Goal: Task Accomplishment & Management: Use online tool/utility

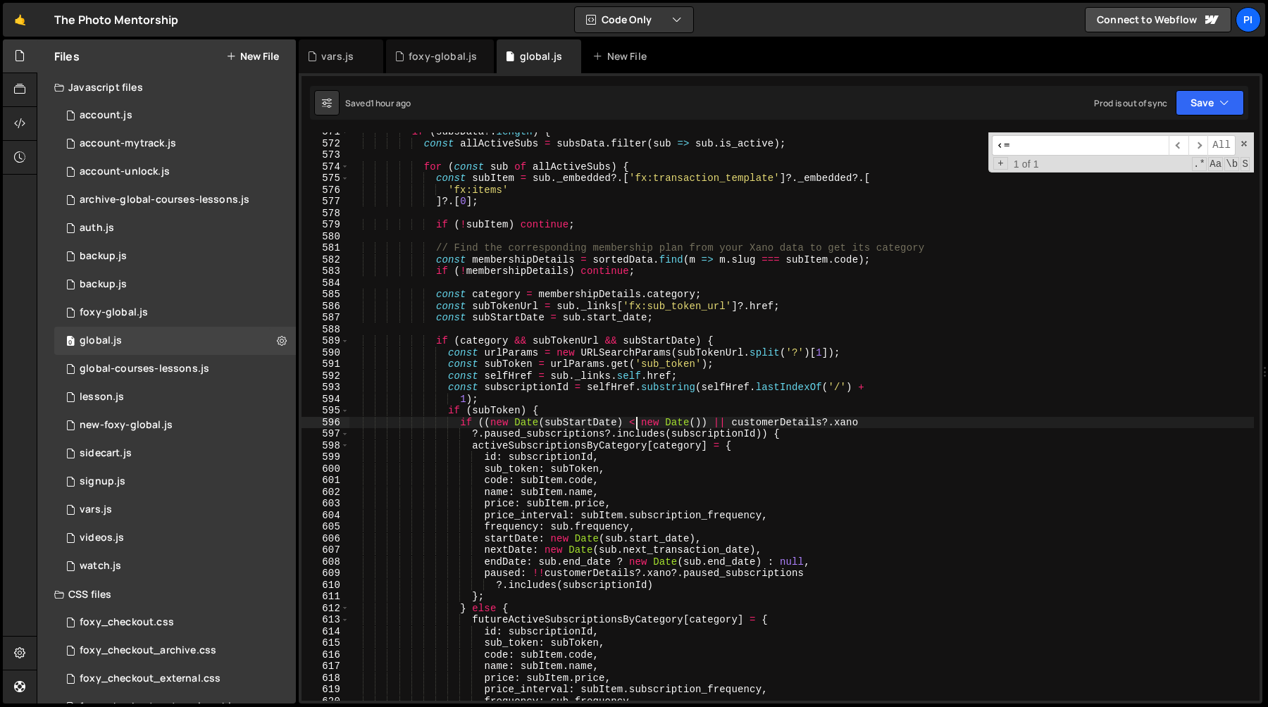
scroll to position [1330, 0]
click at [28, 16] on link "🤙" at bounding box center [20, 20] width 35 height 34
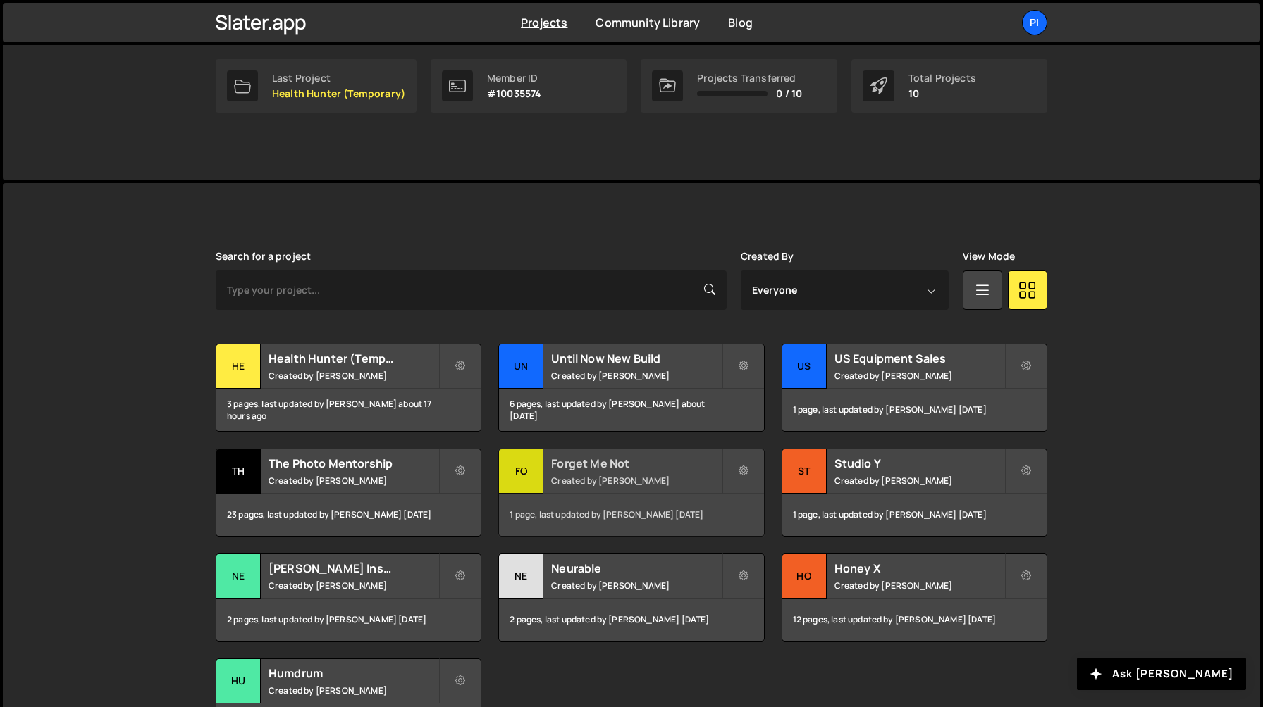
scroll to position [288, 0]
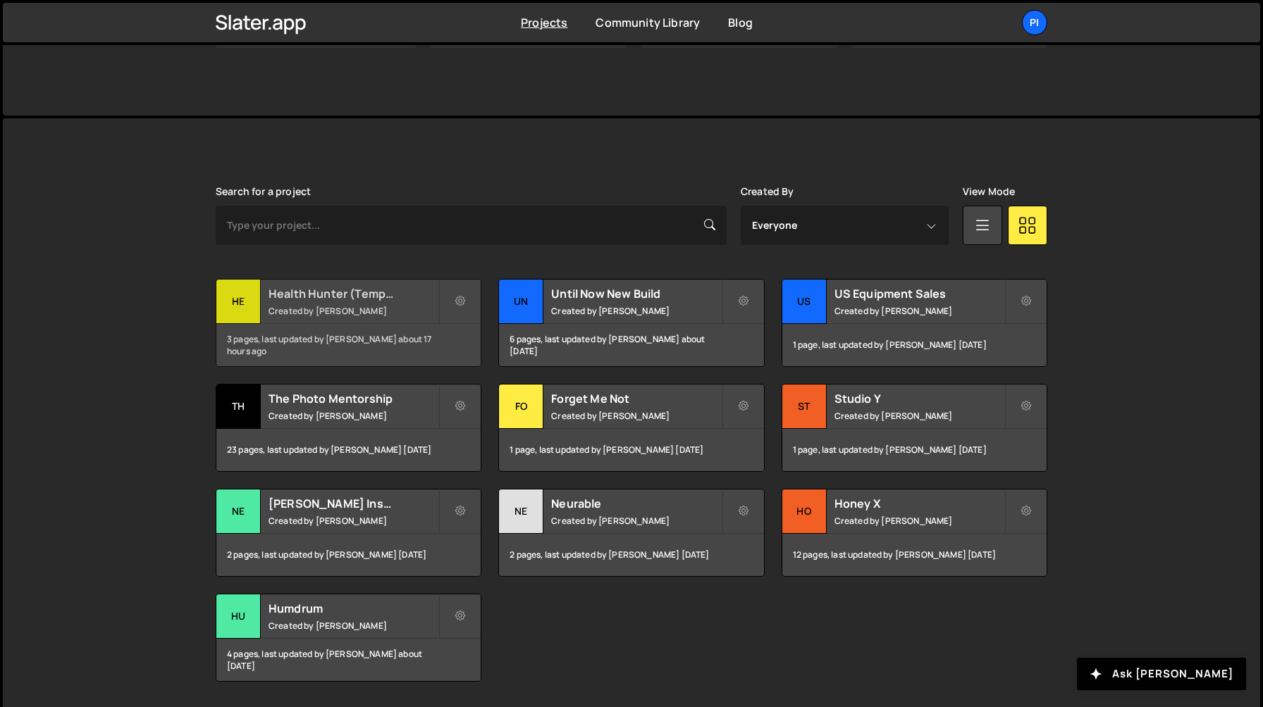
click at [373, 299] on h2 "Health Hunter (Temporary)" at bounding box center [353, 294] width 170 height 16
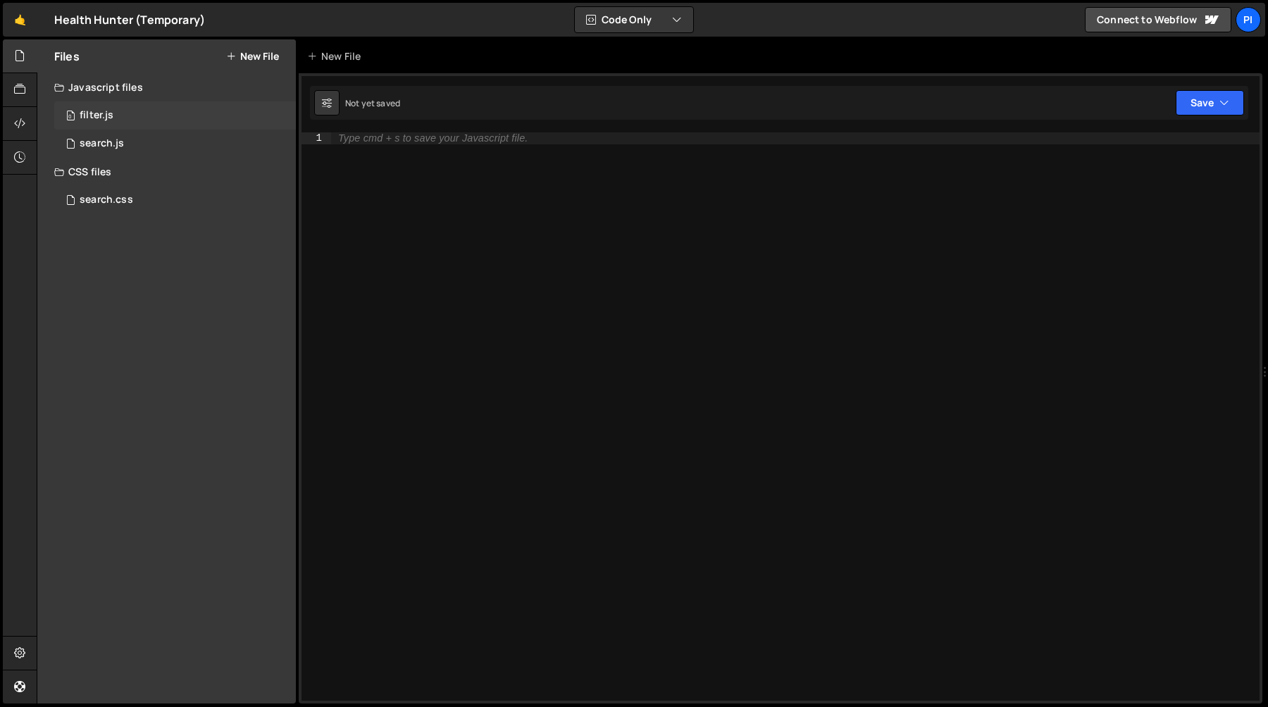
click at [120, 121] on div "0 filter.js 0" at bounding box center [175, 115] width 242 height 28
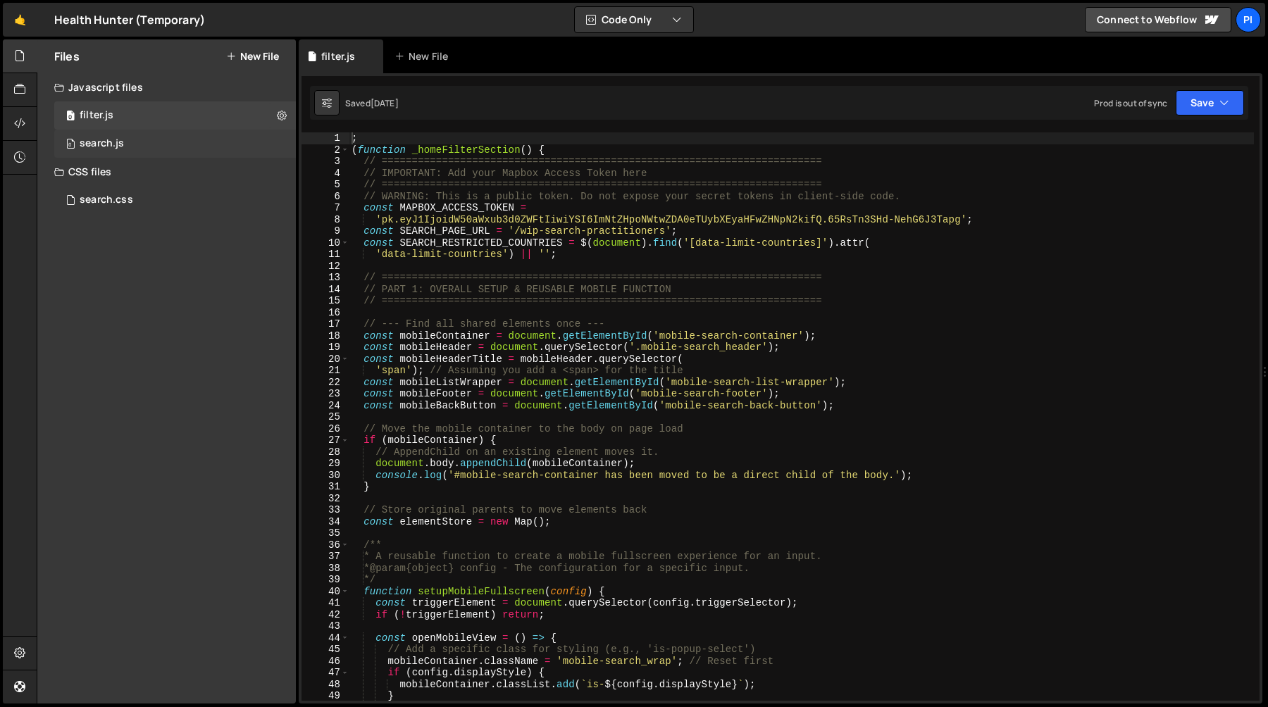
click at [140, 134] on div "0 search.js 0" at bounding box center [175, 144] width 242 height 28
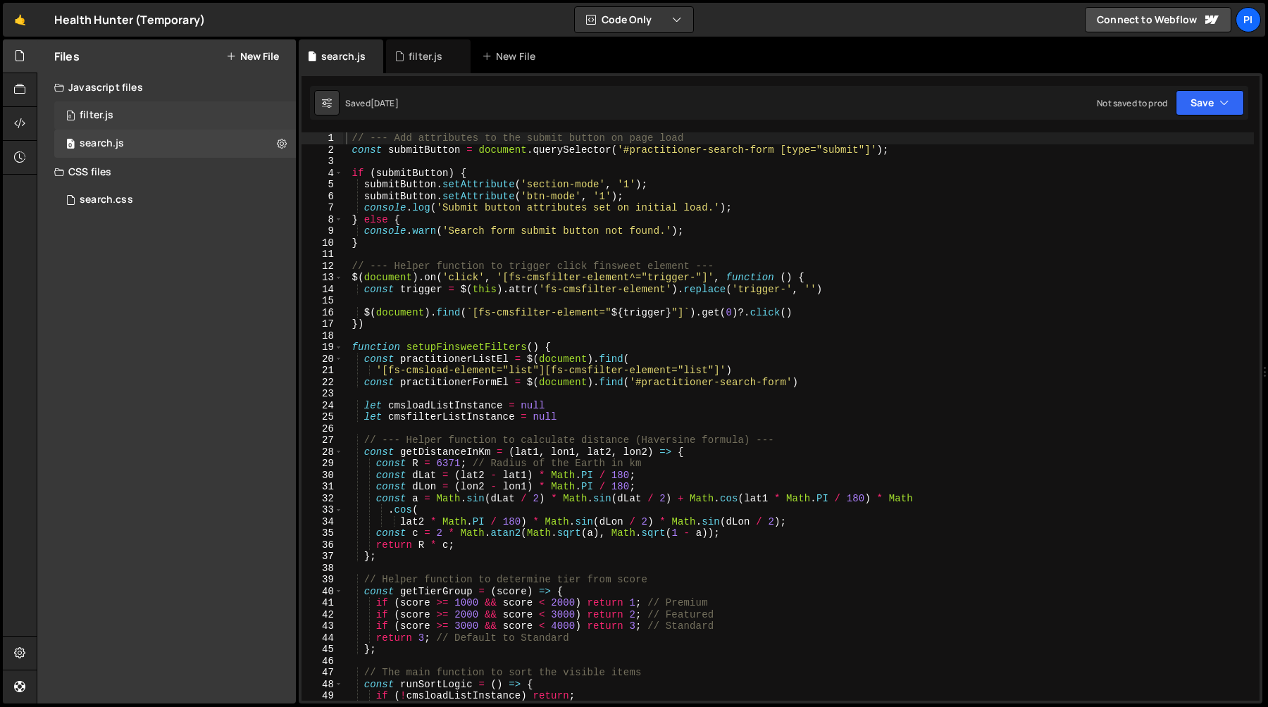
click at [170, 110] on div "0 filter.js 0" at bounding box center [175, 115] width 242 height 28
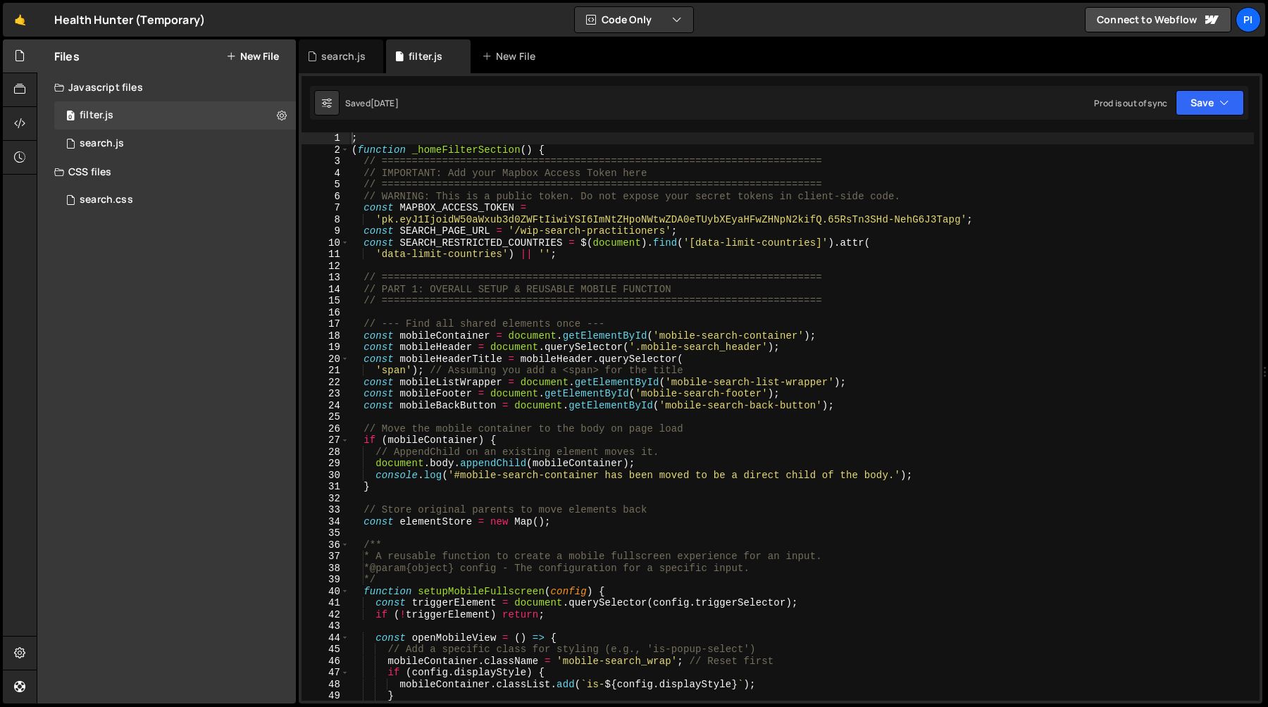
click at [461, 256] on div "; ( function _homeFilterSection ( ) { // ======================================…" at bounding box center [801, 428] width 905 height 592
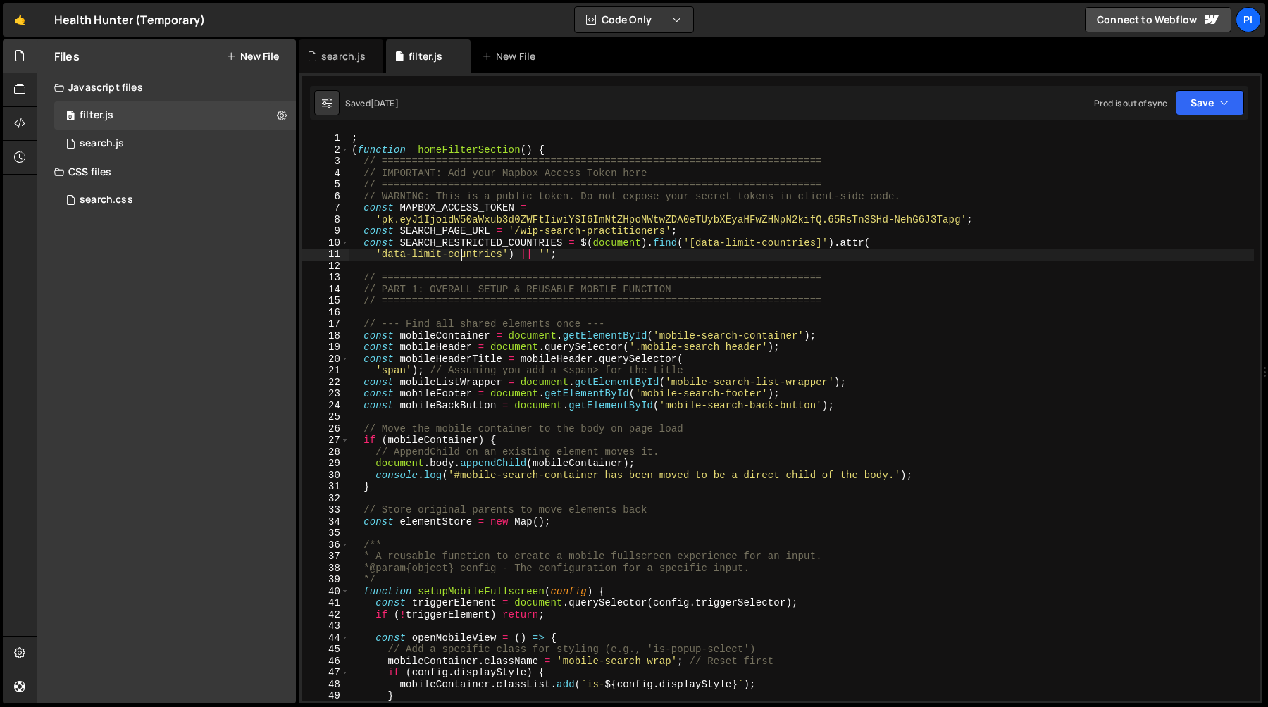
click at [481, 302] on div "; ( function _homeFilterSection ( ) { // ======================================…" at bounding box center [801, 428] width 905 height 592
click at [483, 402] on div "; ( function _homeFilterSection ( ) { // ======================================…" at bounding box center [801, 428] width 905 height 592
type textarea "const mobileBackButton = document.getElementById('mobile-search-back-button');"
click at [339, 72] on div "search.js" at bounding box center [341, 56] width 85 height 34
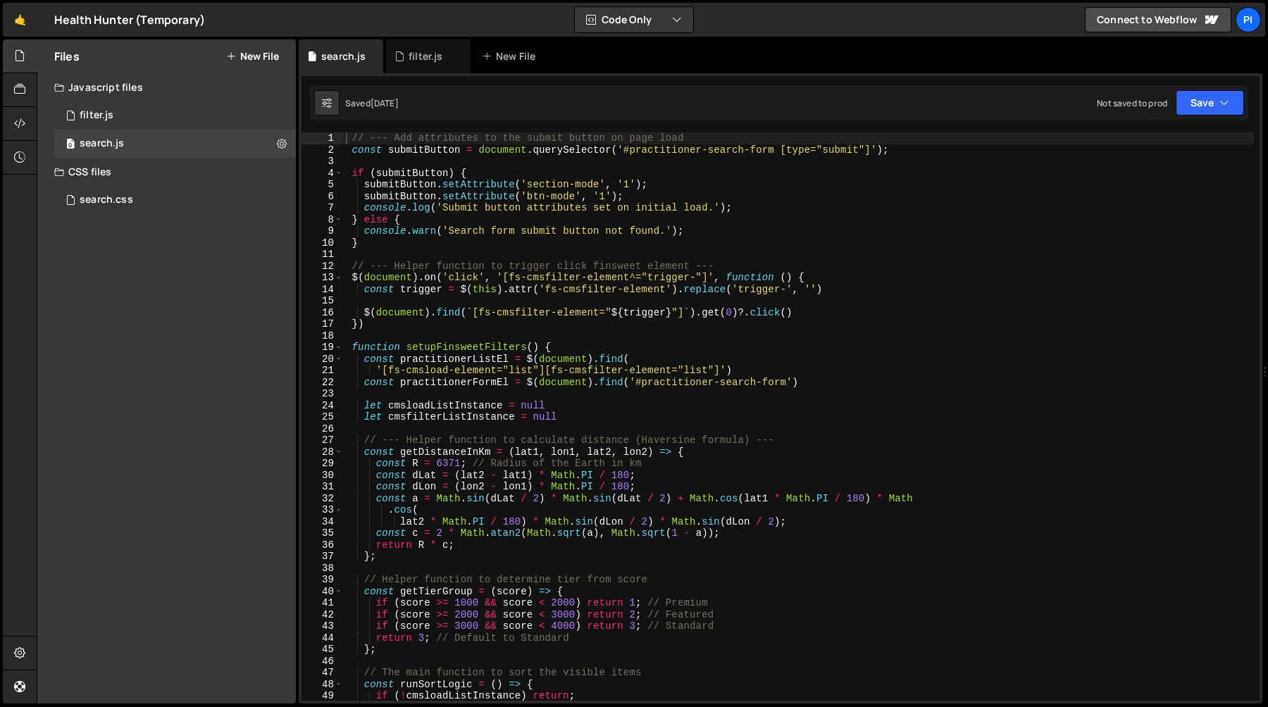
type textarea "console.warn('Search form submit button not found.');"
click at [528, 233] on div "// --- Add attributes to the submit button on page load const submitButton = do…" at bounding box center [798, 428] width 911 height 592
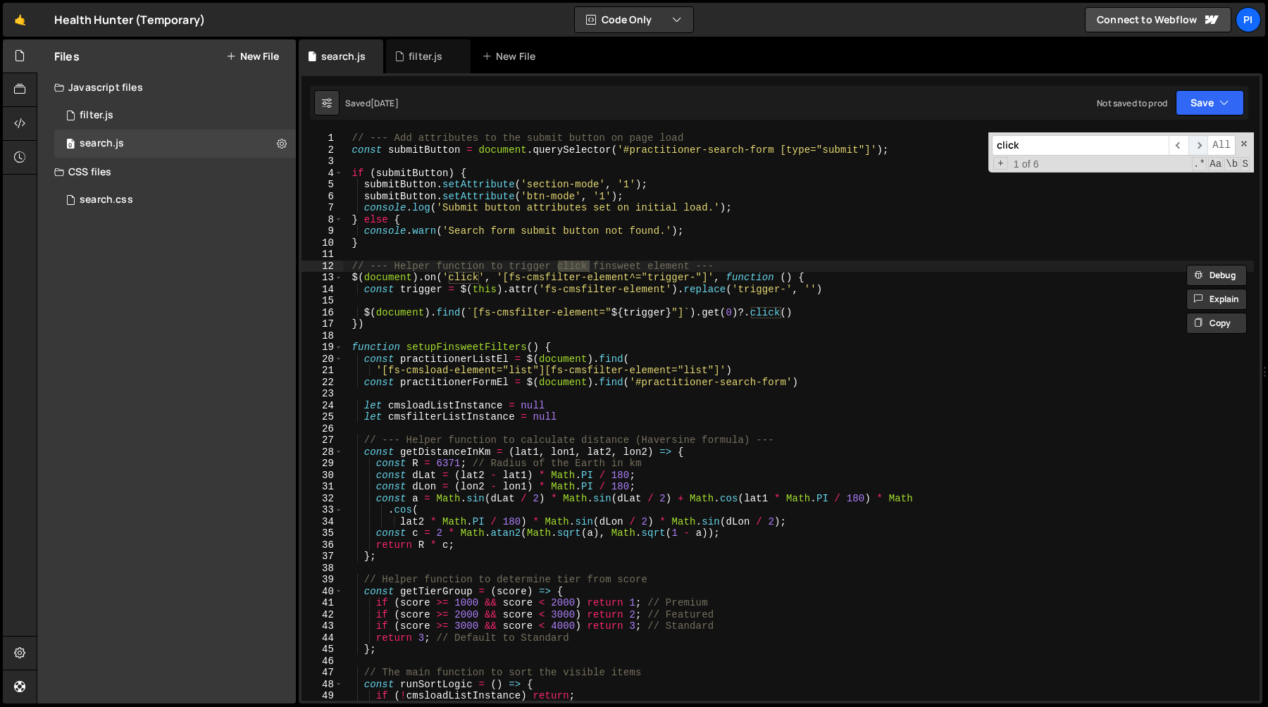
type input "click"
click at [1201, 153] on span "​" at bounding box center [1199, 145] width 20 height 20
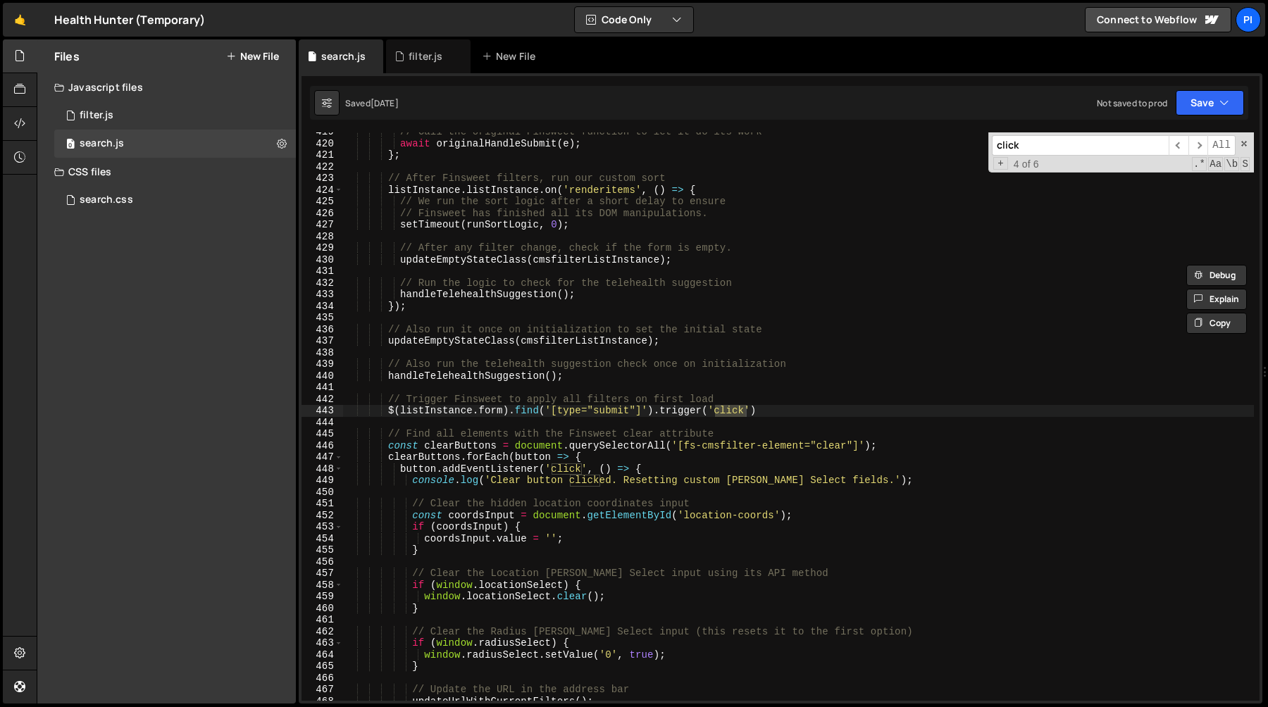
click at [764, 415] on div "// Call the original Finsweet function to let it do its work await originalHand…" at bounding box center [798, 422] width 911 height 592
click at [389, 406] on div "// Call the original Finsweet function to let it do its work await originalHand…" at bounding box center [798, 422] width 911 height 592
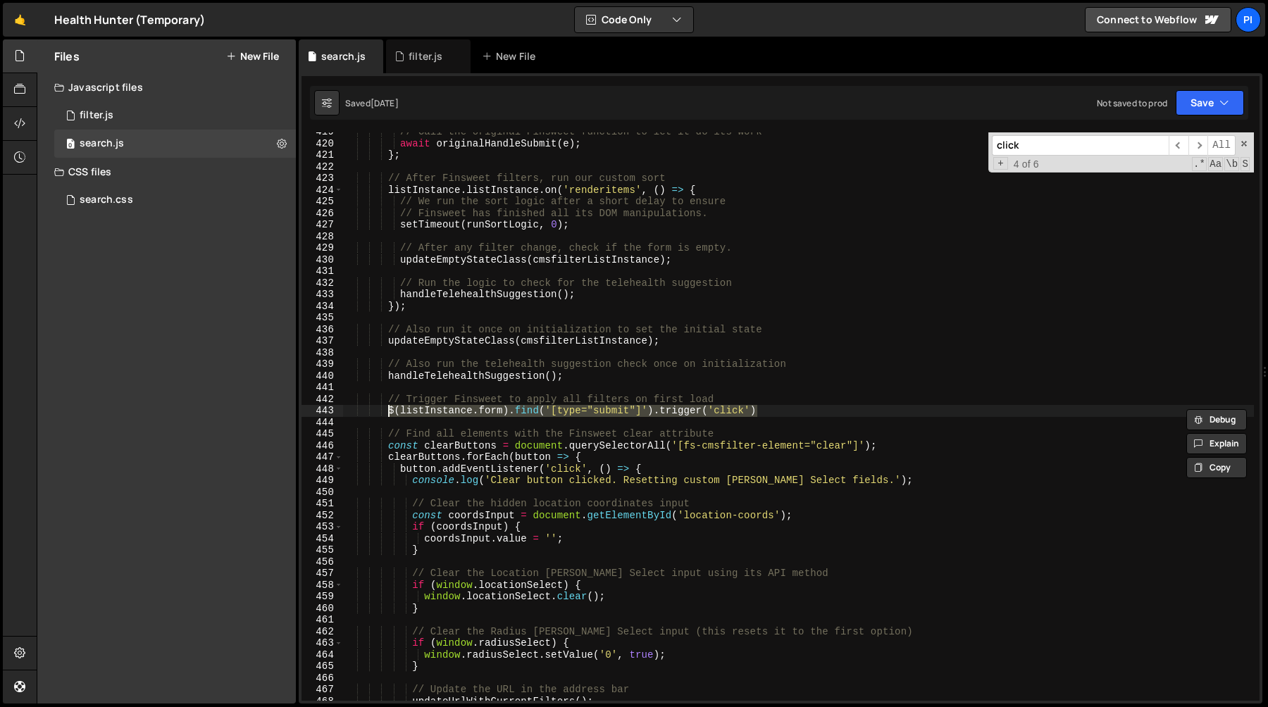
click at [380, 401] on div "// Call the original Finsweet function to let it do its work await originalHand…" at bounding box center [798, 422] width 911 height 592
type textarea "// Trigger Finsweet to apply all filters on first load $(listInstance.form).fin…"
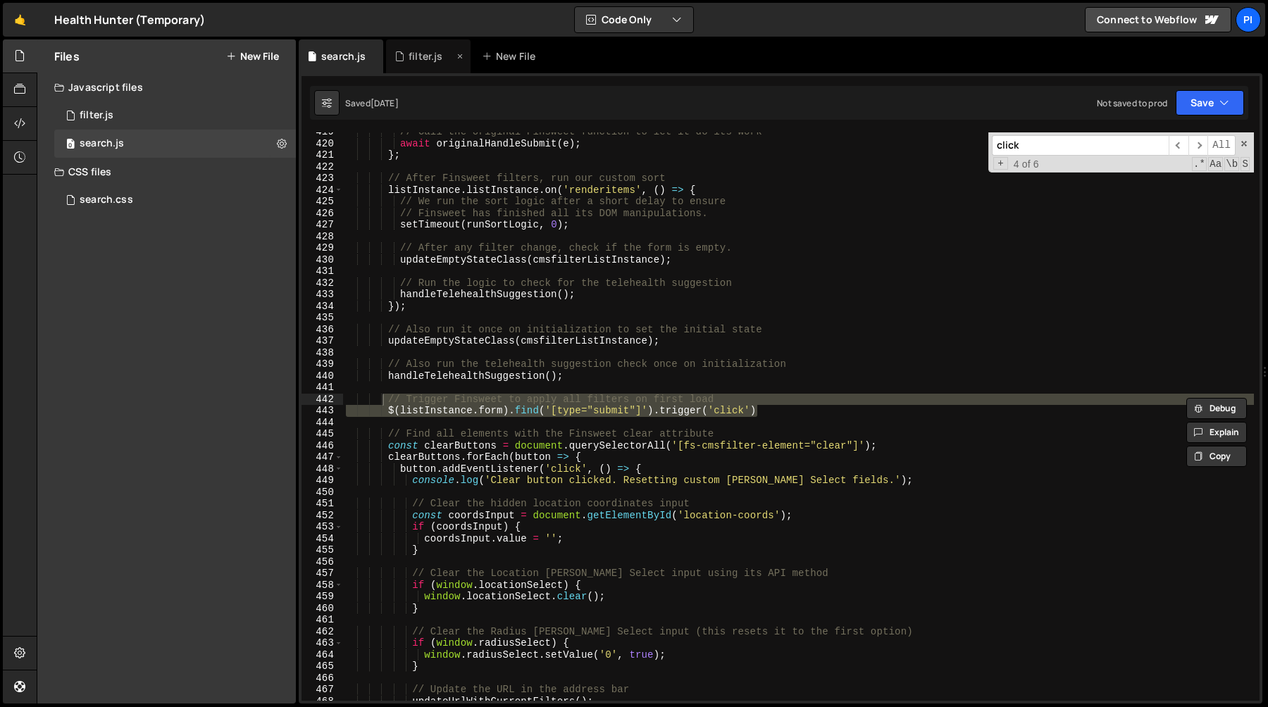
click at [409, 59] on div "filter.js" at bounding box center [426, 56] width 34 height 14
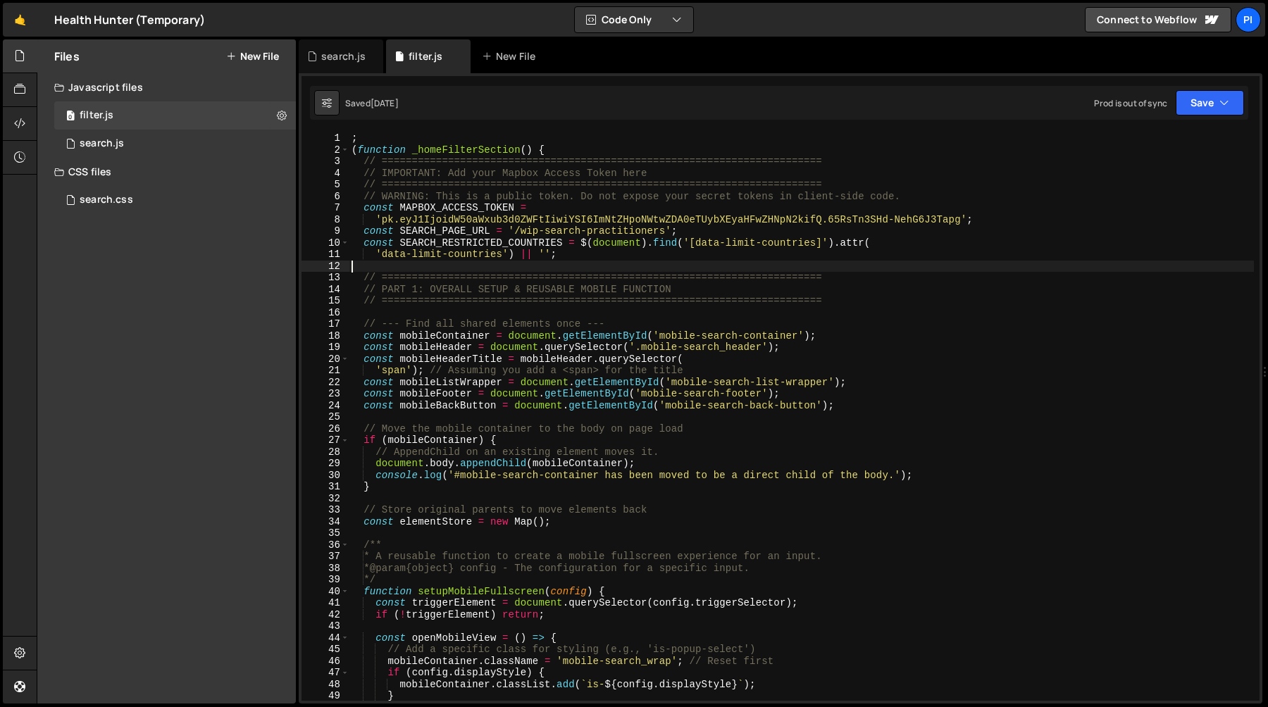
click at [546, 266] on div "; ( function _homeFilterSection ( ) { // ======================================…" at bounding box center [801, 428] width 905 height 592
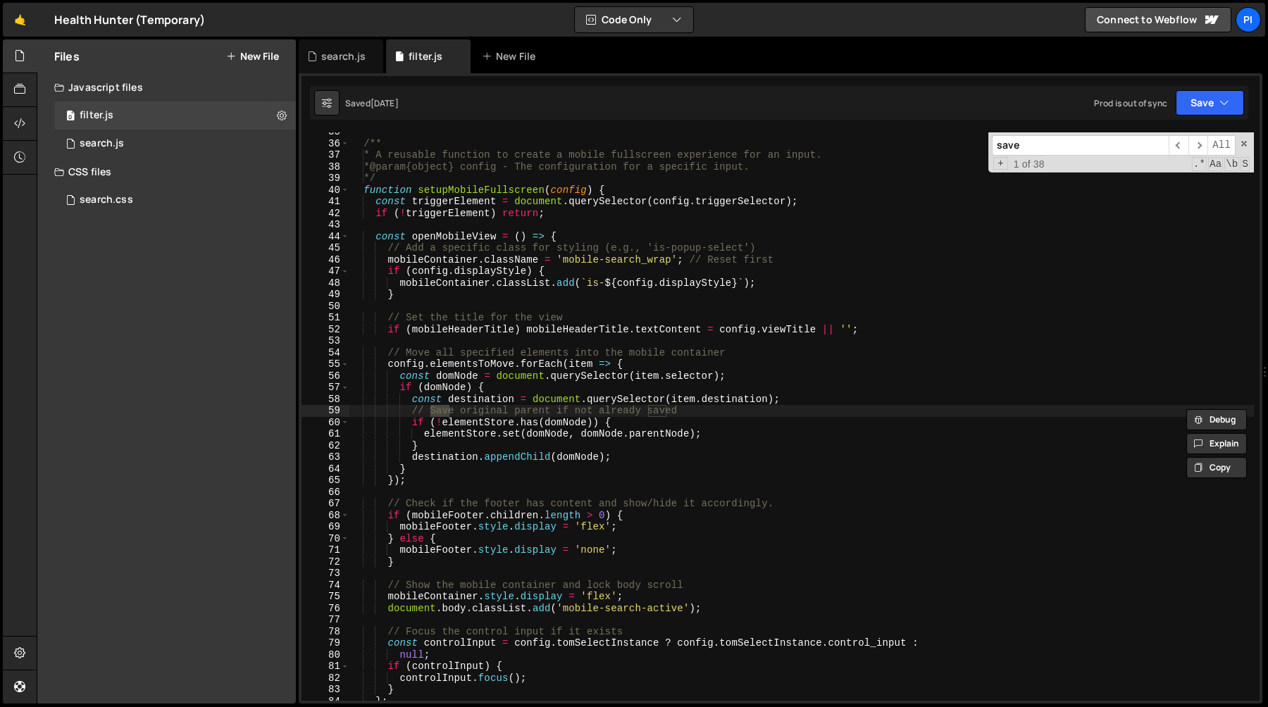
scroll to position [402, 0]
type input "save"
click at [1194, 146] on span "​" at bounding box center [1199, 145] width 20 height 20
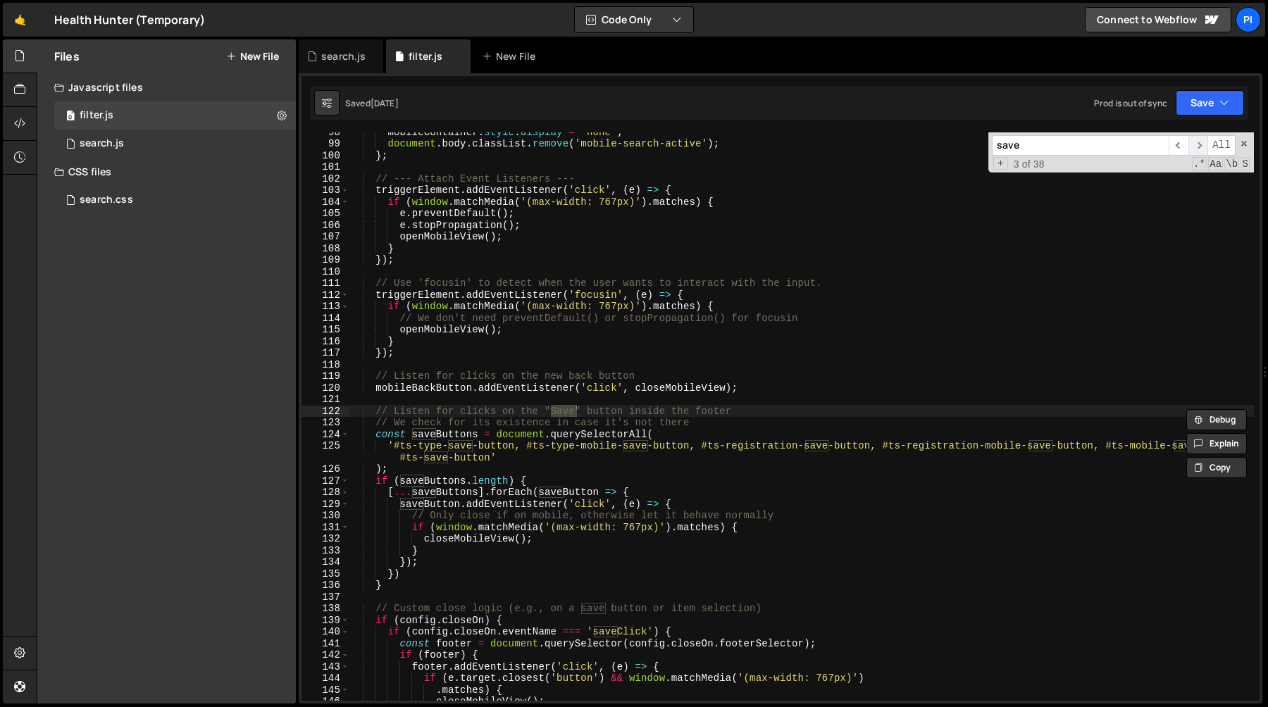
click at [1194, 146] on span "​" at bounding box center [1199, 145] width 20 height 20
type textarea "});"
click at [567, 254] on div "mobileContainer . style . display = 'none' ; document . body . classList . remo…" at bounding box center [801, 422] width 905 height 592
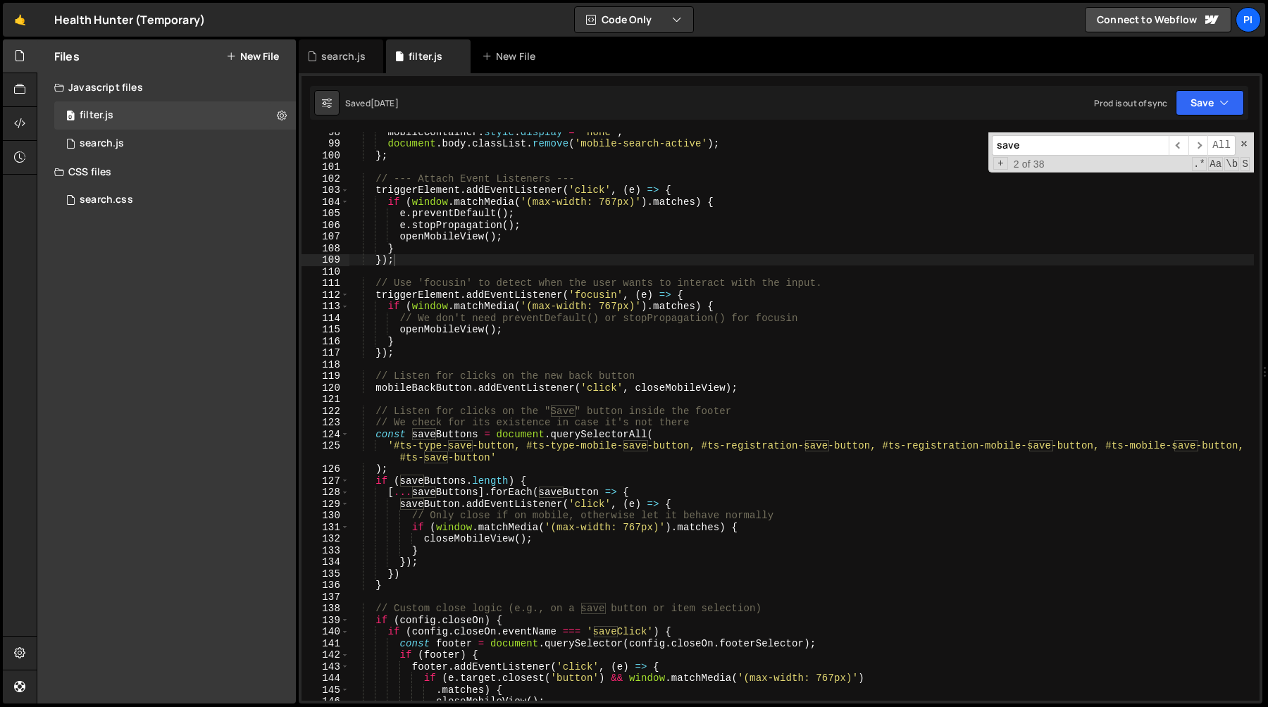
paste input "ts-registration-save-button"
type input "ts-registration-save-button"
click at [1199, 142] on span "​" at bounding box center [1199, 145] width 20 height 20
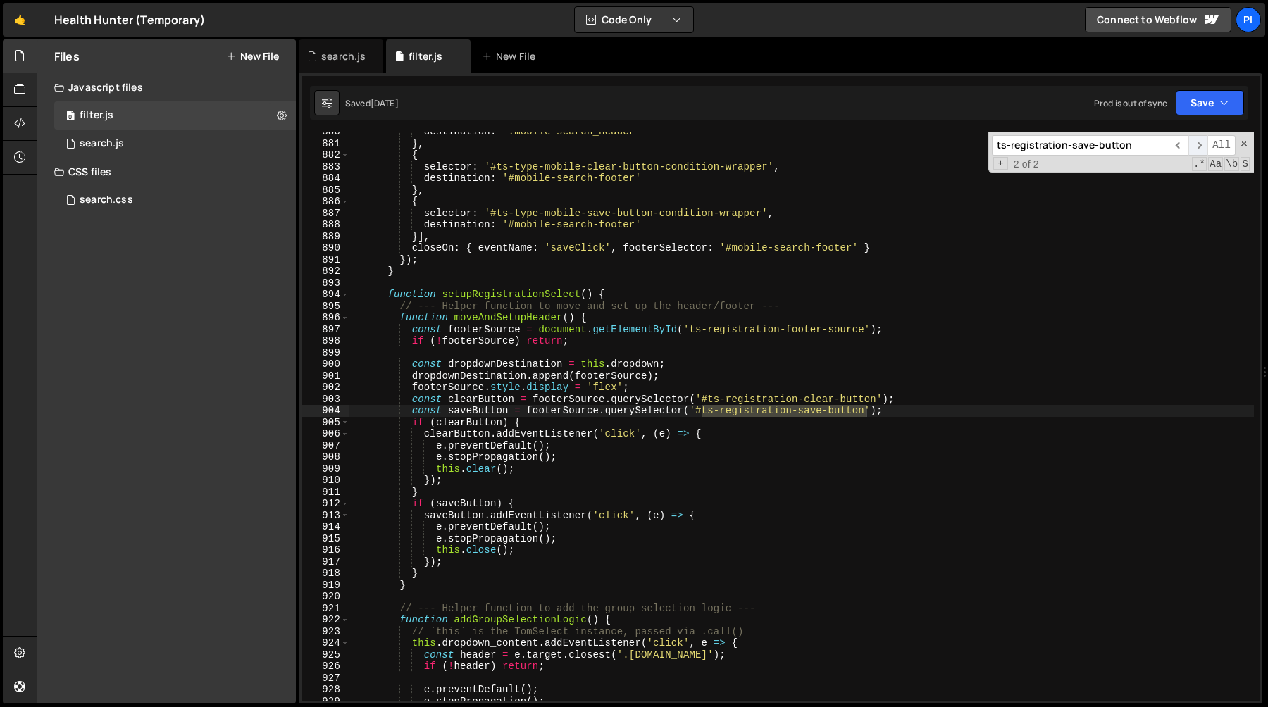
scroll to position [10377, 0]
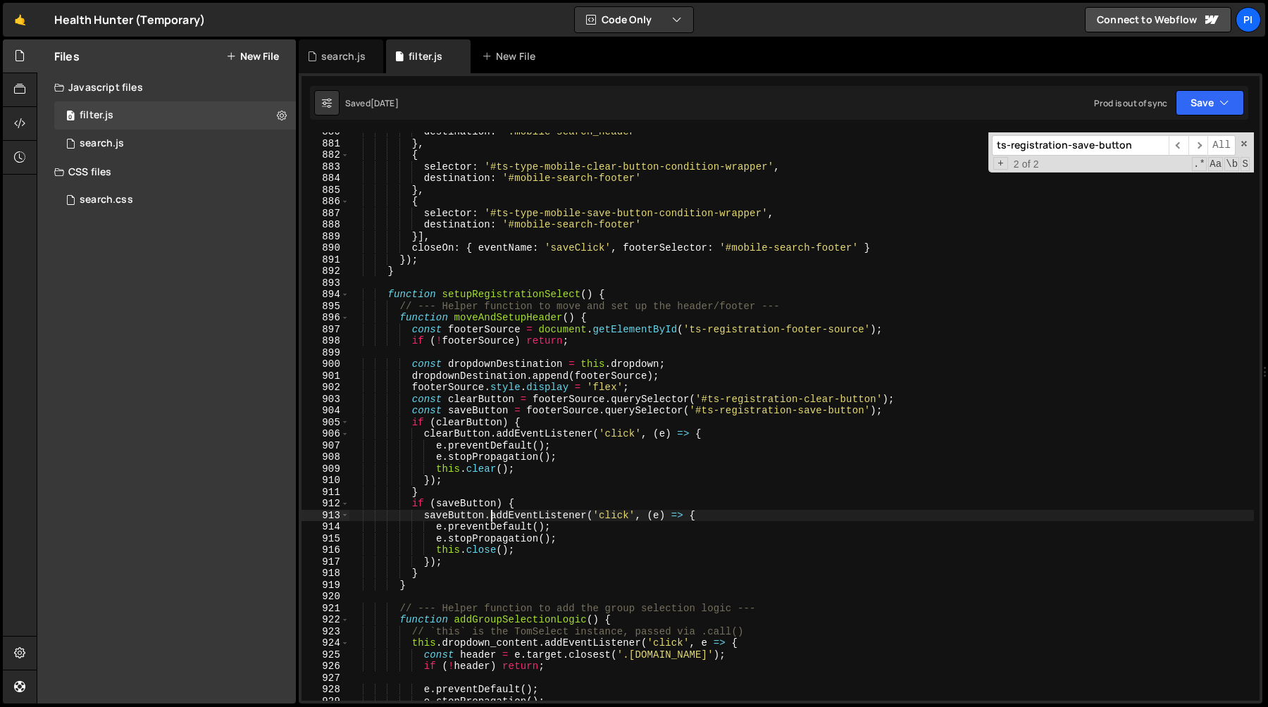
click at [488, 521] on div "destination : '.mobile-search_header' } , { selector : '#ts-type-mobile-clear-b…" at bounding box center [801, 422] width 905 height 592
click at [477, 542] on div "destination : '.mobile-search_header' } , { selector : '#ts-type-mobile-clear-b…" at bounding box center [801, 422] width 905 height 592
type textarea "e.stopPropagation();"
click at [548, 544] on div "destination : '.mobile-search_header' } , { selector : '#ts-type-mobile-clear-b…" at bounding box center [801, 422] width 905 height 592
click at [590, 542] on div "destination : '.mobile-search_header' } , { selector : '#ts-type-mobile-clear-b…" at bounding box center [801, 422] width 905 height 592
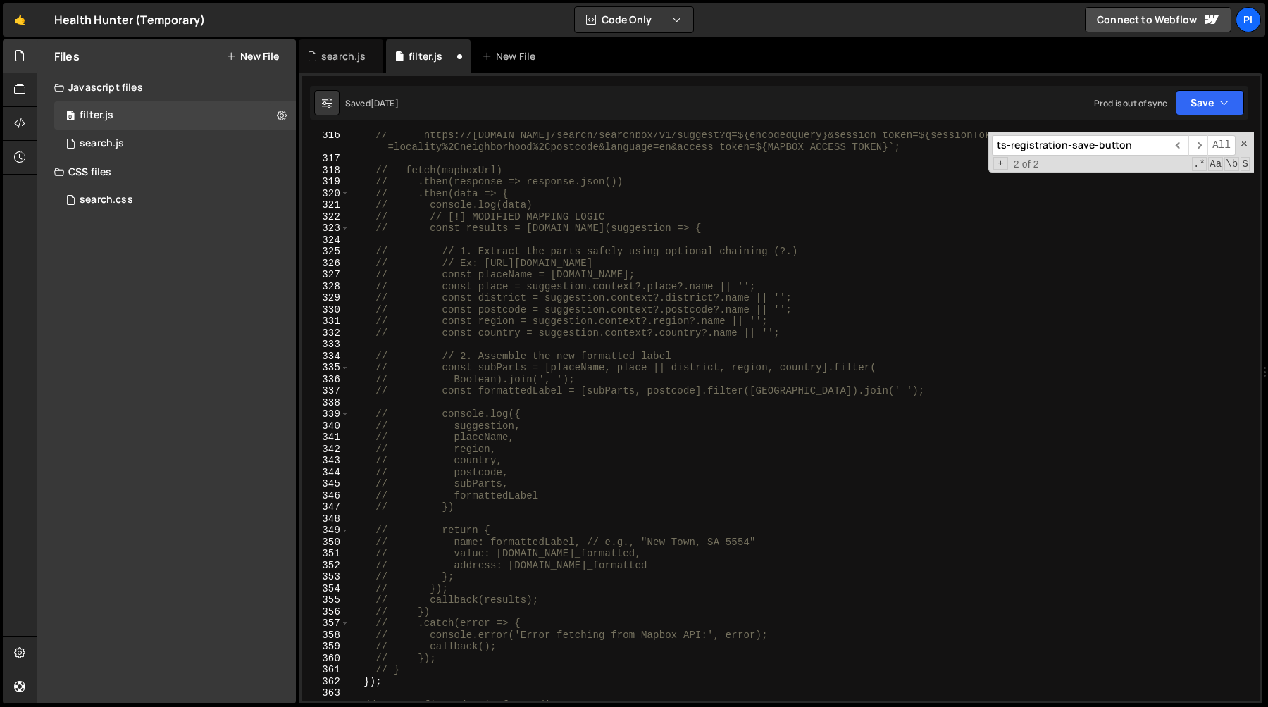
scroll to position [3699, 0]
click at [1197, 148] on span "​" at bounding box center [1199, 145] width 20 height 20
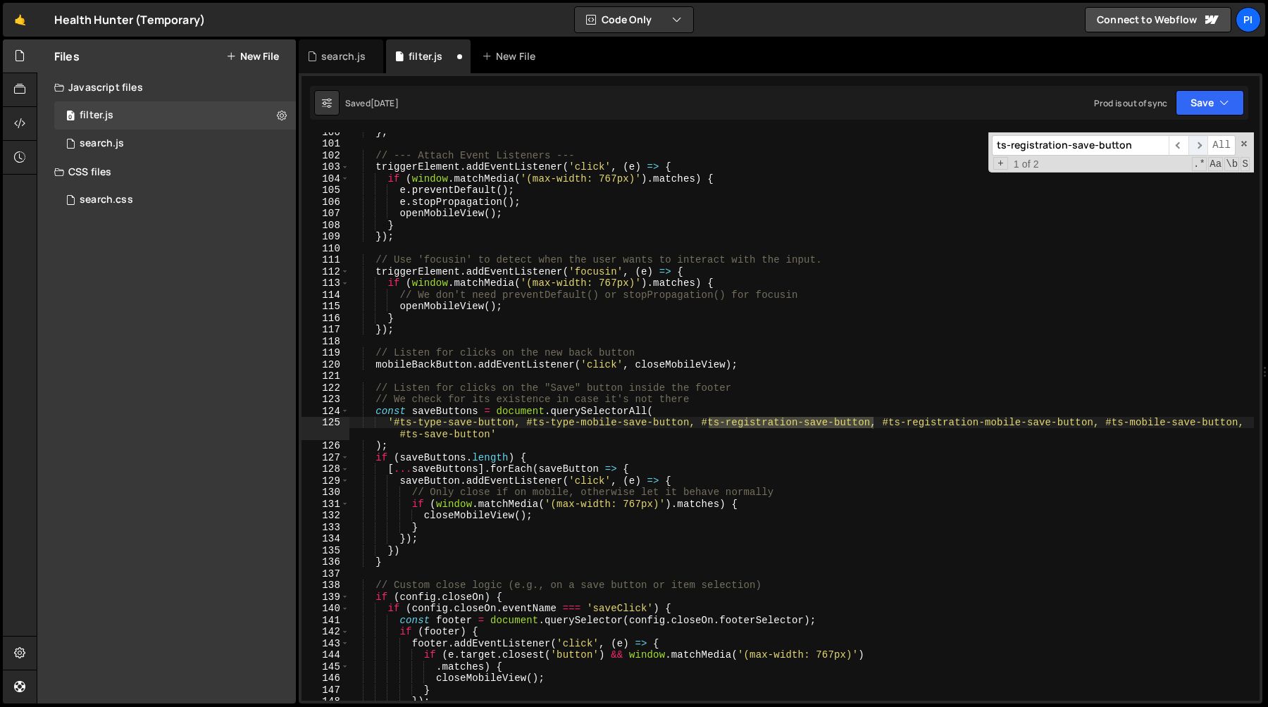
scroll to position [1157, 0]
click at [1197, 149] on span "​" at bounding box center [1199, 145] width 20 height 20
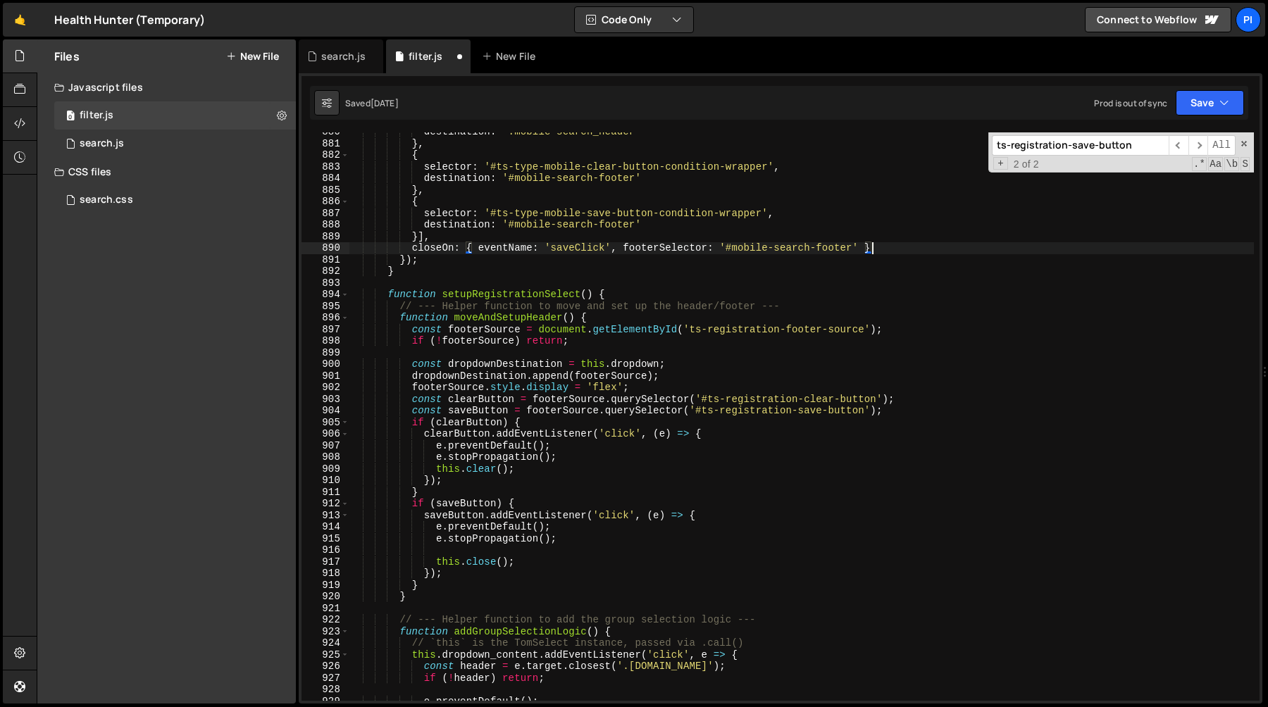
click at [1020, 248] on div "destination : '.mobile-search_header' } , { selector : '#ts-type-mobile-clear-b…" at bounding box center [801, 422] width 905 height 592
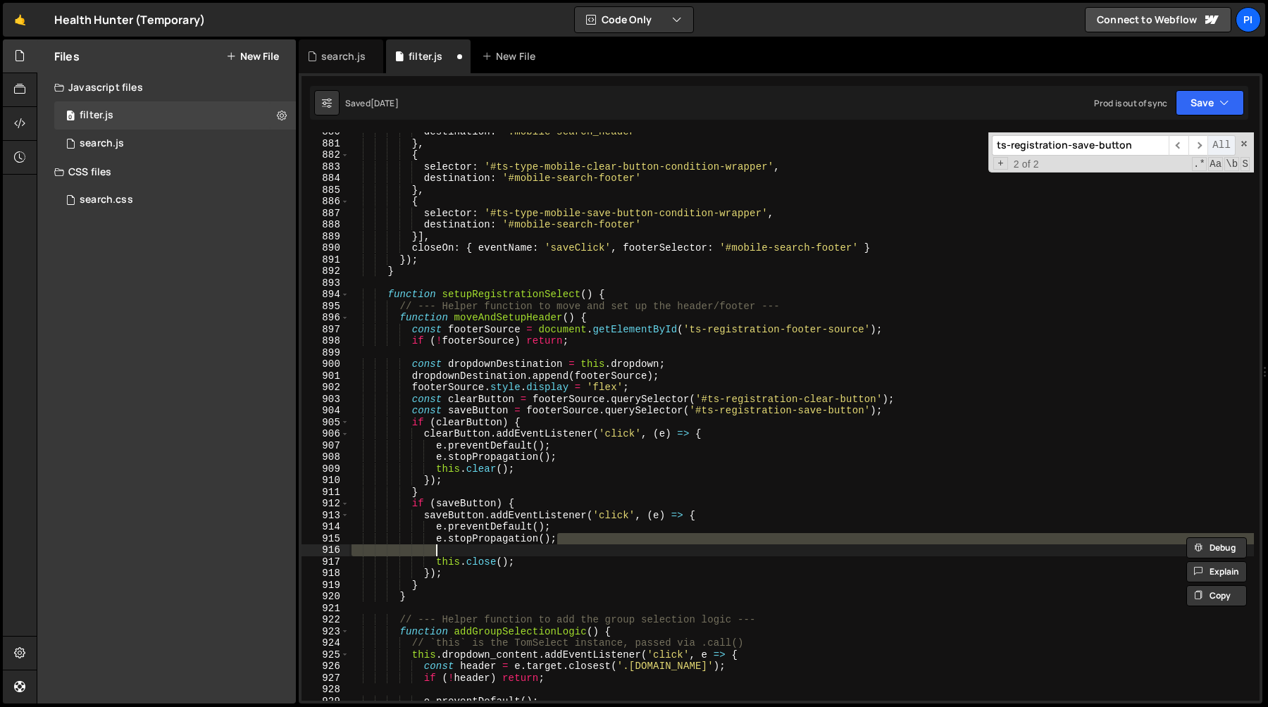
type textarea "e.stopPropagation();"
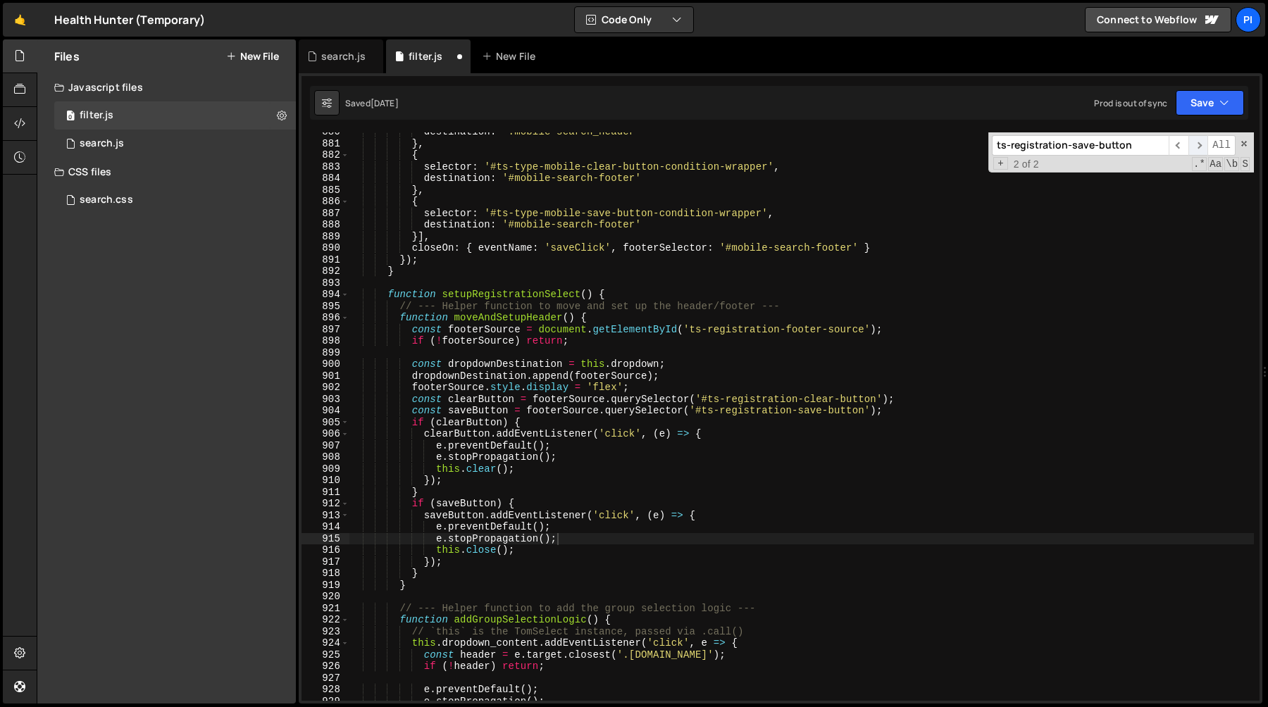
click at [1190, 150] on span "​" at bounding box center [1199, 145] width 20 height 20
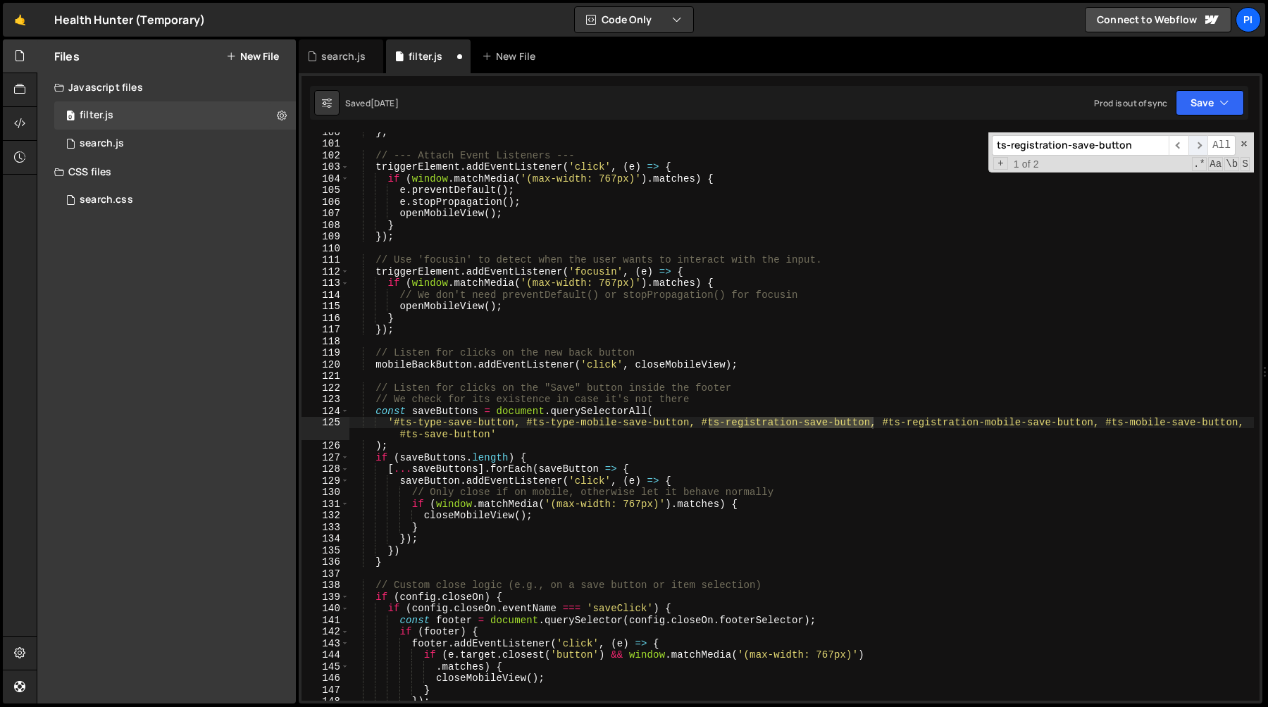
click at [1191, 149] on span "​" at bounding box center [1199, 145] width 20 height 20
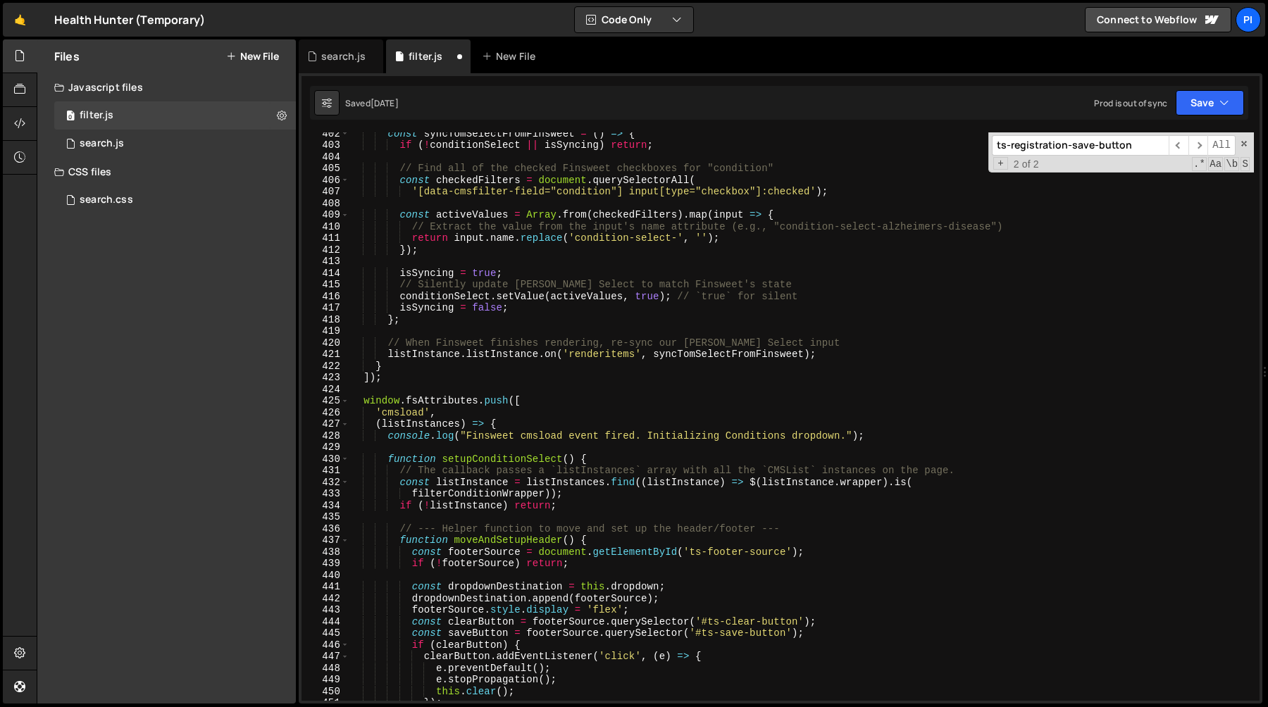
scroll to position [4716, 0]
click at [333, 63] on div "search.js" at bounding box center [341, 56] width 85 height 34
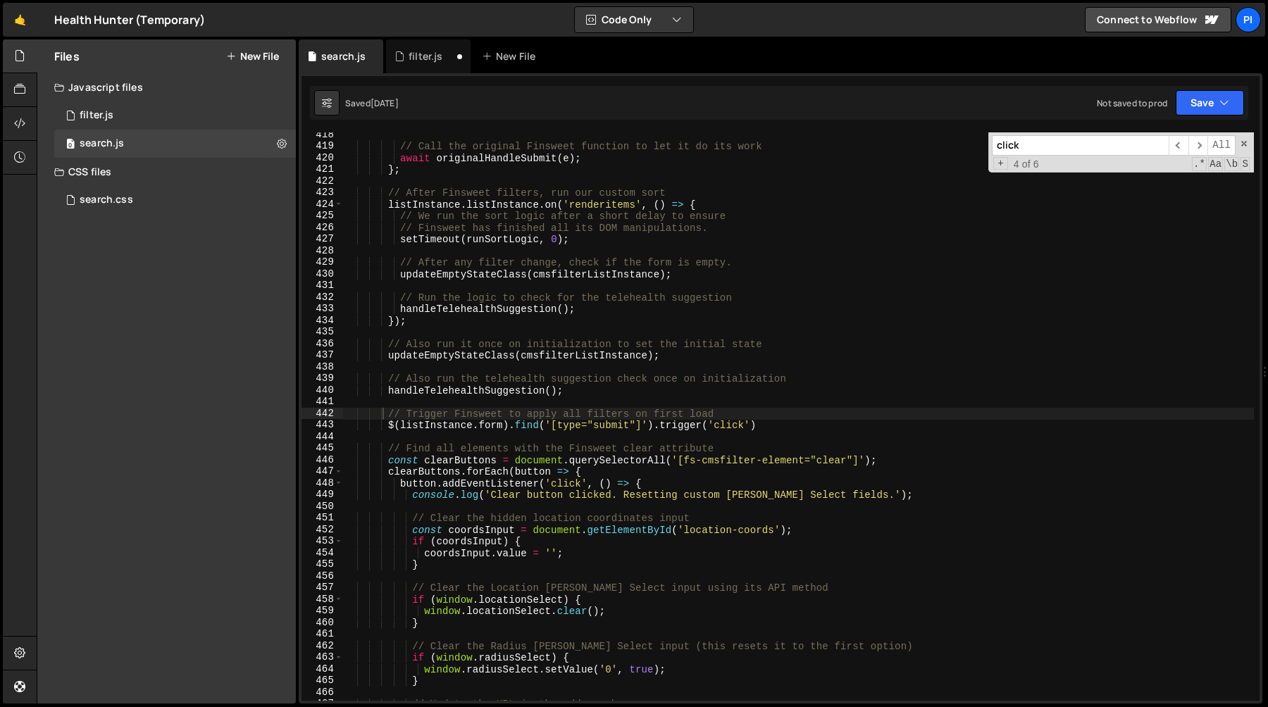
scroll to position [4851, 0]
type textarea "$(listInstance.form).find('[type="submit"]').trigger('click')"
click at [386, 426] on div "// Call the original Finsweet function to let it do its work await originalHand…" at bounding box center [798, 425] width 911 height 592
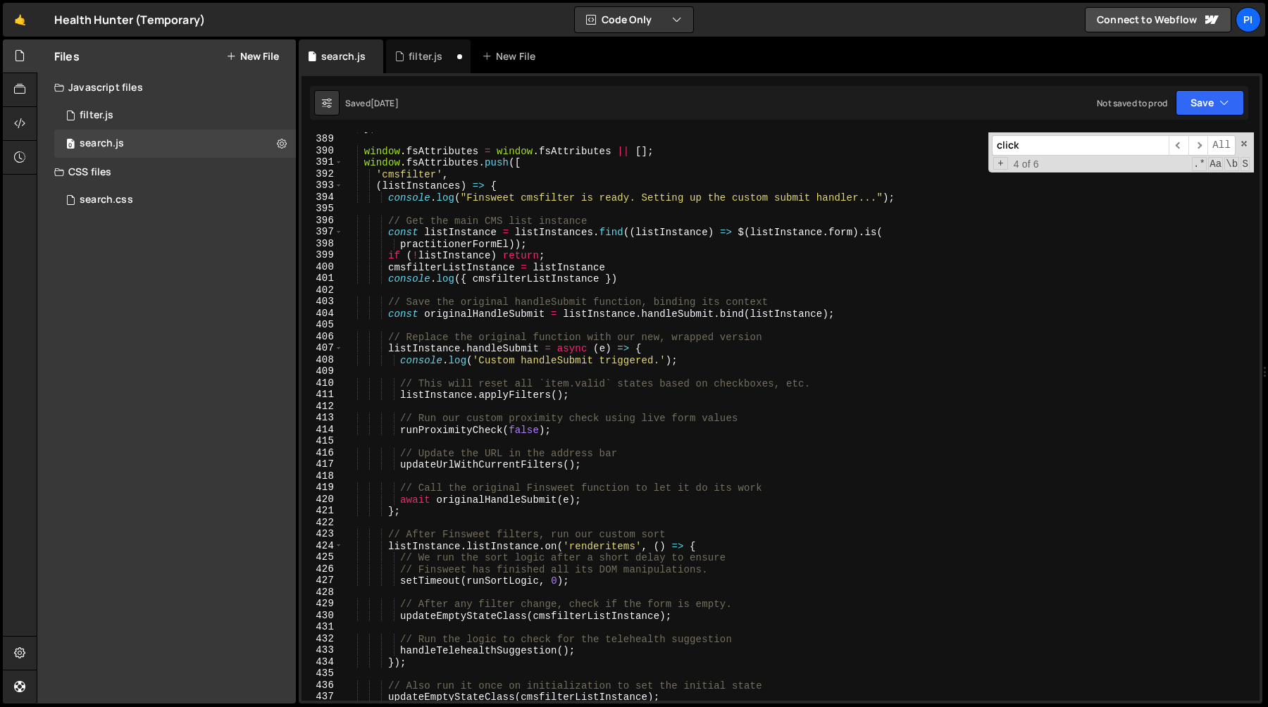
scroll to position [4510, 0]
click at [420, 60] on div "filter.js" at bounding box center [426, 56] width 34 height 14
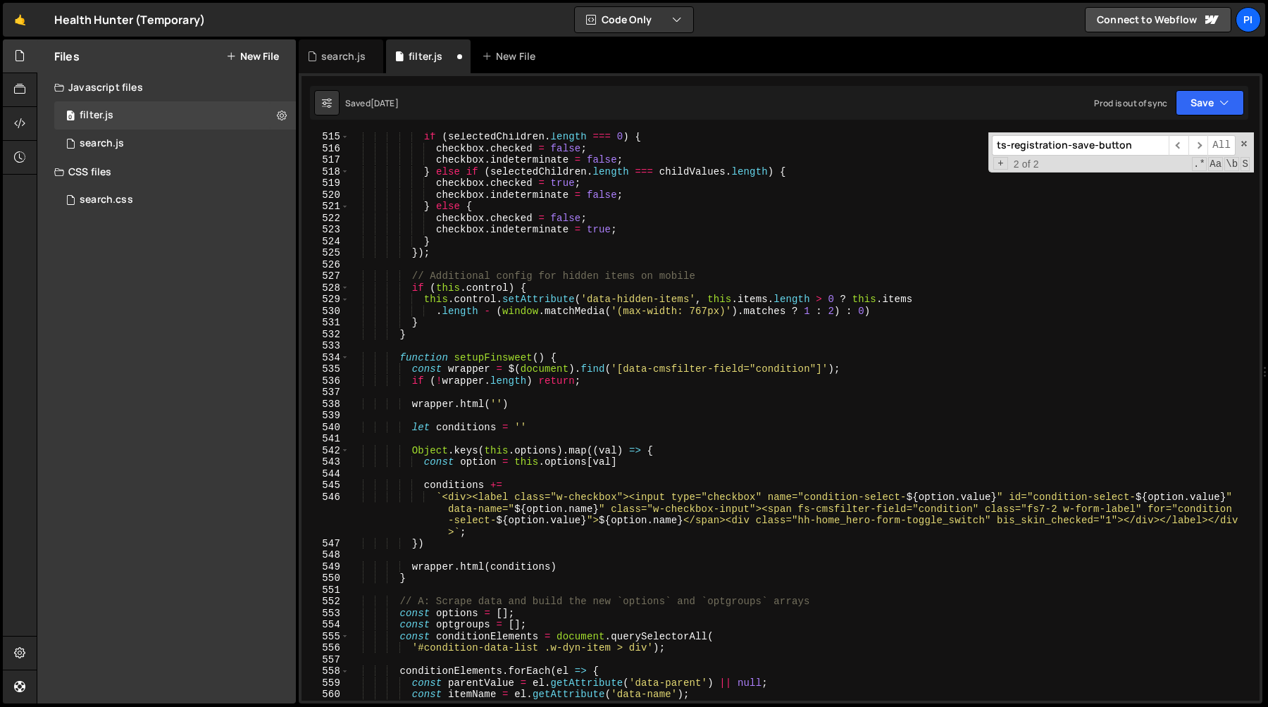
scroll to position [6139, 0]
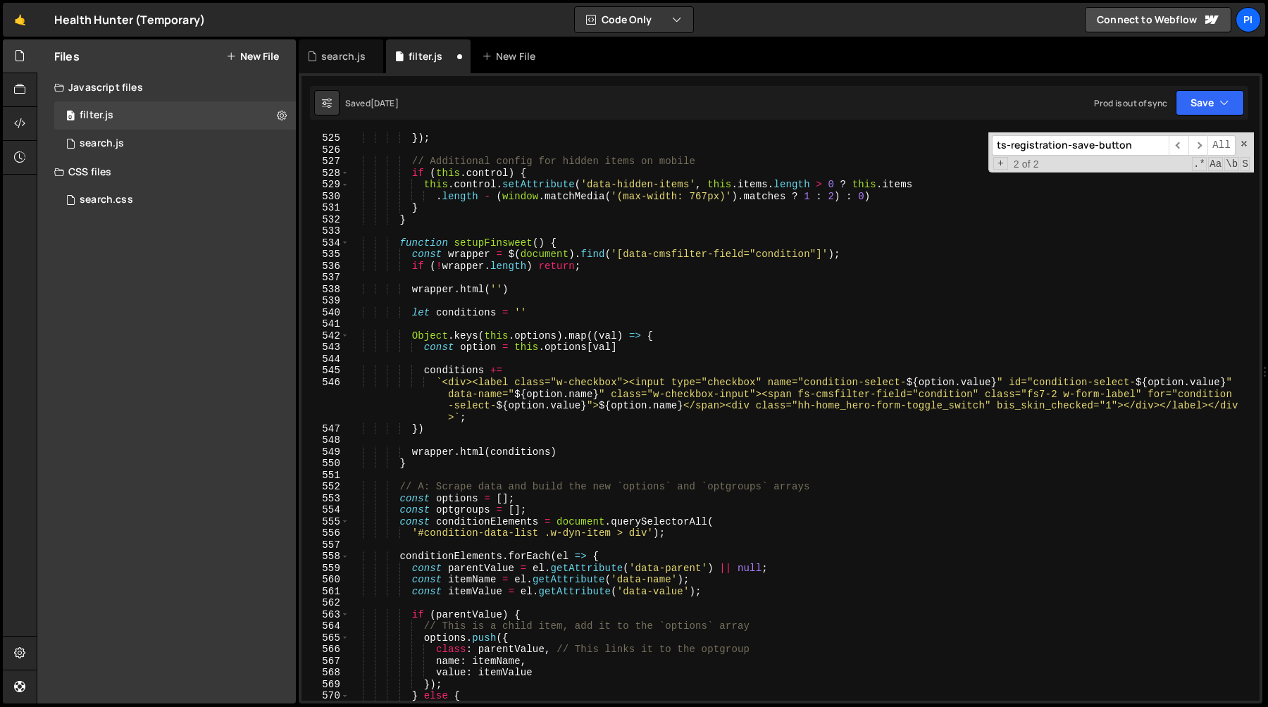
click at [537, 431] on div "}) ; // Additional config for hidden items on mobile if ( this . control ) { th…" at bounding box center [801, 428] width 905 height 592
type textarea "e.stopPropagation();"
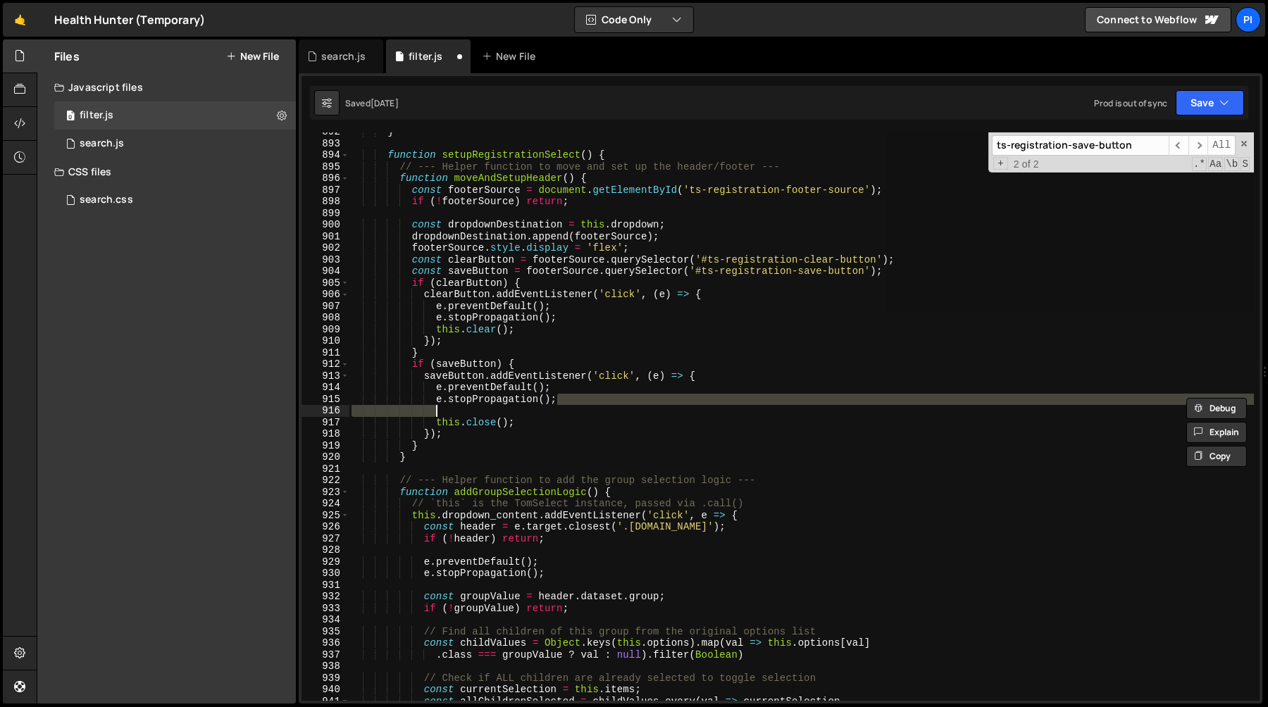
click at [539, 414] on div "} function setupRegistrationSelect ( ) { // --- Helper function to move and set…" at bounding box center [801, 416] width 905 height 569
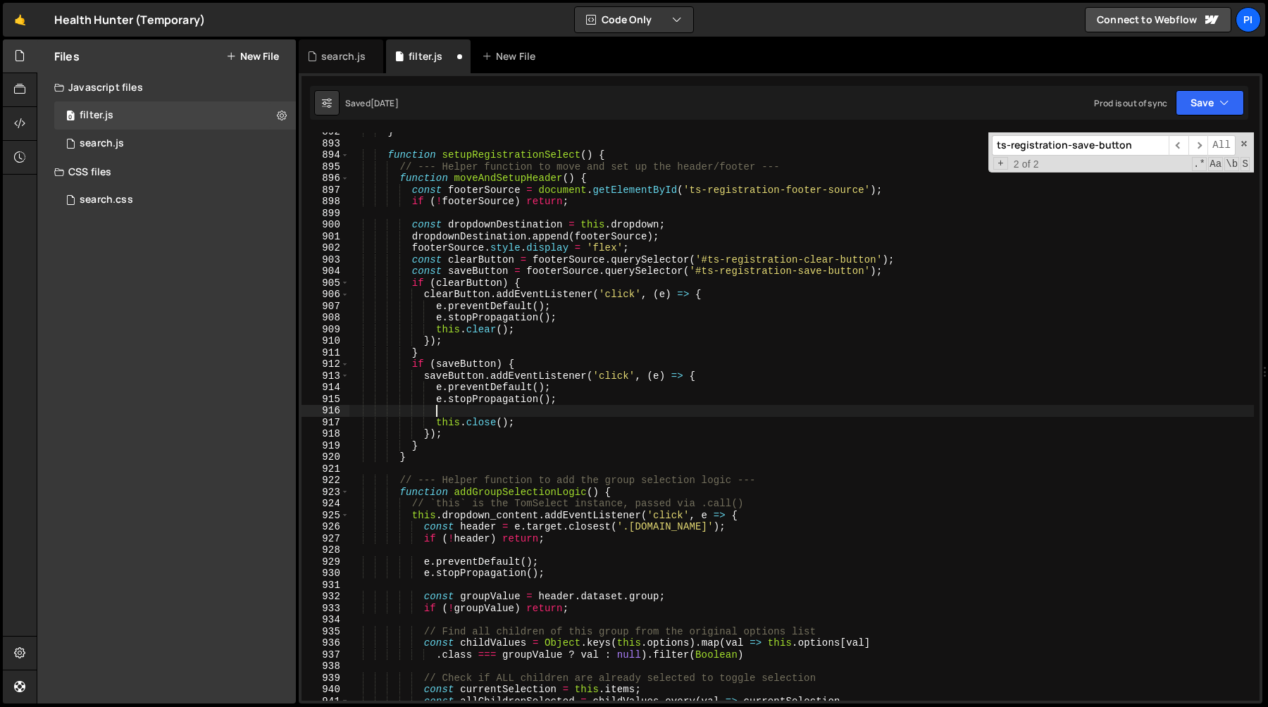
paste textarea "ts-registration-save-button"
type textarea "ts-registration-save-button"
click at [337, 63] on div "search.js" at bounding box center [341, 56] width 85 height 34
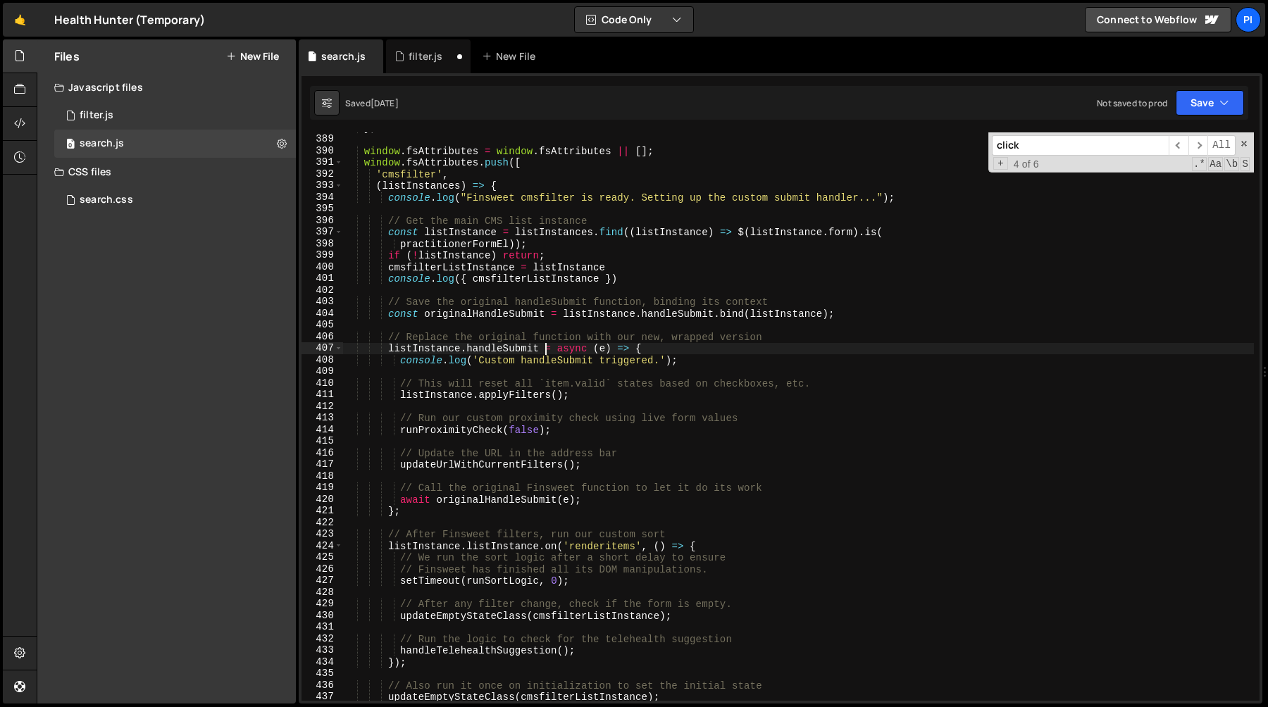
click at [547, 352] on div "} ; window . fsAttributes = window . fsAttributes || [ ] ; window . fsAttribute…" at bounding box center [798, 418] width 911 height 592
click at [1192, 147] on span "​" at bounding box center [1199, 145] width 20 height 20
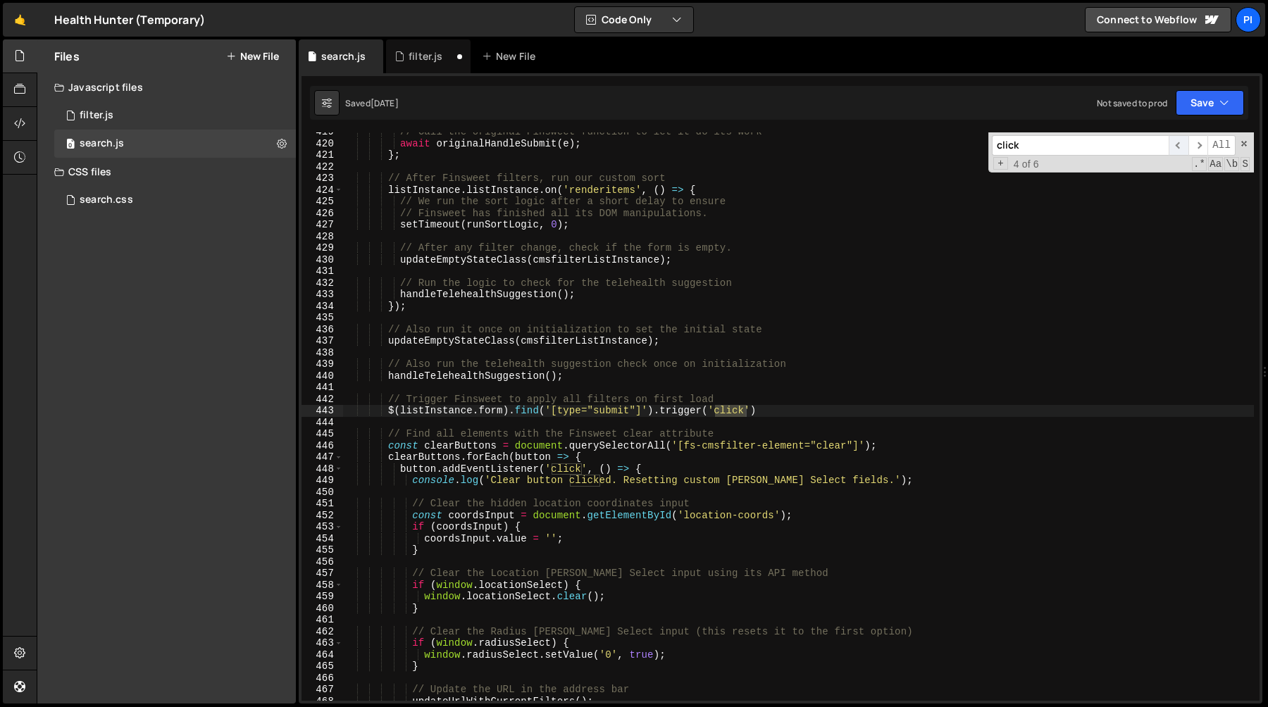
scroll to position [4866, 0]
click at [1168, 147] on input "click" at bounding box center [1080, 145] width 177 height 20
click at [783, 412] on div "// Call the original Finsweet function to let it do its work await originalHand…" at bounding box center [798, 422] width 911 height 592
click at [390, 402] on div "// Call the original Finsweet function to let it do its work await originalHand…" at bounding box center [798, 422] width 911 height 592
type textarea "// Trigger Finsweet to apply all filters on first load $(listInstance.form).fin…"
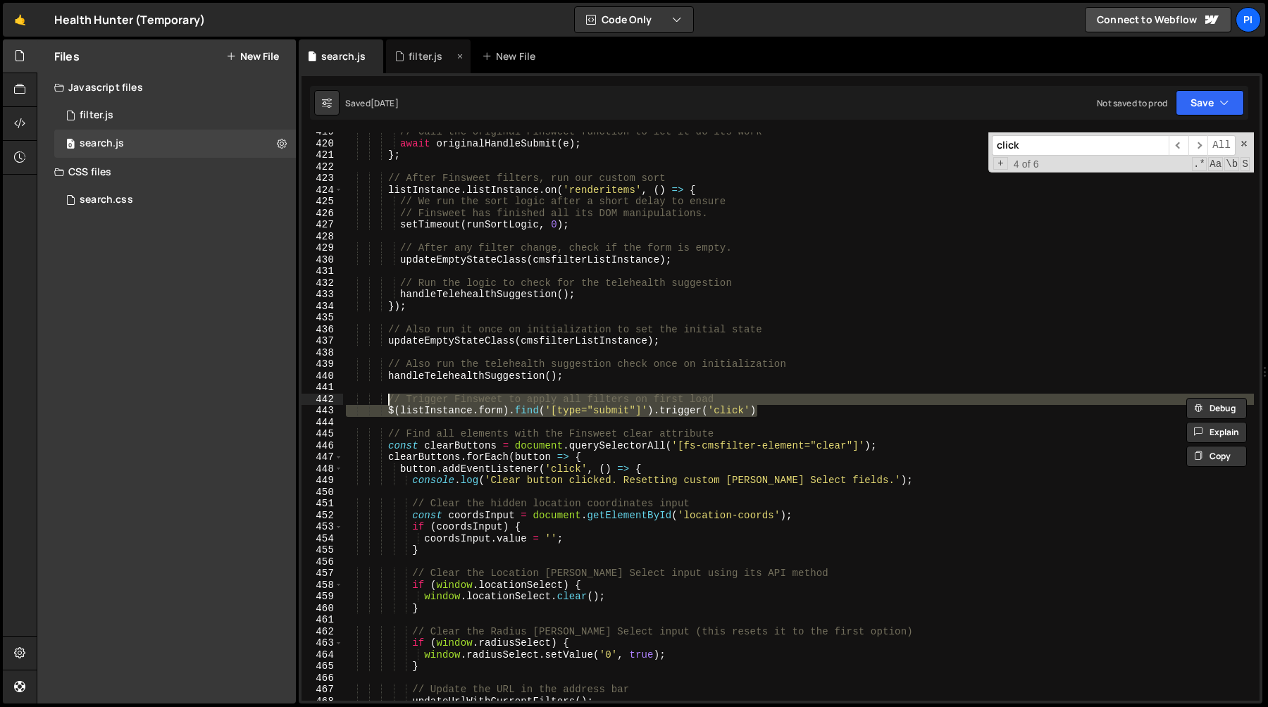
click at [418, 55] on div "filter.js" at bounding box center [426, 56] width 34 height 14
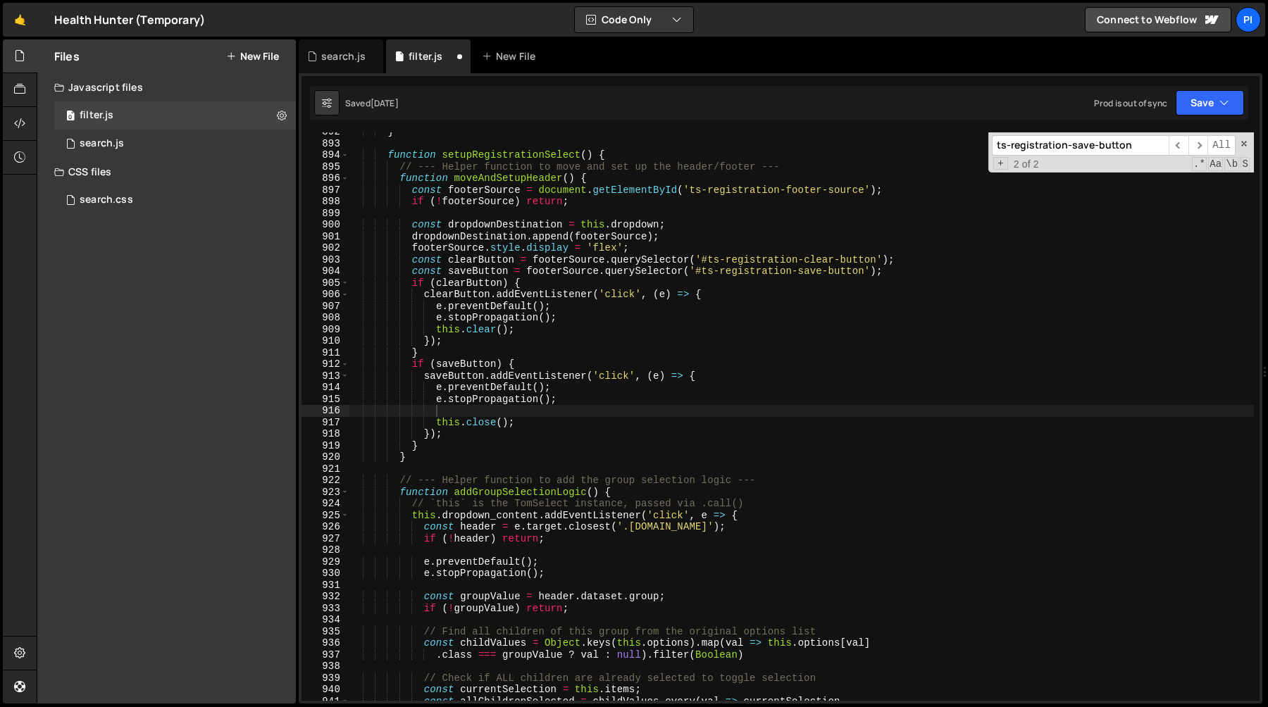
click at [468, 406] on div "} function setupRegistrationSelect ( ) { // --- Helper function to move and set…" at bounding box center [801, 422] width 905 height 592
paste textarea "$(listInstance.form).find('[type="submit"]').trigger('click')"
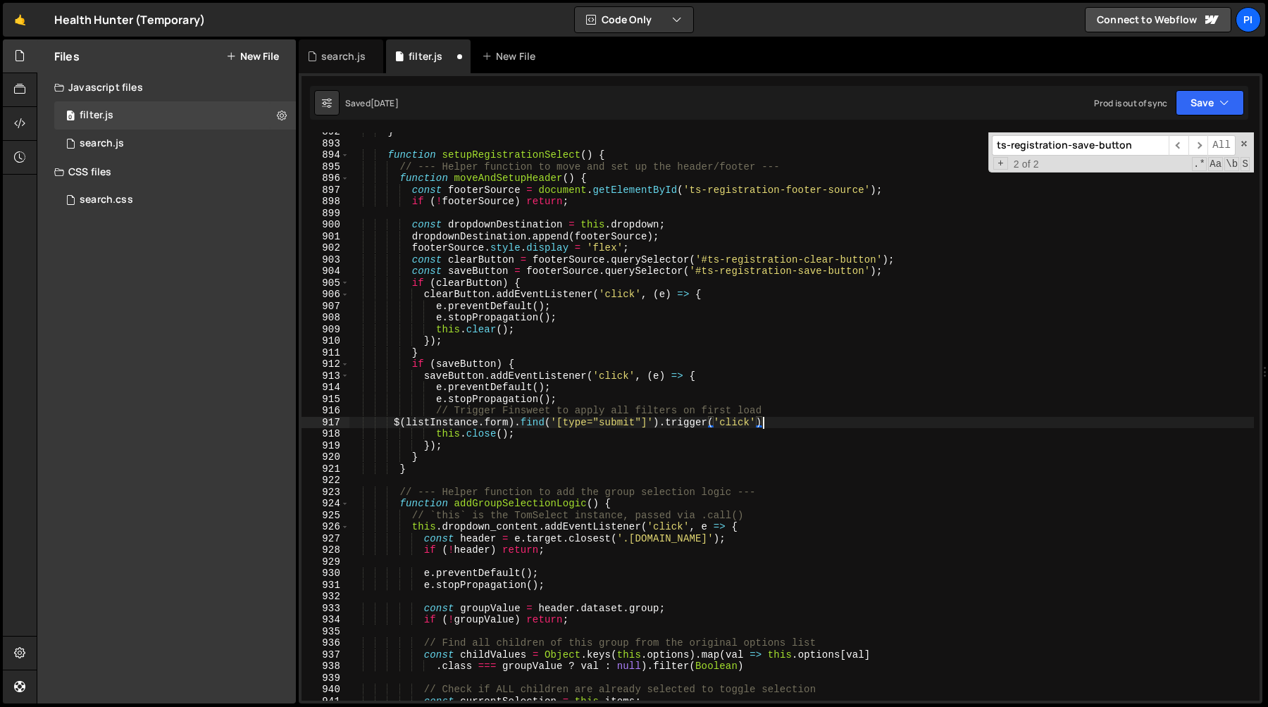
click at [698, 401] on div "} function setupRegistrationSelect ( ) { // --- Helper function to move and set…" at bounding box center [801, 422] width 905 height 592
type textarea "e.stopPropagation();"
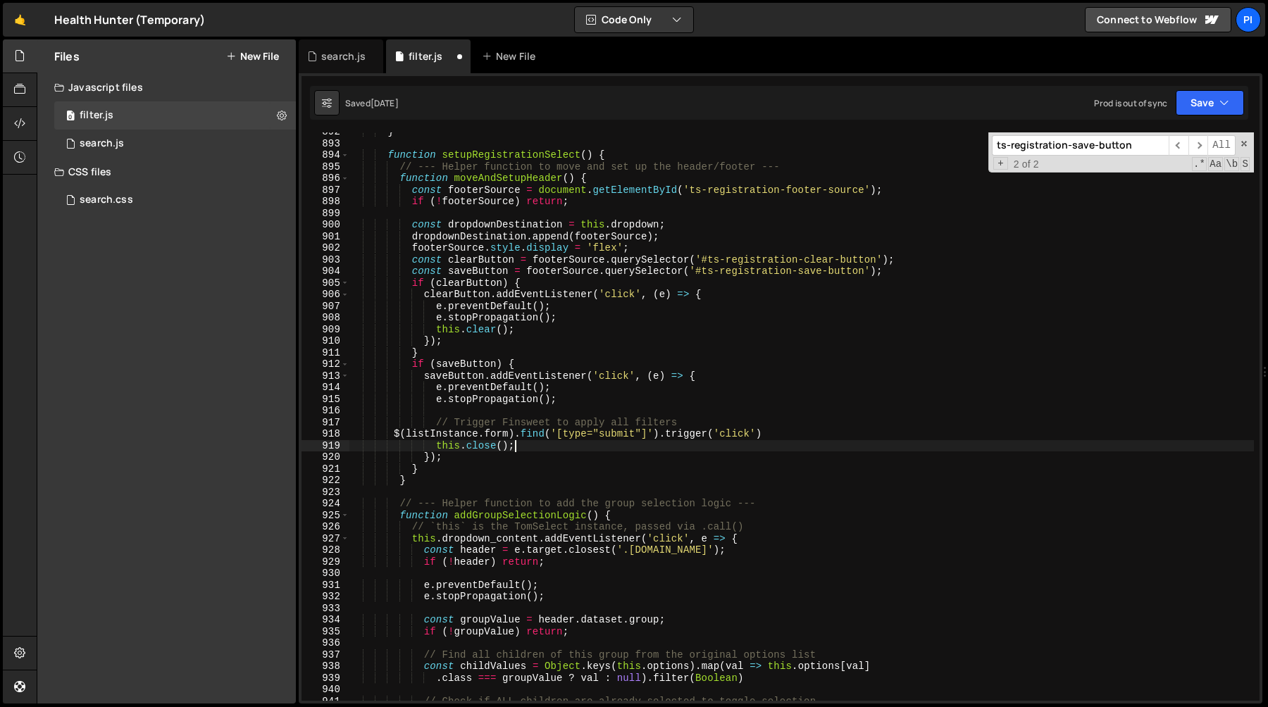
type textarea "$(listInstance.form).find('[type="submit"]').trigger('click')"
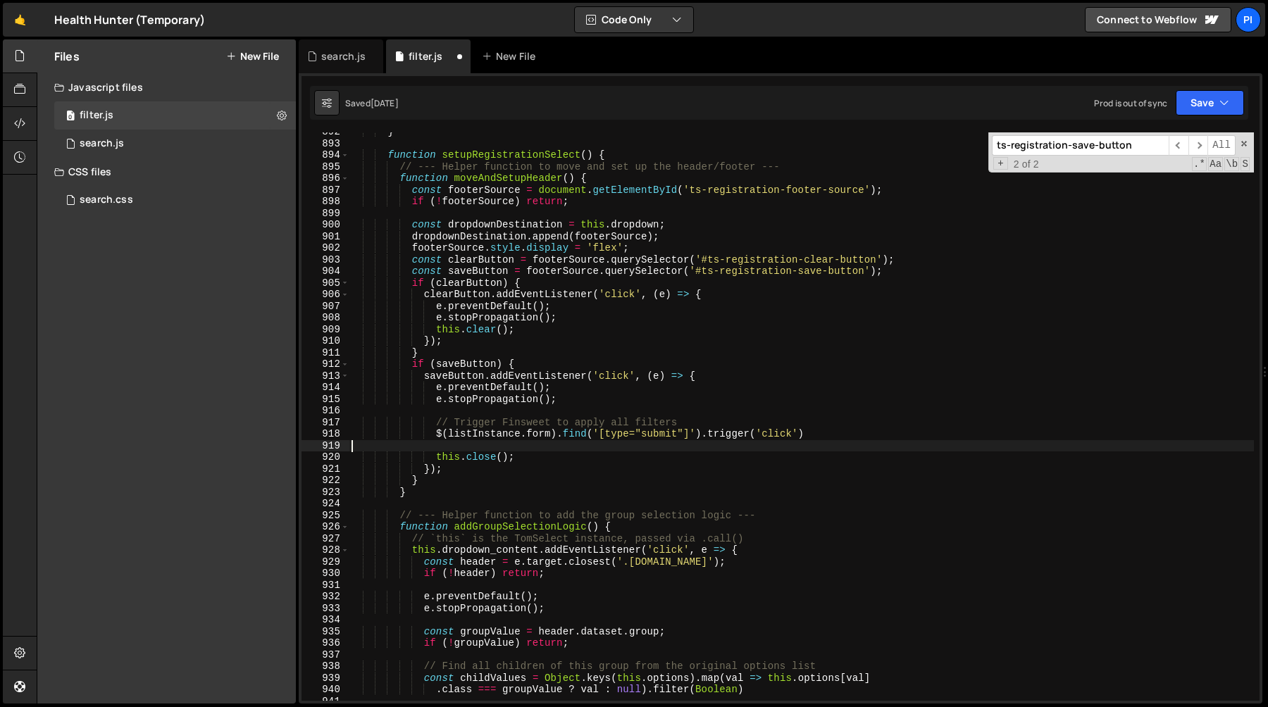
scroll to position [0, 0]
click at [434, 426] on div "} function setupRegistrationSelect ( ) { // --- Helper function to move and set…" at bounding box center [801, 422] width 905 height 592
type textarea "// Trigger Finsweet to apply all filters"
click at [715, 425] on div "} function setupRegistrationSelect ( ) { // --- Helper function to move and set…" at bounding box center [801, 422] width 905 height 592
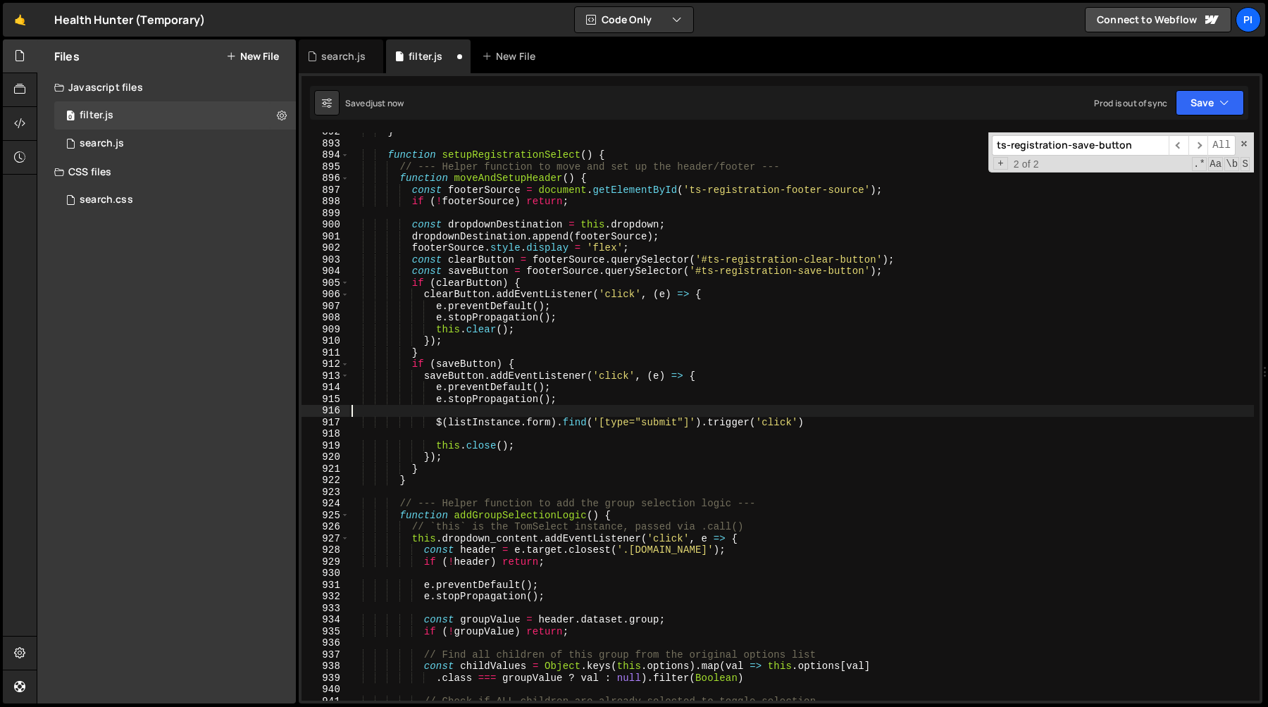
type textarea "$(listInstance.form).find('[type="submit"]').trigger('click')"
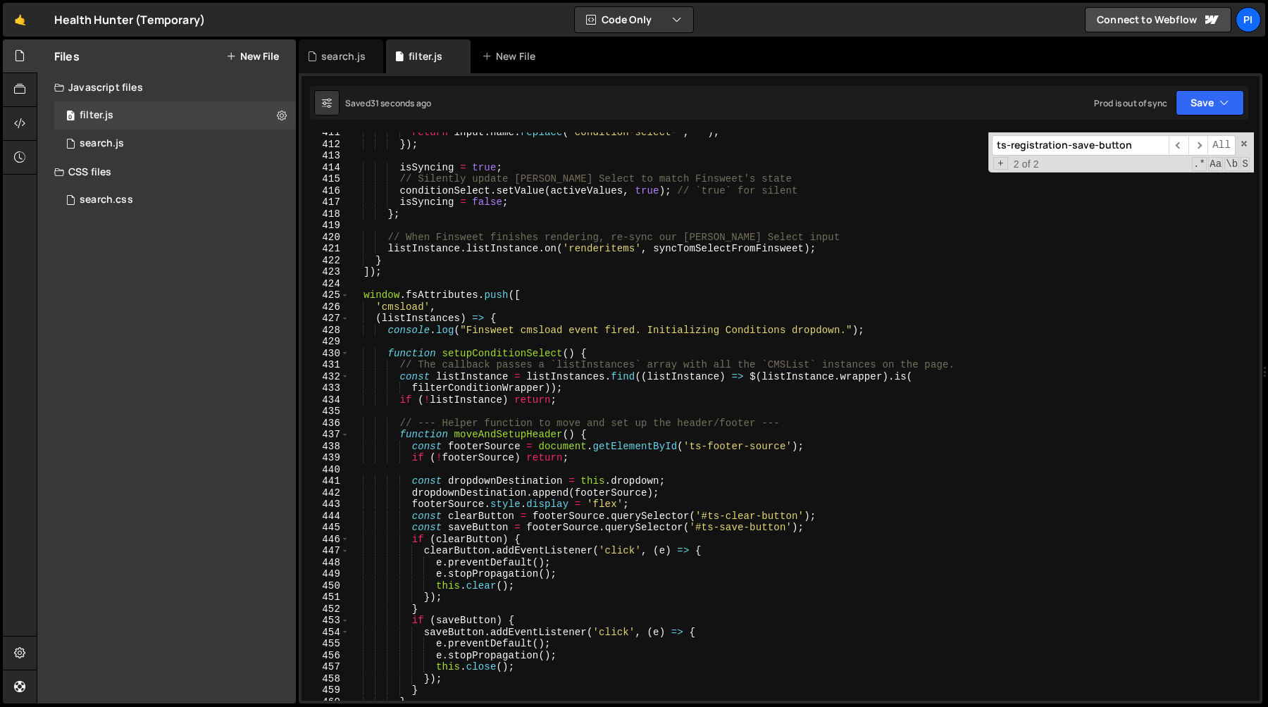
scroll to position [4819, 0]
click at [476, 379] on div "return input . name . replace ( 'condition-select-' , '' ) ; }) ; isSyncing = t…" at bounding box center [801, 423] width 905 height 592
click at [400, 378] on div "return input . name . replace ( 'condition-select-' , '' ) ; }) ; isSyncing = t…" at bounding box center [801, 423] width 905 height 592
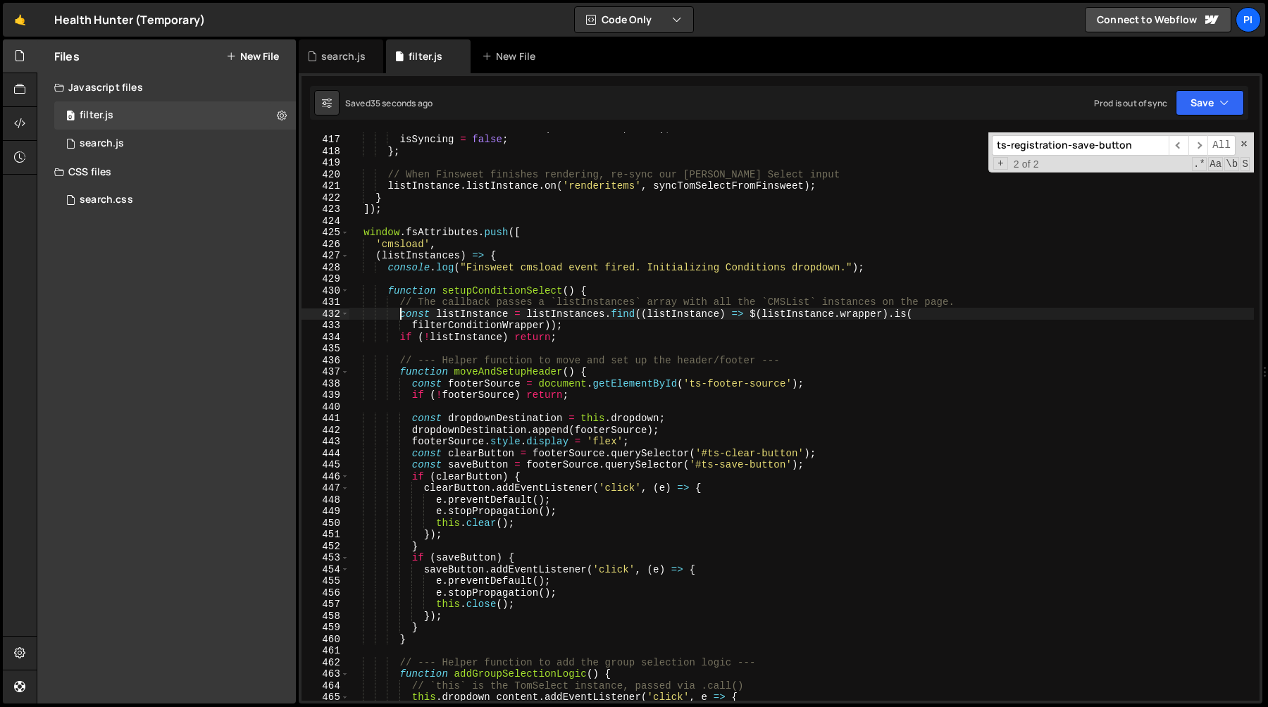
scroll to position [4882, 0]
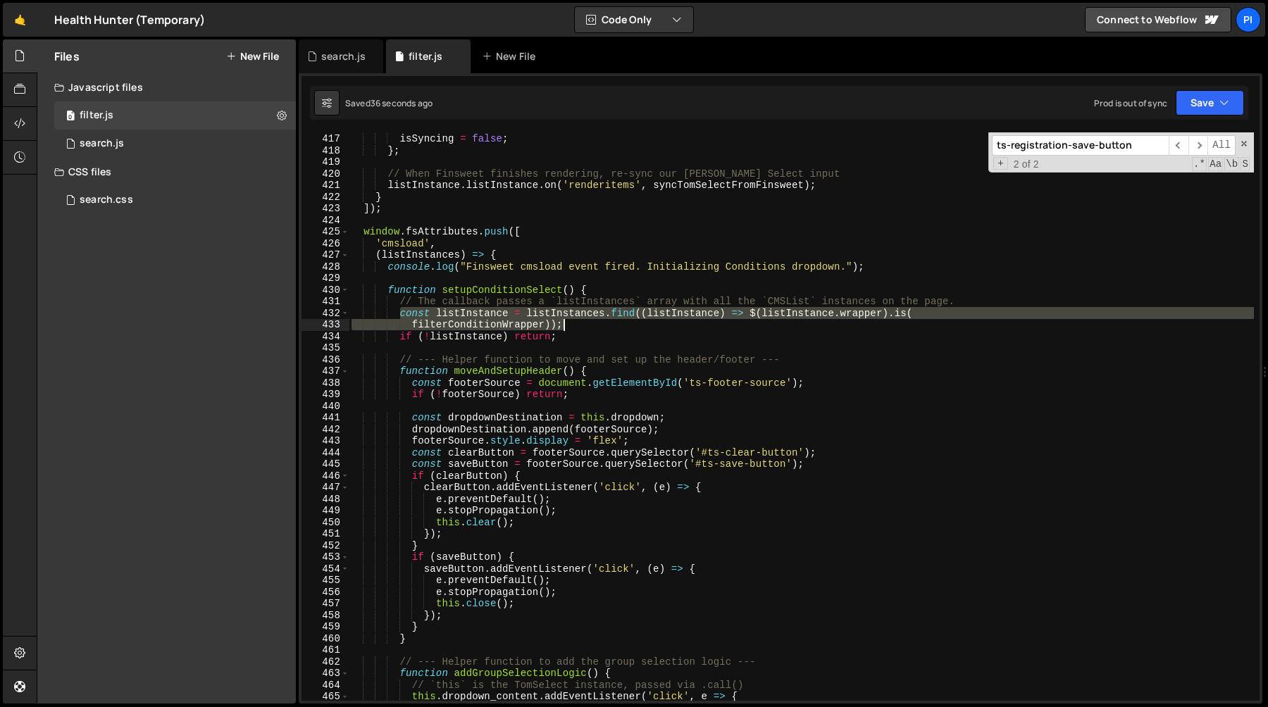
click at [576, 326] on div "conditionSelect . setValue ( activeValues , true ) ; // `true` for silent isSyn…" at bounding box center [801, 417] width 905 height 592
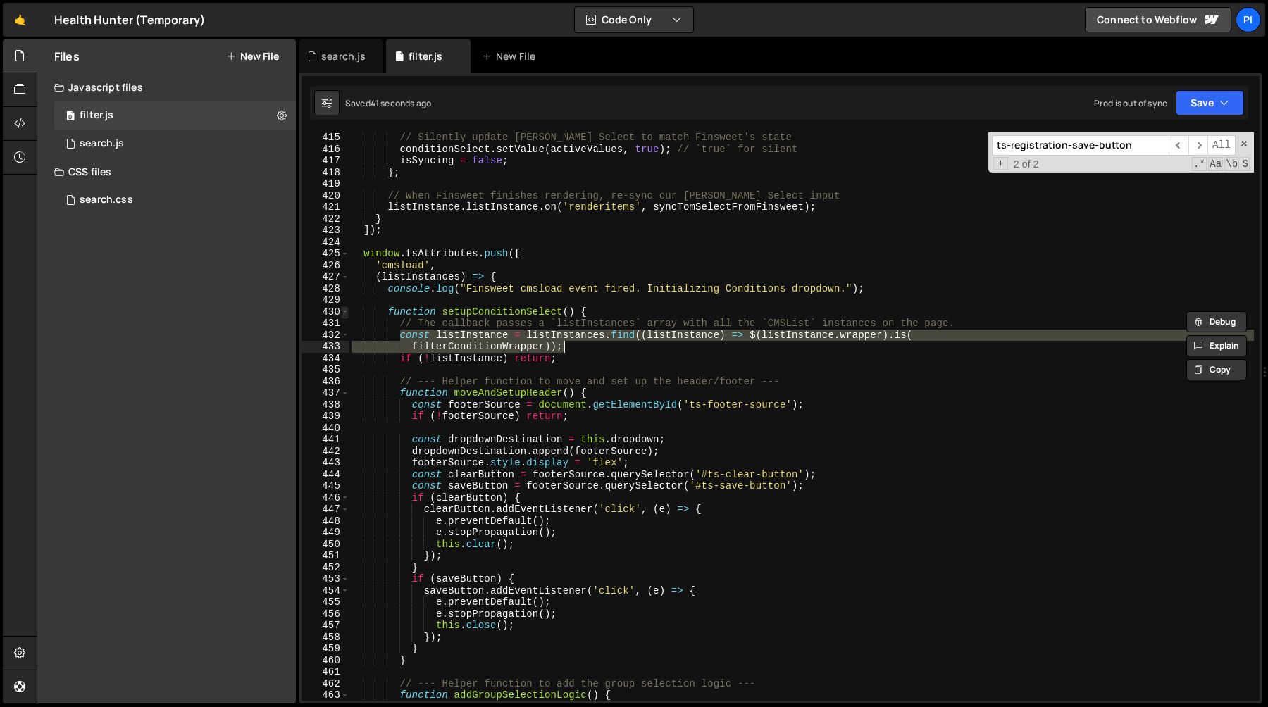
click at [345, 311] on span at bounding box center [345, 313] width 8 height 12
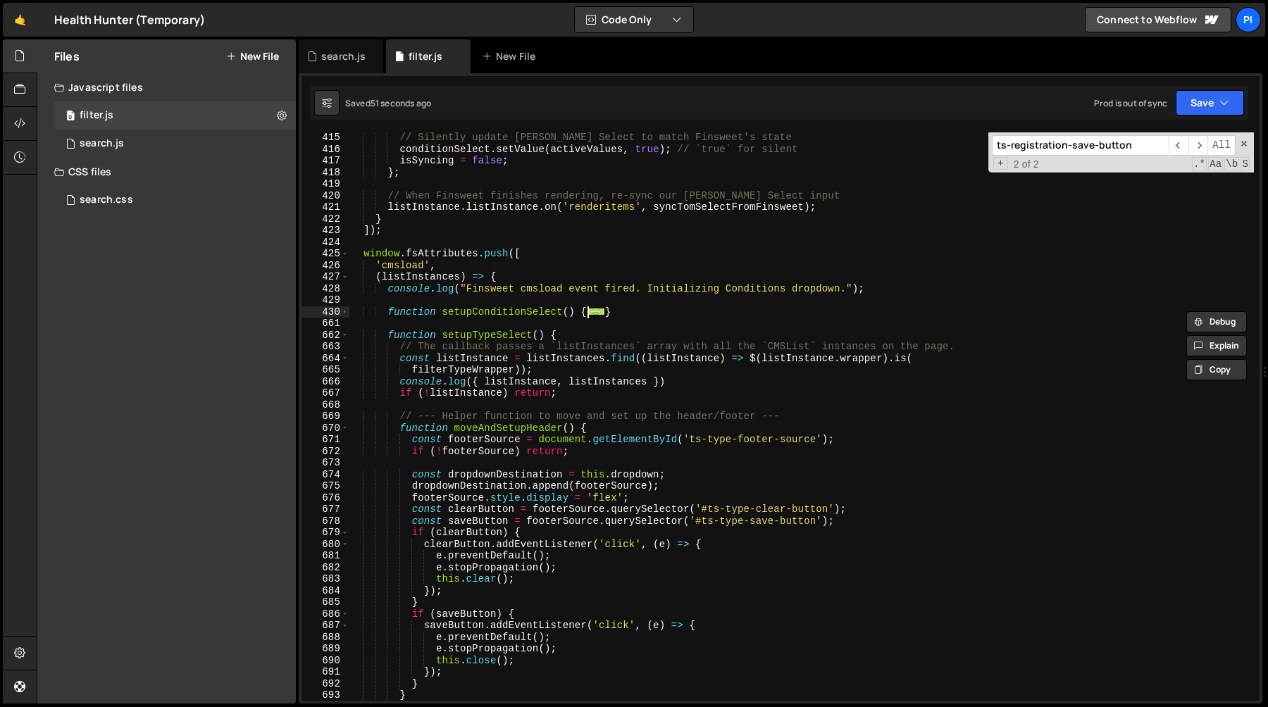
click at [349, 312] on div "430" at bounding box center [326, 313] width 48 height 12
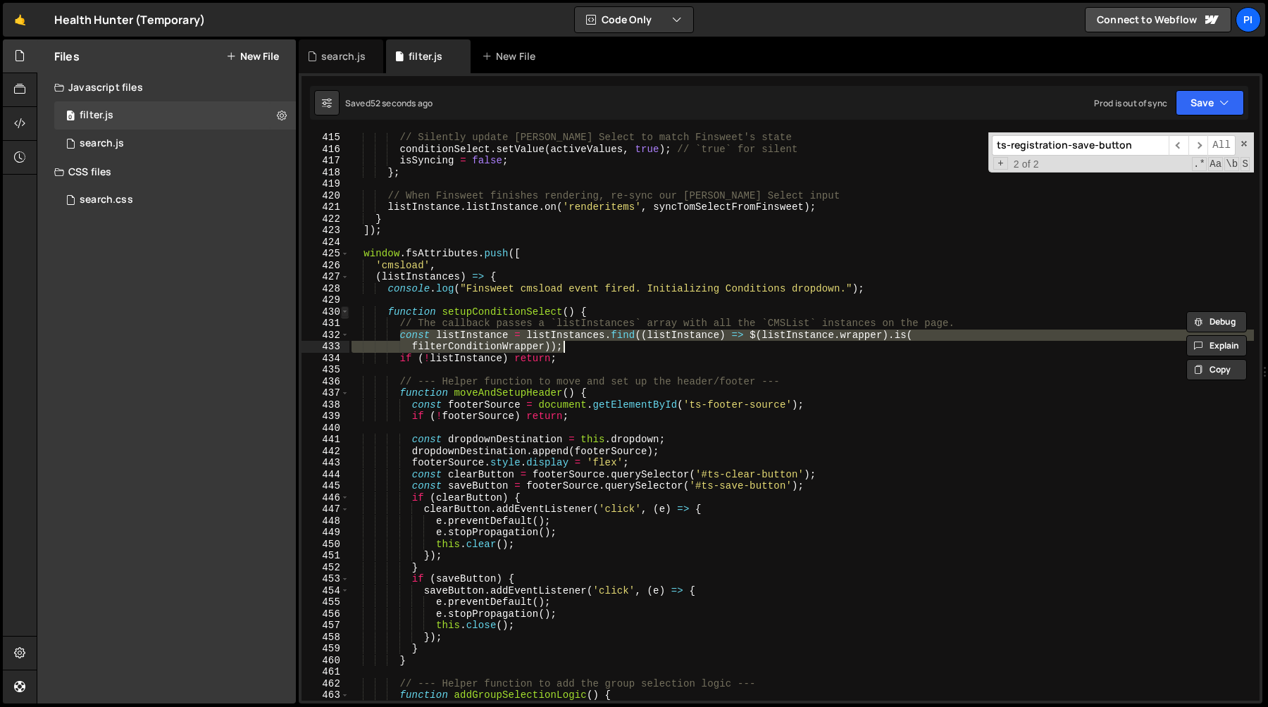
click at [347, 313] on span at bounding box center [345, 313] width 8 height 12
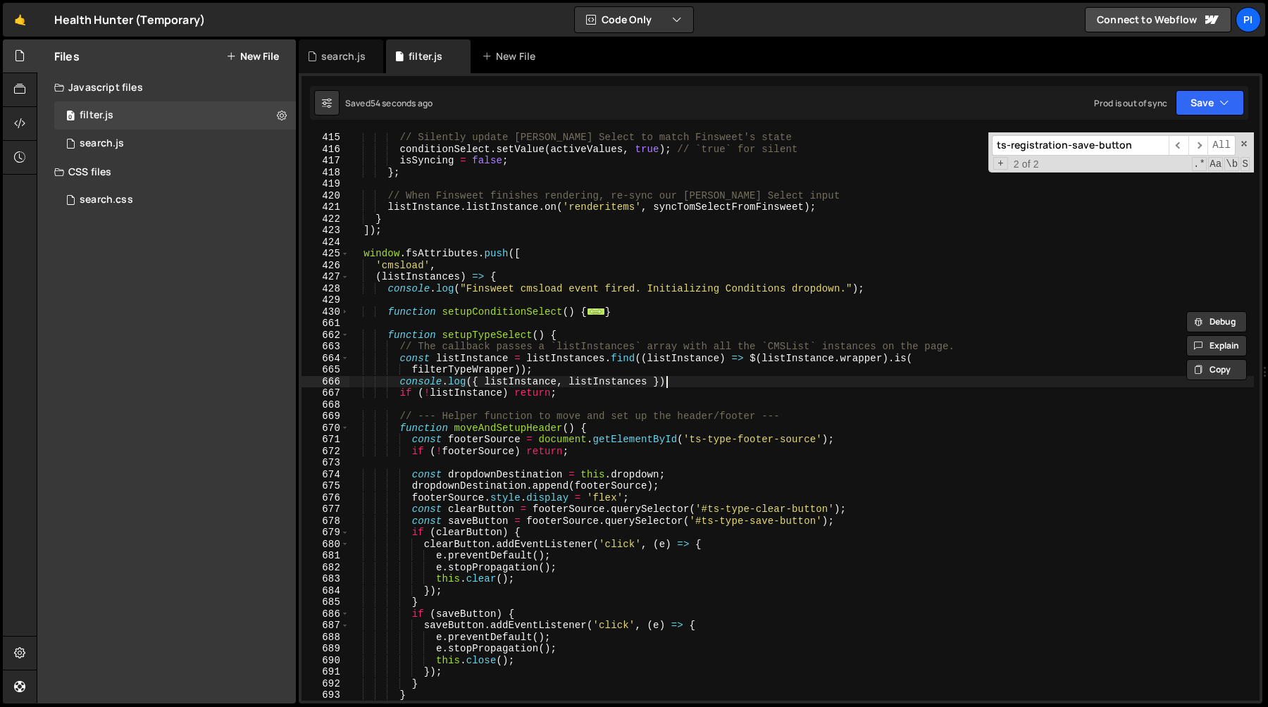
click at [698, 380] on div "// Silently update Tom Select to match Finsweet's state conditionSelect . setVa…" at bounding box center [801, 428] width 905 height 592
click at [681, 371] on div "// Silently update Tom Select to match Finsweet's state conditionSelect . setVa…" at bounding box center [801, 428] width 905 height 592
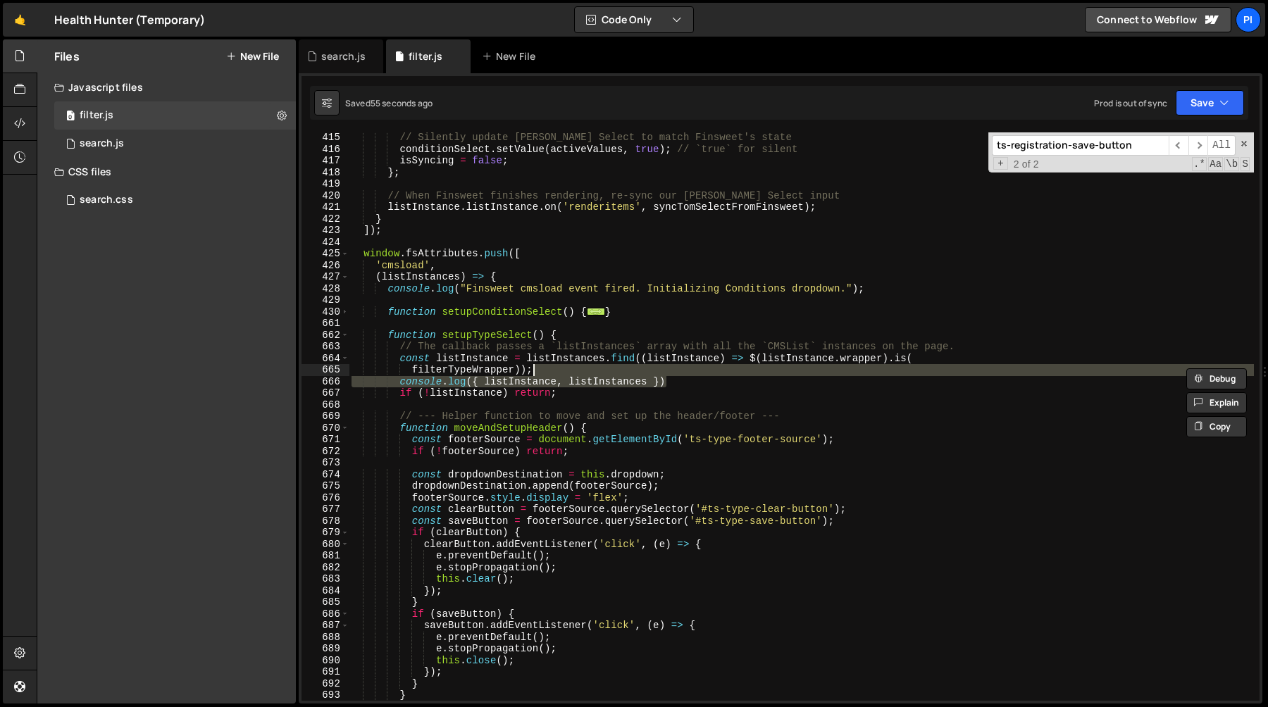
scroll to position [0, 12]
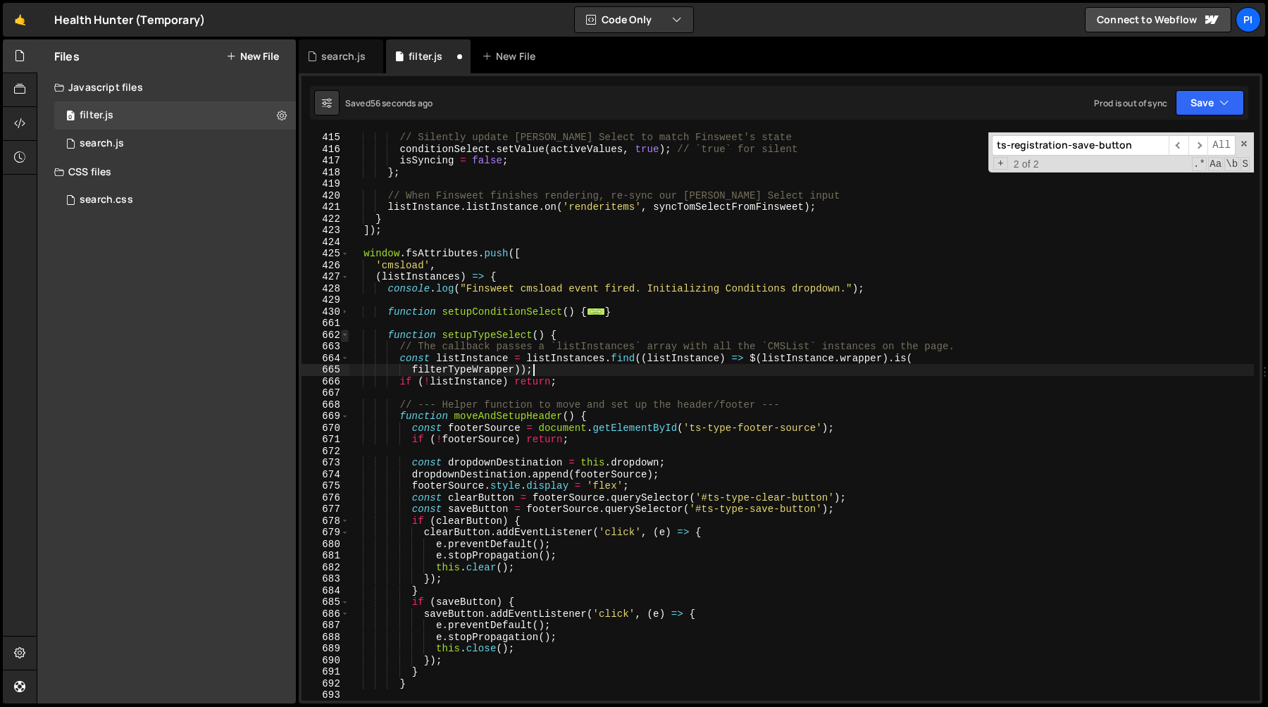
click at [344, 337] on span at bounding box center [345, 336] width 8 height 12
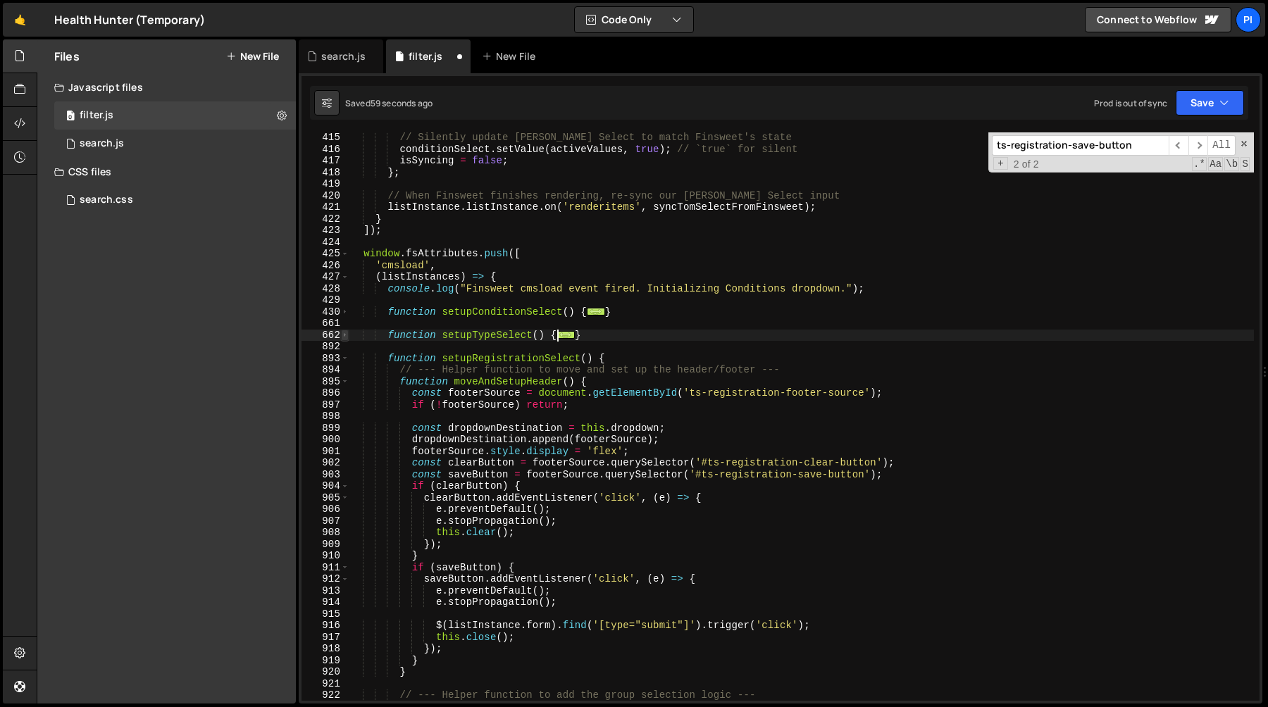
click at [345, 337] on span at bounding box center [345, 336] width 8 height 12
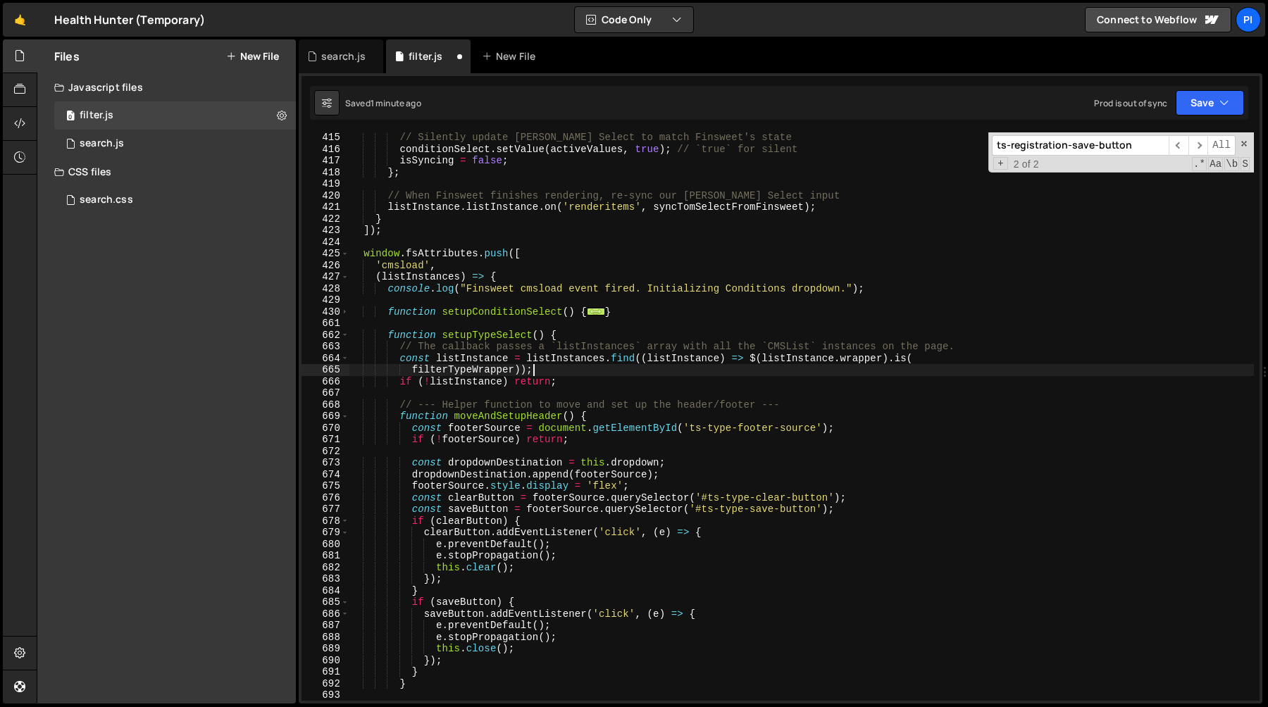
click at [400, 349] on div "// Silently update Tom Select to match Finsweet's state conditionSelect . setVa…" at bounding box center [801, 428] width 905 height 592
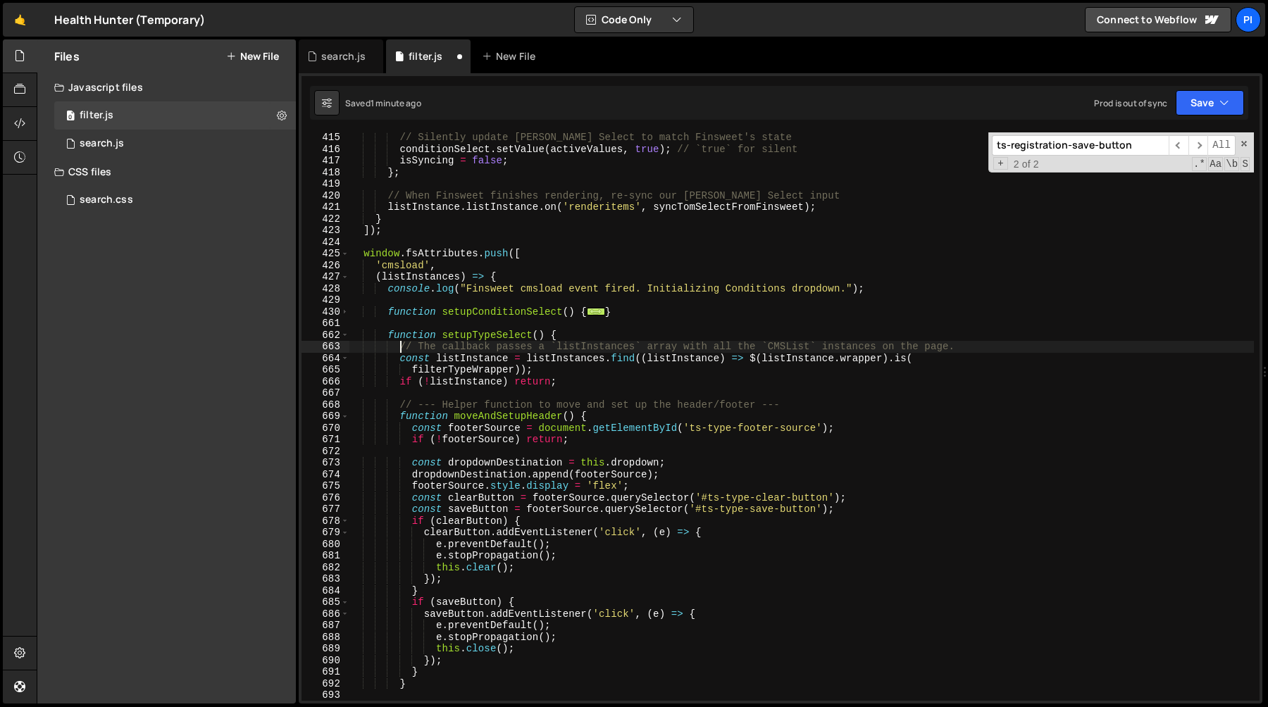
click at [400, 354] on div "// Silently update Tom Select to match Finsweet's state conditionSelect . setVa…" at bounding box center [801, 428] width 905 height 592
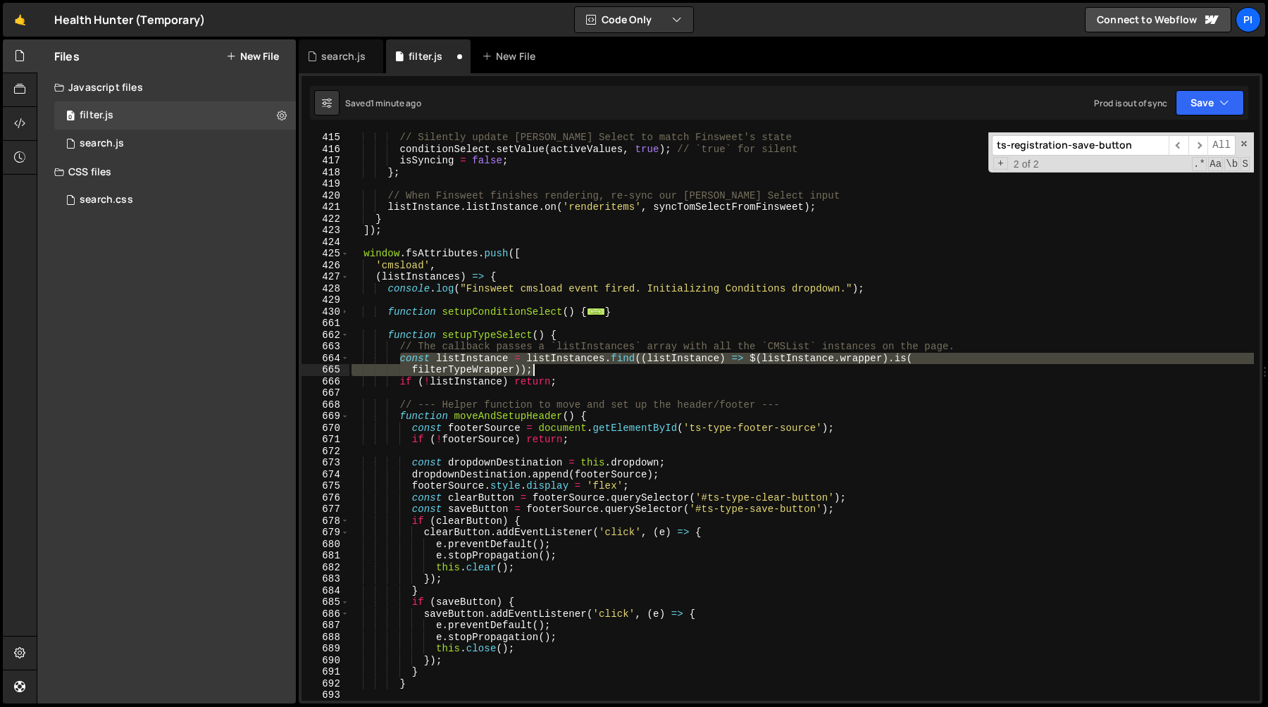
click at [580, 368] on div "// Silently update Tom Select to match Finsweet's state conditionSelect . setVa…" at bounding box center [801, 428] width 905 height 592
click at [345, 336] on span at bounding box center [345, 336] width 8 height 12
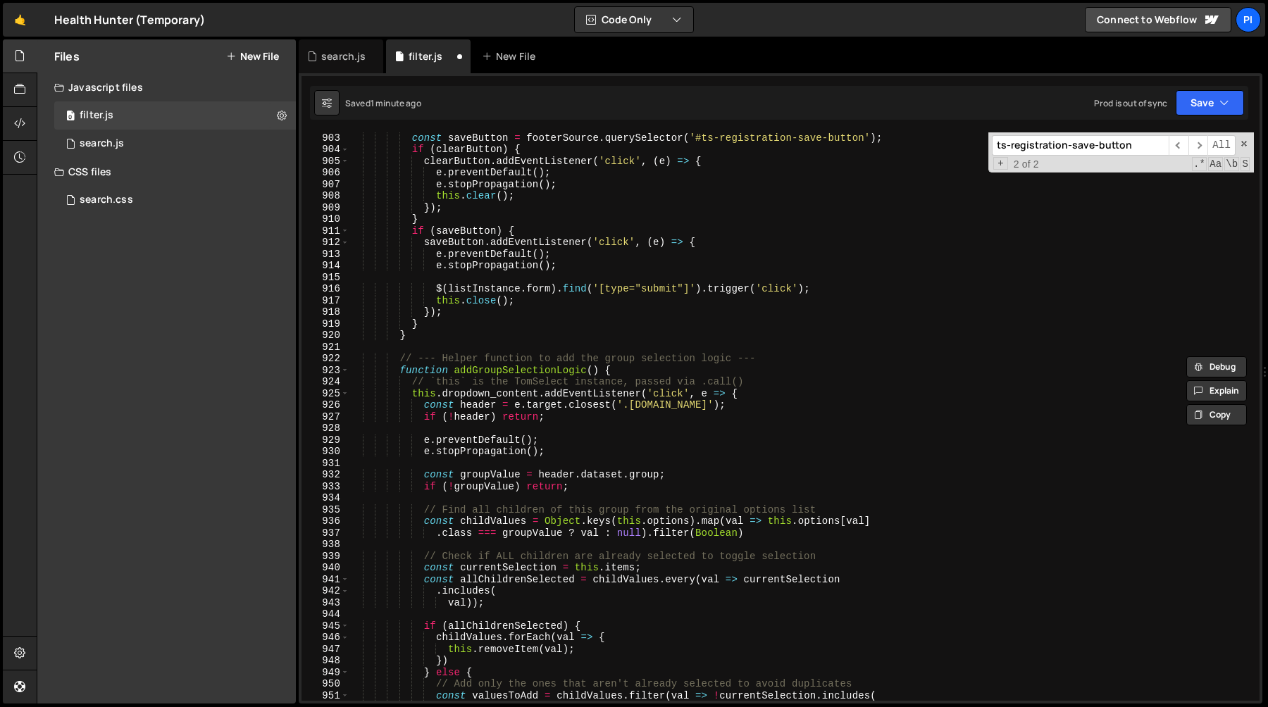
scroll to position [5209, 0]
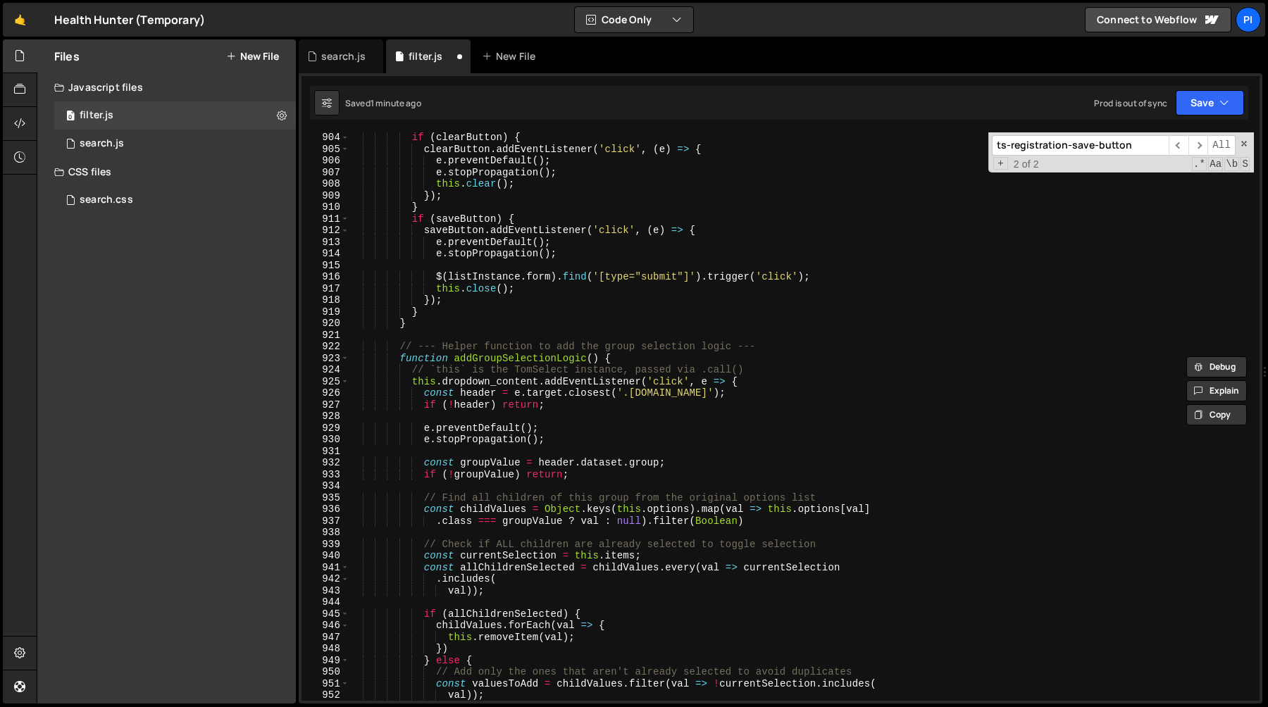
click at [469, 272] on div "if ( clearButton ) { clearButton . addEventListener ( 'click' , ( e ) => { e . …" at bounding box center [801, 428] width 905 height 592
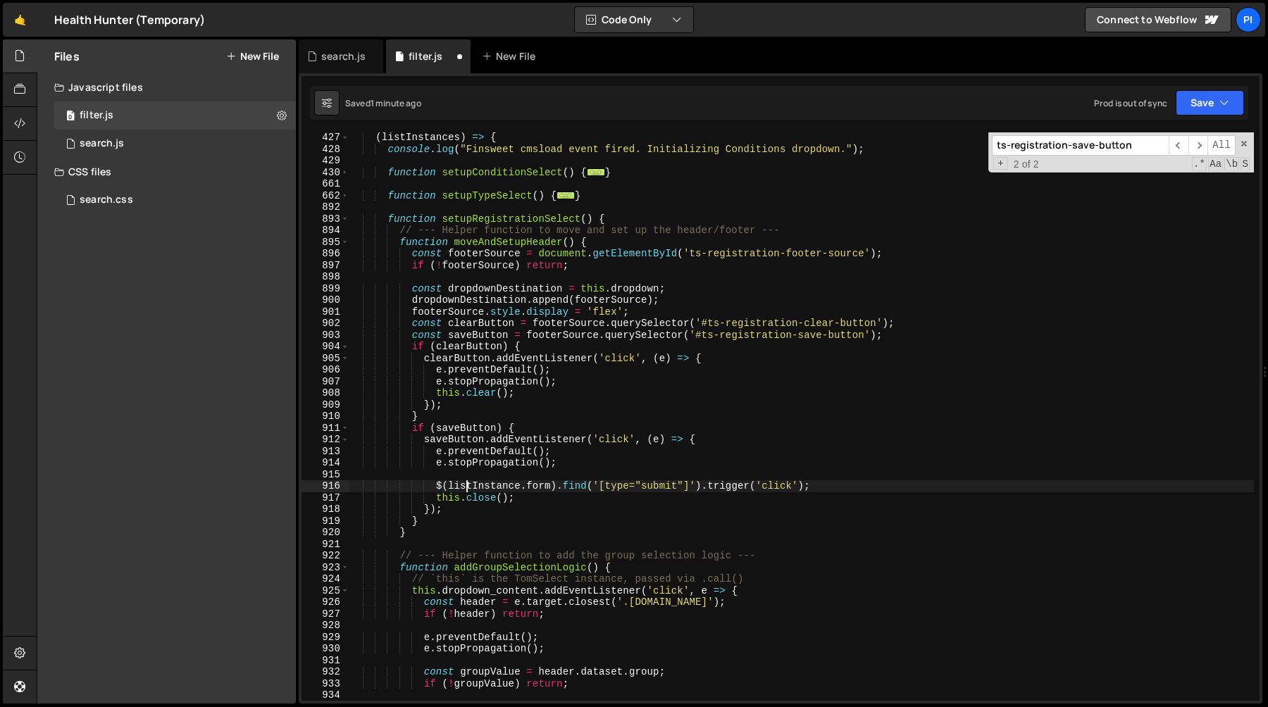
scroll to position [4994, 0]
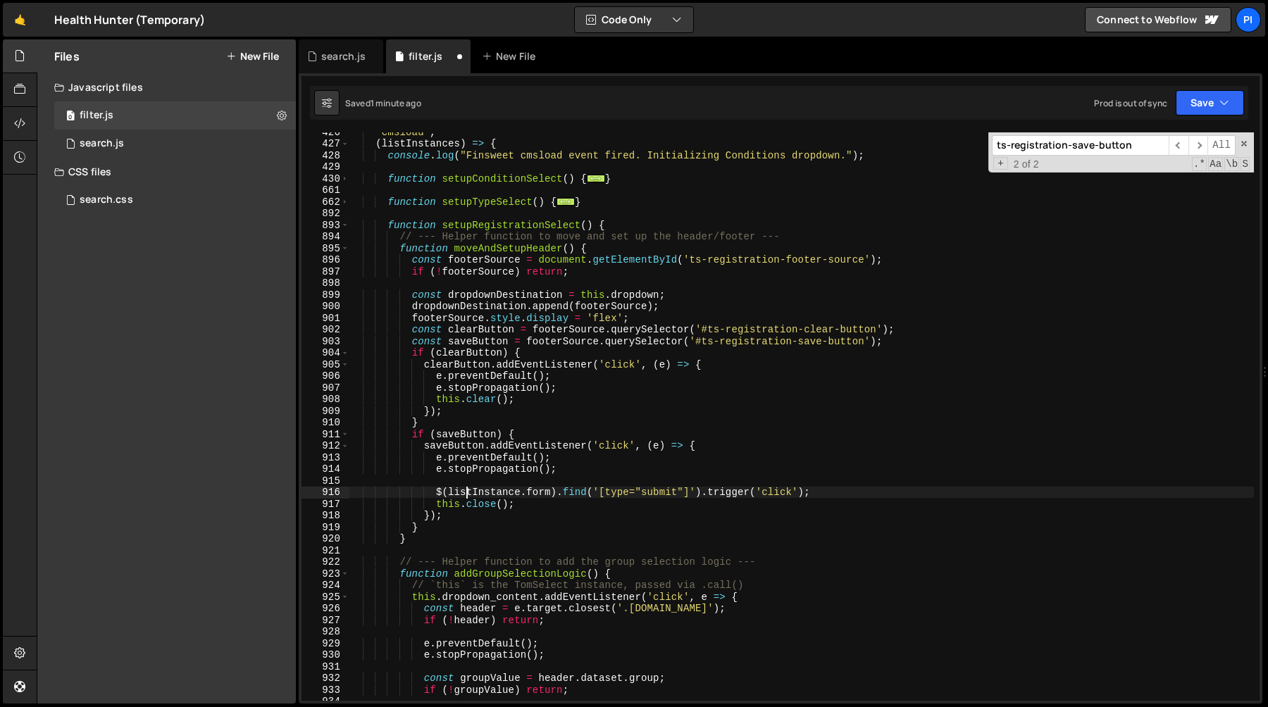
click at [478, 344] on div "'cmsload' , ( listInstances ) => { console . log ( "Finsweet cmsload event fire…" at bounding box center [801, 422] width 905 height 592
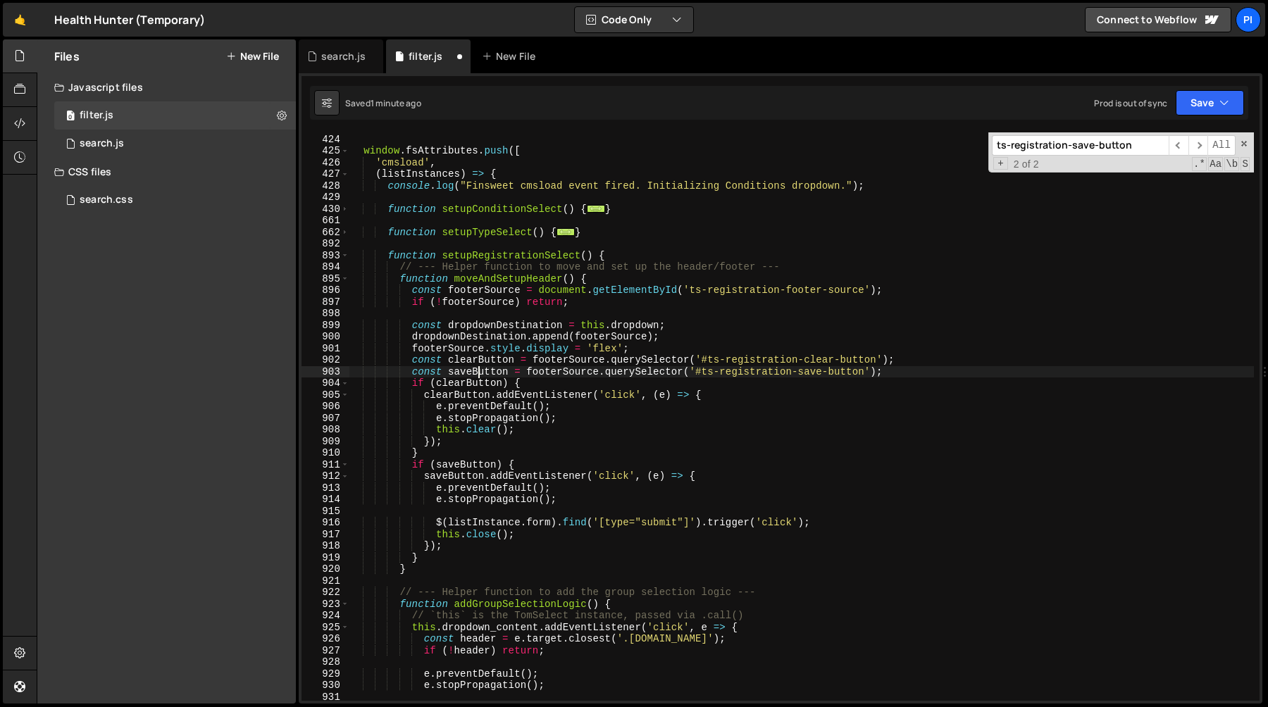
scroll to position [4961, 0]
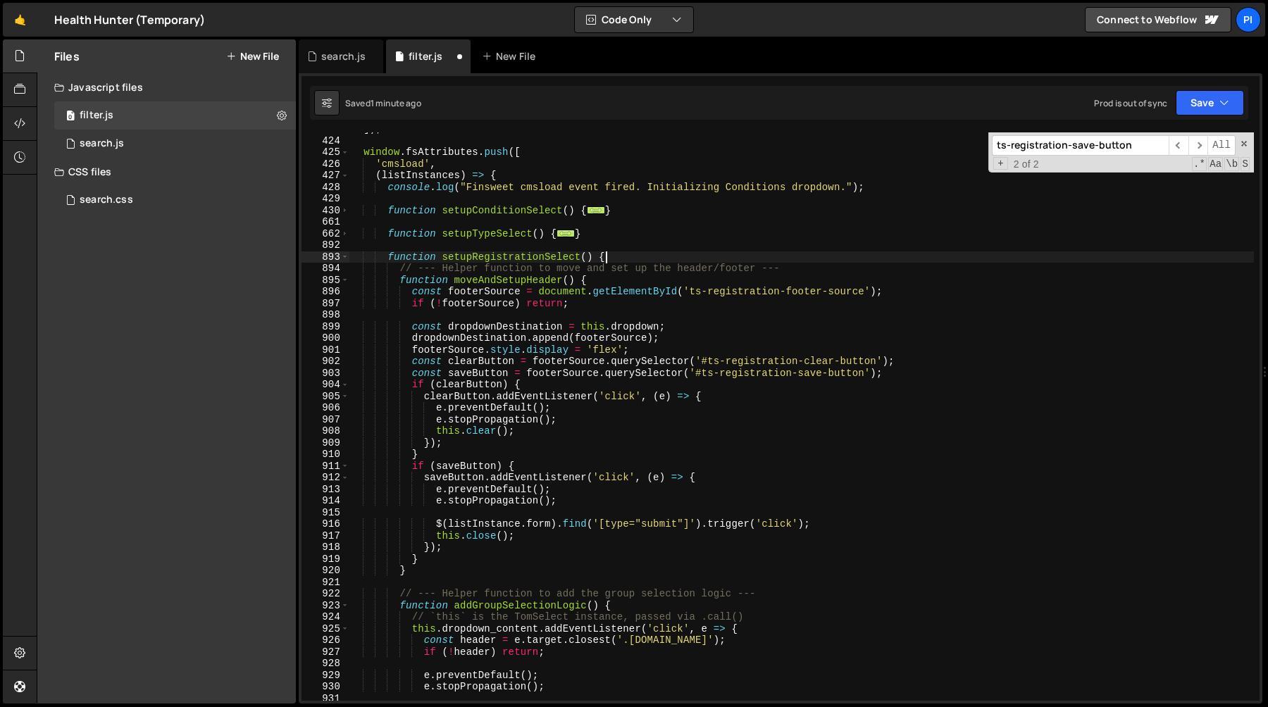
click at [633, 257] on div "]) ; window . fsAttributes . push ([ 'cmsload' , ( listInstances ) => { console…" at bounding box center [801, 419] width 905 height 592
type textarea "function setupRegistrationSelect() {"
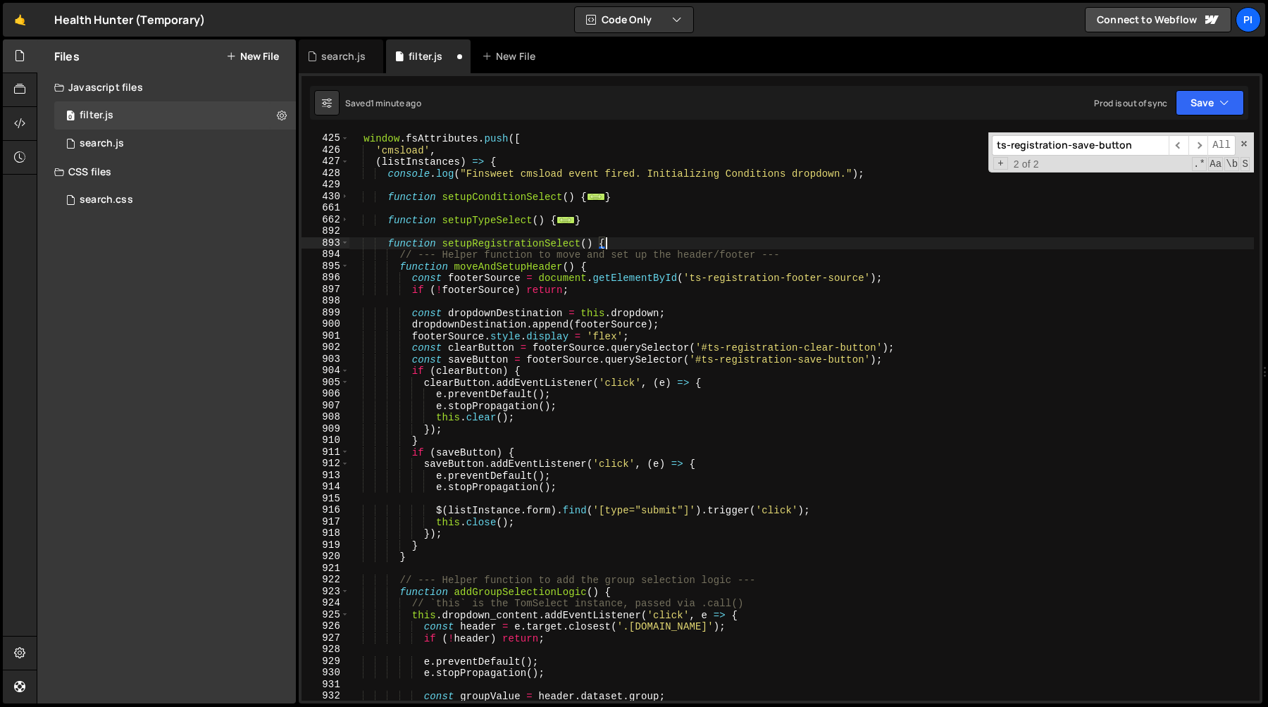
scroll to position [4979, 0]
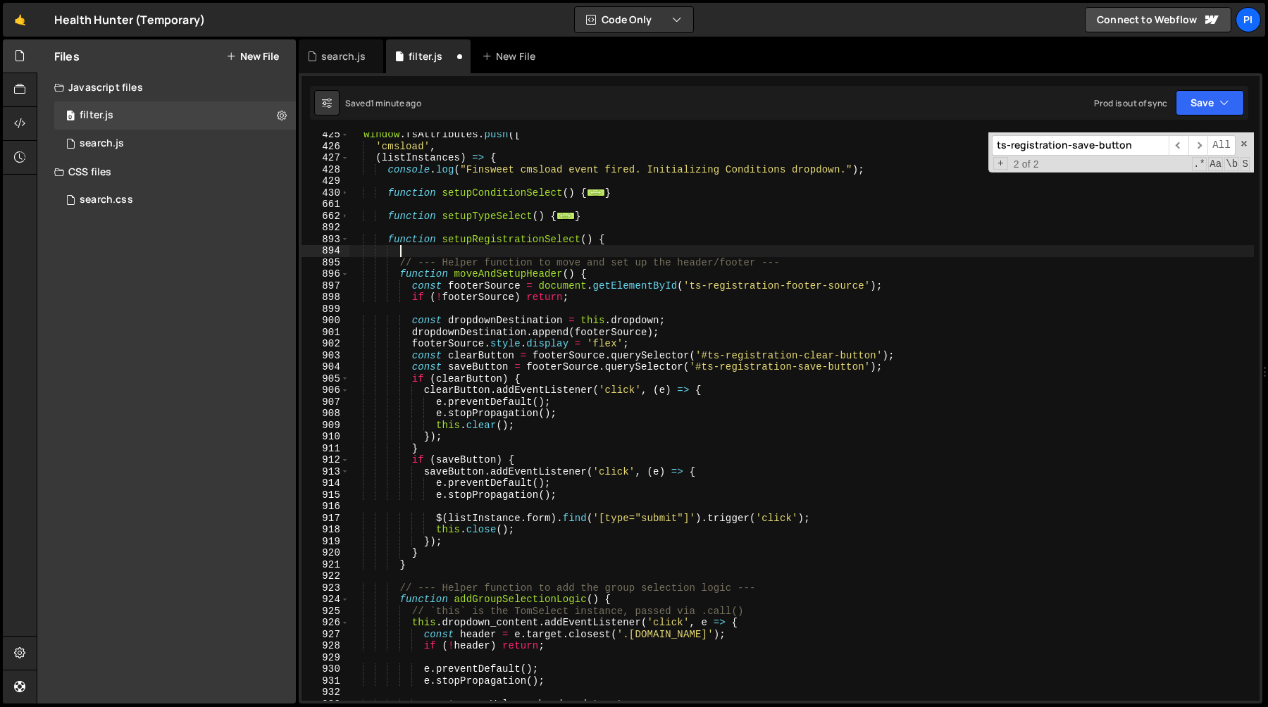
paste textarea "filterTypeWrapper));"
type textarea "filterTypeWrapper));"
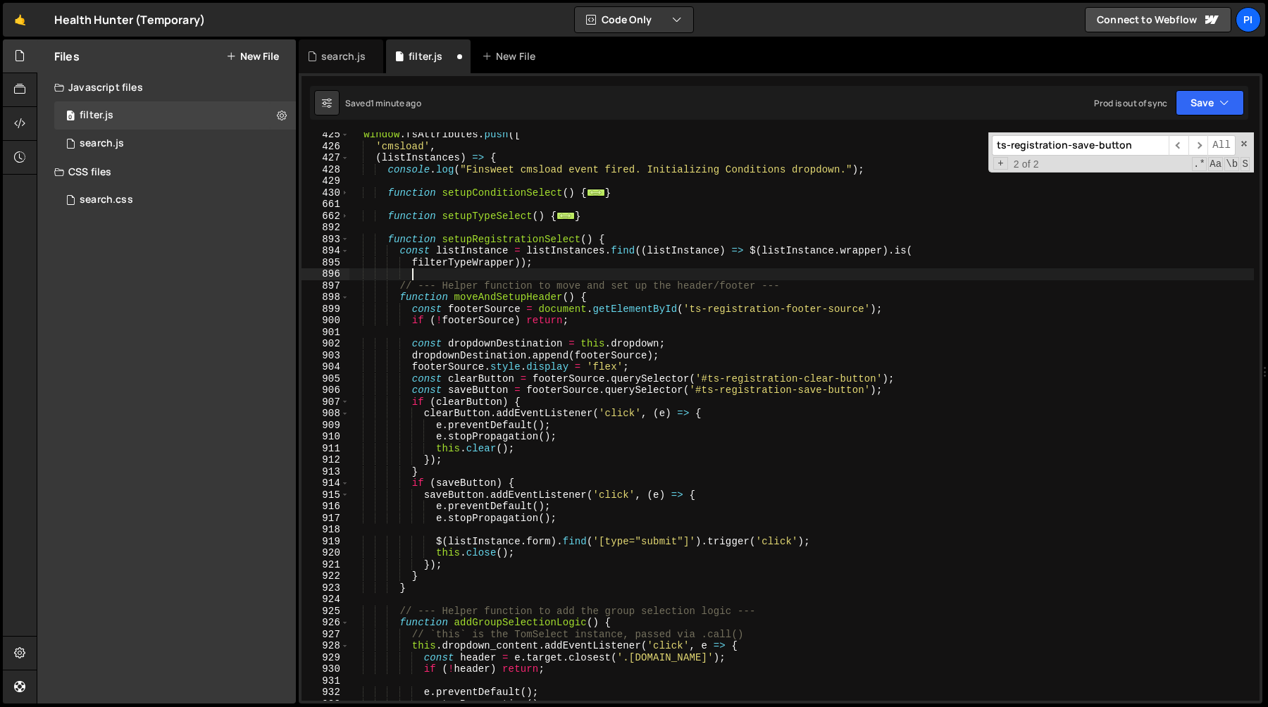
scroll to position [0, 4]
click at [345, 218] on span at bounding box center [345, 217] width 8 height 12
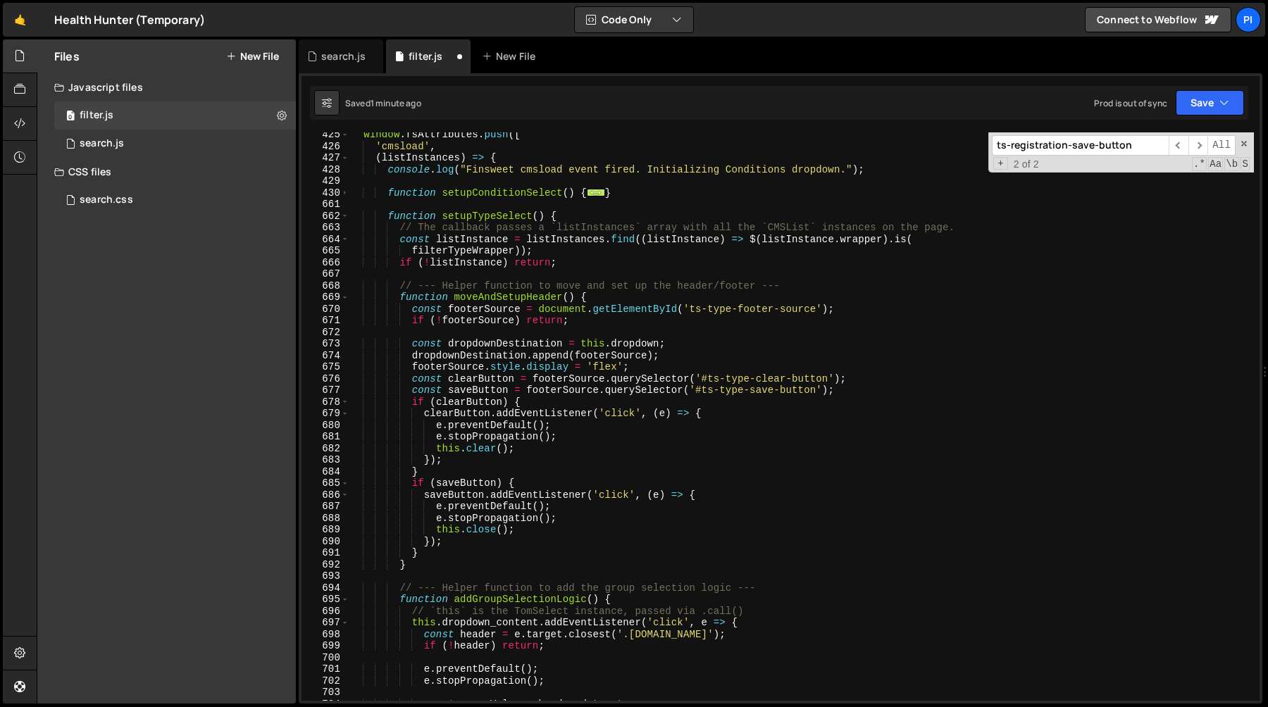
click at [575, 264] on div "window . fsAttributes . push ([ 'cmsload' , ( listInstances ) => { console . lo…" at bounding box center [801, 425] width 905 height 592
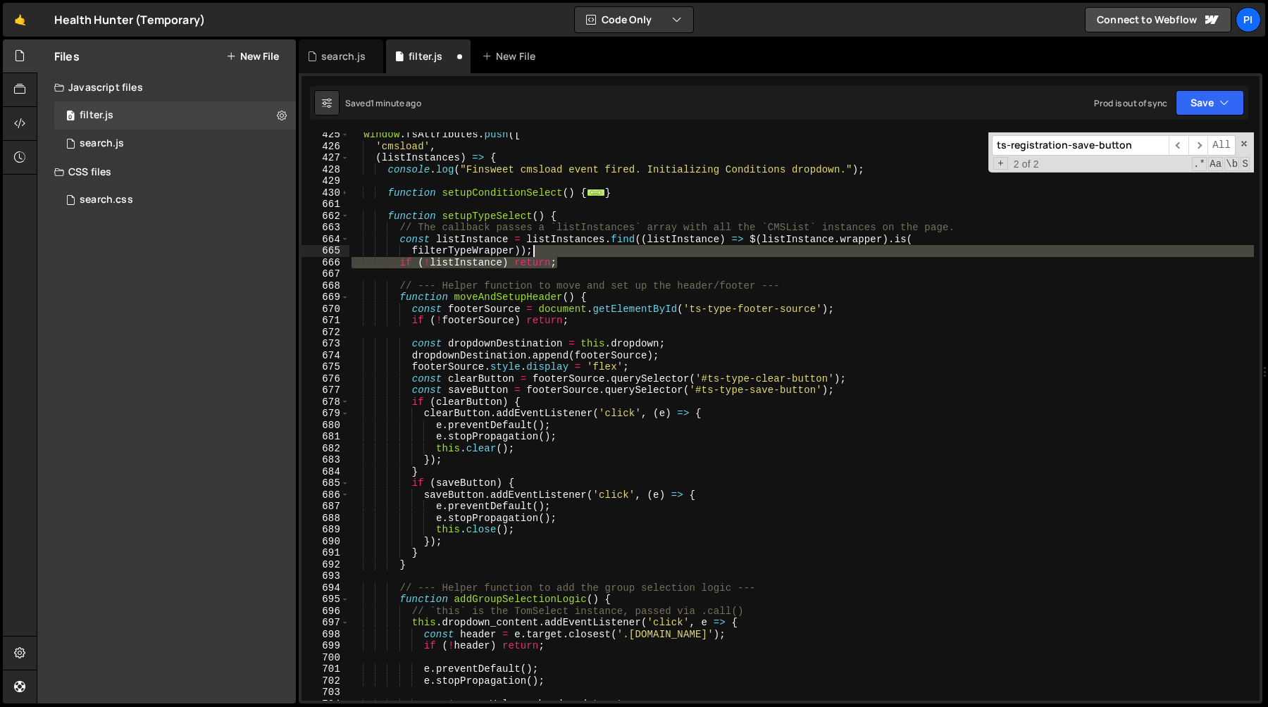
click at [565, 254] on div "window . fsAttributes . push ([ 'cmsload' , ( listInstances ) => { console . lo…" at bounding box center [801, 425] width 905 height 592
click at [467, 259] on div "window . fsAttributes . push ([ 'cmsload' , ( listInstances ) => { console . lo…" at bounding box center [801, 416] width 905 height 569
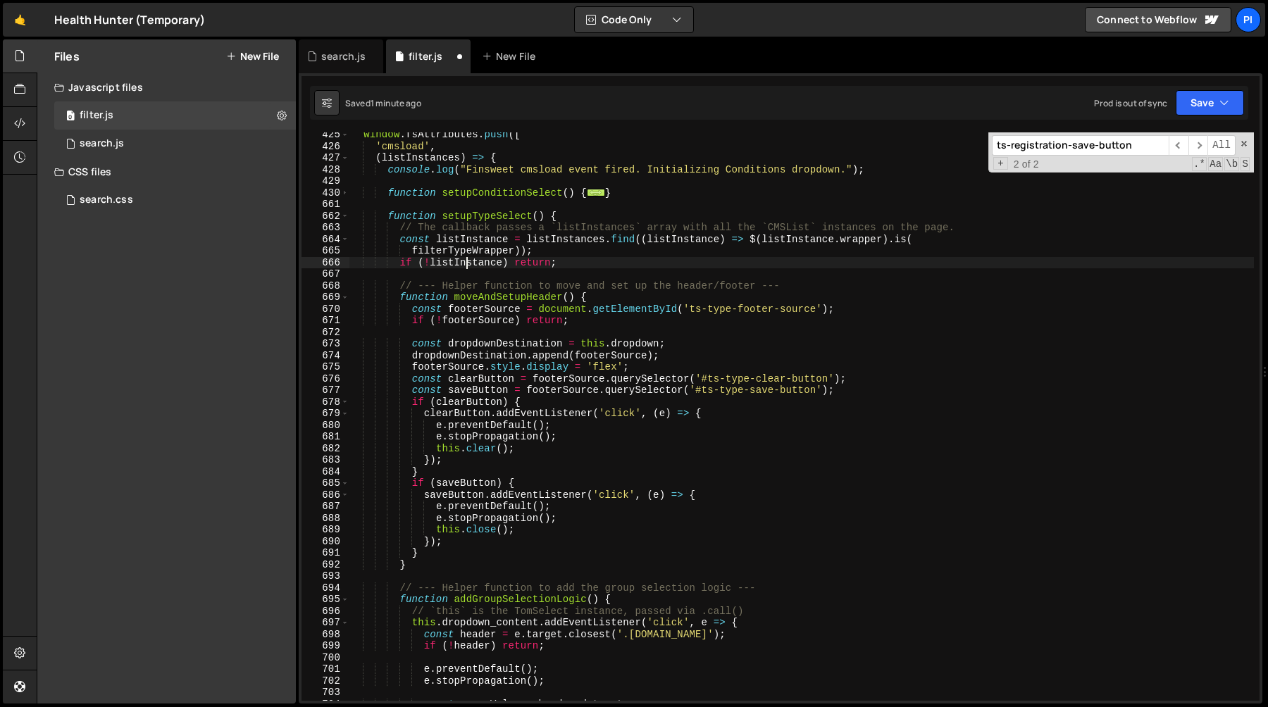
click at [467, 259] on div "window . fsAttributes . push ([ 'cmsload' , ( listInstances ) => { console . lo…" at bounding box center [801, 425] width 905 height 592
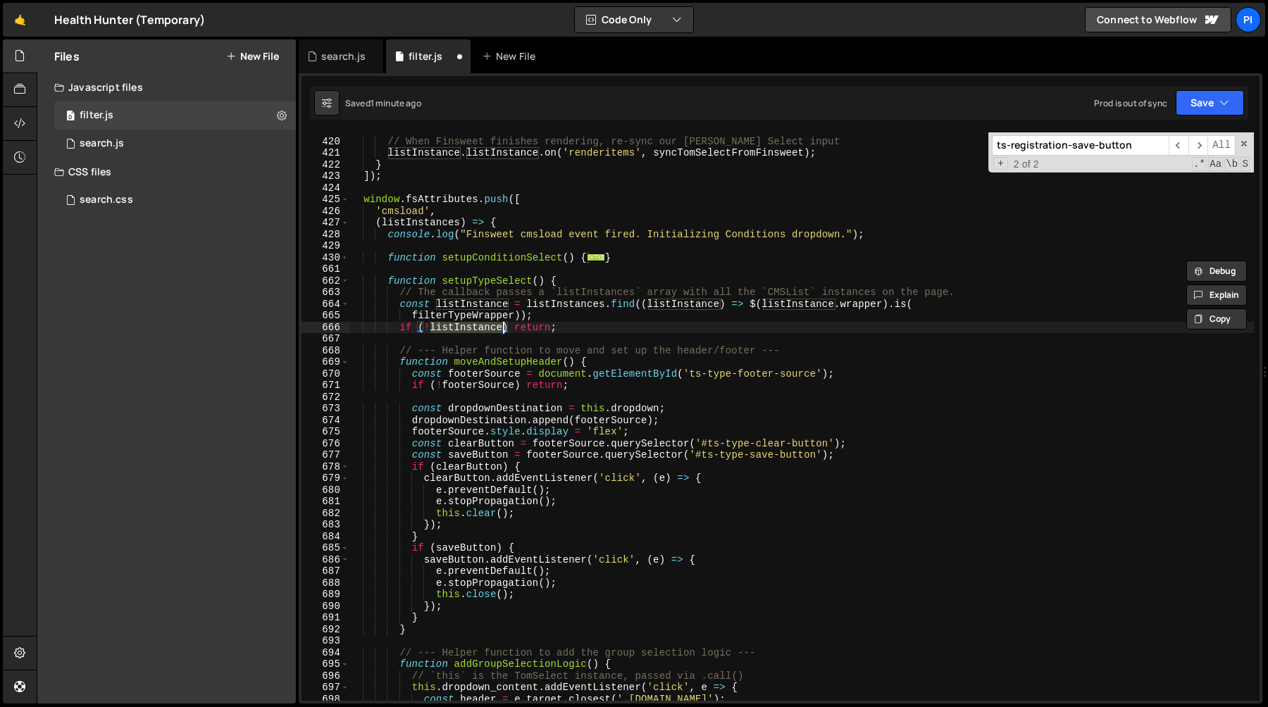
scroll to position [4879, 0]
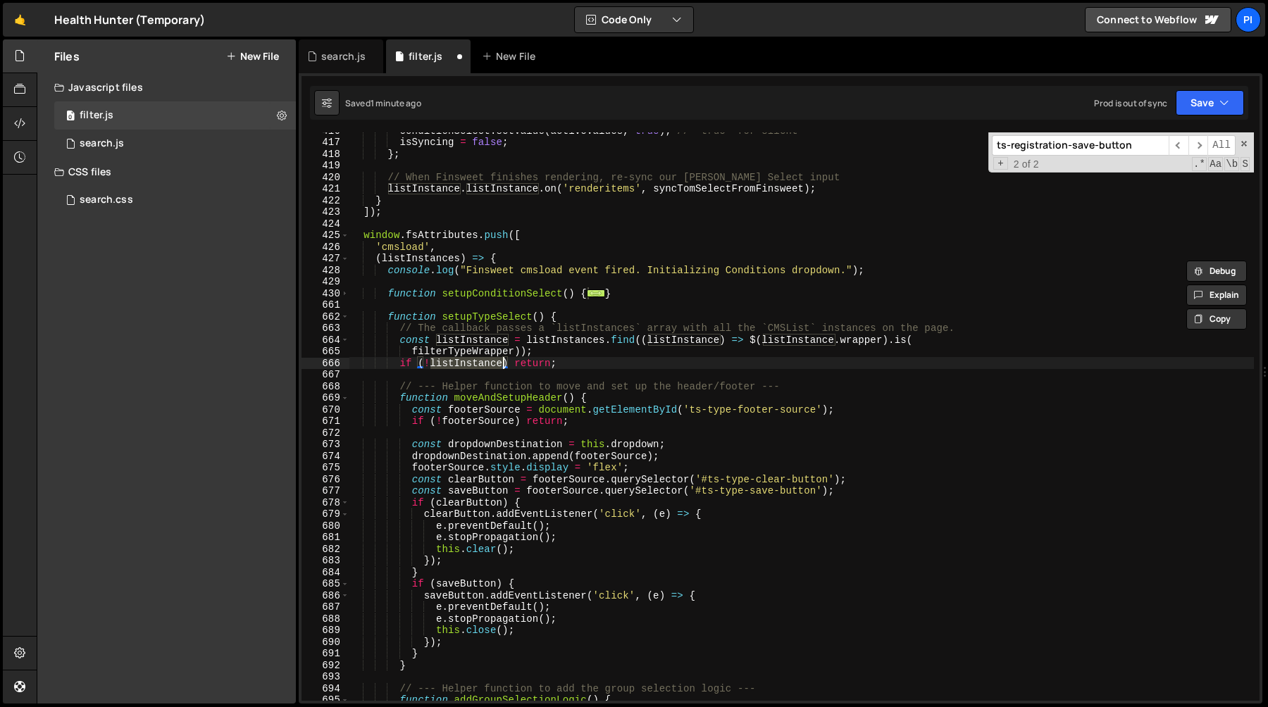
click at [398, 329] on div "conditionSelect . setValue ( activeValues , true ) ; // `true` for silent isSyn…" at bounding box center [801, 421] width 905 height 592
click at [569, 369] on div "conditionSelect . setValue ( activeValues , true ) ; // `true` for silent isSyn…" at bounding box center [801, 421] width 905 height 592
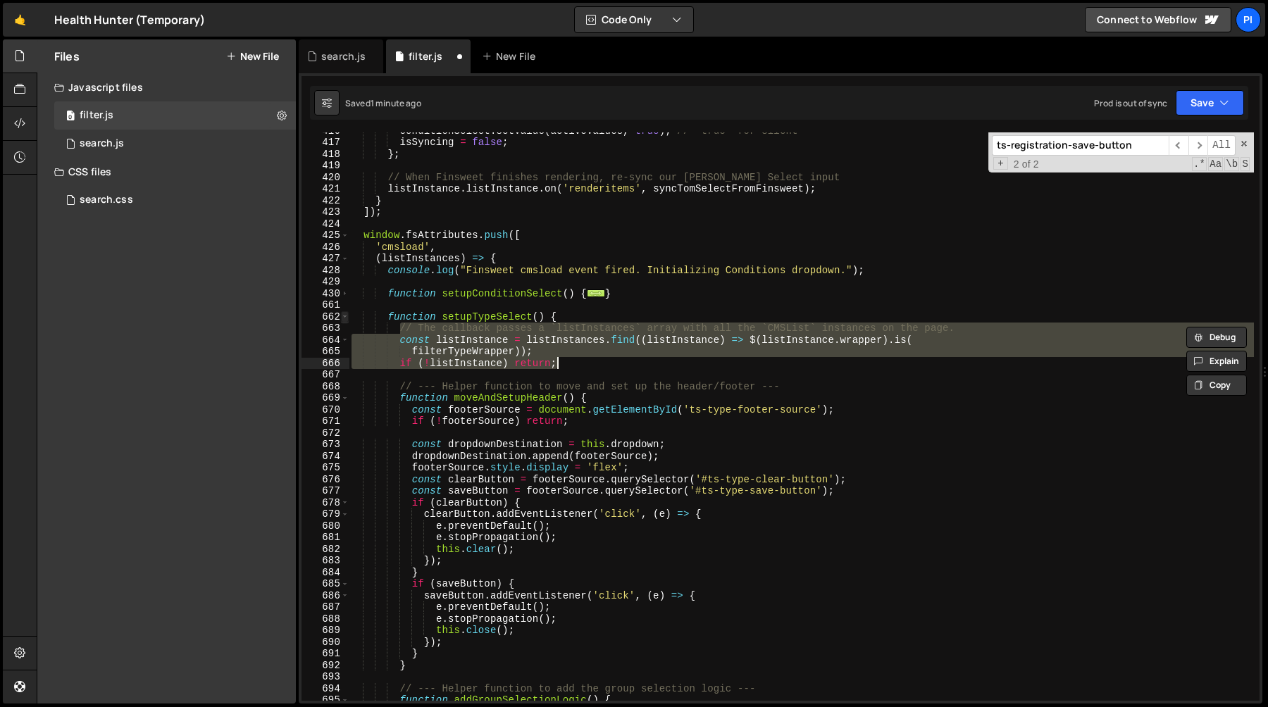
click at [346, 321] on span at bounding box center [345, 317] width 8 height 12
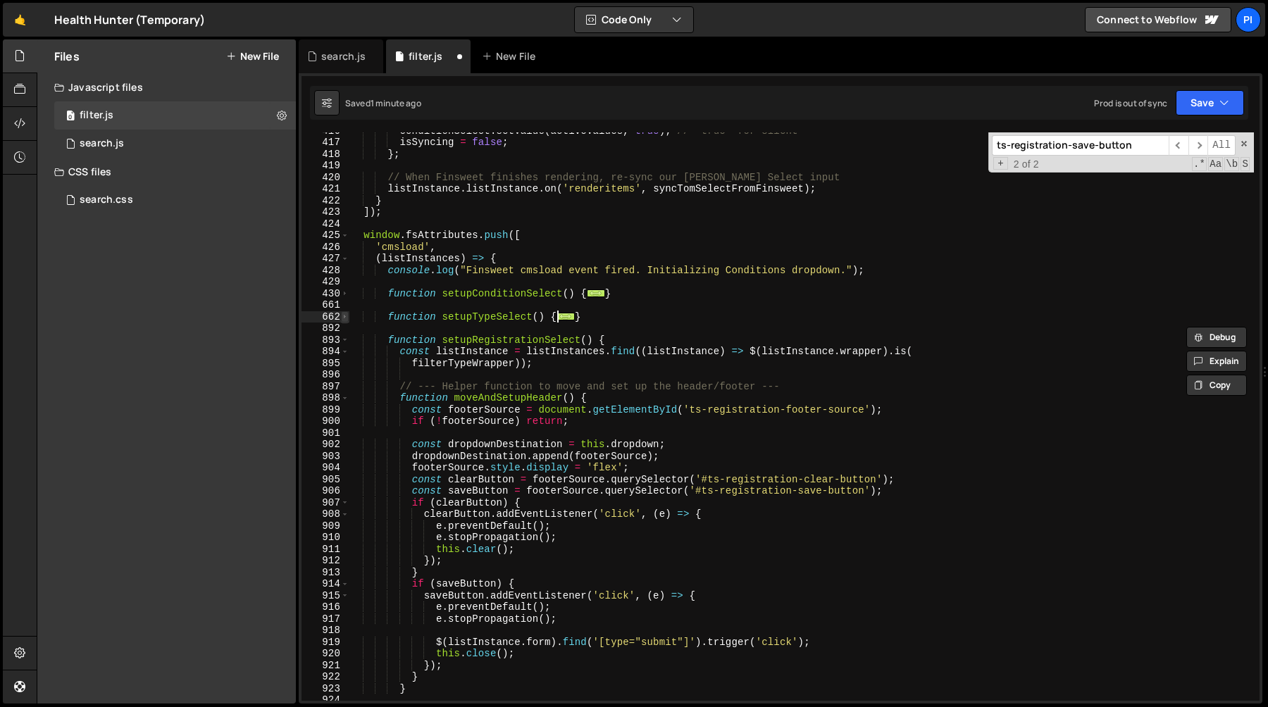
click at [345, 321] on span at bounding box center [345, 317] width 8 height 12
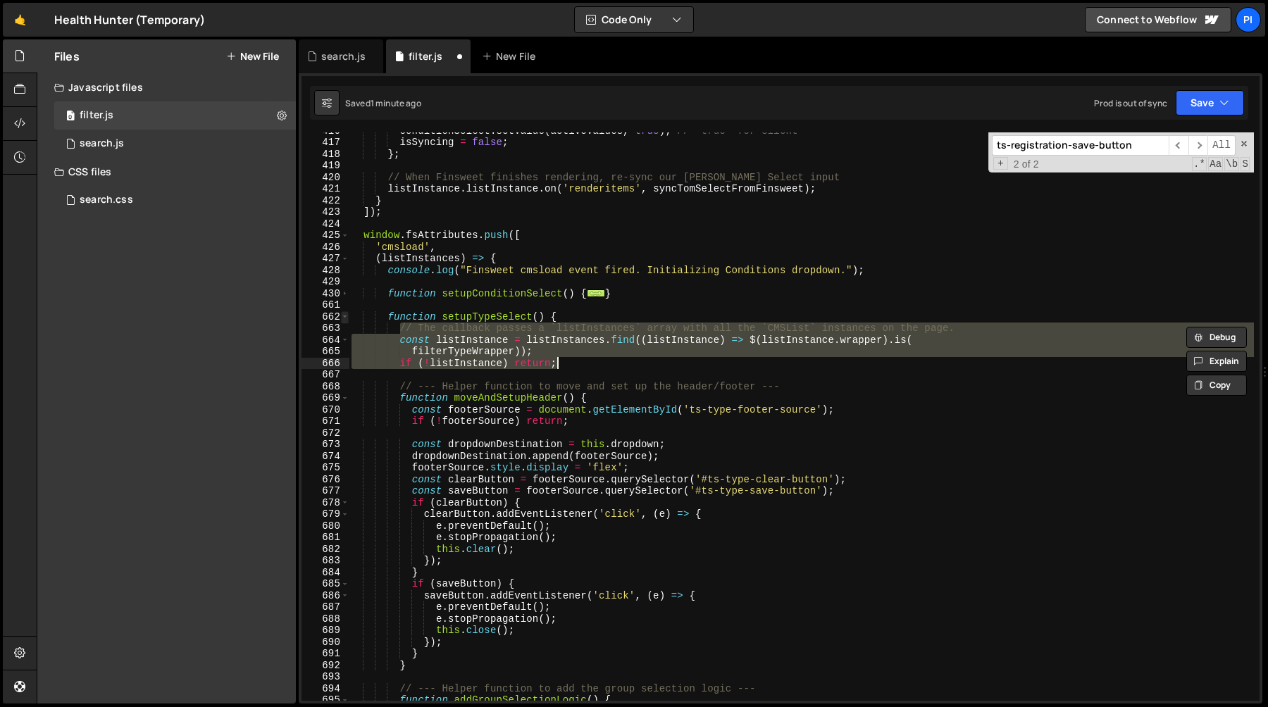
click at [345, 321] on span at bounding box center [345, 317] width 8 height 12
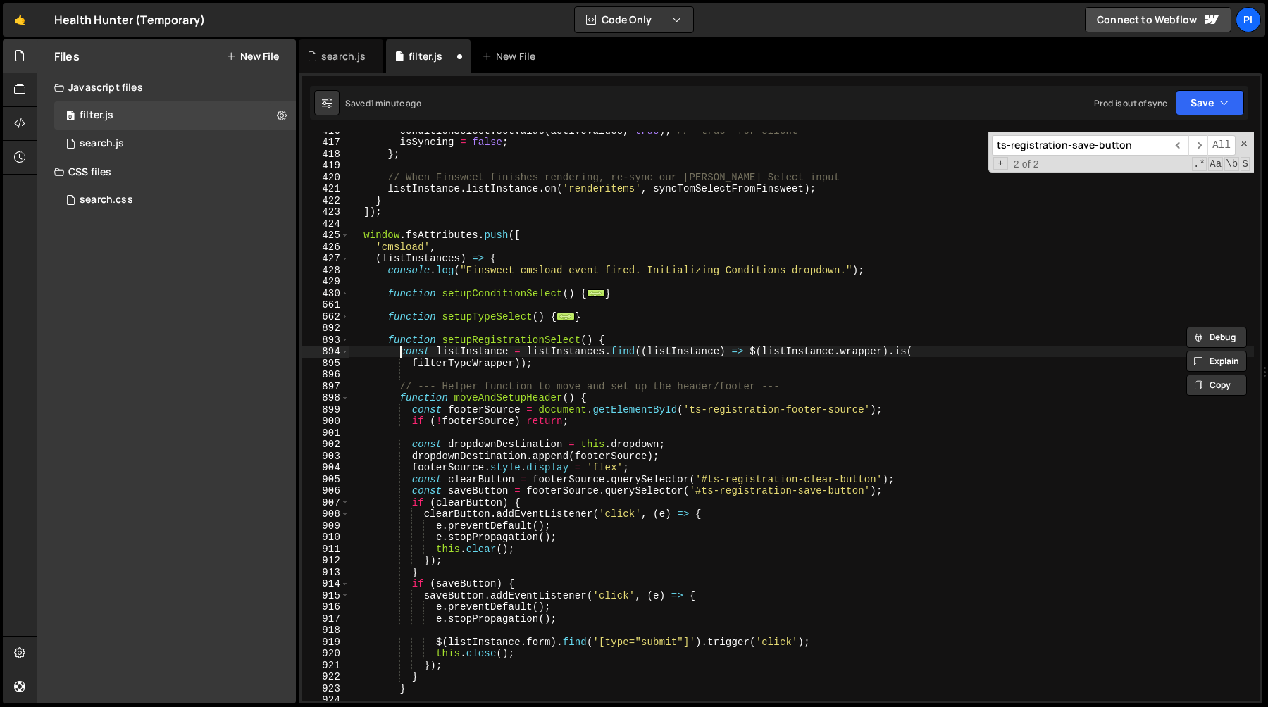
click at [401, 349] on div "conditionSelect . setValue ( activeValues , true ) ; // `true` for silent isSyn…" at bounding box center [801, 421] width 905 height 592
click at [557, 361] on div "conditionSelect . setValue ( activeValues , true ) ; // `true` for silent isSyn…" at bounding box center [801, 421] width 905 height 592
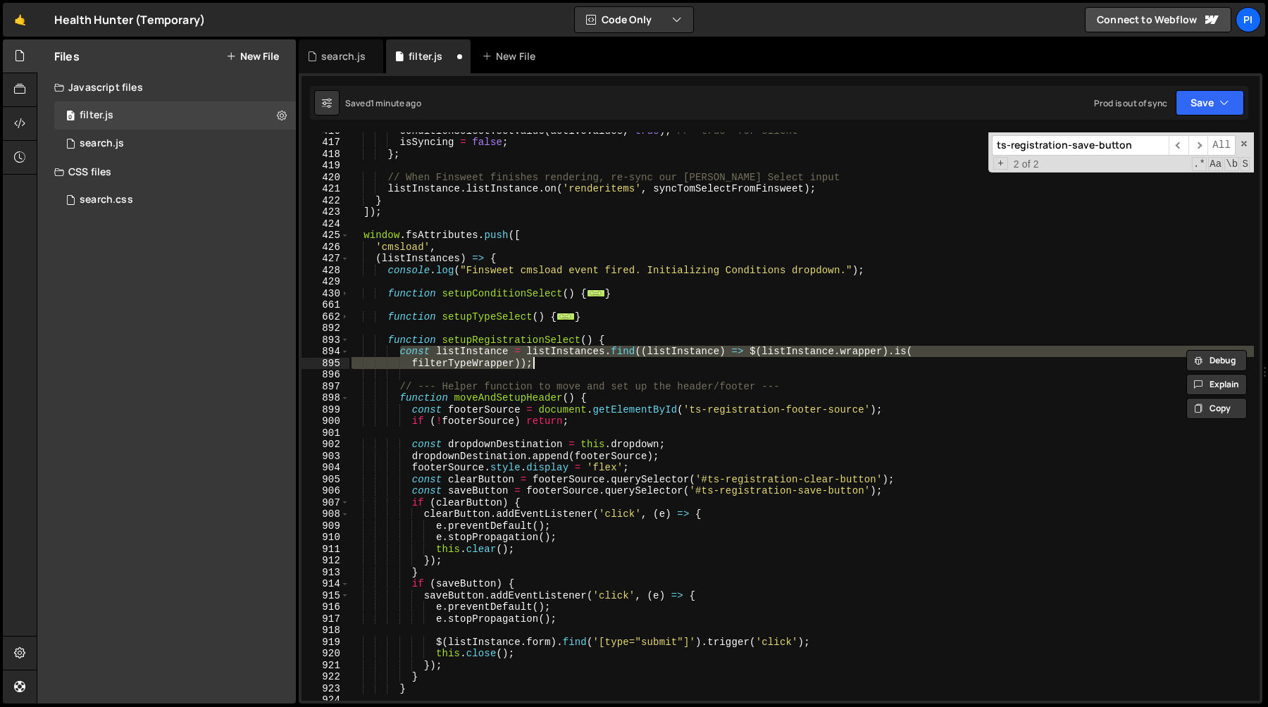
paste textarea "if (!listInstance) return"
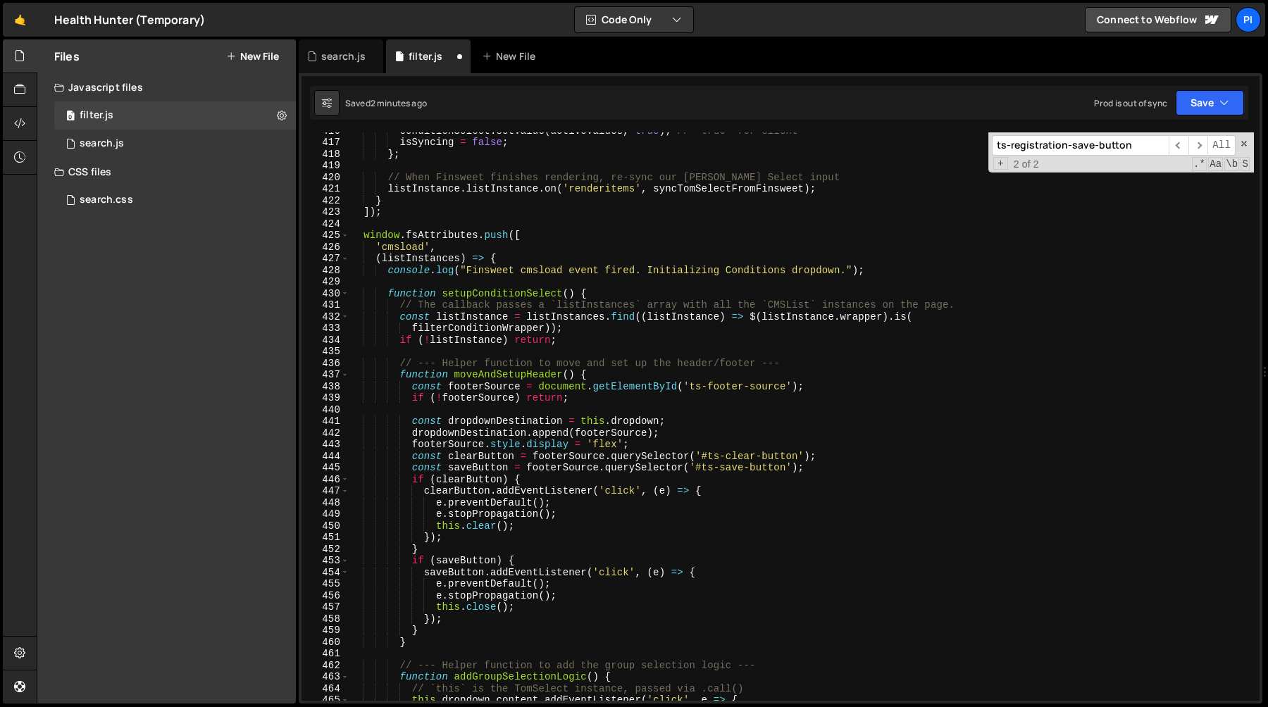
click at [462, 340] on div "conditionSelect . setValue ( activeValues , true ) ; // `true` for silent isSyn…" at bounding box center [801, 421] width 905 height 592
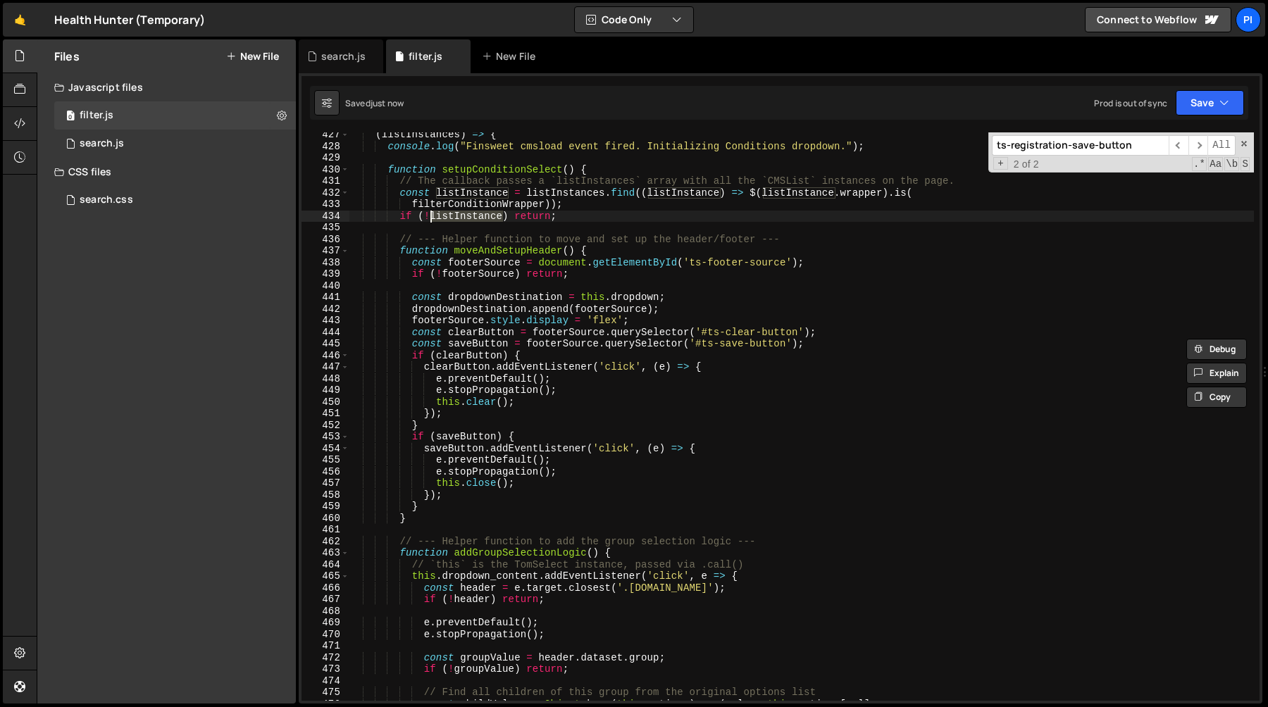
scroll to position [4995, 0]
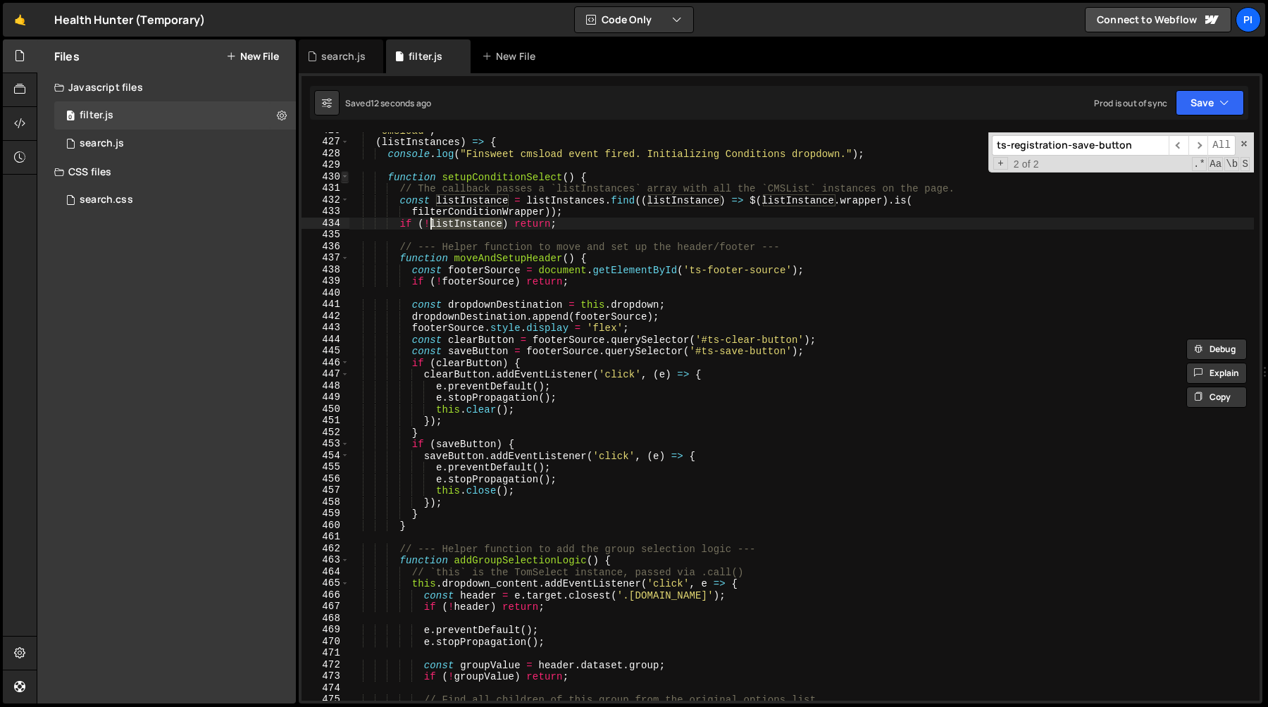
click at [345, 178] on span at bounding box center [345, 177] width 8 height 12
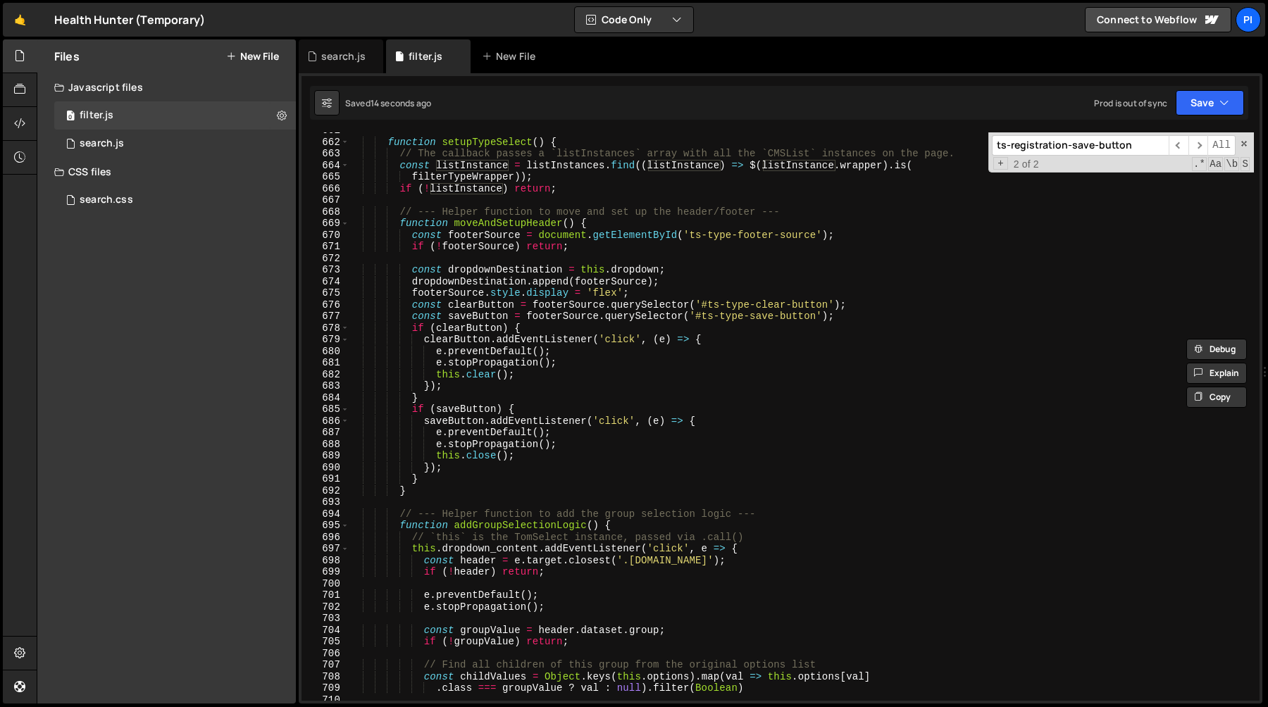
scroll to position [5053, 0]
click at [345, 143] on span at bounding box center [345, 143] width 8 height 12
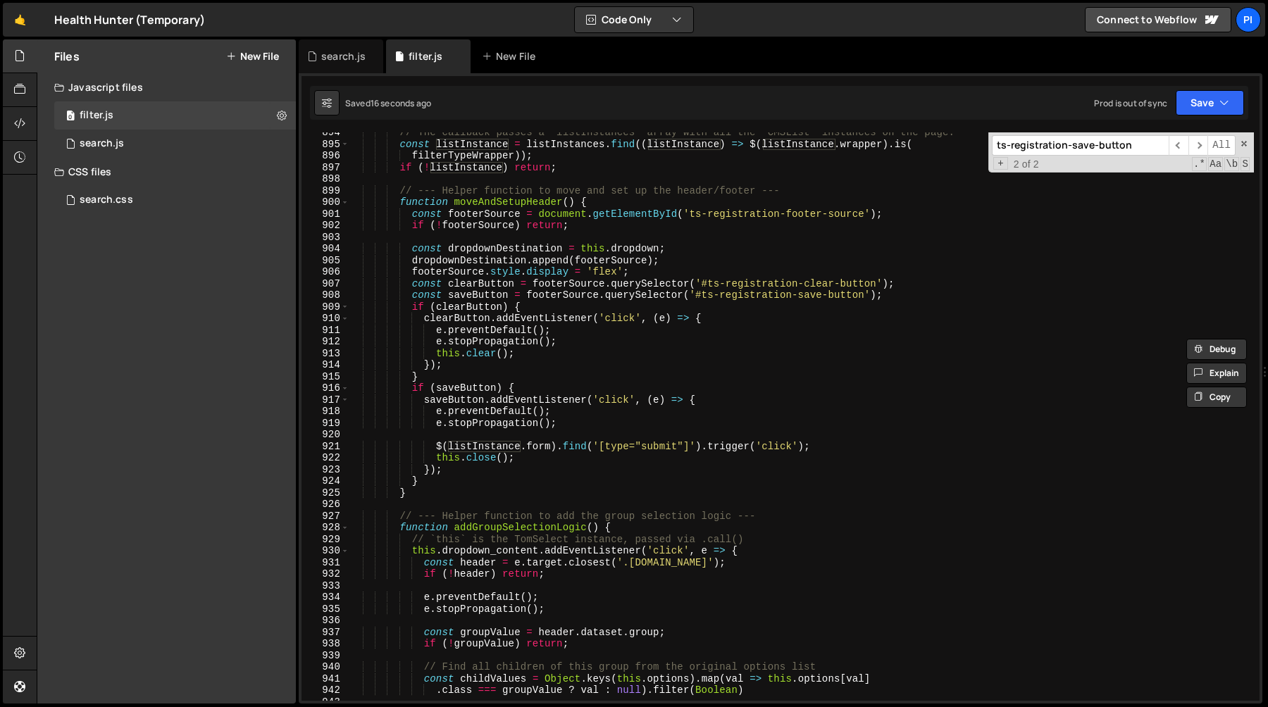
scroll to position [5124, 0]
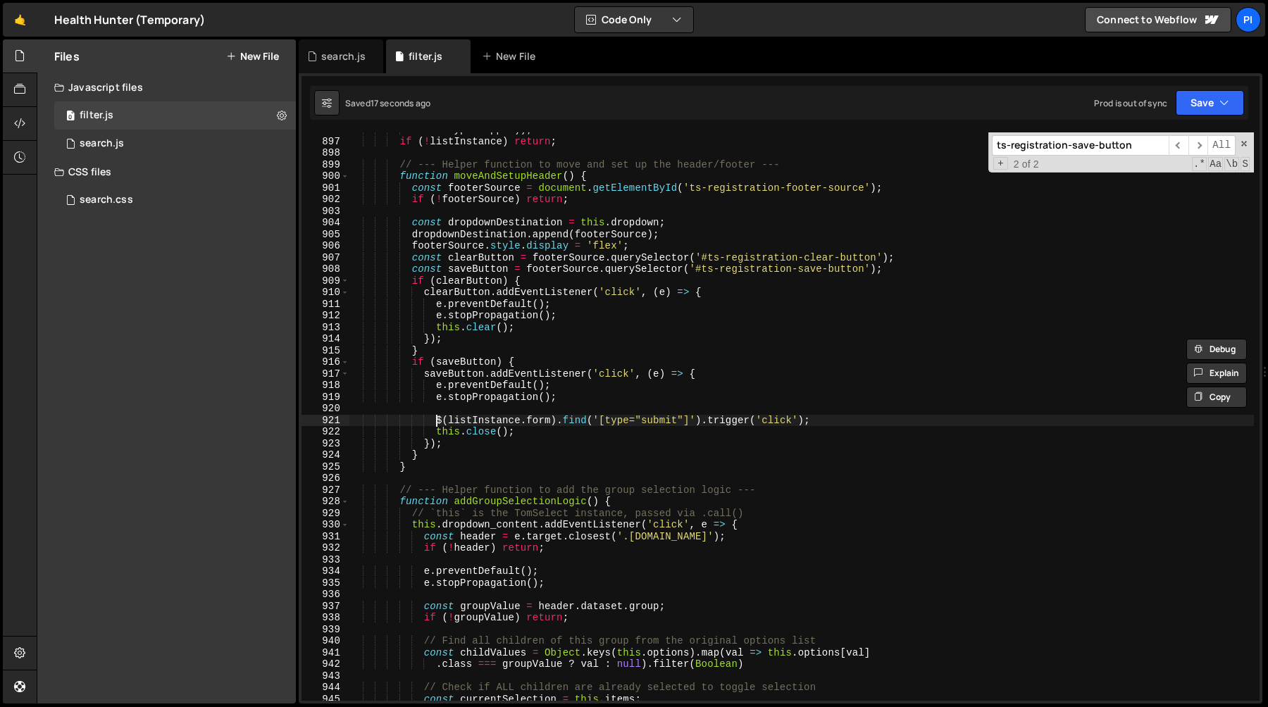
click at [438, 420] on div "filterTypeWrapper )) ; if ( ! listInstance ) return ; // --- Helper function to…" at bounding box center [801, 420] width 905 height 592
click at [833, 420] on div "filterTypeWrapper )) ; if ( ! listInstance ) return ; // --- Helper function to…" at bounding box center [801, 420] width 905 height 592
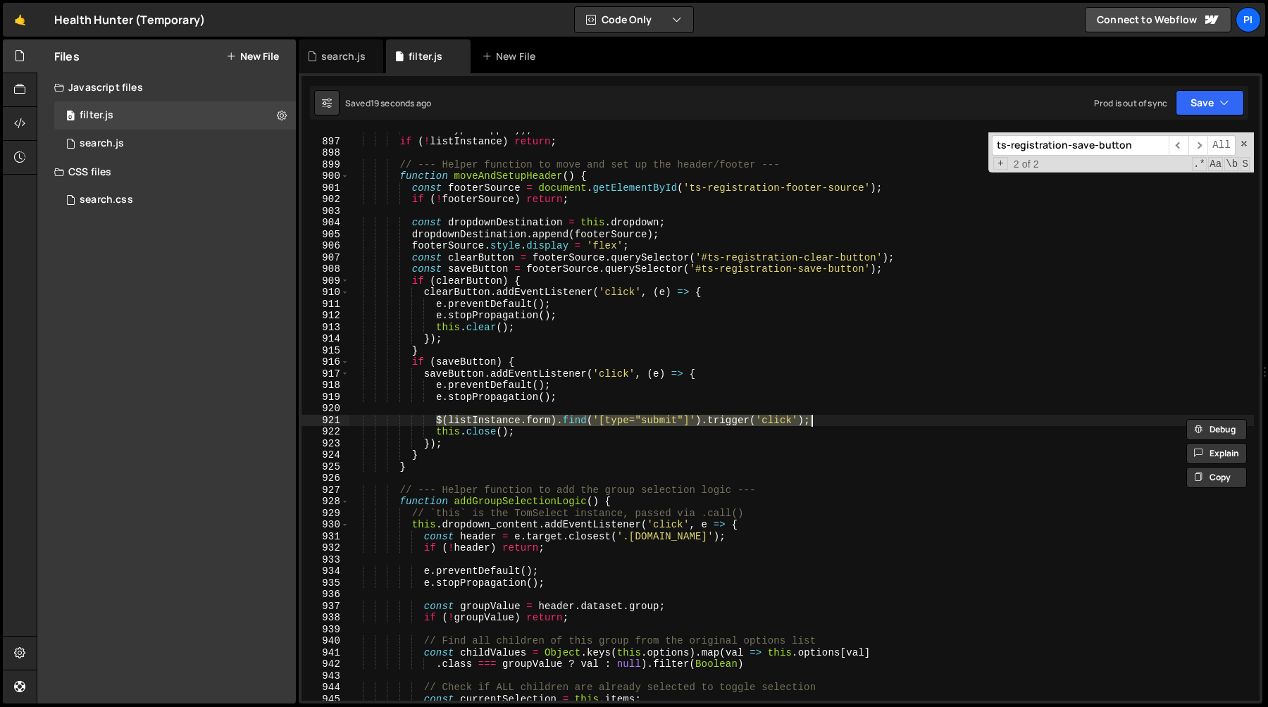
click at [591, 319] on div "filterTypeWrapper )) ; if ( ! listInstance ) return ; // --- Helper function to…" at bounding box center [801, 420] width 905 height 592
type textarea "e.stopPropagation();"
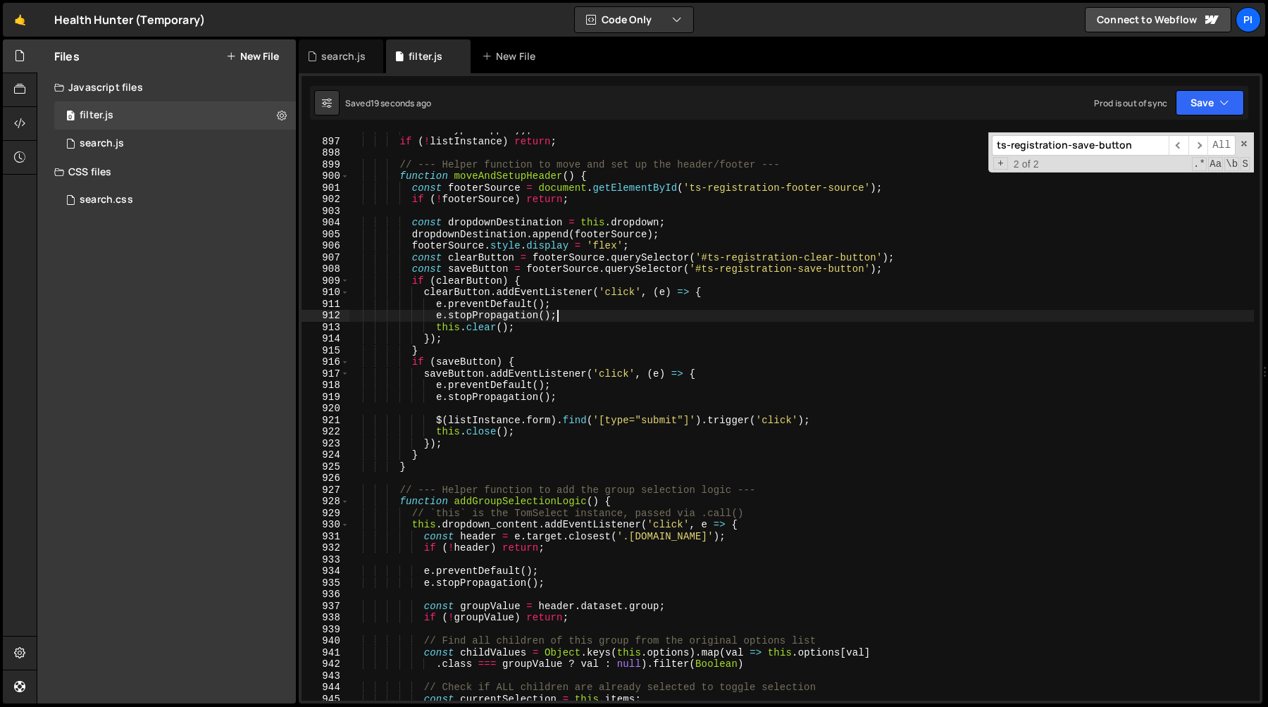
scroll to position [0, 5]
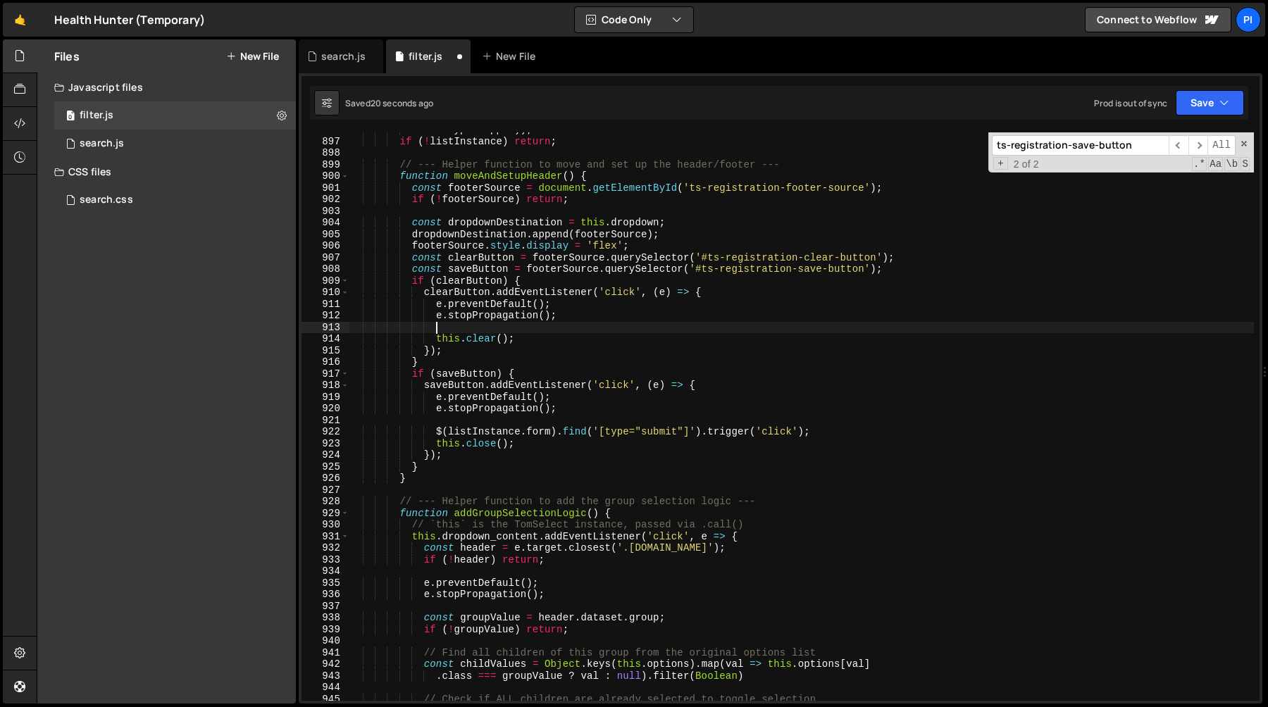
paste textarea "$(listInstance.form).find('[type="submit"]').trigger('click');"
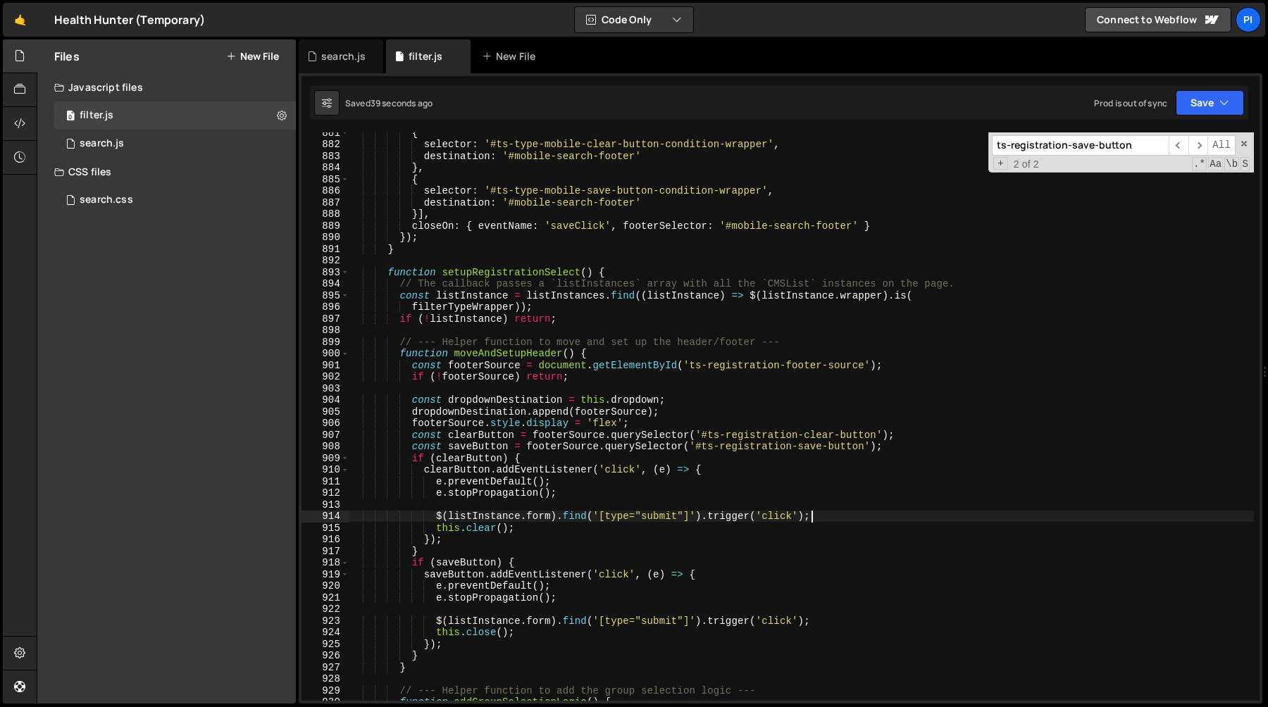
scroll to position [10387, 0]
click at [461, 295] on div "{ selector : '#ts-type-mobile-clear-button-condition-wrapper' , destination : '…" at bounding box center [801, 423] width 905 height 592
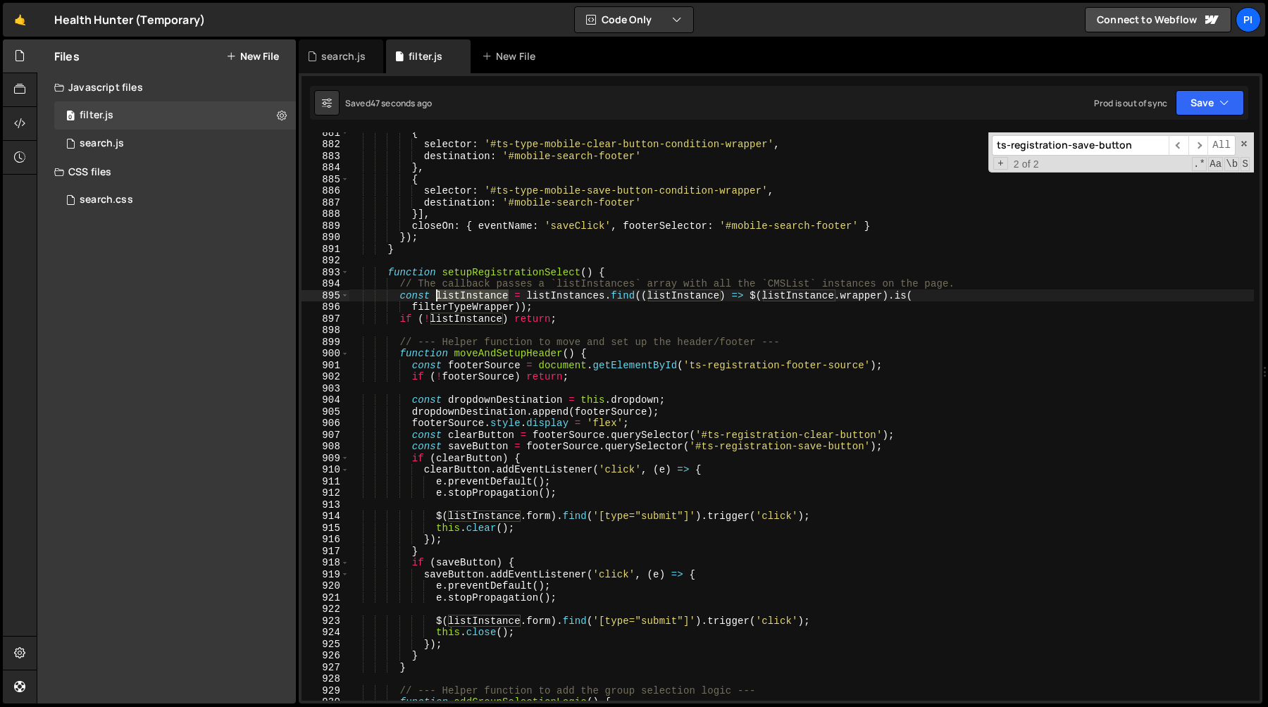
click at [461, 295] on div "{ selector : '#ts-type-mobile-clear-button-condition-wrapper' , destination : '…" at bounding box center [801, 423] width 905 height 592
click at [569, 318] on div "{ selector : '#ts-type-mobile-clear-button-condition-wrapper' , destination : '…" at bounding box center [801, 423] width 905 height 592
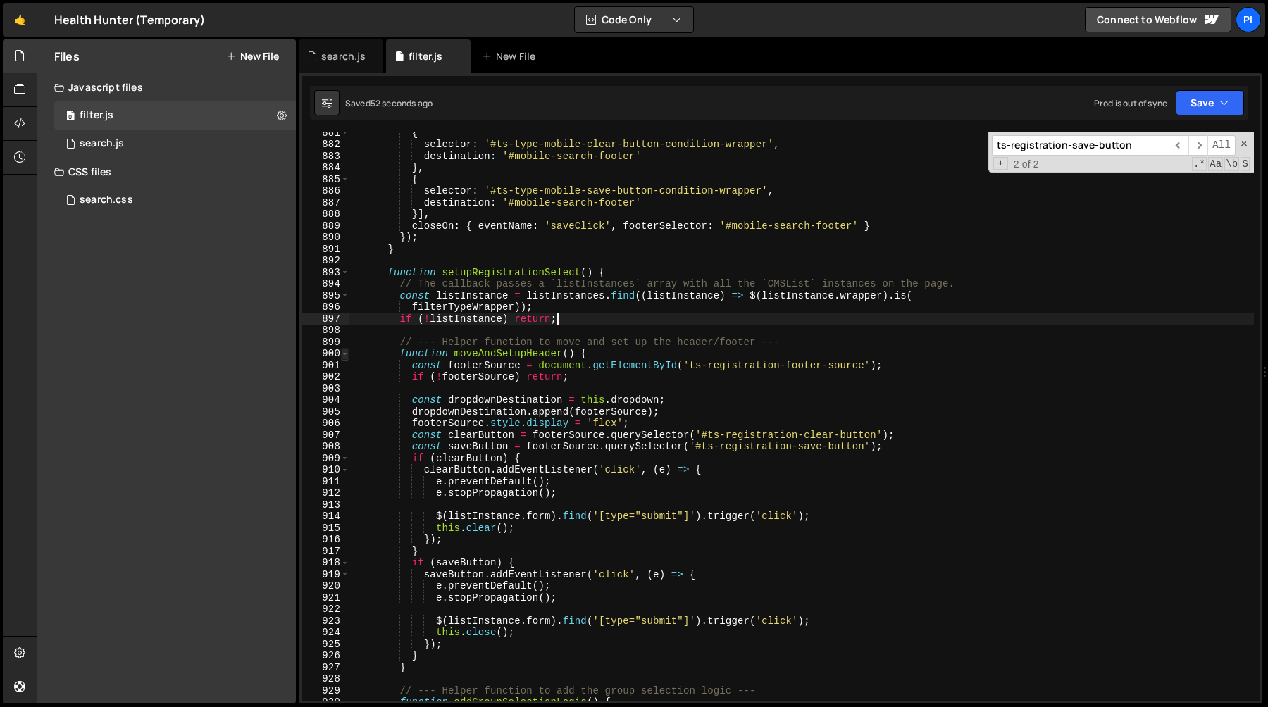
click at [342, 355] on span at bounding box center [345, 354] width 8 height 12
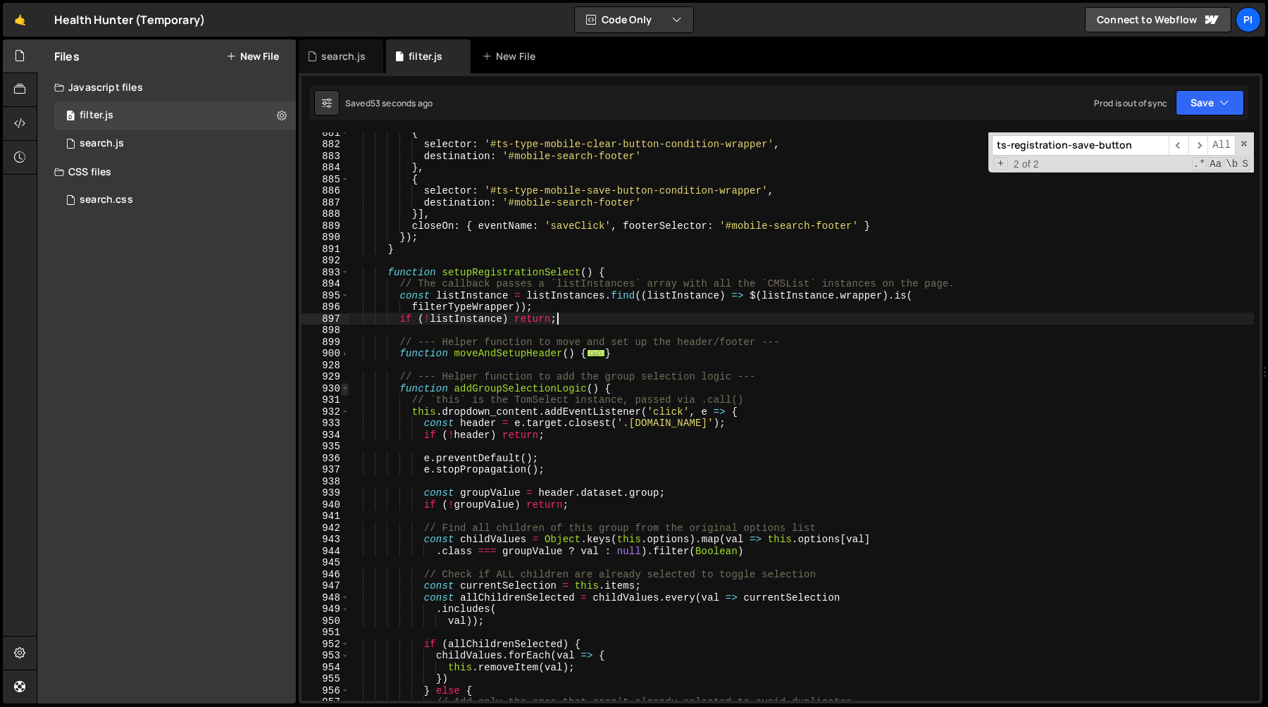
click at [345, 391] on span at bounding box center [345, 389] width 8 height 12
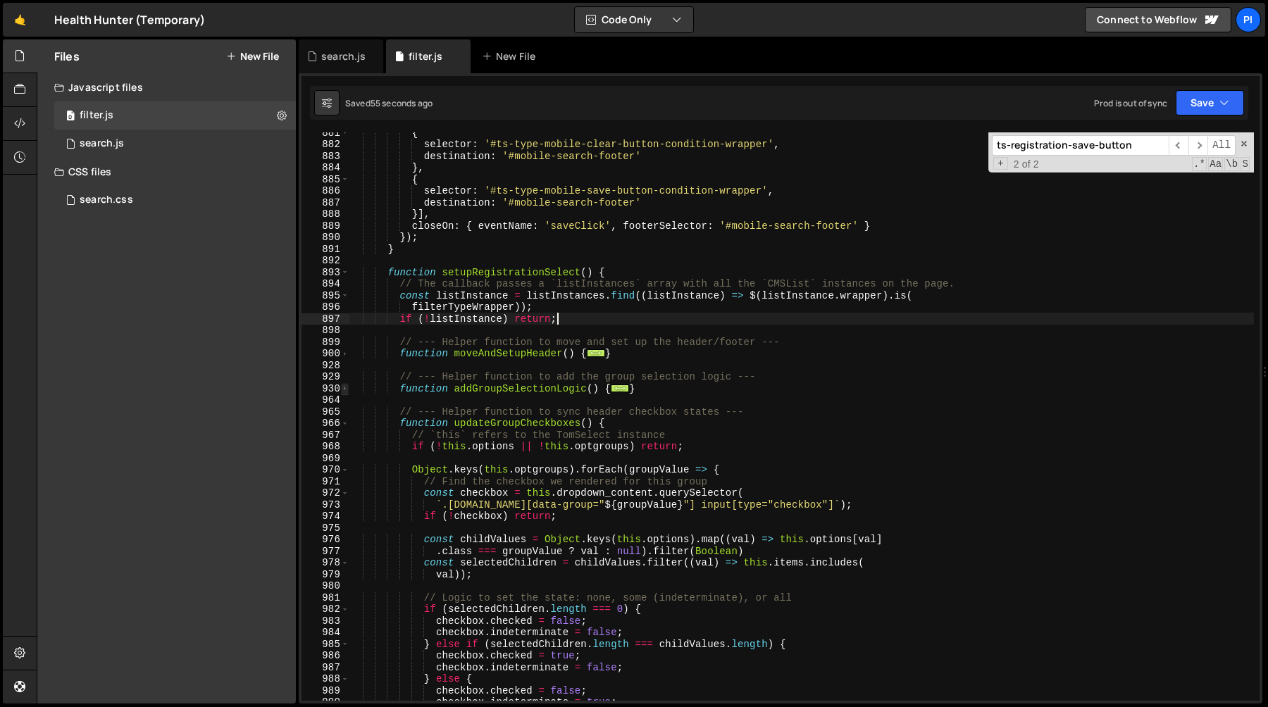
click at [345, 392] on span at bounding box center [345, 389] width 8 height 12
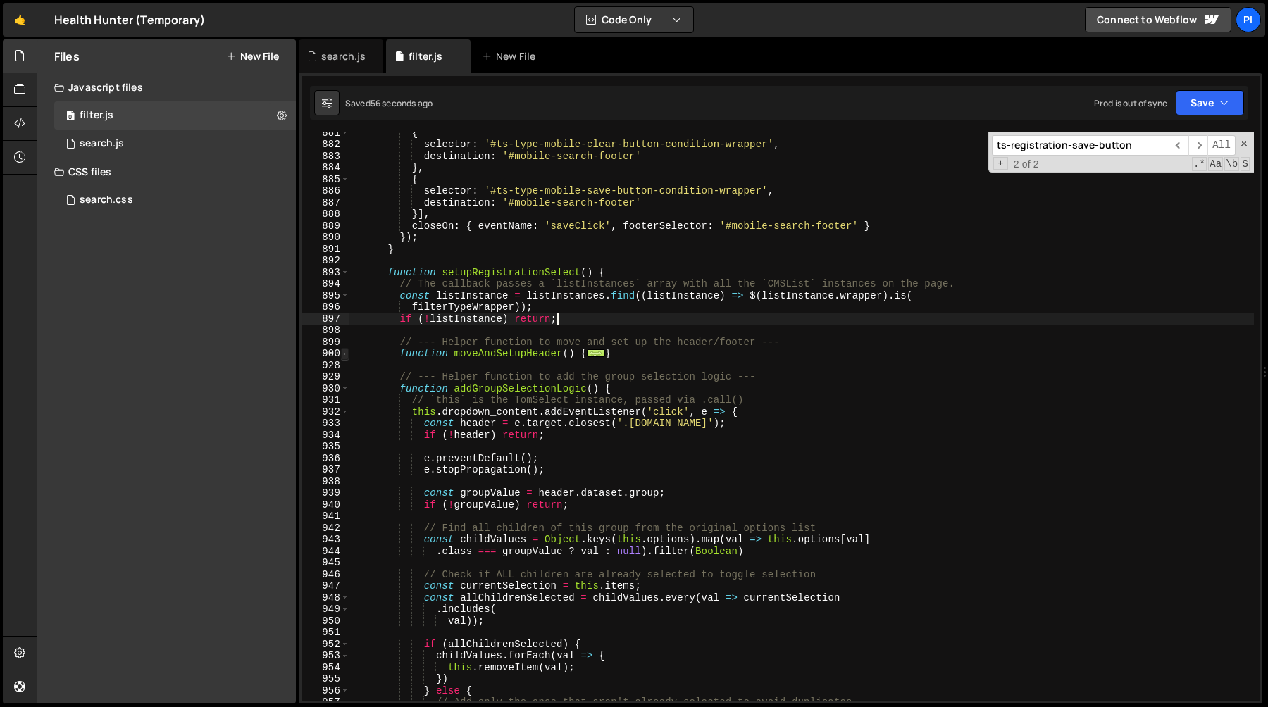
click at [341, 352] on span at bounding box center [345, 354] width 8 height 12
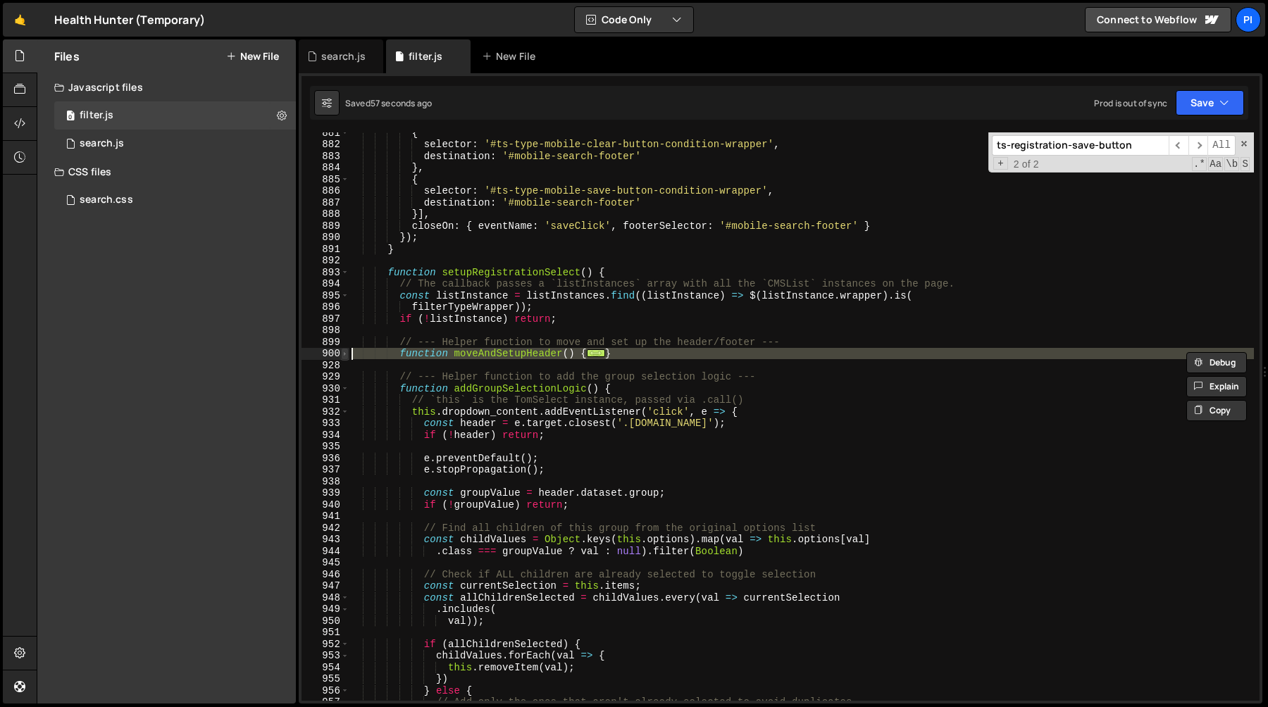
click at [343, 354] on span at bounding box center [345, 354] width 8 height 12
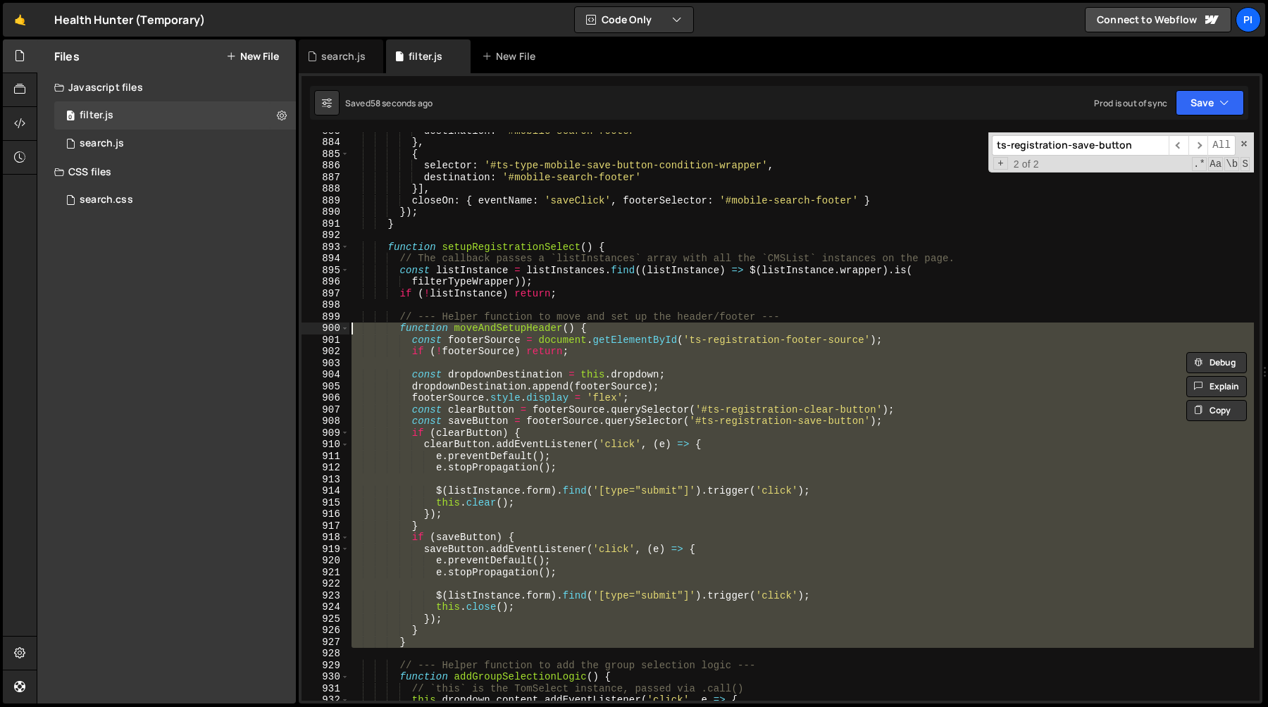
scroll to position [10413, 0]
click at [547, 421] on div "destination : '#mobile-search-footer' } , { selector : '#ts-type-mobile-save-bu…" at bounding box center [801, 416] width 905 height 569
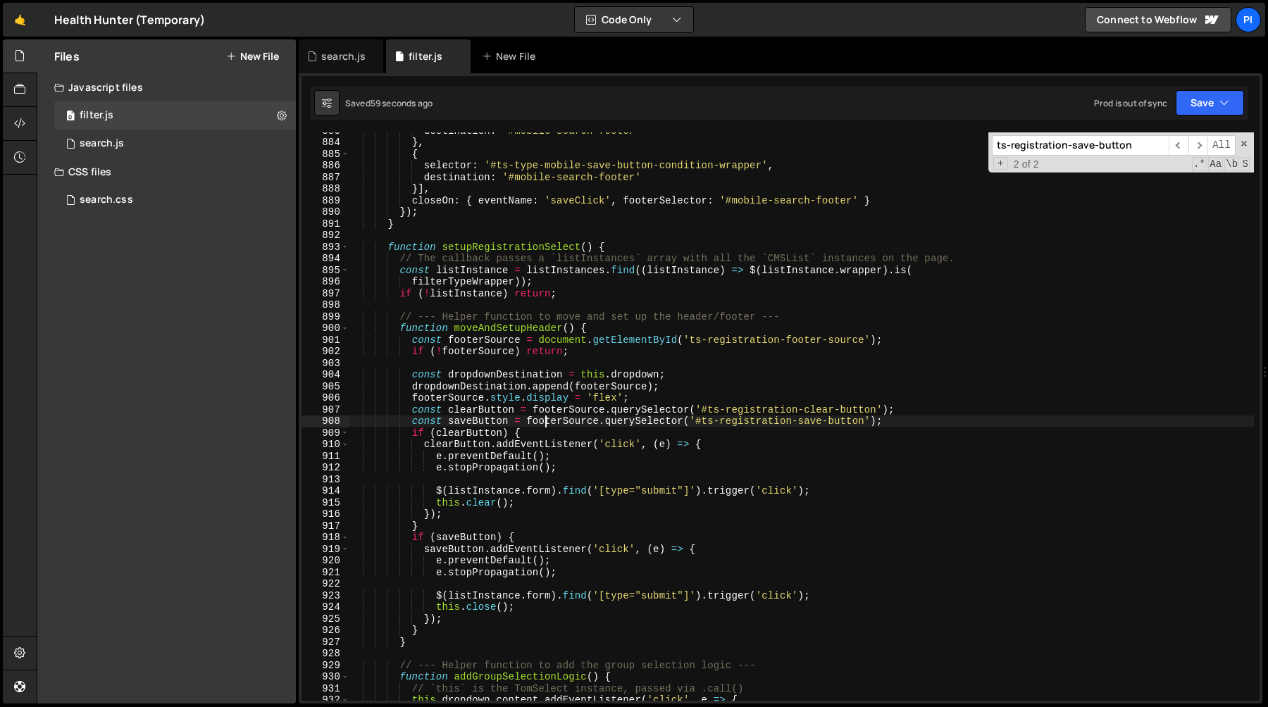
click at [545, 433] on div "destination : '#mobile-search-footer' } , { selector : '#ts-type-mobile-save-bu…" at bounding box center [801, 421] width 905 height 592
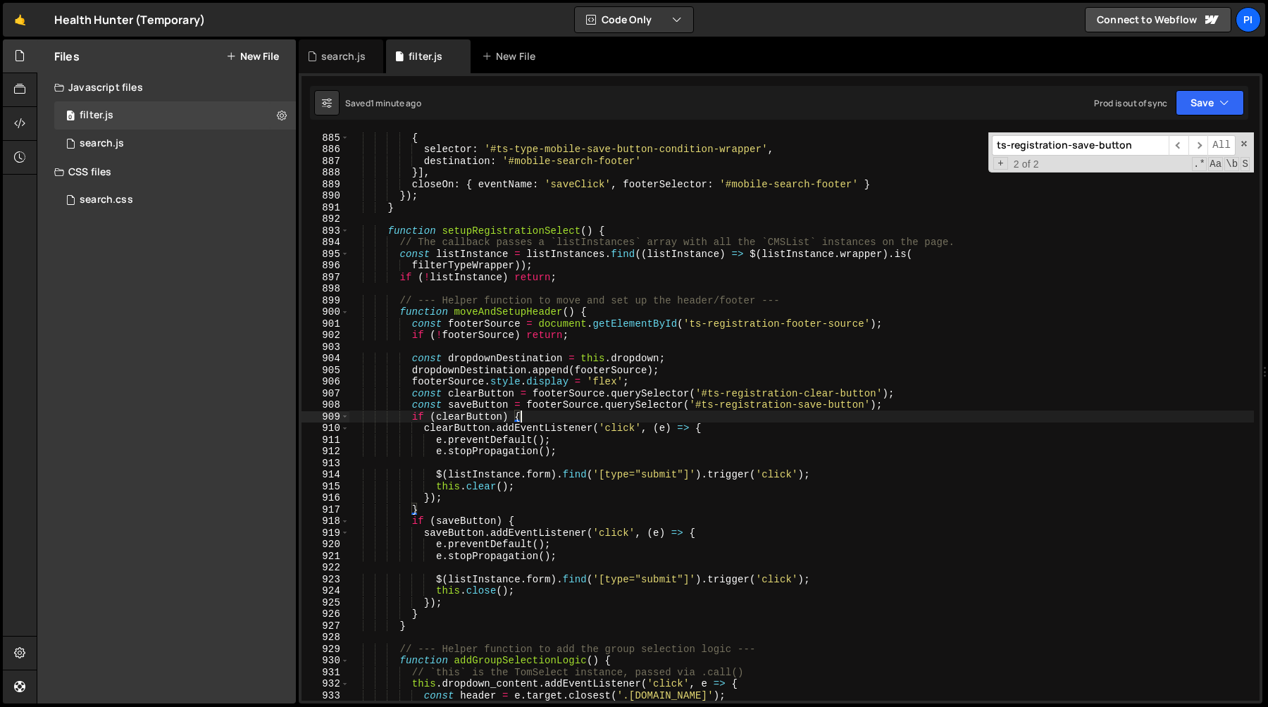
click at [607, 477] on div "{ selector : '#ts-type-mobile-save-button-condition-wrapper' , destination : '#…" at bounding box center [801, 428] width 905 height 592
type textarea "$(listInstance.form).find('[type="submit"]').trigger('click');"
click at [806, 473] on div "{ selector : '#ts-type-mobile-save-button-condition-wrapper' , destination : '#…" at bounding box center [801, 428] width 905 height 592
click at [855, 472] on div "{ selector : '#ts-type-mobile-save-button-condition-wrapper' , destination : '#…" at bounding box center [801, 428] width 905 height 592
click at [437, 476] on div "{ selector : '#ts-type-mobile-save-button-condition-wrapper' , destination : '#…" at bounding box center [801, 428] width 905 height 592
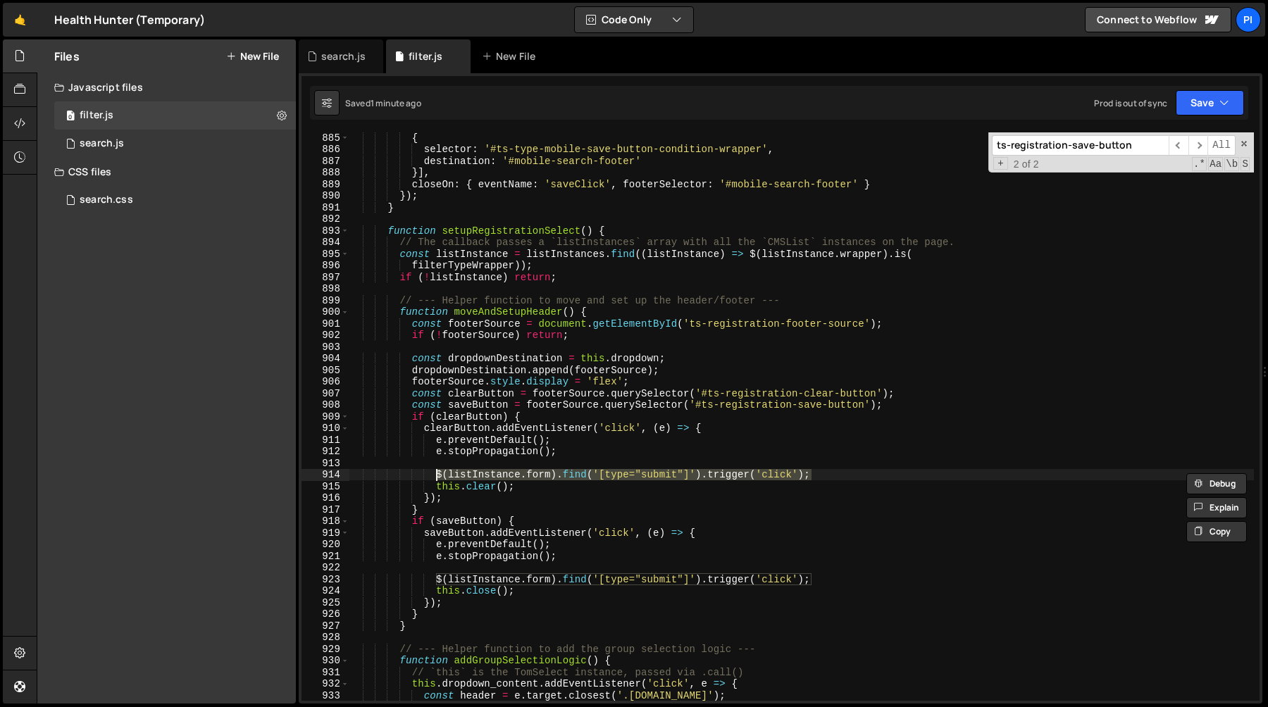
click at [559, 469] on div "{ selector : '#ts-type-mobile-save-button-condition-wrapper' , destination : '#…" at bounding box center [801, 428] width 905 height 592
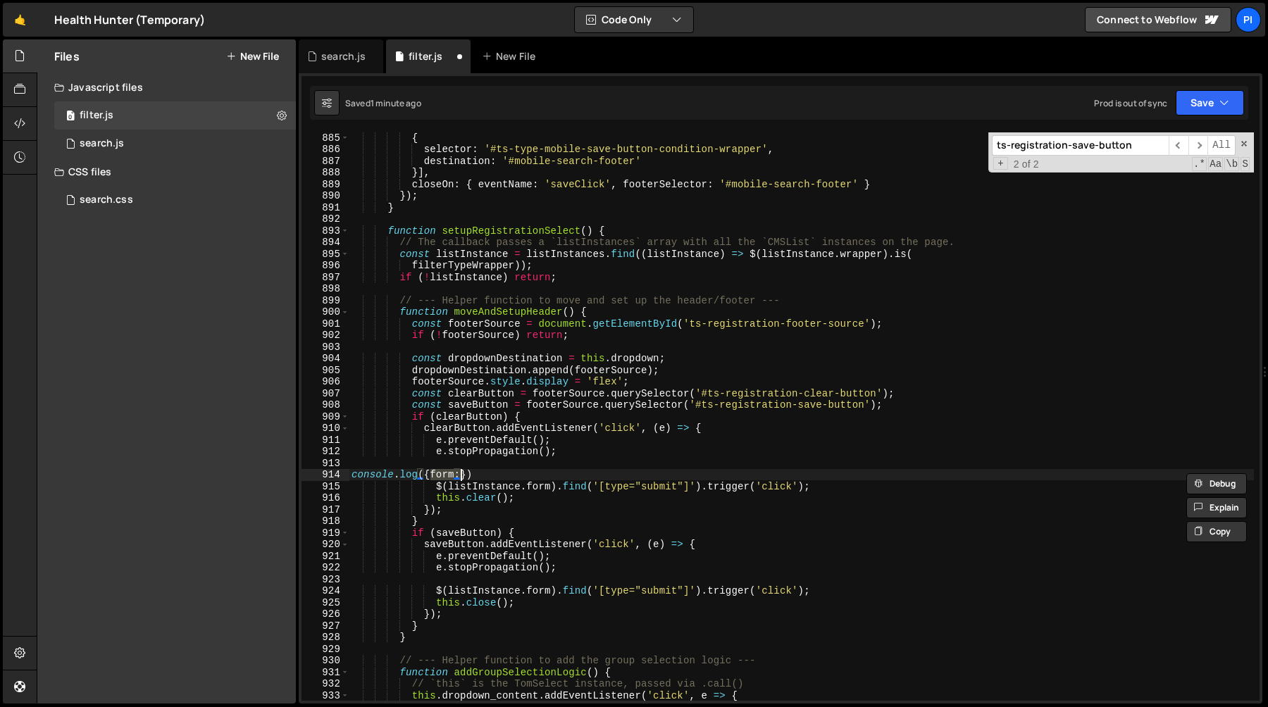
scroll to position [0, 5]
paste textarea "$(listInstance.form).find('[type="submit"]').trigger('click');"
click at [583, 476] on div "{ selector : '#ts-type-mobile-save-button-condition-wrapper' , destination : '#…" at bounding box center [801, 428] width 905 height 592
click at [831, 476] on div "{ selector : '#ts-type-mobile-save-button-condition-wrapper' , destination : '#…" at bounding box center [801, 428] width 905 height 592
click at [698, 488] on div "{ selector : '#ts-type-mobile-save-button-condition-wrapper' , destination : '#…" at bounding box center [801, 428] width 905 height 592
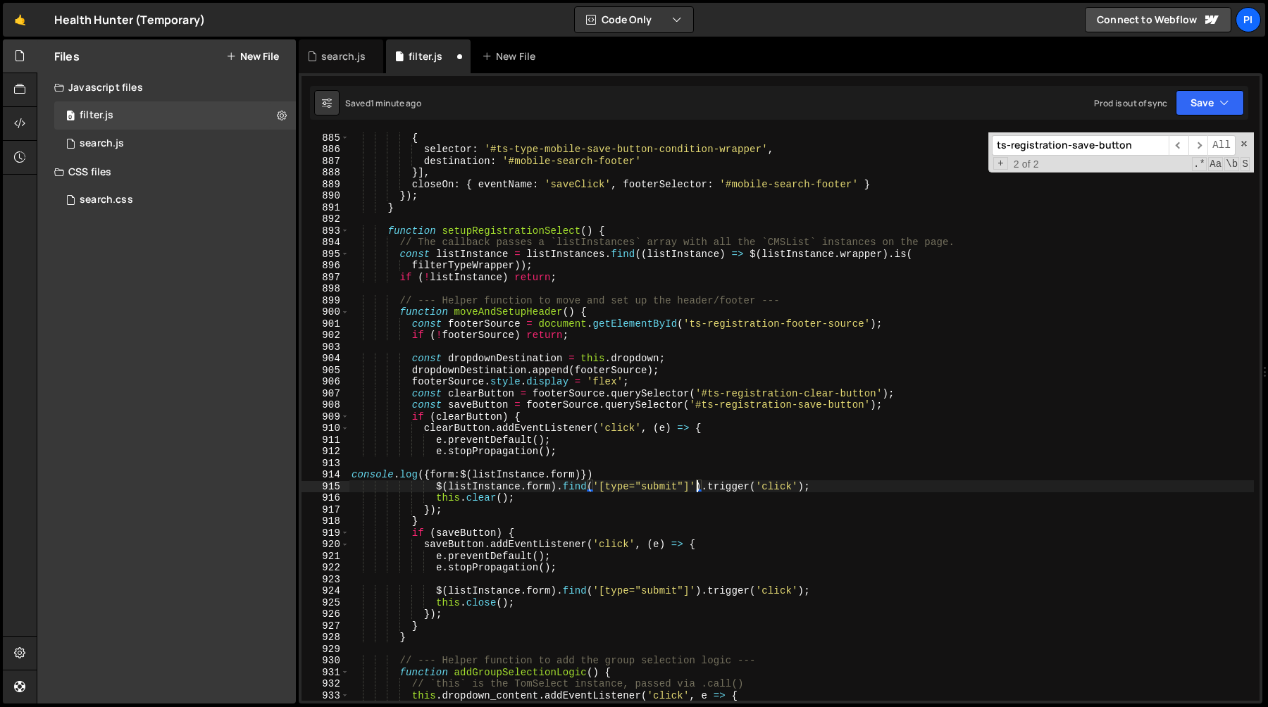
click at [704, 488] on div "{ selector : '#ts-type-mobile-save-button-condition-wrapper' , destination : '#…" at bounding box center [801, 428] width 905 height 592
click at [437, 490] on div "{ selector : '#ts-type-mobile-save-button-condition-wrapper' , destination : '#…" at bounding box center [801, 428] width 905 height 592
click at [573, 477] on div "{ selector : '#ts-type-mobile-save-button-condition-wrapper' , destination : '#…" at bounding box center [801, 428] width 905 height 592
paste textarea "$(listInstance.form).find('[type="submit"]')"
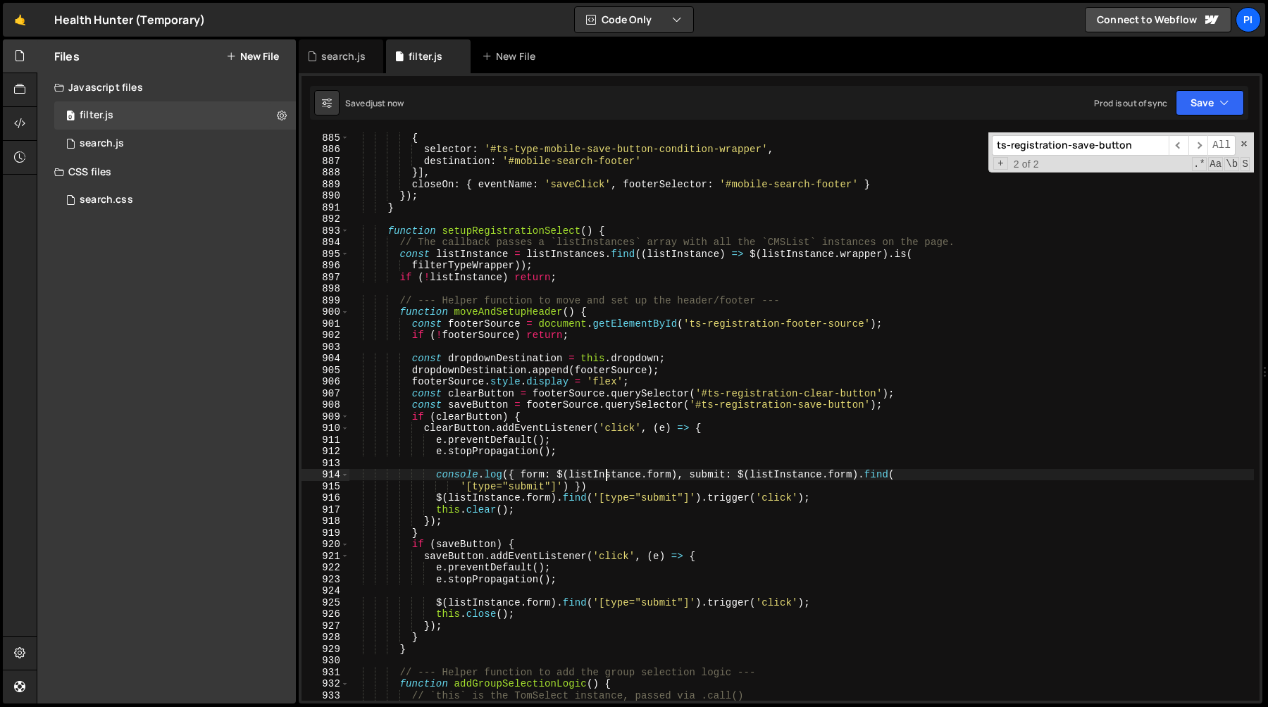
click at [608, 478] on div "{ selector : '#ts-type-mobile-save-button-condition-wrapper' , destination : '#…" at bounding box center [801, 428] width 905 height 592
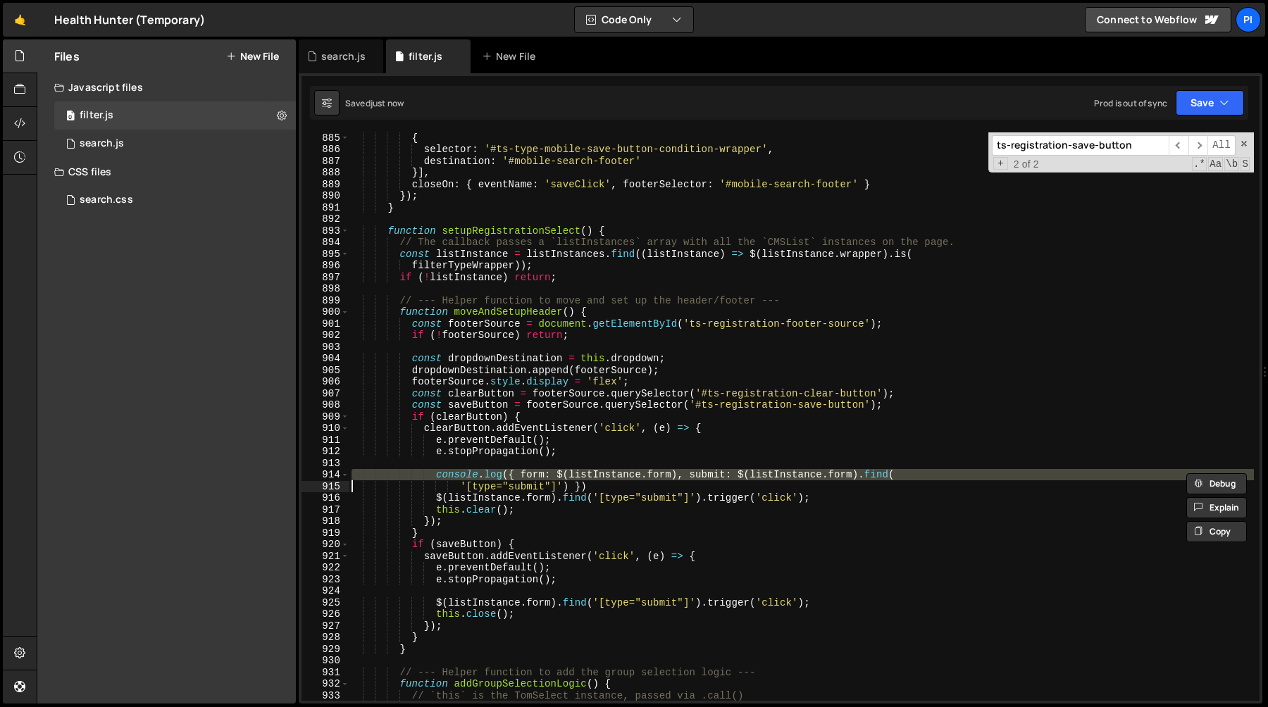
click at [608, 478] on div "{ selector : '#ts-type-mobile-save-button-condition-wrapper' , destination : '#…" at bounding box center [801, 428] width 905 height 592
click at [612, 480] on div "{ selector : '#ts-type-mobile-save-button-condition-wrapper' , destination : '#…" at bounding box center [801, 416] width 905 height 569
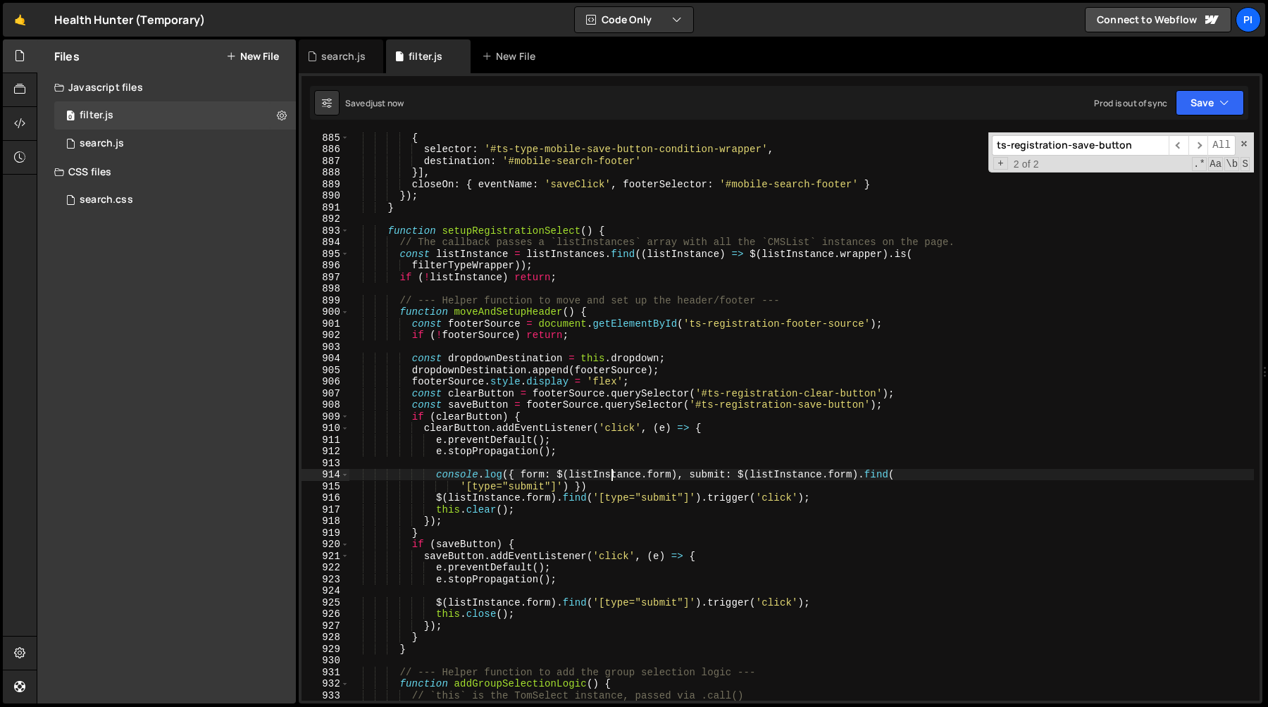
click at [612, 480] on div "{ selector : '#ts-type-mobile-save-button-condition-wrapper' , destination : '#…" at bounding box center [801, 428] width 905 height 592
click at [522, 477] on div "{ selector : '#ts-type-mobile-save-button-condition-wrapper' , destination : '#…" at bounding box center [801, 428] width 905 height 592
paste textarea "listInstance"
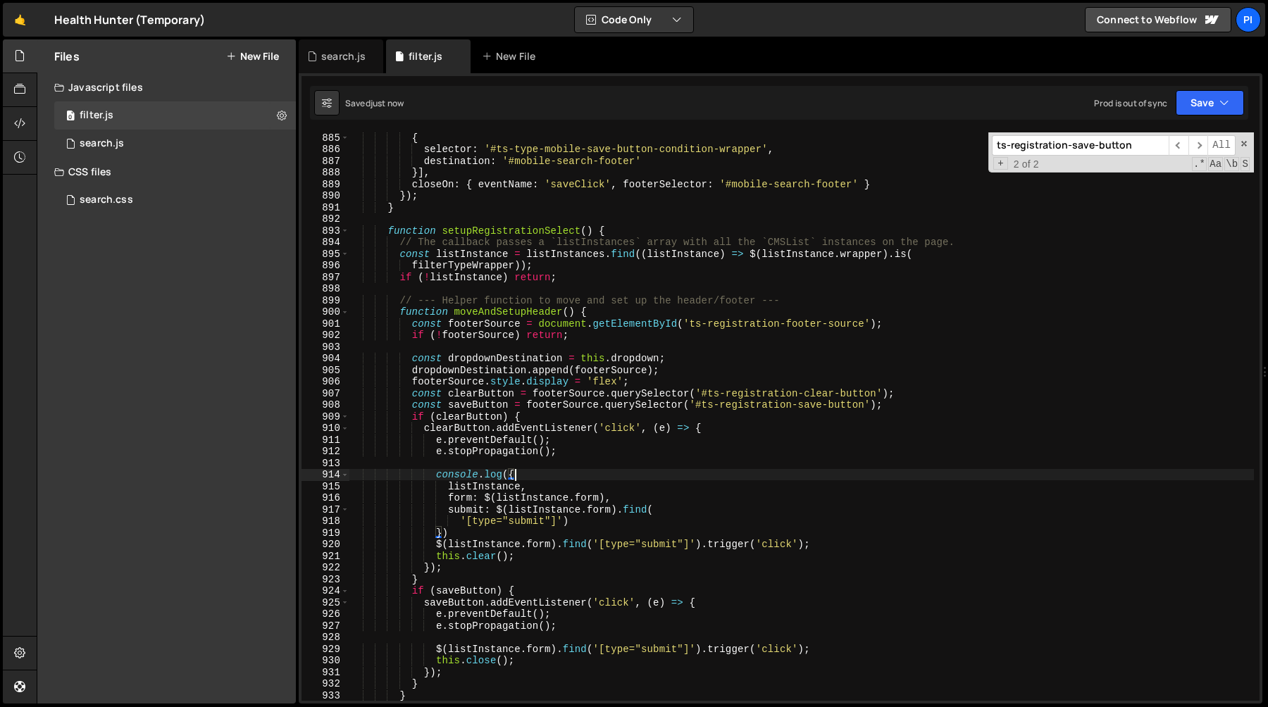
type textarea "console.log({"
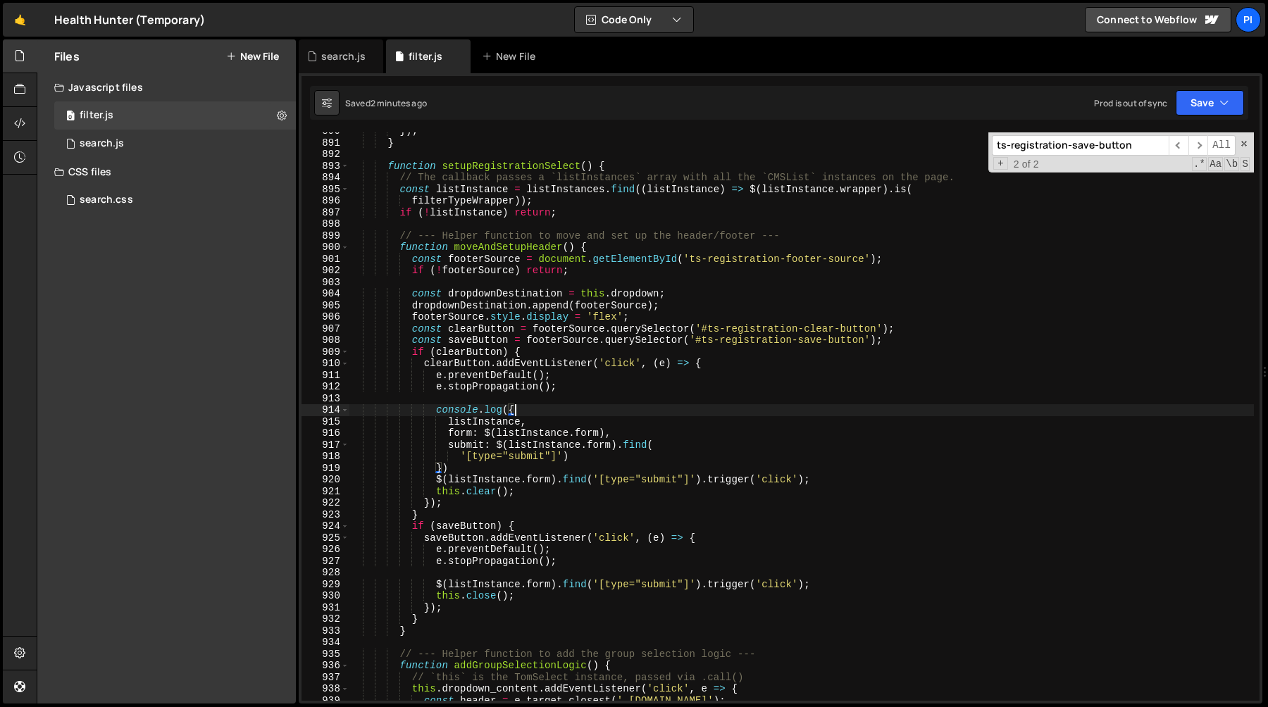
scroll to position [10494, 0]
click at [437, 414] on div "}) ; } function setupRegistrationSelect ( ) { // The callback passes a `listIns…" at bounding box center [801, 421] width 905 height 592
click at [336, 59] on div "search.js" at bounding box center [343, 56] width 44 height 14
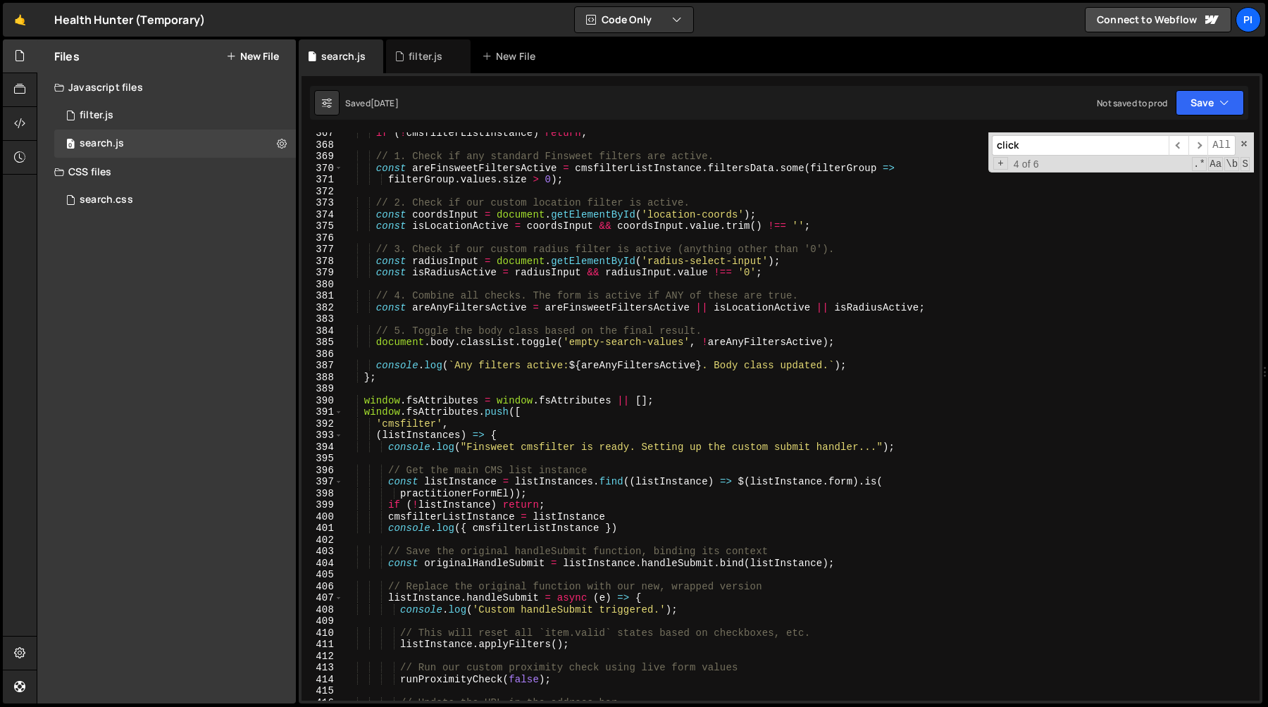
scroll to position [4260, 0]
click at [416, 48] on div "filter.js" at bounding box center [428, 56] width 85 height 34
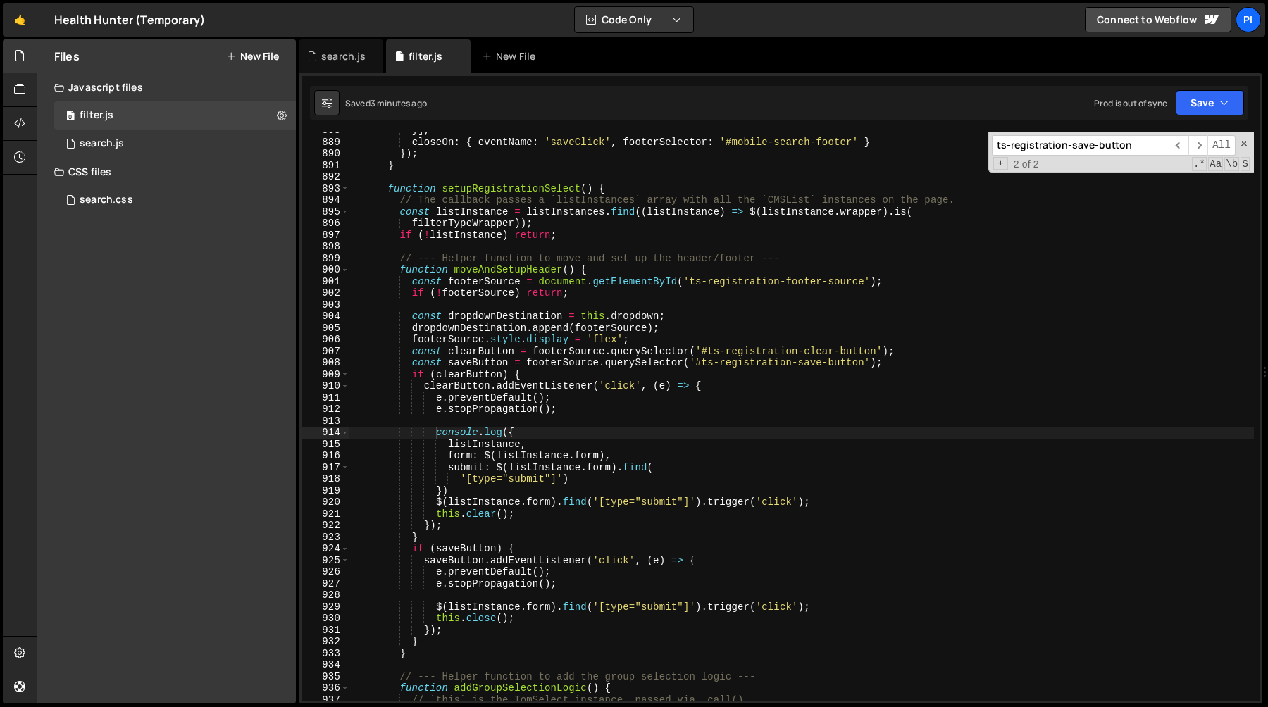
scroll to position [10471, 0]
click at [342, 64] on div "search.js" at bounding box center [341, 56] width 85 height 34
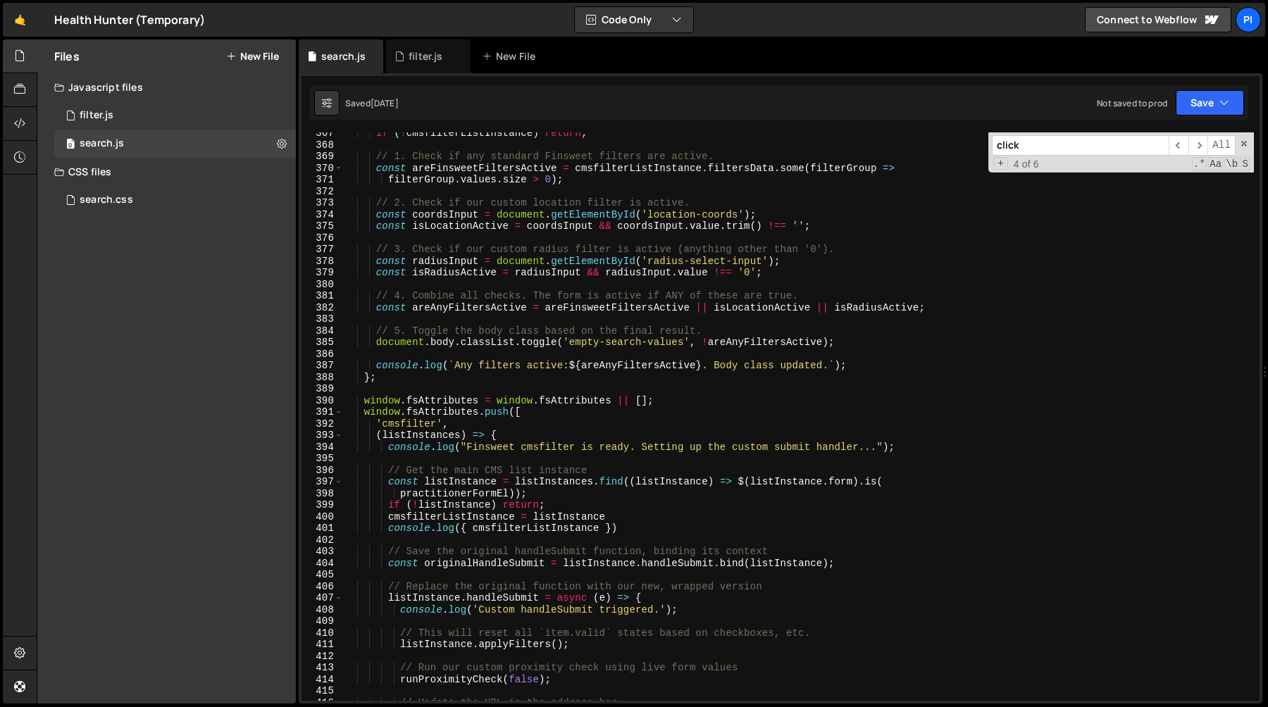
click at [455, 192] on div "if ( ! cmsfilterListInstance ) return ; // 1. Check if any standard Finsweet fi…" at bounding box center [798, 424] width 911 height 592
paste input "practitioner-search-form"
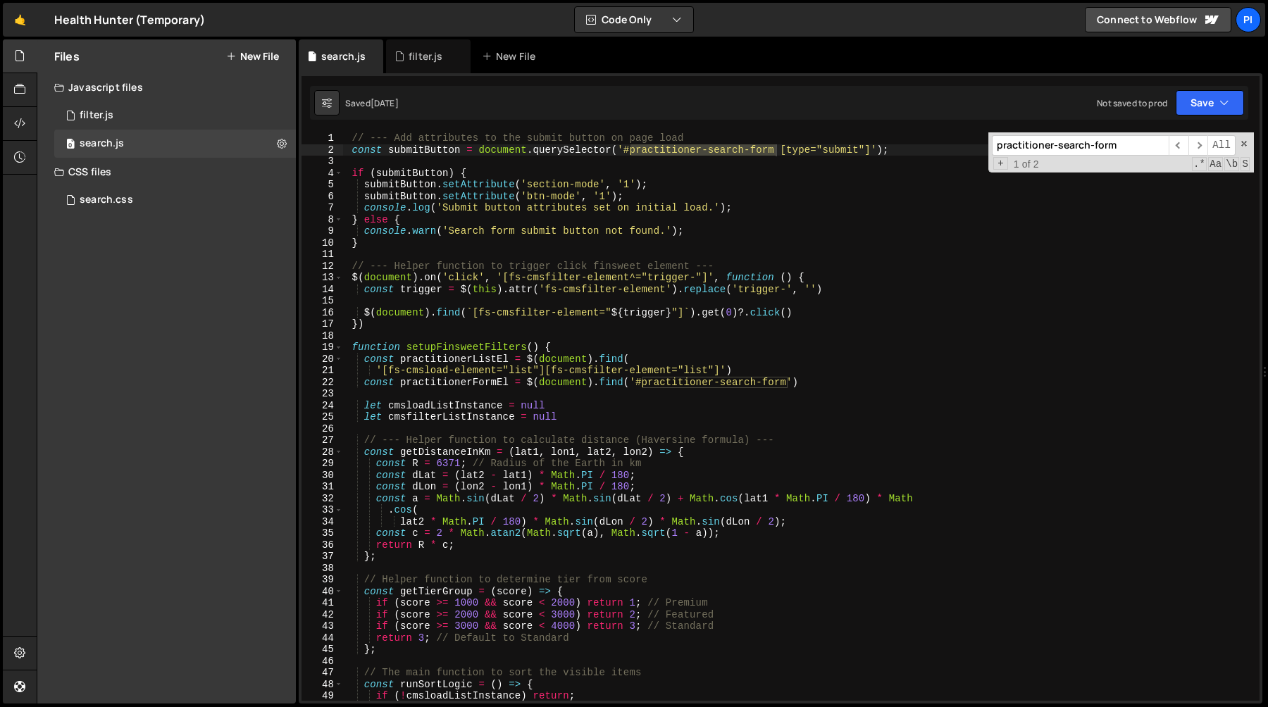
scroll to position [0, 0]
type input "practitioner-search-form"
click at [1194, 142] on span "​" at bounding box center [1199, 145] width 20 height 20
click at [821, 383] on div "// --- Add attributes to the submit button on page load const submitButton = do…" at bounding box center [798, 428] width 911 height 592
click at [799, 367] on div "// --- Add attributes to the submit button on page load const submitButton = do…" at bounding box center [798, 428] width 911 height 592
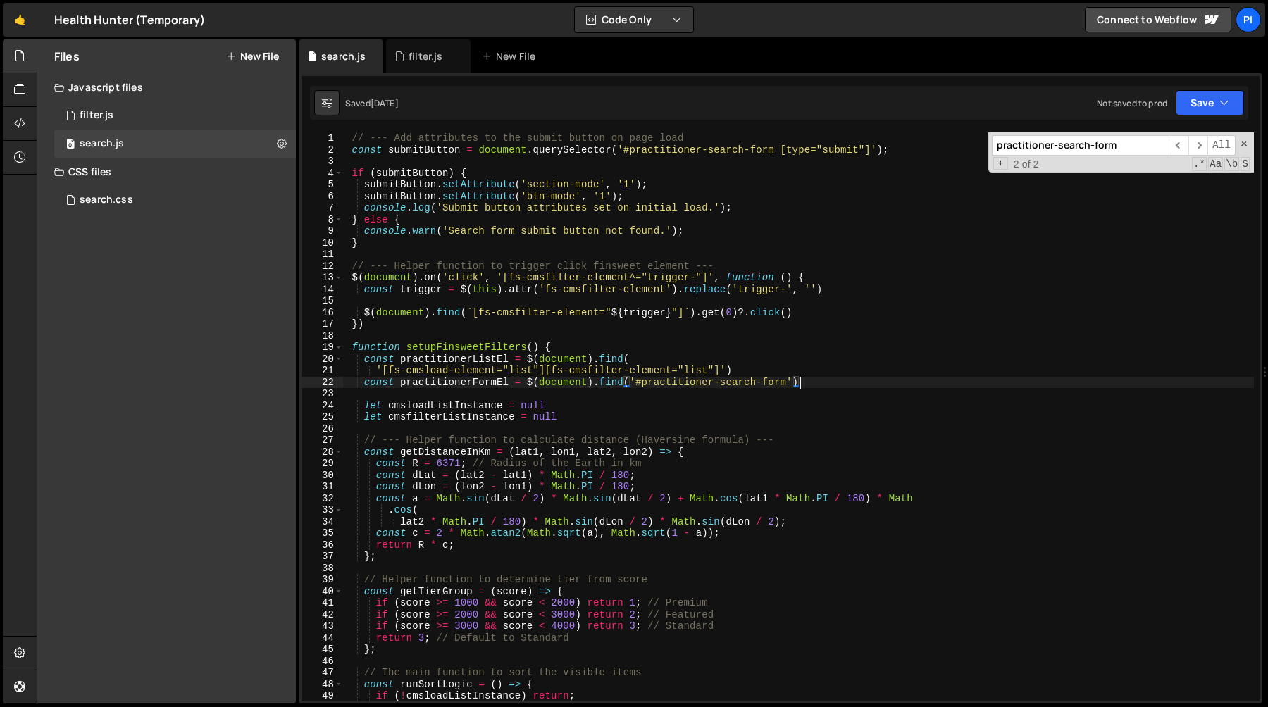
type textarea "'[fs-cmsload-element="list"][fs-cmsfilter-element="list"]') const practitionerF…"
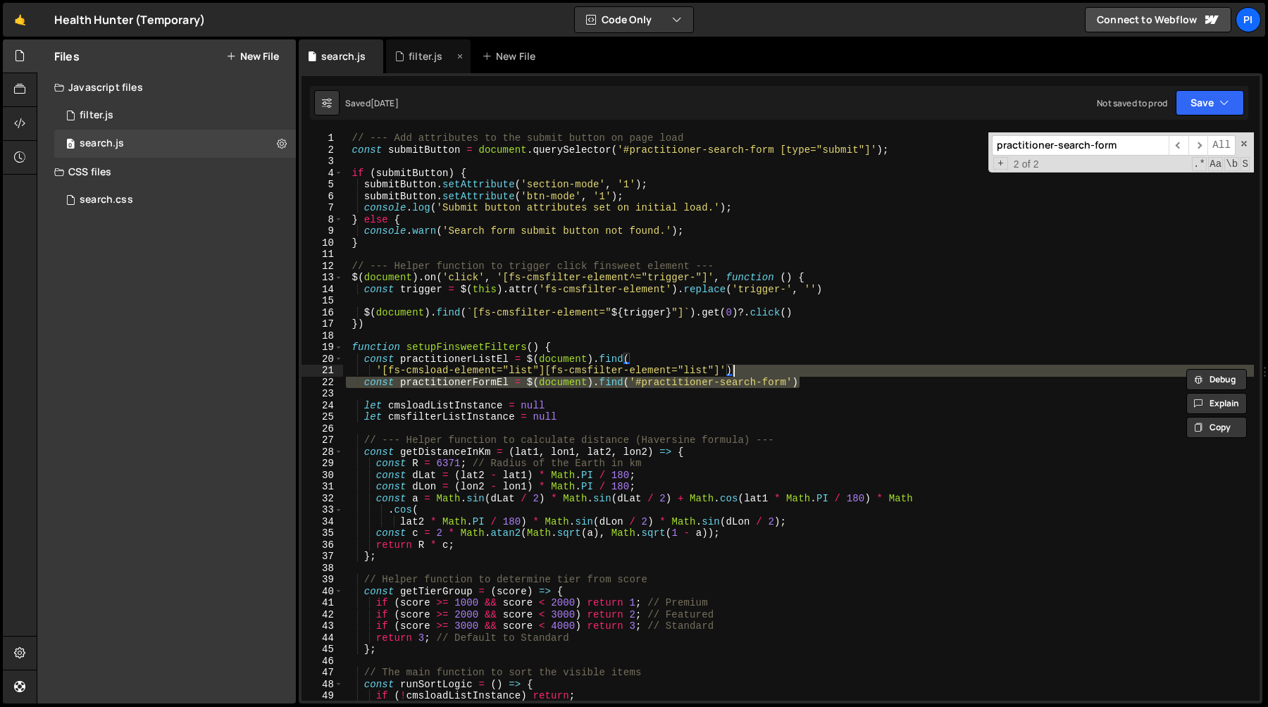
click at [388, 56] on div "filter.js" at bounding box center [428, 56] width 85 height 34
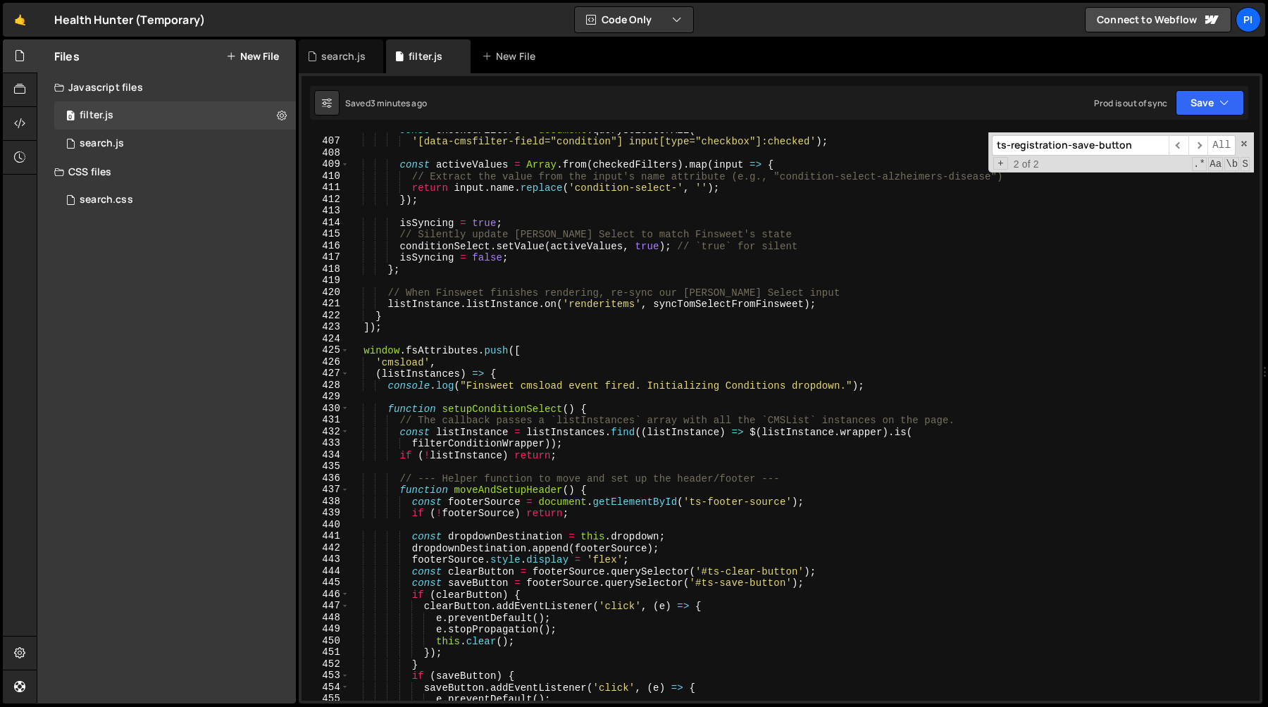
scroll to position [4798, 0]
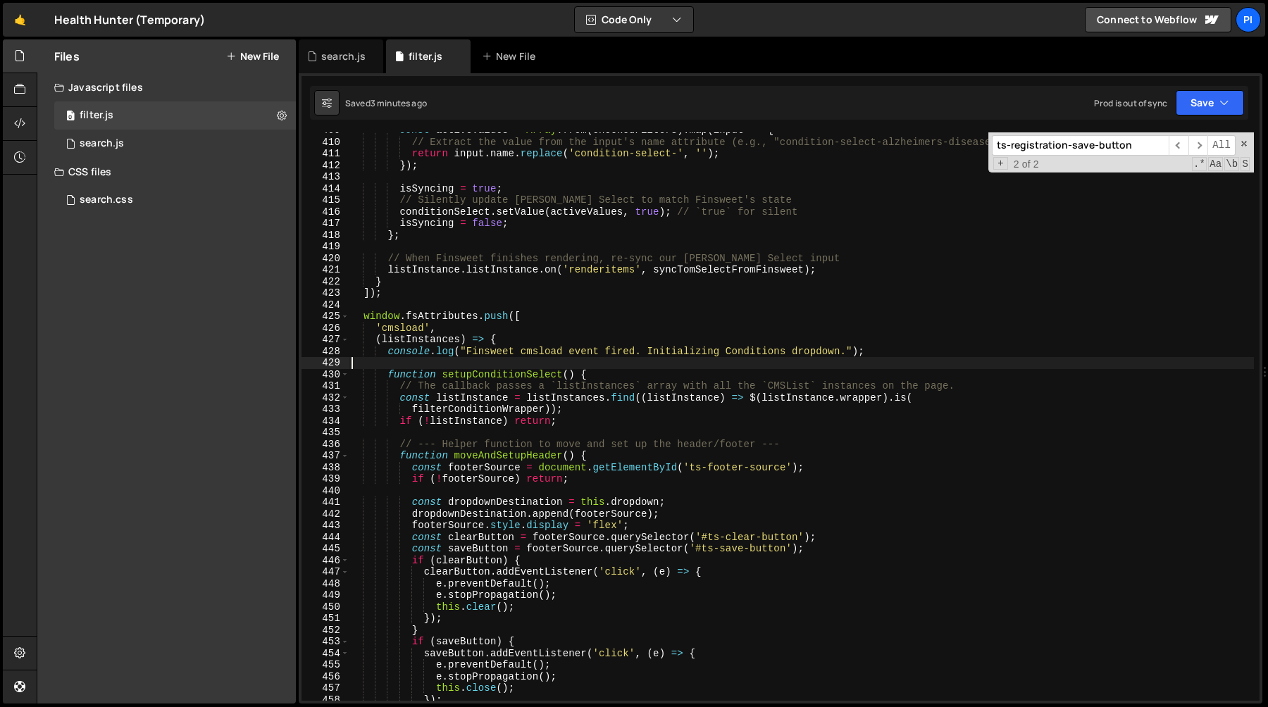
click at [471, 364] on div "const activeValues = Array . from ( checkedFilters ) . map ( input => { // Extr…" at bounding box center [801, 421] width 905 height 592
click at [346, 376] on span at bounding box center [345, 375] width 8 height 12
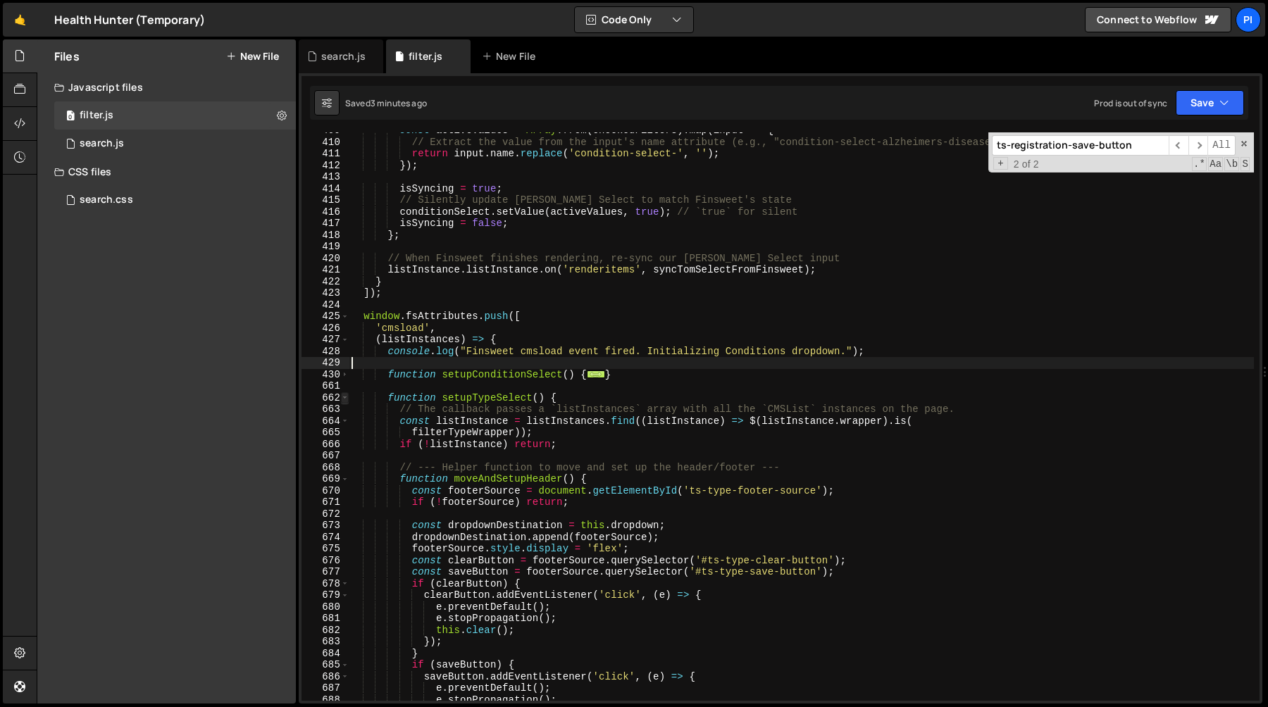
click at [346, 400] on span at bounding box center [345, 398] width 8 height 12
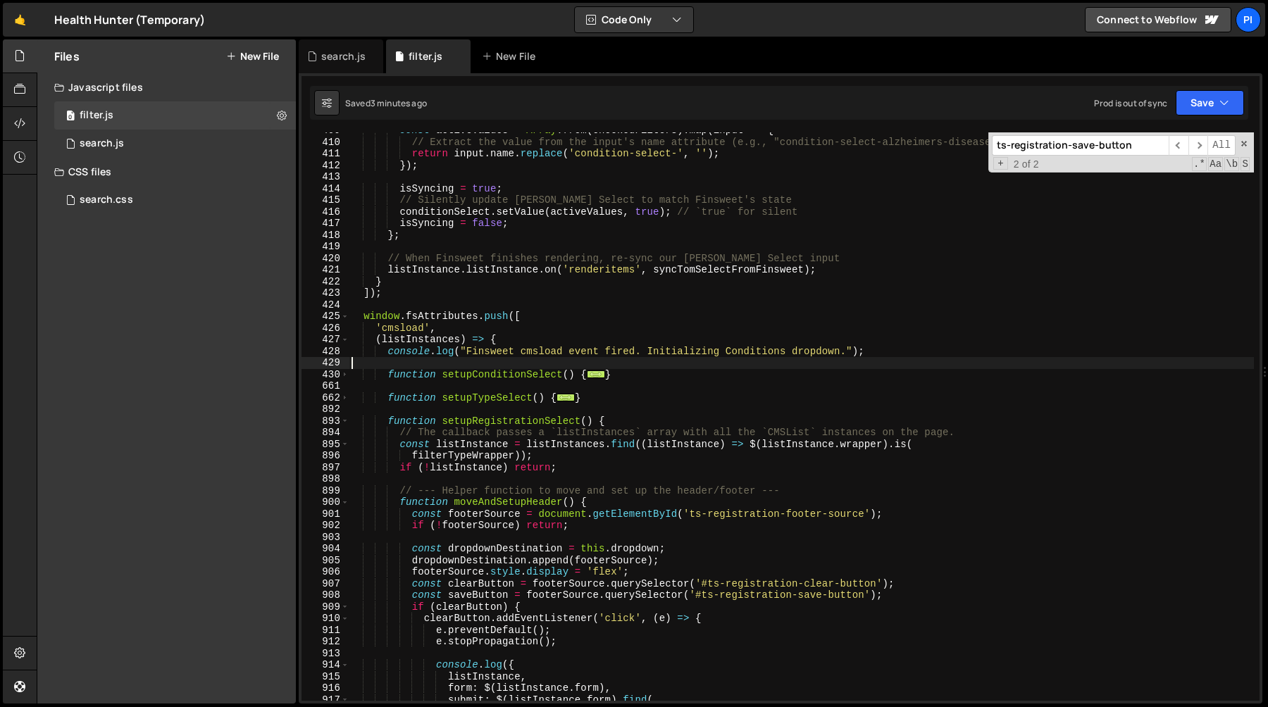
click at [347, 428] on div "894" at bounding box center [326, 433] width 48 height 12
click at [347, 427] on div "894" at bounding box center [326, 433] width 48 height 12
click at [345, 424] on span at bounding box center [345, 422] width 8 height 12
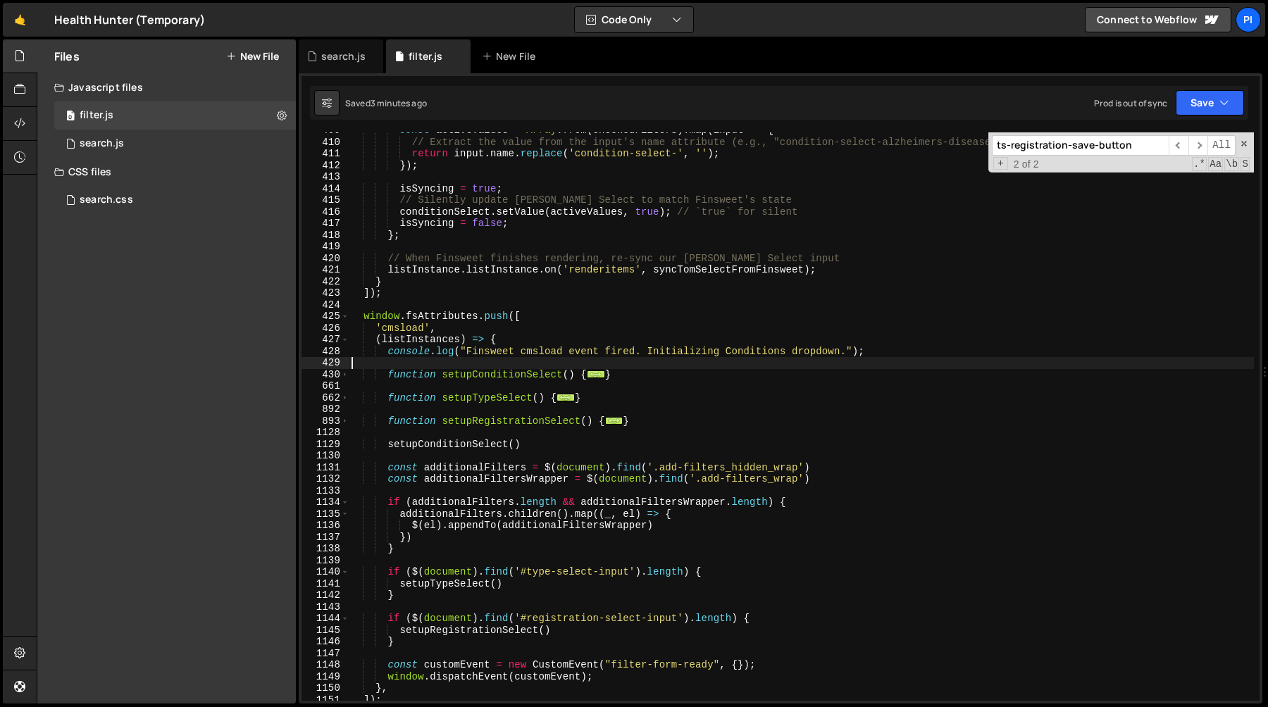
click at [464, 366] on div "const activeValues = Array . from ( checkedFilters ) . map ( input => { // Extr…" at bounding box center [801, 421] width 905 height 592
paste textarea "const practitionerFormEl = $(document).find('#practitioner-search-form')"
type textarea "const practitionerFormEl = $(document).find('#practitioner-search-form')"
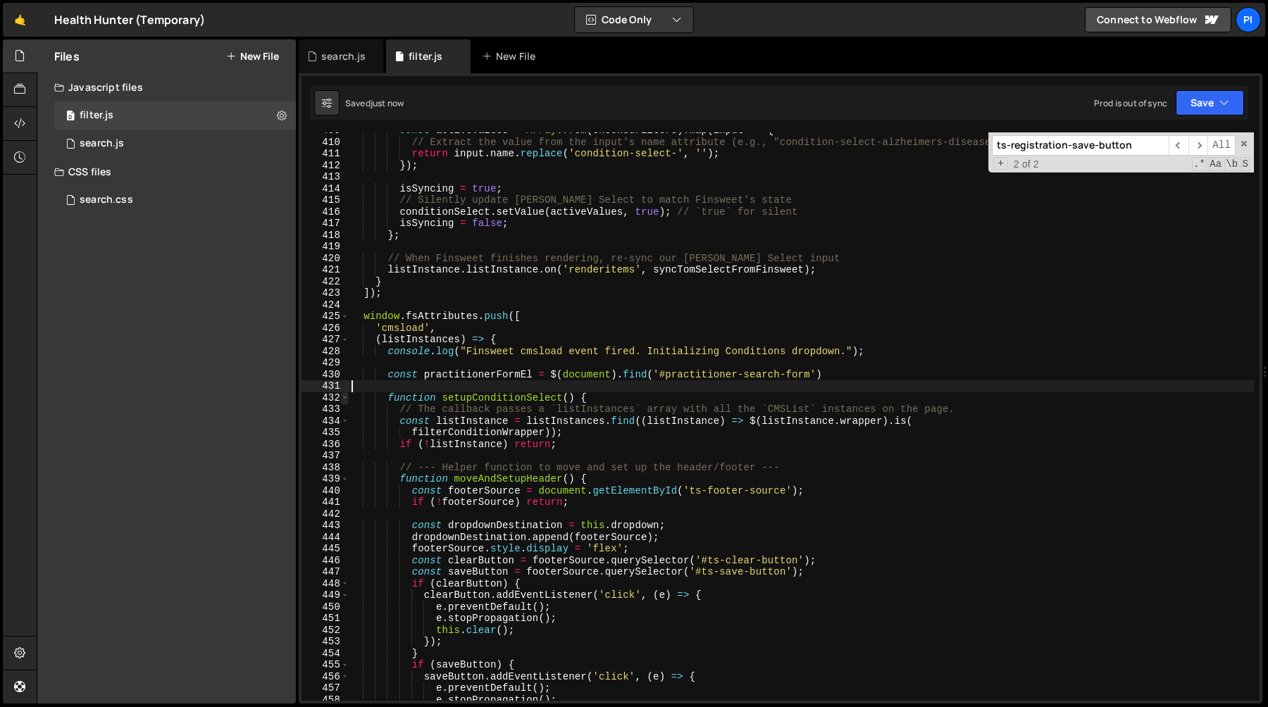
click at [342, 401] on span at bounding box center [345, 398] width 8 height 12
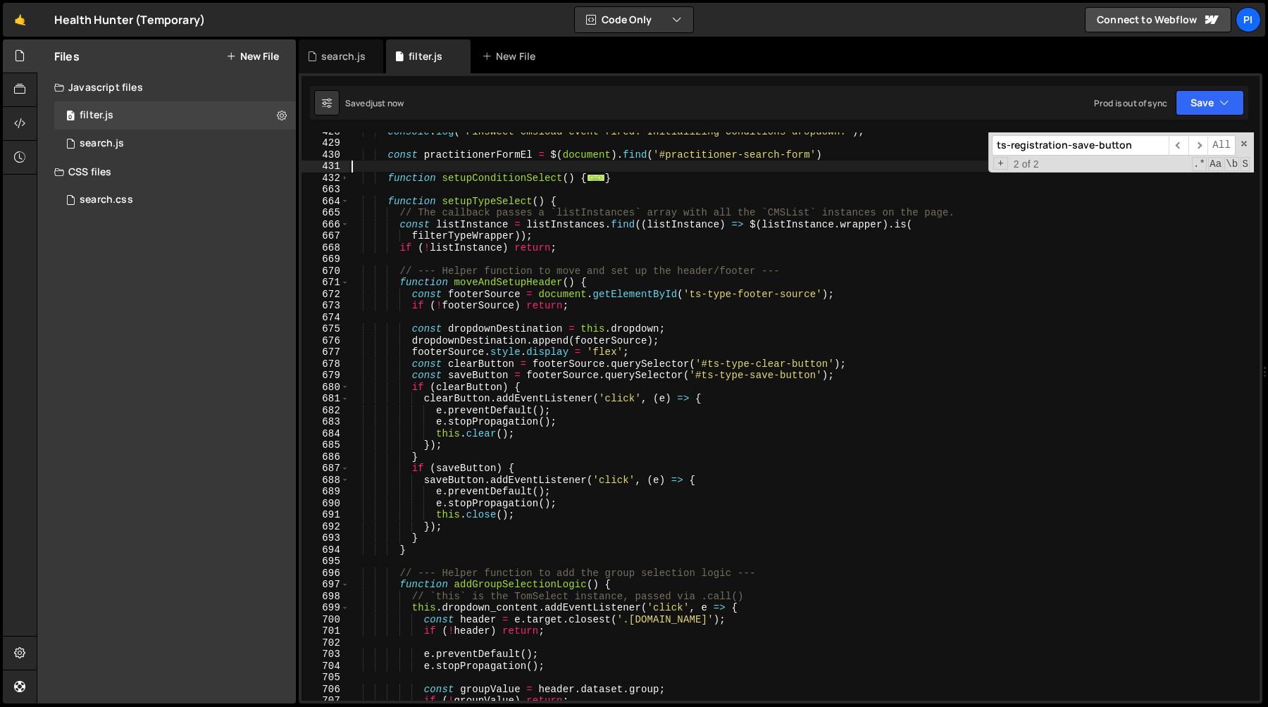
scroll to position [5018, 0]
click at [395, 211] on div "console . log ( "Finsweet cmsload event fired. Initializing Conditions dropdown…" at bounding box center [801, 421] width 905 height 592
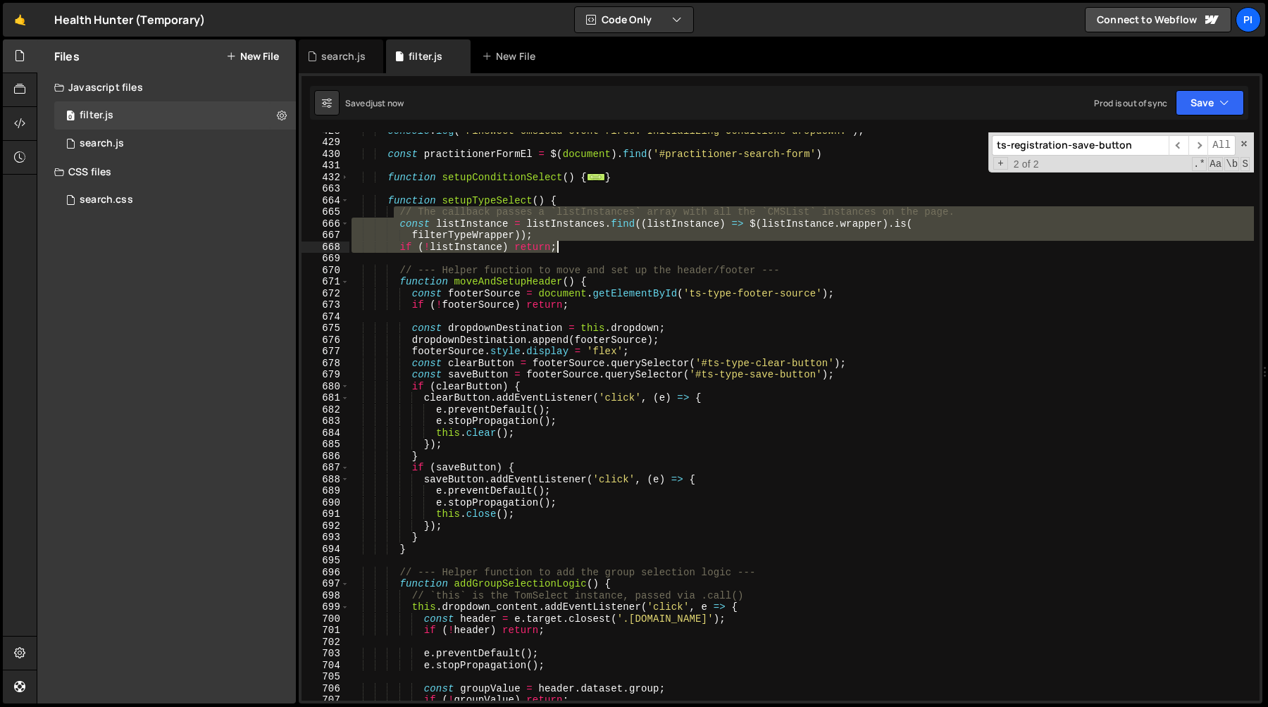
click at [614, 243] on div "console . log ( "Finsweet cmsload event fired. Initializing Conditions dropdown…" at bounding box center [801, 421] width 905 height 592
type textarea "filterTypeWrapper)); if (!listInstance) return;"
click at [480, 226] on div "console . log ( "Finsweet cmsload event fired. Initializing Conditions dropdown…" at bounding box center [801, 416] width 905 height 569
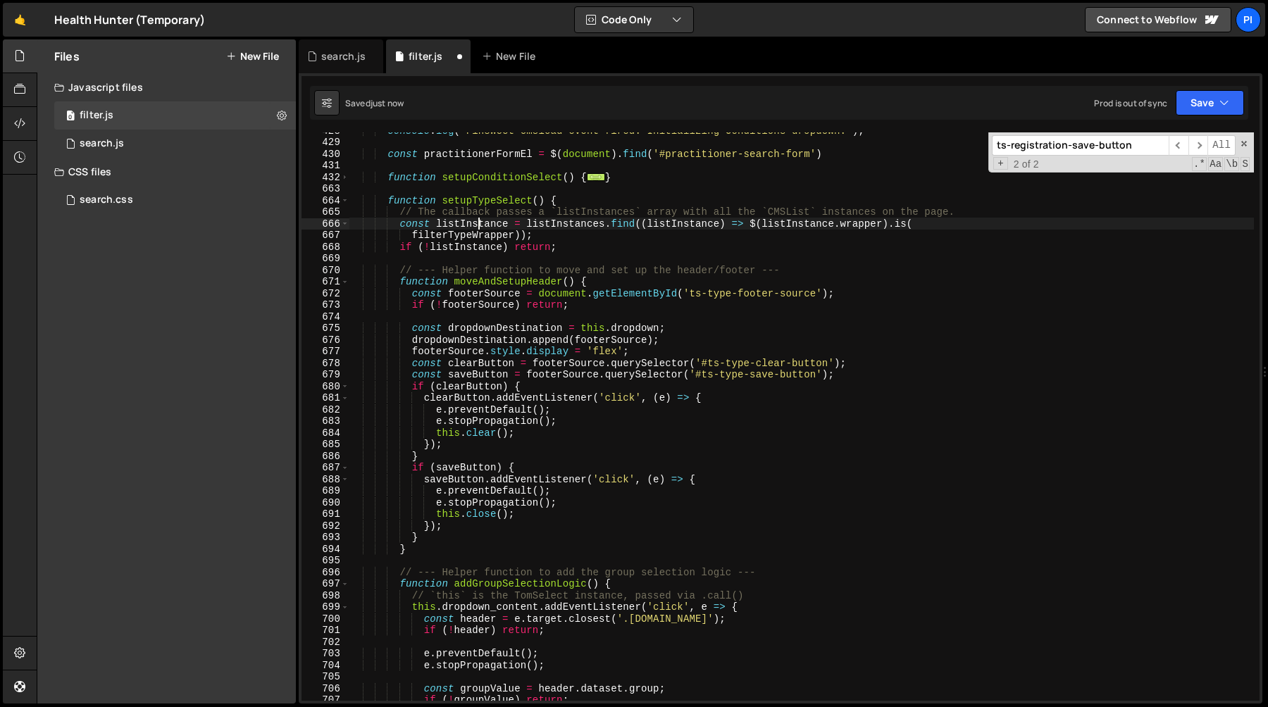
click at [480, 226] on div "console . log ( "Finsweet cmsload event fired. Initializing Conditions dropdown…" at bounding box center [801, 421] width 905 height 592
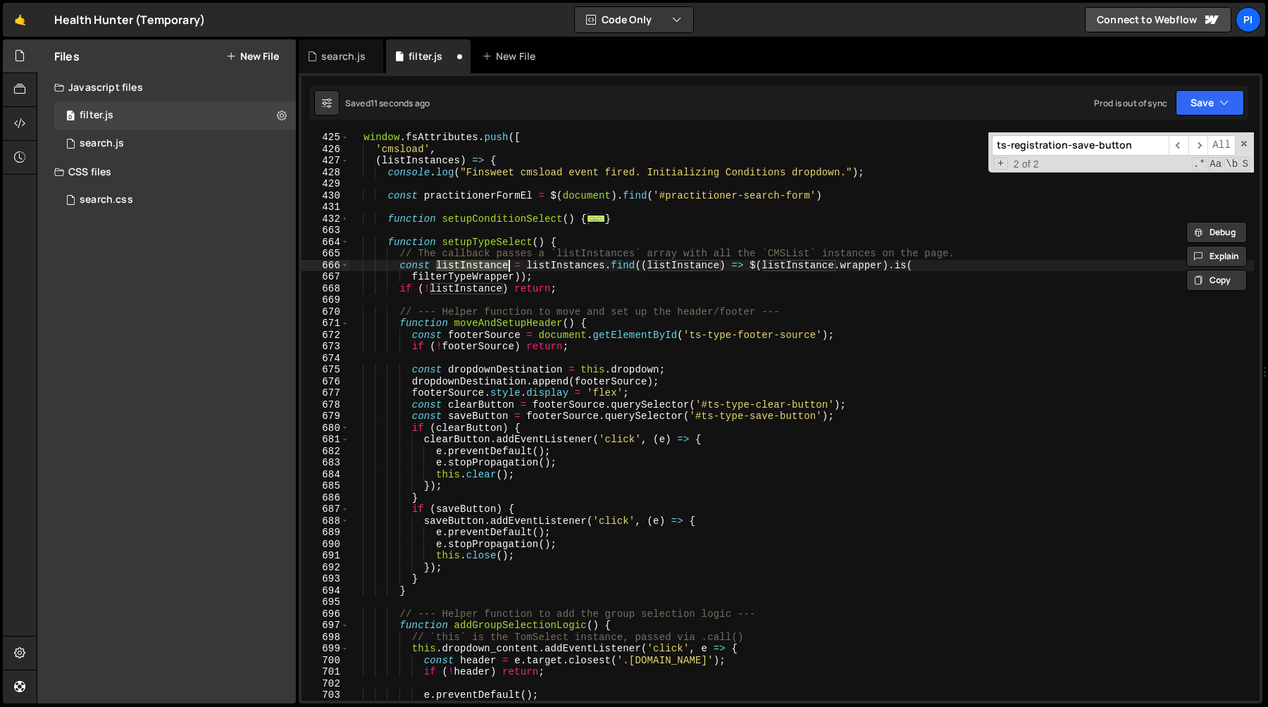
scroll to position [4977, 0]
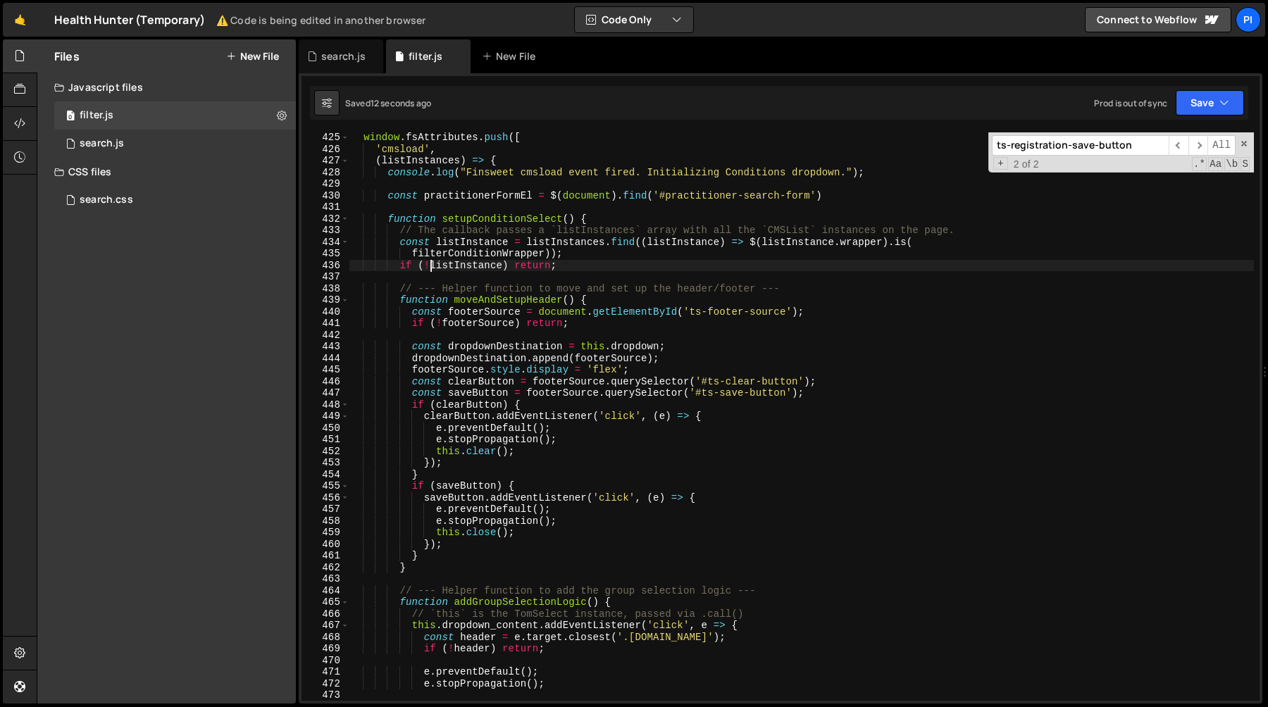
click at [433, 266] on div "window . fsAttributes . push ([ 'cmsload' , ( listInstances ) => { console . lo…" at bounding box center [801, 428] width 905 height 592
click at [433, 235] on div "window . fsAttributes . push ([ 'cmsload' , ( listInstances ) => { console . lo…" at bounding box center [801, 428] width 905 height 592
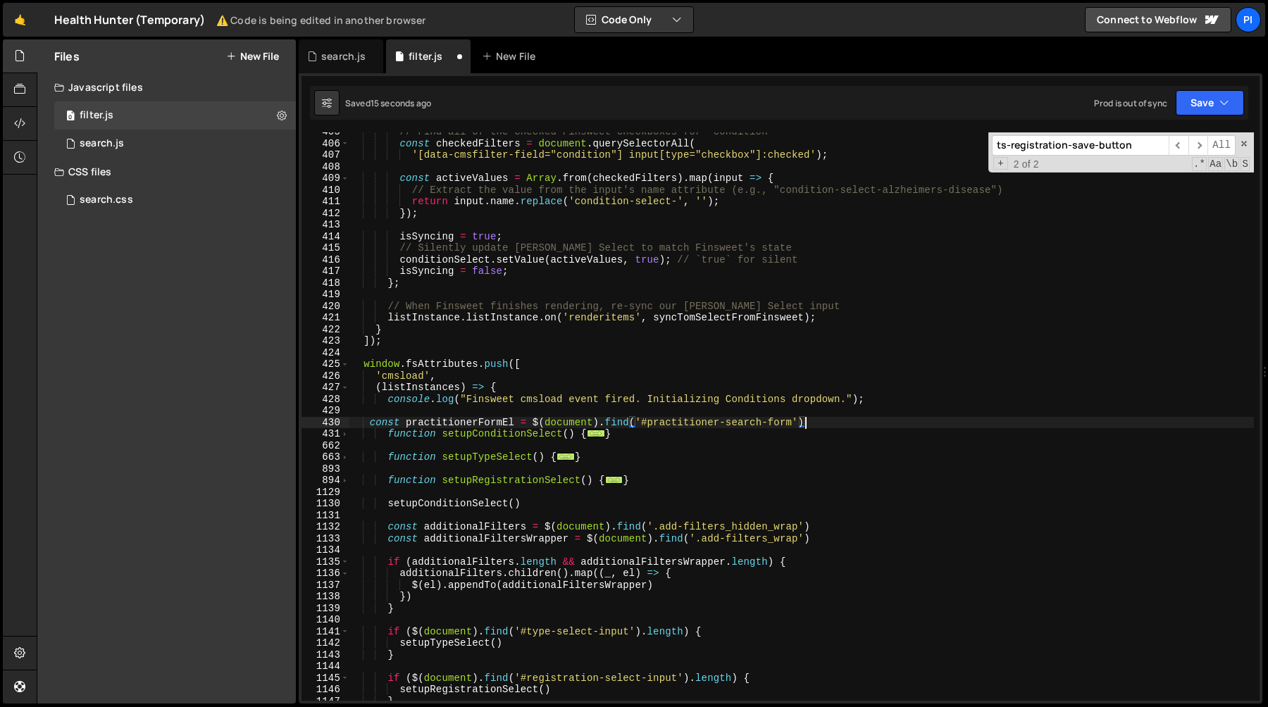
scroll to position [4750, 0]
type textarea "const practitionerFormEl = $(document).find('#practitioner-search-form')"
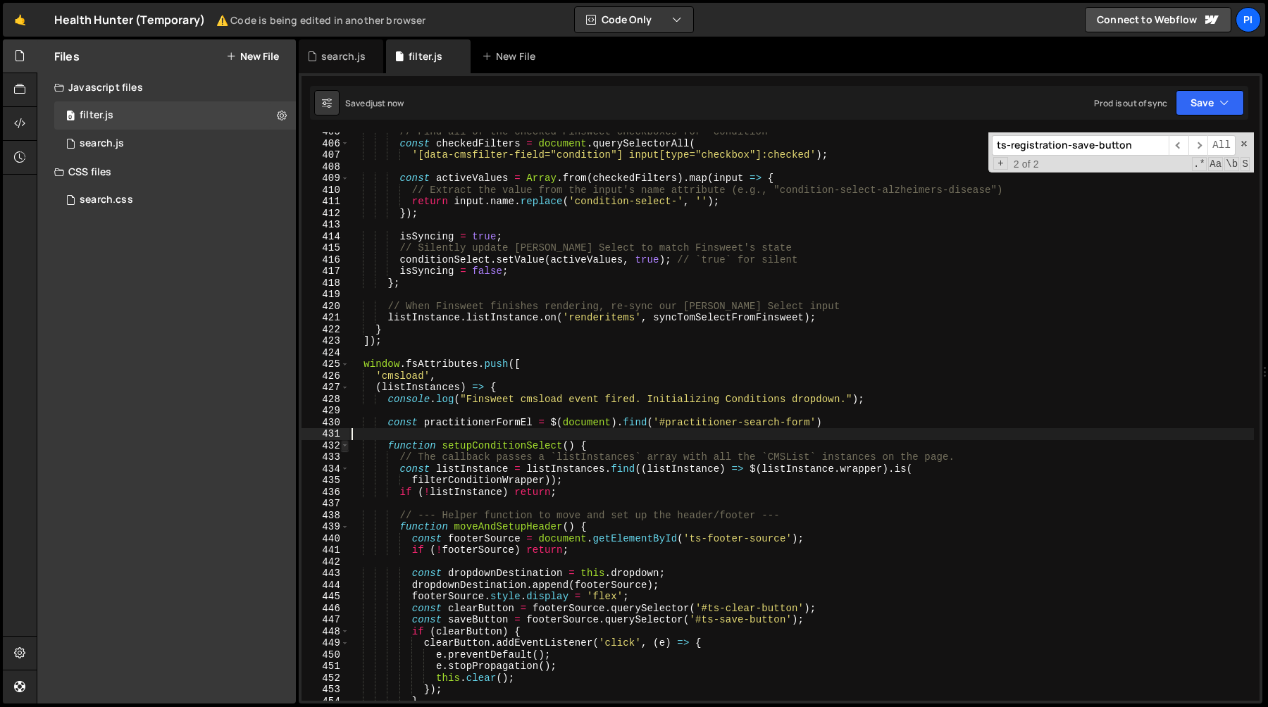
click at [343, 447] on span at bounding box center [345, 446] width 8 height 12
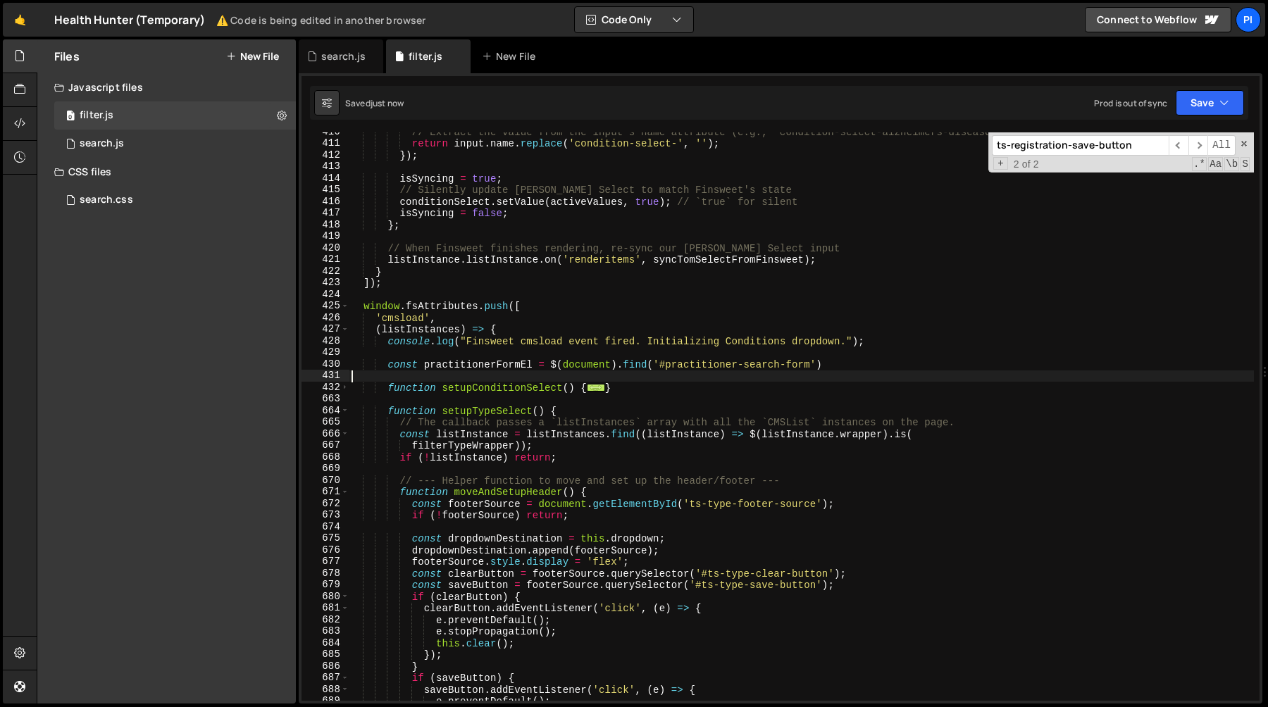
scroll to position [4893, 0]
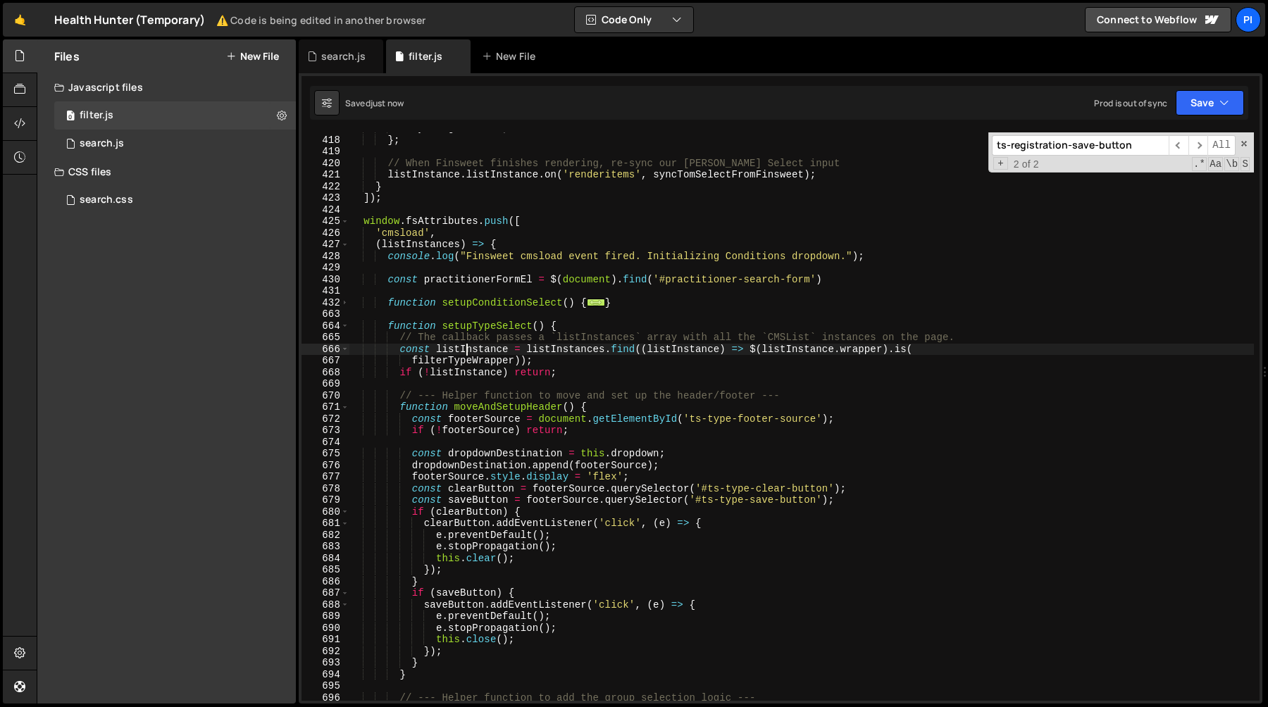
click at [466, 355] on div "isSyncing = false ; } ; // When Finsweet finishes rendering, re-sync our Tom Se…" at bounding box center [801, 419] width 905 height 592
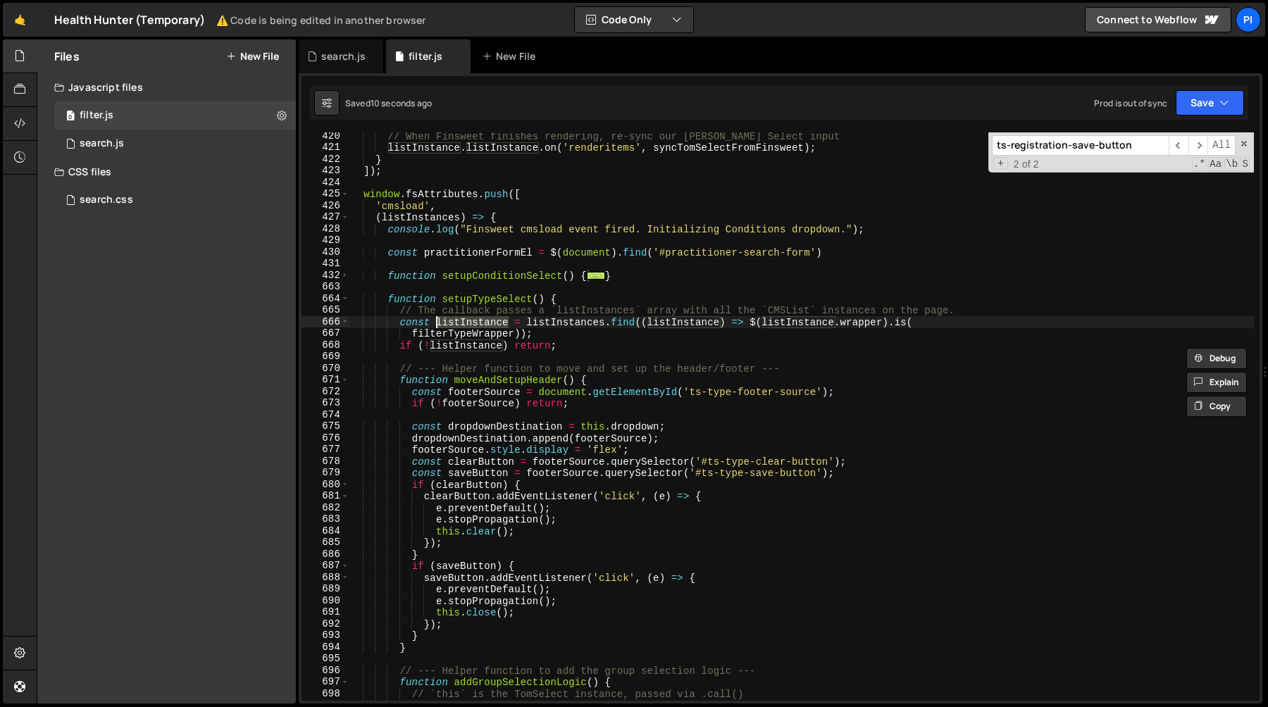
scroll to position [4920, 0]
click at [397, 314] on div "// When Finsweet finishes rendering, re-sync our Tom Select input listInstance …" at bounding box center [801, 426] width 905 height 592
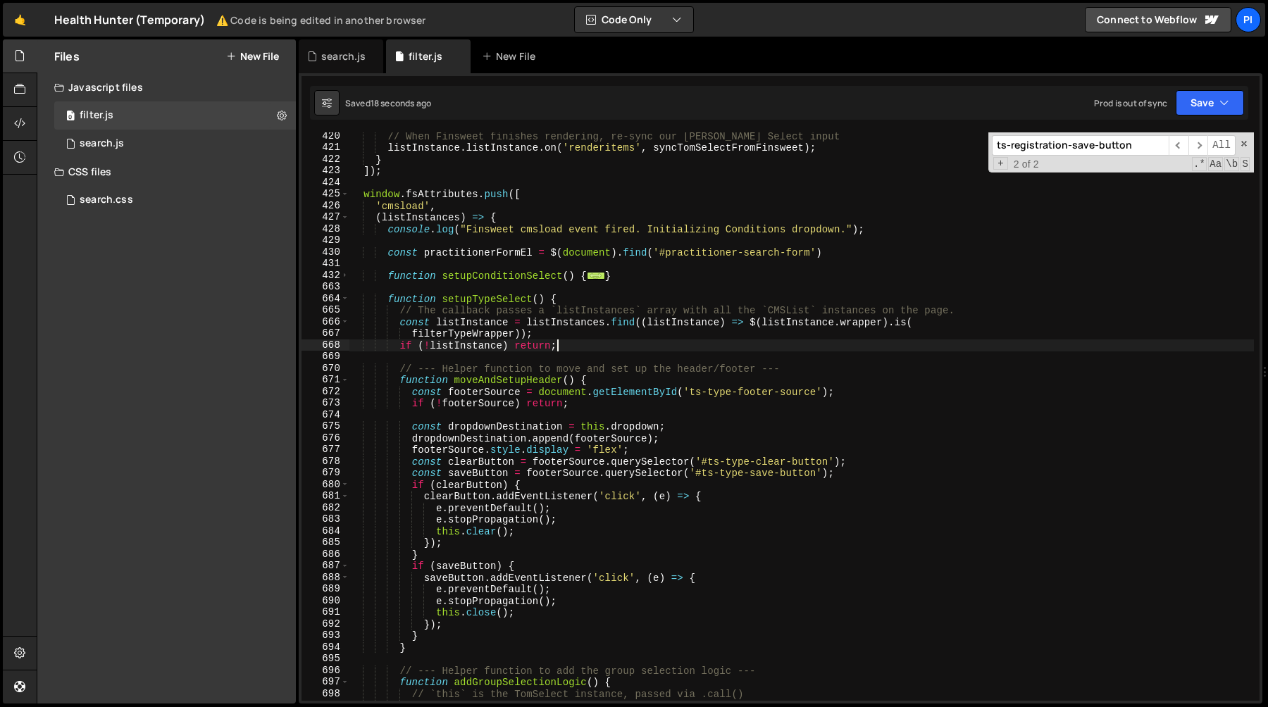
click at [597, 349] on div "// When Finsweet finishes rendering, re-sync our Tom Select input listInstance …" at bounding box center [801, 426] width 905 height 592
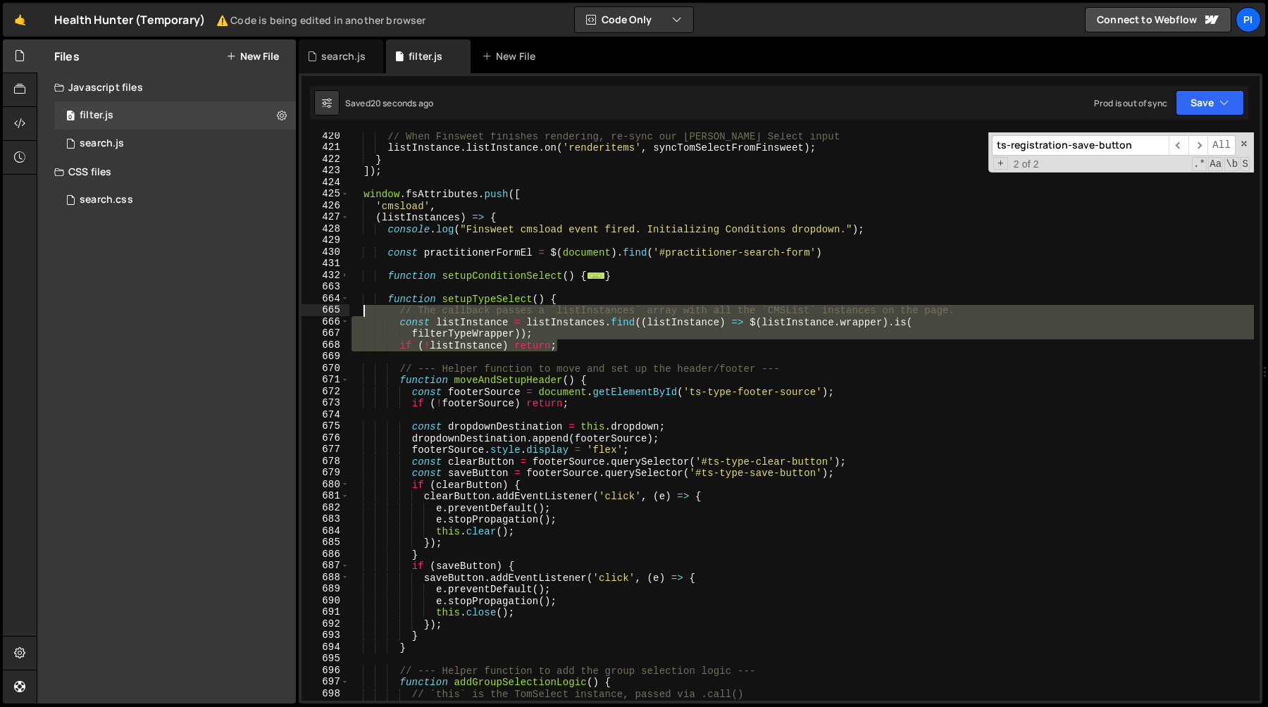
drag, startPoint x: 597, startPoint y: 349, endPoint x: 363, endPoint y: 311, distance: 237.0
click at [363, 311] on div "// When Finsweet finishes rendering, re-sync our Tom Select input listInstance …" at bounding box center [801, 426] width 905 height 592
type textarea "// The callback passes a `listInstances` array with all the `CMSList` instances…"
click at [344, 298] on span at bounding box center [345, 299] width 8 height 12
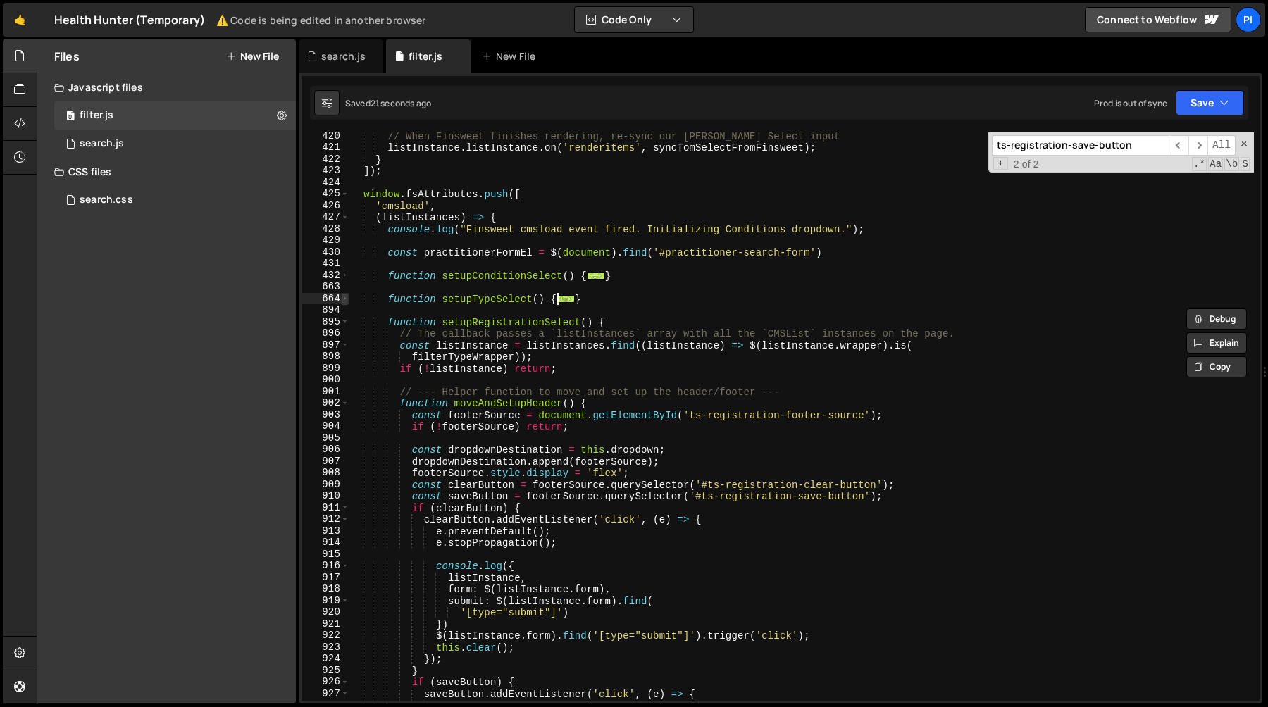
click at [344, 299] on span at bounding box center [345, 299] width 8 height 12
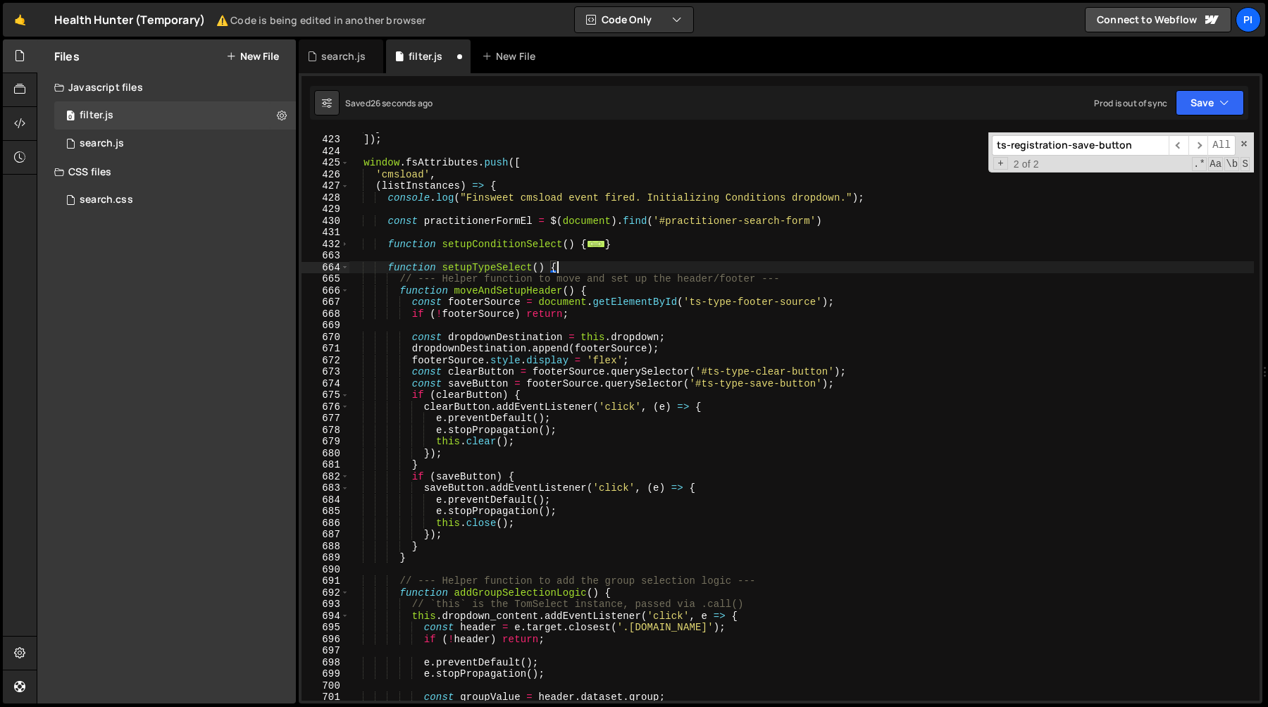
scroll to position [4951, 0]
click at [341, 268] on span at bounding box center [345, 268] width 8 height 12
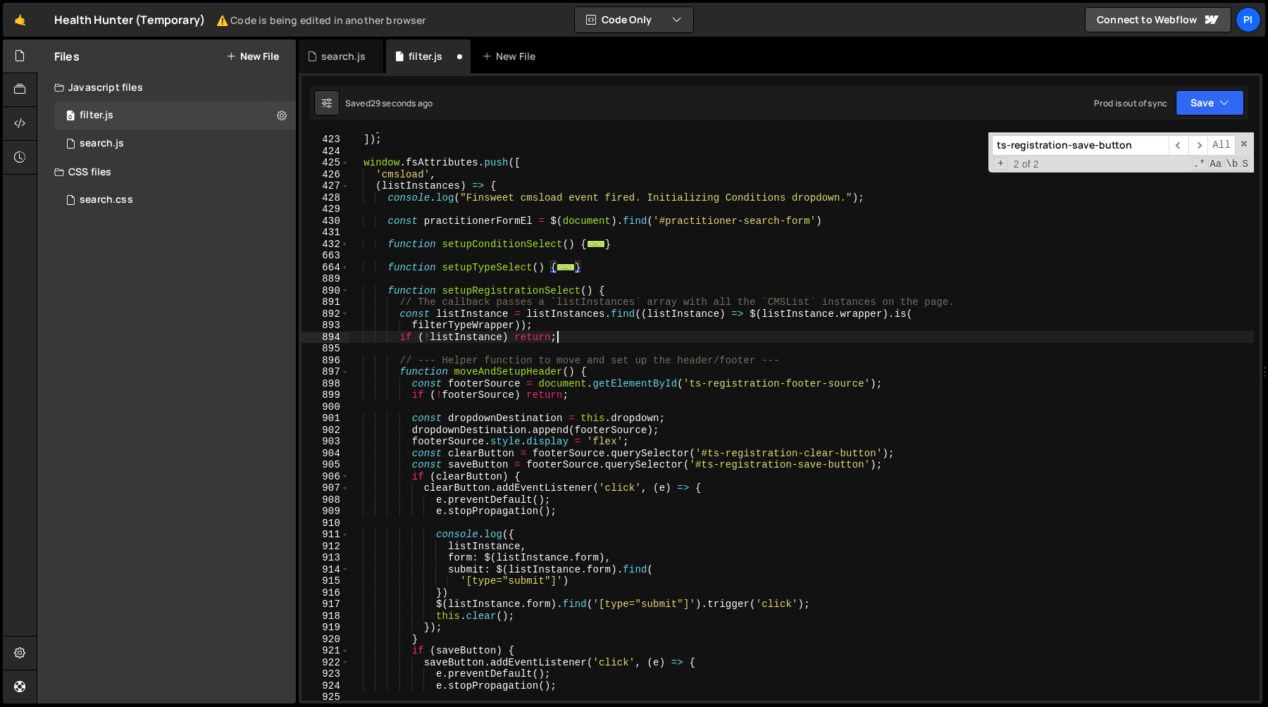
click at [593, 337] on div "} ]) ; window . fsAttributes . push ([ 'cmsload' , ( listInstances ) => { conso…" at bounding box center [801, 418] width 905 height 592
click at [395, 304] on div "} ]) ; window . fsAttributes . push ([ 'cmsload' , ( listInstances ) => { conso…" at bounding box center [801, 418] width 905 height 592
type textarea "// The callback passes a `listInstances` array with all the `CMSList` instances…"
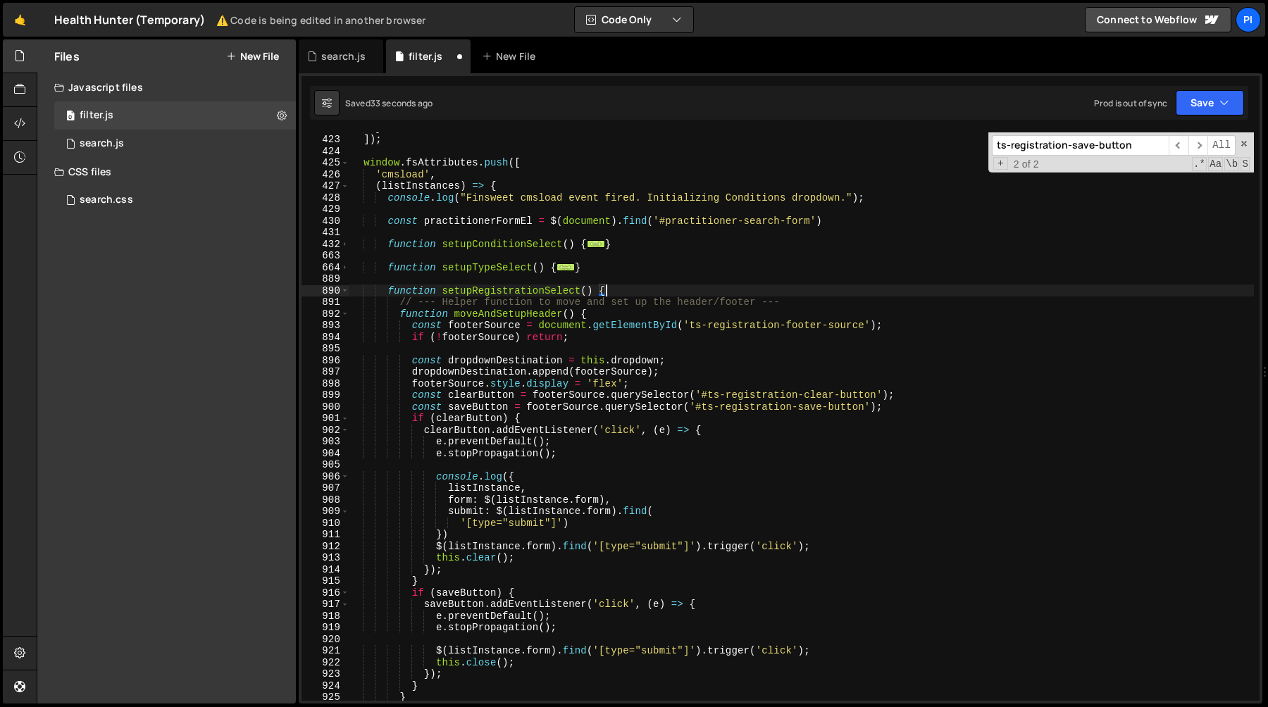
click at [469, 224] on div "} ]) ; window . fsAttributes . push ([ 'cmsload' , ( listInstances ) => { conso…" at bounding box center [801, 418] width 905 height 592
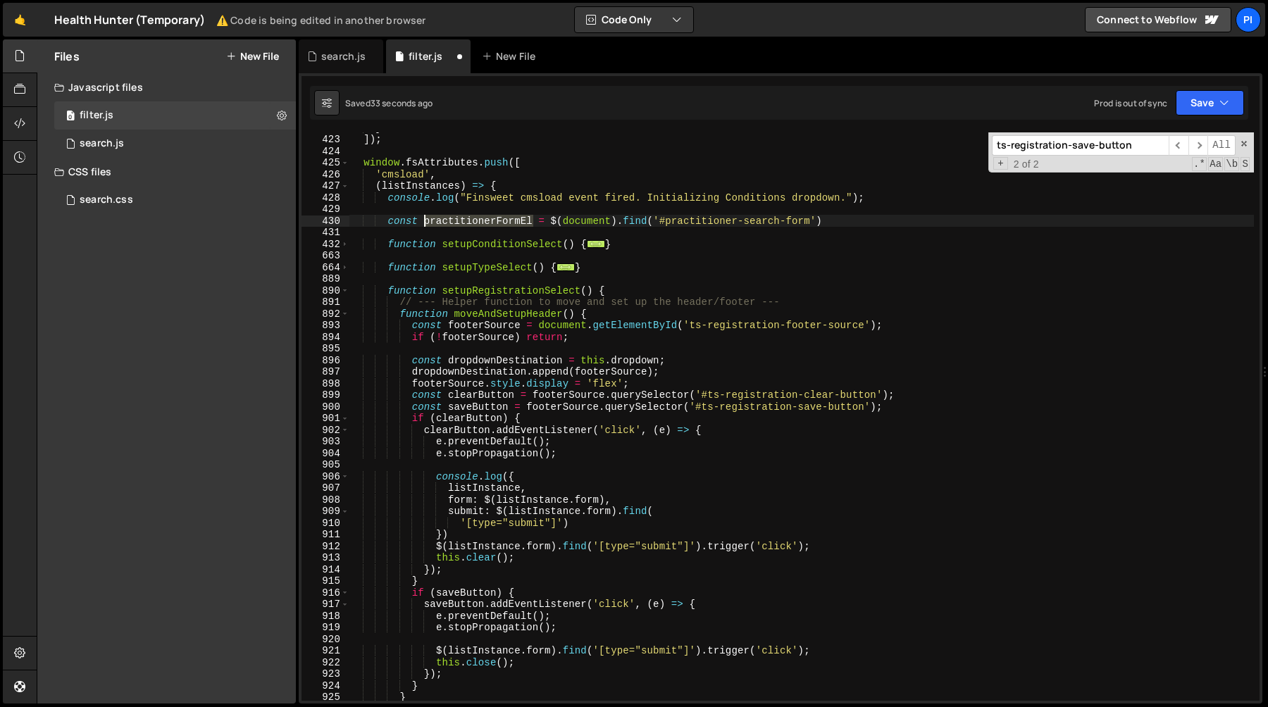
click at [469, 224] on div "} ]) ; window . fsAttributes . push ([ 'cmsload' , ( listInstances ) => { conso…" at bounding box center [801, 418] width 905 height 592
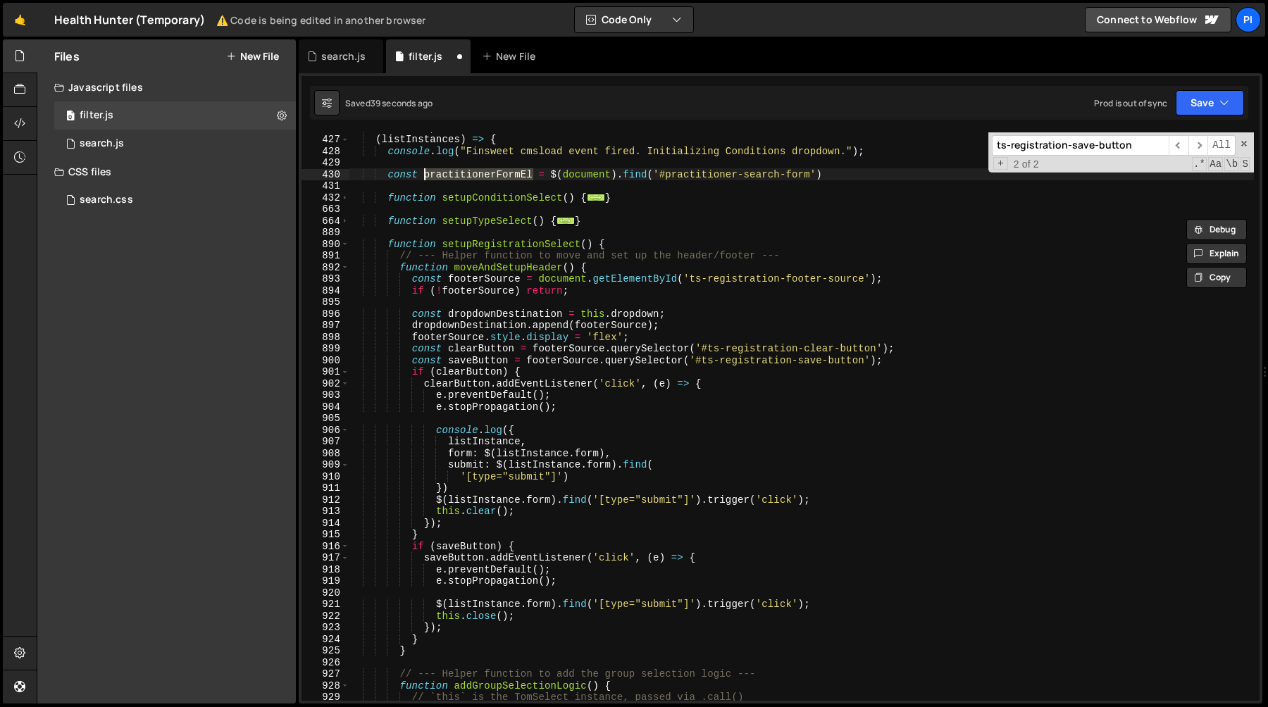
scroll to position [5001, 0]
click at [437, 500] on div "( listInstances ) => { console . log ( "Finsweet cmsload event fired. Initializ…" at bounding box center [801, 427] width 905 height 592
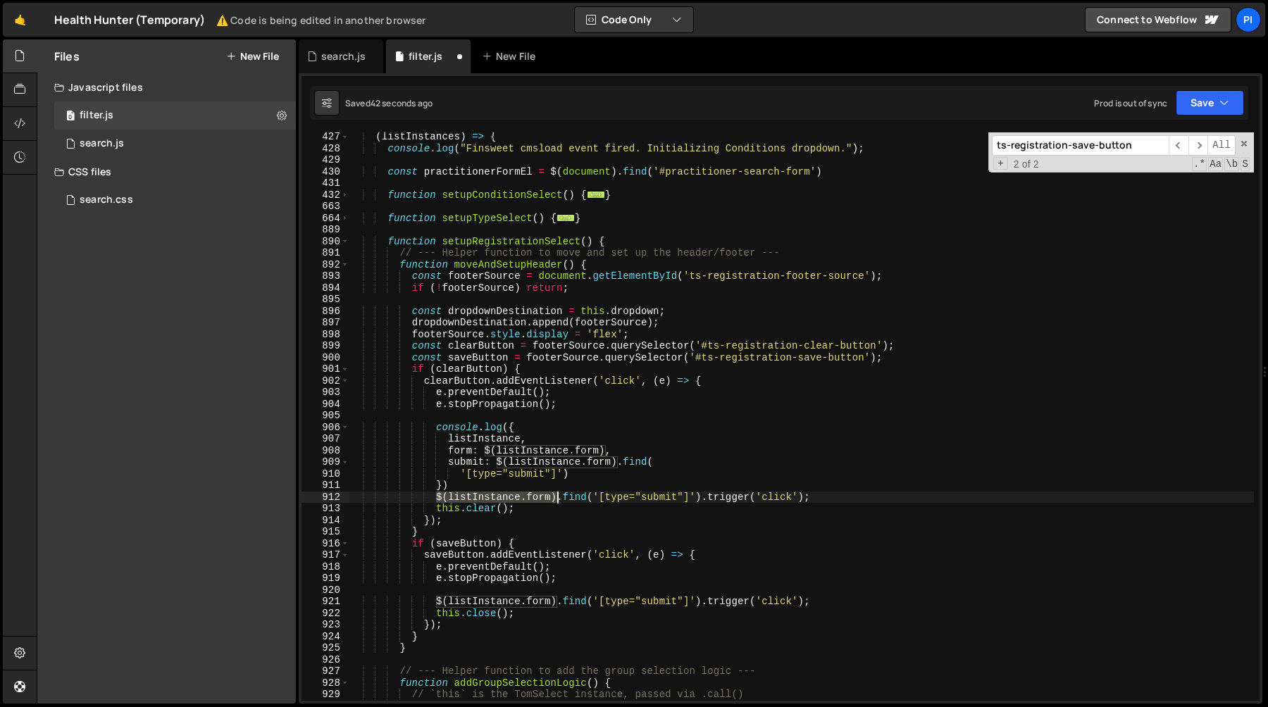
click at [559, 500] on div "( listInstances ) => { console . log ( "Finsweet cmsload event fired. Initializ…" at bounding box center [801, 427] width 905 height 592
paste textarea "practitionerFormEl"
click at [828, 496] on div "( listInstances ) => { console . log ( "Finsweet cmsload event fired. Initializ…" at bounding box center [801, 427] width 905 height 592
click at [679, 482] on div "( listInstances ) => { console . log ( "Finsweet cmsload event fired. Initializ…" at bounding box center [801, 427] width 905 height 592
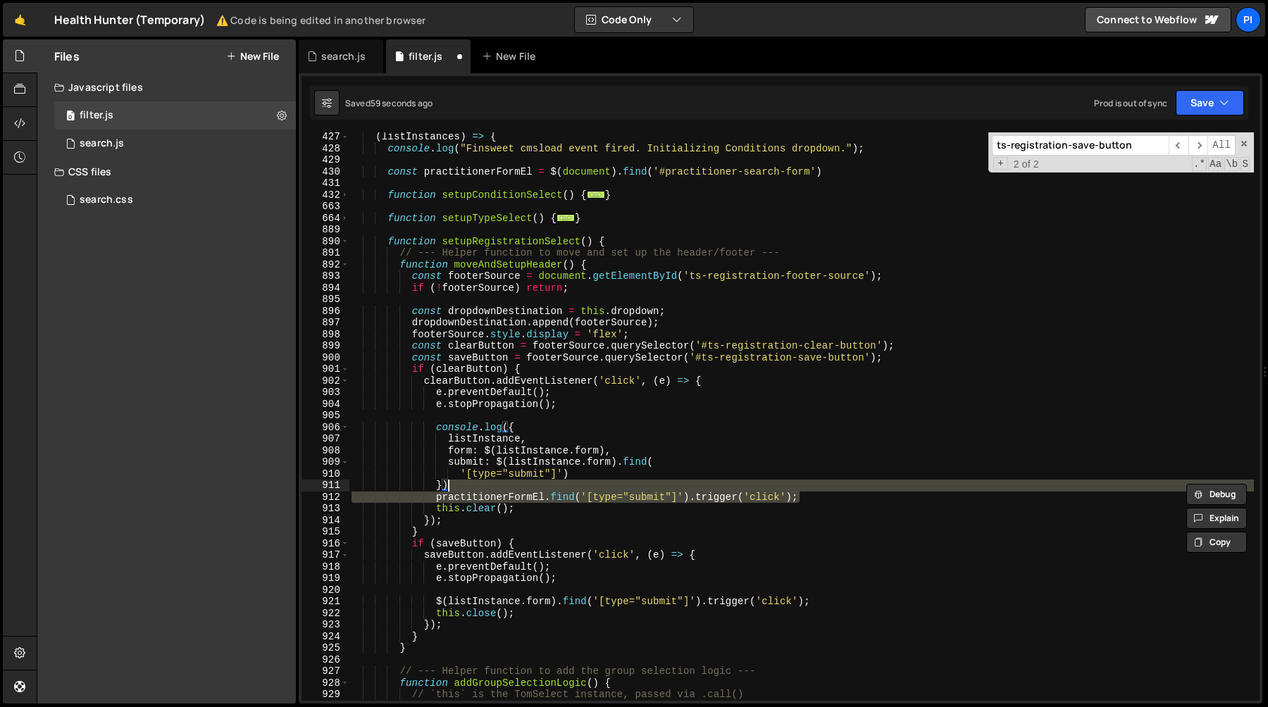
click at [570, 486] on div "( listInstances ) => { console . log ( "Finsweet cmsload event fired. Initializ…" at bounding box center [801, 416] width 905 height 569
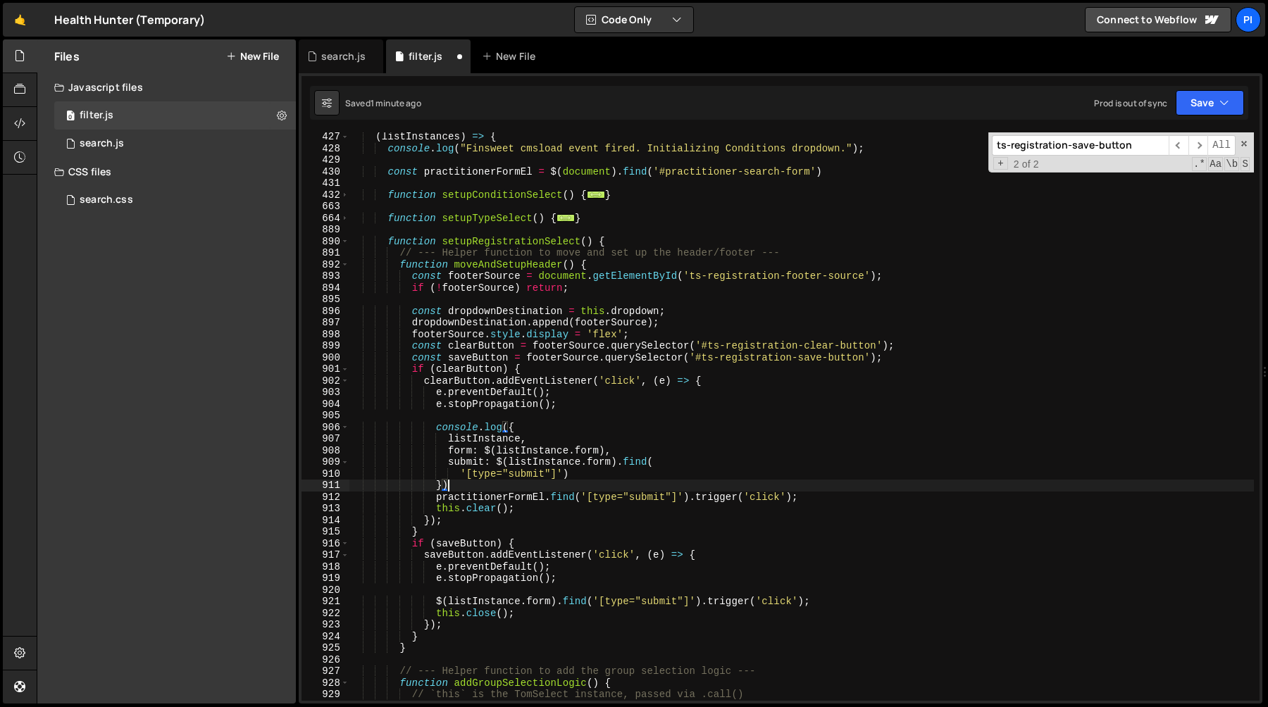
click at [577, 417] on div "( listInstances ) => { console . log ( "Finsweet cmsload event fired. Initializ…" at bounding box center [801, 427] width 905 height 592
type textarea "console.log({"
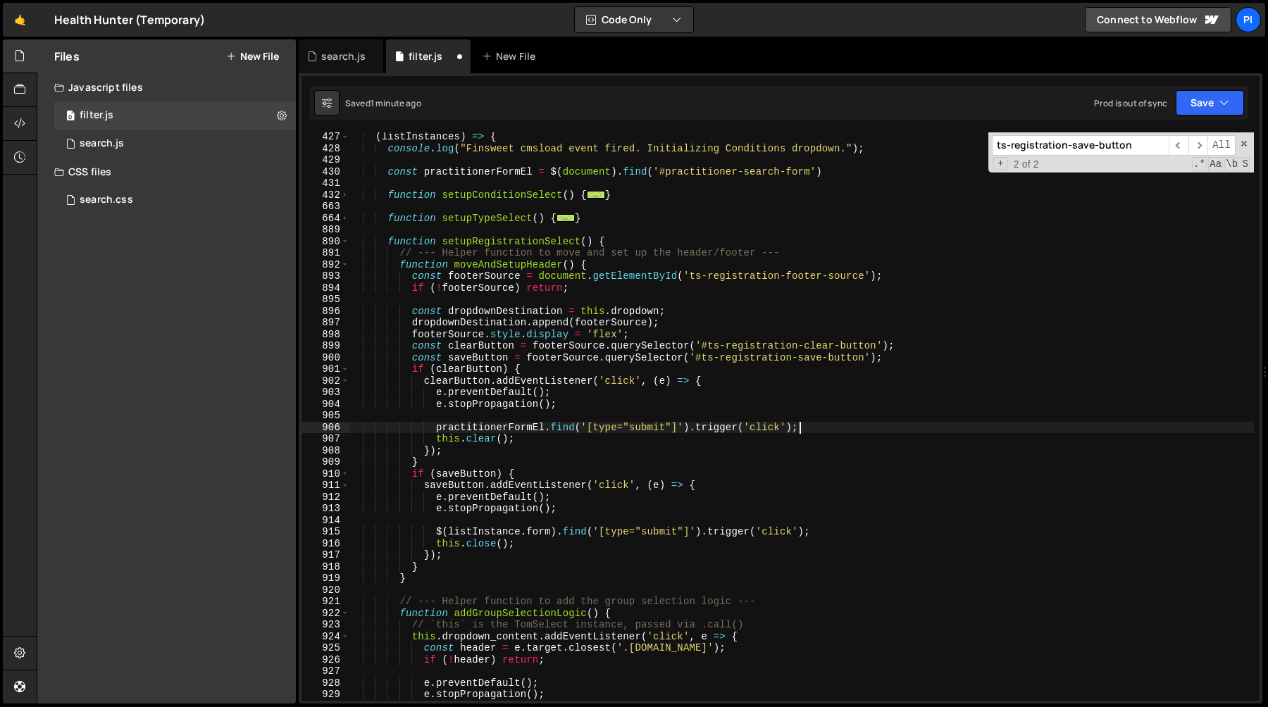
click at [836, 423] on div "( listInstances ) => { console . log ( "Finsweet cmsload event fired. Initializ…" at bounding box center [801, 427] width 905 height 592
click at [437, 431] on div "( listInstances ) => { console . log ( "Finsweet cmsload event fired. Initializ…" at bounding box center [801, 427] width 905 height 592
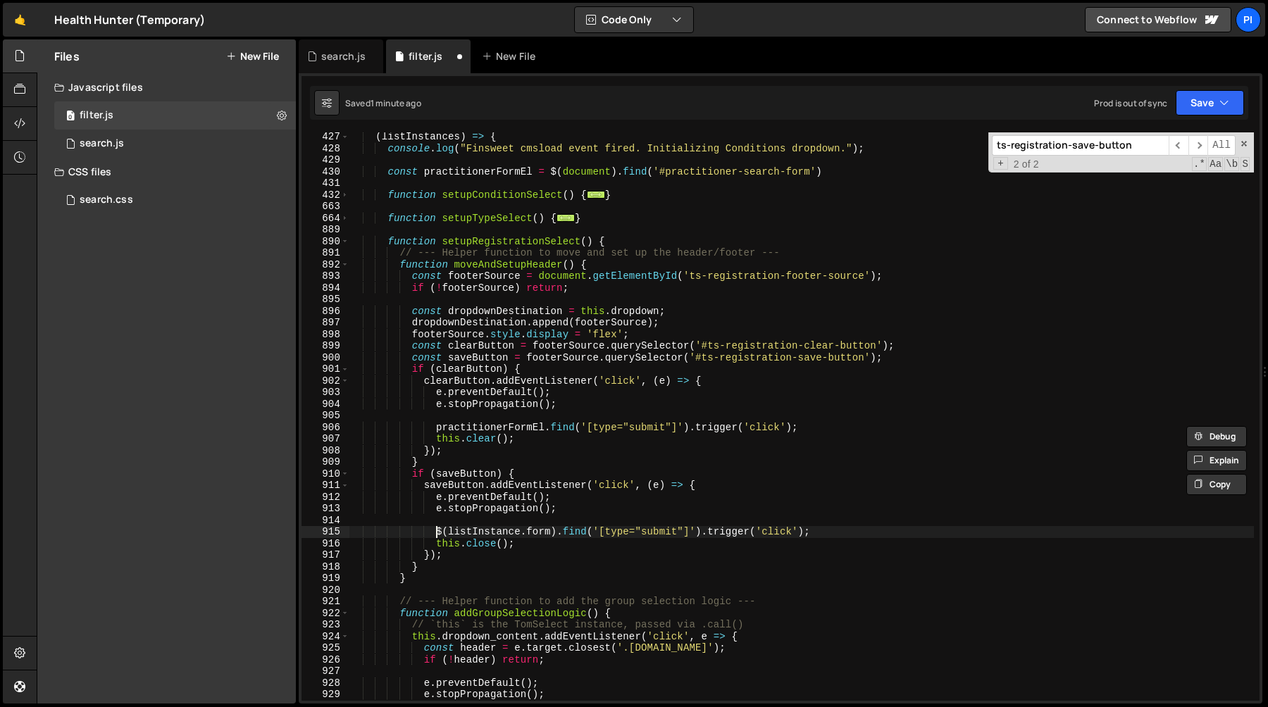
click at [435, 535] on div "( listInstances ) => { console . log ( "Finsweet cmsload event fired. Initializ…" at bounding box center [801, 427] width 905 height 592
click at [842, 533] on div "( listInstances ) => { console . log ( "Finsweet cmsload event fired. Initializ…" at bounding box center [801, 427] width 905 height 592
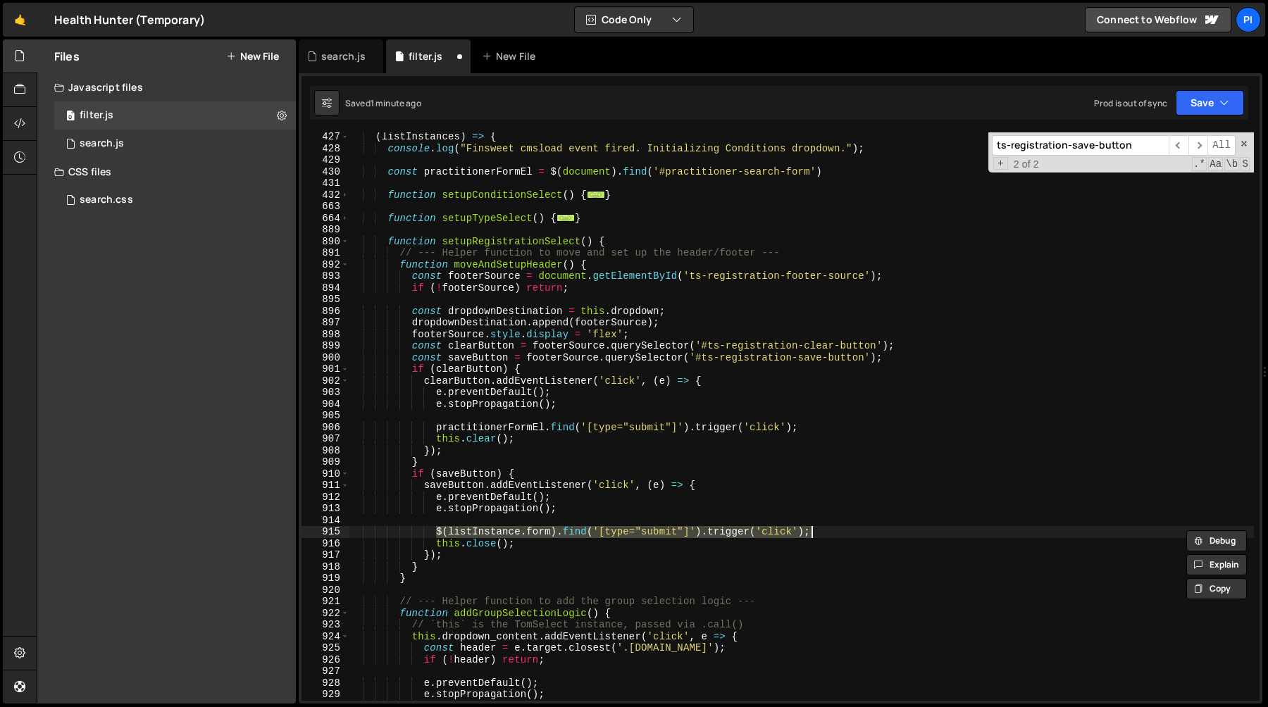
paste textarea "practitionerFormEl"
type textarea "practitionerFormEl.find('[type="submit"]').trigger('click');"
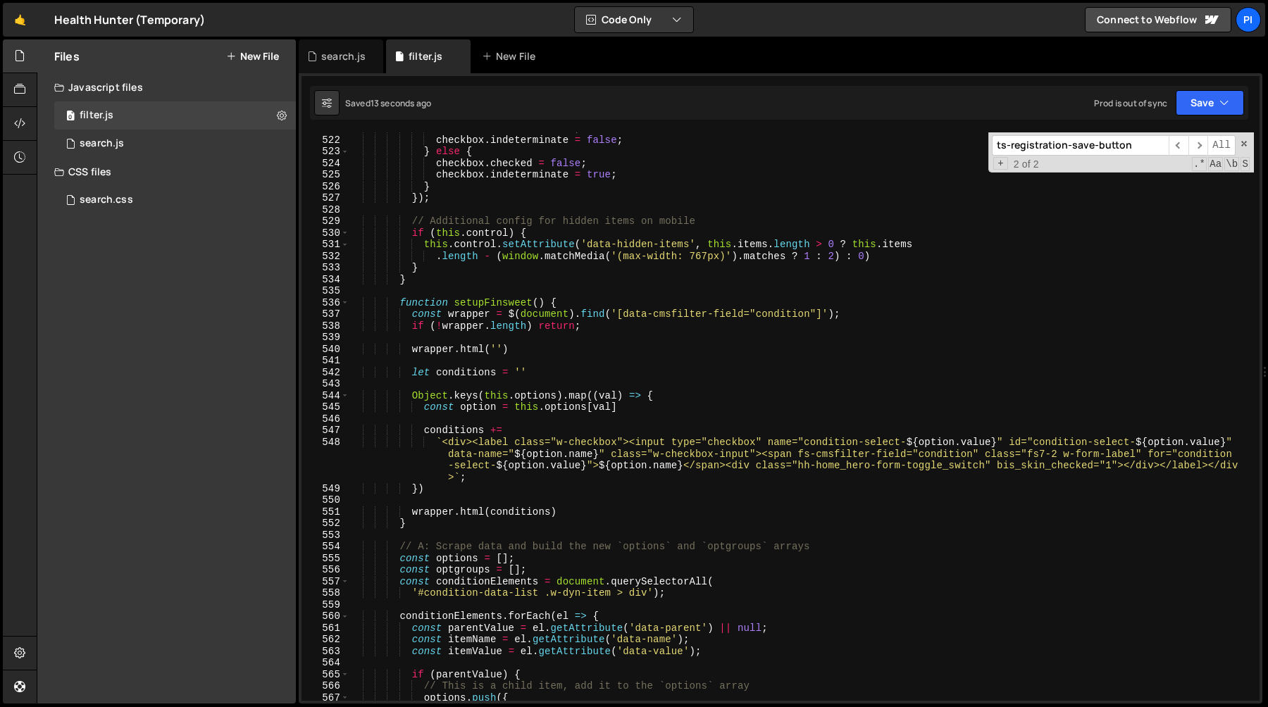
scroll to position [6098, 0]
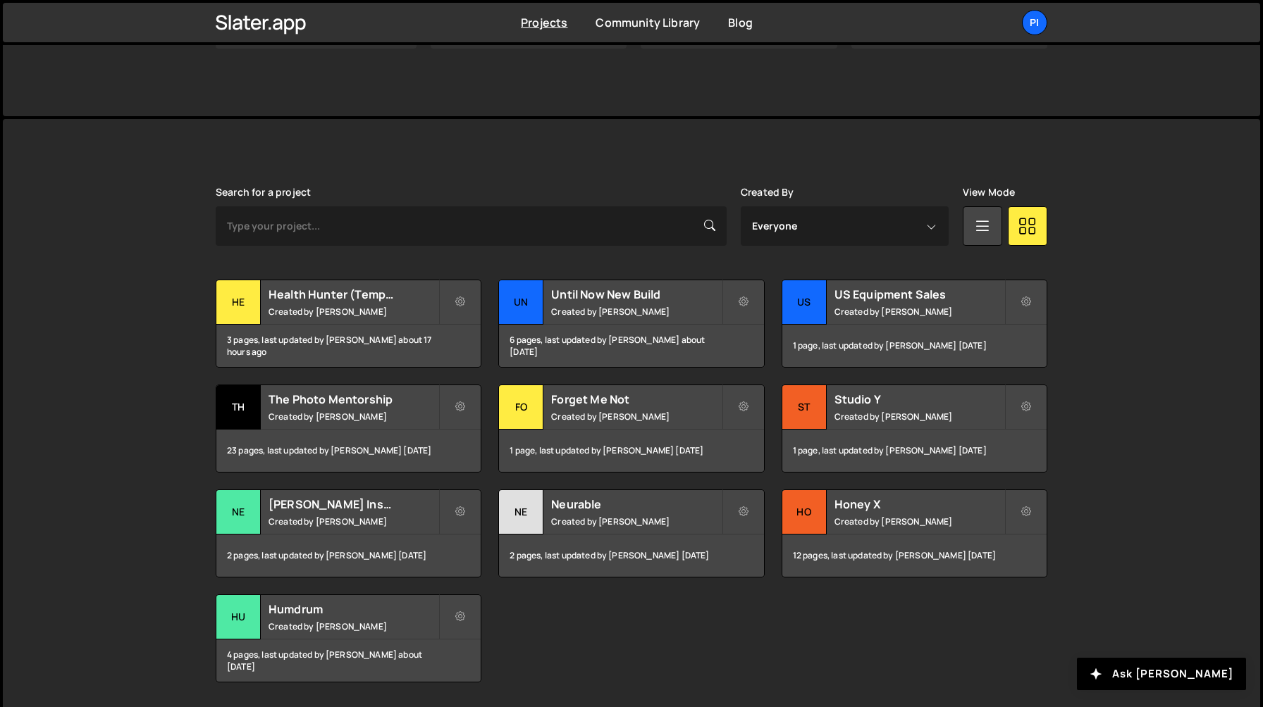
scroll to position [288, 0]
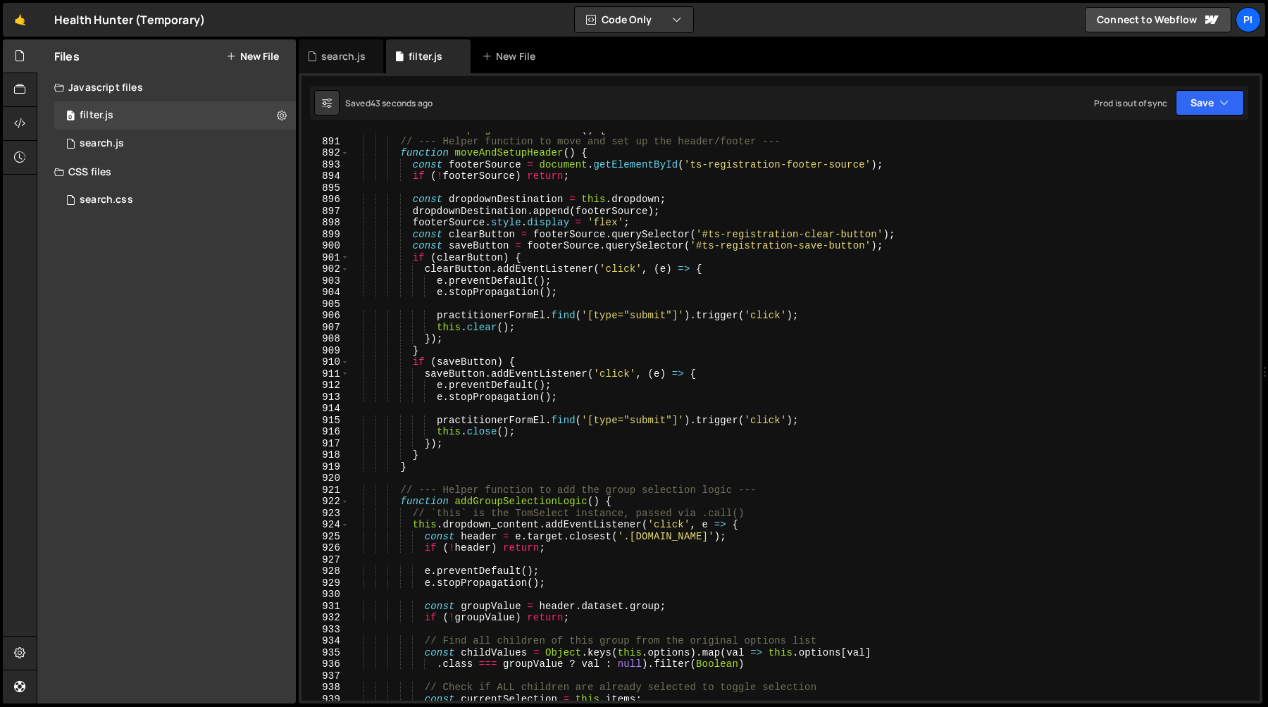
scroll to position [10495, 0]
type textarea "practitionerFormEl.find('[type="submit"]').trigger('click');"
click at [839, 319] on div "function setupRegistrationSelect ( ) { // --- Helper function to move and set u…" at bounding box center [801, 420] width 905 height 592
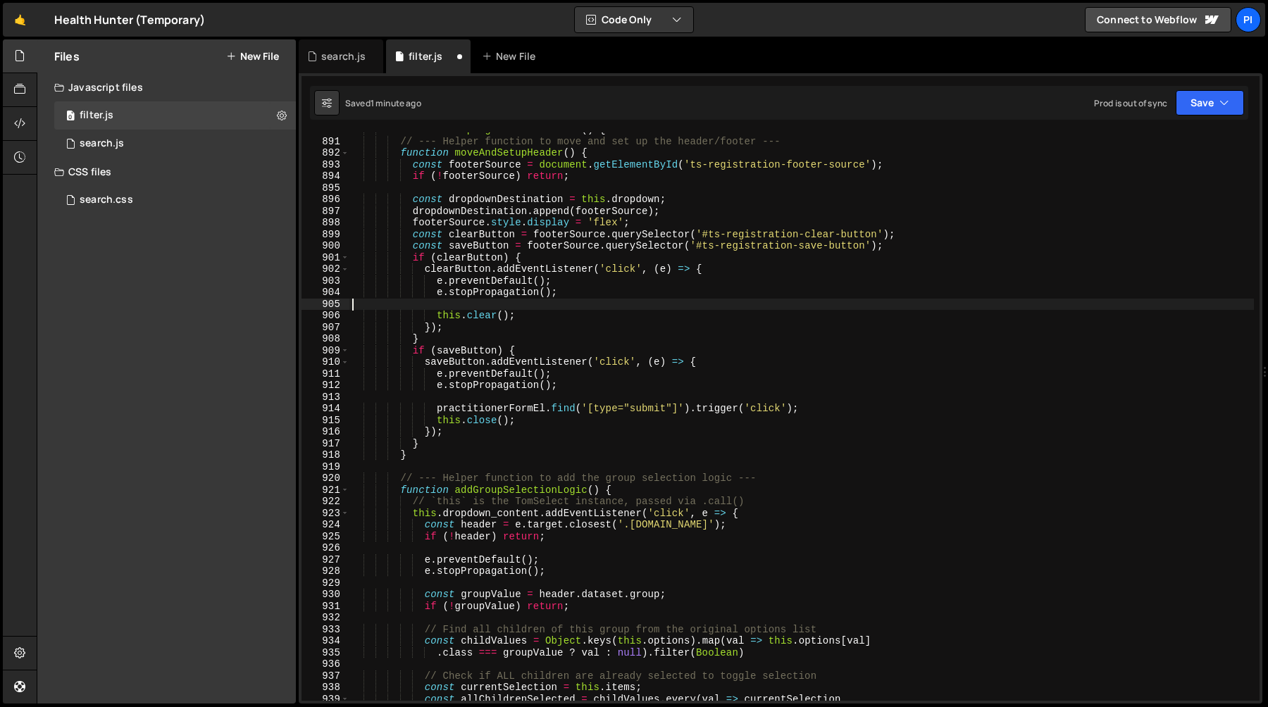
type textarea "this.clear();"
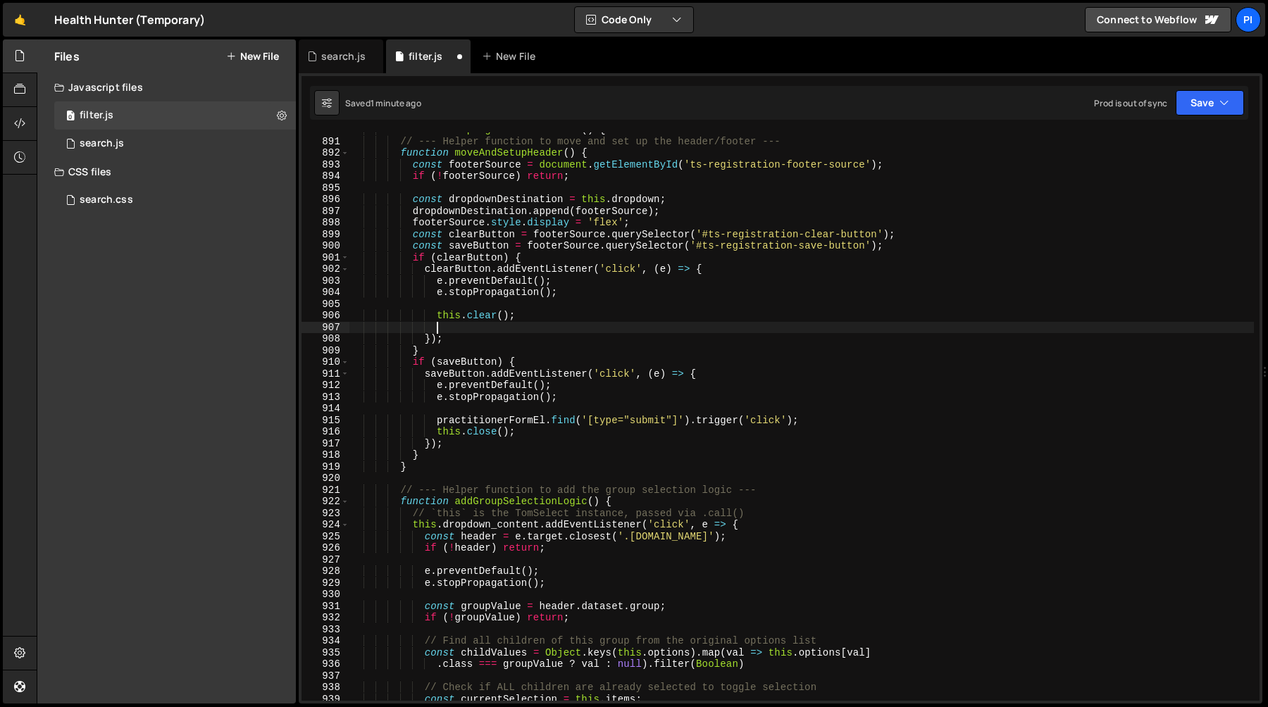
paste textarea "practitionerFormEl.find('[type="submit"]').trigger('click');"
click at [618, 315] on div "function setupRegistrationSelect ( ) { // --- Helper function to move and set u…" at bounding box center [801, 420] width 905 height 592
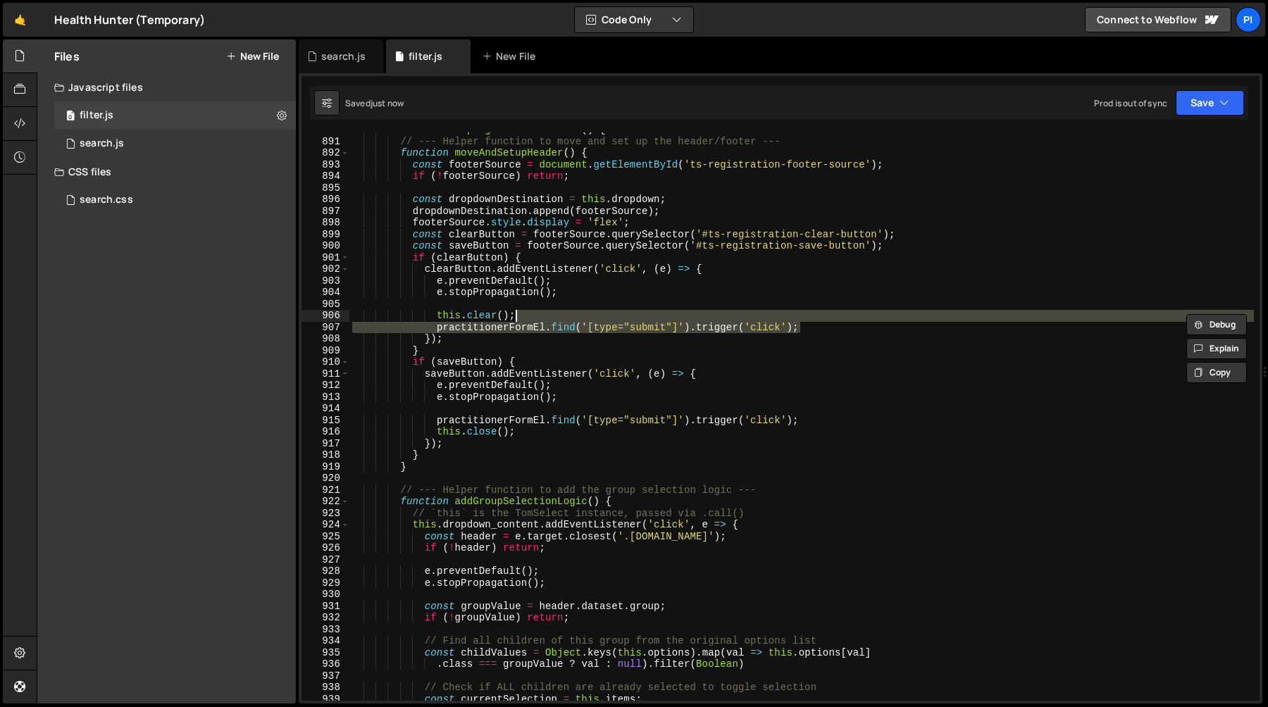
click at [823, 419] on div "function setupRegistrationSelect ( ) { // --- Helper function to move and set u…" at bounding box center [801, 420] width 905 height 592
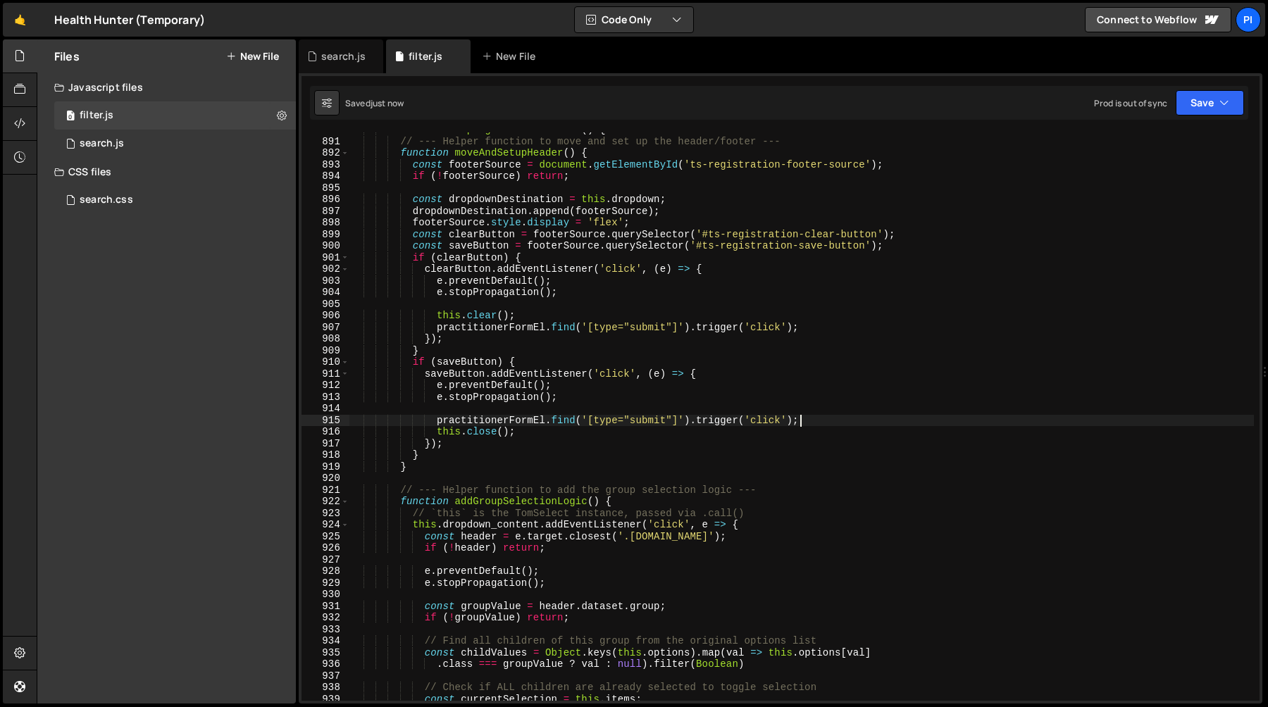
click at [409, 426] on div "function setupRegistrationSelect ( ) { // --- Helper function to move and set u…" at bounding box center [801, 420] width 905 height 592
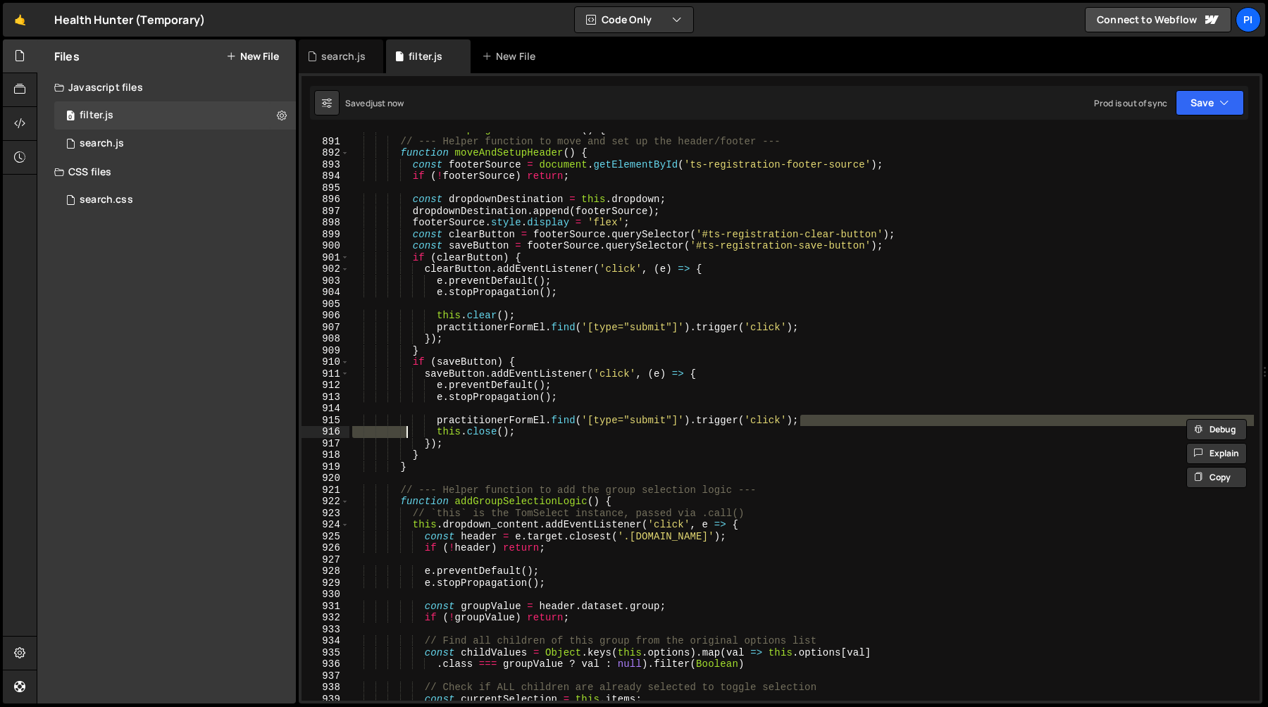
click at [372, 408] on div "function setupRegistrationSelect ( ) { // --- Helper function to move and set u…" at bounding box center [801, 420] width 905 height 592
type textarea "practitionerFormEl.find('[type="submit"]').trigger('click');"
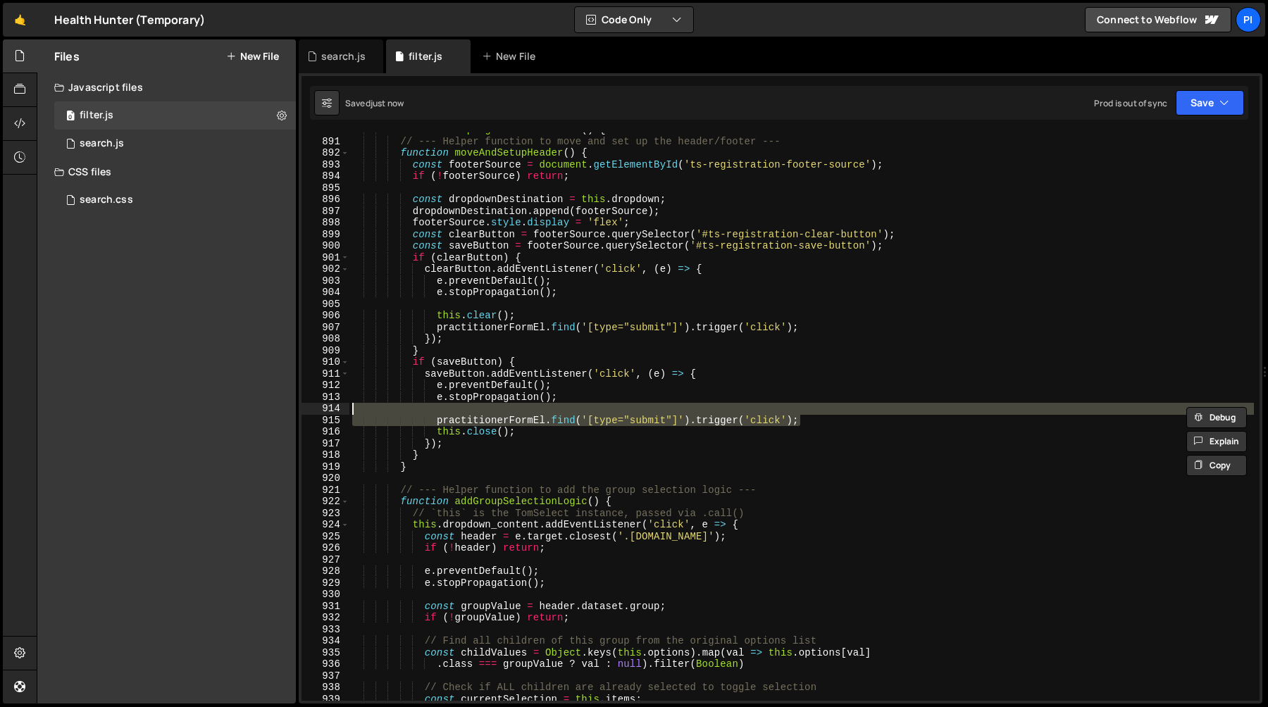
scroll to position [0, 0]
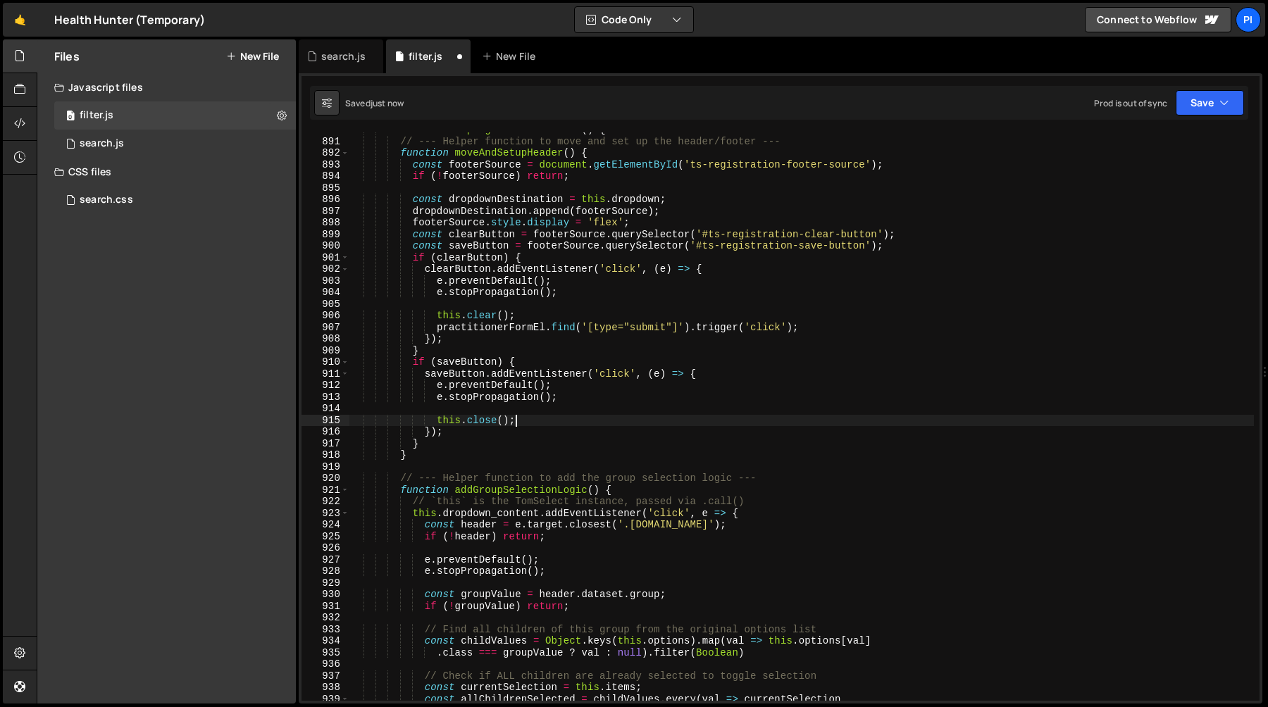
click at [572, 417] on div "function setupRegistrationSelect ( ) { // --- Helper function to move and set u…" at bounding box center [801, 420] width 905 height 592
paste textarea "practitionerFormEl.find('[type="submit"]').trigger('click'"
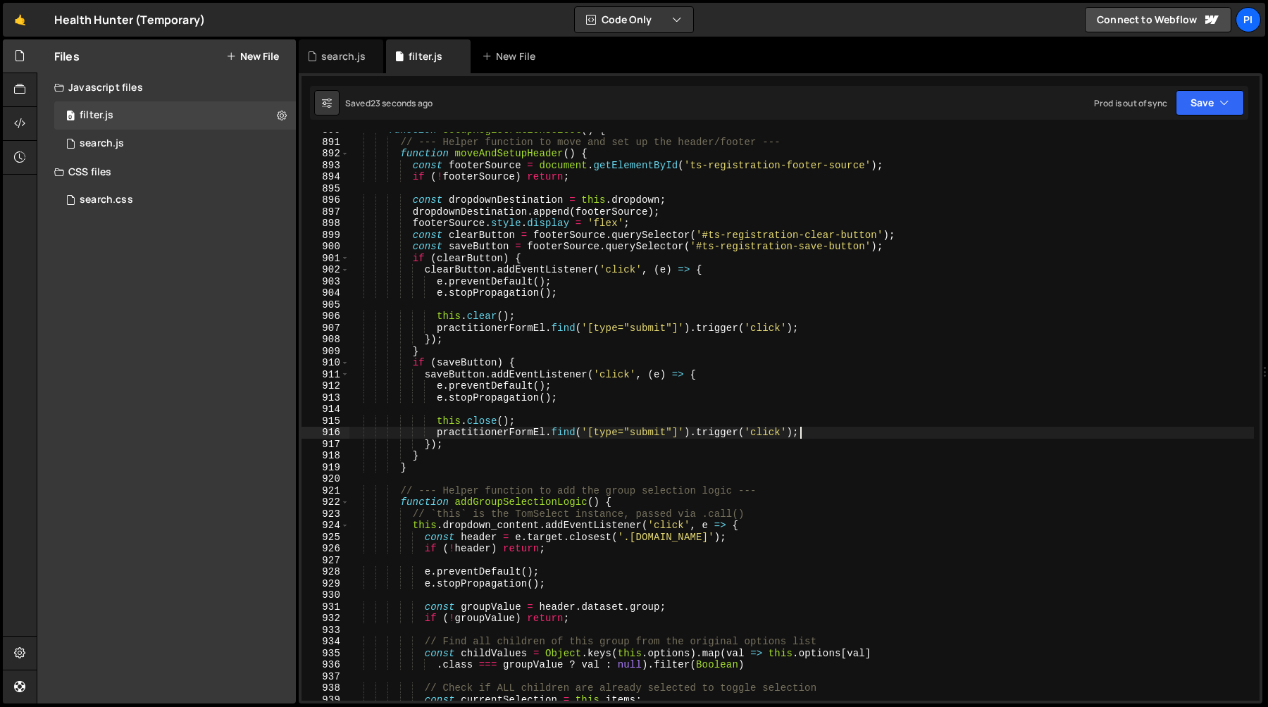
scroll to position [10482, 0]
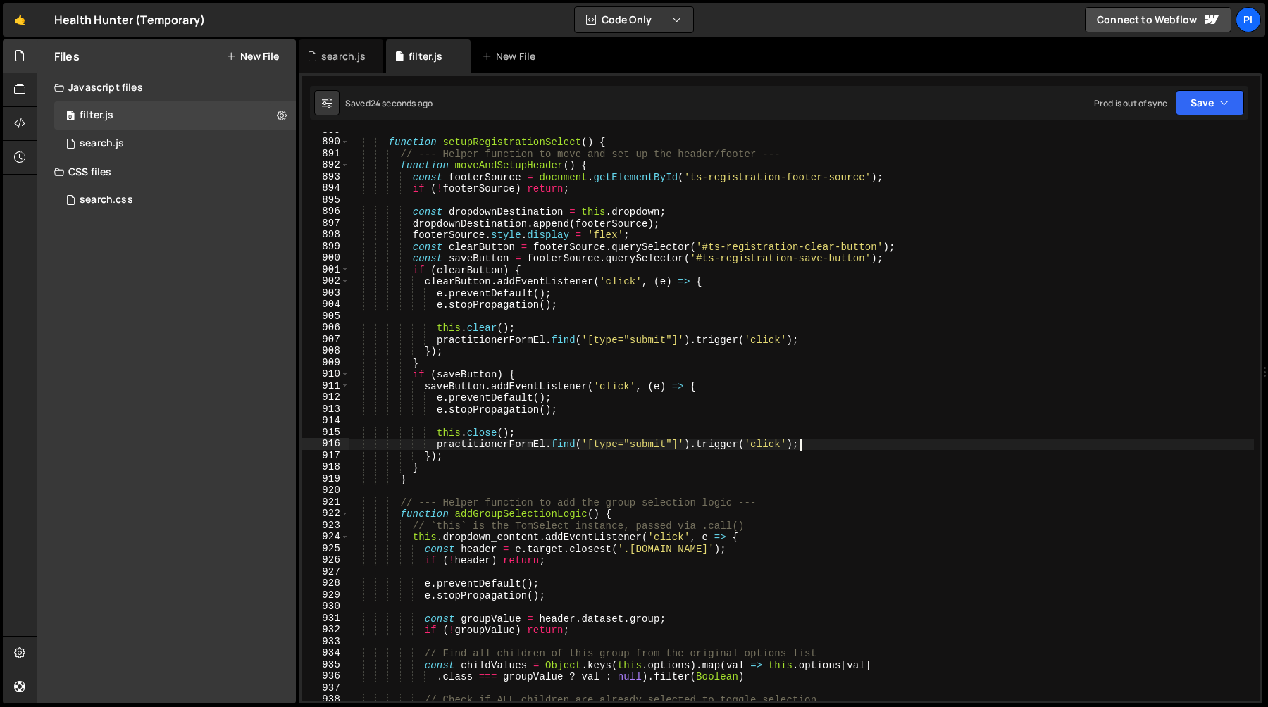
click at [435, 341] on div "function setupRegistrationSelect ( ) { // --- Helper function to move and set u…" at bounding box center [801, 421] width 905 height 592
click at [837, 340] on div "function setupRegistrationSelect ( ) { // --- Helper function to move and set u…" at bounding box center [801, 421] width 905 height 592
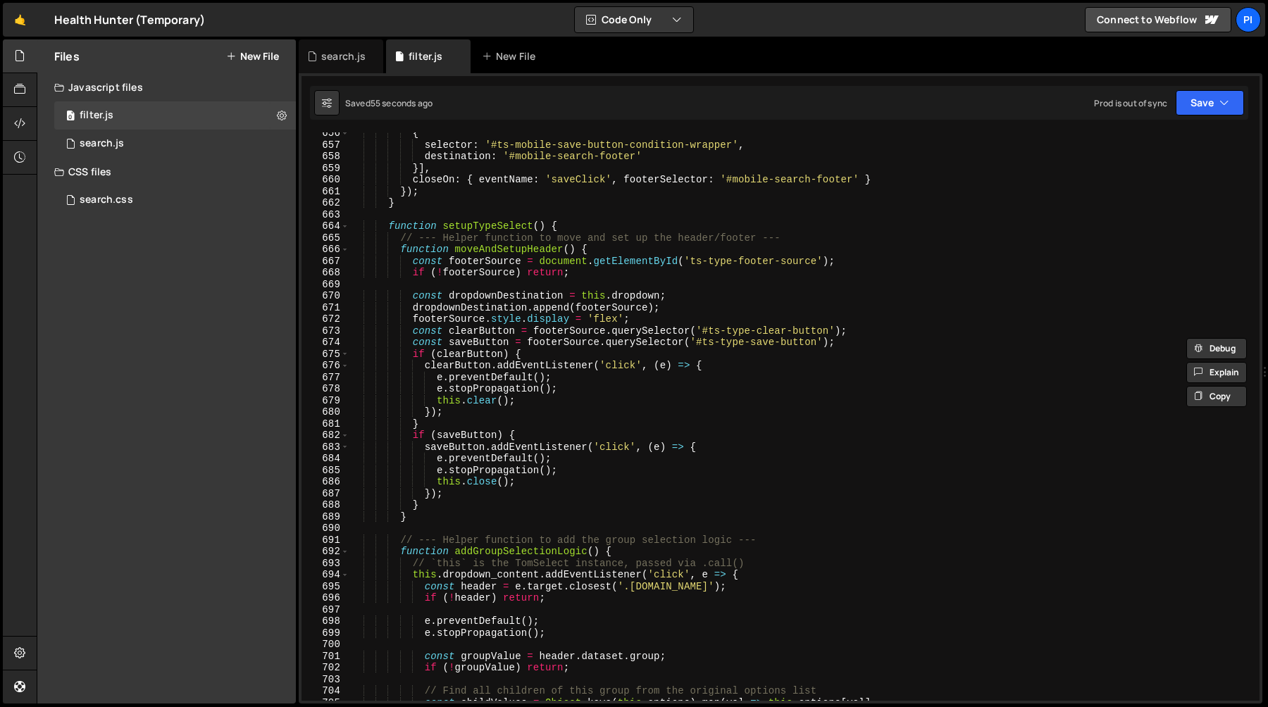
scroll to position [7724, 0]
click at [551, 407] on div "{ selector : '#ts-mobile-save-button-condition-wrapper' , destination : '#mobil…" at bounding box center [801, 424] width 905 height 592
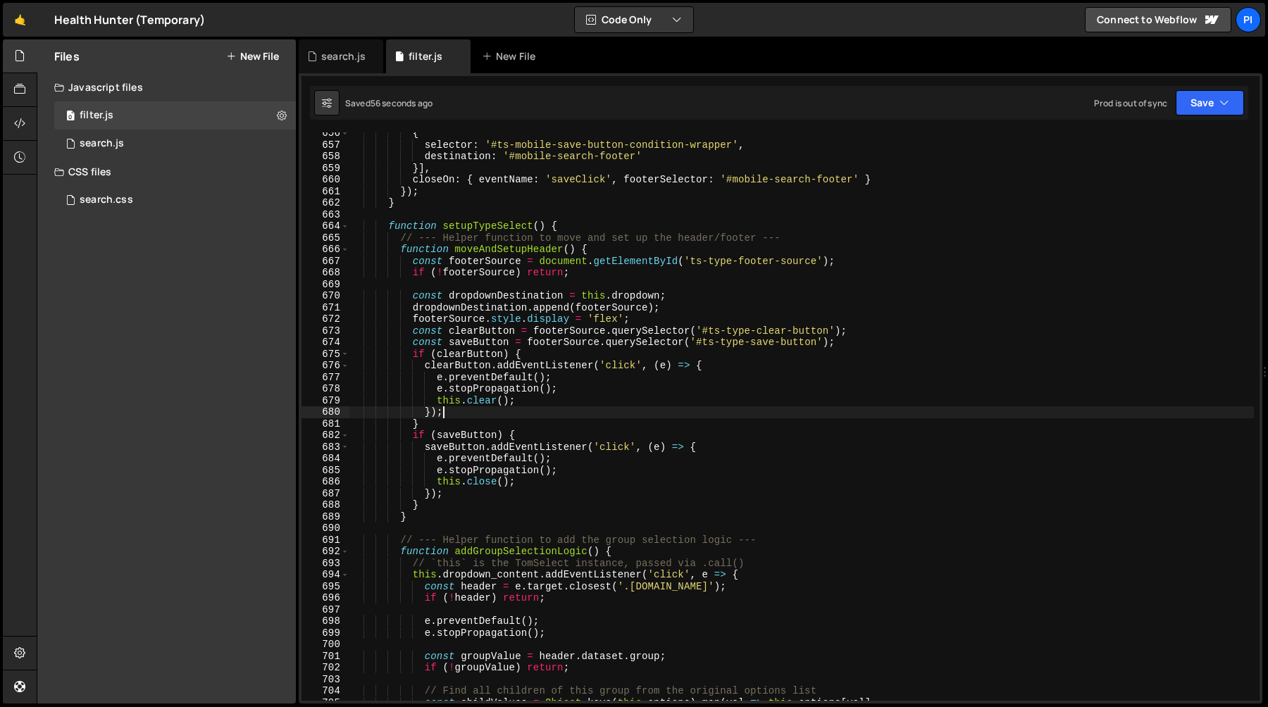
click at [540, 405] on div "{ selector : '#ts-mobile-save-button-condition-wrapper' , destination : '#mobil…" at bounding box center [801, 424] width 905 height 592
click at [574, 388] on div "{ selector : '#ts-mobile-save-button-condition-wrapper' , destination : '#mobil…" at bounding box center [801, 424] width 905 height 592
type textarea "e.stopPropagation();"
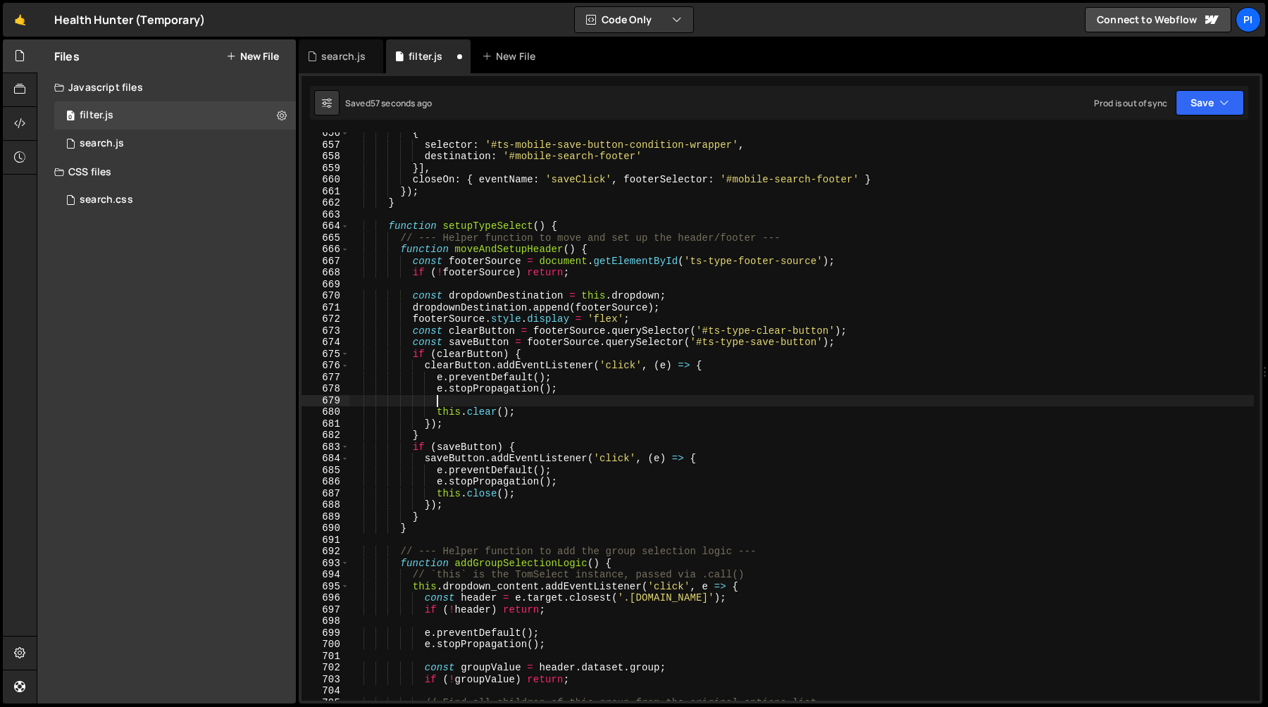
scroll to position [0, 5]
click at [542, 416] on div "{ selector : '#ts-mobile-save-button-condition-wrapper' , destination : '#mobil…" at bounding box center [801, 424] width 905 height 592
type textarea "this.clear();"
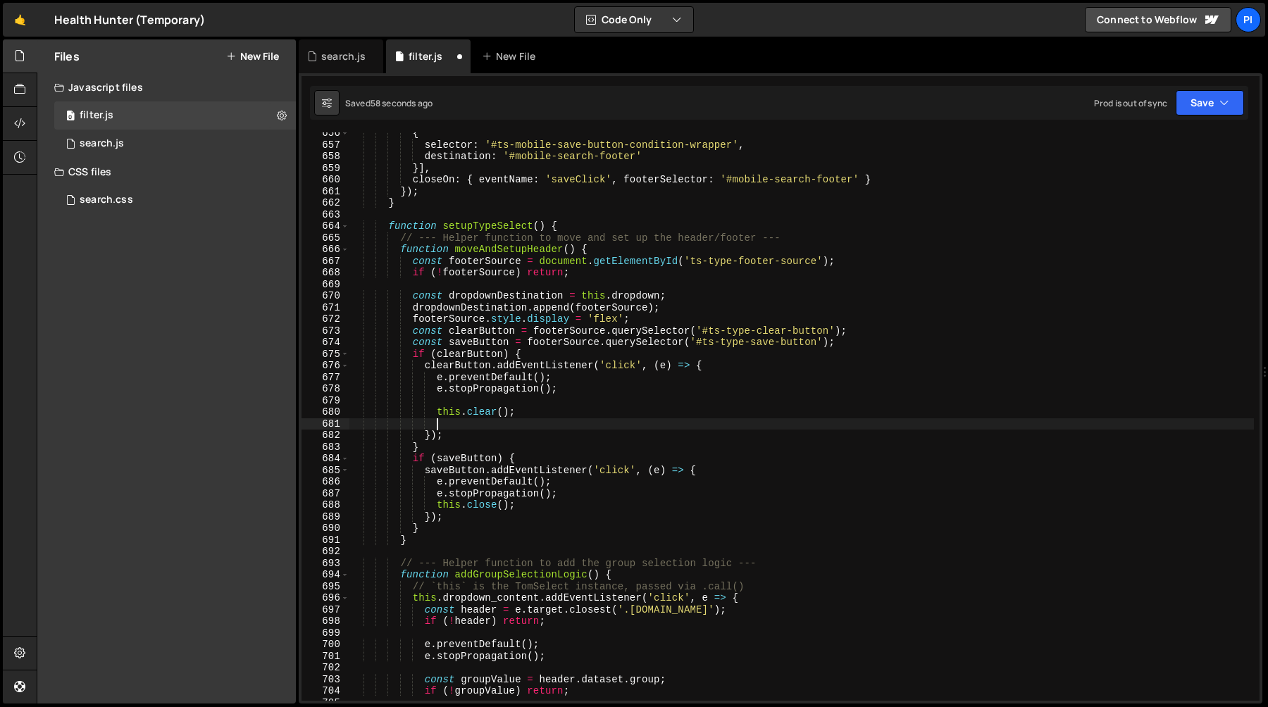
paste textarea "practitionerFormEl.find('[type="submit"]').trigger('click');"
click at [573, 495] on div "{ selector : '#ts-mobile-save-button-condition-wrapper' , destination : '#mobil…" at bounding box center [801, 424] width 905 height 592
type textarea "e.stopPropagation();"
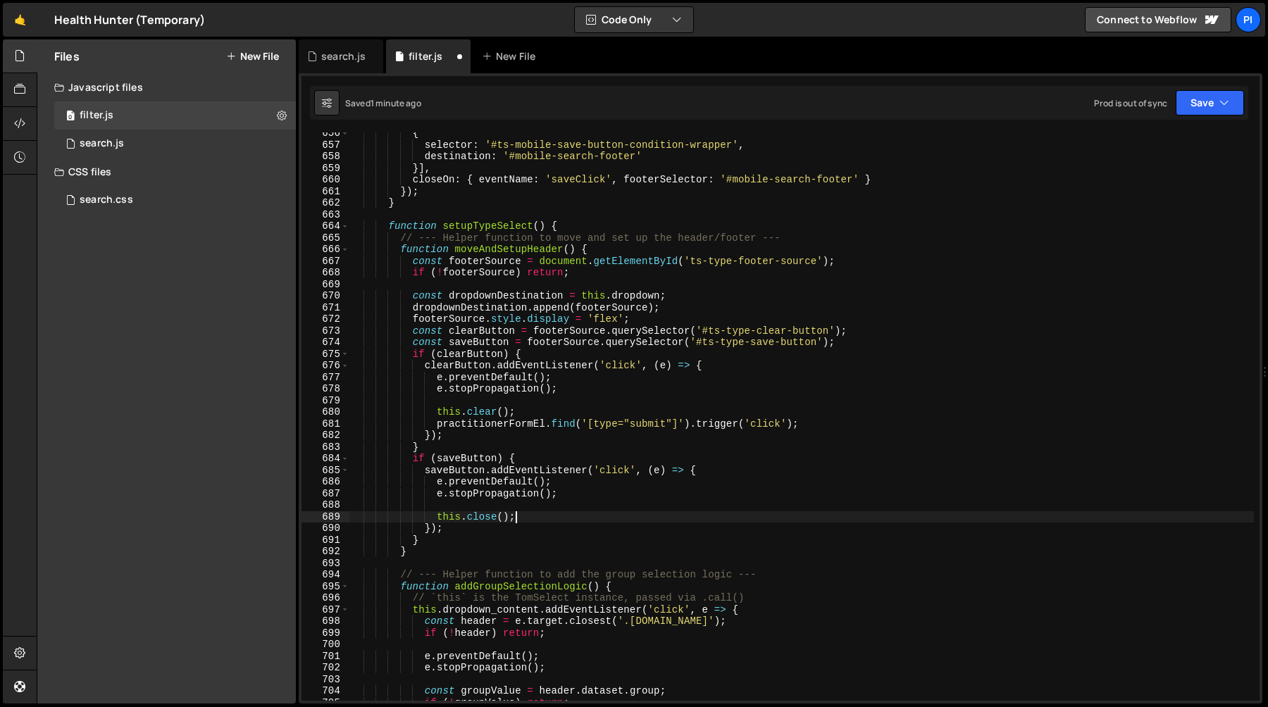
click at [540, 518] on div "{ selector : '#ts-mobile-save-button-condition-wrapper' , destination : '#mobil…" at bounding box center [801, 424] width 905 height 592
type textarea "this.close();"
paste textarea "practitionerFormEl.find('[type="submit"]').trigger('click');"
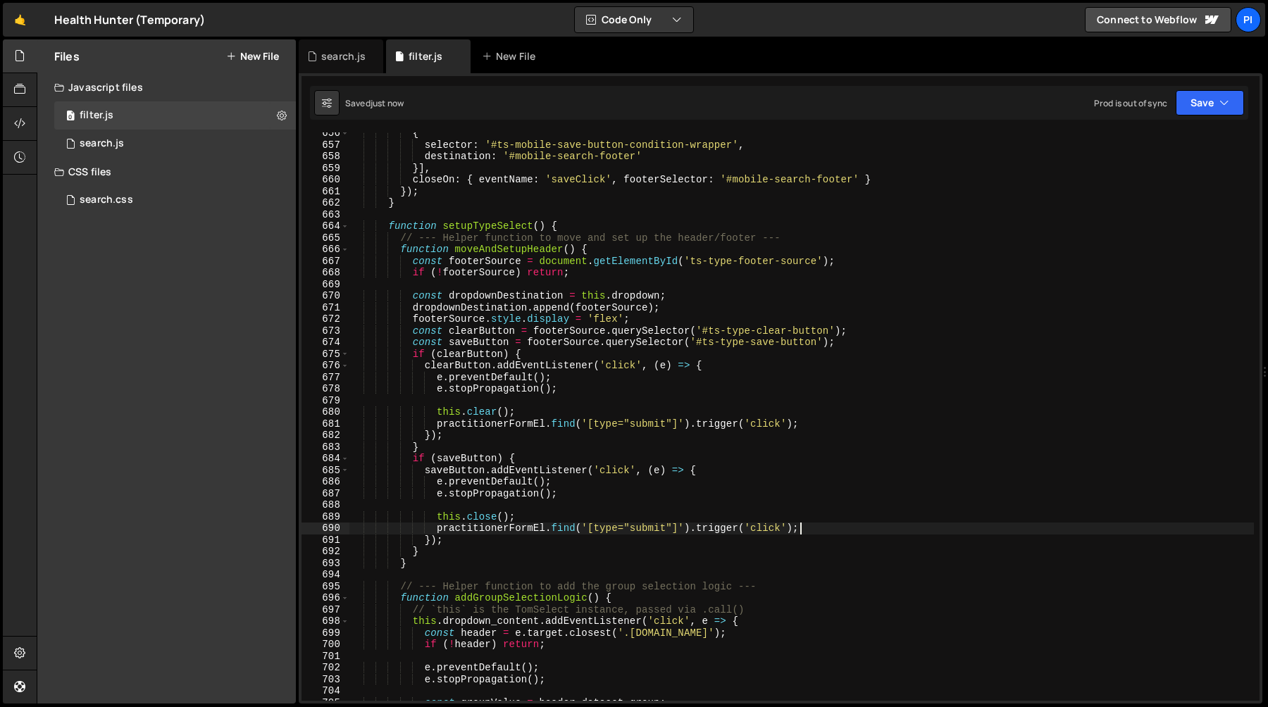
type textarea "practitionerFormEl.find('[type="submit"]').trigger('click');"
click at [329, 54] on div "search.js" at bounding box center [343, 56] width 44 height 14
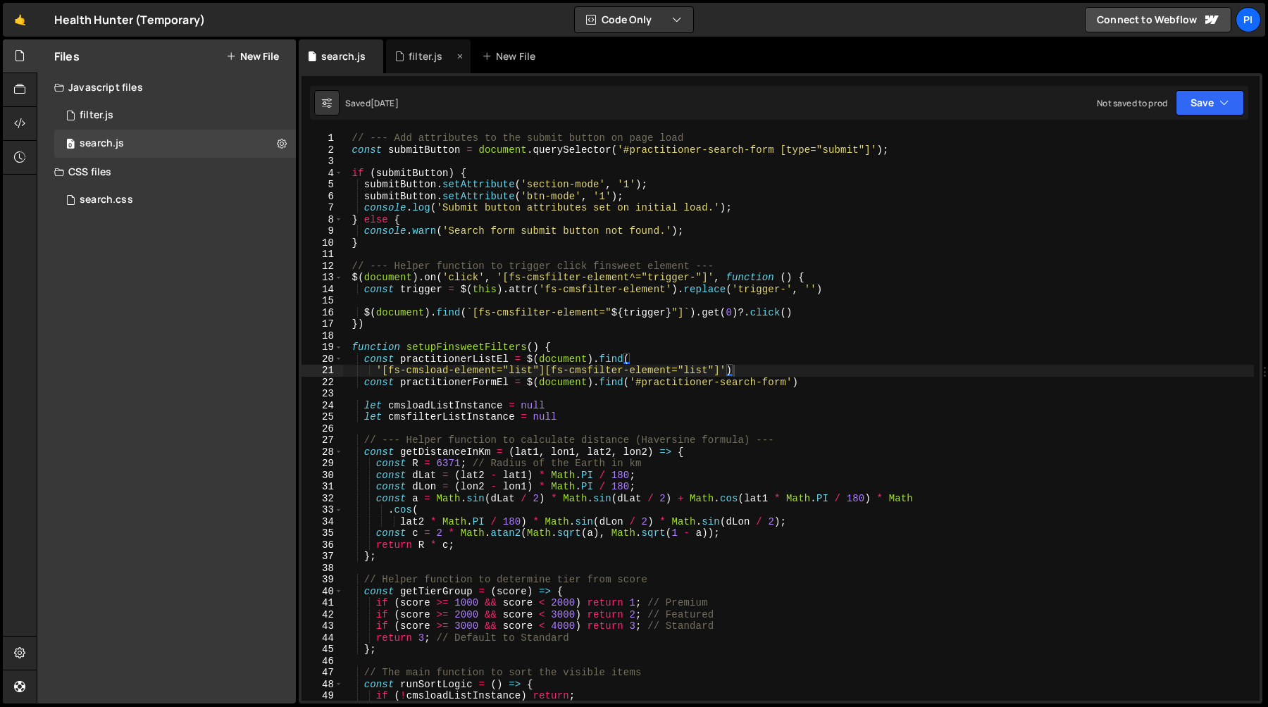
click at [421, 56] on div "filter.js" at bounding box center [426, 56] width 34 height 14
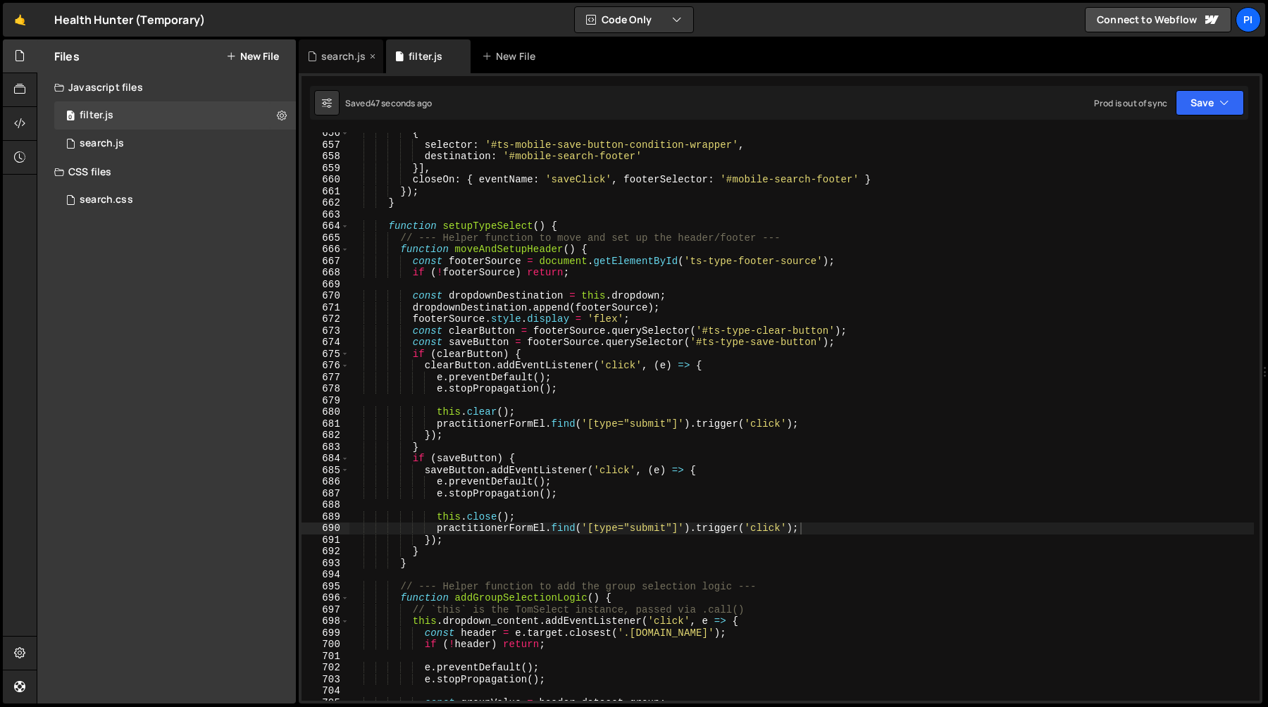
click at [344, 56] on div "search.js" at bounding box center [343, 56] width 44 height 14
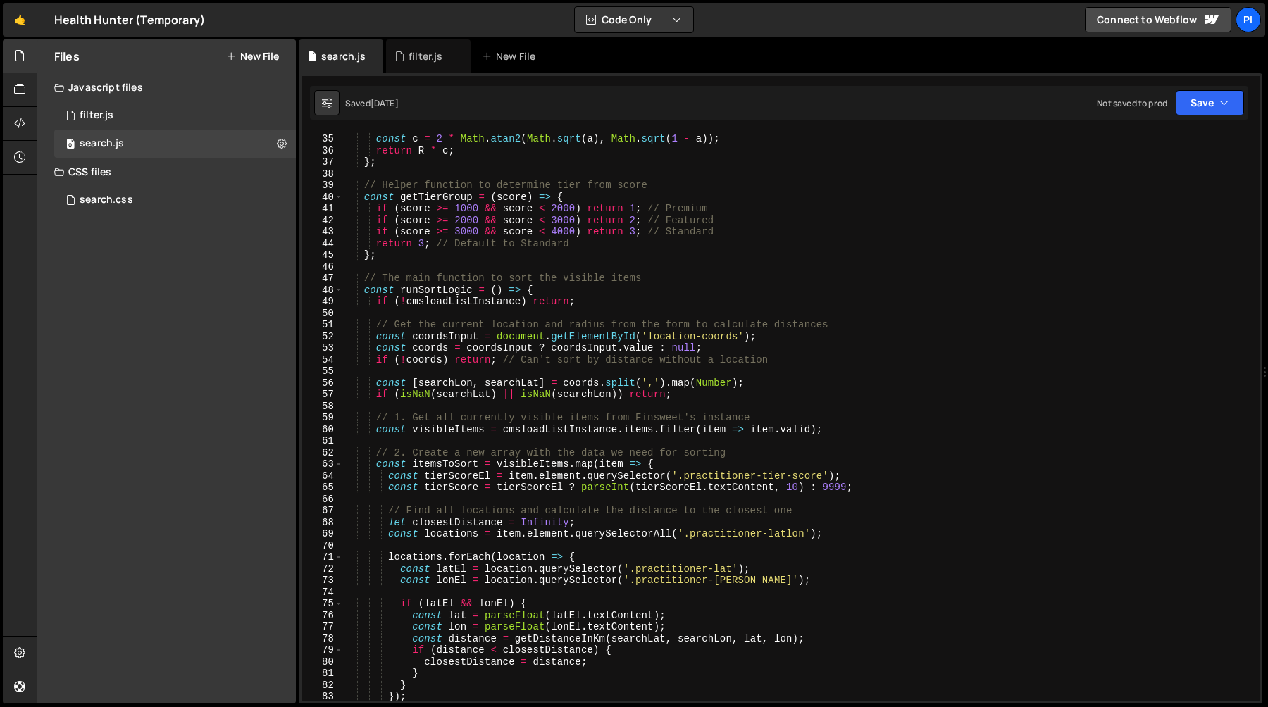
scroll to position [439, 0]
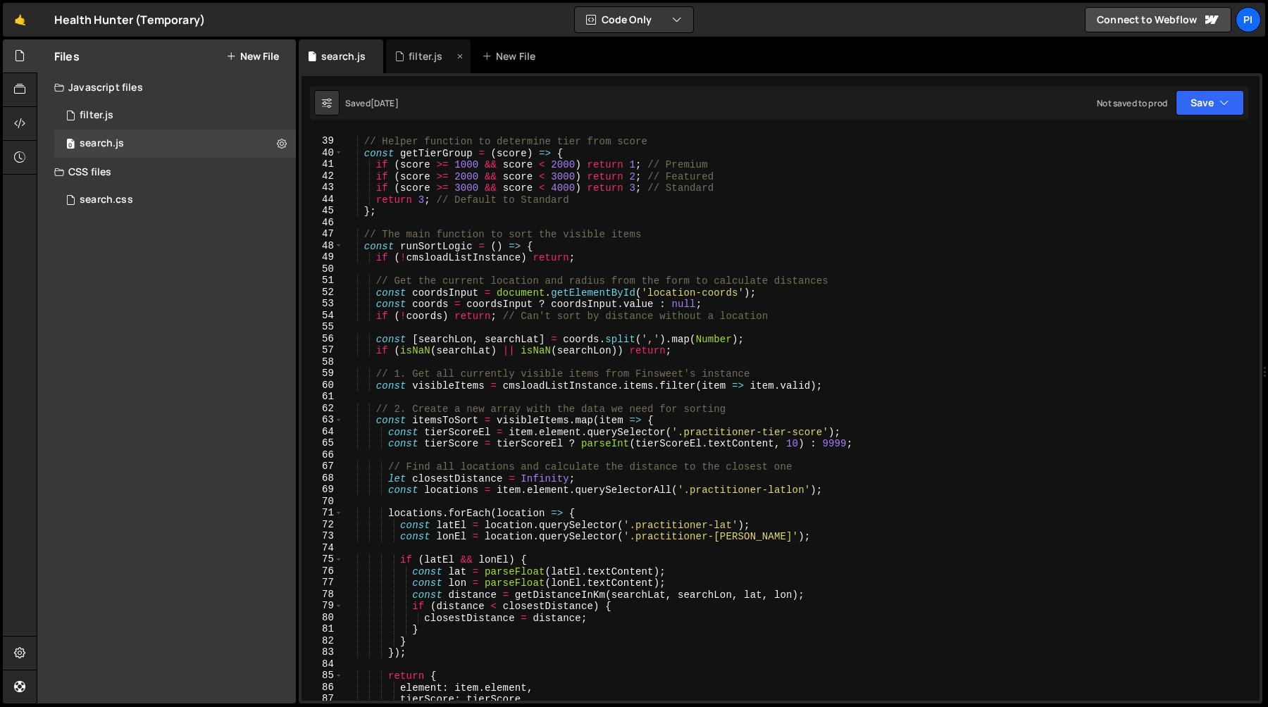
click at [426, 62] on div "filter.js" at bounding box center [426, 56] width 34 height 14
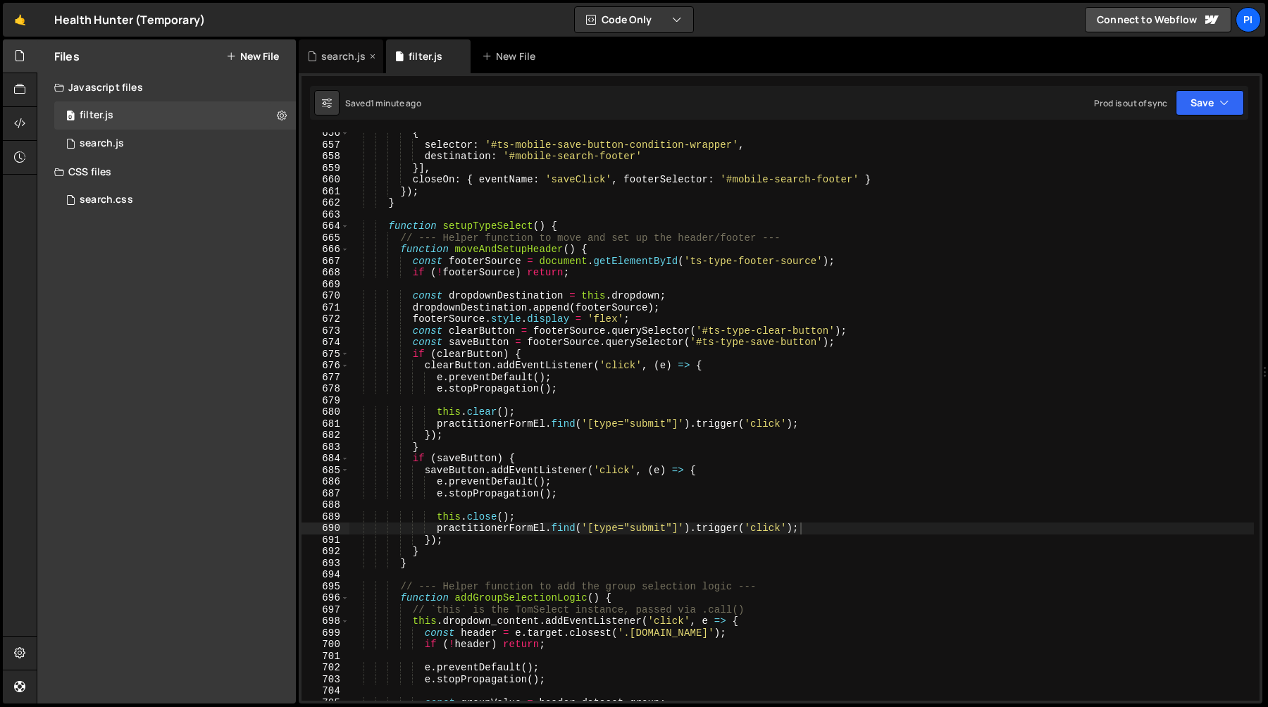
click at [337, 55] on div "search.js" at bounding box center [343, 56] width 44 height 14
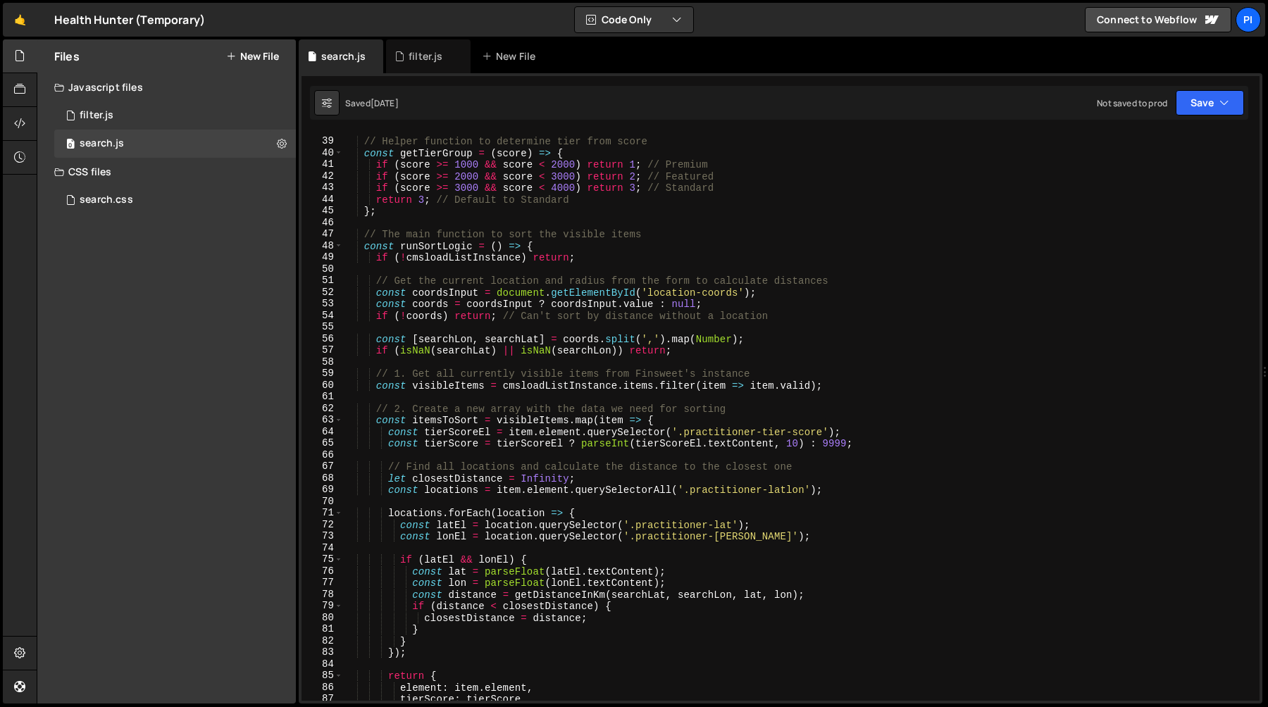
type textarea "const coordsInput = document.getElementById('location-coords');"
click at [457, 297] on div "// Helper function to determine tier from score const getTierGroup = ( score ) …" at bounding box center [798, 420] width 911 height 592
click at [423, 49] on div "filter.js" at bounding box center [426, 56] width 34 height 14
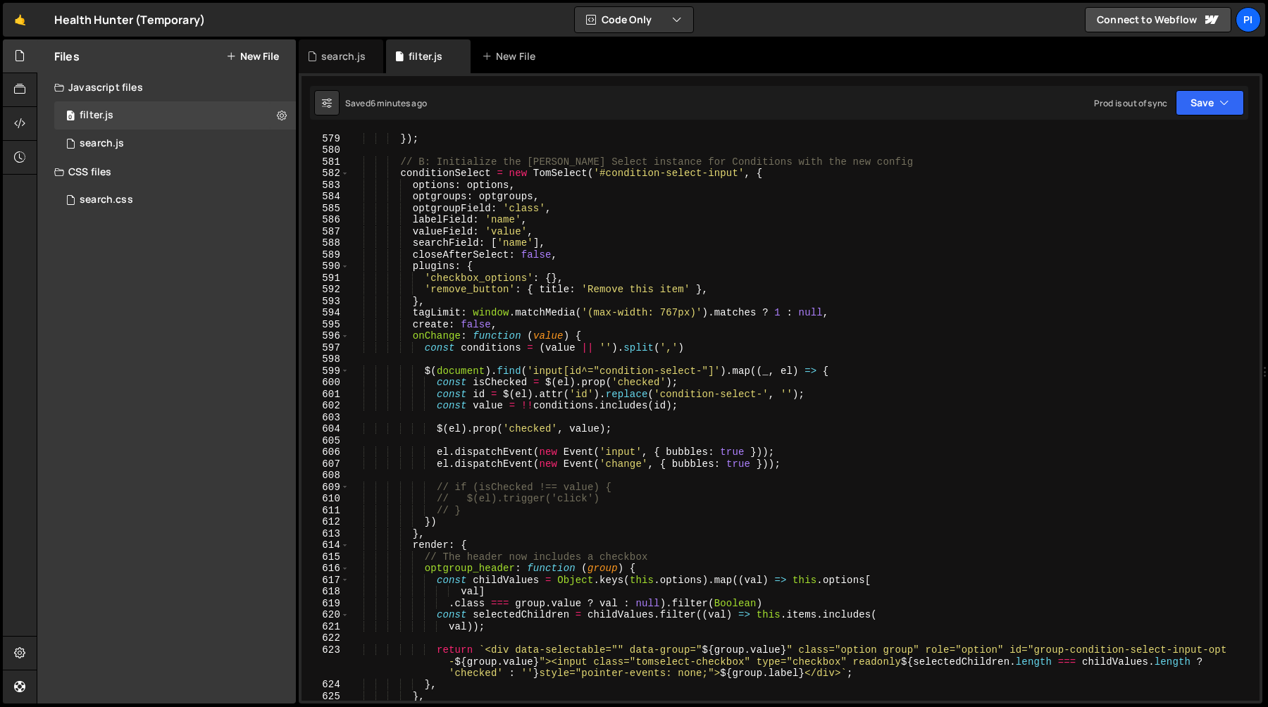
scroll to position [6801, 0]
click at [514, 450] on div "} }) ; // B: Initialize the Tom Select instance for Conditions with the new con…" at bounding box center [801, 417] width 905 height 592
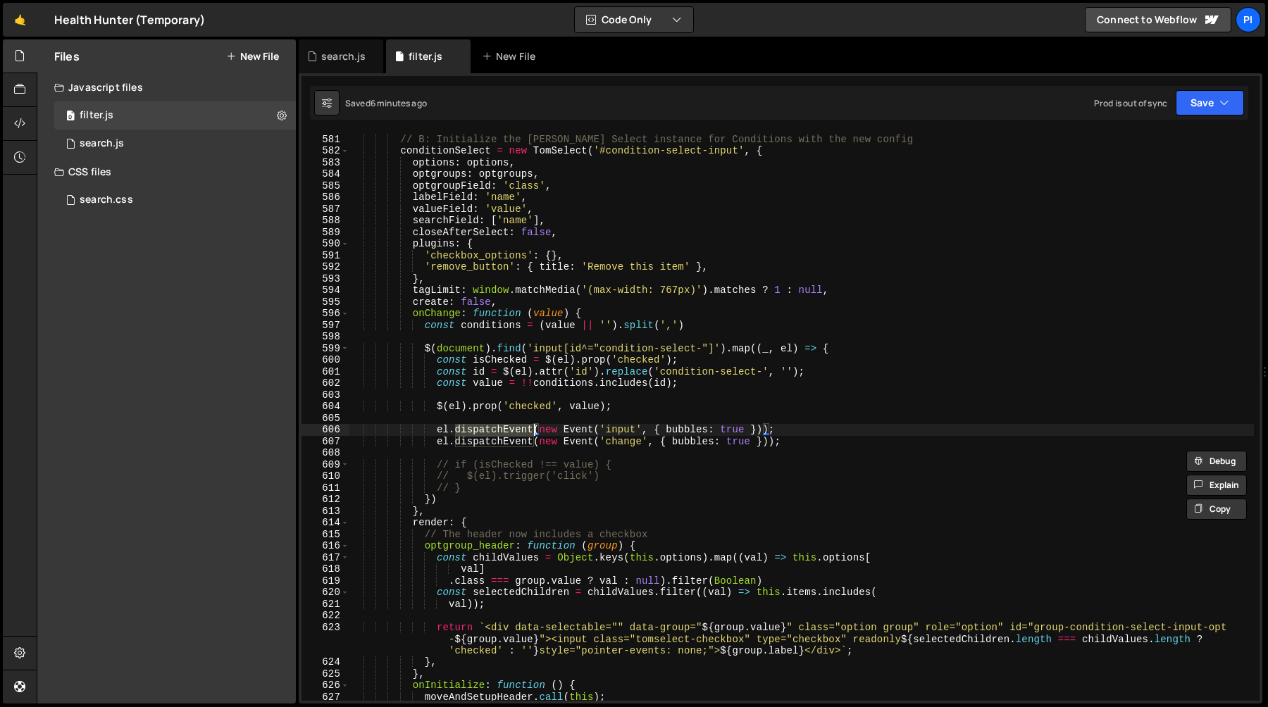
scroll to position [6823, 0]
click at [489, 466] on div "// B: Initialize the Tom Select instance for Conditions with the new config con…" at bounding box center [801, 418] width 905 height 592
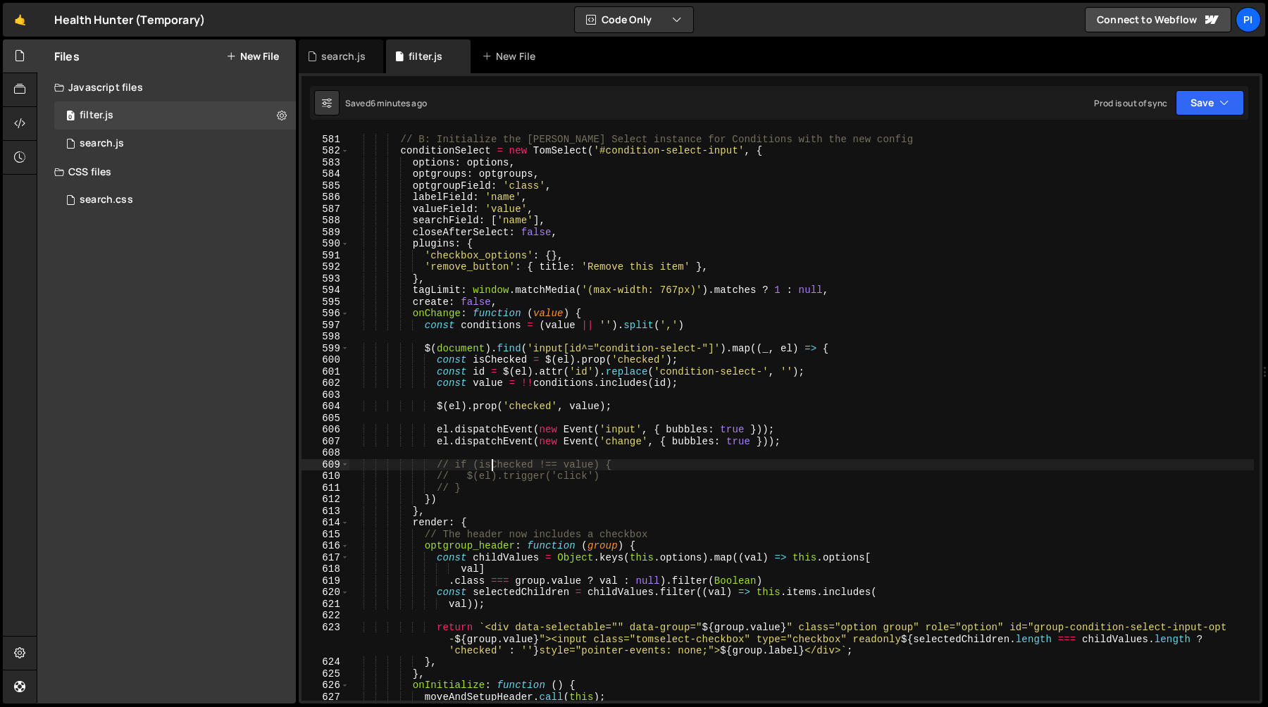
click at [569, 493] on div "// B: Initialize the Tom Select instance for Conditions with the new config con…" at bounding box center [801, 418] width 905 height 592
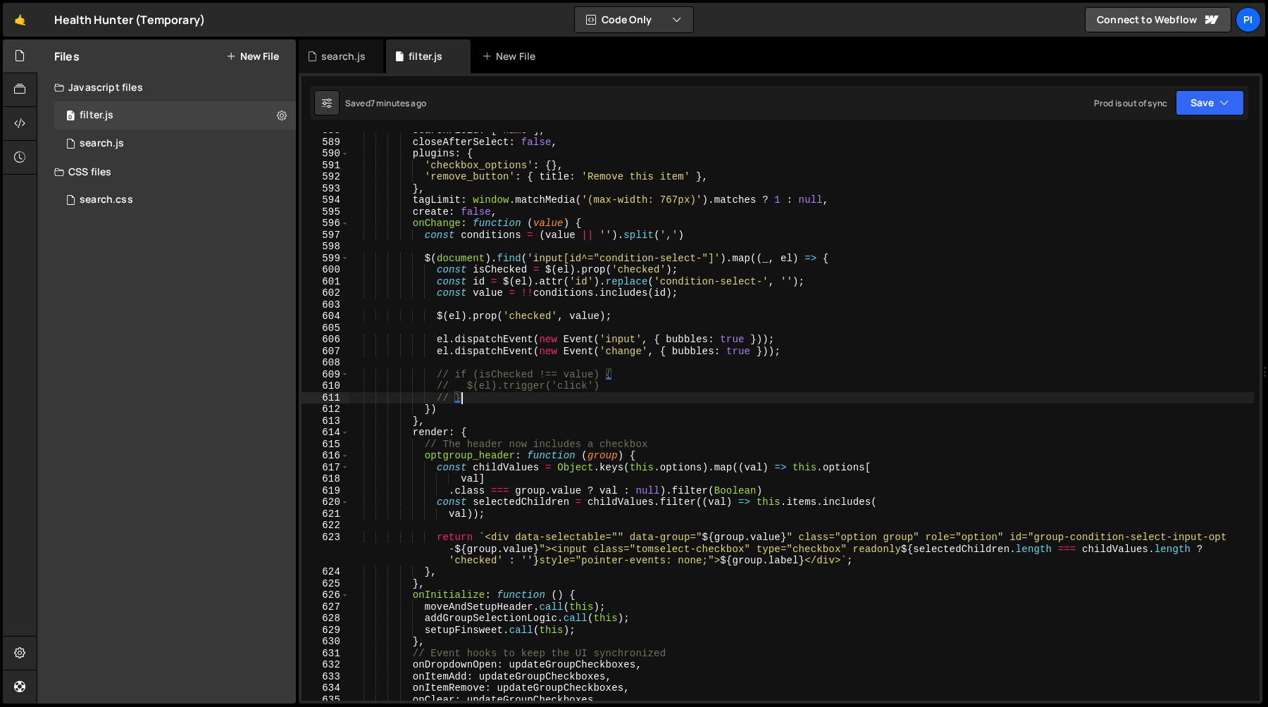
scroll to position [6915, 0]
click at [449, 490] on div "searchField : [ 'name' ] , closeAfterSelect : false , plugins : { 'checkbox_opt…" at bounding box center [801, 419] width 905 height 592
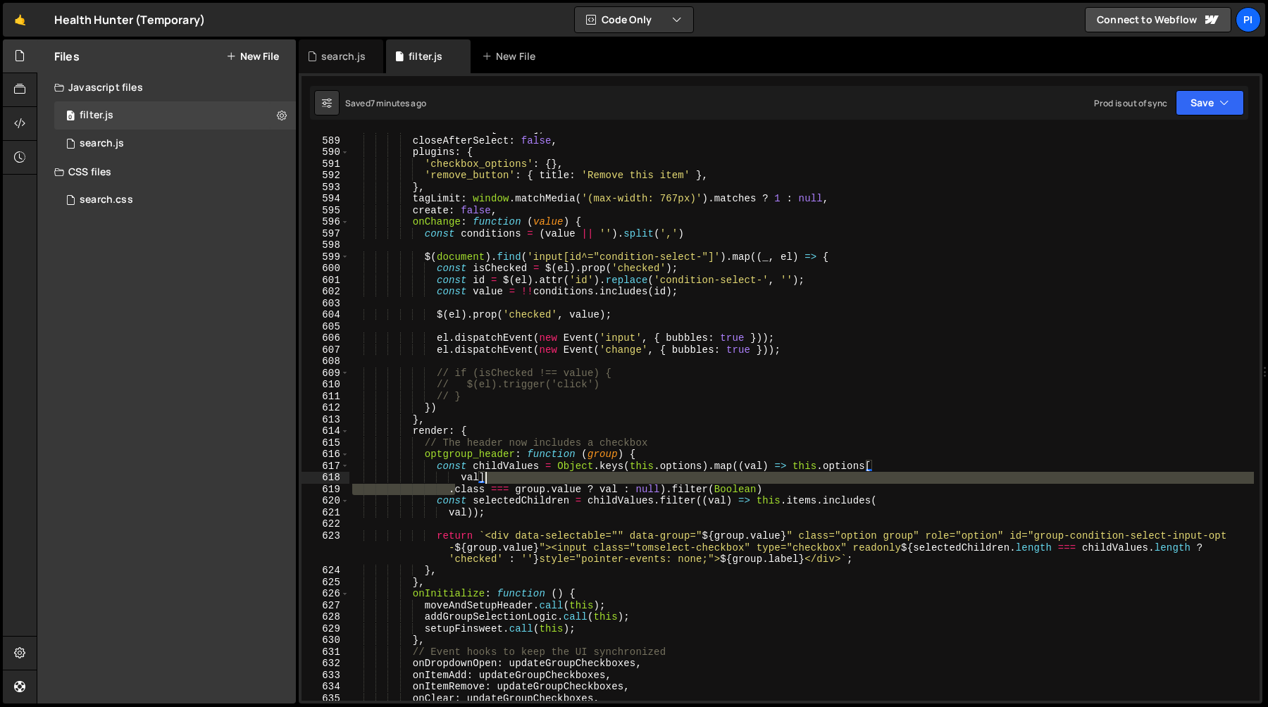
drag, startPoint x: 449, startPoint y: 490, endPoint x: 502, endPoint y: 478, distance: 55.0
click at [502, 478] on div "searchField : [ 'name' ] , closeAfterSelect : false , plugins : { 'checkbox_opt…" at bounding box center [801, 419] width 905 height 592
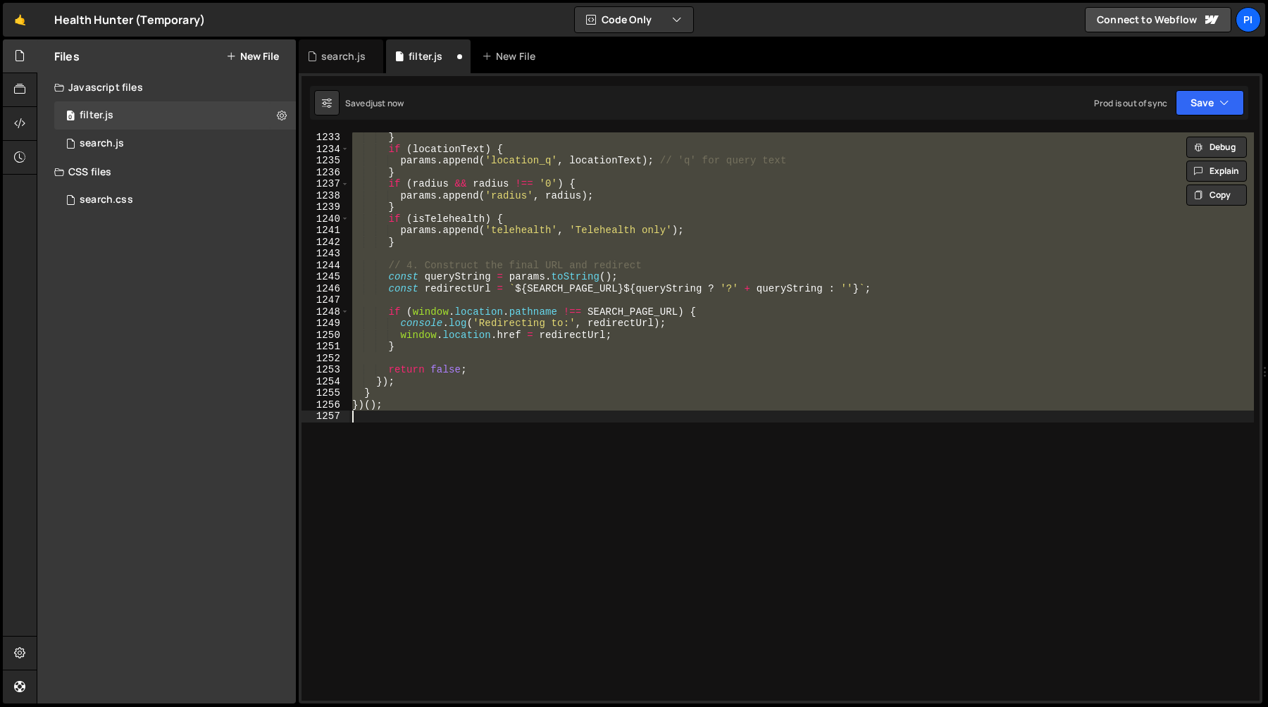
scroll to position [6982, 0]
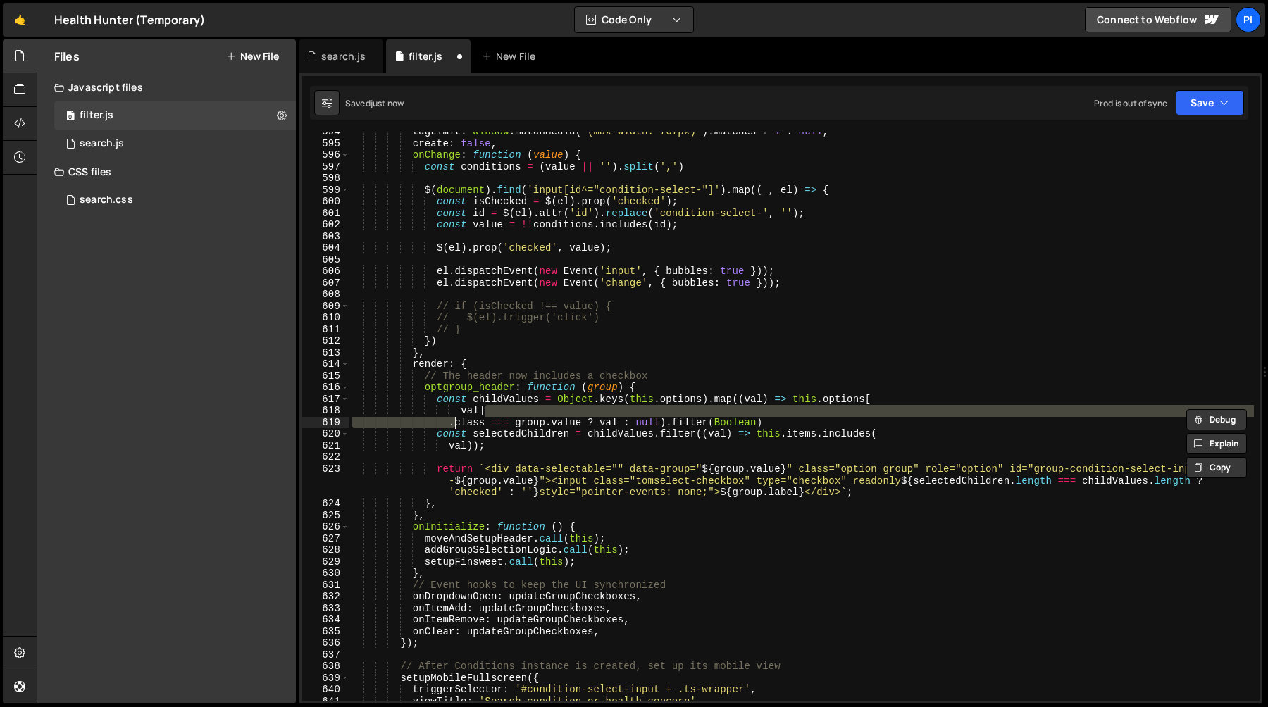
click at [447, 426] on div "tagLimit : window . matchMedia ( '(max-width: 767px)' ) . matches ? 1 : null , …" at bounding box center [801, 416] width 905 height 569
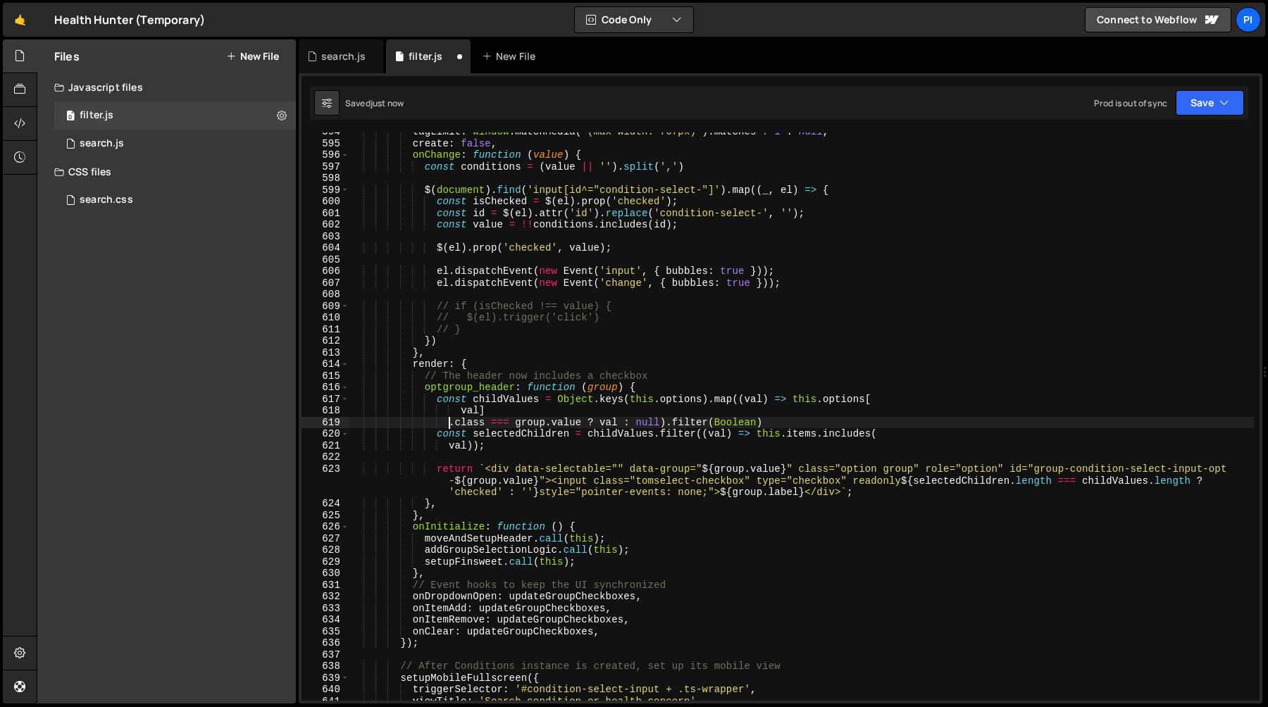
click at [522, 410] on div "tagLimit : window . matchMedia ( '(max-width: 767px)' ) . matches ? 1 : null , …" at bounding box center [801, 422] width 905 height 592
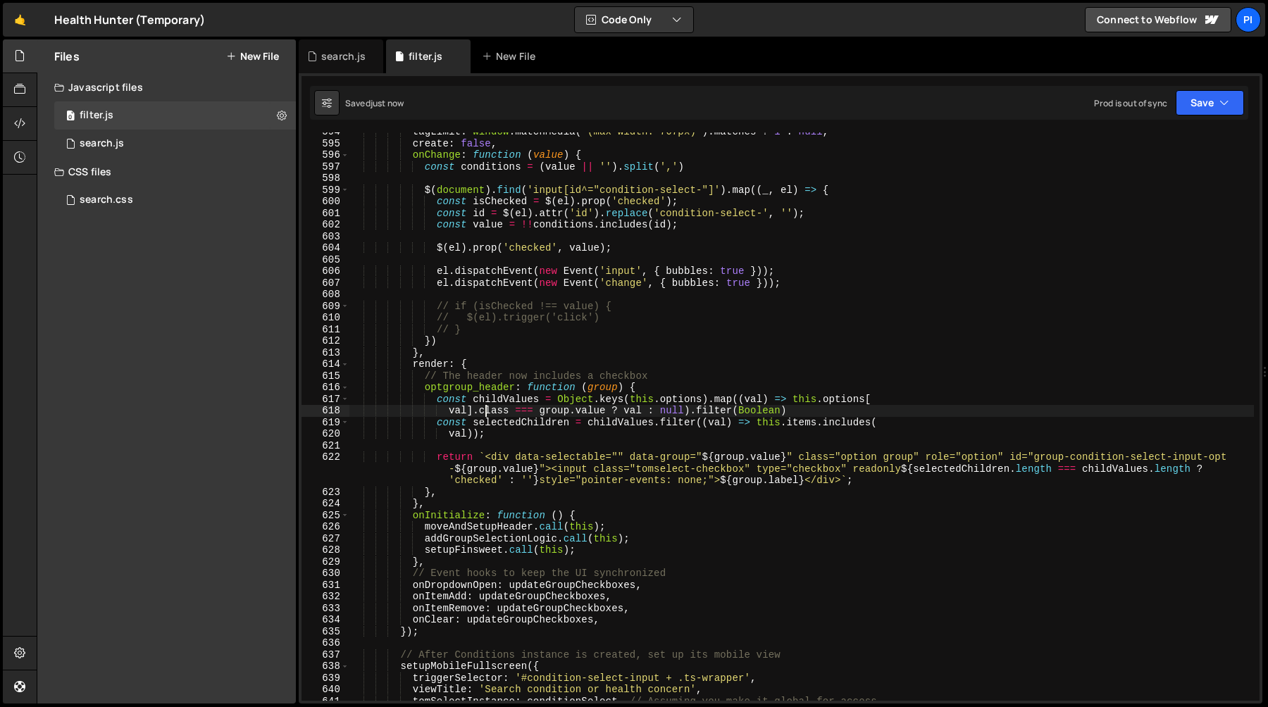
click at [448, 413] on div "tagLimit : window . matchMedia ( '(max-width: 767px)' ) . matches ? 1 : null , …" at bounding box center [801, 422] width 905 height 592
click at [886, 407] on div "tagLimit : window . matchMedia ( '(max-width: 767px)' ) . matches ? 1 : null , …" at bounding box center [801, 422] width 905 height 592
click at [886, 405] on div "tagLimit : window . matchMedia ( '(max-width: 767px)' ) . matches ? 1 : null , …" at bounding box center [801, 416] width 905 height 569
click at [886, 400] on div "tagLimit : window . matchMedia ( '(max-width: 767px)' ) . matches ? 1 : null , …" at bounding box center [801, 422] width 905 height 592
click at [501, 399] on div "tagLimit : window . matchMedia ( '(max-width: 767px)' ) . matches ? 1 : null , …" at bounding box center [801, 422] width 905 height 592
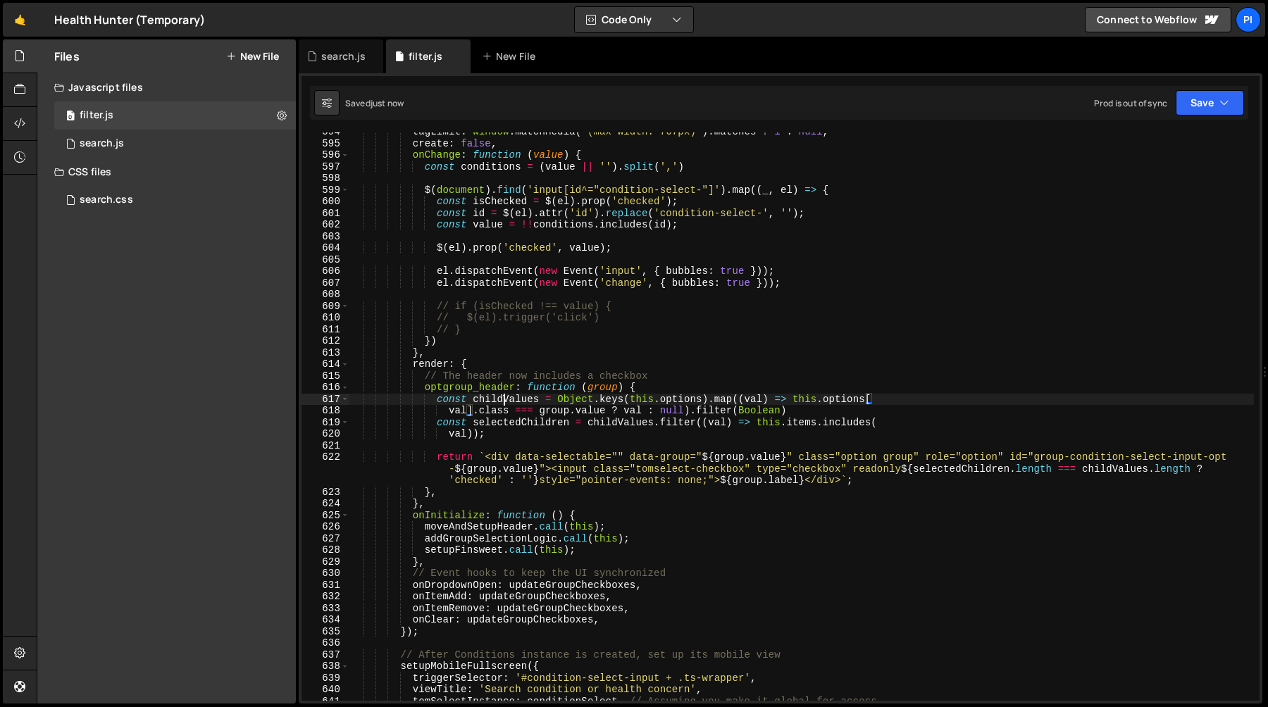
click at [501, 399] on div "tagLimit : window . matchMedia ( '(max-width: 767px)' ) . matches ? 1 : null , …" at bounding box center [801, 422] width 905 height 592
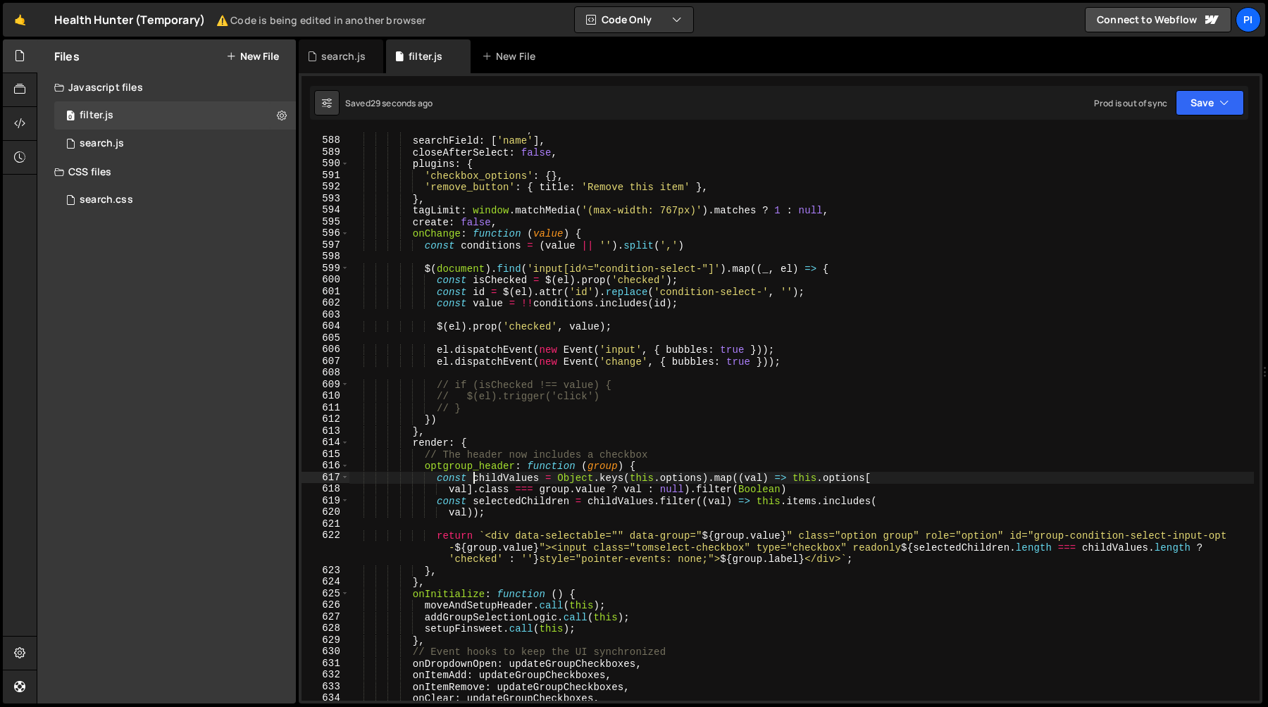
scroll to position [6898, 0]
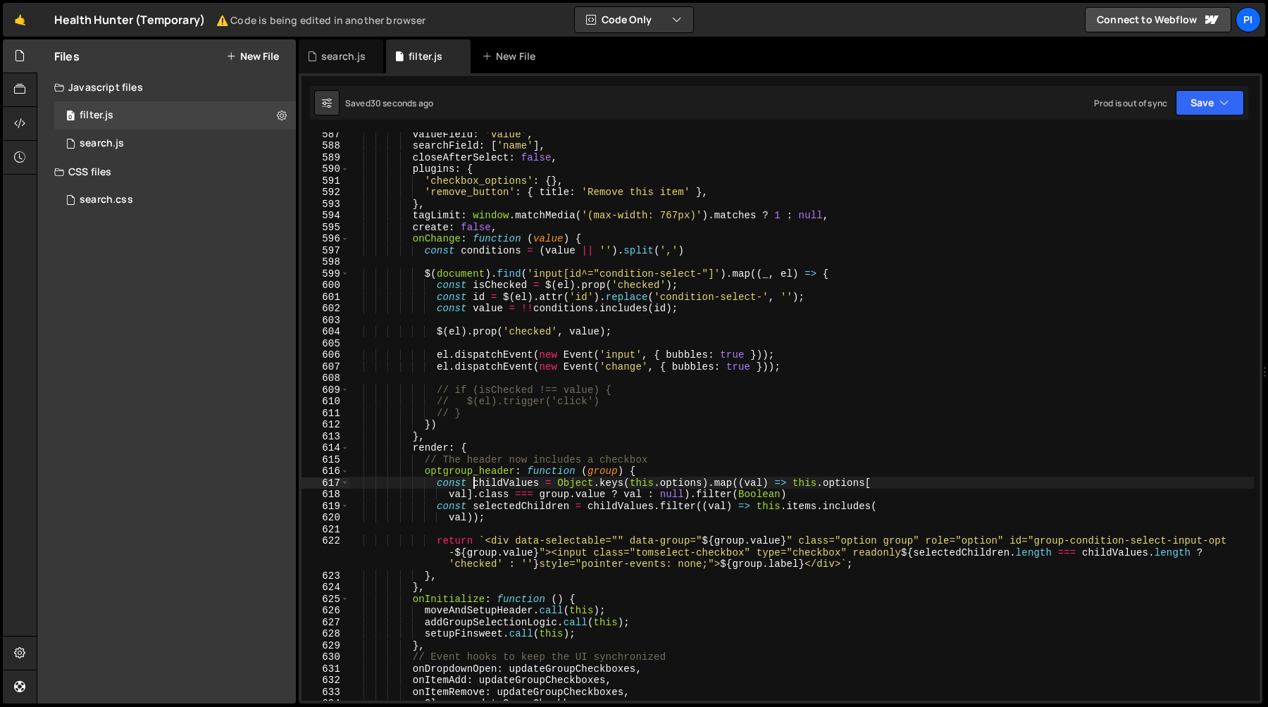
click at [481, 475] on div "valueField : 'value' , searchField : [ 'name' ] , closeAfterSelect : false , pl…" at bounding box center [801, 424] width 905 height 592
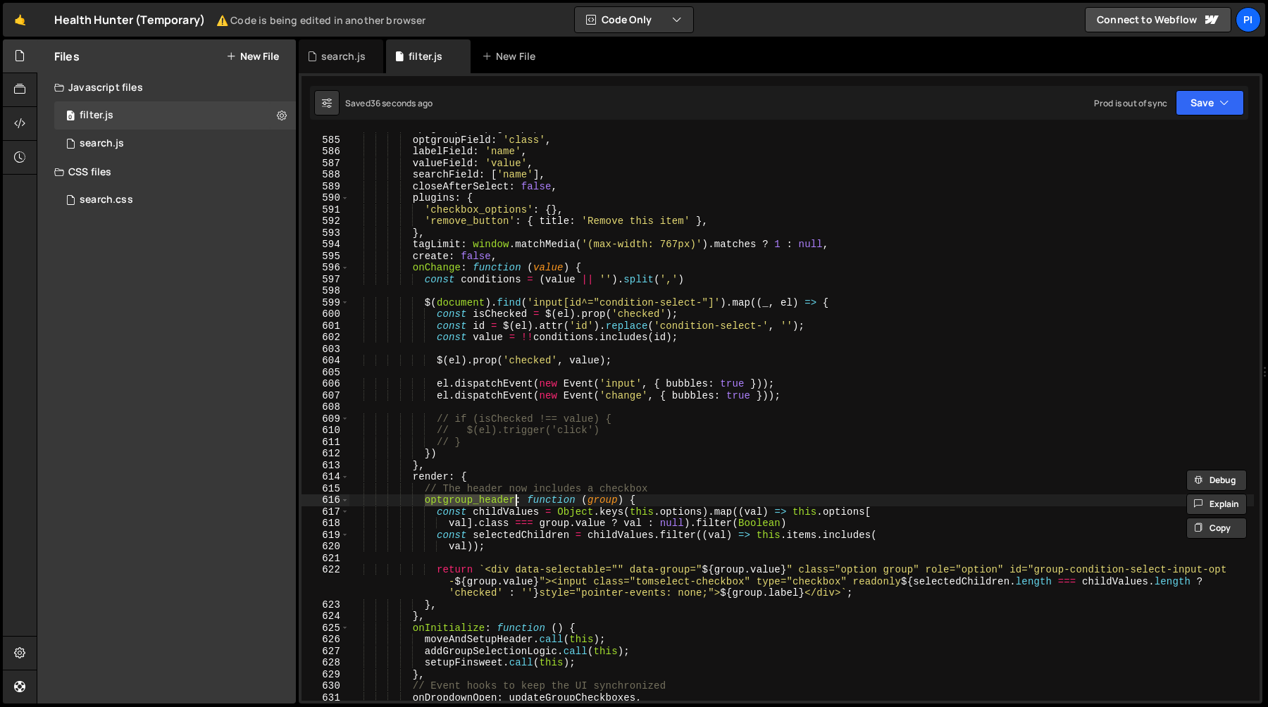
scroll to position [6868, 0]
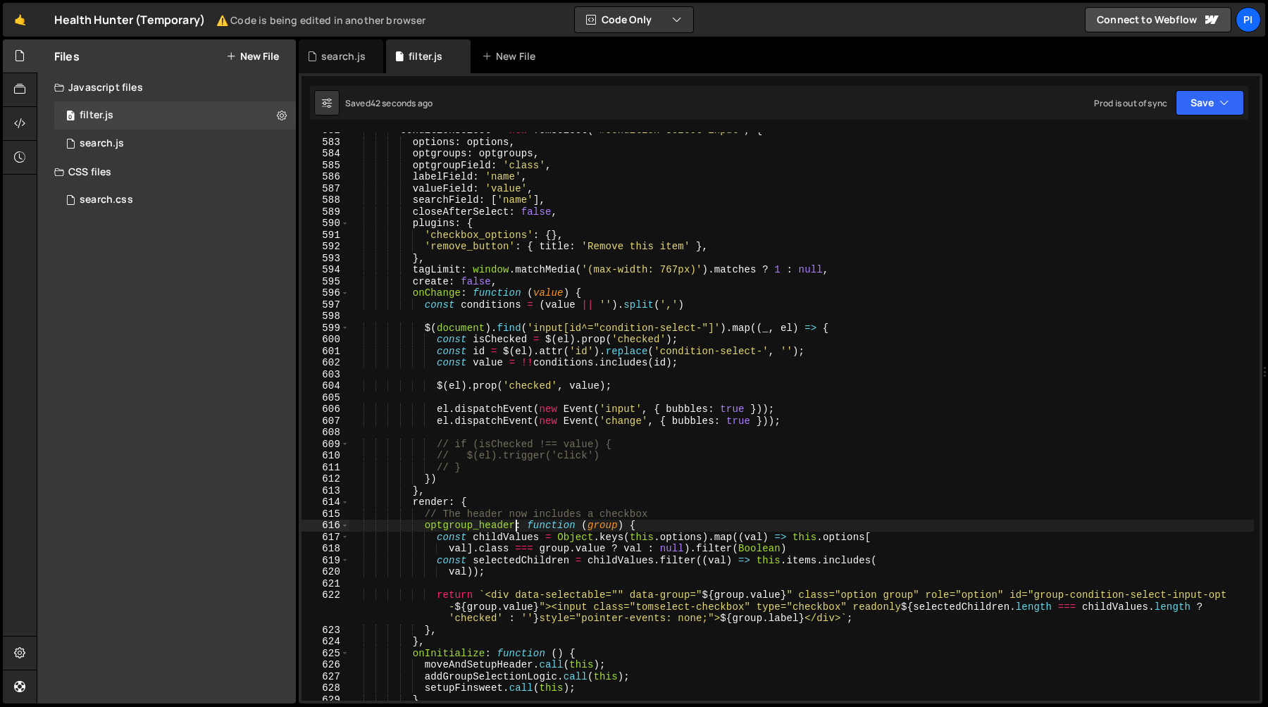
click at [552, 233] on div "conditionSelect = new TomSelect ( '#condition-select-input' , { options : optio…" at bounding box center [801, 421] width 905 height 592
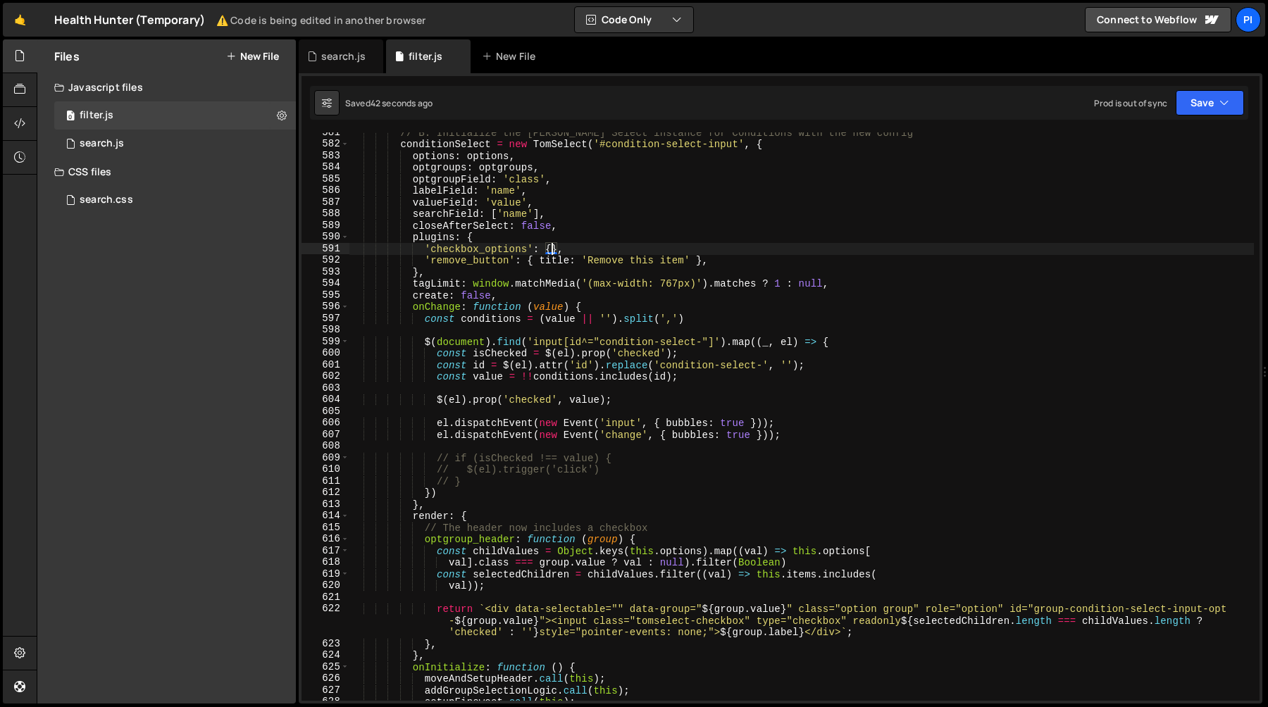
scroll to position [6807, 0]
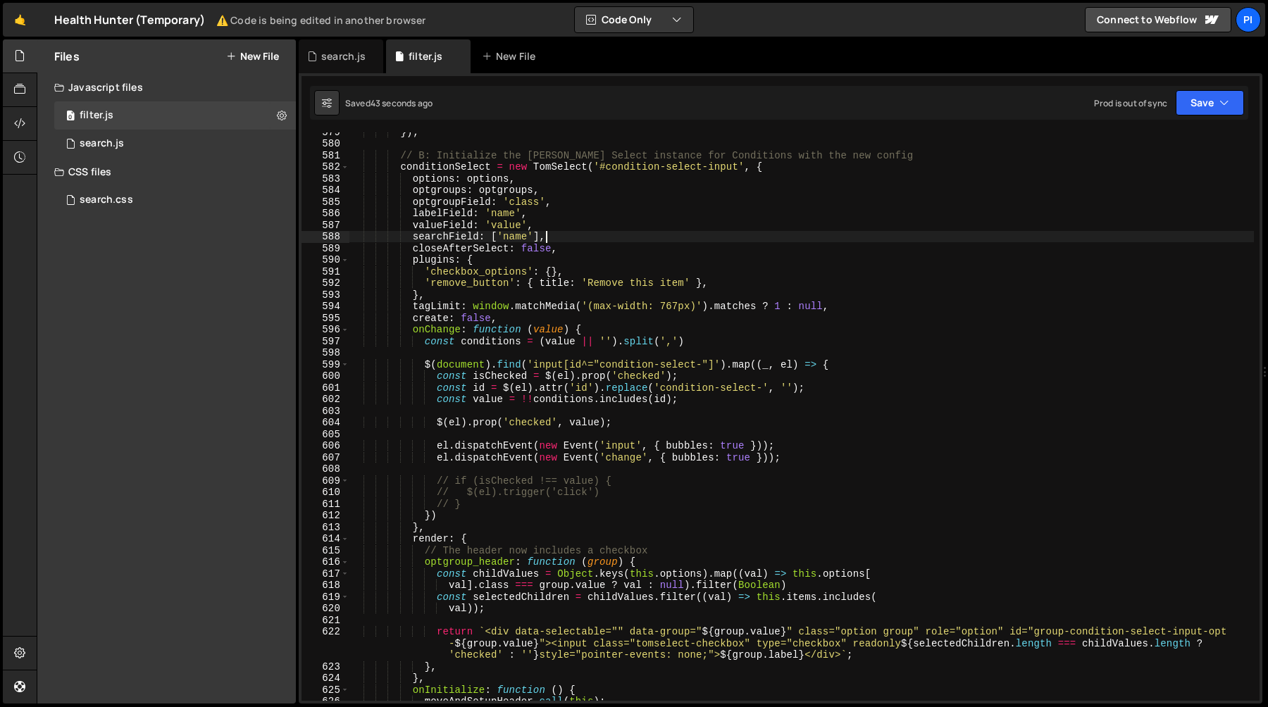
click at [572, 240] on div "}) ; // B: Initialize the Tom Select instance for Conditions with the new confi…" at bounding box center [801, 422] width 905 height 592
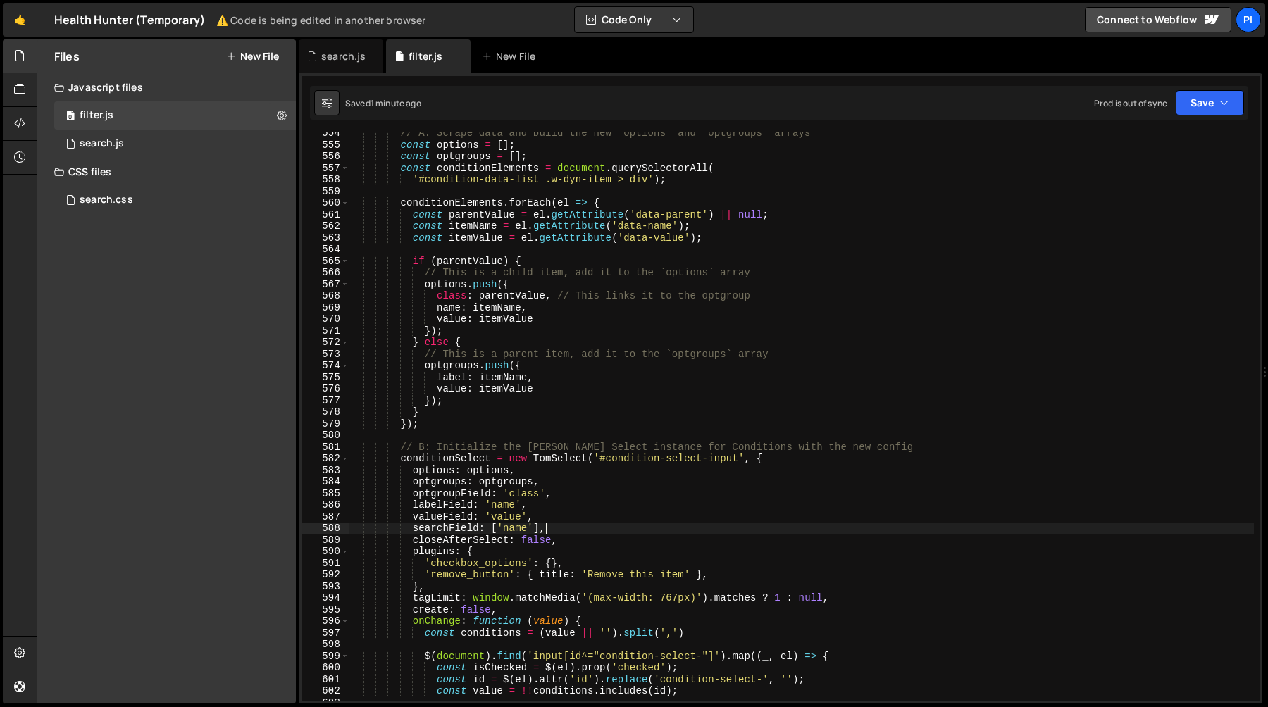
scroll to position [6527, 0]
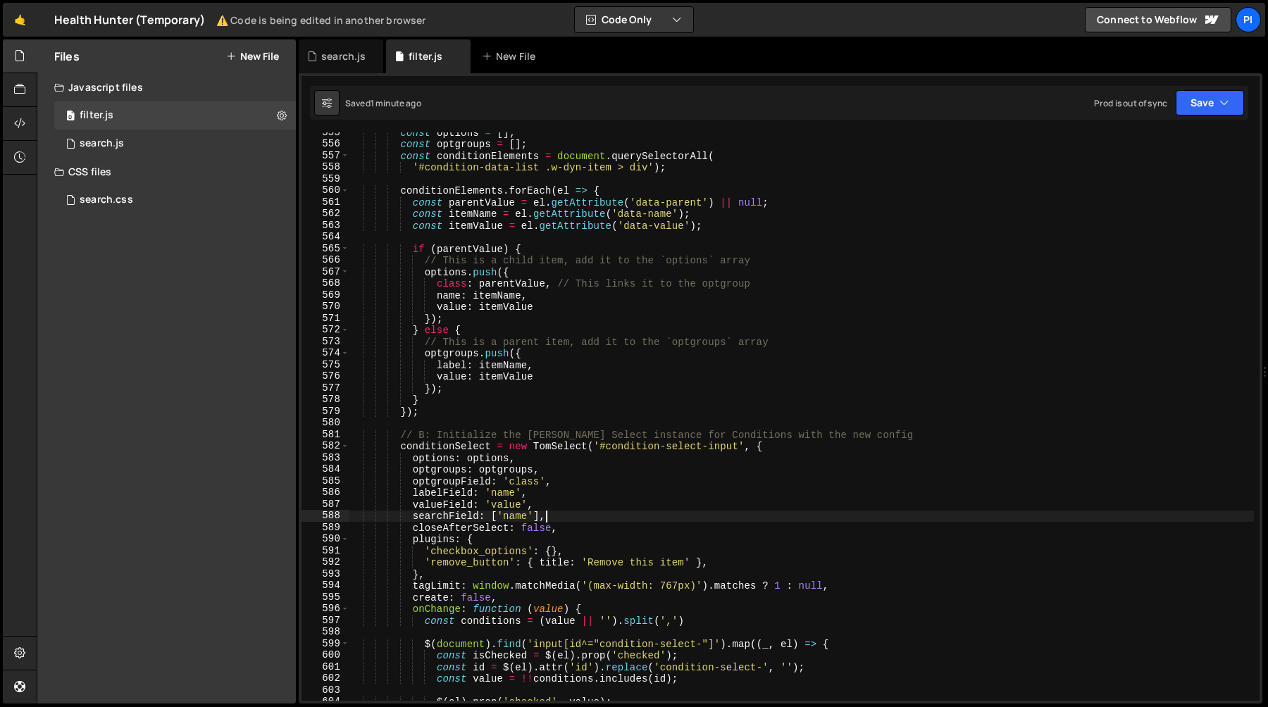
click at [544, 504] on div "const options = [ ] ; const optgroups = [ ] ; const conditionElements = documen…" at bounding box center [801, 423] width 905 height 592
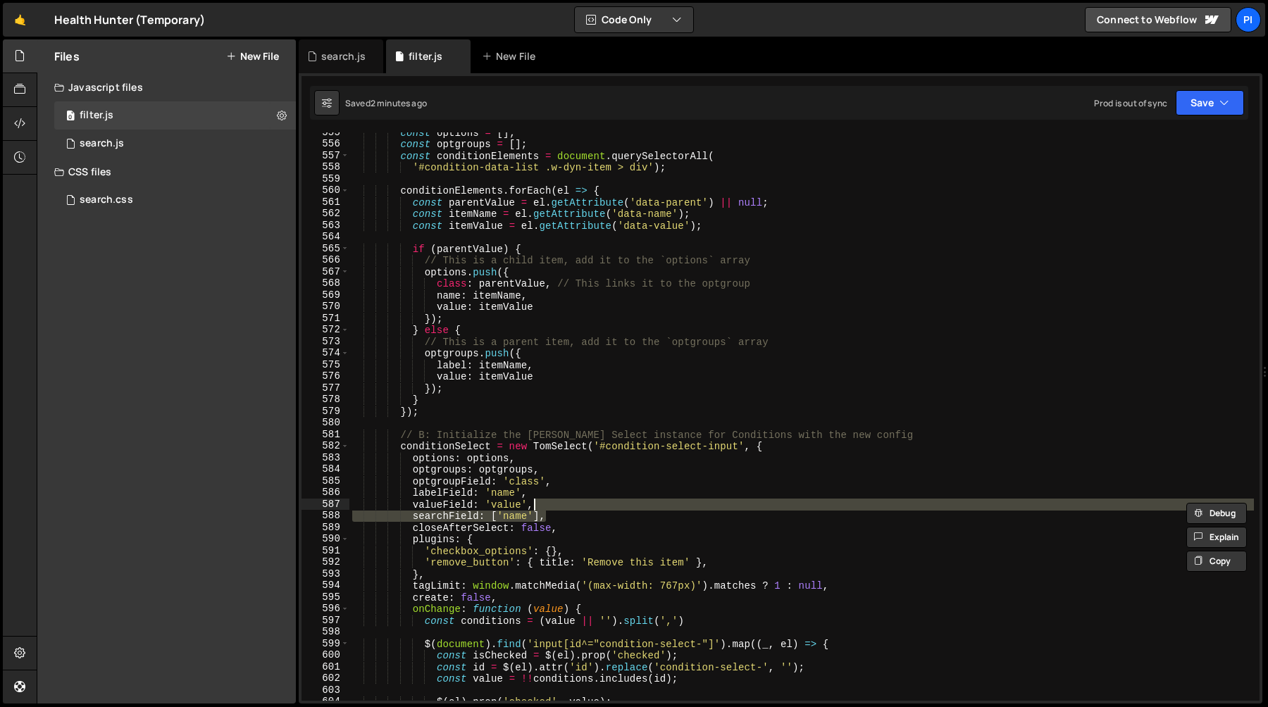
click at [571, 368] on div "const options = [ ] ; const optgroups = [ ] ; const conditionElements = documen…" at bounding box center [801, 423] width 905 height 592
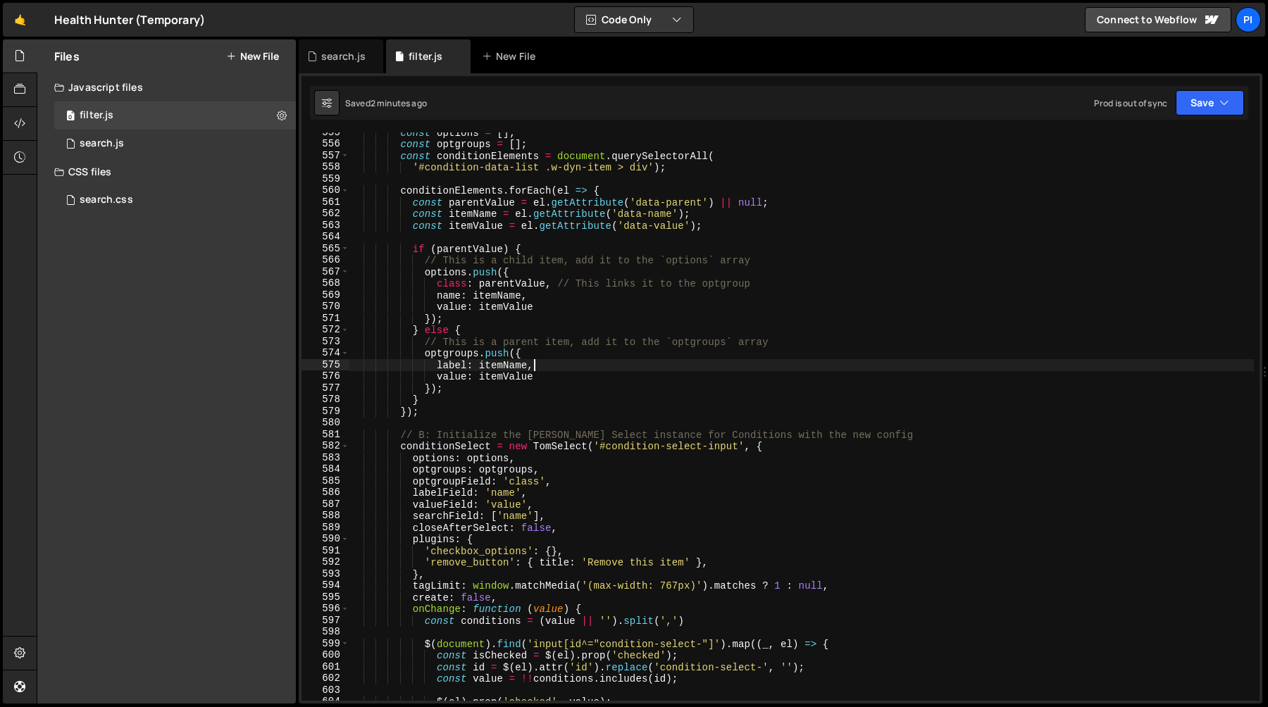
click at [552, 297] on div "const options = [ ] ; const optgroups = [ ] ; const conditionElements = documen…" at bounding box center [801, 423] width 905 height 592
click at [437, 296] on div "const options = [ ] ; const optgroups = [ ] ; const conditionElements = documen…" at bounding box center [801, 423] width 905 height 592
click at [552, 369] on div "const options = [ ] ; const optgroups = [ ] ; const conditionElements = documen…" at bounding box center [801, 423] width 905 height 592
type textarea "label: itemName,"
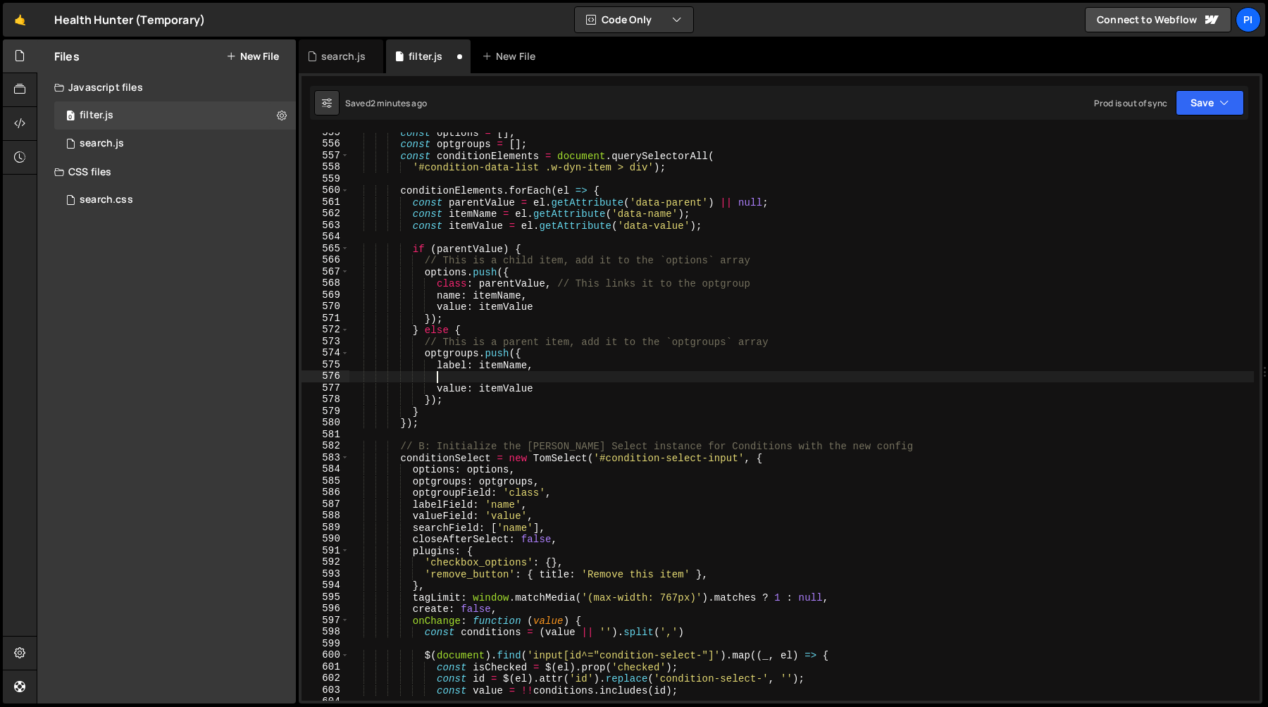
scroll to position [0, 5]
paste textarea "name: itemName,"
click at [485, 378] on div "const options = [ ] ; const optgroups = [ ] ; const conditionElements = documen…" at bounding box center [801, 423] width 905 height 592
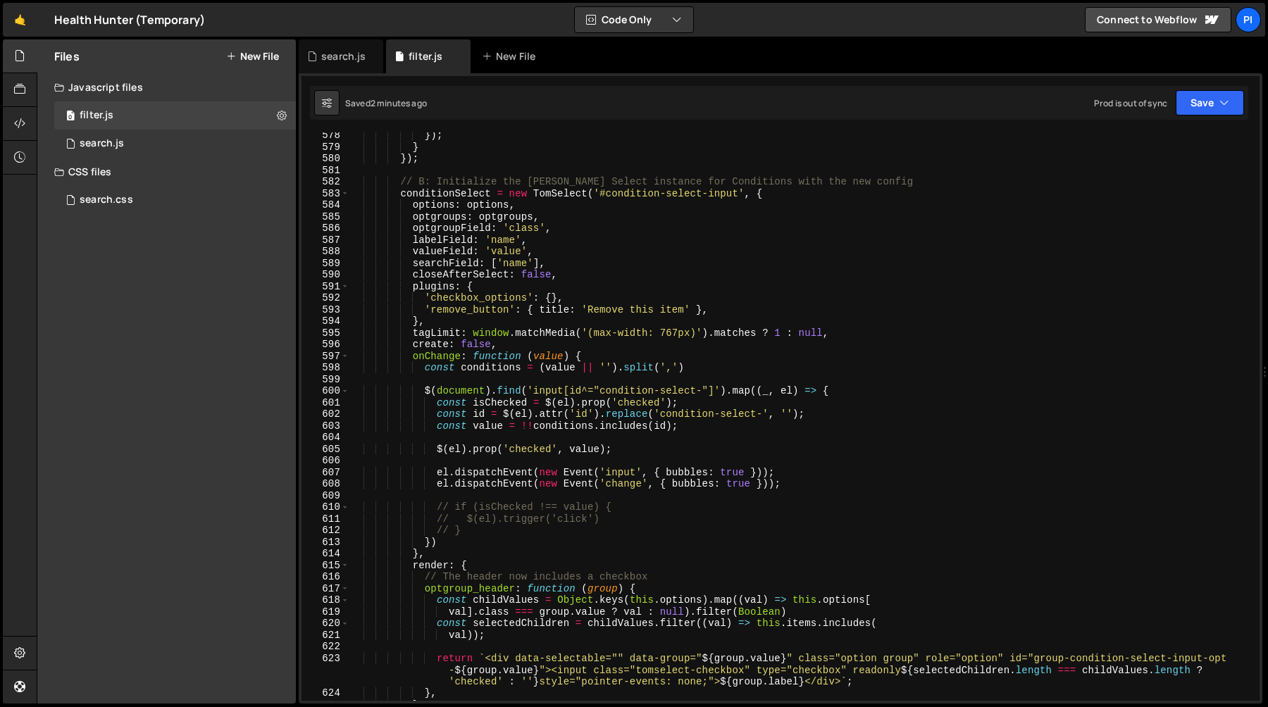
scroll to position [6795, 0]
click at [507, 338] on div "}) ; } }) ; // B: Initialize the Tom Select instance for Conditions with the ne…" at bounding box center [801, 423] width 905 height 592
type textarea "create: false,"
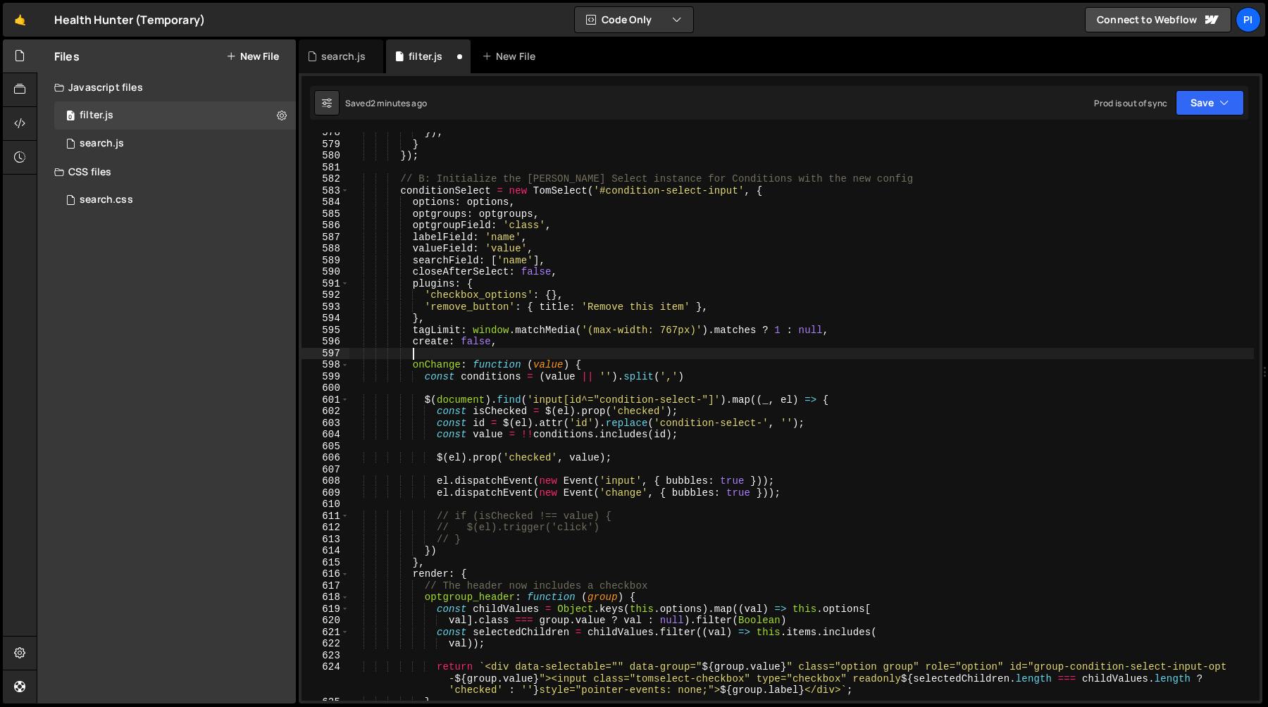
scroll to position [0, 4]
paste textarea
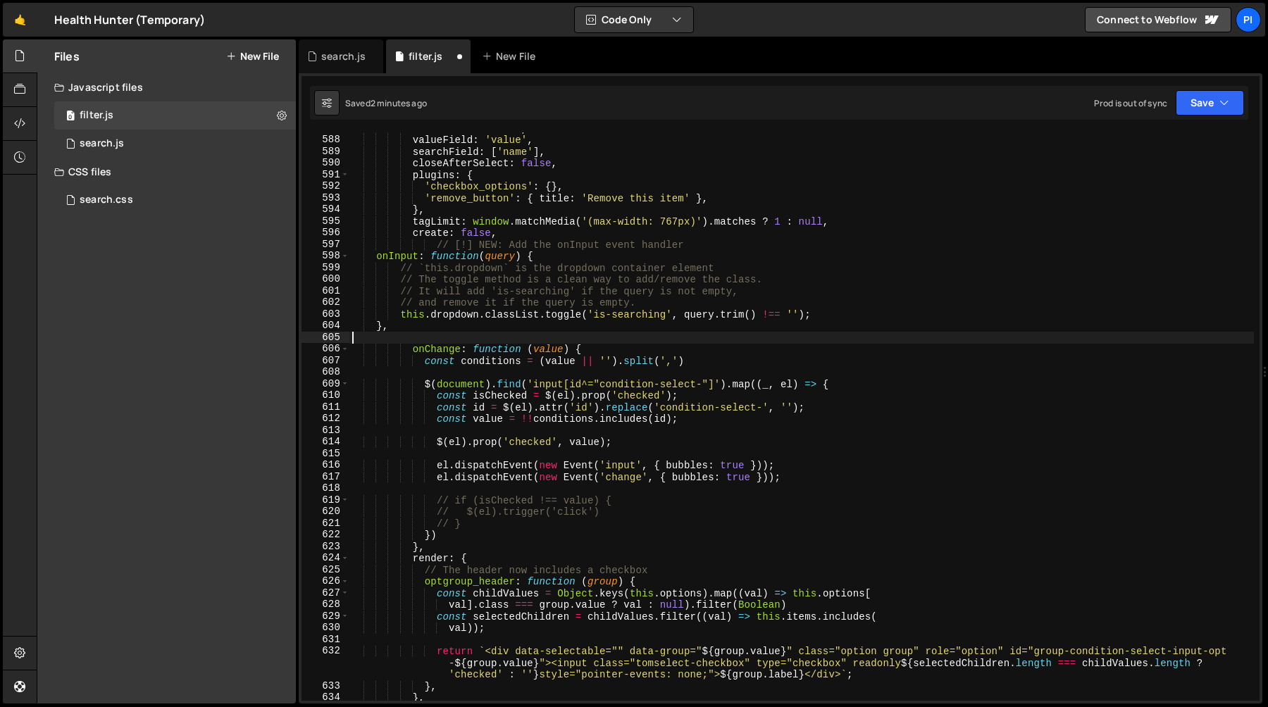
scroll to position [6883, 0]
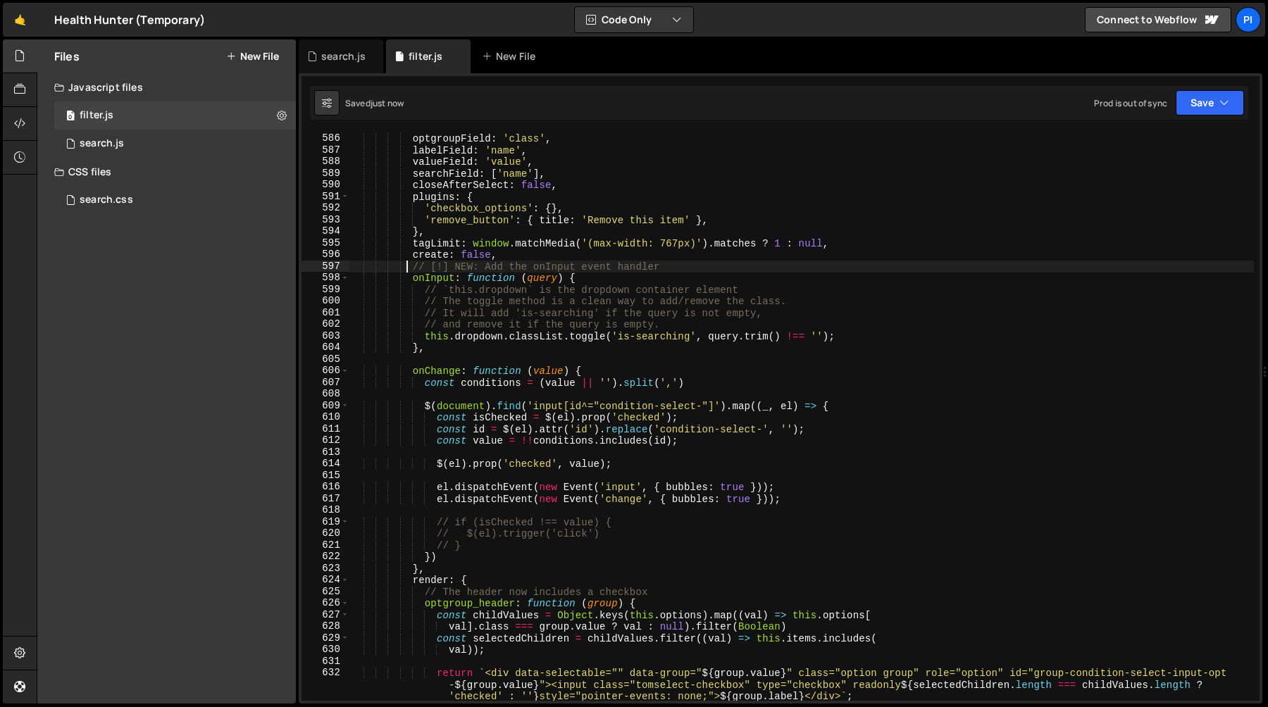
click at [409, 268] on div "optgroups : optgroups , optgroupField : 'class' , labelField : 'name' , valueFi…" at bounding box center [801, 428] width 905 height 615
click at [702, 264] on div "optgroups : optgroups , optgroupField : 'class' , labelField : 'name' , valueFi…" at bounding box center [801, 428] width 905 height 615
click at [667, 259] on div "optgroups : optgroups , optgroupField : 'class' , labelField : 'name' , valueFi…" at bounding box center [801, 428] width 905 height 615
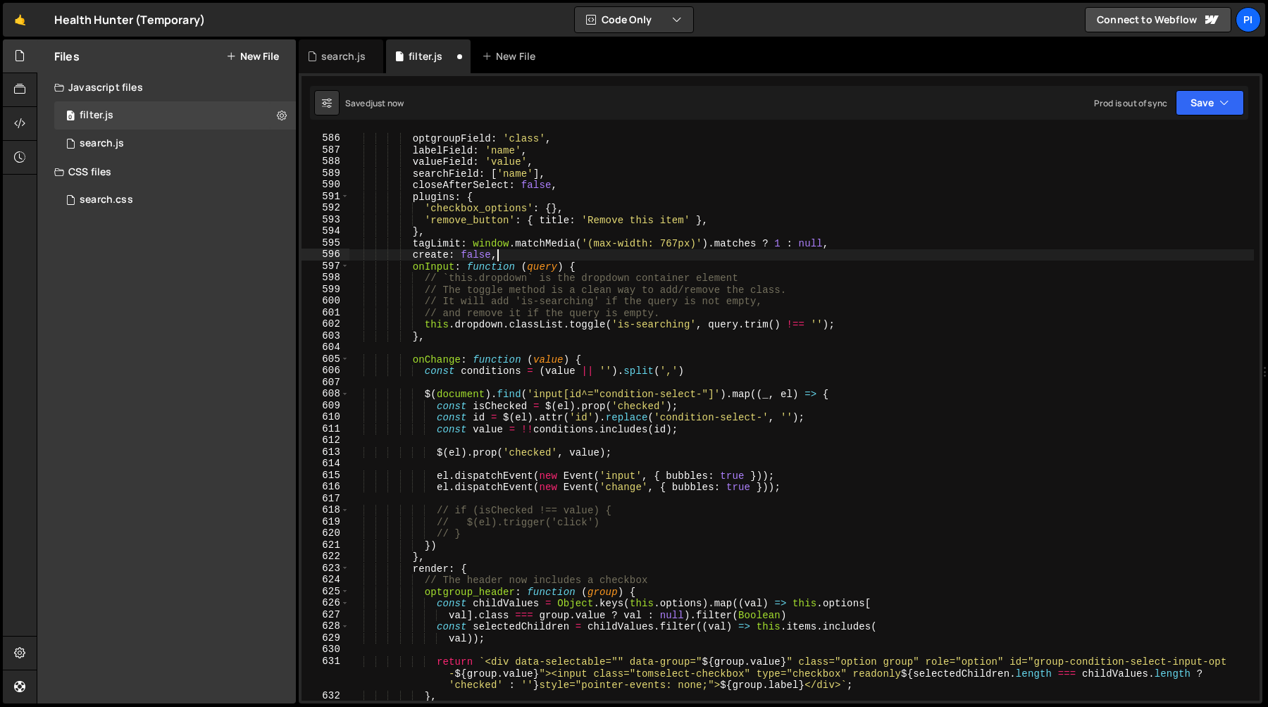
click at [422, 281] on div "optgroups : optgroups , optgroupField : 'class' , labelField : 'name' , valueFi…" at bounding box center [801, 417] width 905 height 592
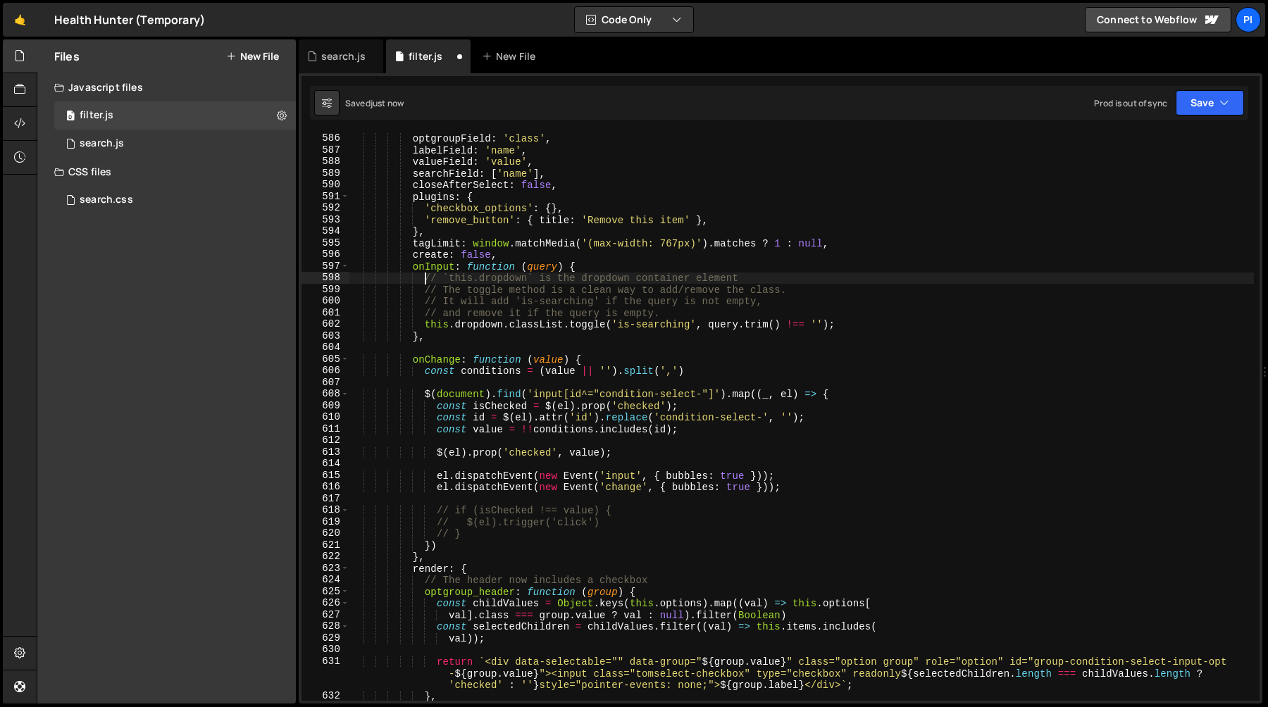
click at [707, 314] on div "optgroups : optgroups , optgroupField : 'class' , labelField : 'name' , valueFi…" at bounding box center [801, 417] width 905 height 592
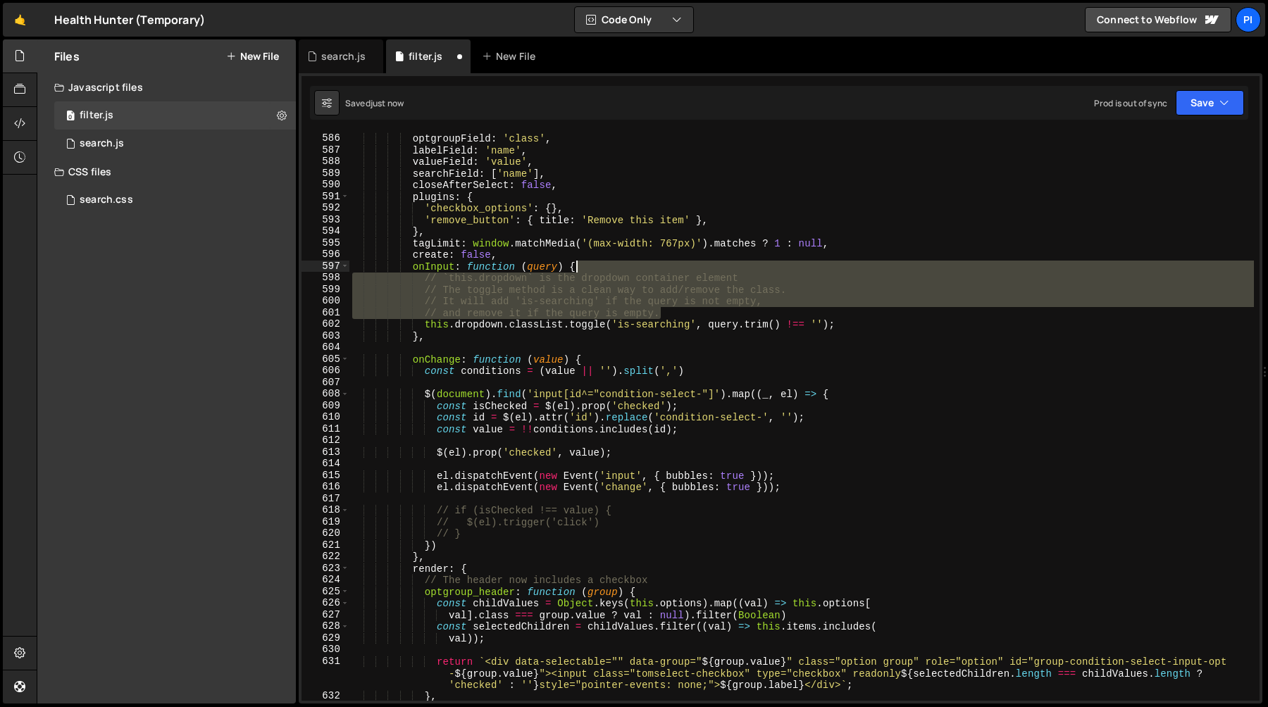
click at [650, 266] on div "optgroups : optgroups , optgroupField : 'class' , labelField : 'name' , valueFi…" at bounding box center [801, 417] width 905 height 592
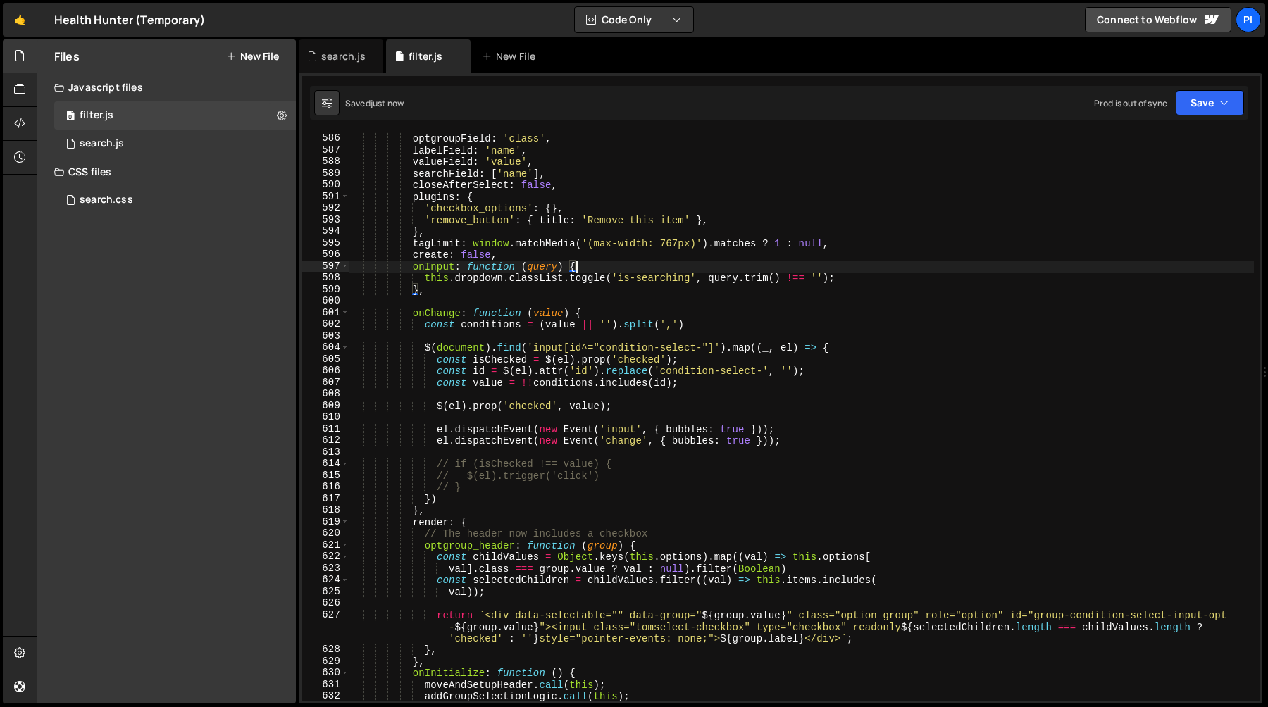
click at [498, 294] on div "optgroups : optgroups , optgroupField : 'class' , labelField : 'name' , valueFi…" at bounding box center [801, 417] width 905 height 592
click at [483, 307] on div "optgroups : optgroups , optgroupField : 'class' , labelField : 'name' , valueFi…" at bounding box center [801, 417] width 905 height 592
type textarea "onChange: function (value) {"
click at [440, 304] on div "optgroups : optgroups , optgroupField : 'class' , labelField : 'name' , valueFi…" at bounding box center [801, 417] width 905 height 592
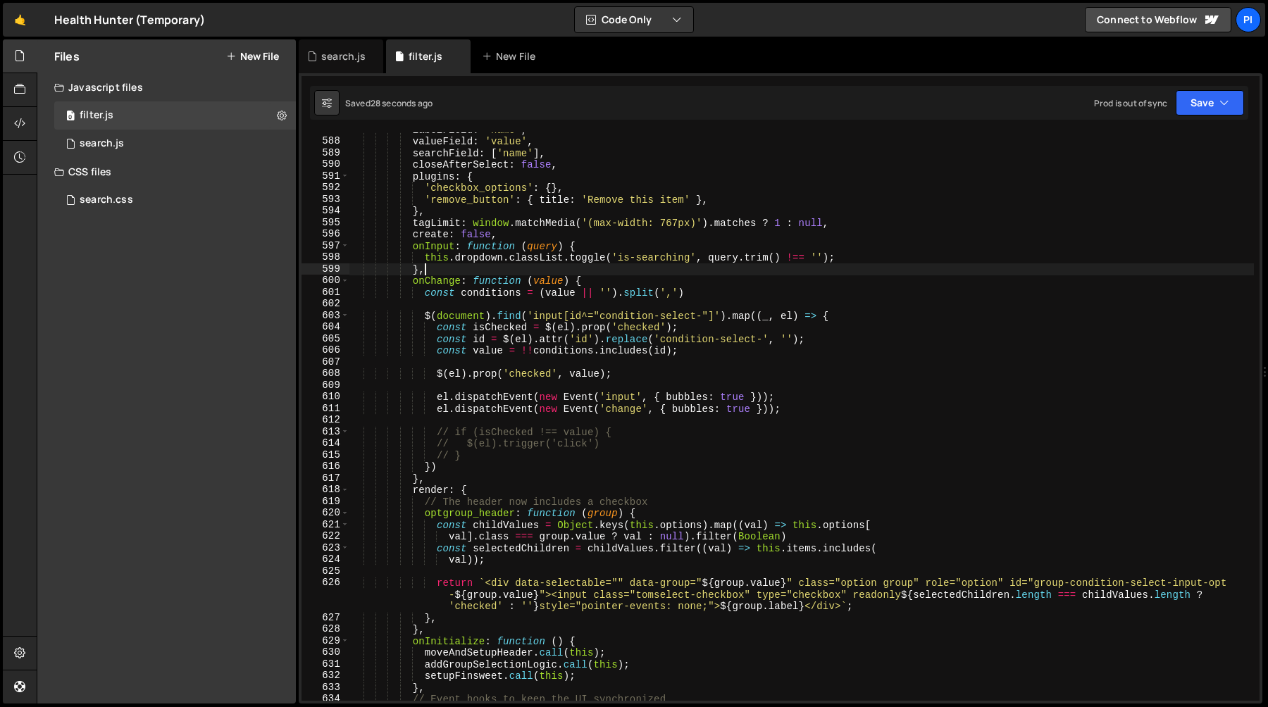
scroll to position [6906, 0]
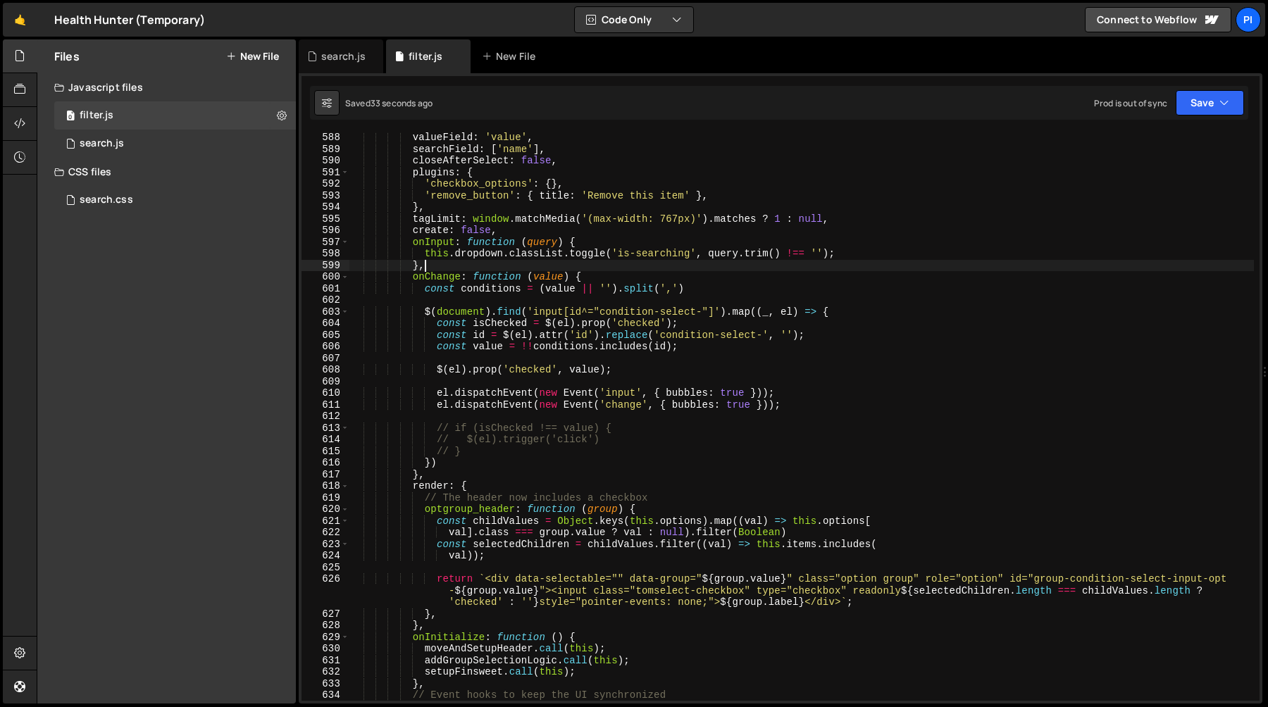
click at [583, 241] on div "valueField : 'value' , searchField : [ 'name' ] , closeAfterSelect : false , pl…" at bounding box center [801, 428] width 905 height 592
type textarea "onInput: function (query) {"
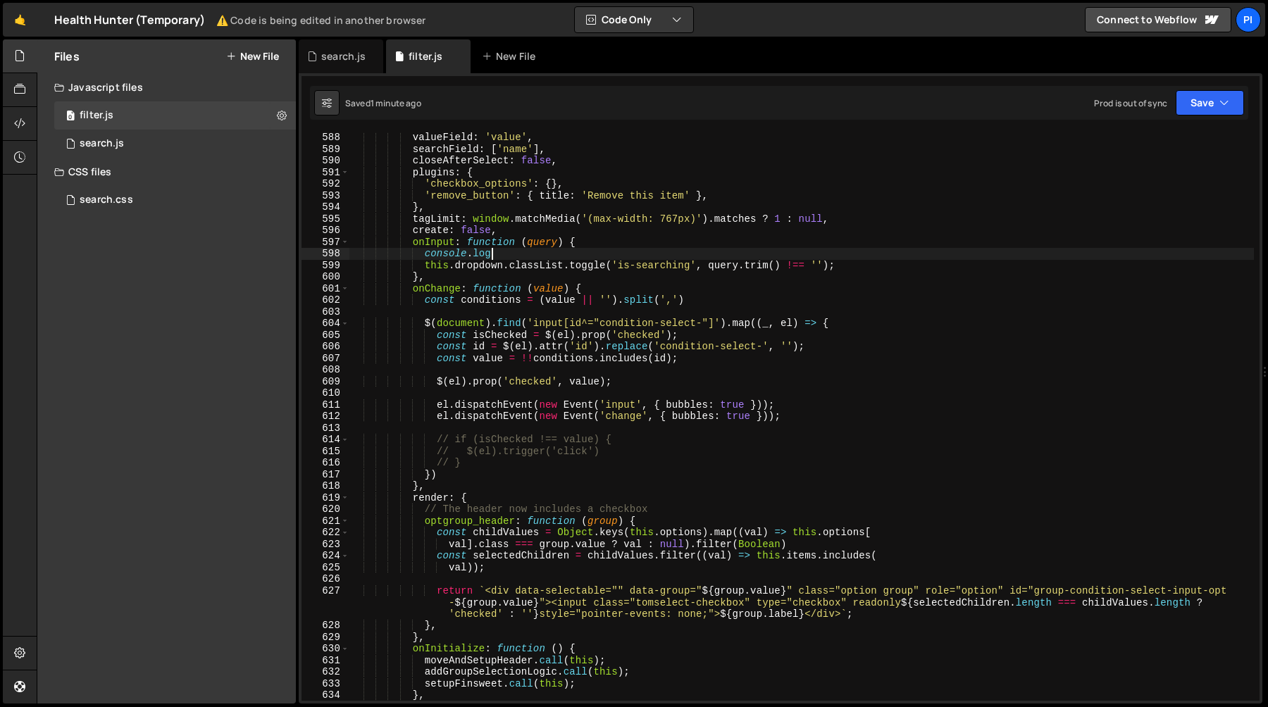
scroll to position [6883, 0]
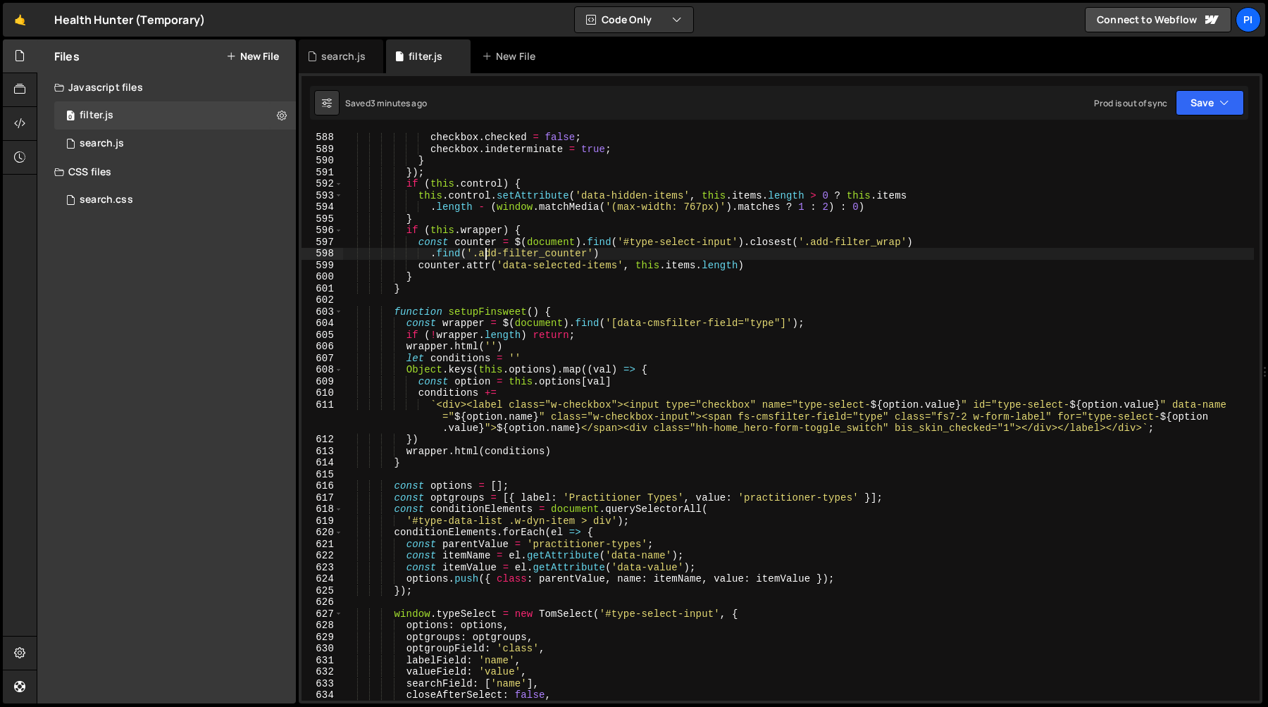
click at [559, 359] on div "checkbox . checked = false ; checkbox . indeterminate = true ; } }) ; if ( this…" at bounding box center [798, 428] width 911 height 592
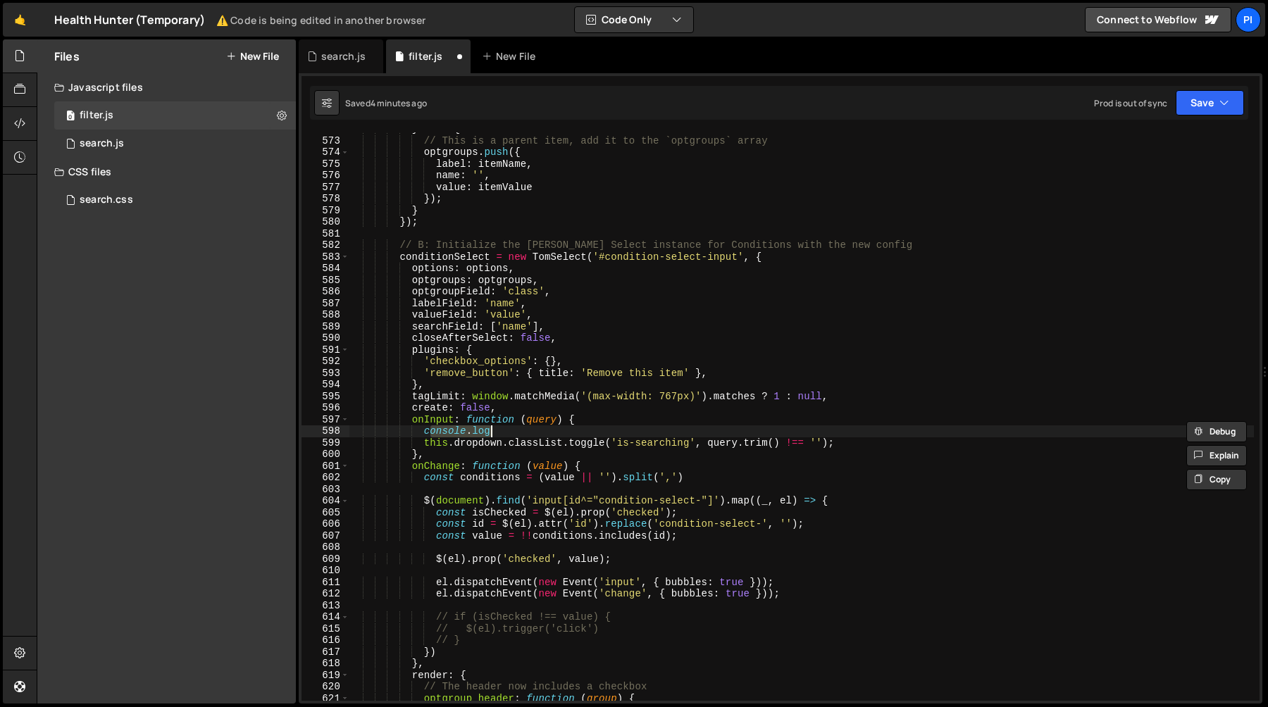
scroll to position [6729, 0]
click at [592, 422] on div "} else { // This is a parent item, add it to the `optgroups` array optgroups . …" at bounding box center [801, 419] width 905 height 592
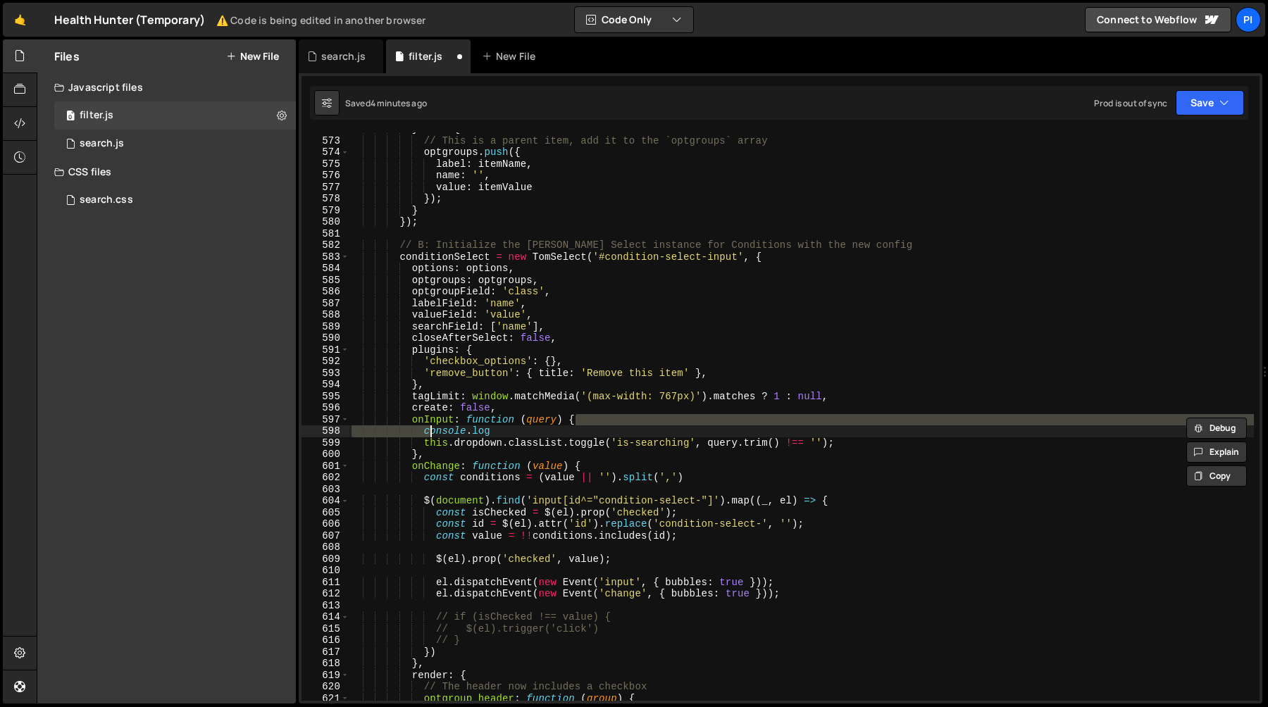
click at [566, 435] on div "} else { // This is a parent item, add it to the `optgroups` array optgroups . …" at bounding box center [801, 419] width 905 height 592
click at [599, 421] on div "} else { // This is a parent item, add it to the `optgroups` array optgroups . …" at bounding box center [801, 419] width 905 height 592
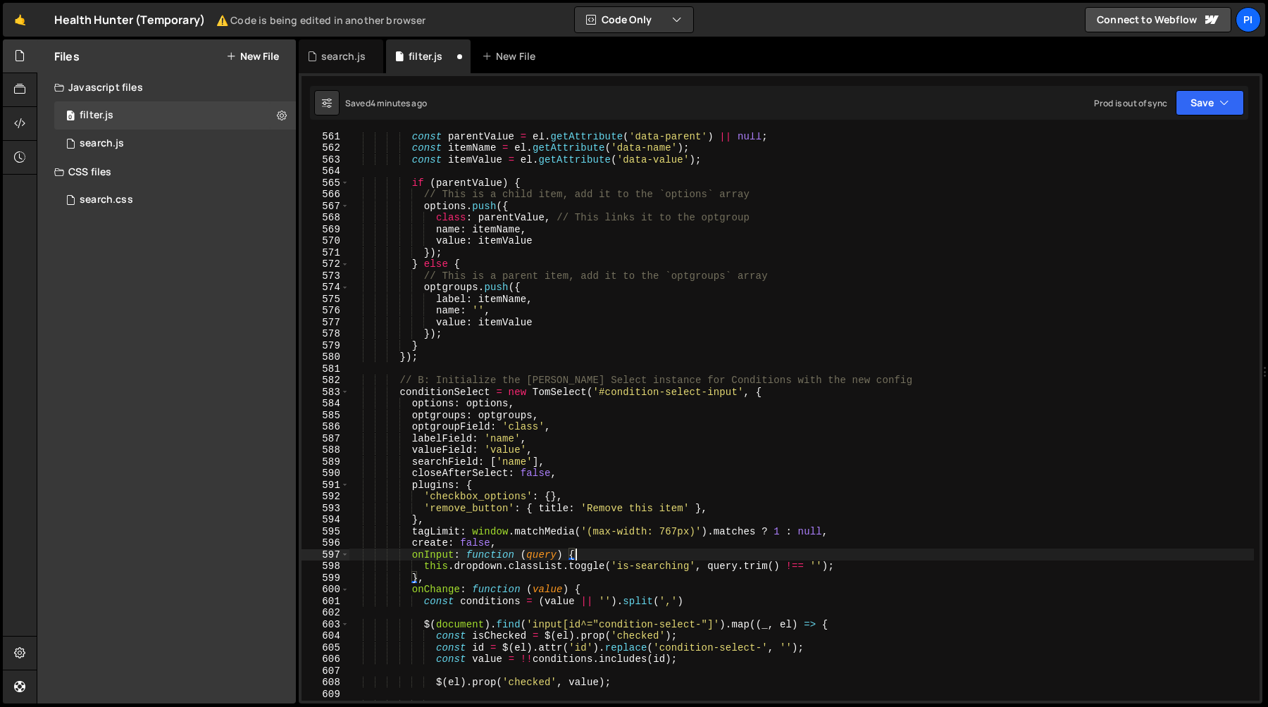
scroll to position [6422, 0]
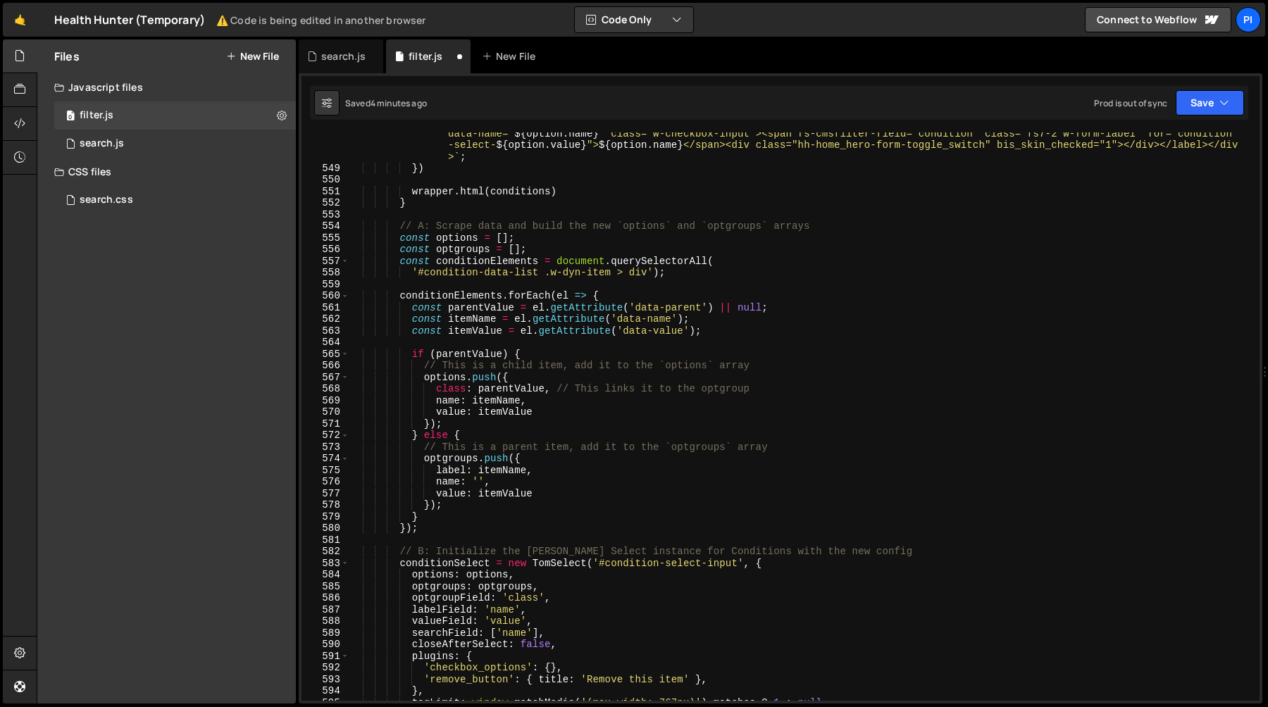
click at [507, 481] on div "` <div><label class="w-checkbox"><input type="checkbox" name="condition-select-…" at bounding box center [801, 429] width 905 height 627
click at [566, 471] on div "` <div><label class="w-checkbox"><input type="checkbox" name="condition-select-…" at bounding box center [801, 429] width 905 height 627
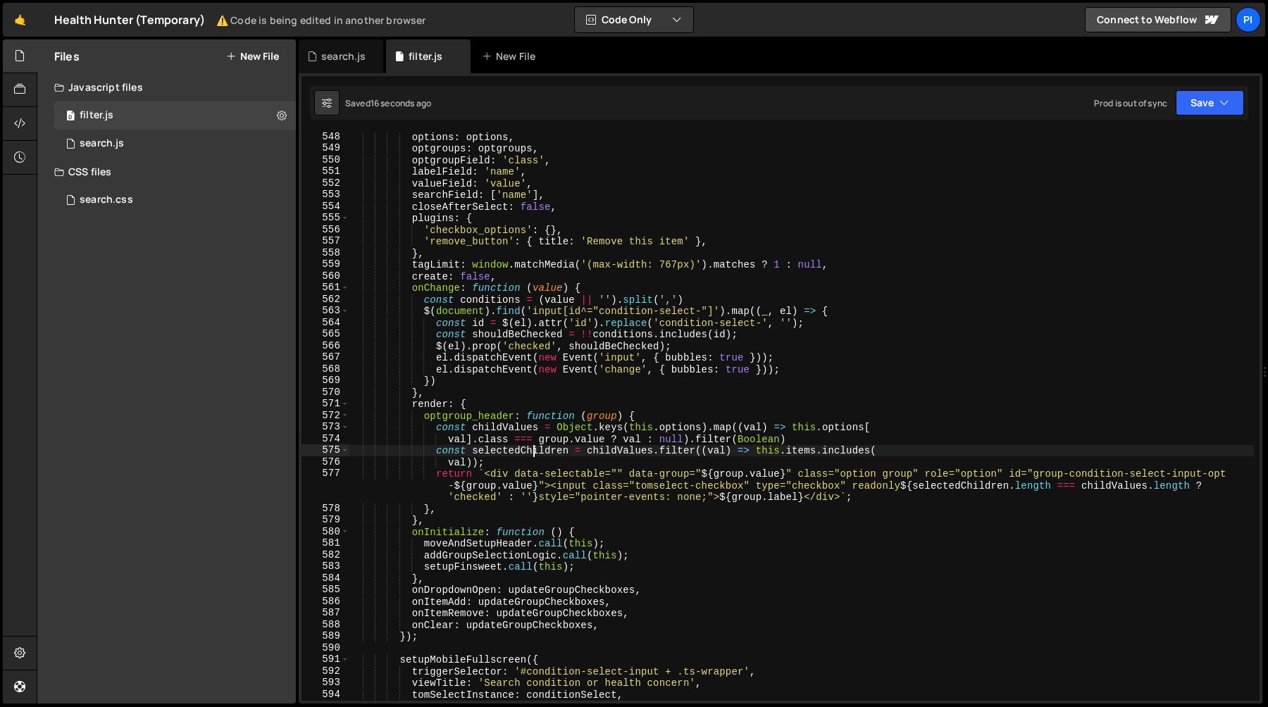
scroll to position [6465, 0]
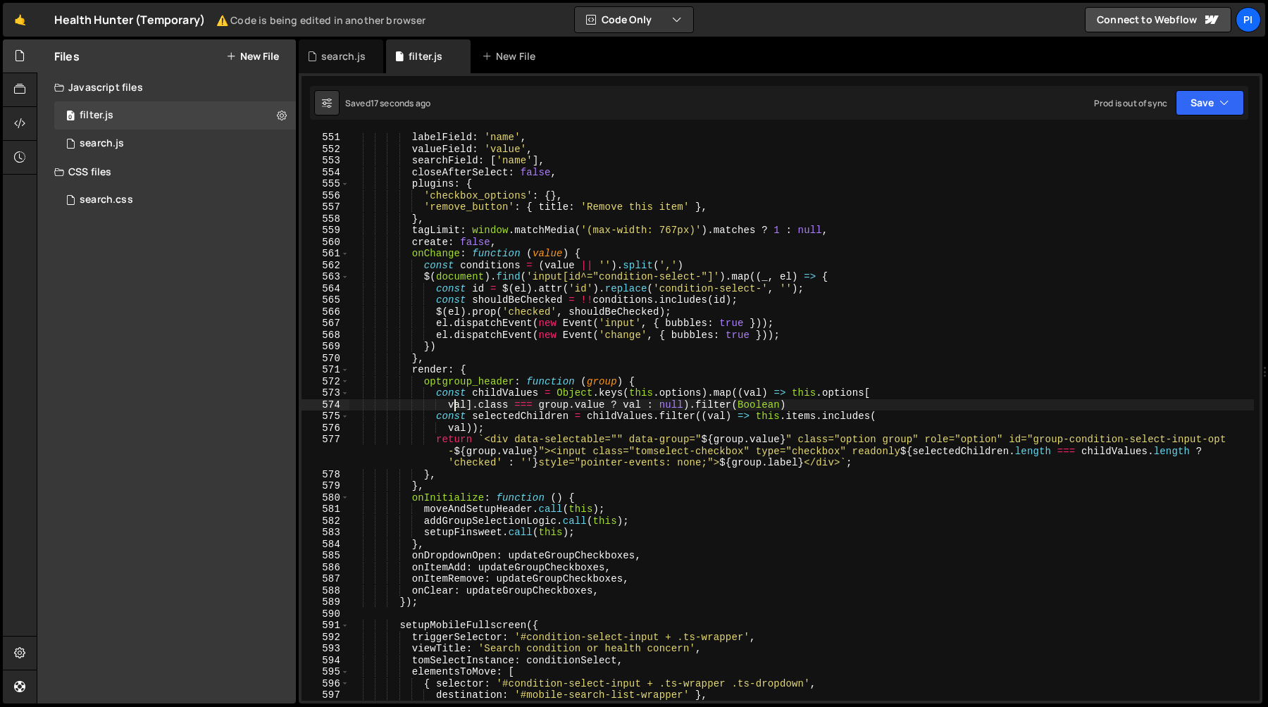
click at [454, 411] on div "labelField : 'name' , valueField : 'value' , searchField : [ 'name' ] , closeAf…" at bounding box center [801, 428] width 905 height 592
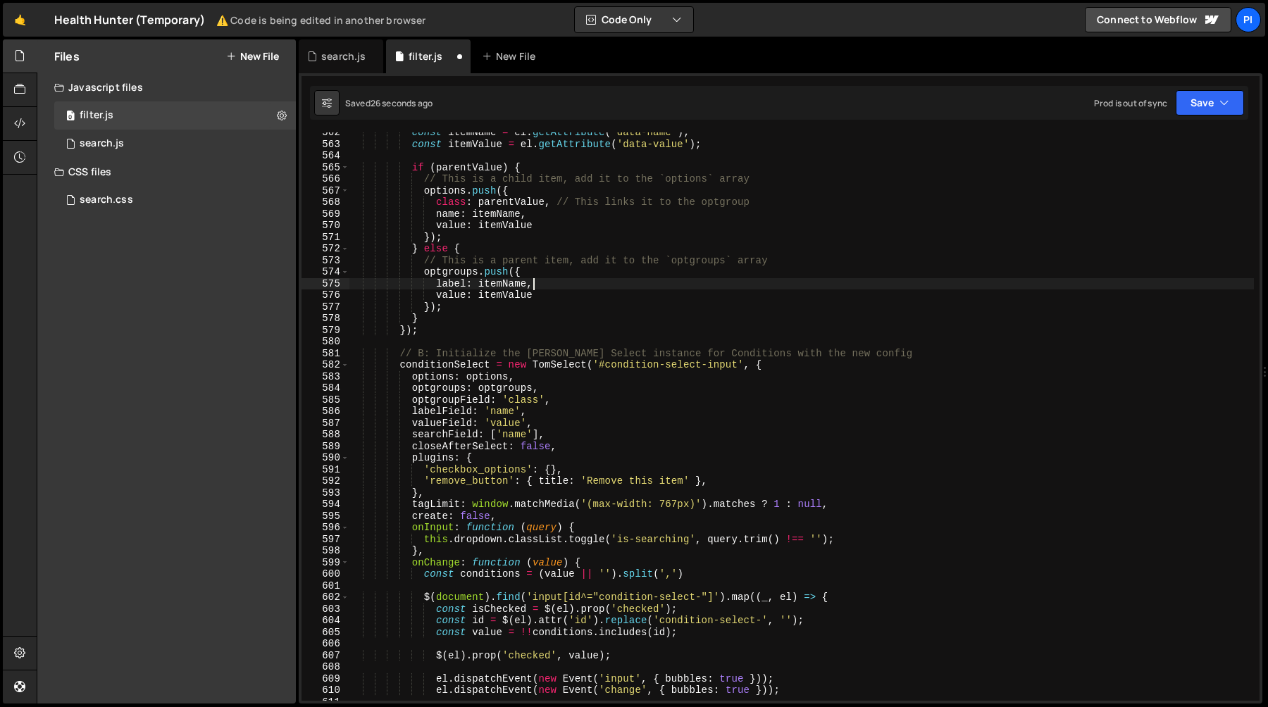
scroll to position [6647, 0]
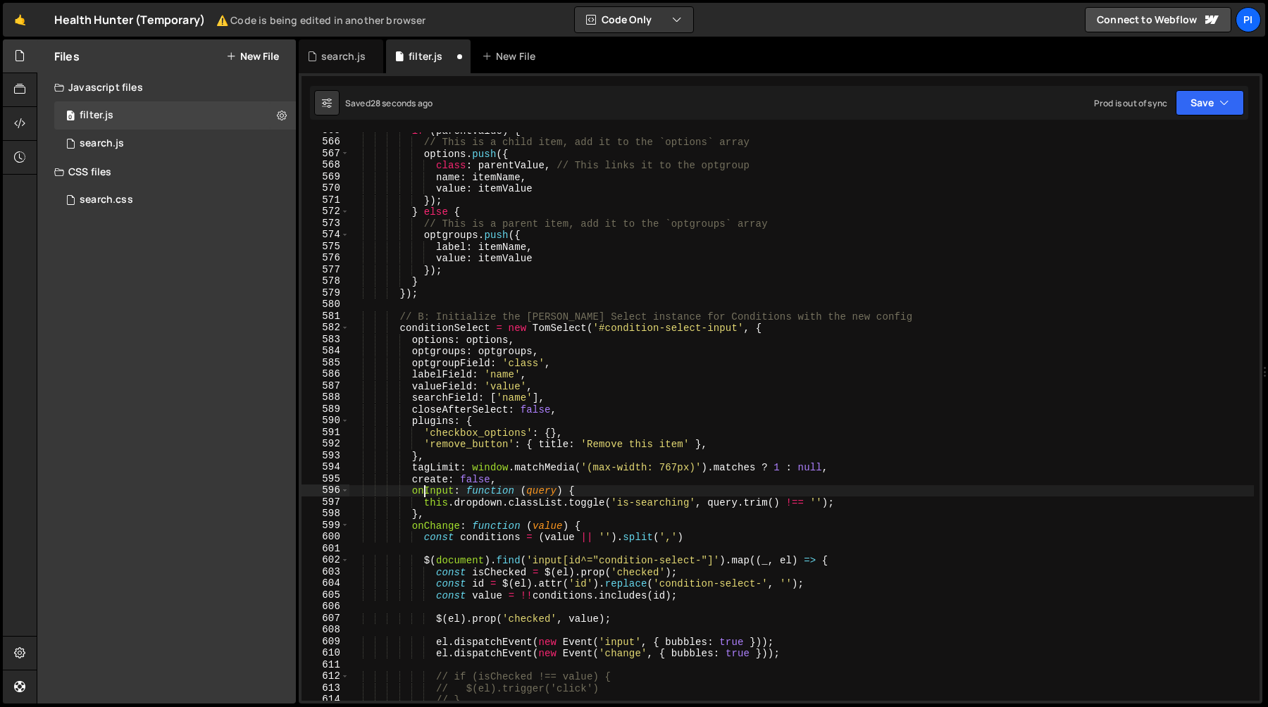
click at [426, 491] on div "if ( parentValue ) { // This is a child item, add it to the `options` array opt…" at bounding box center [801, 421] width 905 height 592
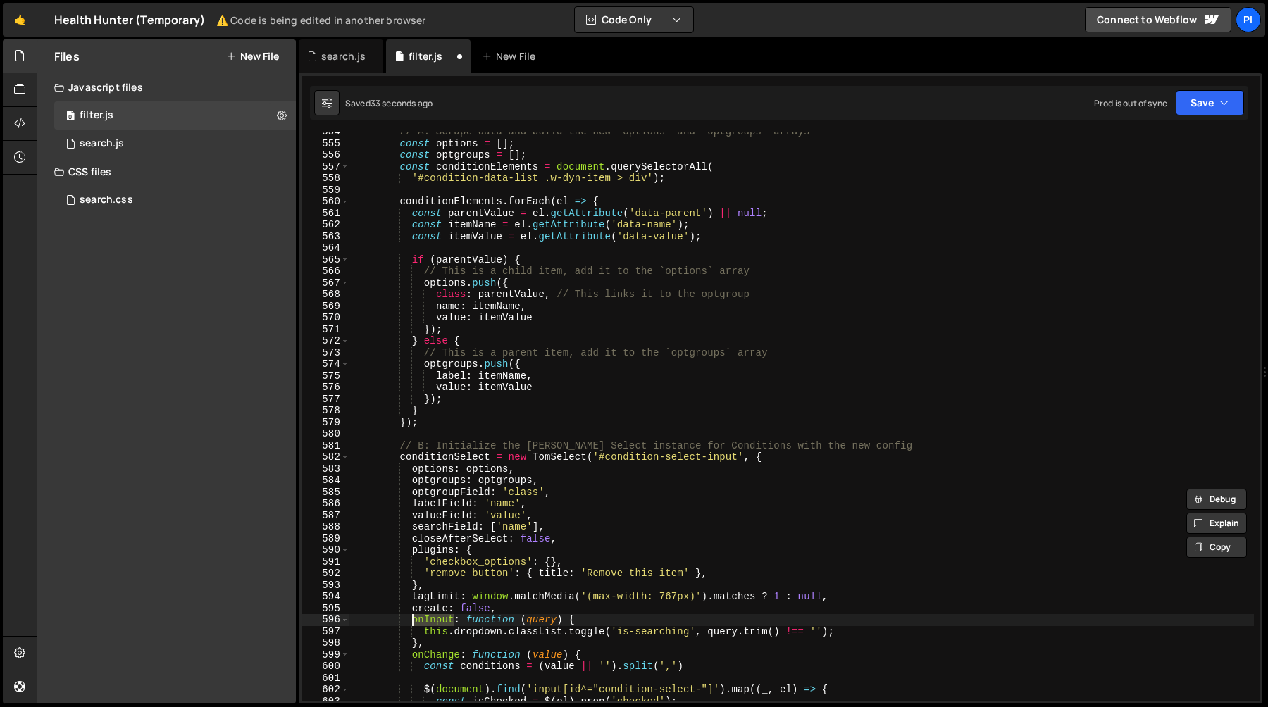
scroll to position [6544, 0]
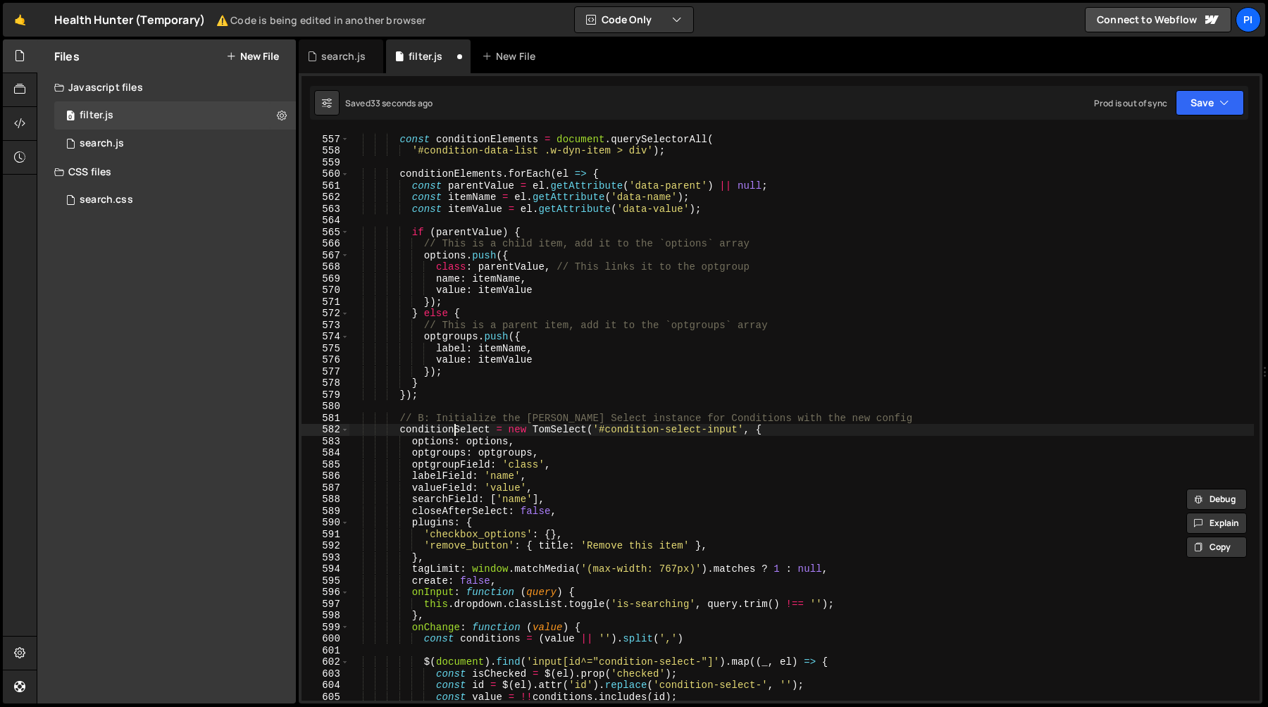
click at [452, 430] on div "const optgroups = [ ] ; const conditionElements = document . querySelectorAll (…" at bounding box center [801, 418] width 905 height 592
click at [583, 430] on div "const optgroups = [ ] ; const conditionElements = document . querySelectorAll (…" at bounding box center [801, 418] width 905 height 592
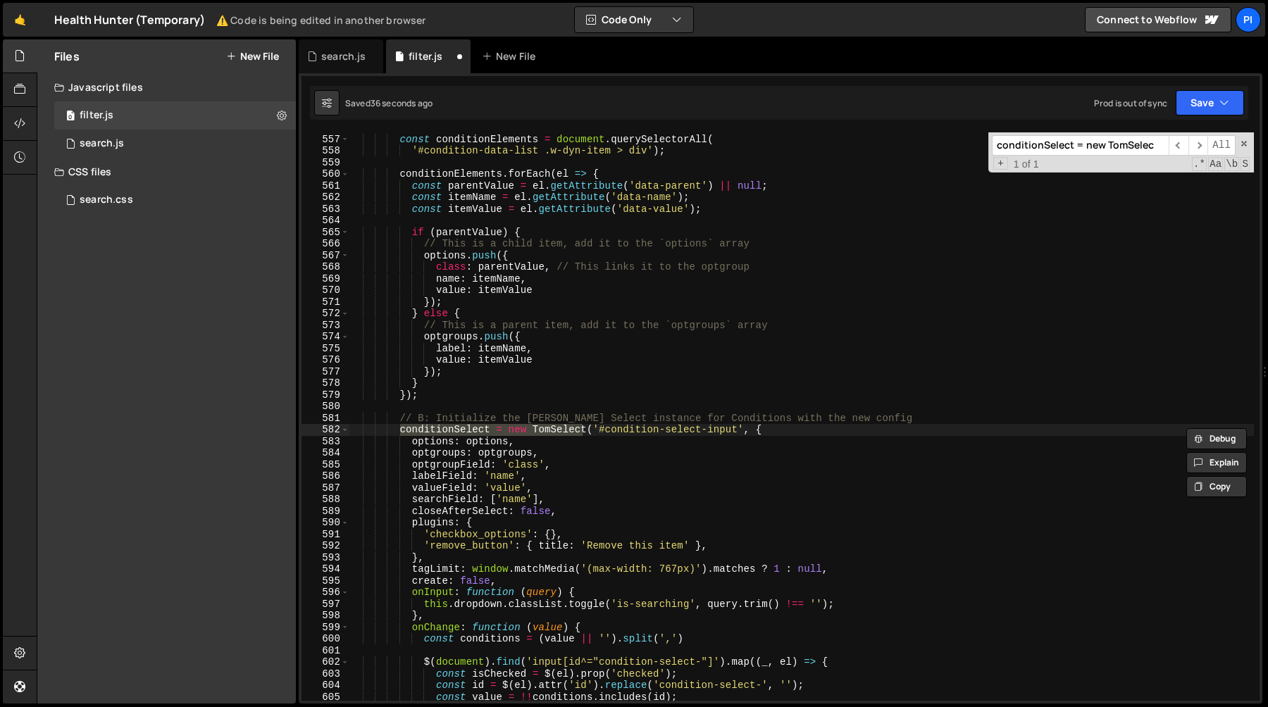
click at [1245, 151] on div "conditionSelect = new TomSelec ​ ​ All Replace All + 1 of 1 .* Aa \b S" at bounding box center [1122, 152] width 266 height 40
click at [1244, 144] on span at bounding box center [1244, 144] width 10 height 10
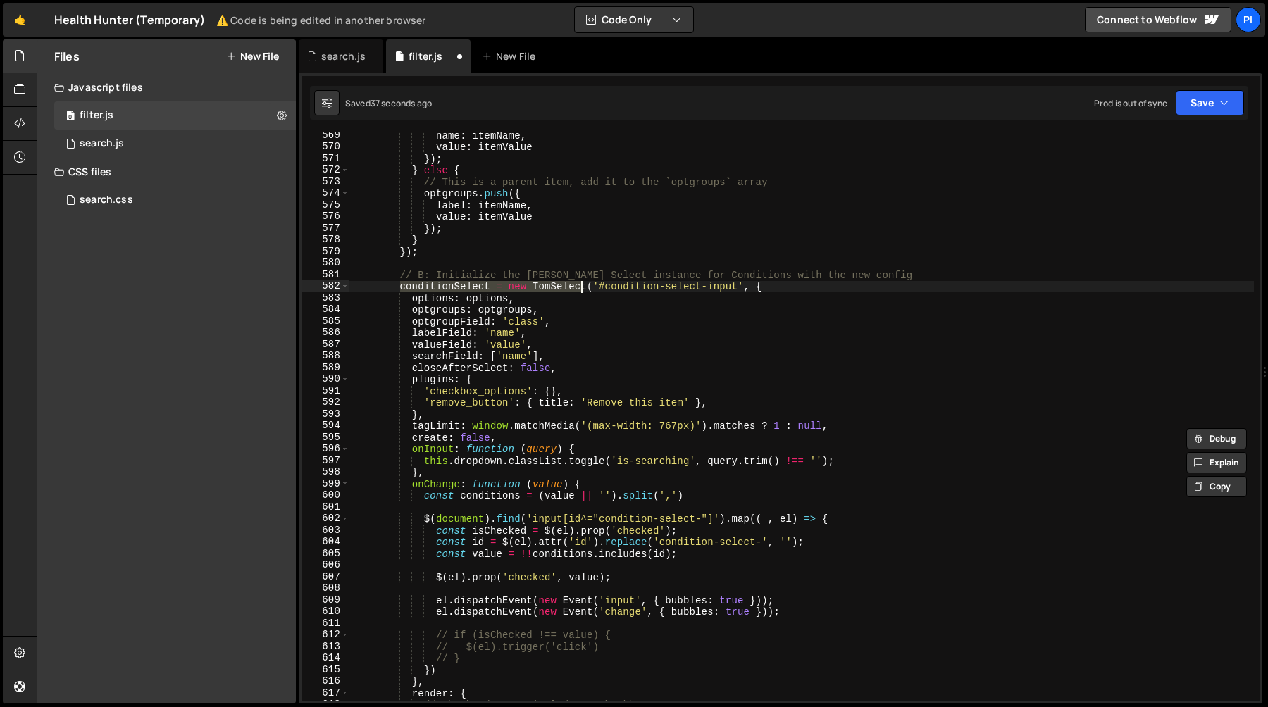
scroll to position [6733, 0]
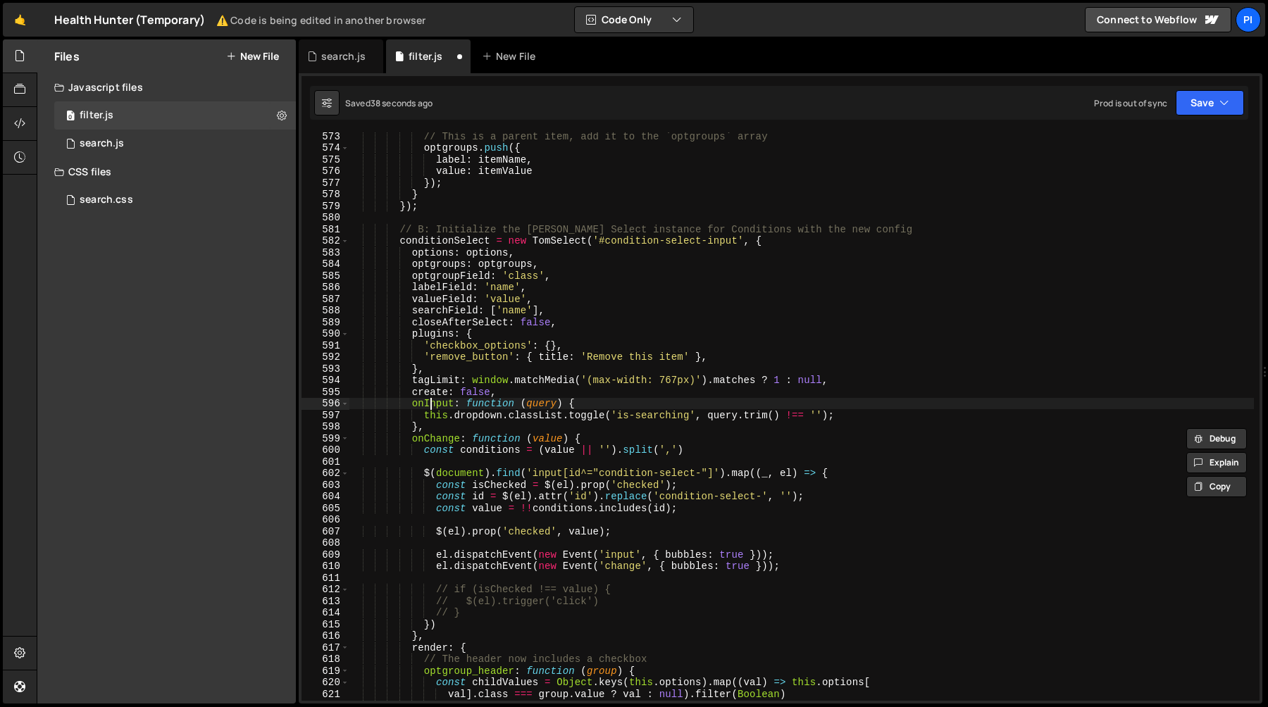
click at [430, 404] on div "// This is a parent item, add it to the `optgroups` array optgroups . push ({ l…" at bounding box center [801, 426] width 905 height 592
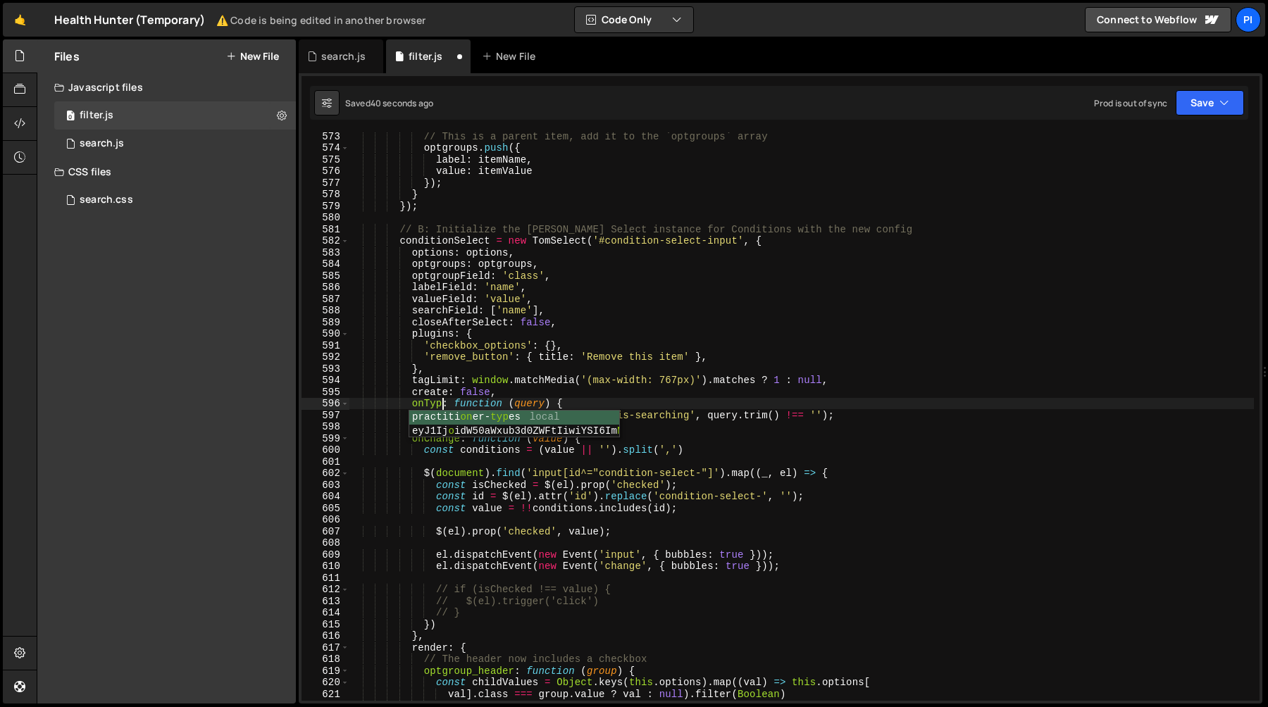
scroll to position [0, 6]
click at [508, 389] on div "// This is a parent item, add it to the `optgroups` array optgroups . push ({ l…" at bounding box center [801, 426] width 905 height 592
click at [595, 404] on div "// This is a parent item, add it to the `optgroups` array optgroups . push ({ l…" at bounding box center [801, 426] width 905 height 592
type textarea "onType: function (query) {"
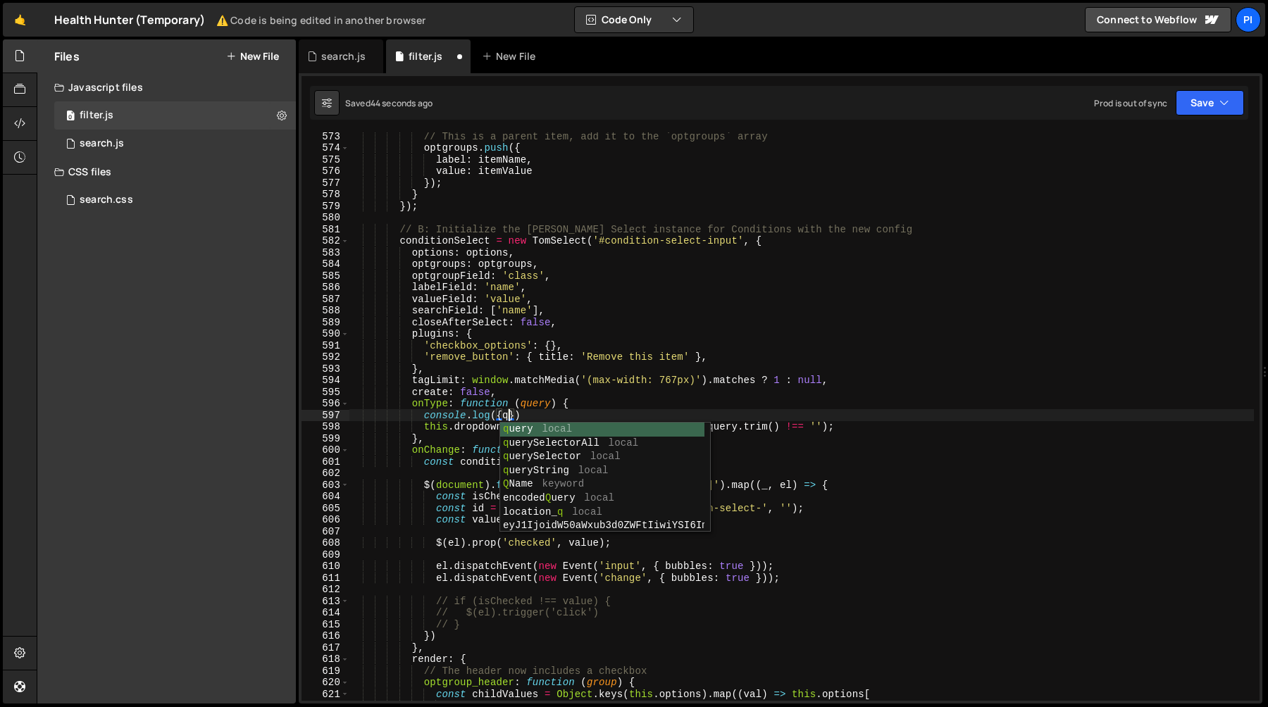
scroll to position [0, 11]
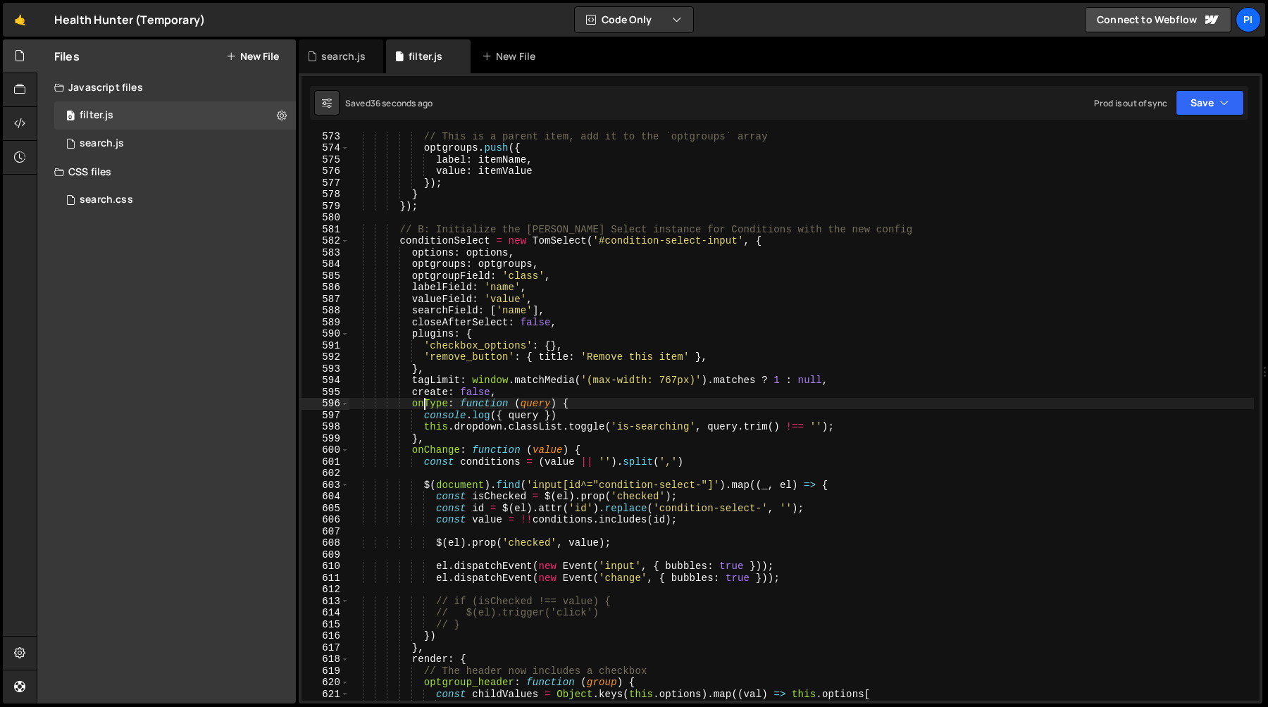
click at [424, 404] on div "// This is a parent item, add it to the `optgroups` array optgroups . push ({ l…" at bounding box center [801, 426] width 905 height 592
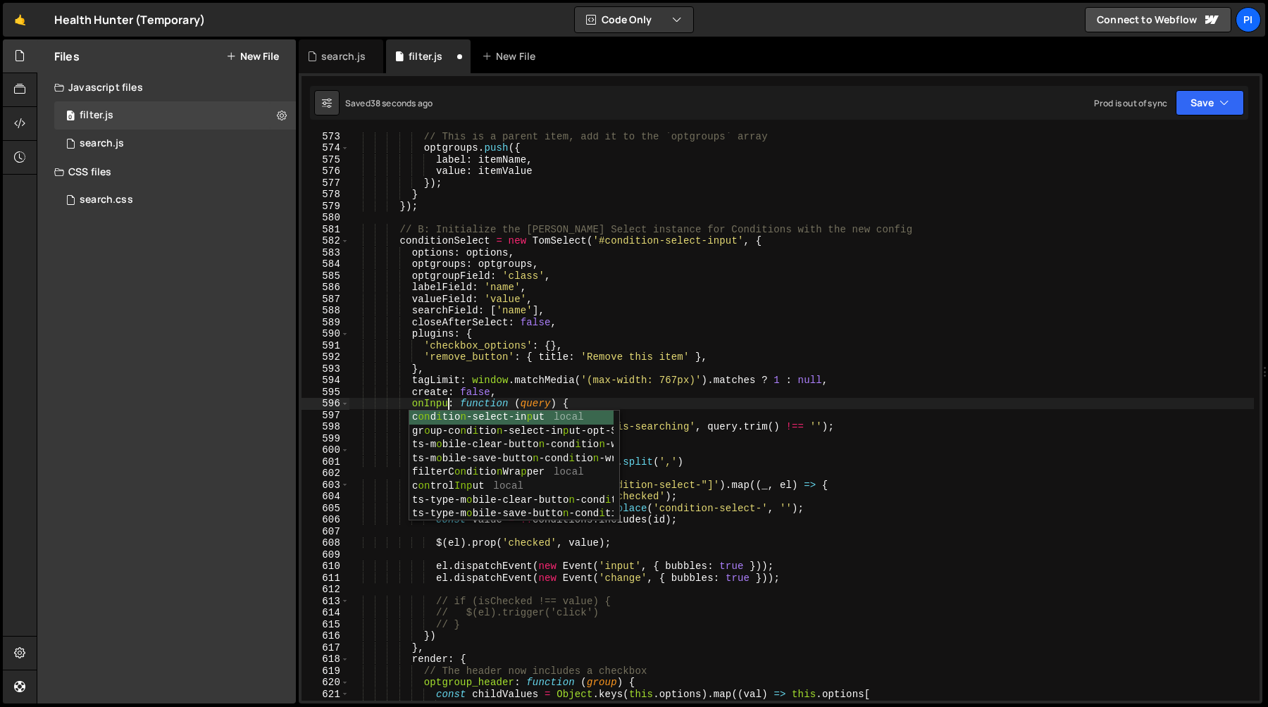
scroll to position [0, 6]
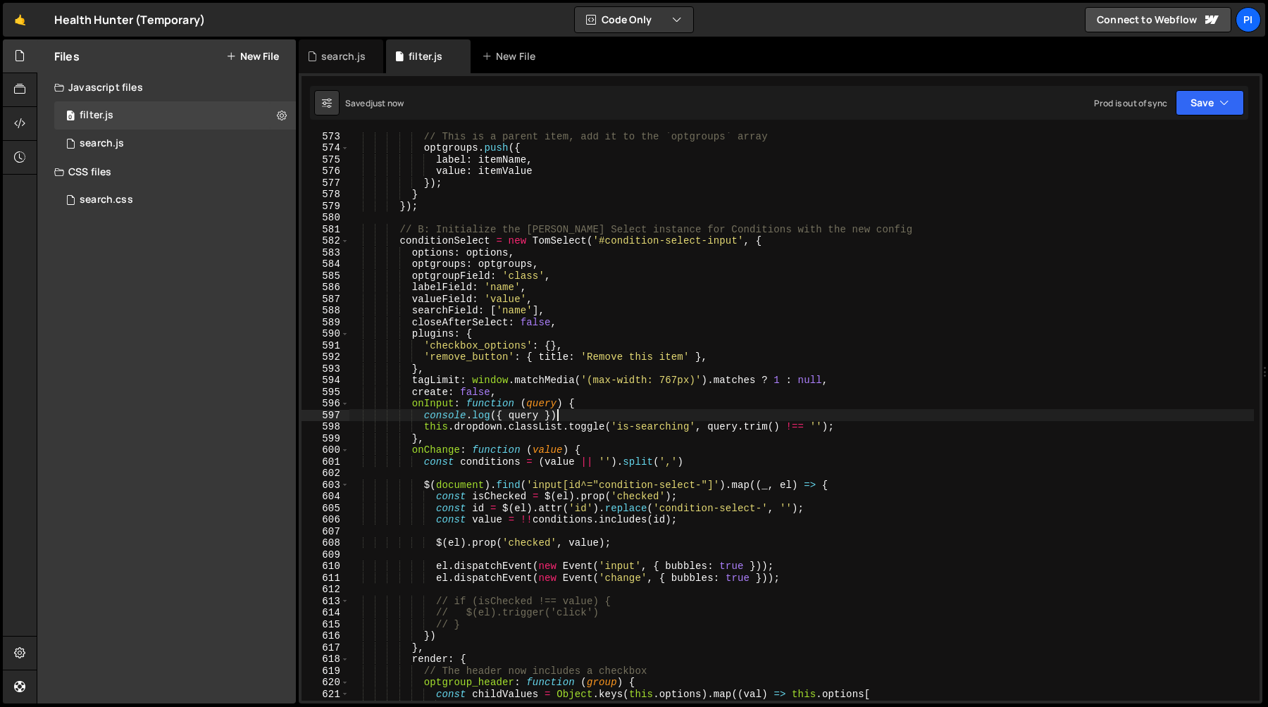
click at [585, 416] on div "// This is a parent item, add it to the `optgroups` array optgroups . push ({ l…" at bounding box center [801, 426] width 905 height 592
type textarea "})();"
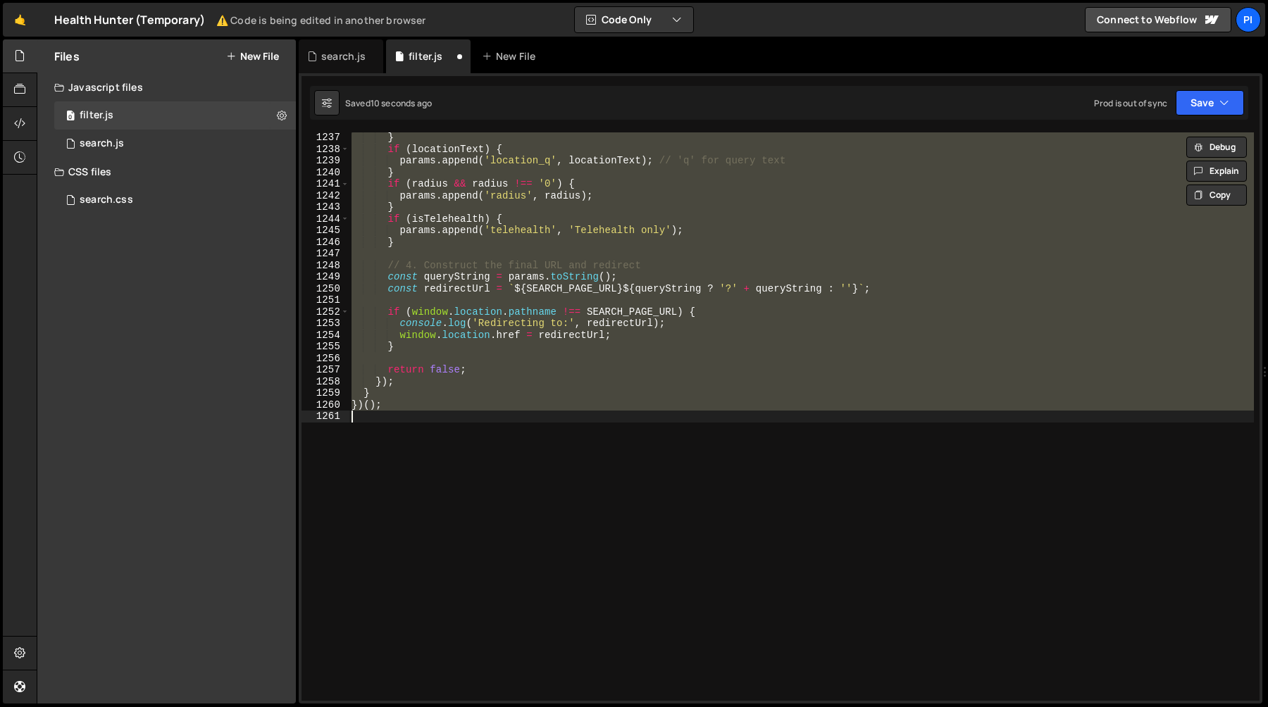
scroll to position [6714, 0]
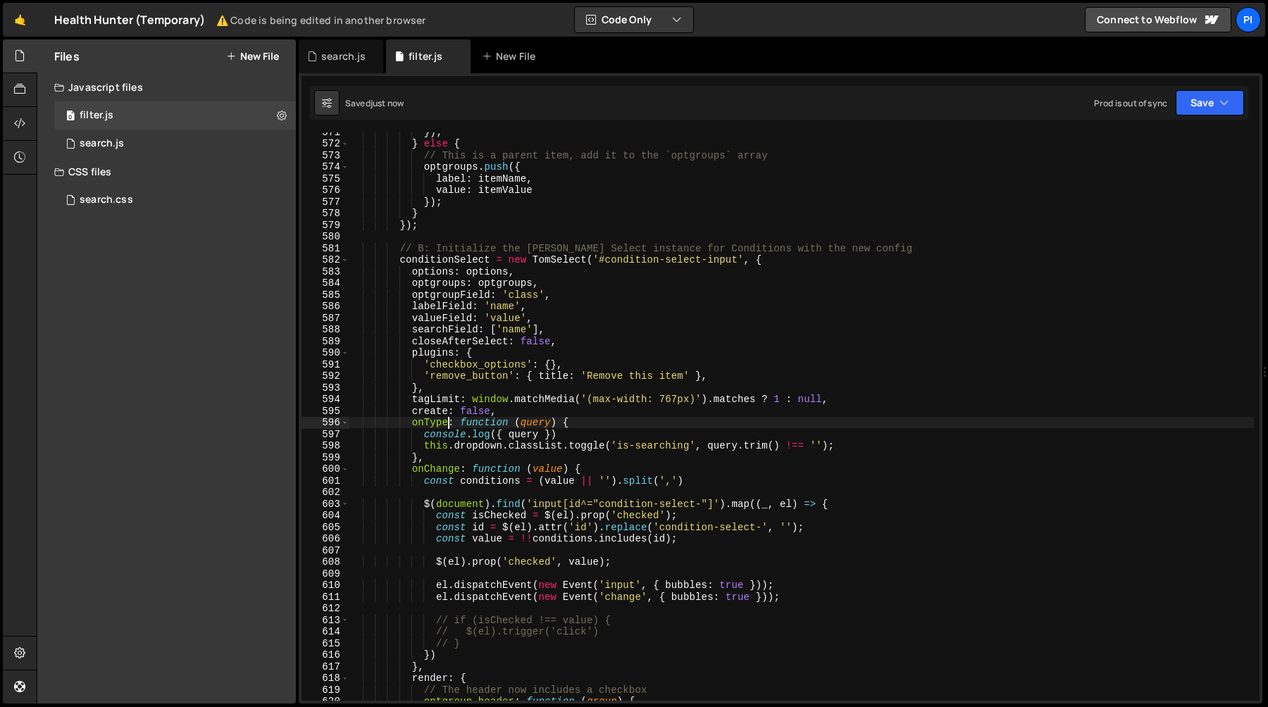
click at [580, 438] on div "}) ; } else { // This is a parent item, add it to the `optgroups` array optgrou…" at bounding box center [801, 422] width 905 height 592
click at [425, 447] on div "}) ; } else { // This is a parent item, add it to the `optgroups` array optgrou…" at bounding box center [801, 422] width 905 height 592
drag, startPoint x: 425, startPoint y: 447, endPoint x: 500, endPoint y: 450, distance: 75.4
click at [500, 450] on div "}) ; } else { // This is a parent item, add it to the `optgroups` array optgrou…" at bounding box center [801, 422] width 905 height 592
click at [540, 439] on div "}) ; } else { // This is a parent item, add it to the `optgroups` array optgrou…" at bounding box center [801, 422] width 905 height 592
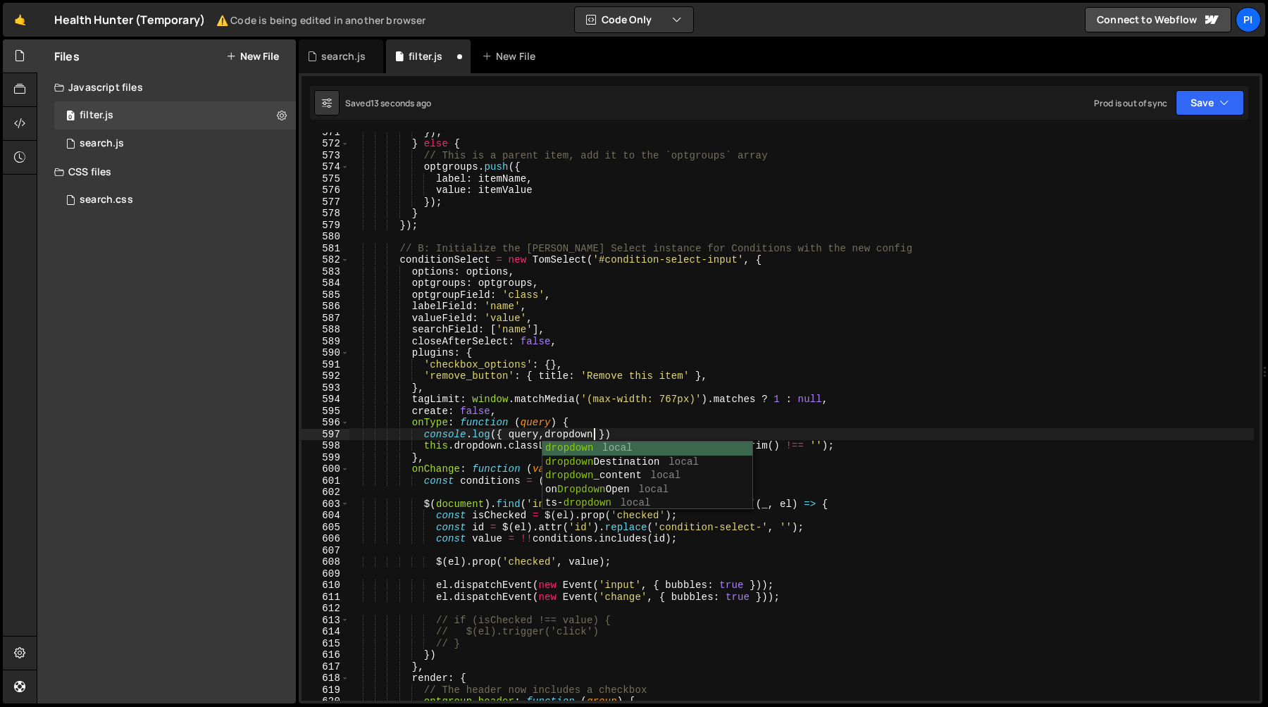
scroll to position [0, 17]
paste textarea "this.dropdown"
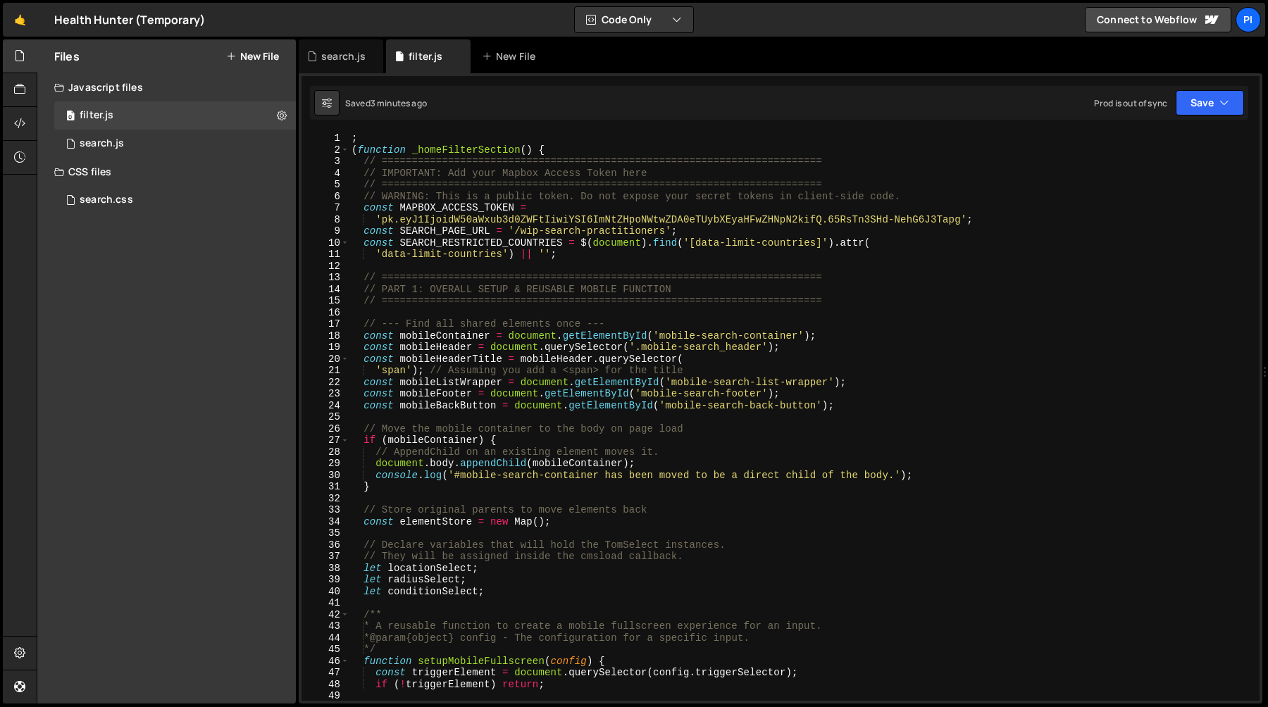
scroll to position [0, 0]
click at [347, 151] on span at bounding box center [345, 150] width 8 height 12
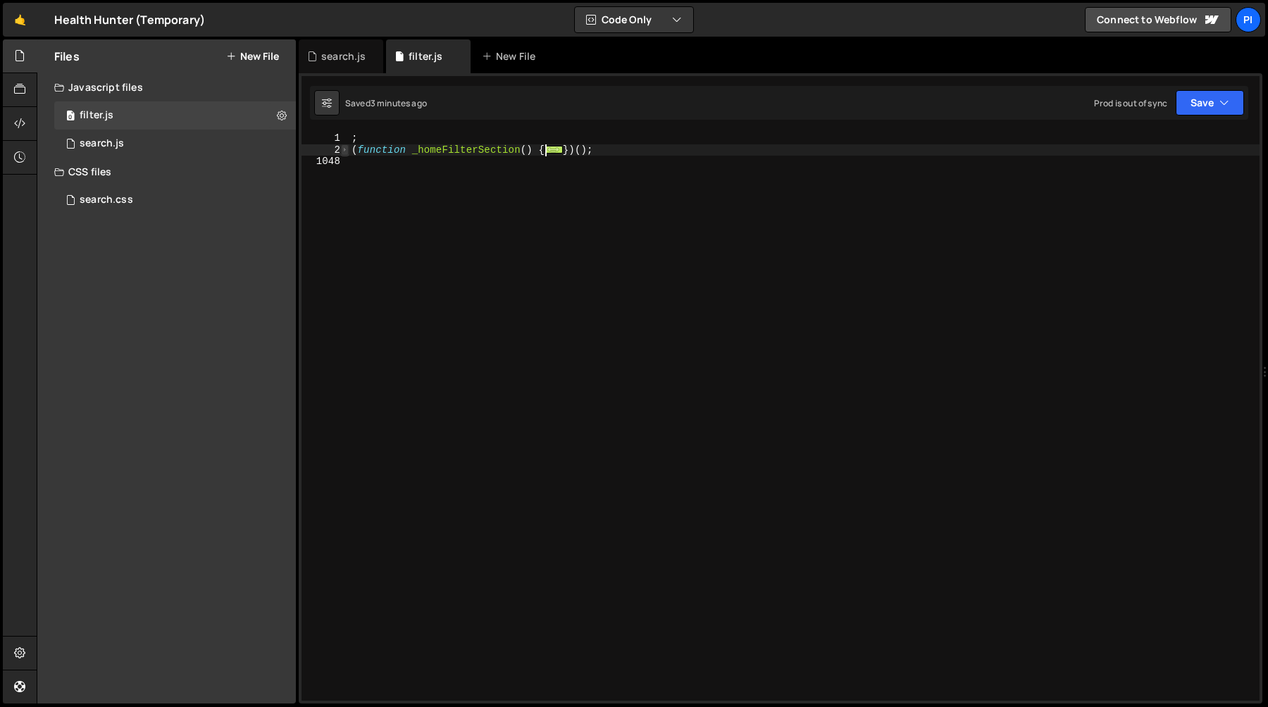
click at [347, 151] on span at bounding box center [345, 150] width 8 height 12
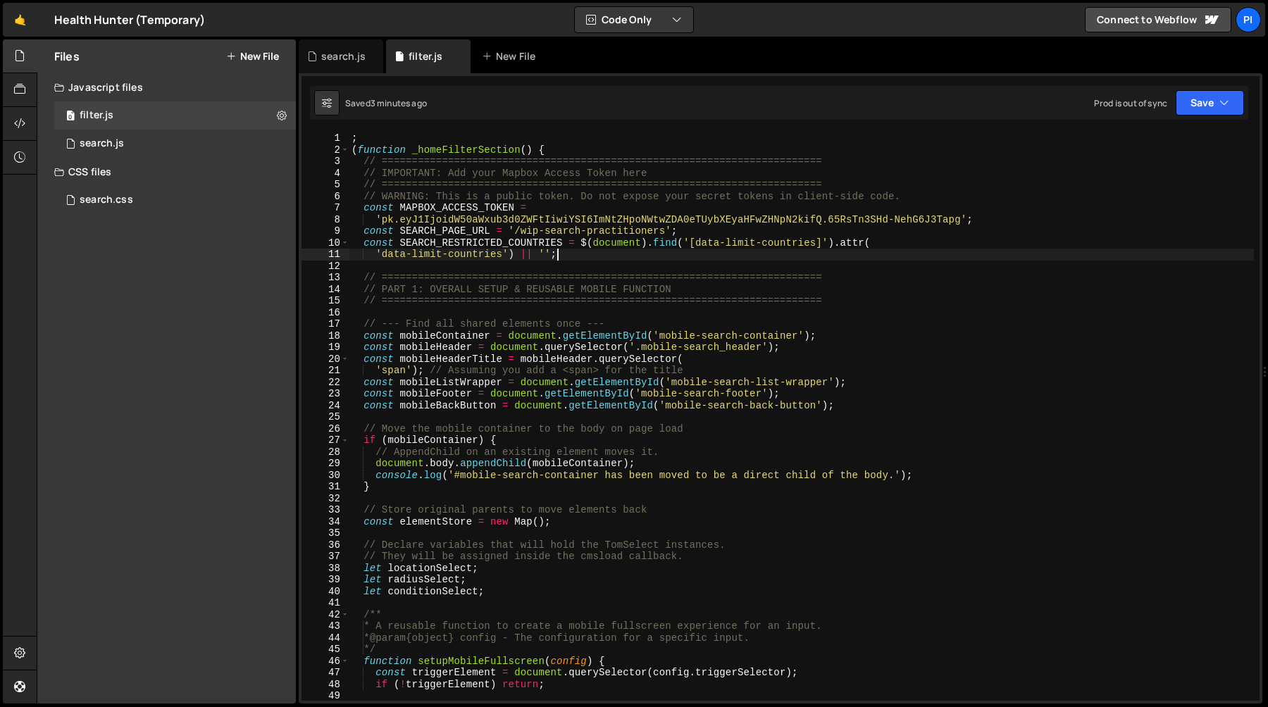
click at [572, 259] on div "; ( function _homeFilterSection ( ) { // ======================================…" at bounding box center [801, 428] width 905 height 592
type textarea "'data-limit-countries') || '';"
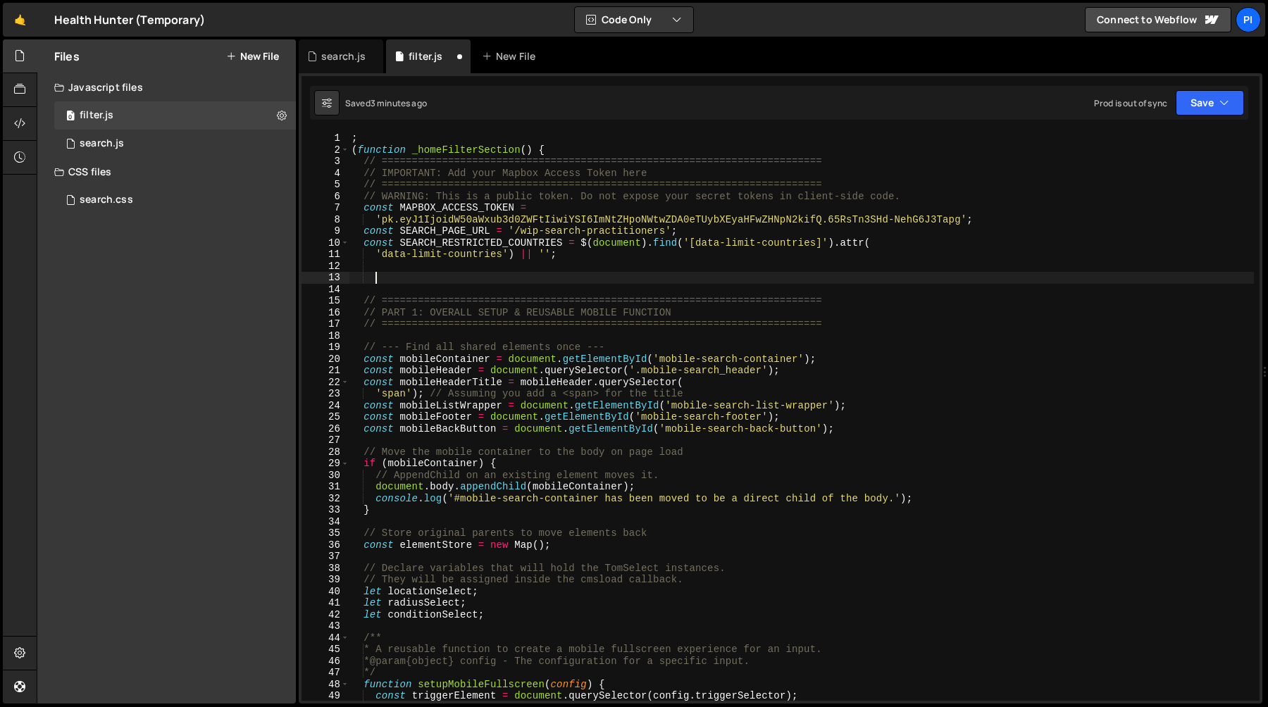
paste textarea "injectCss(tomSelectSearchCss);"
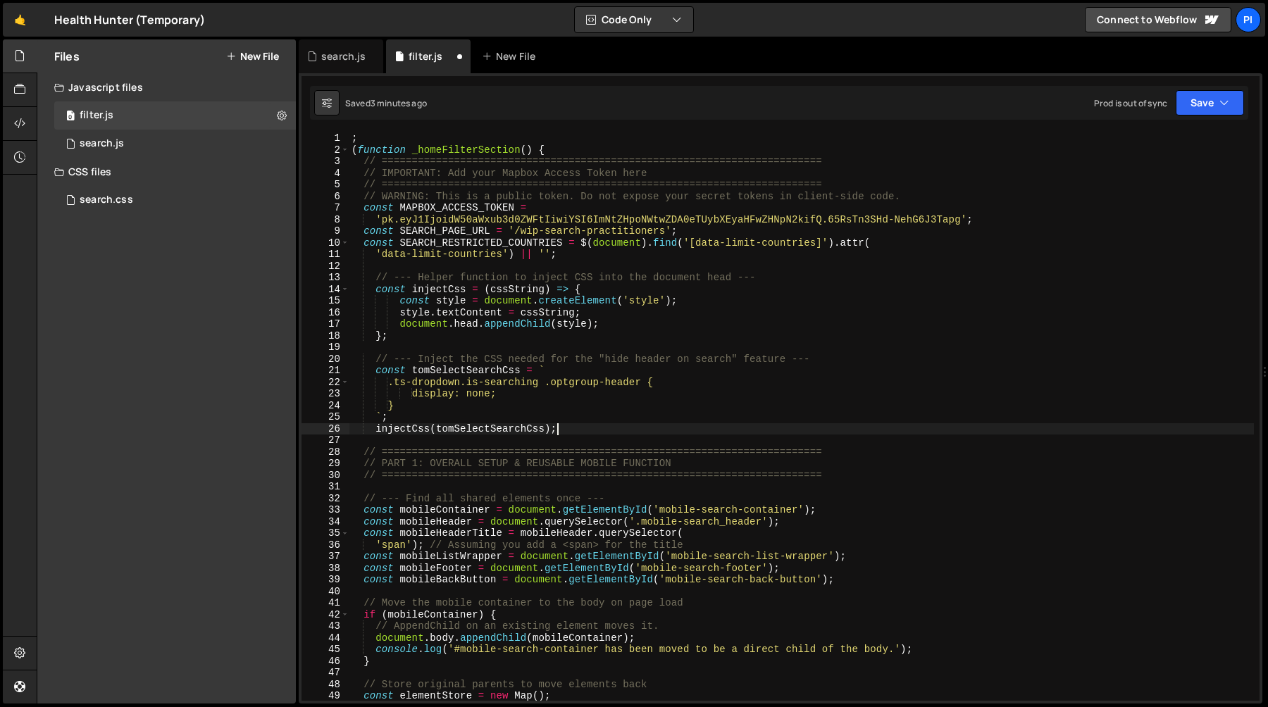
type textarea "injectCss(tomSelectSearchCss);"
click at [407, 271] on div "; ( function _homeFilterSection ( ) { // ======================================…" at bounding box center [801, 428] width 905 height 592
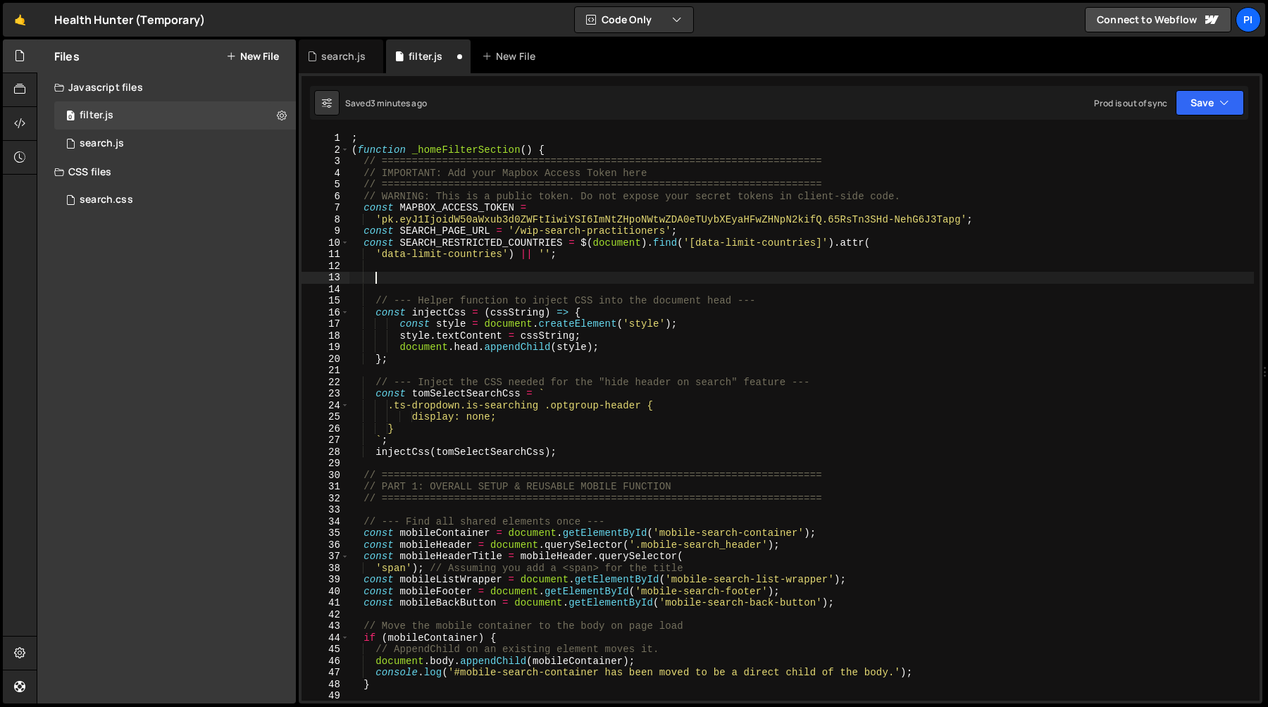
paste textarea "// ========================================================================="
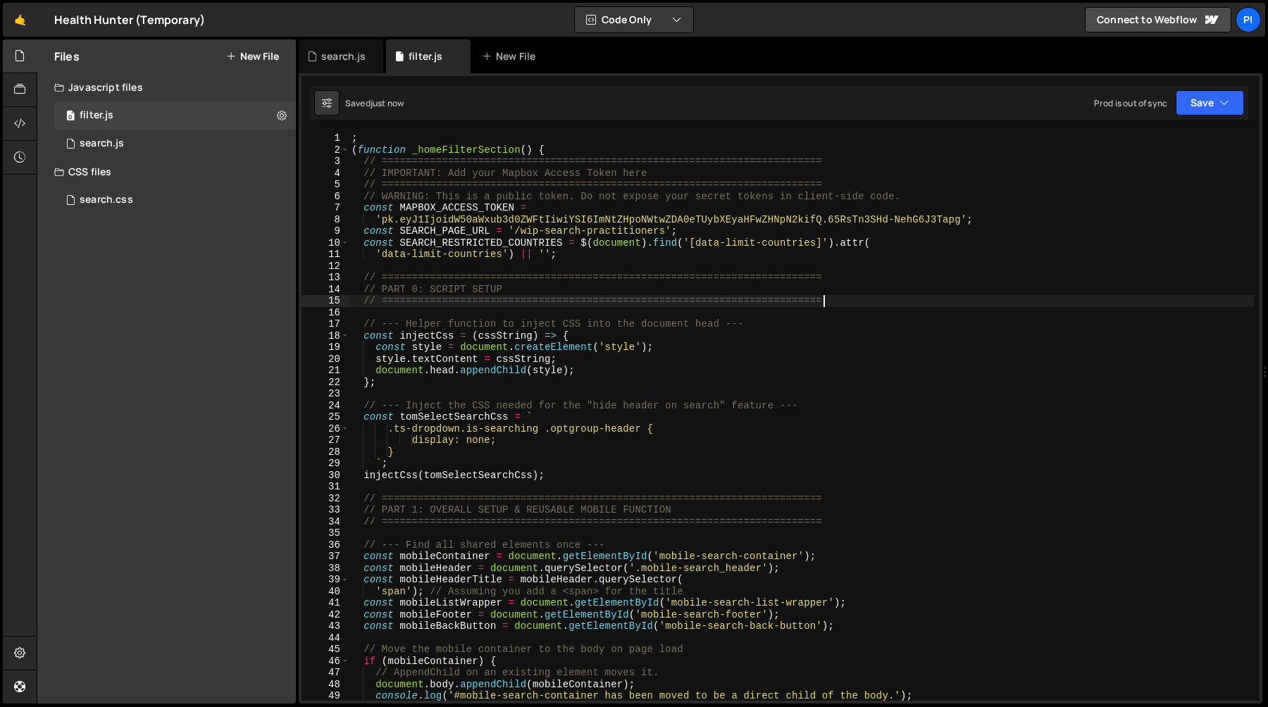
click at [426, 338] on div "; ( function _homeFilterSection ( ) { // ======================================…" at bounding box center [801, 428] width 905 height 592
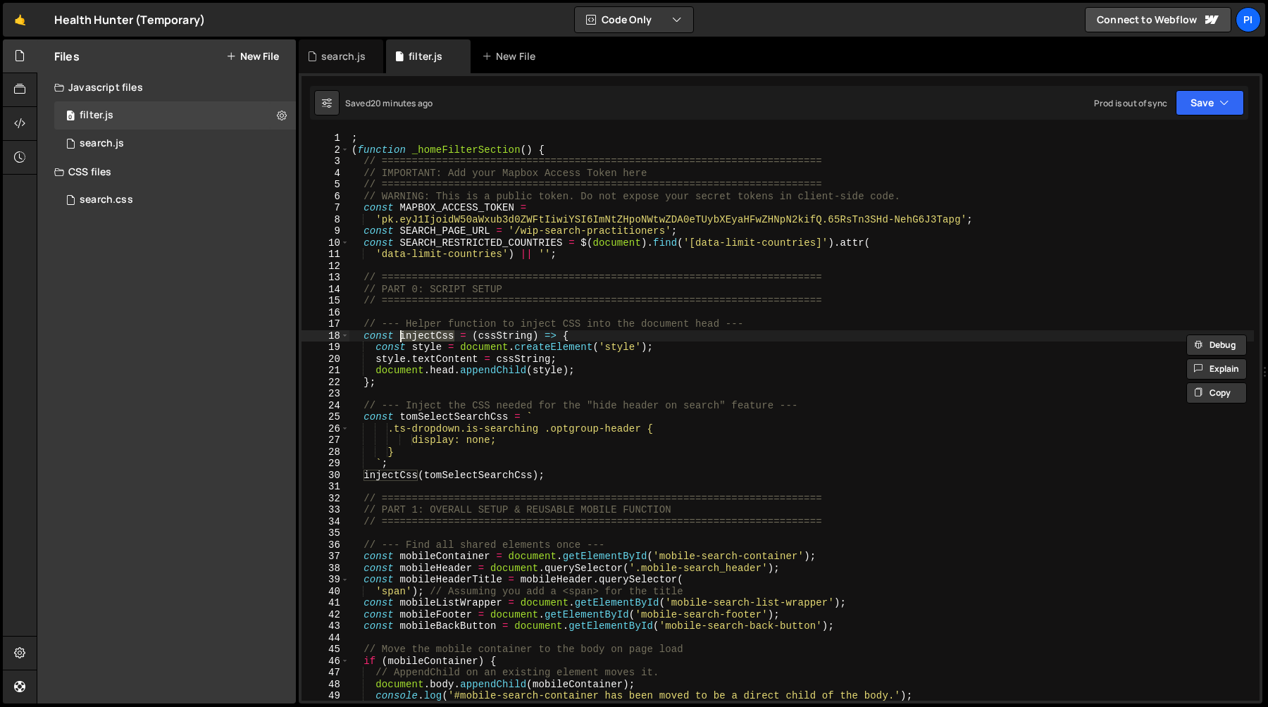
type textarea "})();"
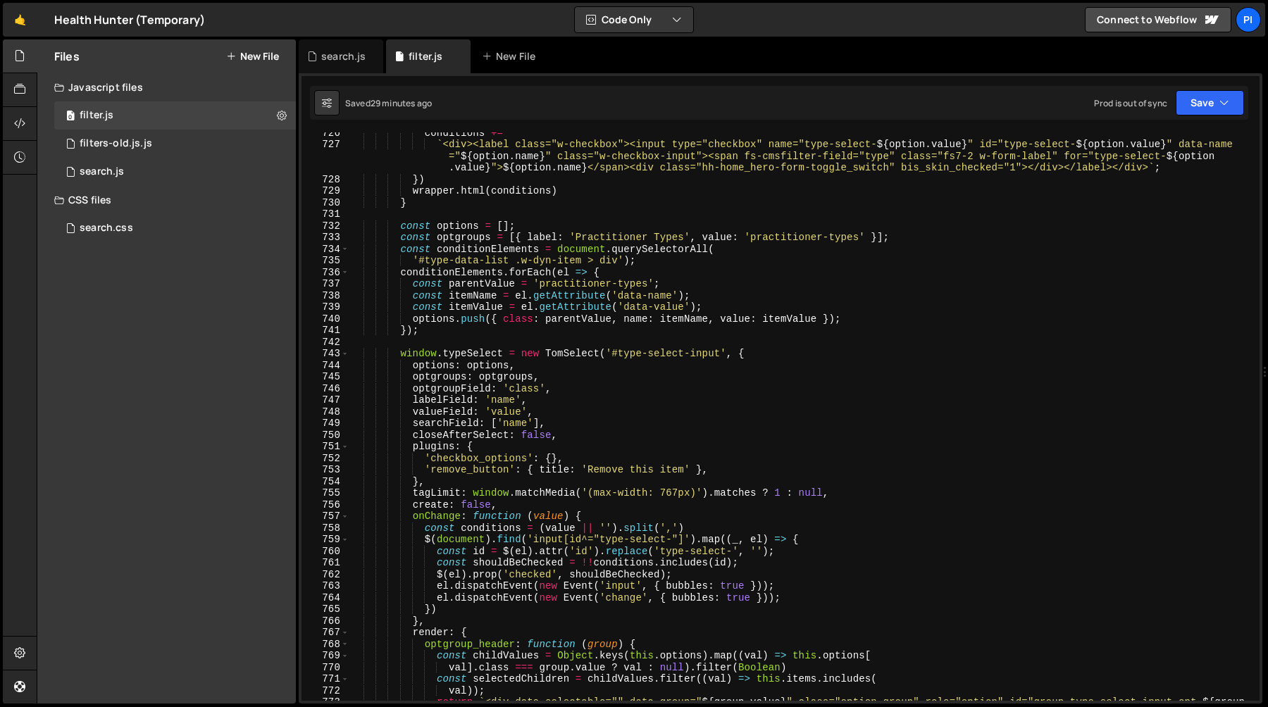
scroll to position [8544, 0]
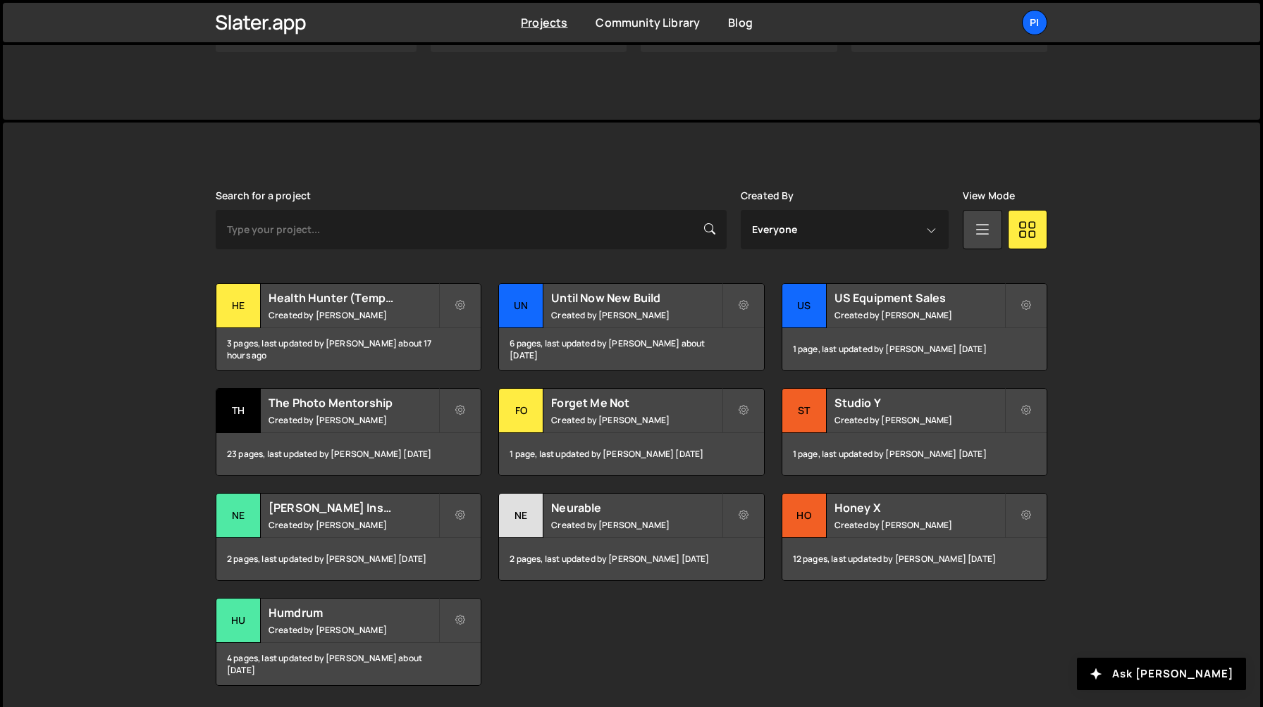
scroll to position [288, 0]
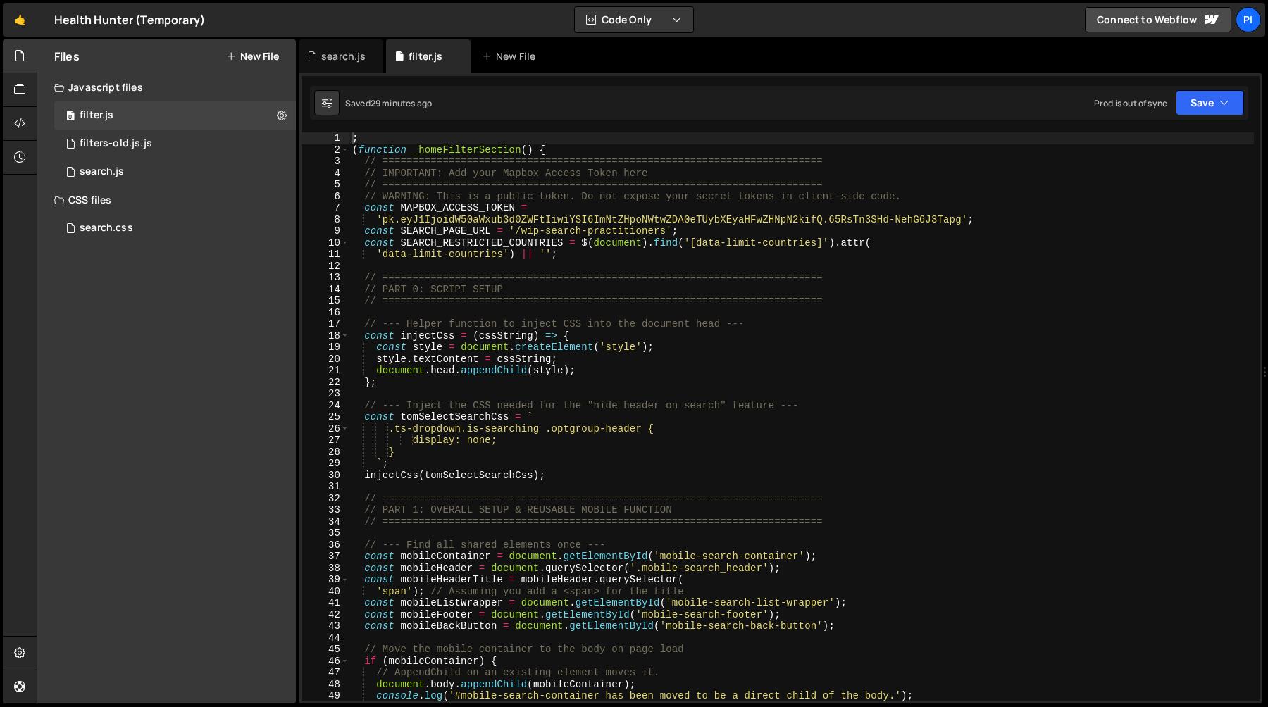
click at [512, 319] on div "; ( function _homeFilterSection ( ) { // ======================================…" at bounding box center [801, 428] width 905 height 592
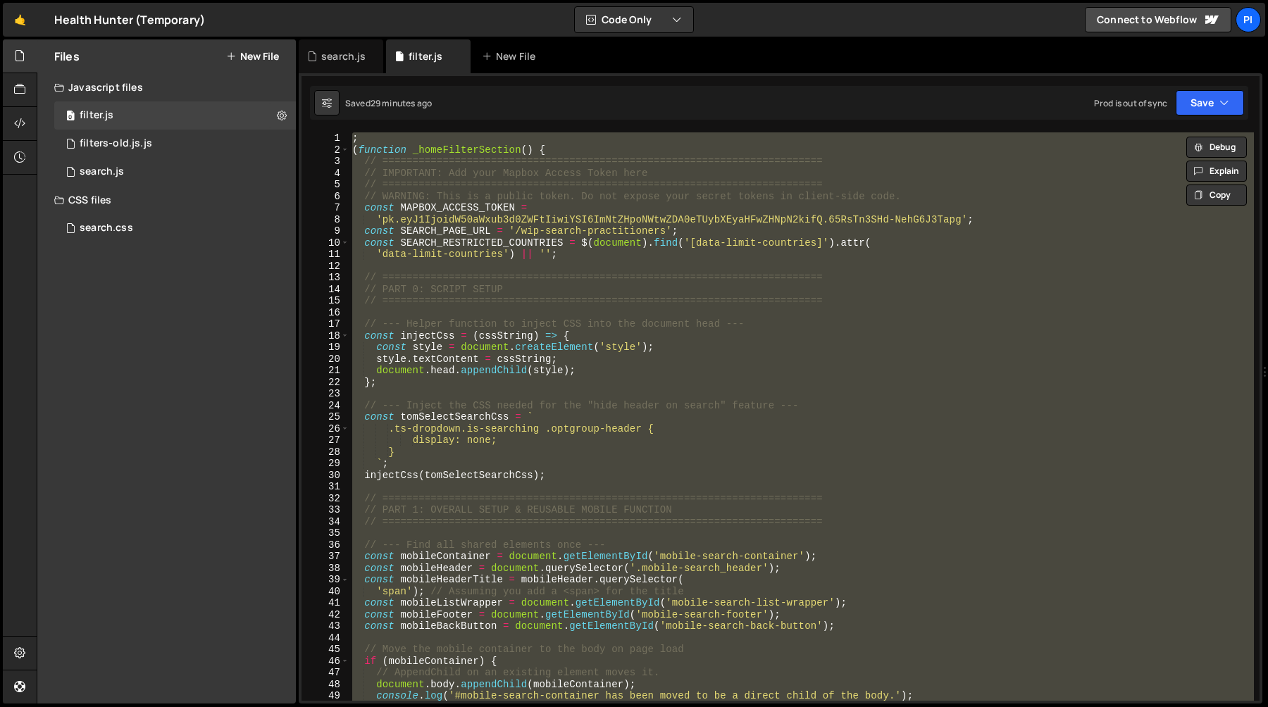
click at [731, 296] on div "; ( function _homeFilterSection ( ) { // ======================================…" at bounding box center [801, 416] width 905 height 569
type textarea "// ========================================================================="
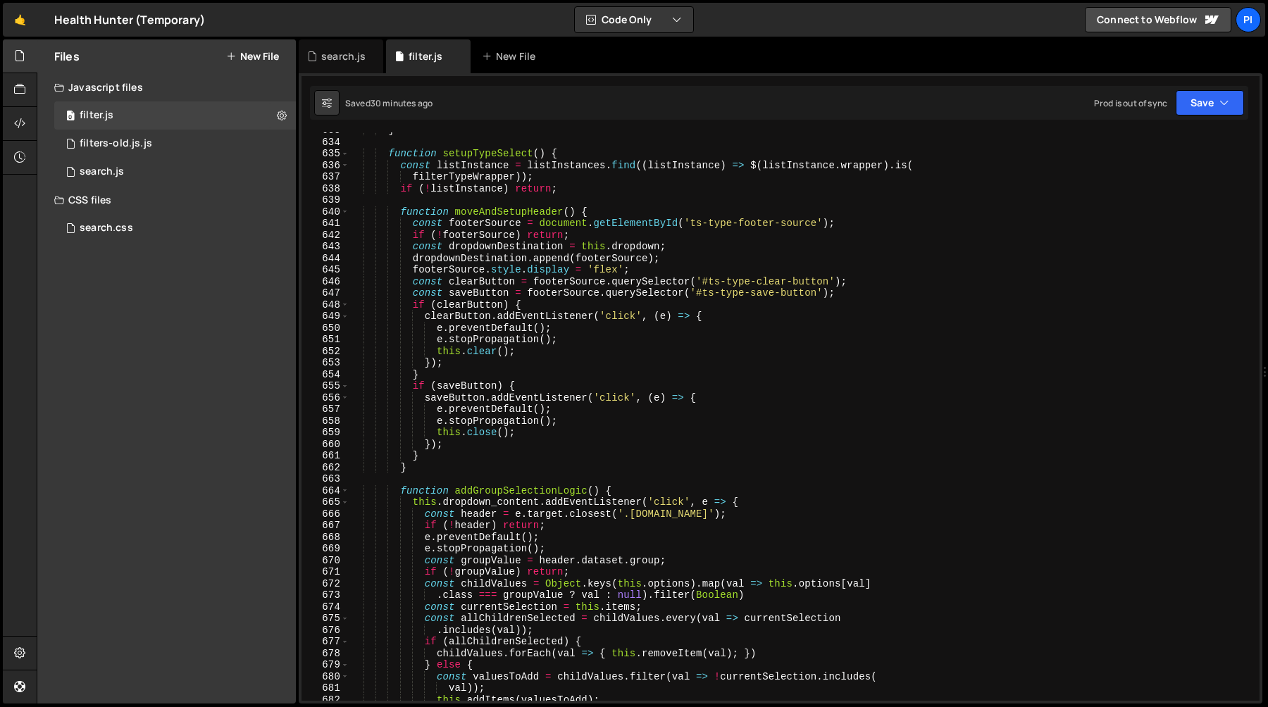
scroll to position [7452, 0]
click at [592, 352] on div "} function setupTypeSelect ( ) { const listInstance = listInstances . find (( l…" at bounding box center [801, 417] width 905 height 592
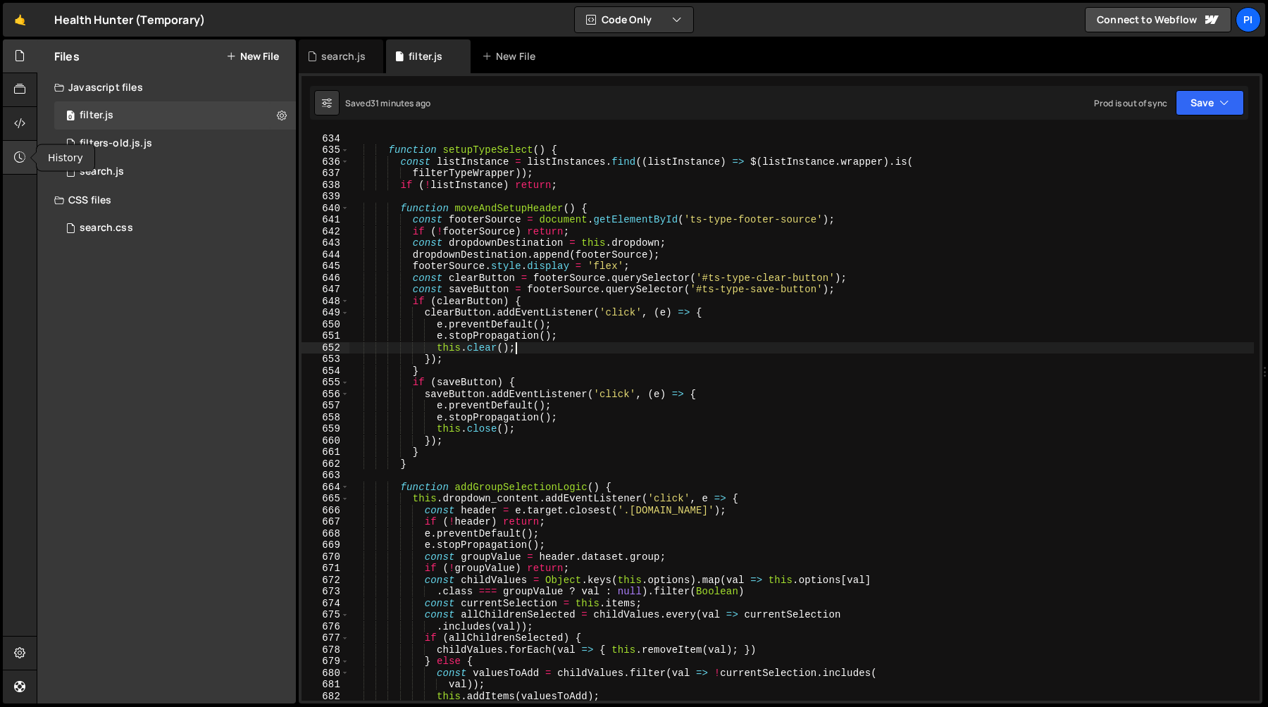
click at [14, 154] on icon at bounding box center [19, 157] width 11 height 16
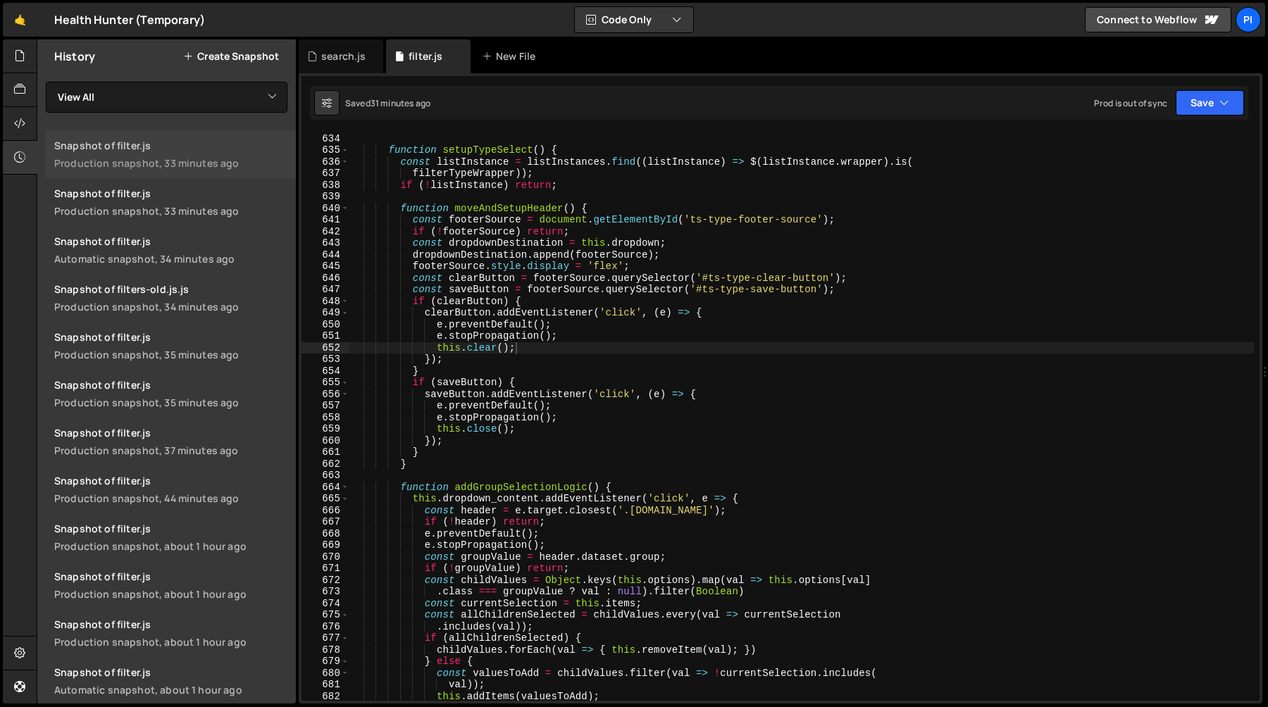
click at [178, 160] on div "Production snapshot, 33 minutes ago" at bounding box center [170, 162] width 233 height 13
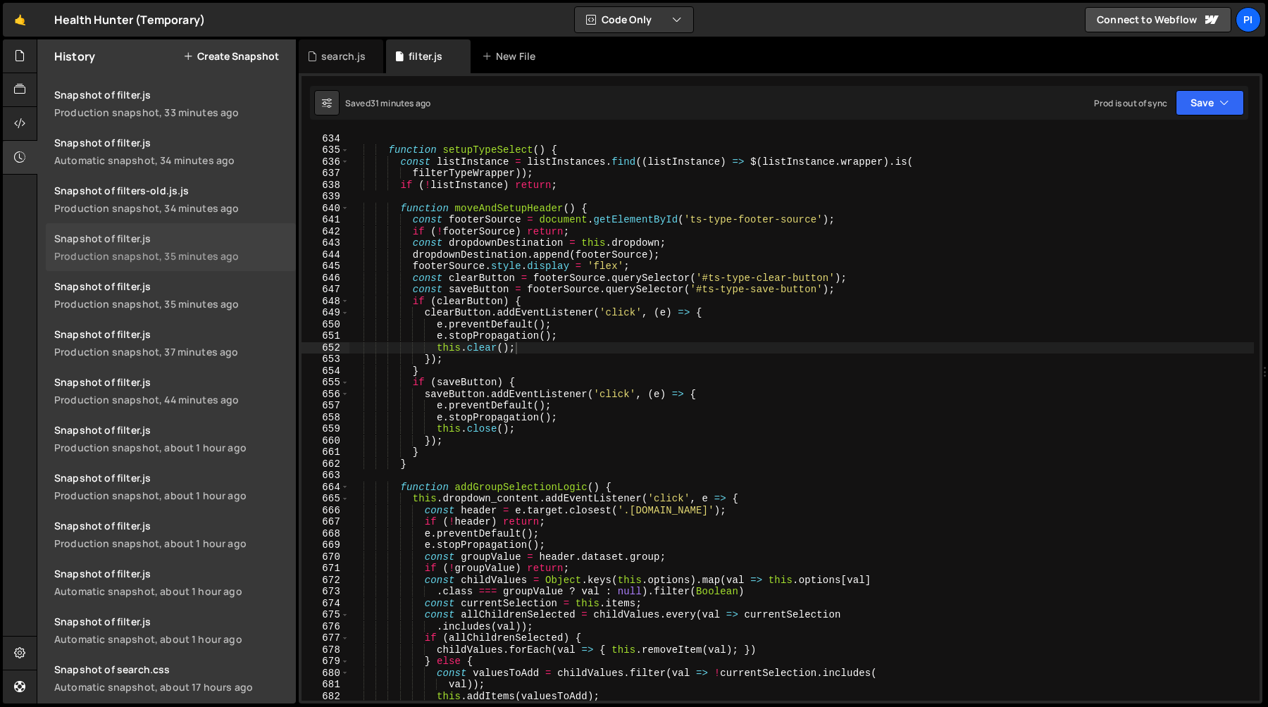
scroll to position [100, 0]
click at [194, 396] on div "Production snapshot, 44 minutes ago" at bounding box center [170, 398] width 233 height 13
click at [201, 440] on div "Production snapshot, about 1 hour ago" at bounding box center [170, 446] width 233 height 13
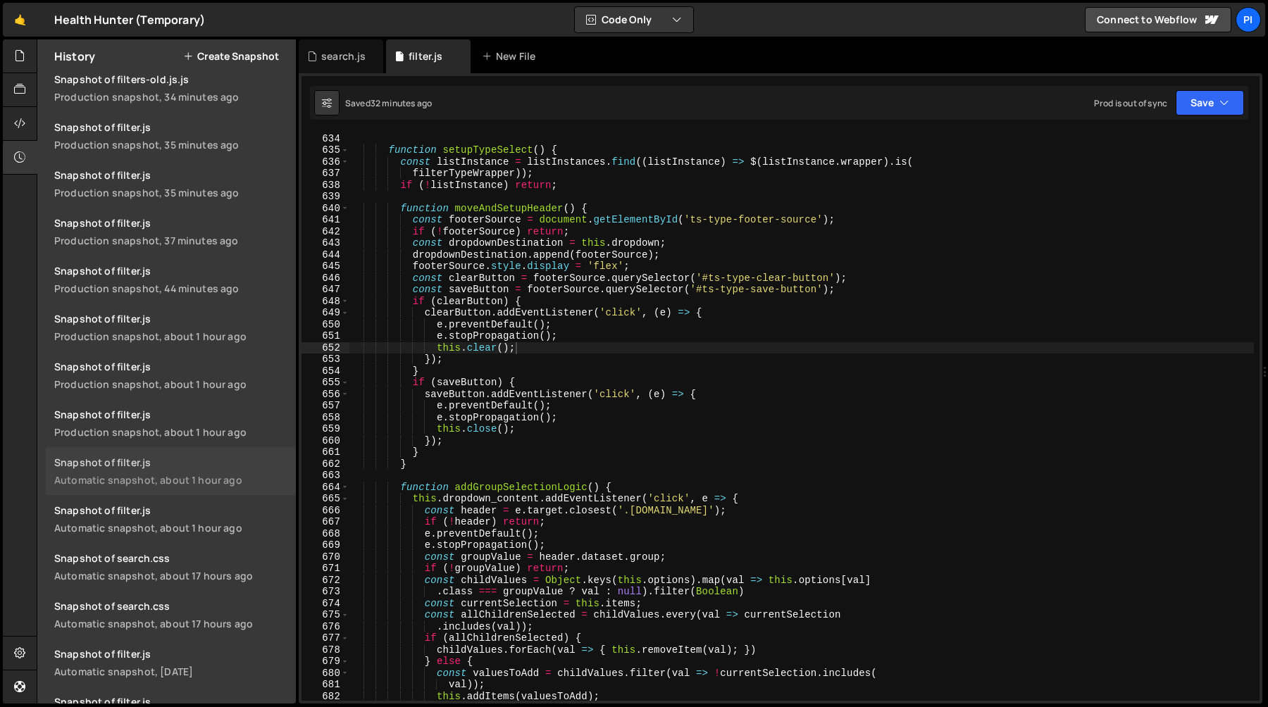
scroll to position [0, 0]
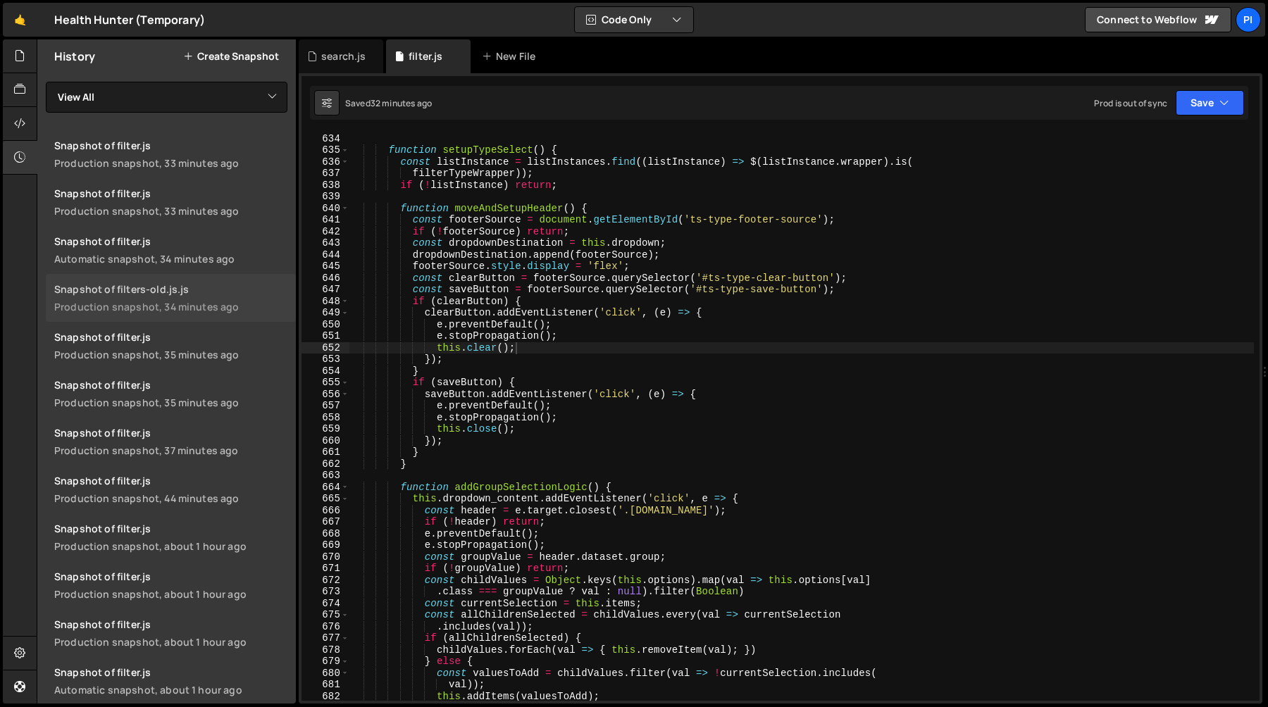
click at [208, 299] on link "Snapshot of filters-old.js.js Production snapshot, 34 minutes ago" at bounding box center [171, 298] width 250 height 48
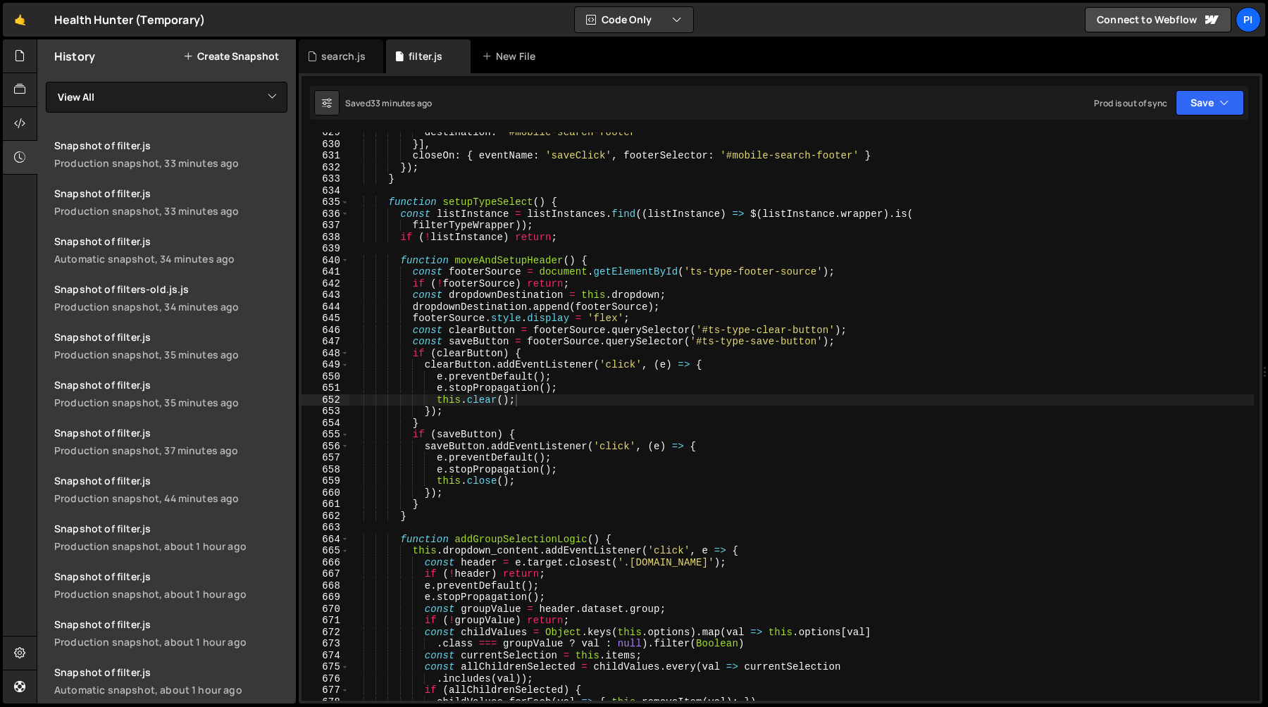
scroll to position [7411, 0]
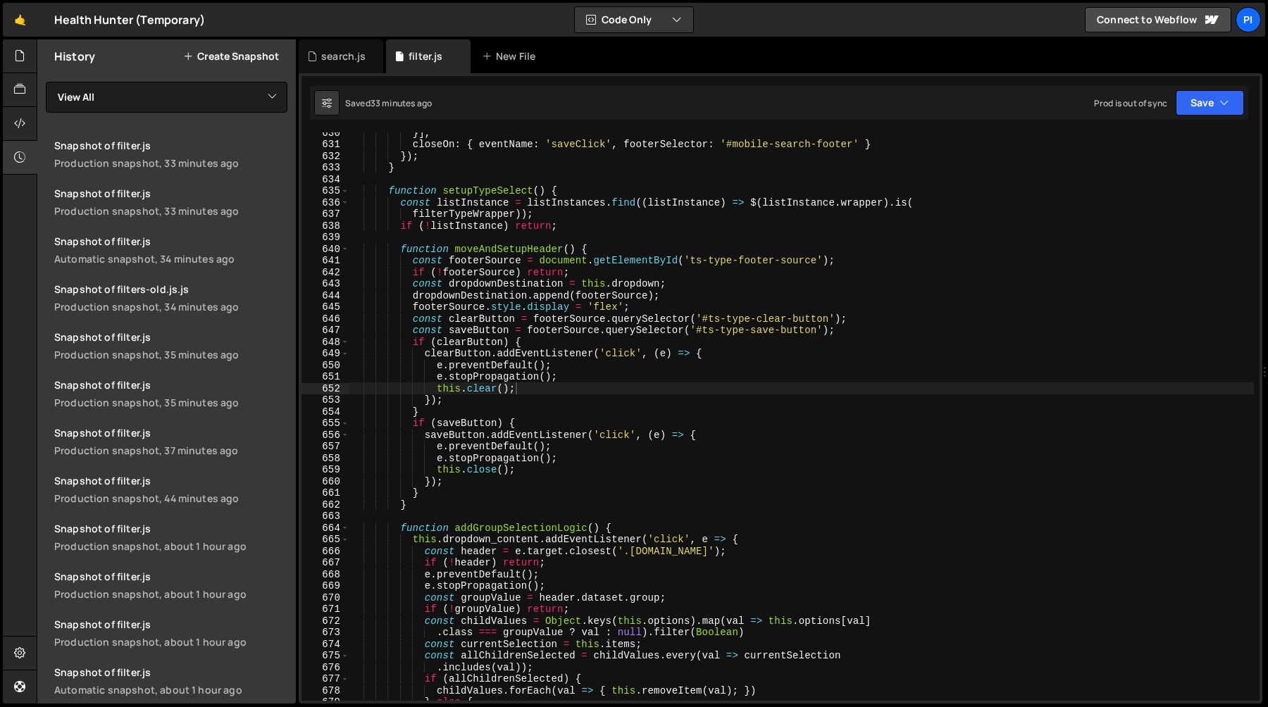
click at [581, 393] on div "}] , closeOn : { eventName : 'saveClick' , footerSelector : '#mobile-search-foo…" at bounding box center [801, 423] width 905 height 592
click at [583, 382] on div "}] , closeOn : { eventName : 'saveClick' , footerSelector : '#mobile-search-foo…" at bounding box center [801, 423] width 905 height 592
type textarea "e.stopPropagation();"
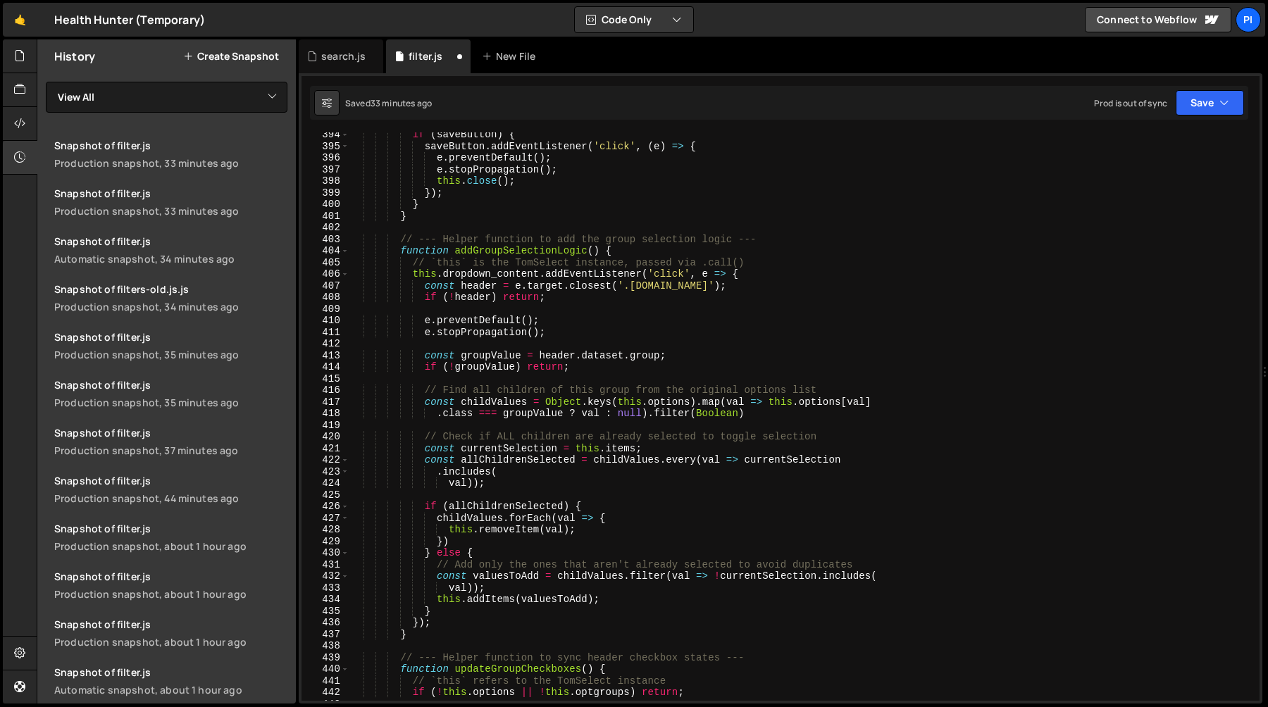
scroll to position [4348, 0]
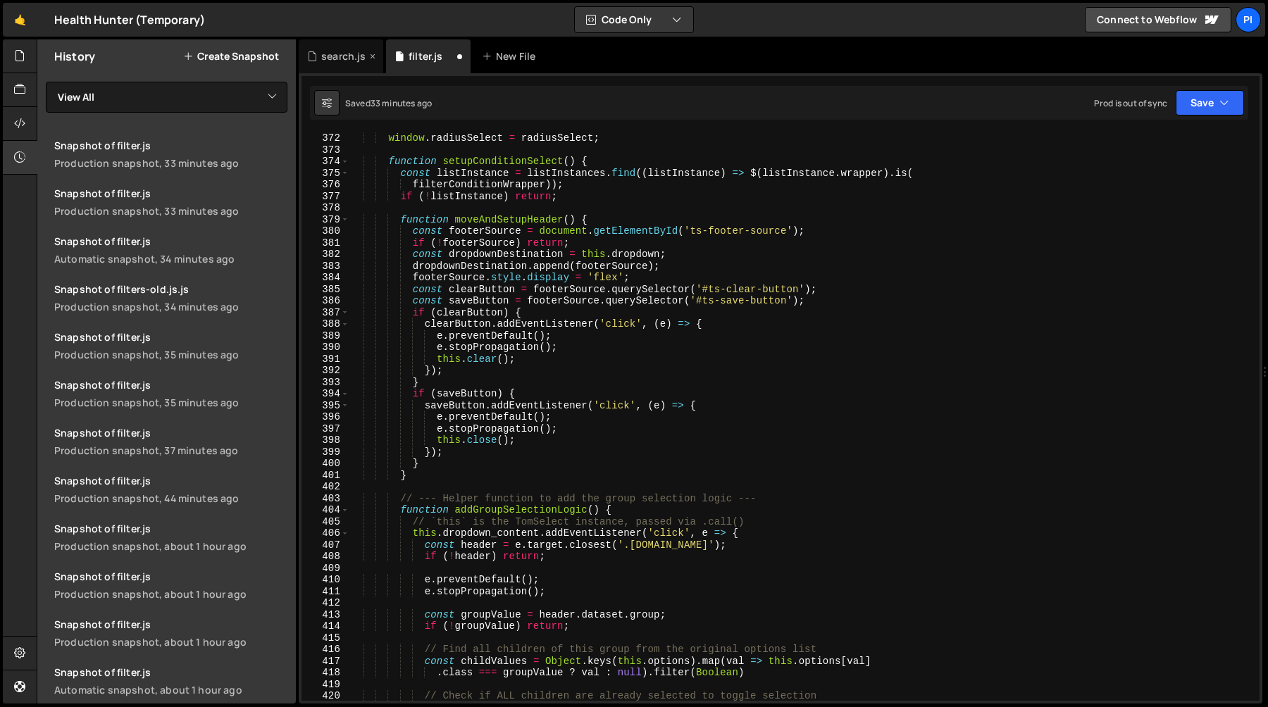
click at [345, 65] on div "search.js" at bounding box center [341, 56] width 85 height 34
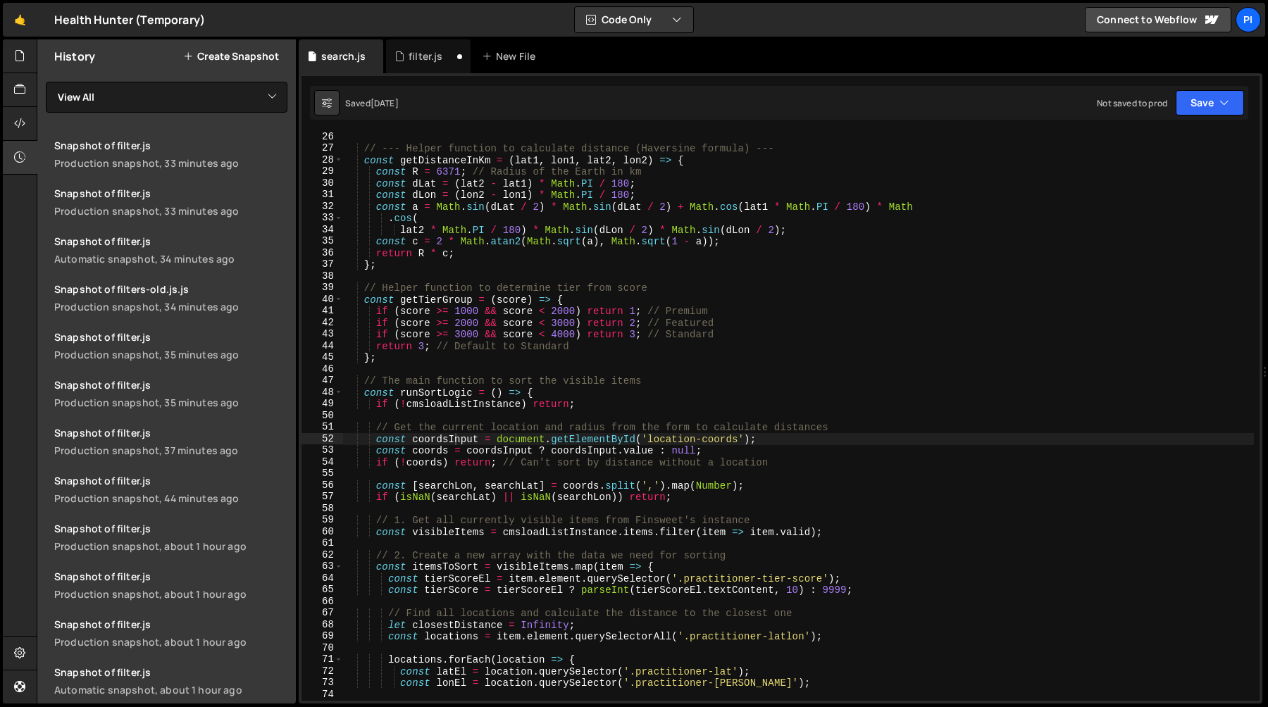
scroll to position [242, 0]
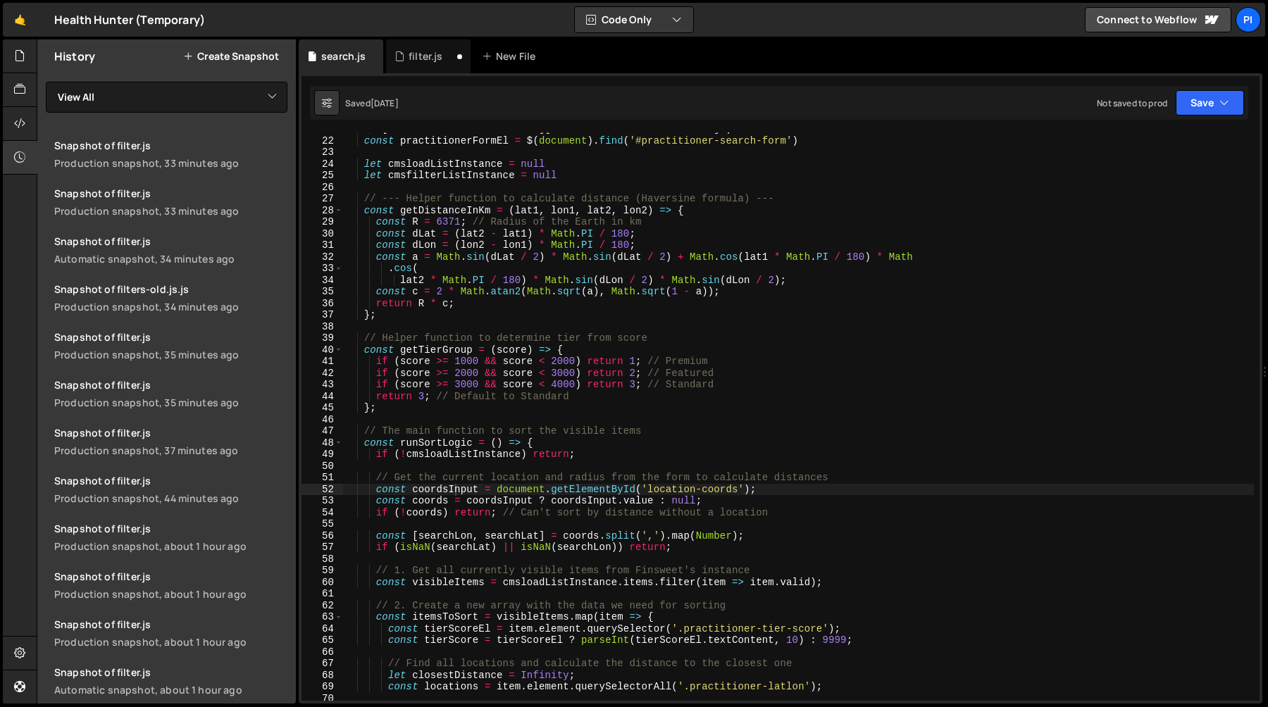
type textarea ".cos("
click at [484, 271] on div "'[fs-cmsload-element="list"][fs-cmsfilter-element="list"]' ) const practitioner…" at bounding box center [798, 419] width 911 height 592
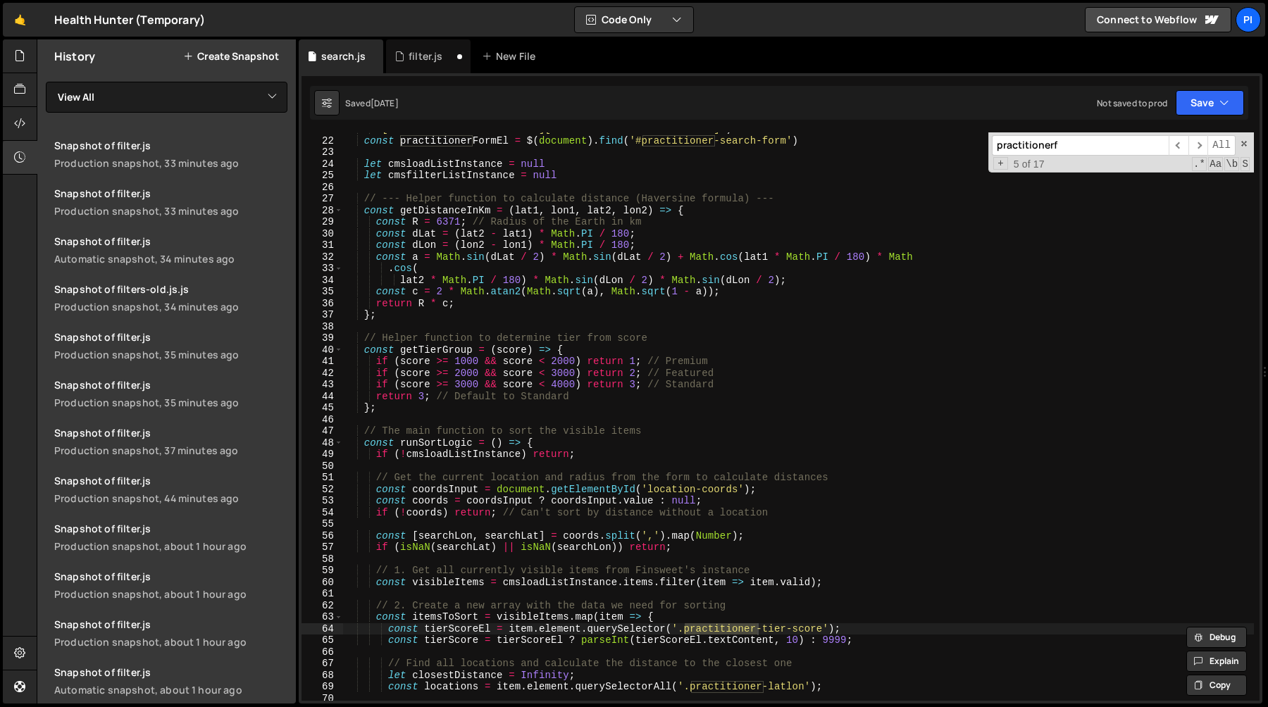
scroll to position [4342, 0]
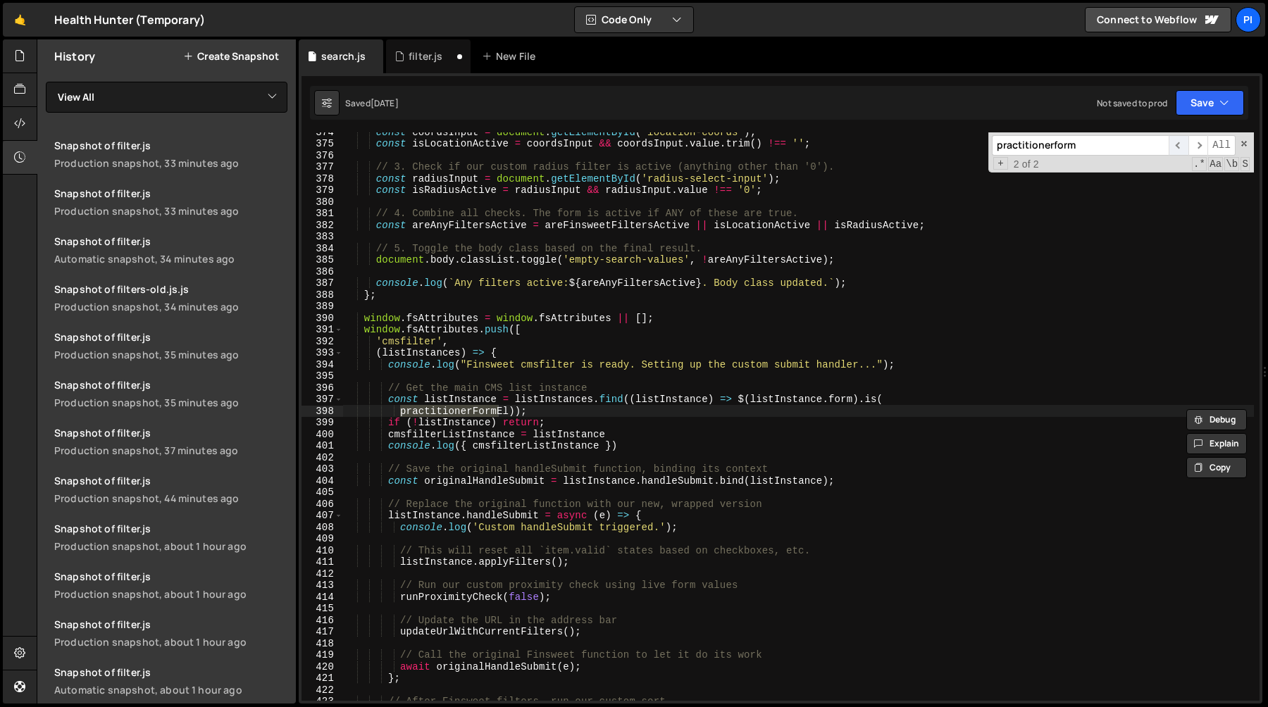
type input "practitionerform"
click at [1177, 149] on span "​" at bounding box center [1179, 145] width 20 height 20
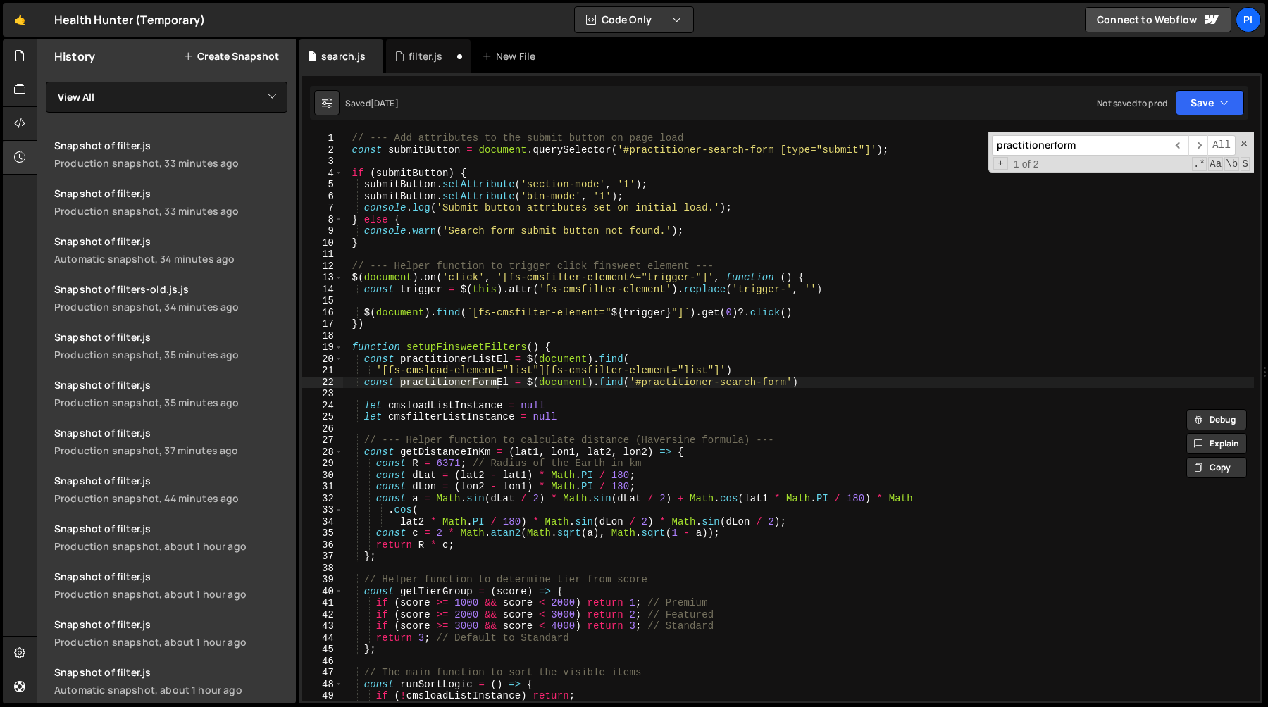
click at [827, 382] on div "// --- Add attributes to the submit button on page load const submitButton = do…" at bounding box center [798, 428] width 911 height 592
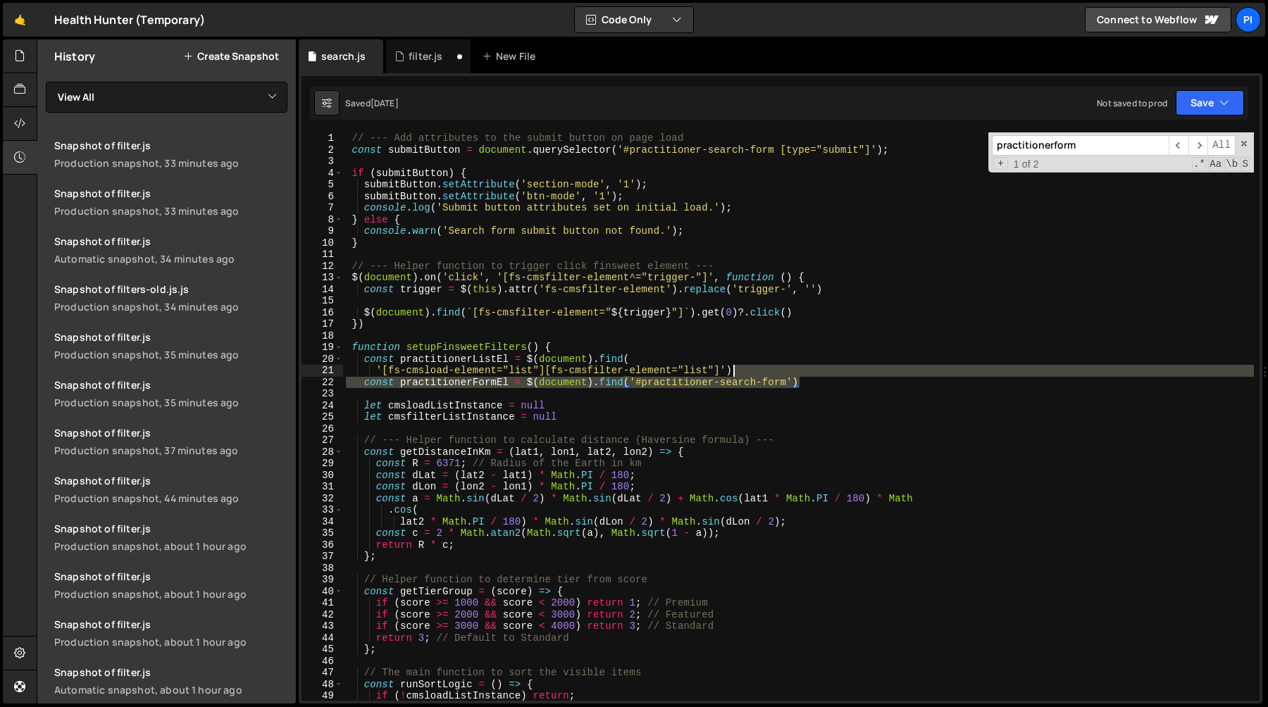
click at [800, 374] on div "// --- Add attributes to the submit button on page load const submitButton = do…" at bounding box center [798, 428] width 911 height 592
type textarea "'[fs-cmsload-element="list"][fs-cmsfilter-element="list"]') const practitionerF…"
click at [415, 54] on div "filter.js" at bounding box center [426, 56] width 34 height 14
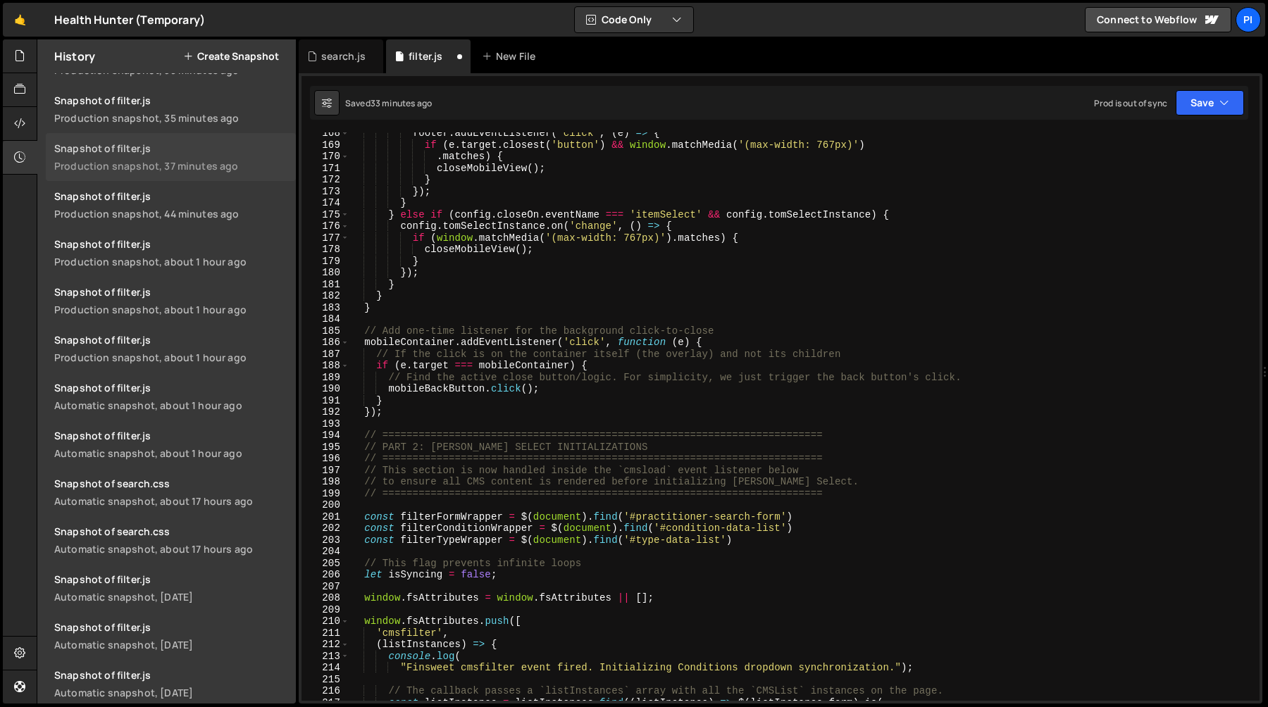
scroll to position [259, 0]
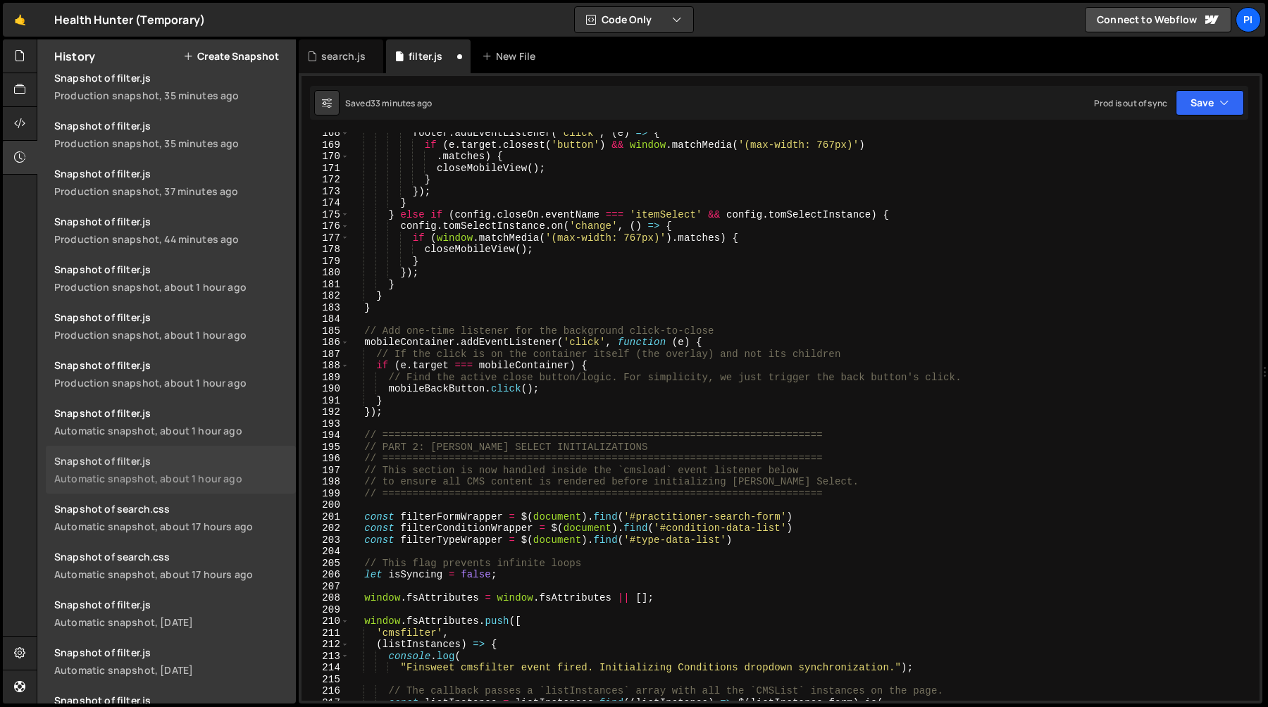
click at [209, 457] on div "Snapshot of filter.js" at bounding box center [170, 460] width 233 height 13
click at [209, 428] on div "Automatic snapshot, about 1 hour ago" at bounding box center [170, 430] width 233 height 13
click at [218, 379] on div "Production snapshot, about 1 hour ago" at bounding box center [170, 382] width 233 height 13
click at [218, 319] on div "Snapshot of filter.js" at bounding box center [170, 317] width 233 height 13
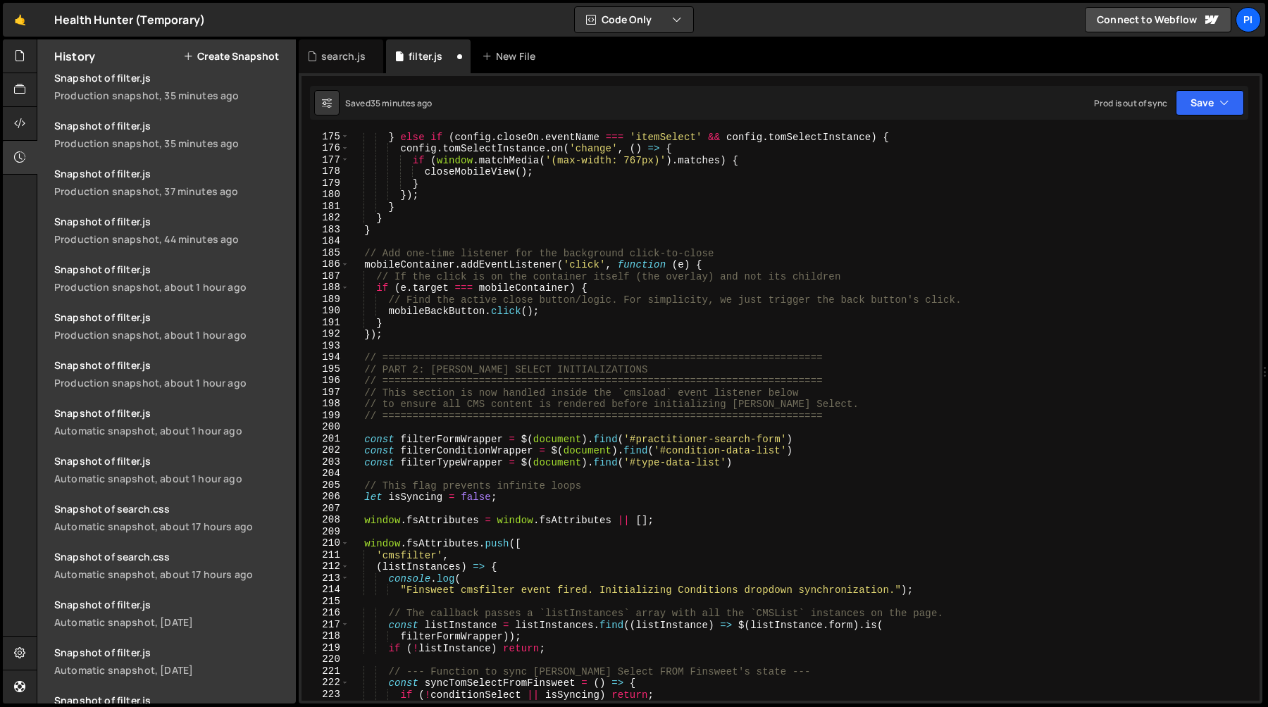
click at [503, 491] on div "} else if ( config . closeOn . eventName === 'itemSelect' && config . tomSelect…" at bounding box center [801, 427] width 905 height 592
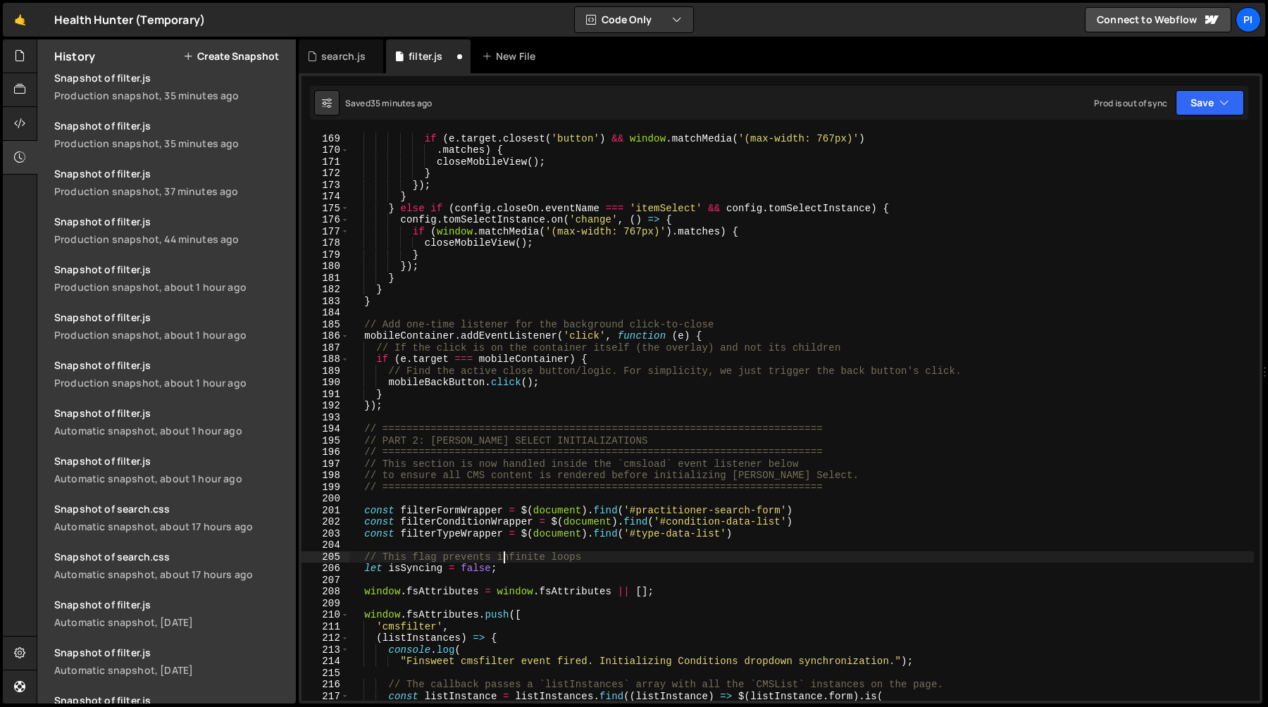
click at [511, 429] on div "footer . addEventListener ( 'click' , ( e ) => { if ( e . target . closest ( 'b…" at bounding box center [801, 417] width 905 height 592
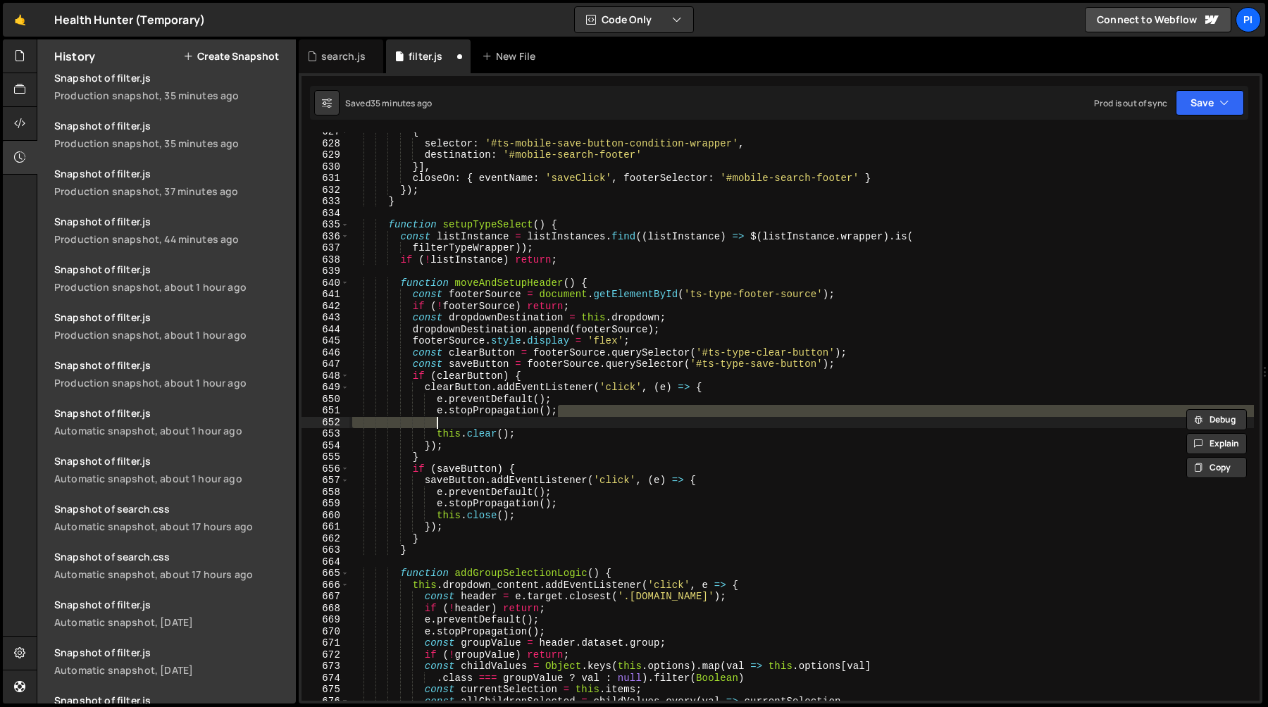
type textarea "e.stopPropagation();"
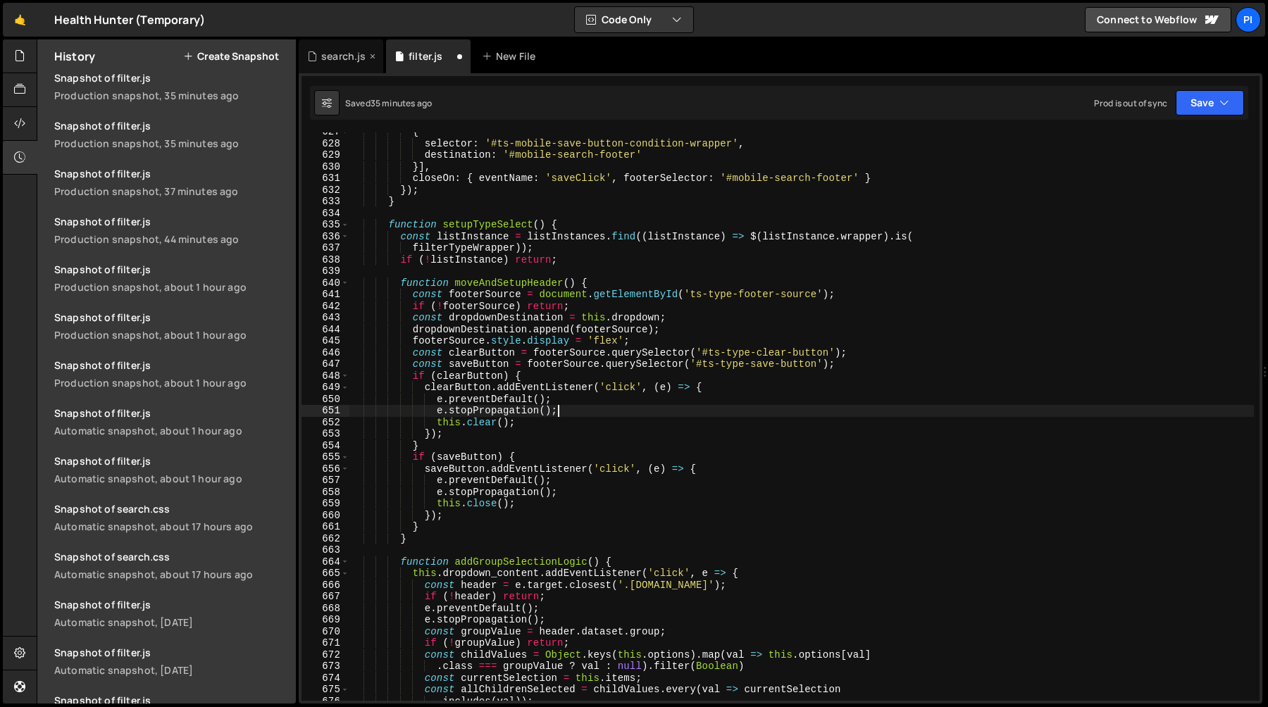
click at [330, 59] on div "search.js" at bounding box center [343, 56] width 44 height 14
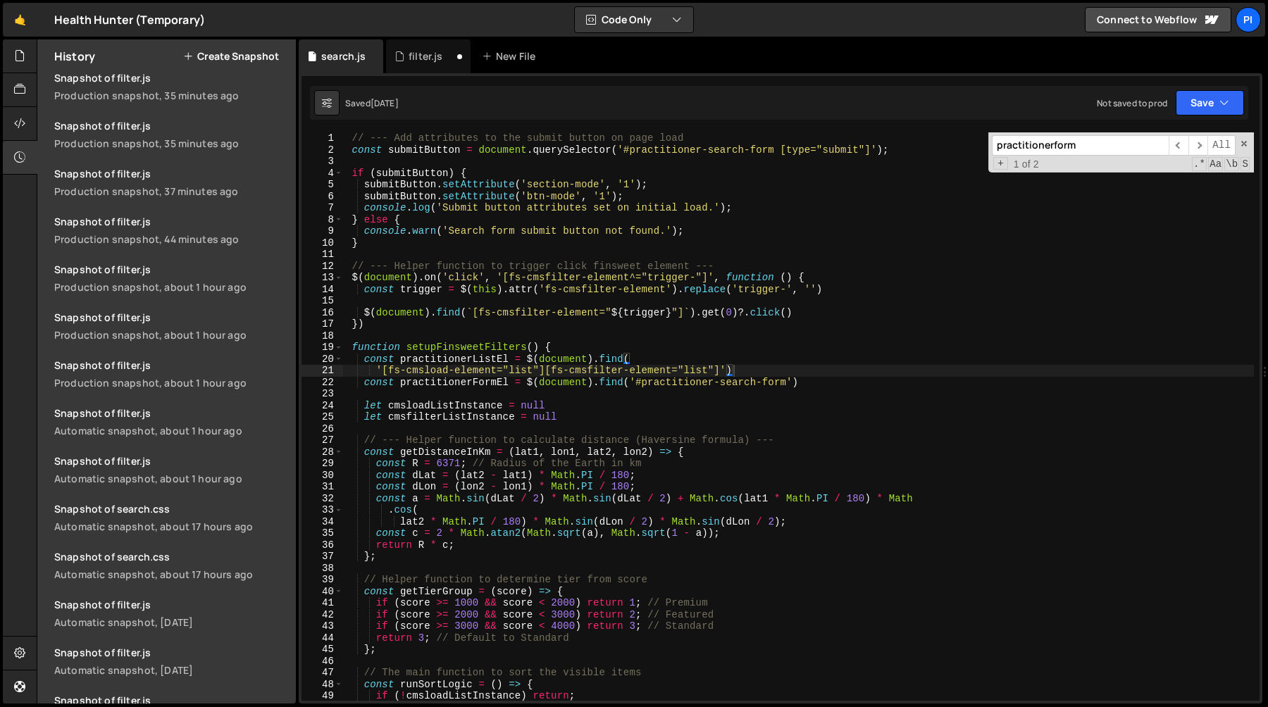
click at [823, 381] on div "// --- Add attributes to the submit button on page load const submitButton = do…" at bounding box center [798, 428] width 911 height 592
click at [794, 373] on div "// --- Add attributes to the submit button on page load const submitButton = do…" at bounding box center [798, 428] width 911 height 592
type textarea "'[fs-cmsload-element="list"][fs-cmsfilter-element="list"]') const practitionerF…"
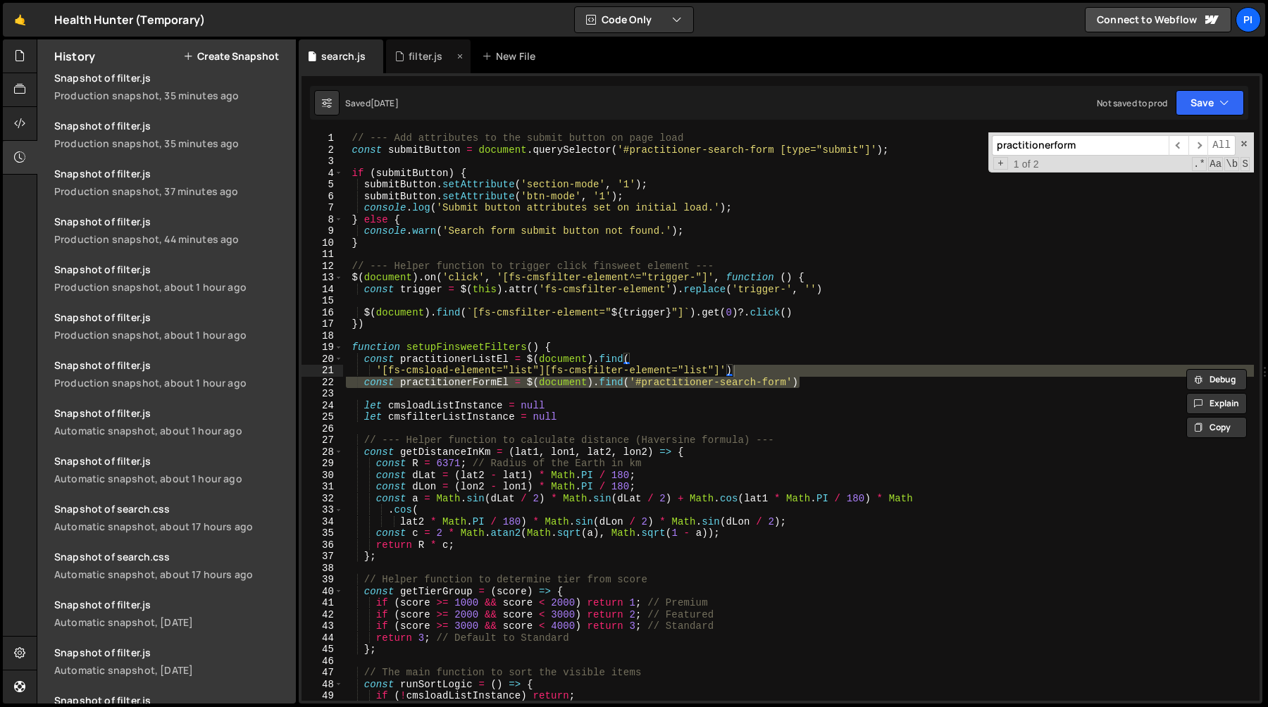
click at [410, 54] on div "filter.js" at bounding box center [426, 56] width 34 height 14
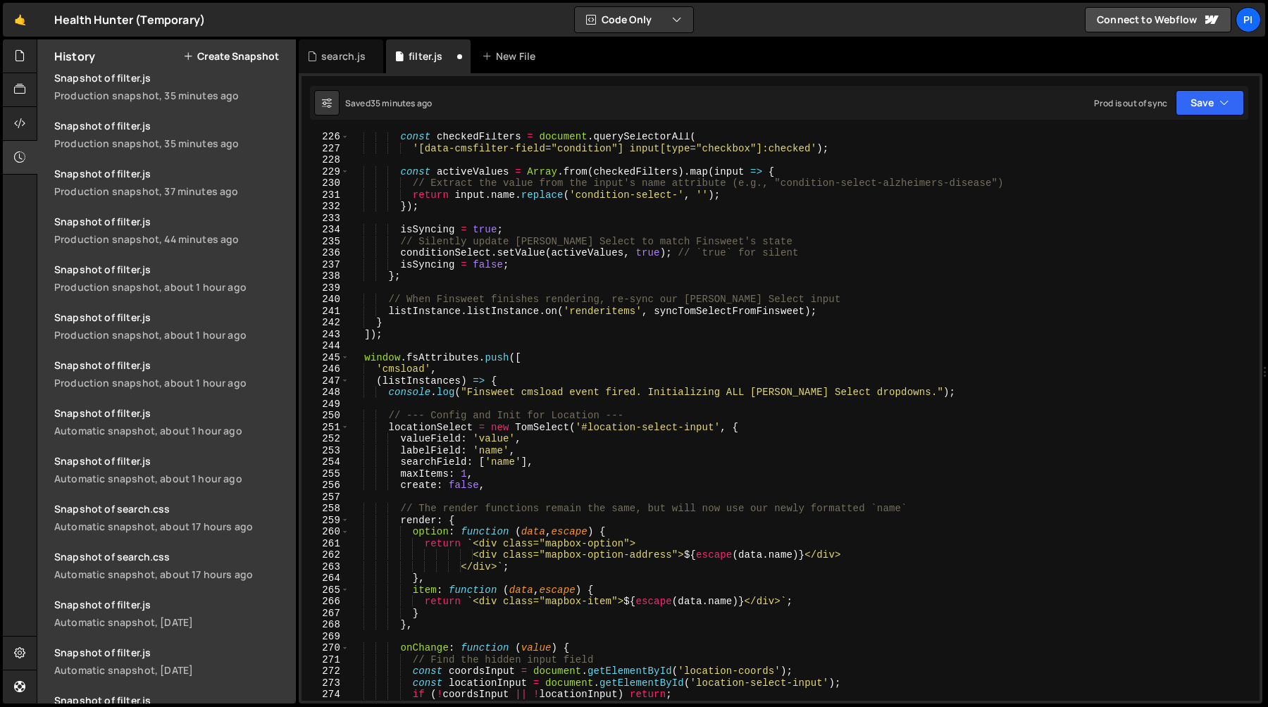
scroll to position [2623, 0]
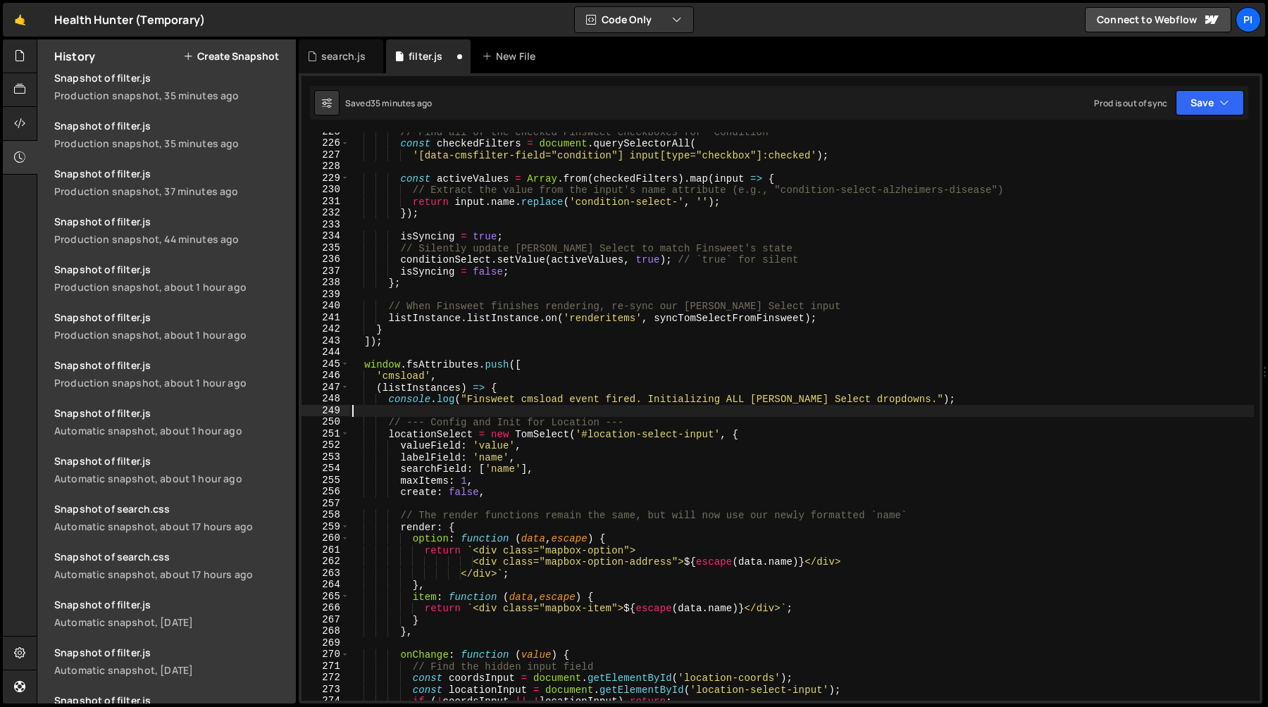
click at [428, 408] on div "// Find all of the checked Finsweet checkboxes for "condition" const checkedFil…" at bounding box center [801, 422] width 905 height 592
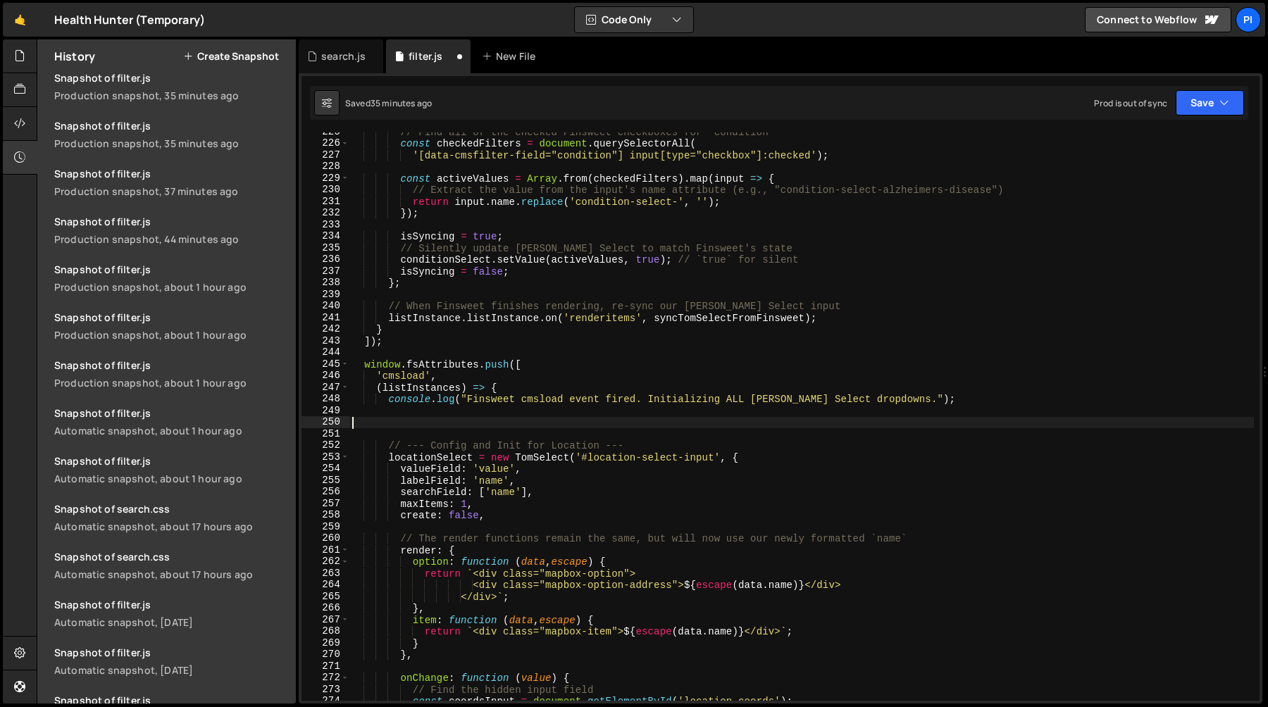
paste textarea "const practitionerFormEl = $(document).find('#practitioner-search-form')"
type textarea "const practitionerFormEl = $(document).find('#practitioner-search-form')"
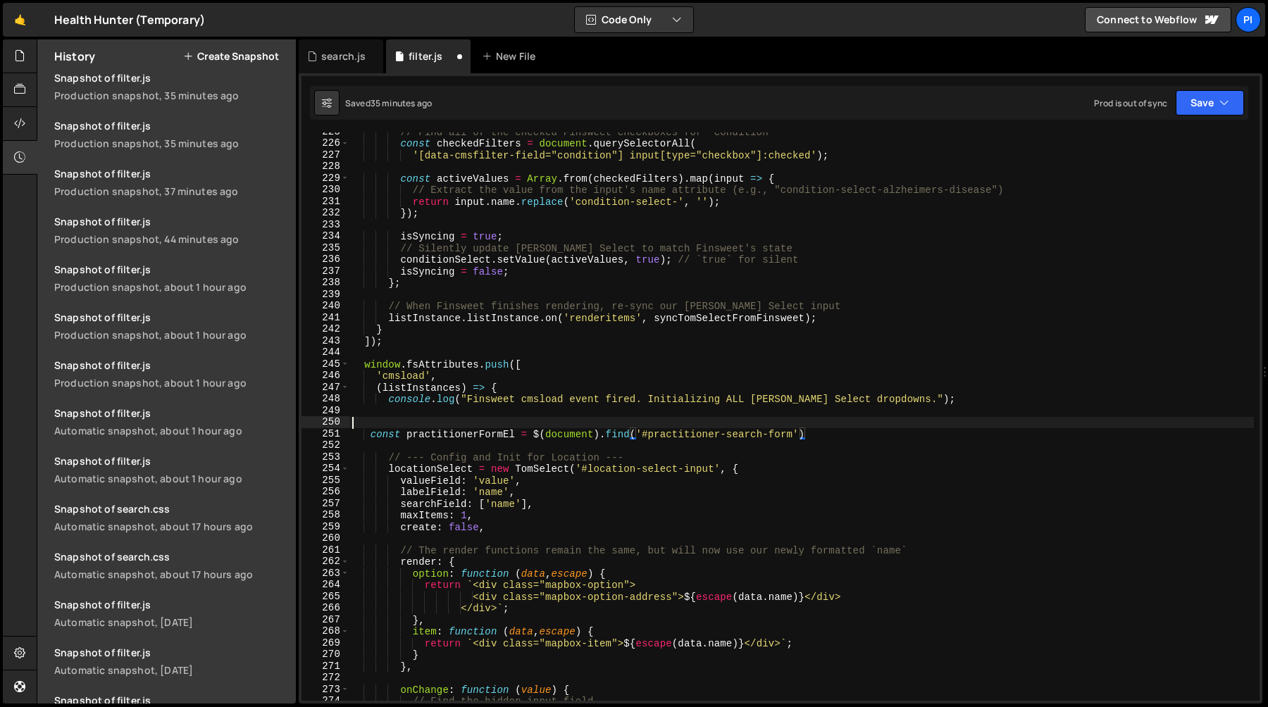
click at [435, 422] on div "// Find all of the checked Finsweet checkboxes for "condition" const checkedFil…" at bounding box center [801, 422] width 905 height 592
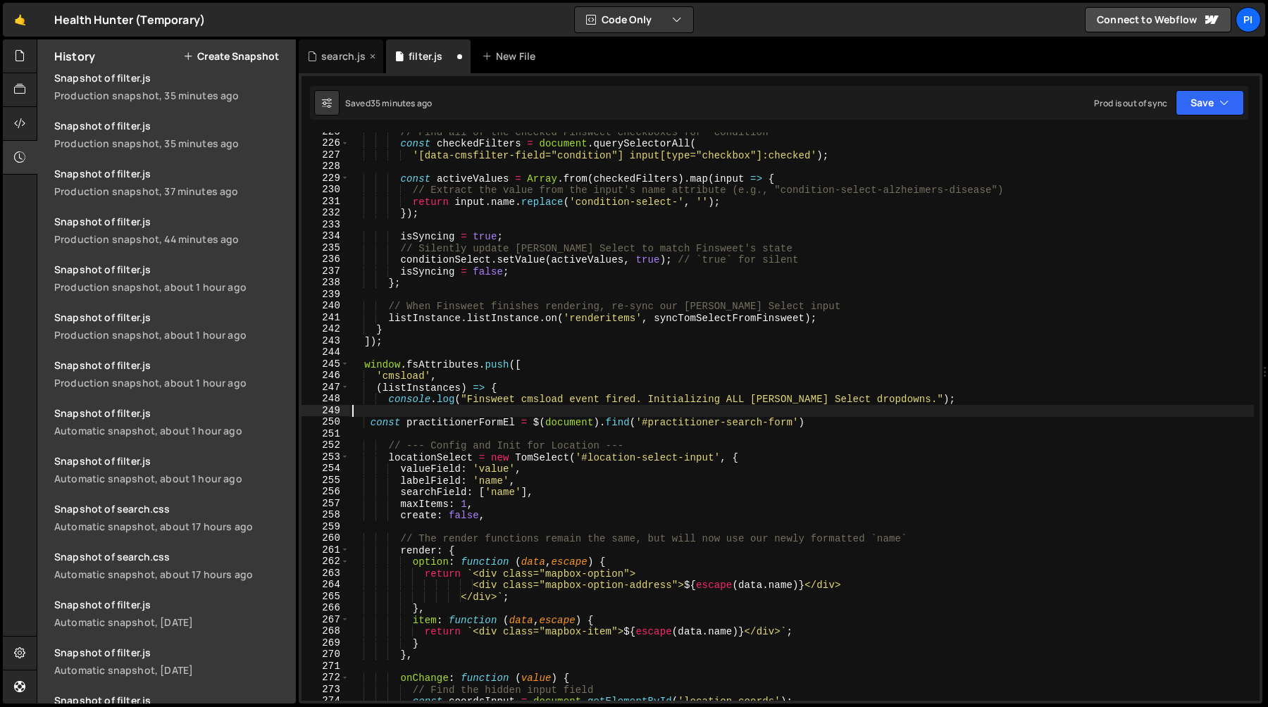
click at [340, 59] on div "search.js" at bounding box center [343, 56] width 44 height 14
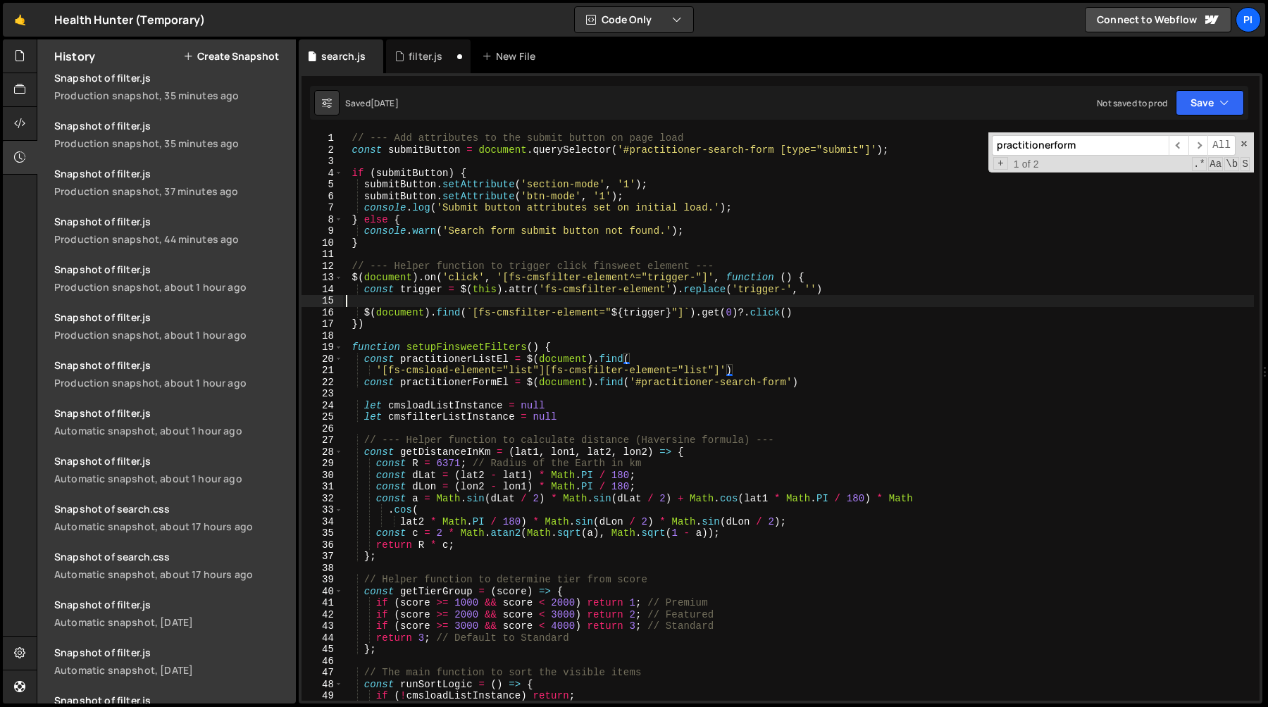
click at [533, 297] on div "// --- Add attributes to the submit button on page load const submitButton = do…" at bounding box center [798, 428] width 911 height 592
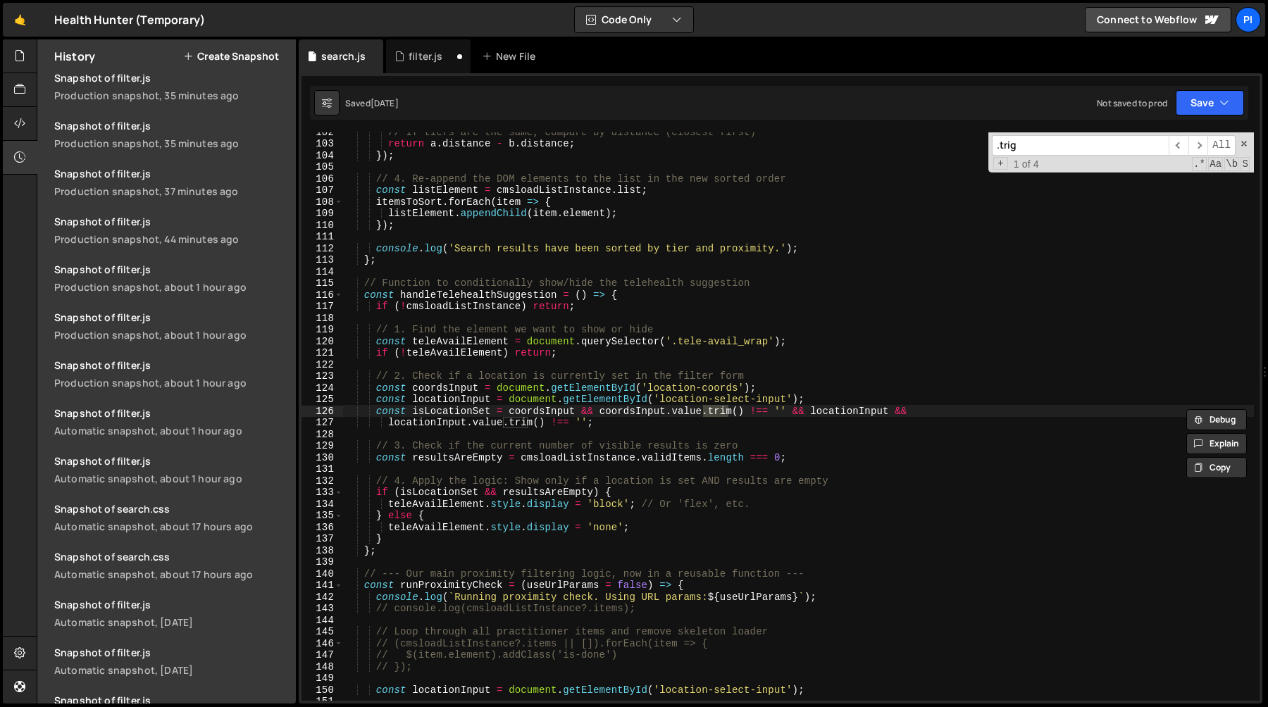
scroll to position [4866, 0]
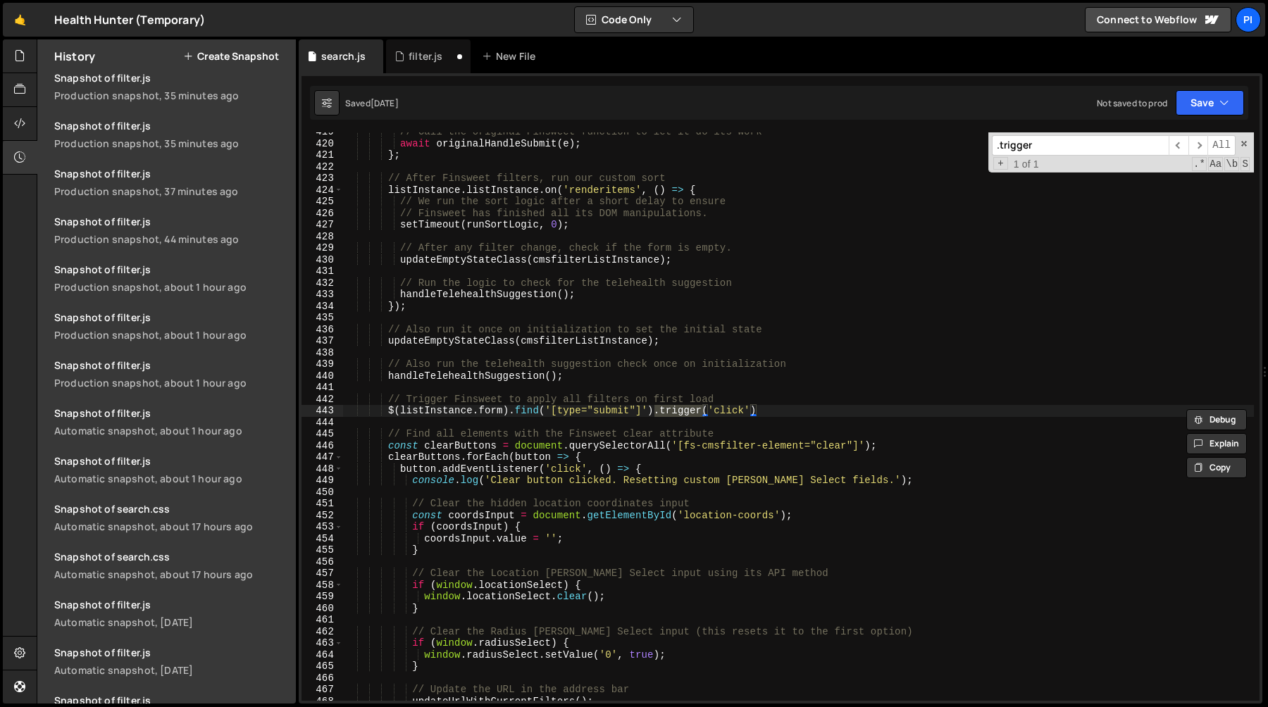
type input ".trigger"
click at [803, 414] on div "// Call the original Finsweet function to let it do its work await originalHand…" at bounding box center [798, 422] width 911 height 592
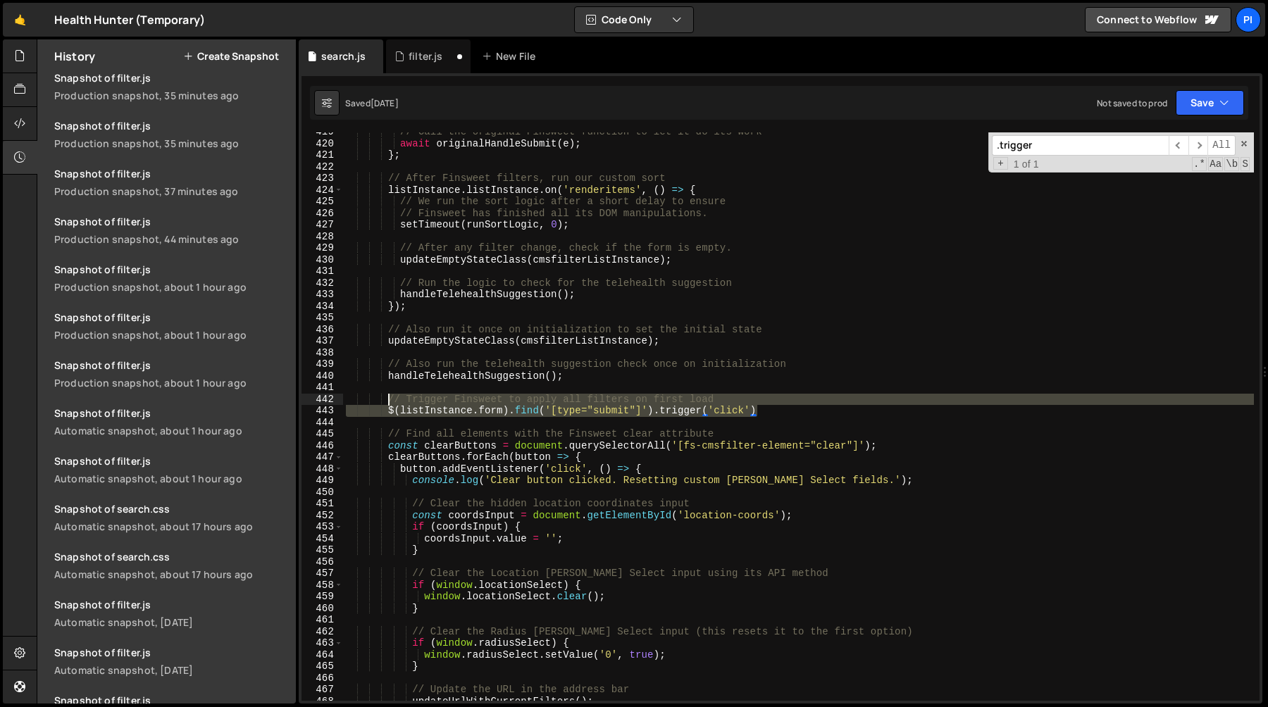
click at [385, 399] on div "// Call the original Finsweet function to let it do its work await originalHand…" at bounding box center [798, 422] width 911 height 592
click at [385, 409] on div "// Call the original Finsweet function to let it do its work await originalHand…" at bounding box center [798, 416] width 911 height 569
type textarea "$(listInstance.form).find('[type="submit"]').trigger('click')"
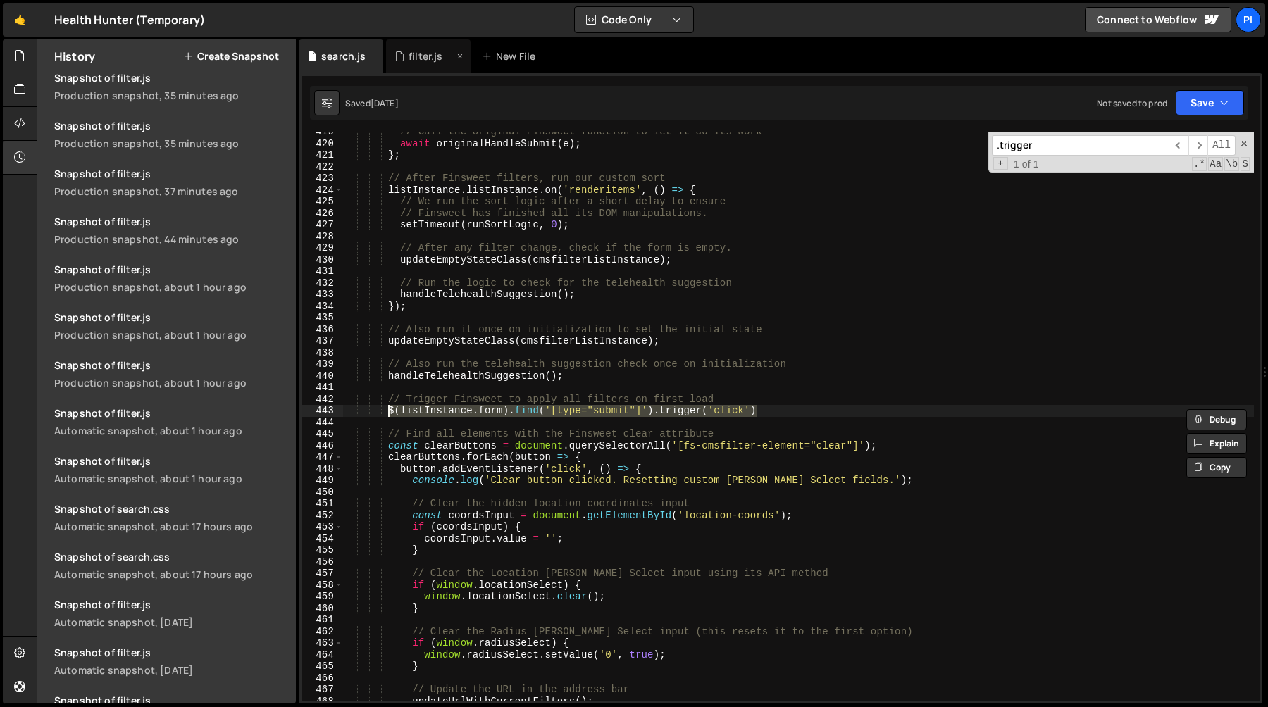
click at [413, 54] on div "filter.js" at bounding box center [426, 56] width 34 height 14
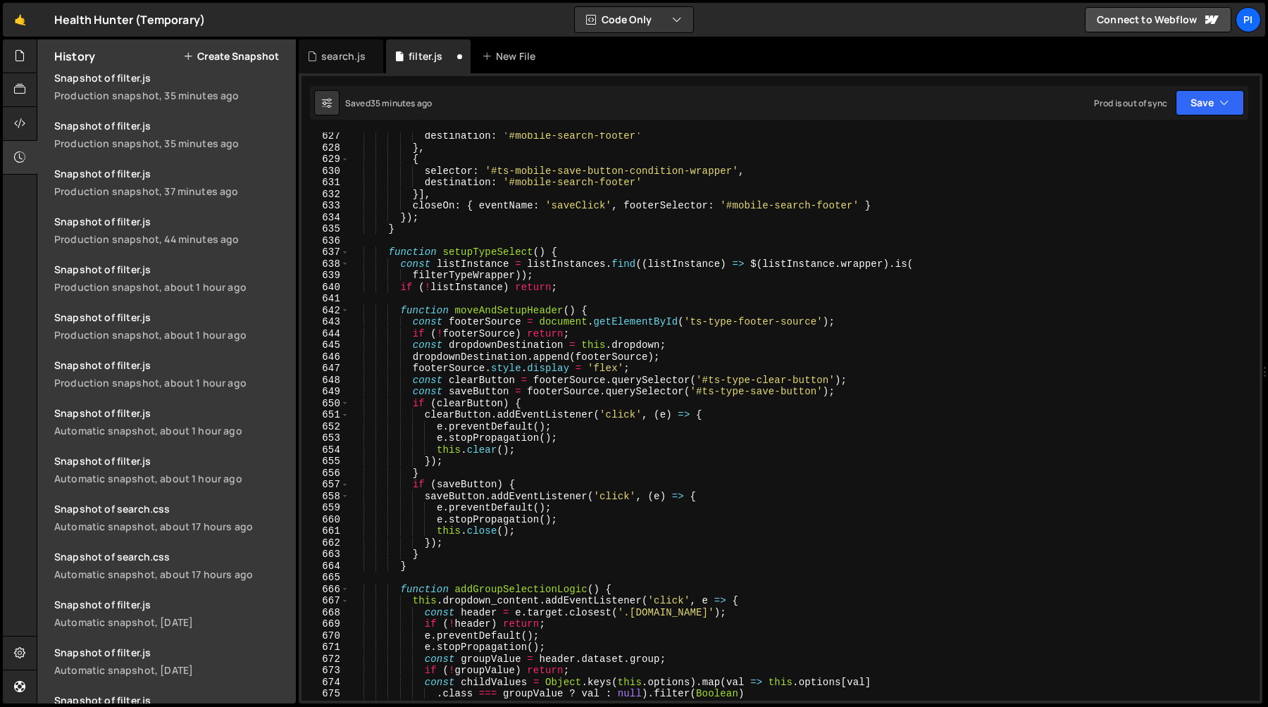
scroll to position [7373, 0]
type textarea "e.stopPropagation();"
click at [572, 443] on div "destination : '#mobile-search-footer' } , { selector : '#ts-mobile-save-button-…" at bounding box center [801, 426] width 905 height 592
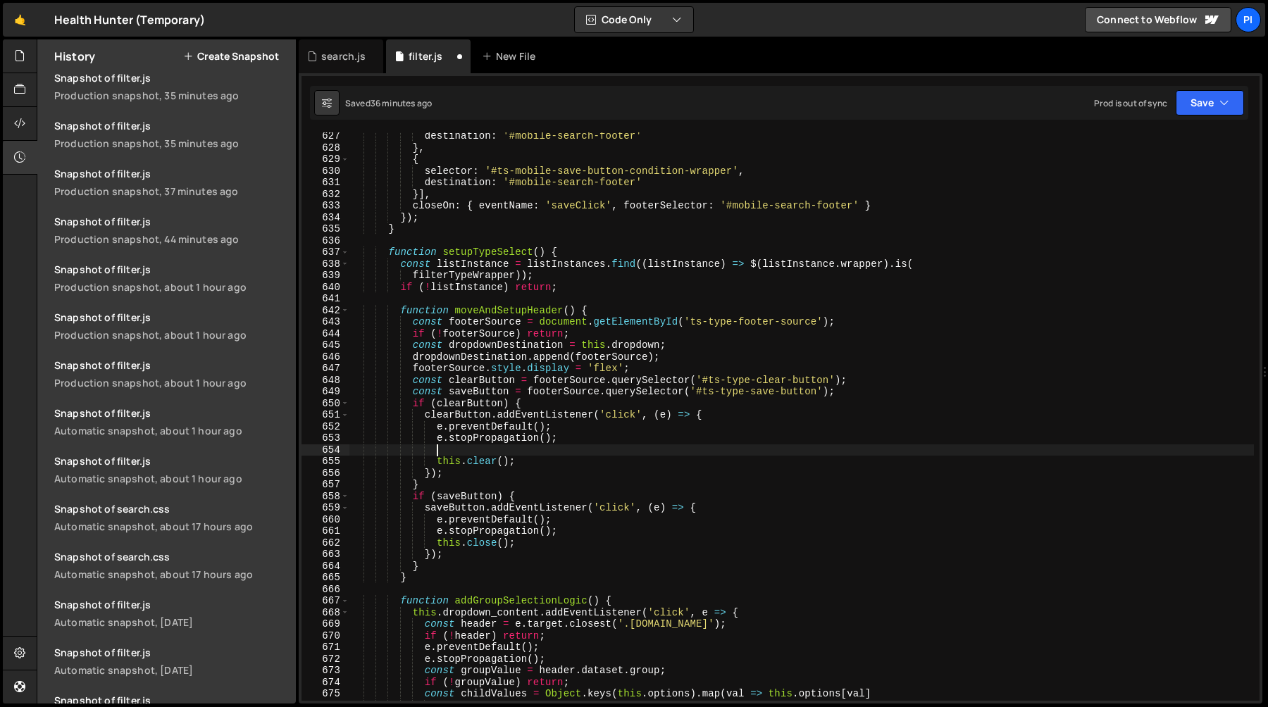
scroll to position [0, 5]
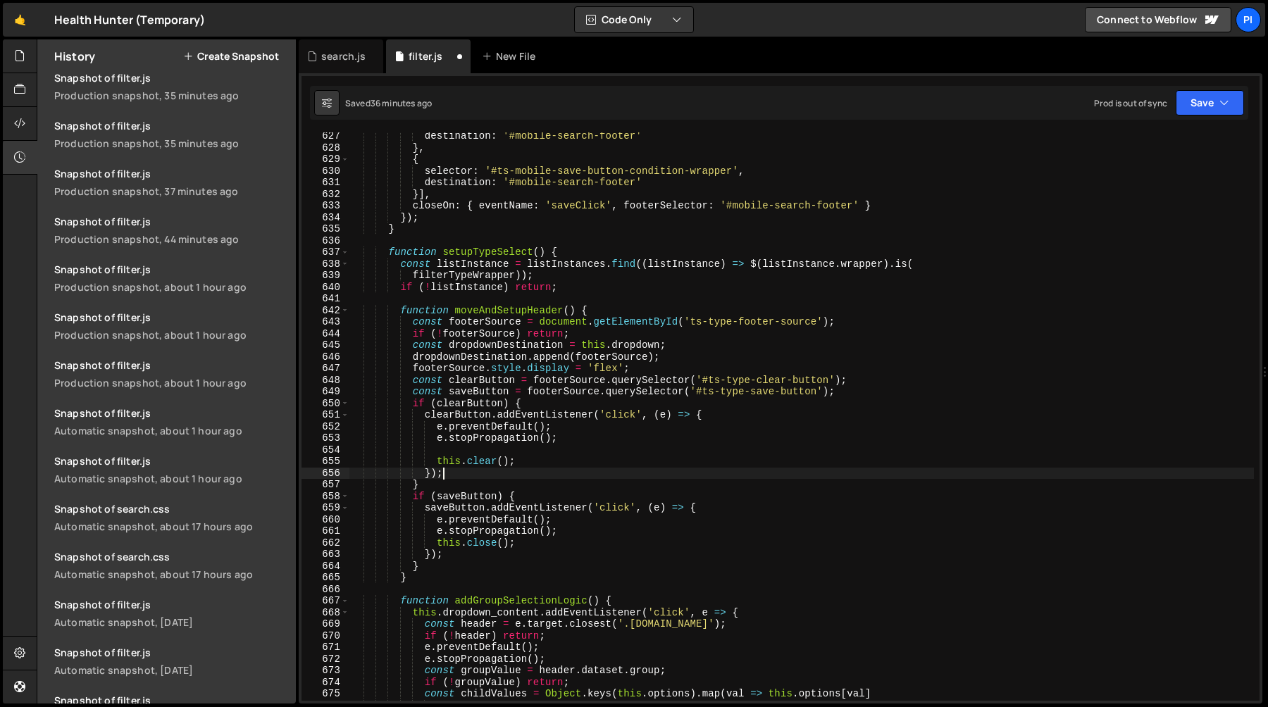
click at [533, 469] on div "destination : '#mobile-search-footer' } , { selector : '#ts-mobile-save-button-…" at bounding box center [801, 426] width 905 height 592
click at [524, 462] on div "destination : '#mobile-search-footer' } , { selector : '#ts-mobile-save-button-…" at bounding box center [801, 426] width 905 height 592
type textarea "this.clear();"
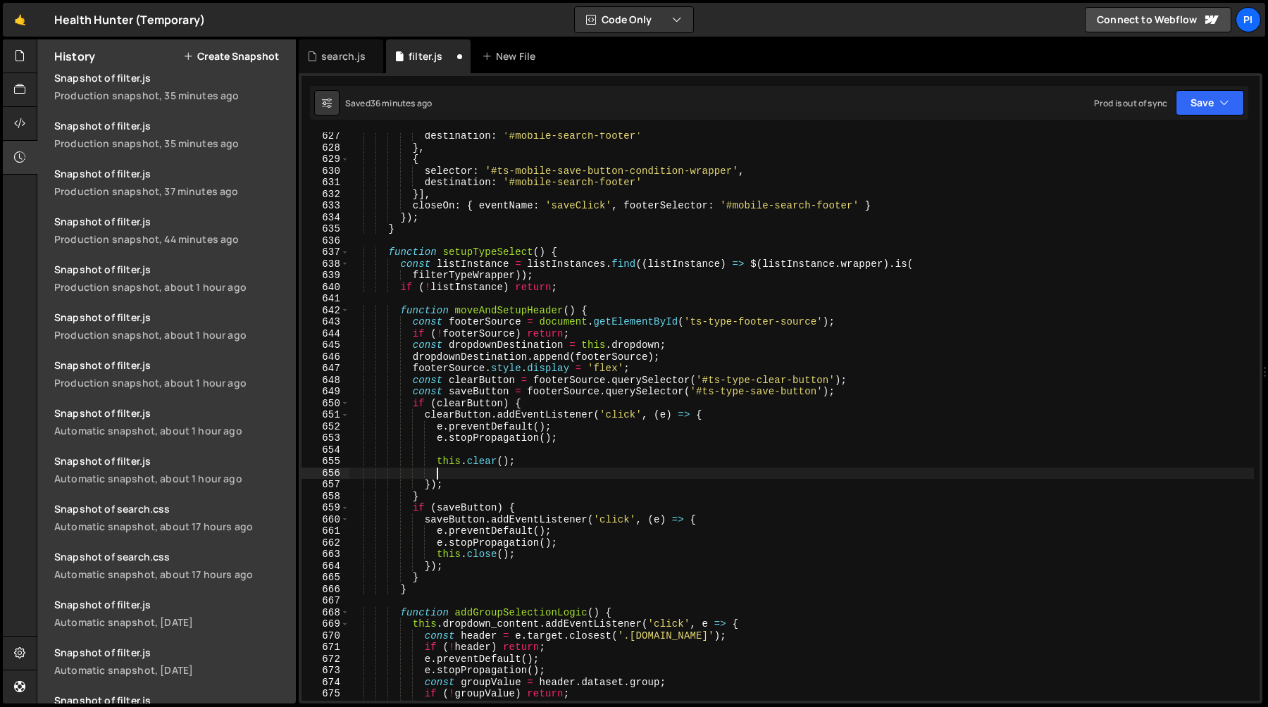
paste textarea "$(listInstance.form).find('[type="submit"]').trigger('click')"
click at [438, 474] on div "destination : '#mobile-search-footer' } , { selector : '#ts-mobile-save-button-…" at bounding box center [801, 426] width 905 height 592
click at [558, 472] on div "destination : '#mobile-search-footer' } , { selector : '#ts-mobile-save-button-…" at bounding box center [801, 426] width 905 height 592
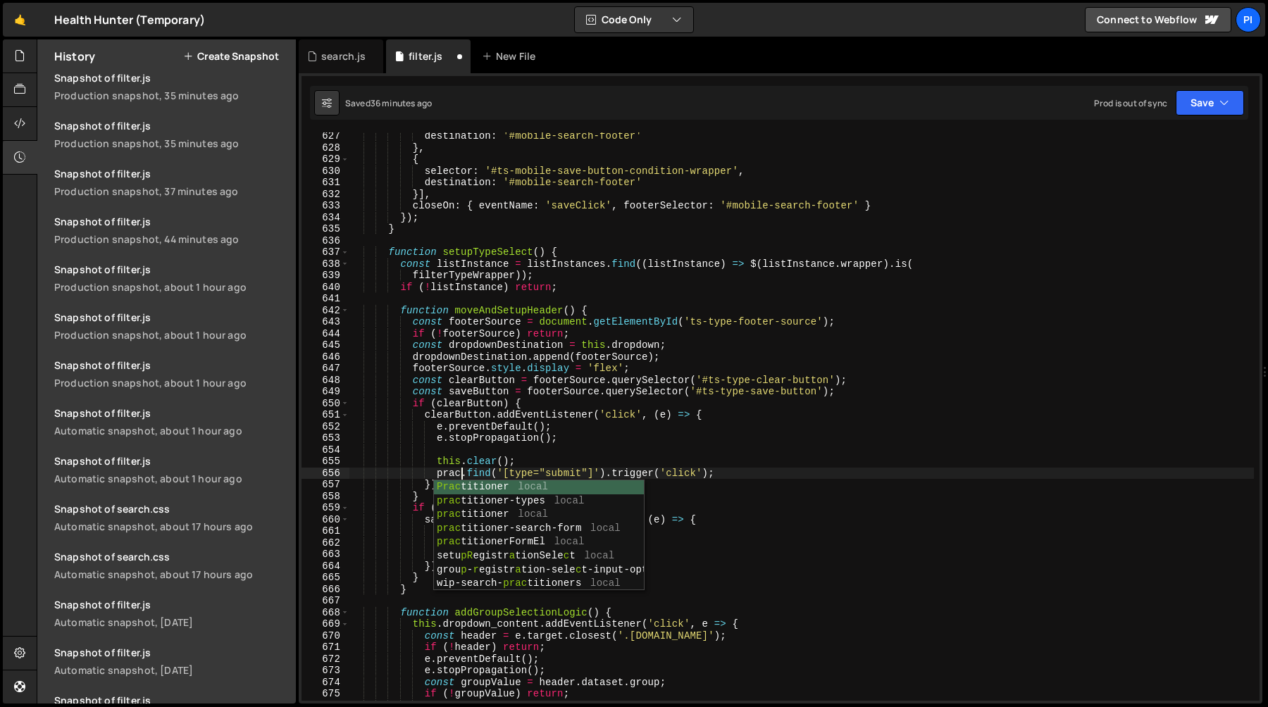
scroll to position [0, 7]
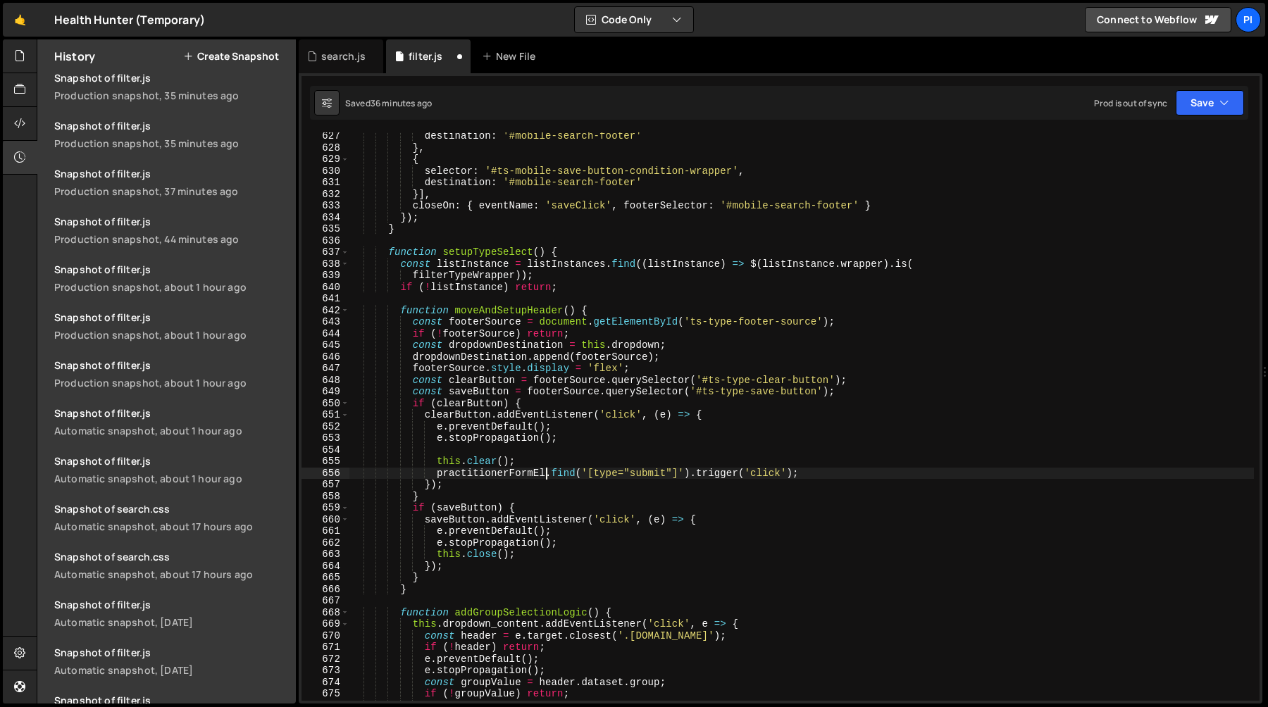
click at [830, 469] on div "destination : '#mobile-search-footer' } , { selector : '#ts-mobile-save-button-…" at bounding box center [801, 426] width 905 height 592
click at [774, 462] on div "destination : '#mobile-search-footer' } , { selector : '#ts-mobile-save-button-…" at bounding box center [801, 426] width 905 height 592
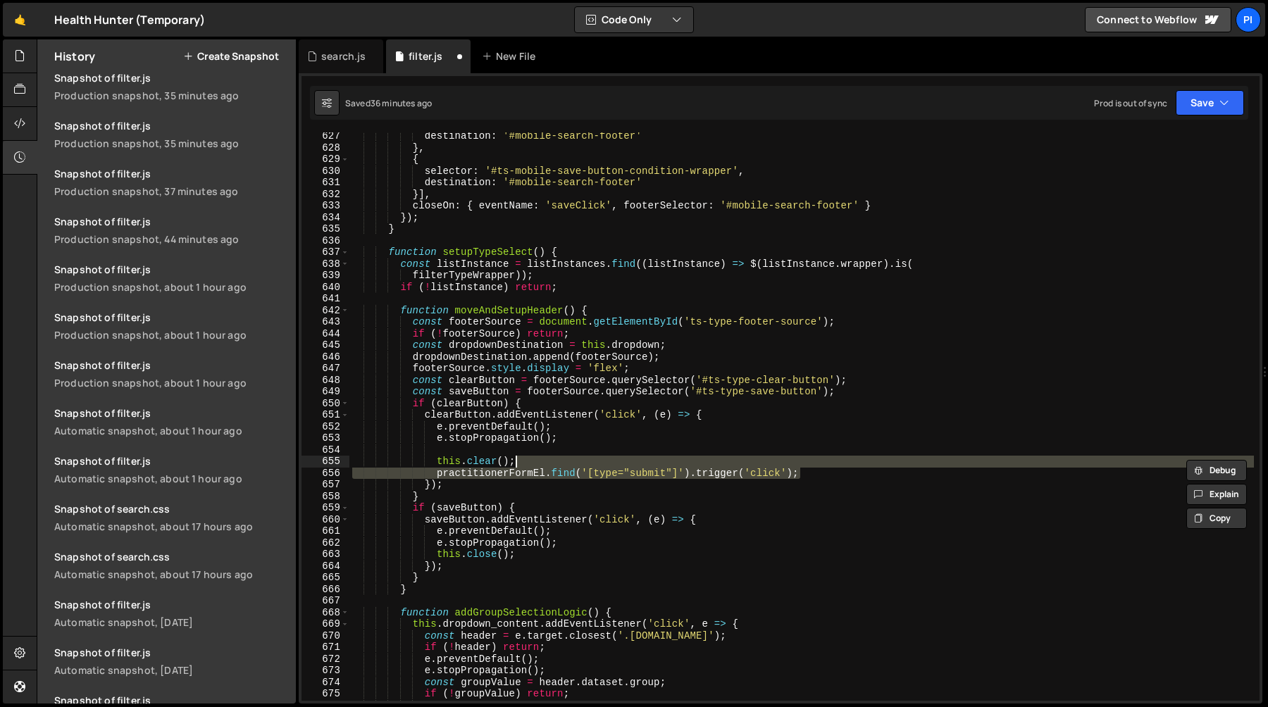
click at [551, 552] on div "destination : '#mobile-search-footer' } , { selector : '#ts-mobile-save-button-…" at bounding box center [801, 426] width 905 height 592
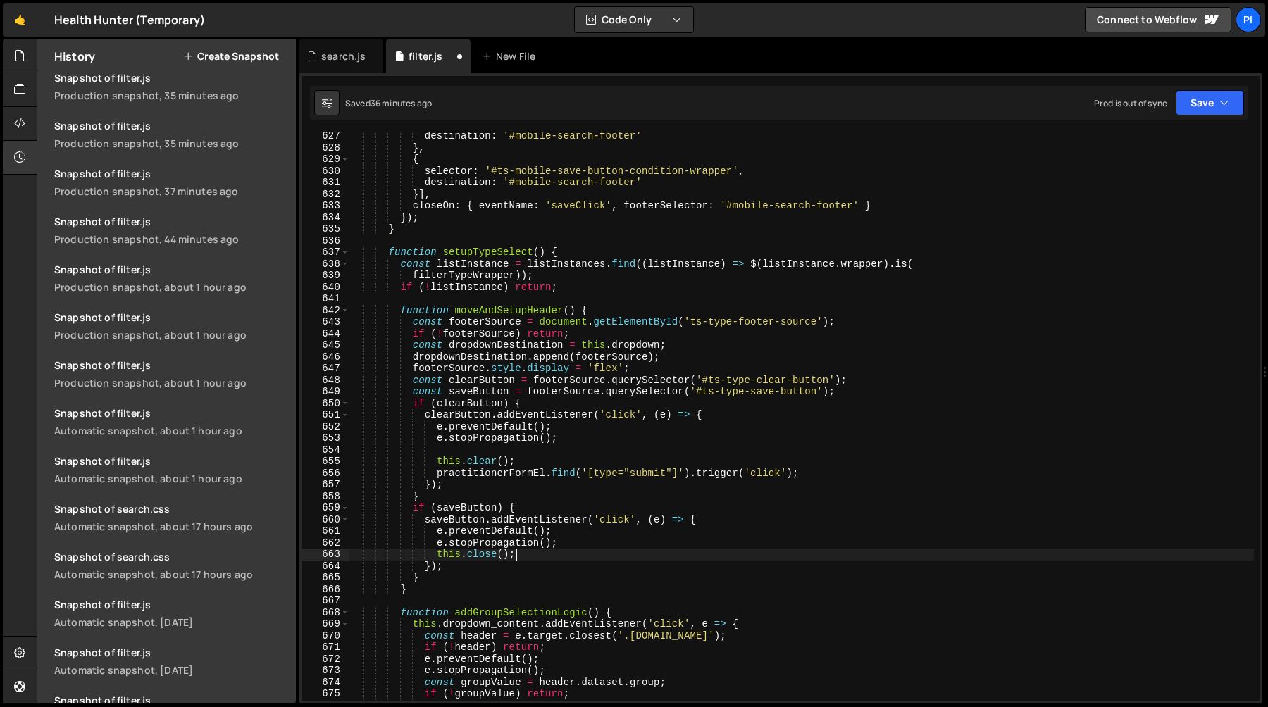
paste textarea "practitionerFormEl.find('[type="submit"]').trigger('click'"
type textarea "practitionerFormEl.find('[type="submit"]').trigger('click');"
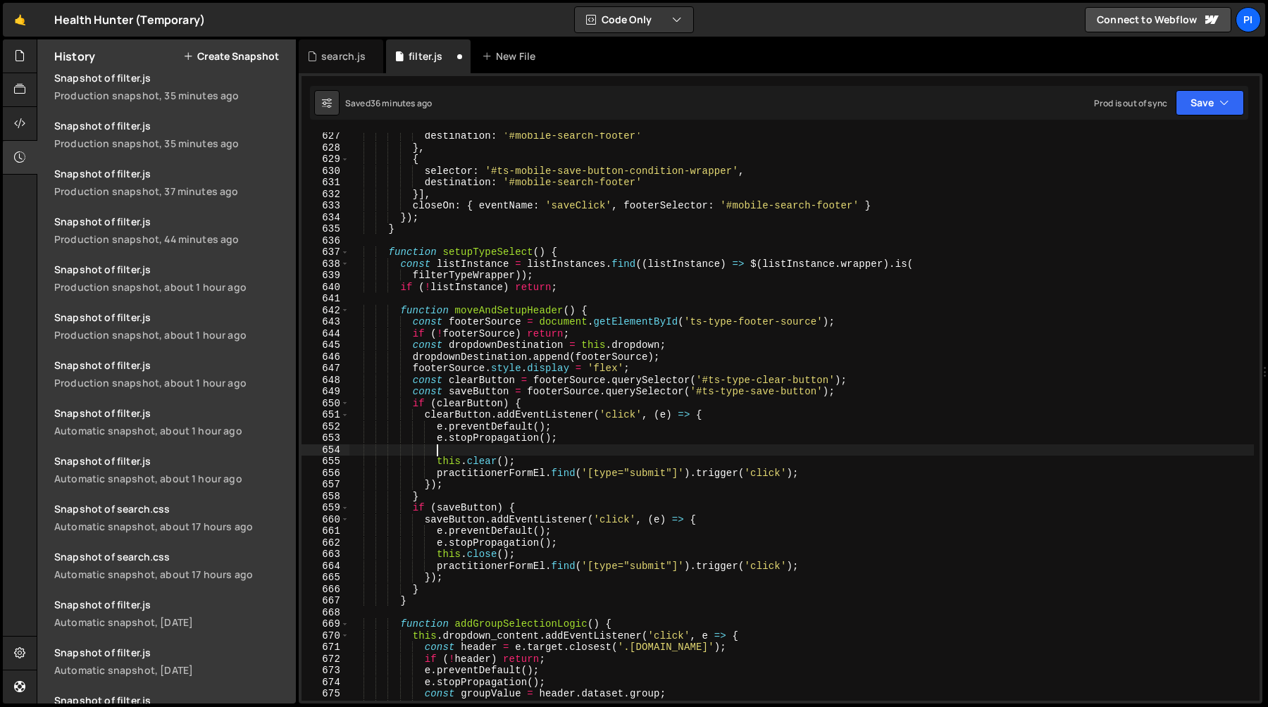
click at [538, 448] on div "destination : '#mobile-search-footer' } , { selector : '#ts-mobile-save-button-…" at bounding box center [801, 426] width 905 height 592
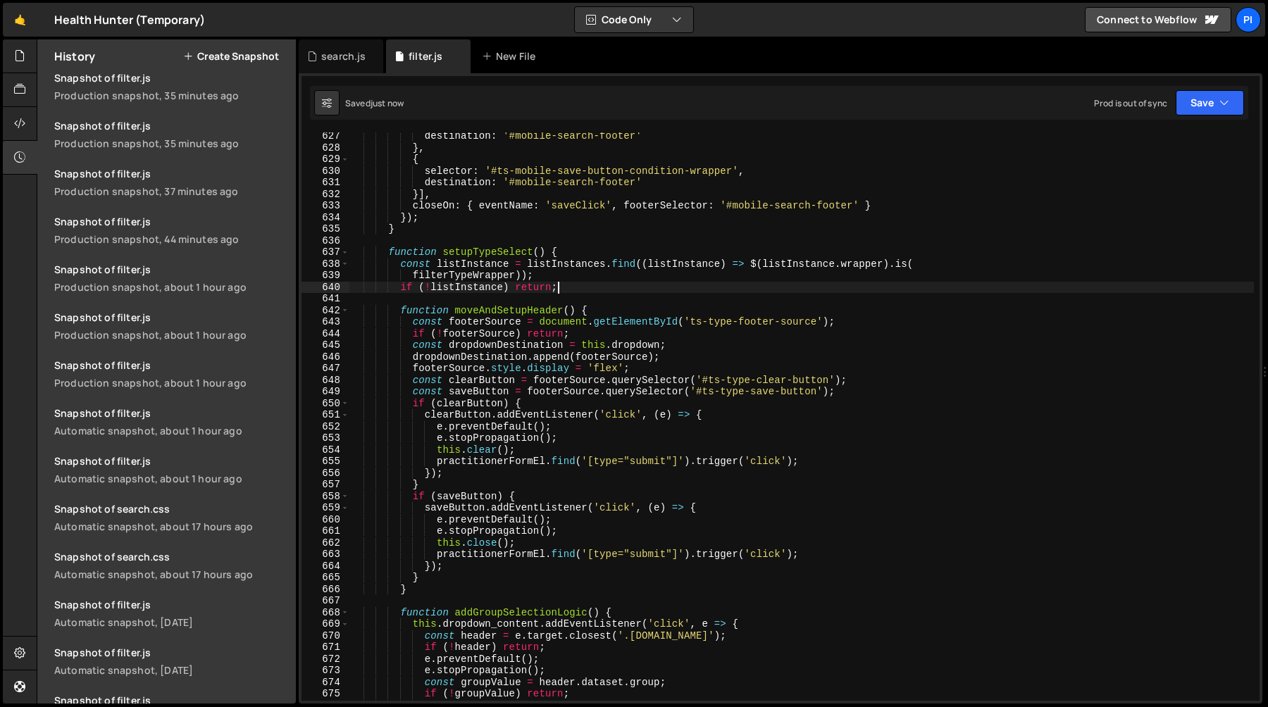
click at [583, 287] on div "destination : '#mobile-search-footer' } , { selector : '#ts-mobile-save-button-…" at bounding box center [801, 426] width 905 height 592
click at [478, 263] on div "destination : '#mobile-search-footer' } , { selector : '#ts-mobile-save-button-…" at bounding box center [801, 426] width 905 height 592
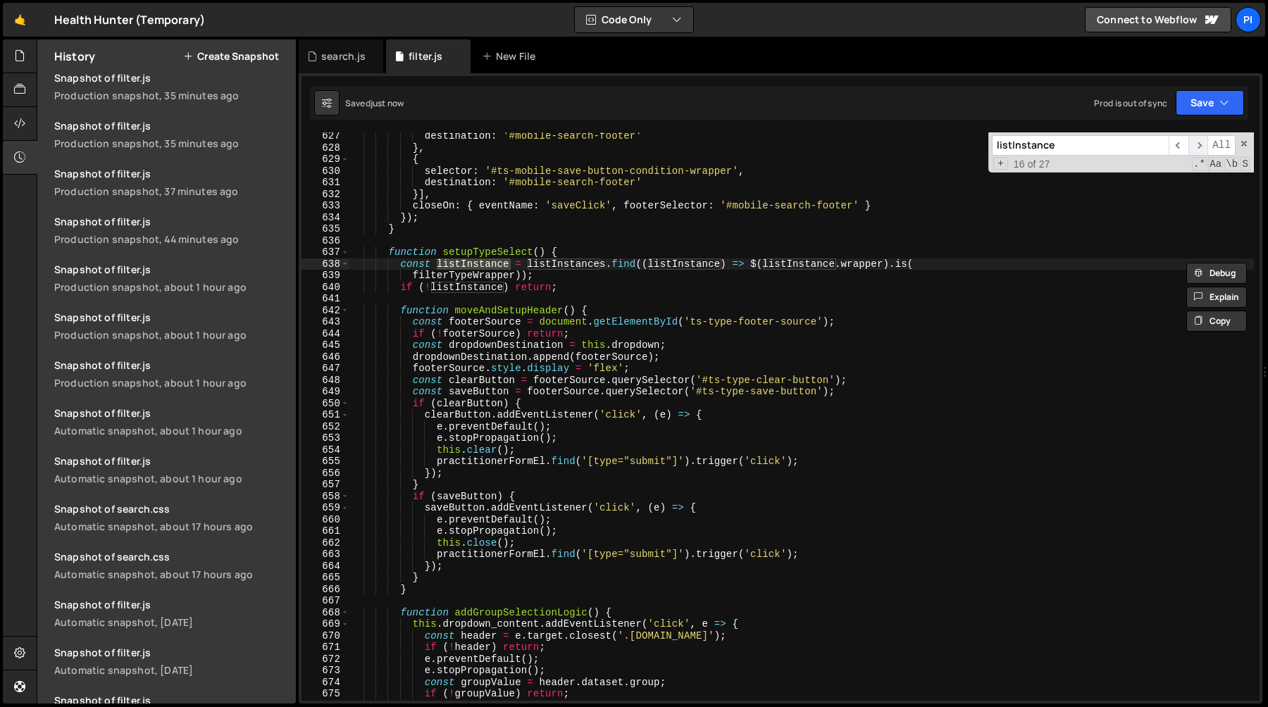
click at [1194, 142] on span "​" at bounding box center [1199, 145] width 20 height 20
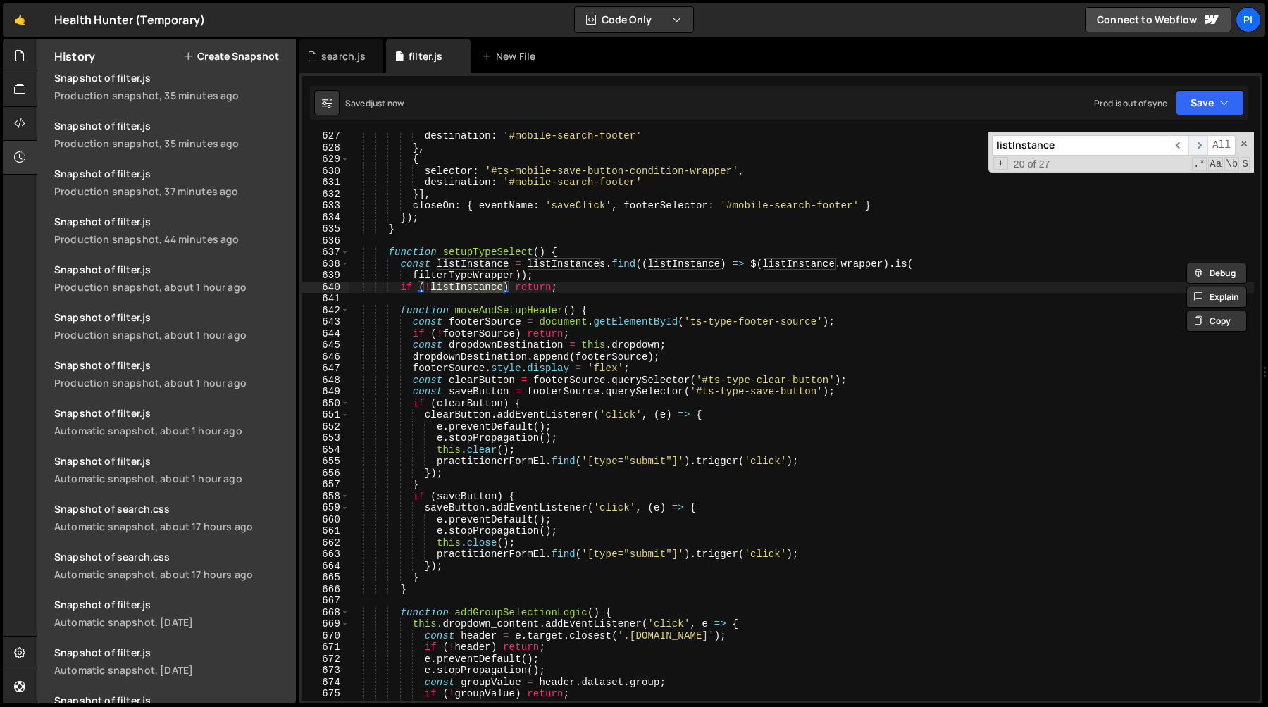
scroll to position [9354, 0]
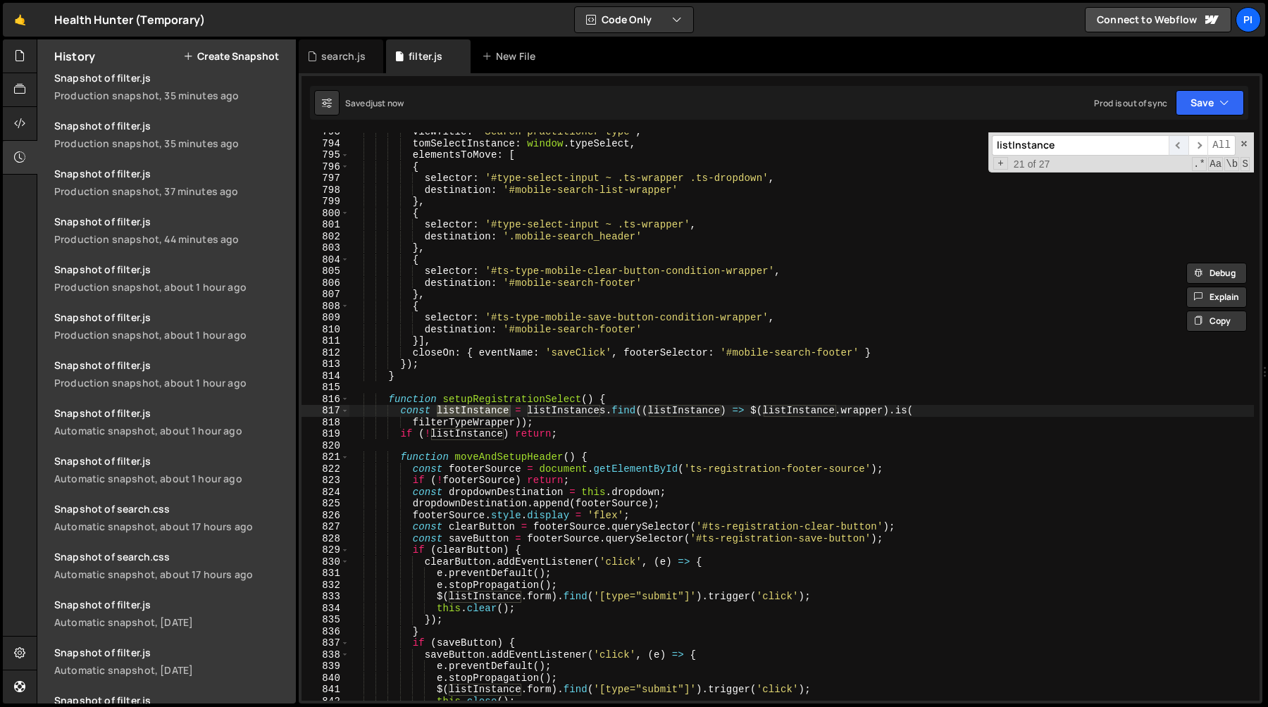
click at [1177, 144] on span "​" at bounding box center [1179, 145] width 20 height 20
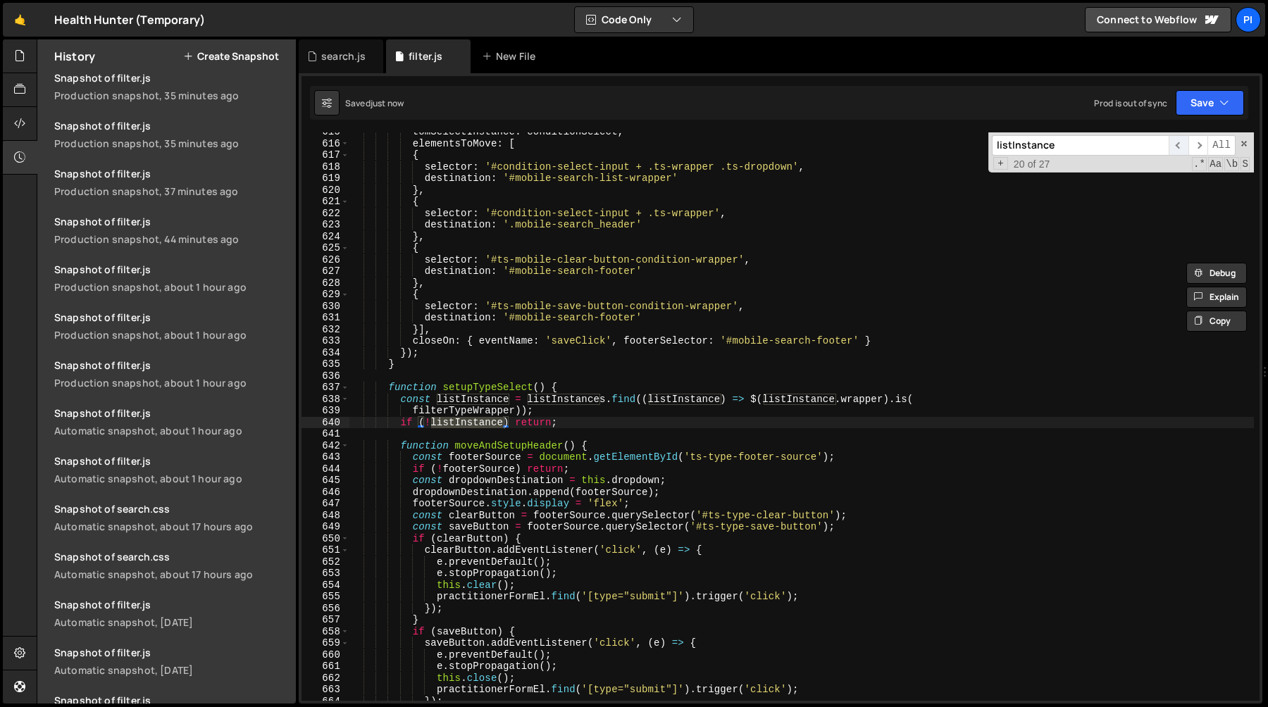
scroll to position [7238, 0]
click at [567, 426] on div "tomSelectInstance : conditionSelect , elementsToMove : [ { selector : '#conditi…" at bounding box center [801, 422] width 905 height 592
click at [590, 390] on div "tomSelectInstance : conditionSelect , elementsToMove : [ { selector : '#conditi…" at bounding box center [801, 422] width 905 height 592
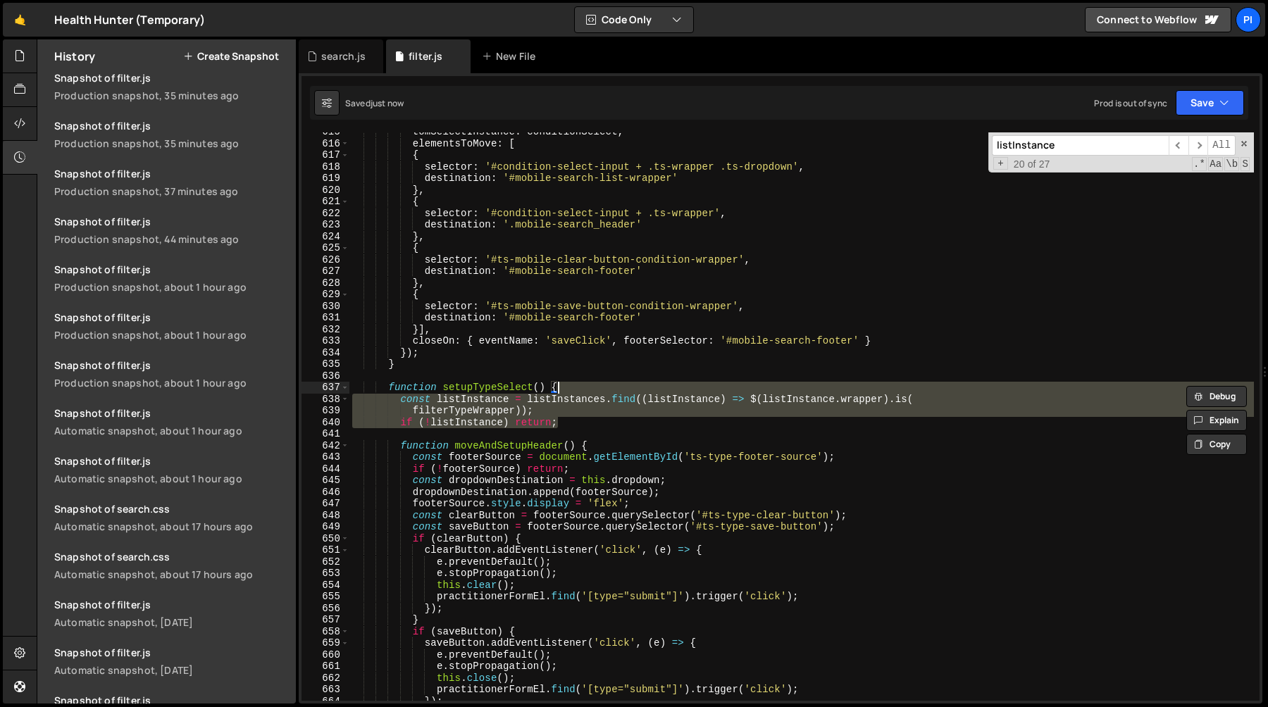
type textarea "function setupTypeSelect() {"
click at [604, 418] on div "tomSelectInstance : conditionSelect , elementsToMove : [ { selector : '#conditi…" at bounding box center [801, 416] width 905 height 569
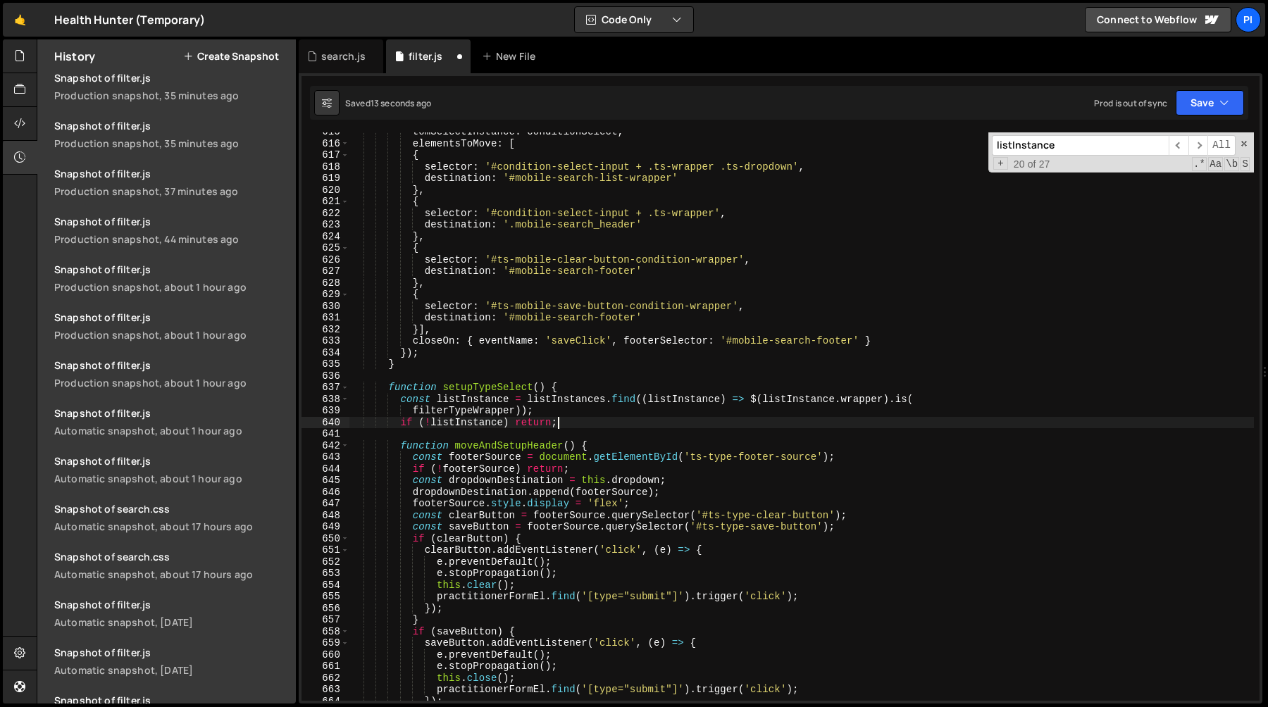
click at [611, 388] on div "tomSelectInstance : conditionSelect , elementsToMove : [ { selector : '#conditi…" at bounding box center [801, 422] width 905 height 592
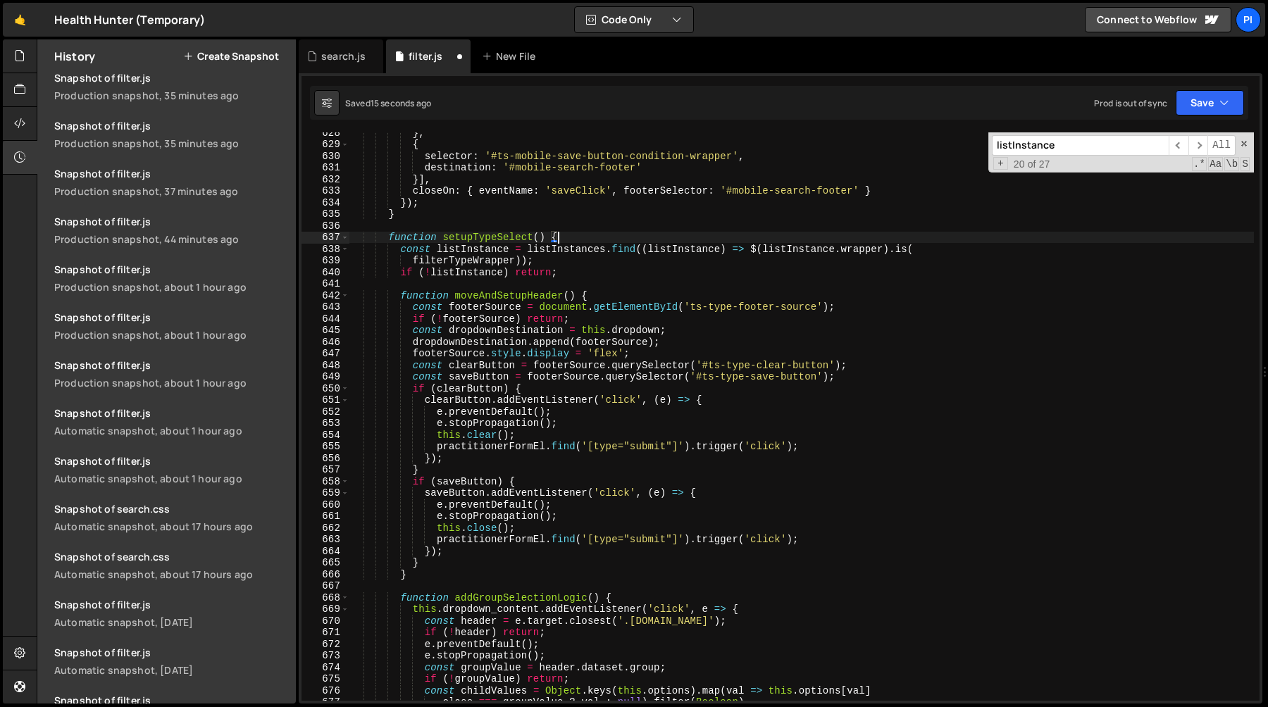
scroll to position [7388, 0]
click at [555, 252] on div "} , { selector : '#ts-mobile-save-button-condition-wrapper' , destination : '#m…" at bounding box center [801, 423] width 905 height 592
click at [752, 250] on div "} , { selector : '#ts-mobile-save-button-condition-wrapper' , destination : '#m…" at bounding box center [801, 423] width 905 height 592
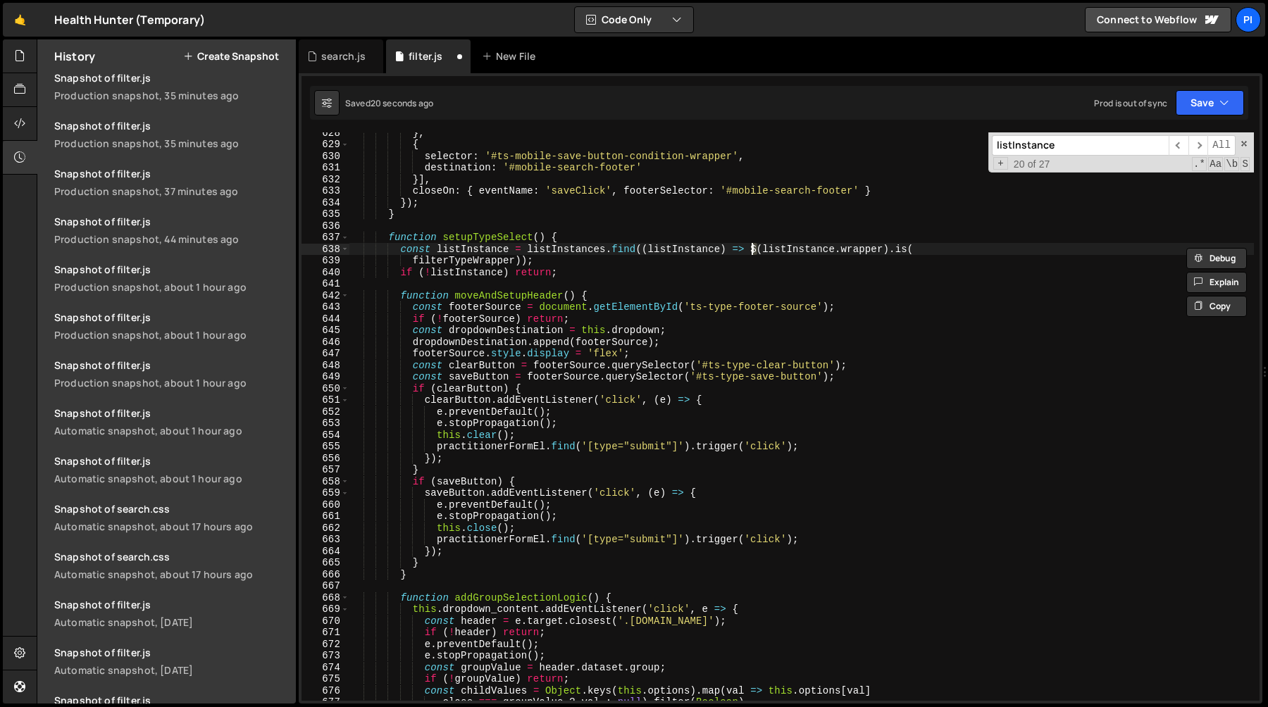
click at [817, 249] on div "} , { selector : '#ts-mobile-save-button-condition-wrapper' , destination : '#m…" at bounding box center [801, 423] width 905 height 592
click at [860, 247] on div "} , { selector : '#ts-mobile-save-button-condition-wrapper' , destination : '#m…" at bounding box center [801, 423] width 905 height 592
click at [465, 263] on div "} , { selector : '#ts-mobile-save-button-condition-wrapper' , destination : '#m…" at bounding box center [801, 423] width 905 height 592
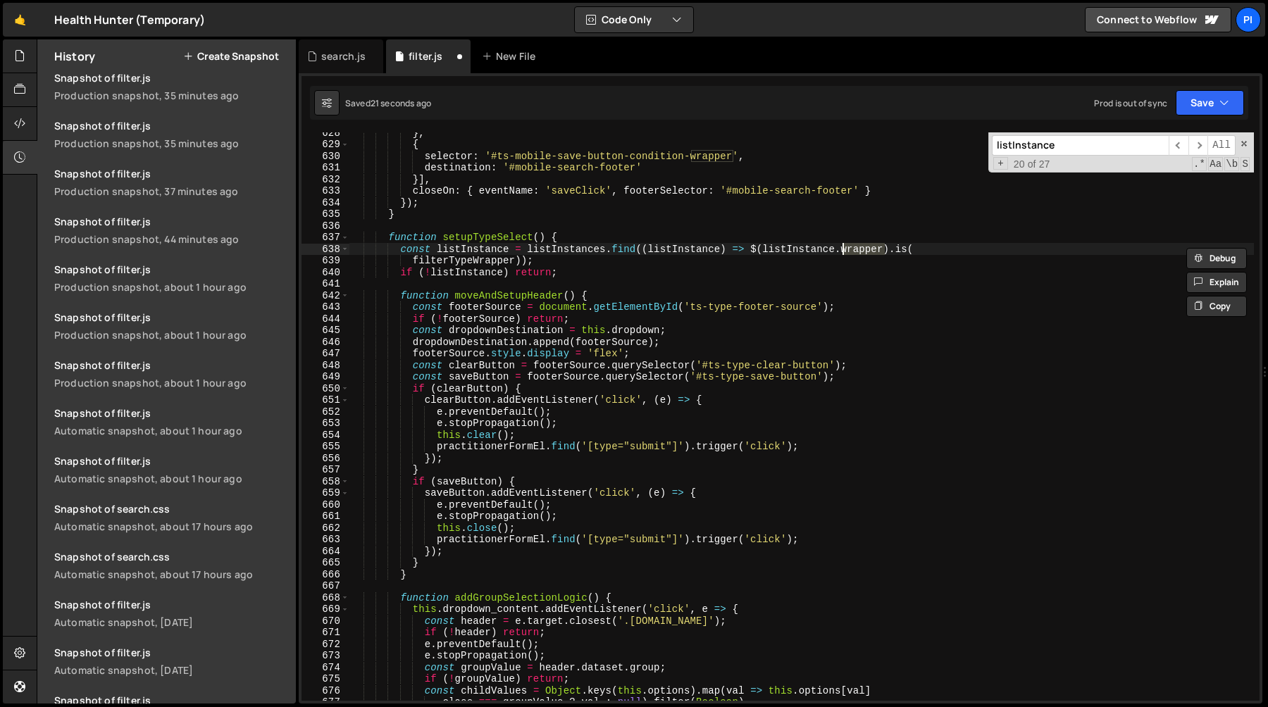
type textarea "filterTypeWrapper));"
click at [465, 263] on div "} , { selector : '#ts-mobile-save-button-condition-wrapper' , destination : '#m…" at bounding box center [801, 423] width 905 height 592
type input "filterTypeWrapper"
click at [1173, 148] on span "​" at bounding box center [1179, 145] width 20 height 20
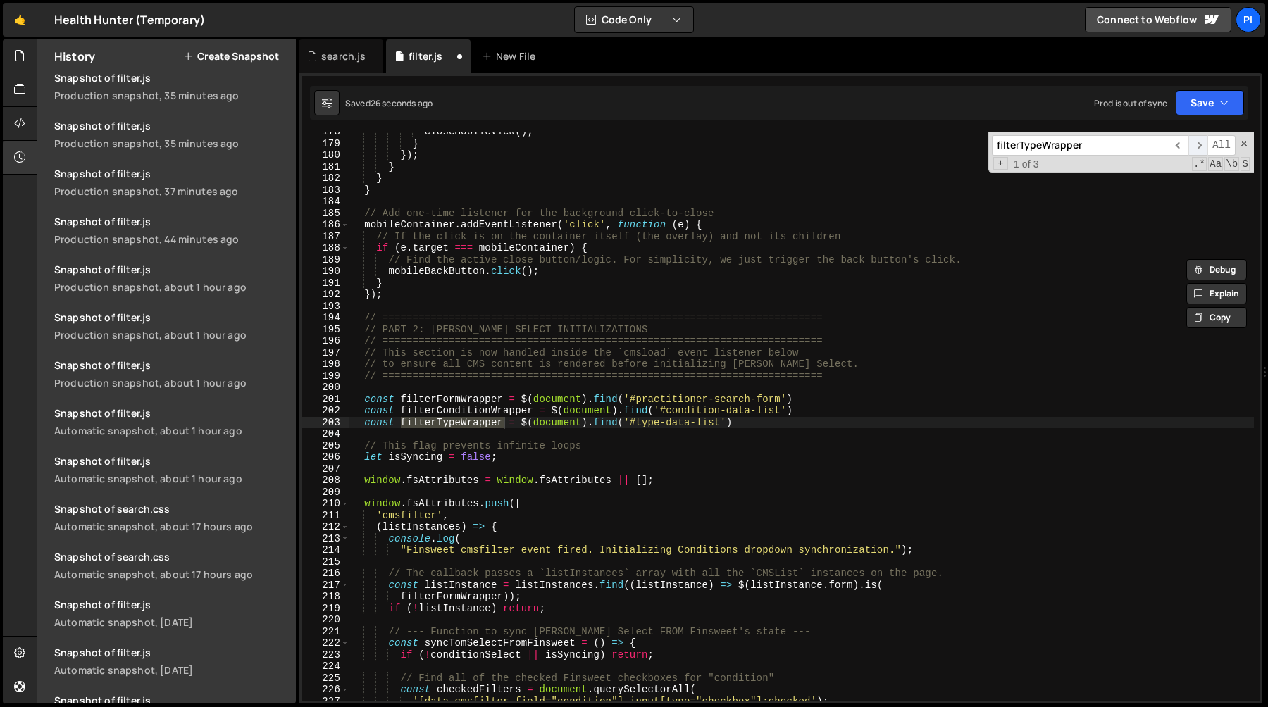
click at [1201, 148] on span "​" at bounding box center [1199, 145] width 20 height 20
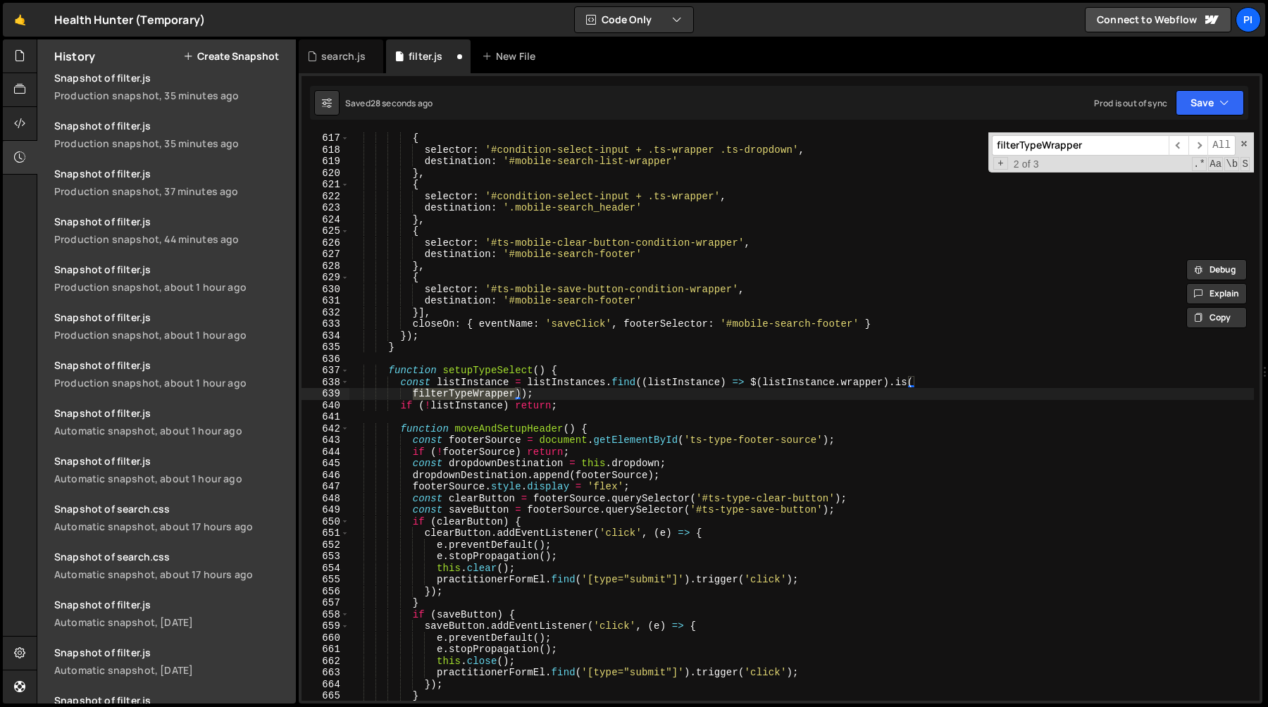
scroll to position [7257, 0]
click at [342, 380] on span at bounding box center [345, 381] width 8 height 12
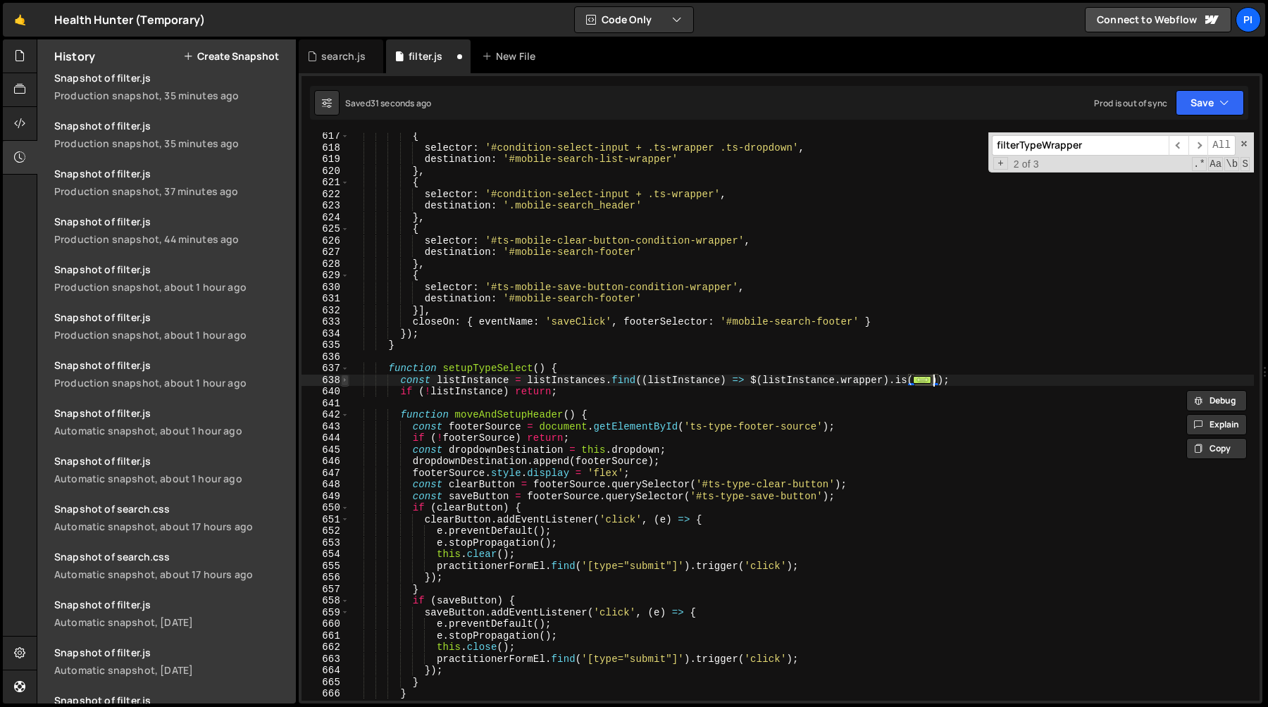
click at [342, 380] on span at bounding box center [345, 381] width 8 height 12
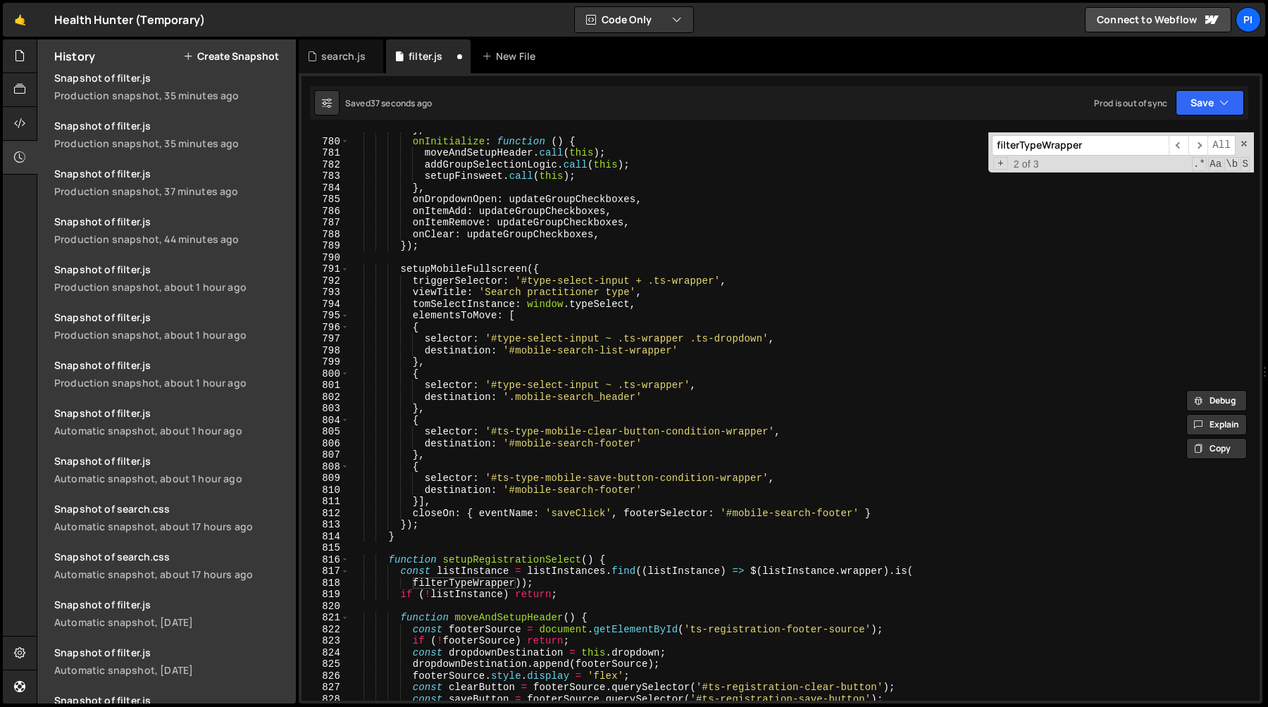
scroll to position [9193, 0]
click at [398, 572] on div "} , onInitialize : function ( ) { moveAndSetupHeader . call ( this ) ; addGroup…" at bounding box center [801, 420] width 905 height 592
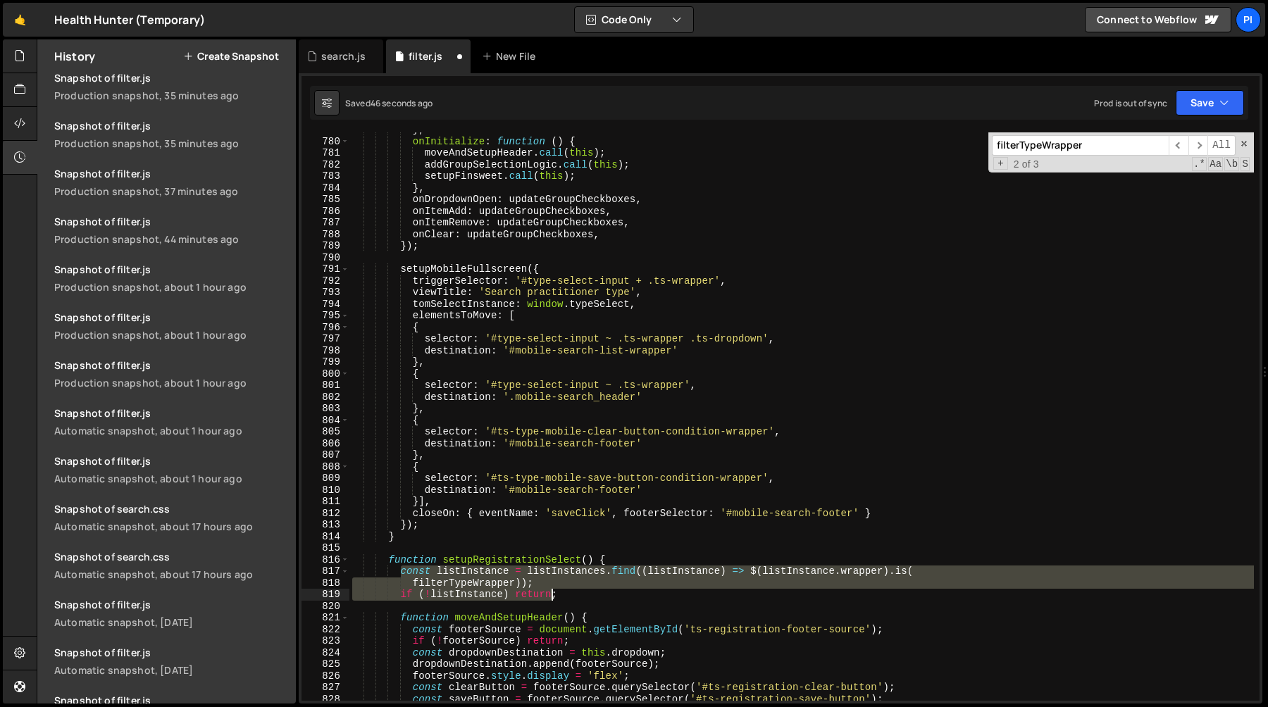
drag, startPoint x: 398, startPoint y: 572, endPoint x: 549, endPoint y: 593, distance: 152.2
click at [549, 593] on div "} , onInitialize : function ( ) { moveAndSetupHeader . call ( this ) ; addGroup…" at bounding box center [801, 420] width 905 height 592
type textarea "filterTypeWrapper)); if (!listInstance) return;"
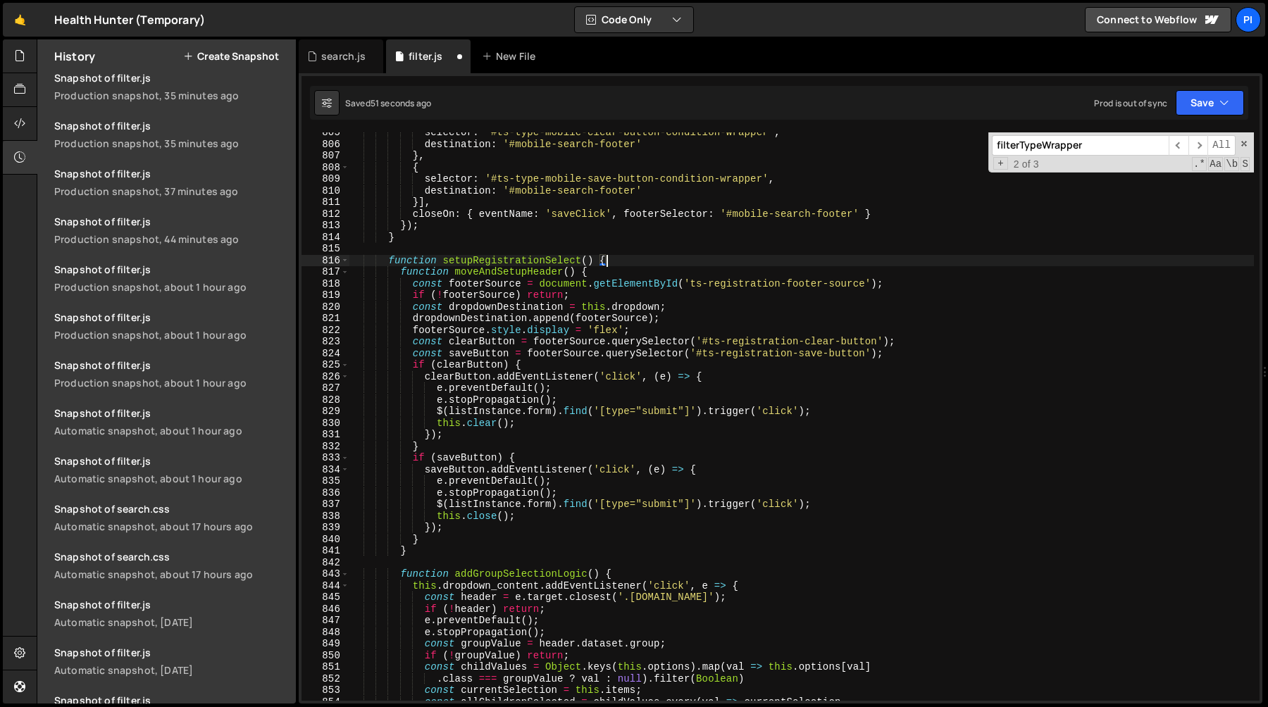
scroll to position [9532, 0]
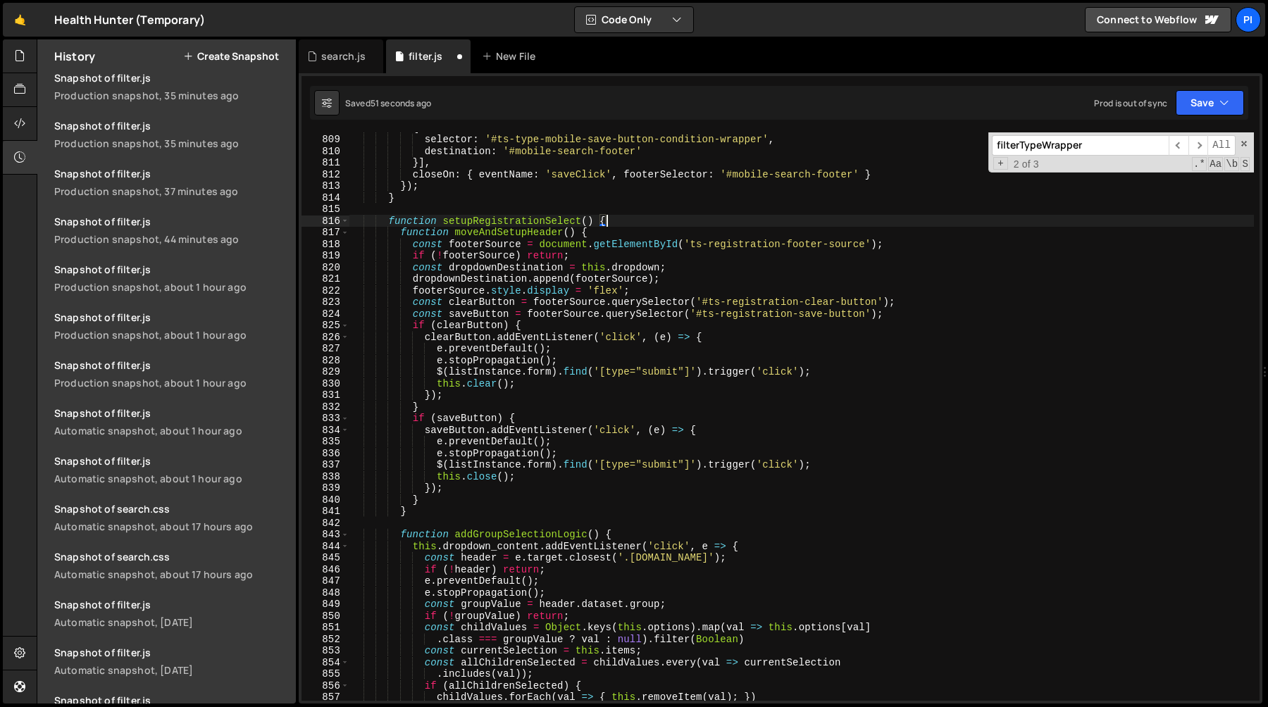
click at [533, 386] on div "{ selector : '#ts-type-mobile-save-button-condition-wrapper' , destination : '#…" at bounding box center [801, 418] width 905 height 592
type textarea "this.clear();"
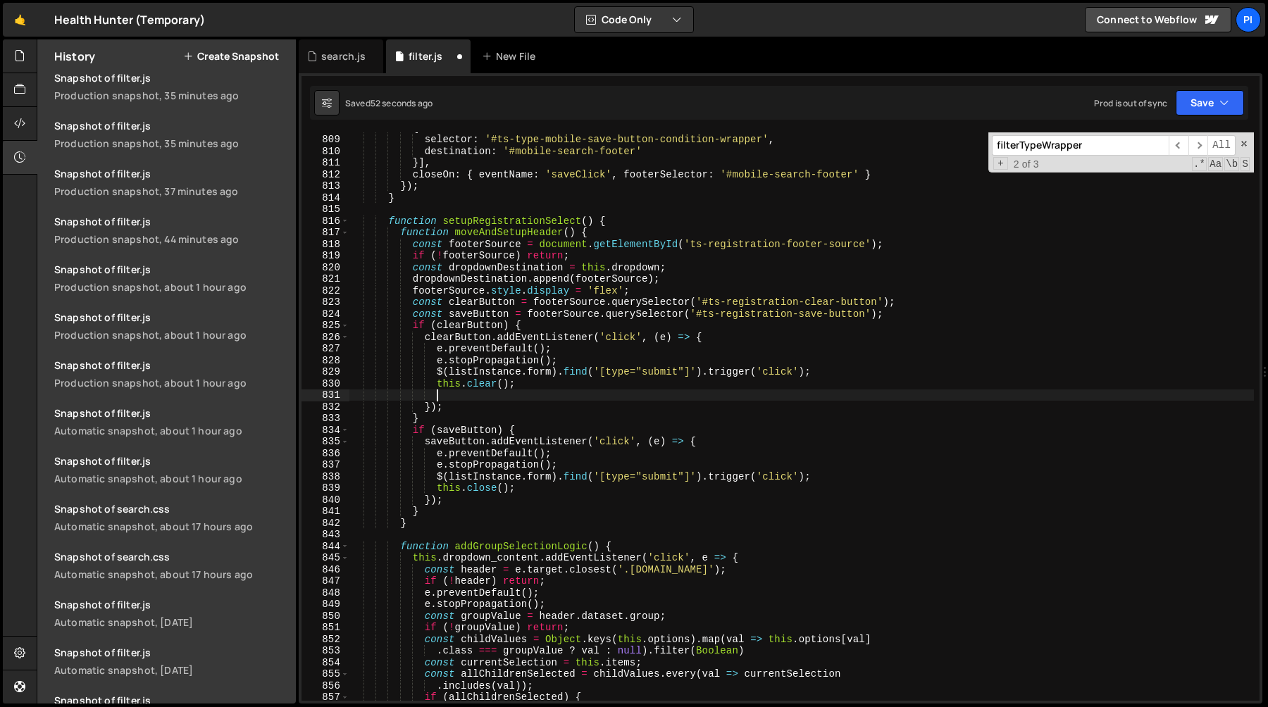
paste textarea "practitionerFormEl.find('[type="submit"]').trigger('click');"
type textarea "practitionerFormEl.find('[type="submit"]').trigger('click');"
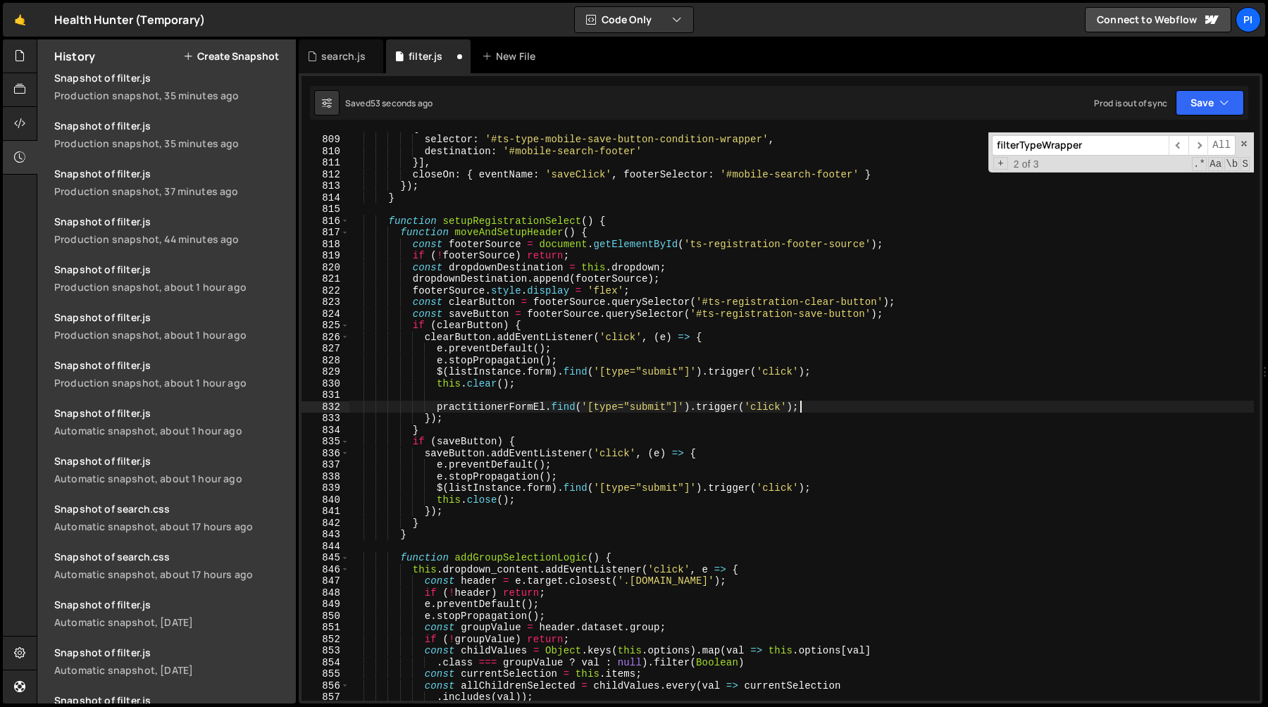
click at [508, 395] on div "{ selector : '#ts-type-mobile-save-button-condition-wrapper' , destination : '#…" at bounding box center [801, 418] width 905 height 592
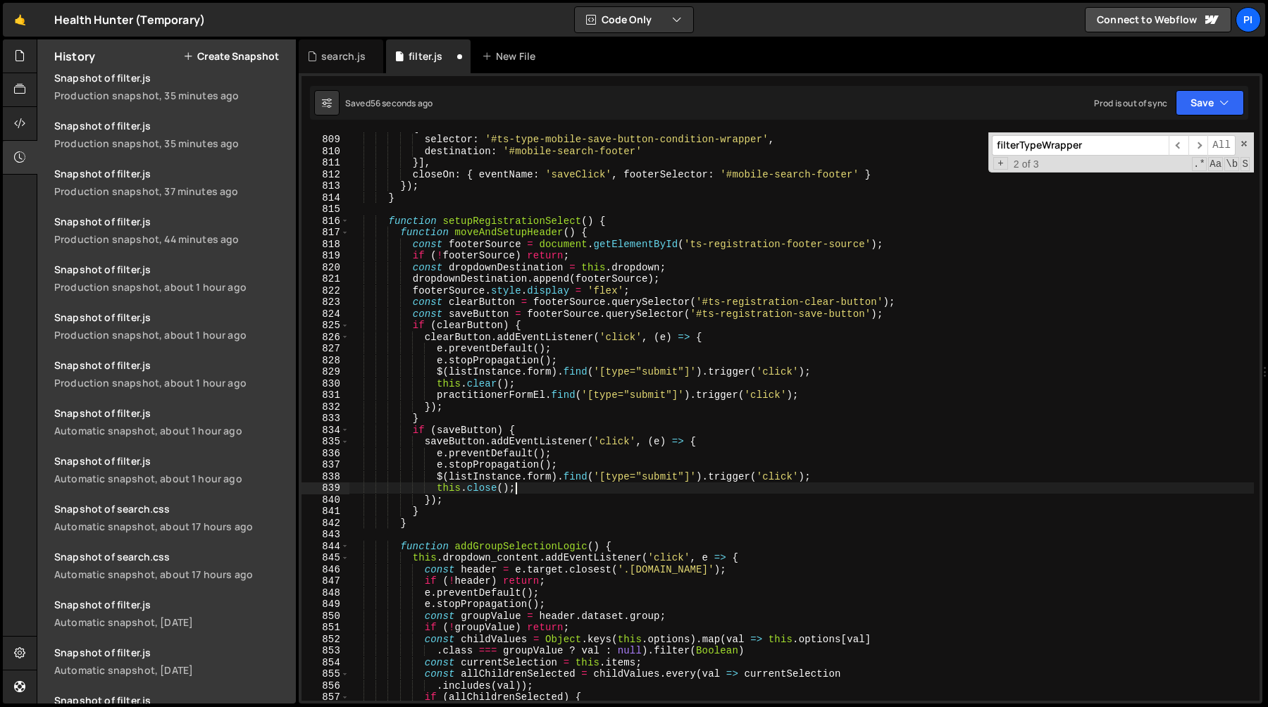
click at [523, 489] on div "{ selector : '#ts-type-mobile-save-button-condition-wrapper' , destination : '#…" at bounding box center [801, 418] width 905 height 592
type textarea "this.close();"
paste textarea "practitionerFormEl.find('[type="submit"]').trigger('click');"
type textarea "practitionerFormEl.find('[type="submit"]').trigger('click');"
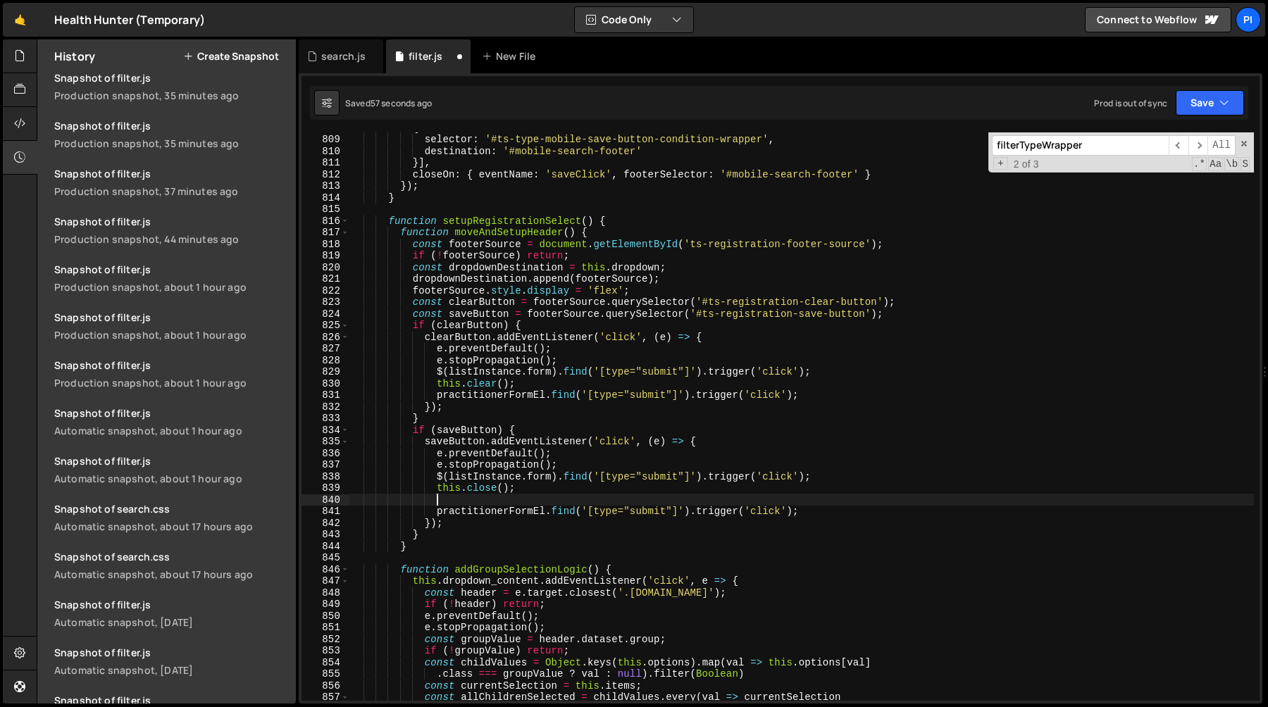
click at [540, 502] on div "{ selector : '#ts-type-mobile-save-button-condition-wrapper' , destination : '#…" at bounding box center [801, 418] width 905 height 592
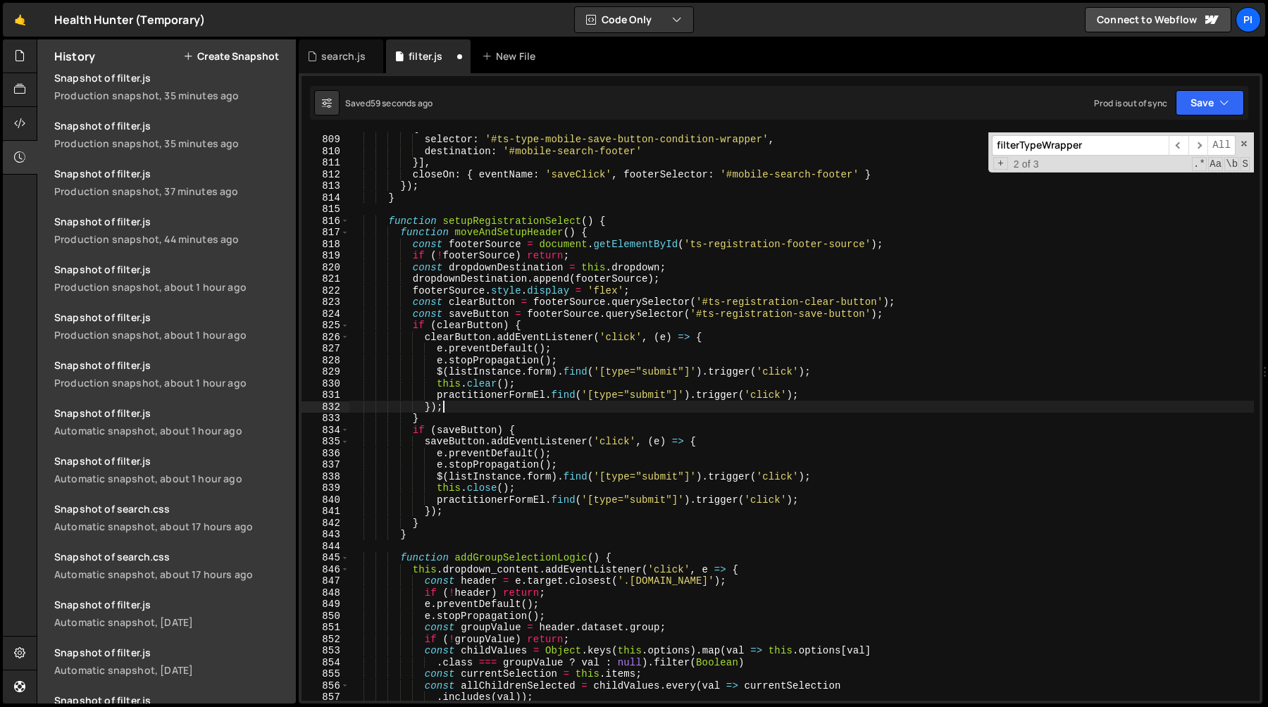
click at [588, 407] on div "{ selector : '#ts-type-mobile-save-button-condition-wrapper' , destination : '#…" at bounding box center [801, 418] width 905 height 592
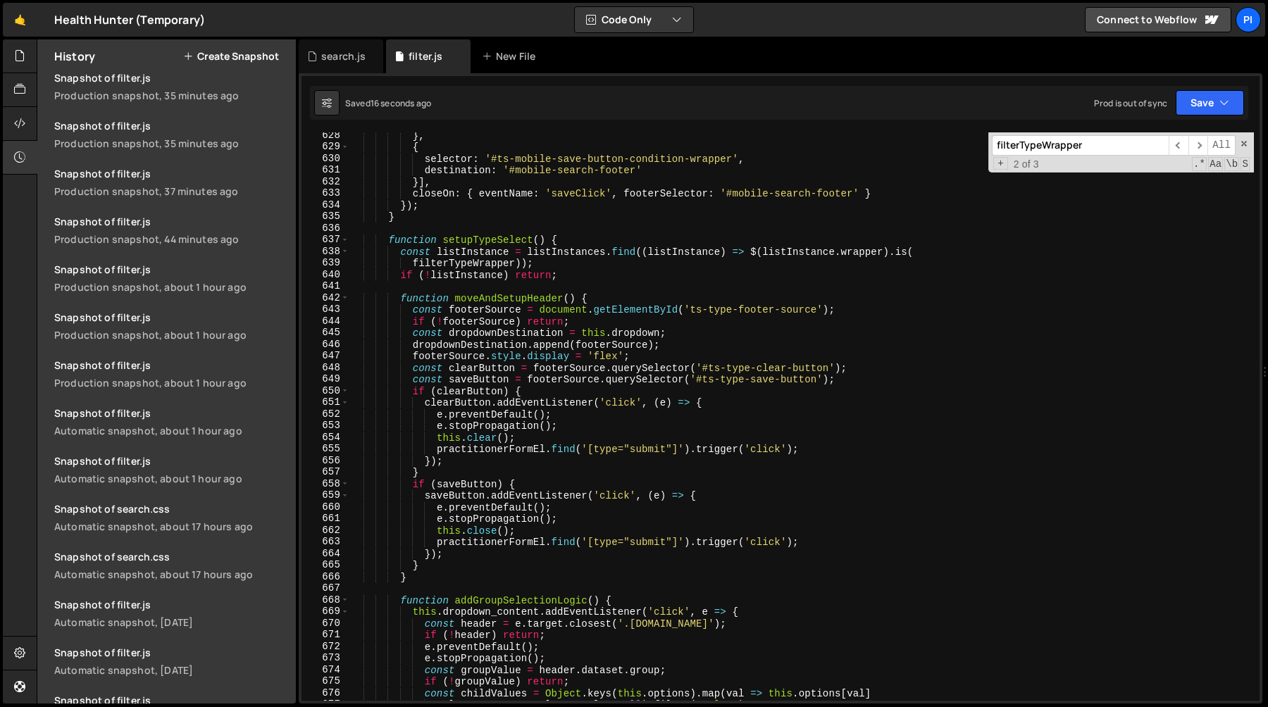
scroll to position [7300, 0]
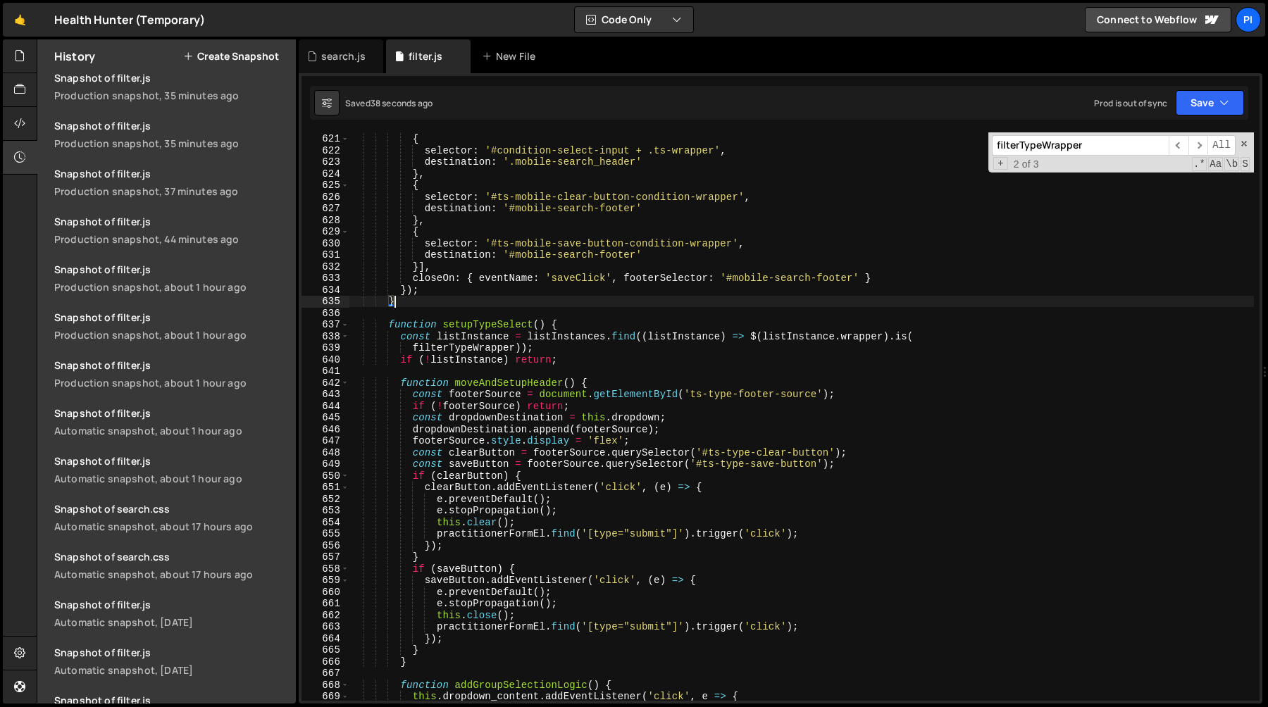
click at [539, 297] on div "} , { selector : '#condition-select-input + .ts-wrapper' , destination : '.mobi…" at bounding box center [801, 417] width 905 height 592
type textarea "}"
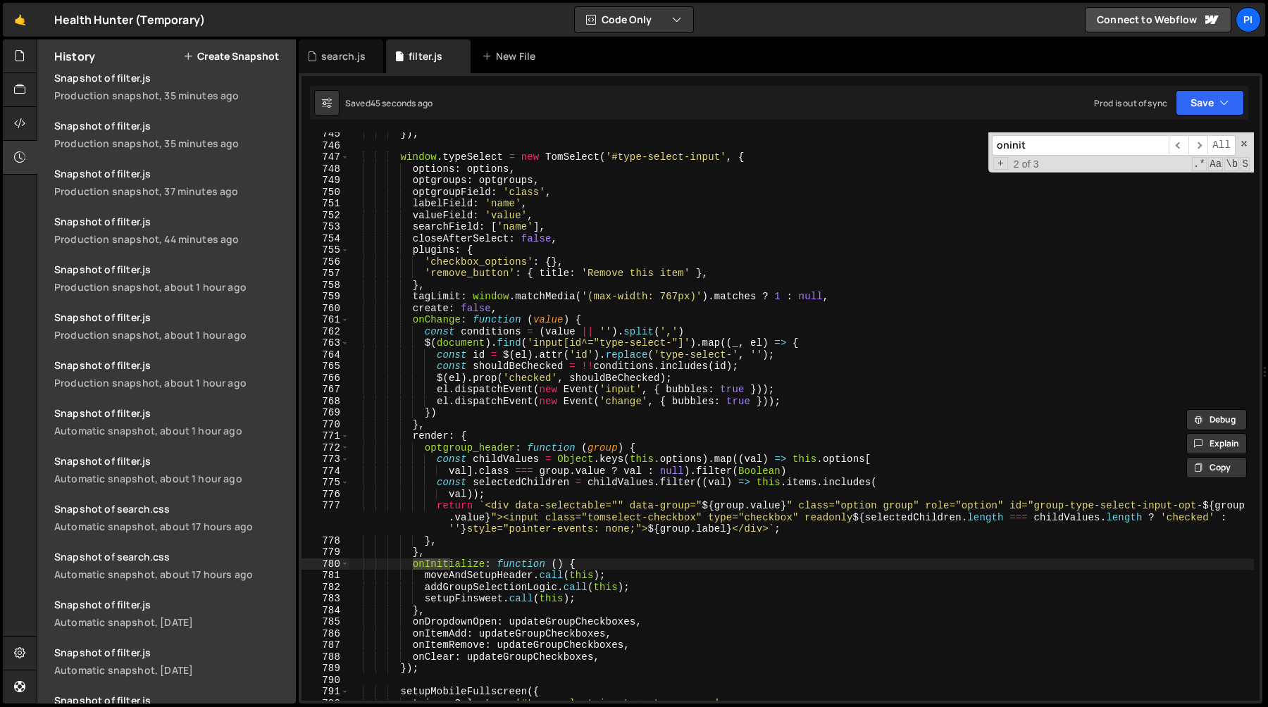
scroll to position [8913, 0]
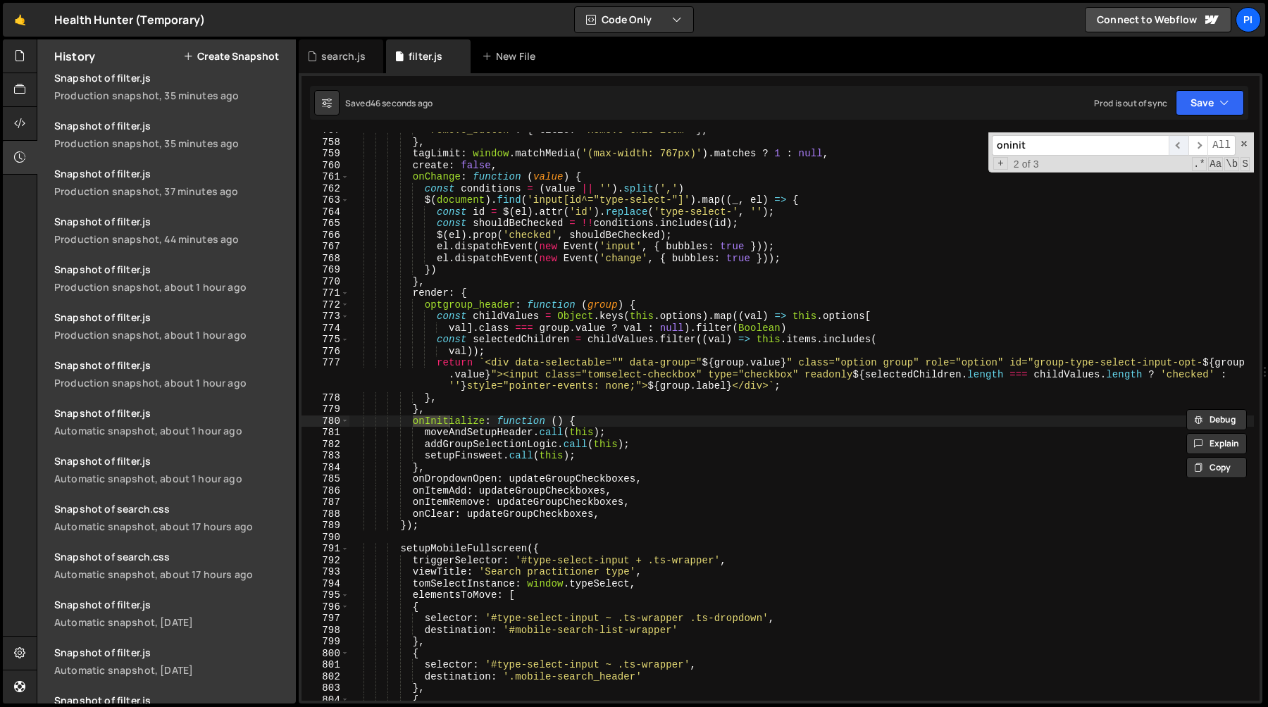
type input "oninit"
click at [1180, 145] on span "​" at bounding box center [1179, 145] width 20 height 20
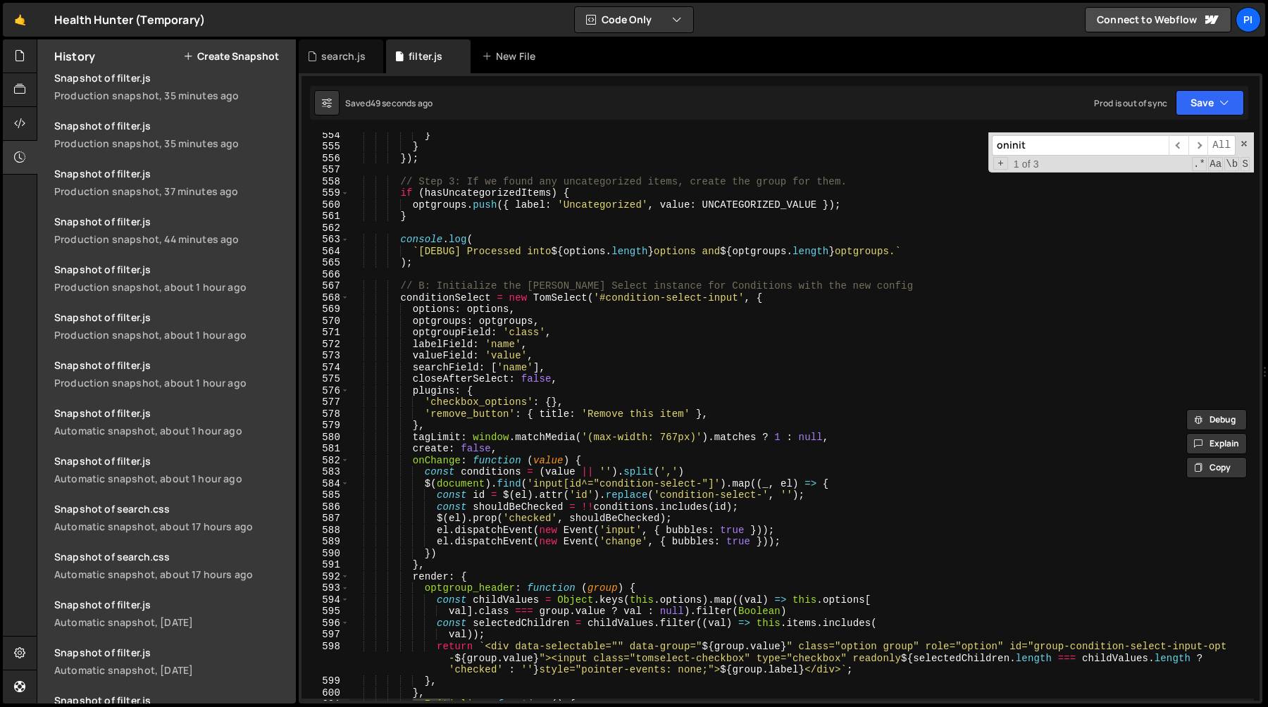
scroll to position [6499, 0]
click at [557, 457] on div "} } }) ; // Step 3: If we found any uncategorized items, create the group for t…" at bounding box center [801, 428] width 905 height 592
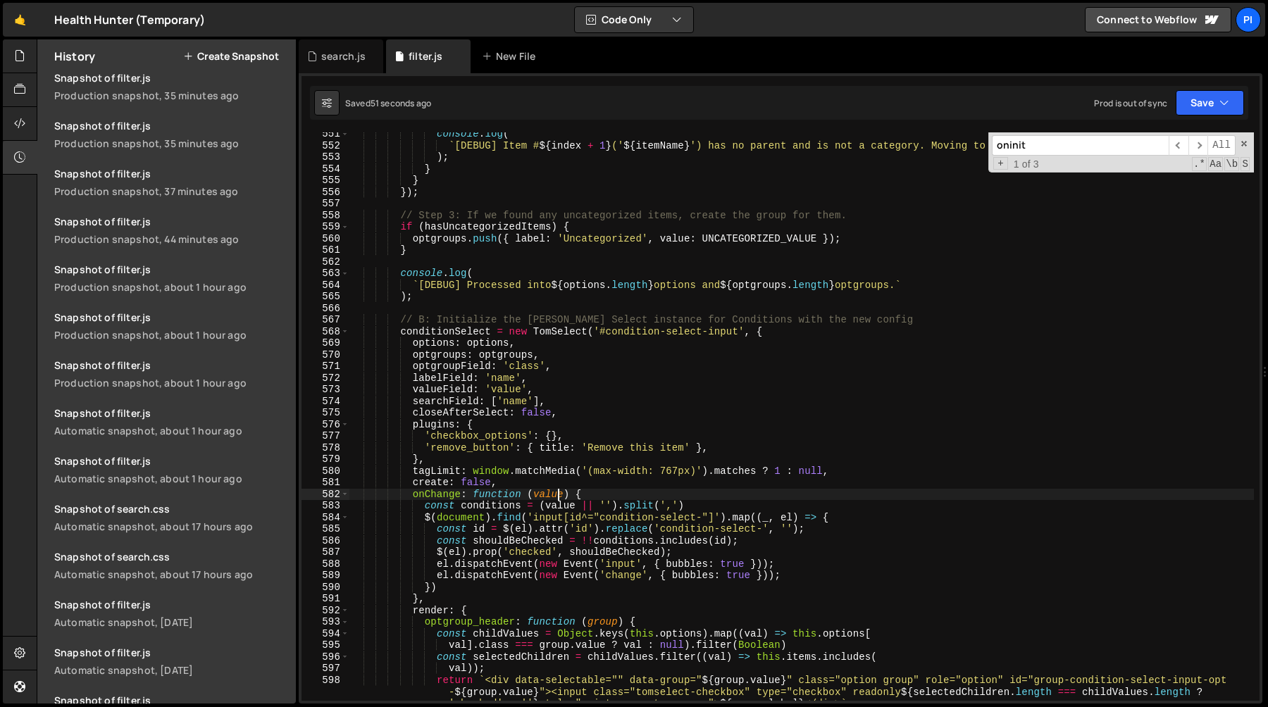
scroll to position [6468, 0]
click at [529, 492] on div "console . log ( ` [DEBUG] Item # ${ index + 1 } (' ${ itemName } ') has no pare…" at bounding box center [801, 435] width 905 height 615
click at [529, 488] on div "console . log ( ` [DEBUG] Item # ${ index + 1 } (' ${ itemName } ') has no pare…" at bounding box center [801, 435] width 905 height 615
type textarea "create: false,"
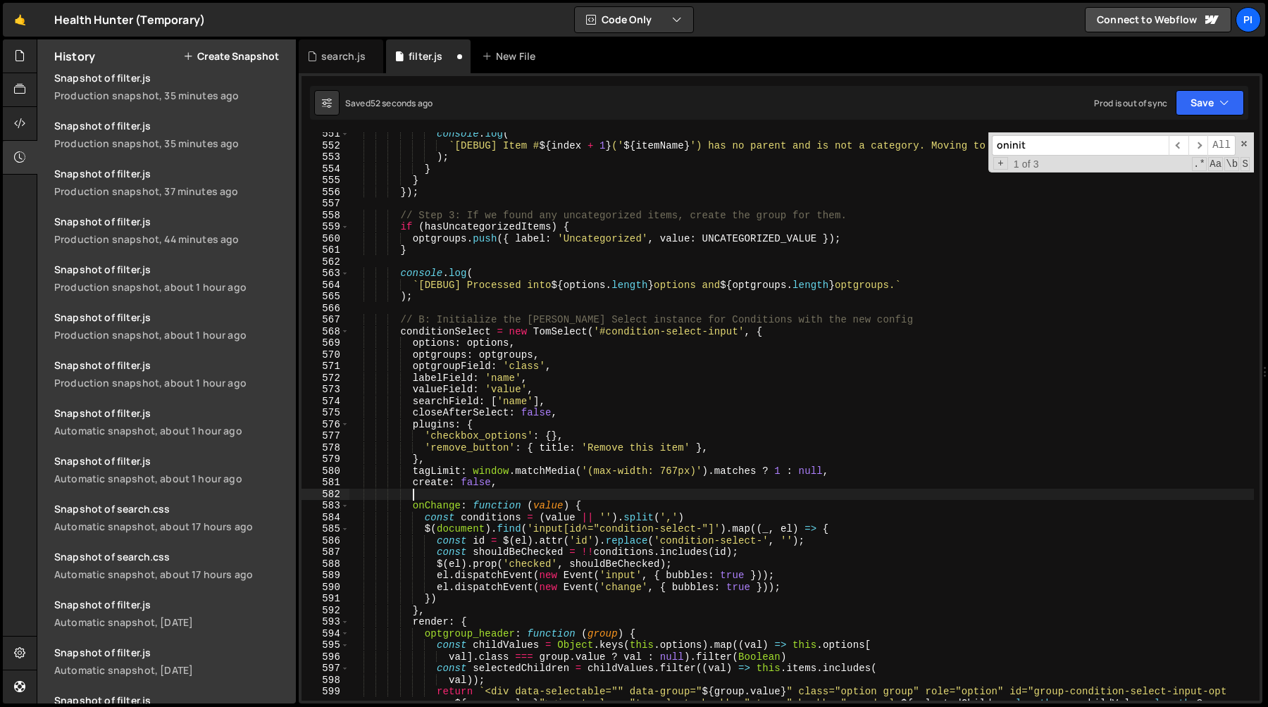
paste textarea "},"
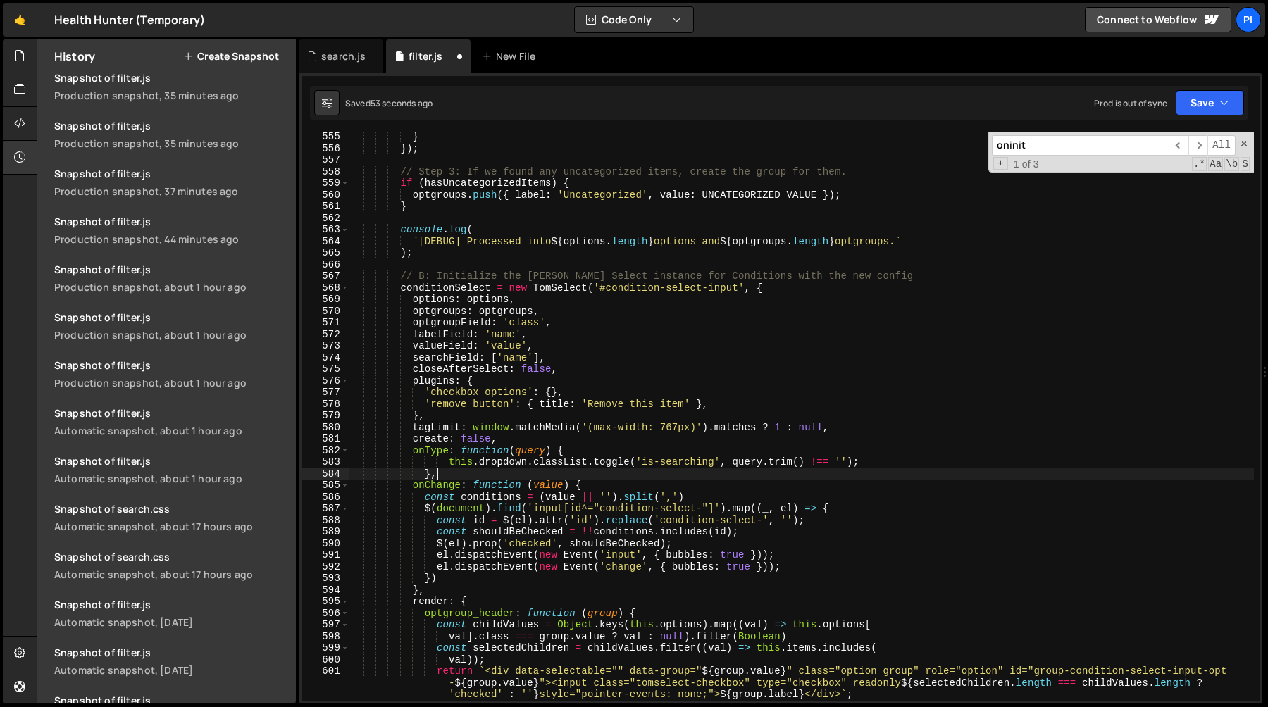
scroll to position [6513, 0]
type textarea "},"
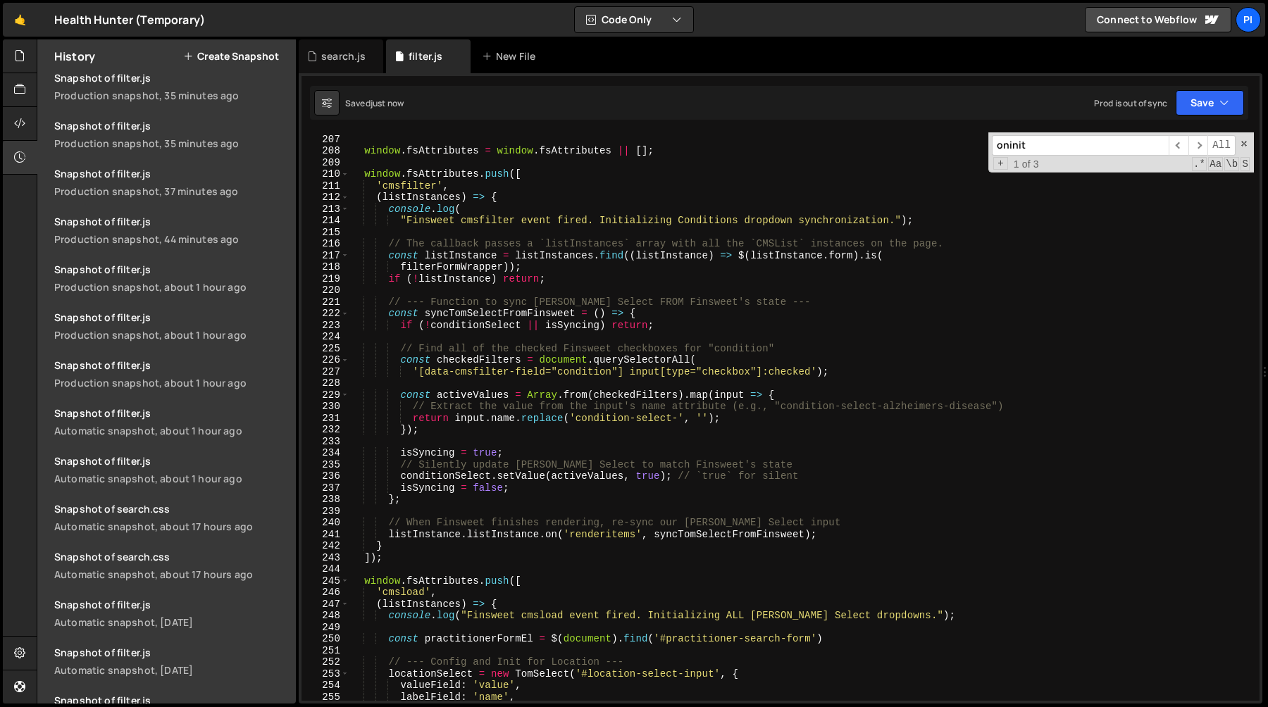
scroll to position [0, 0]
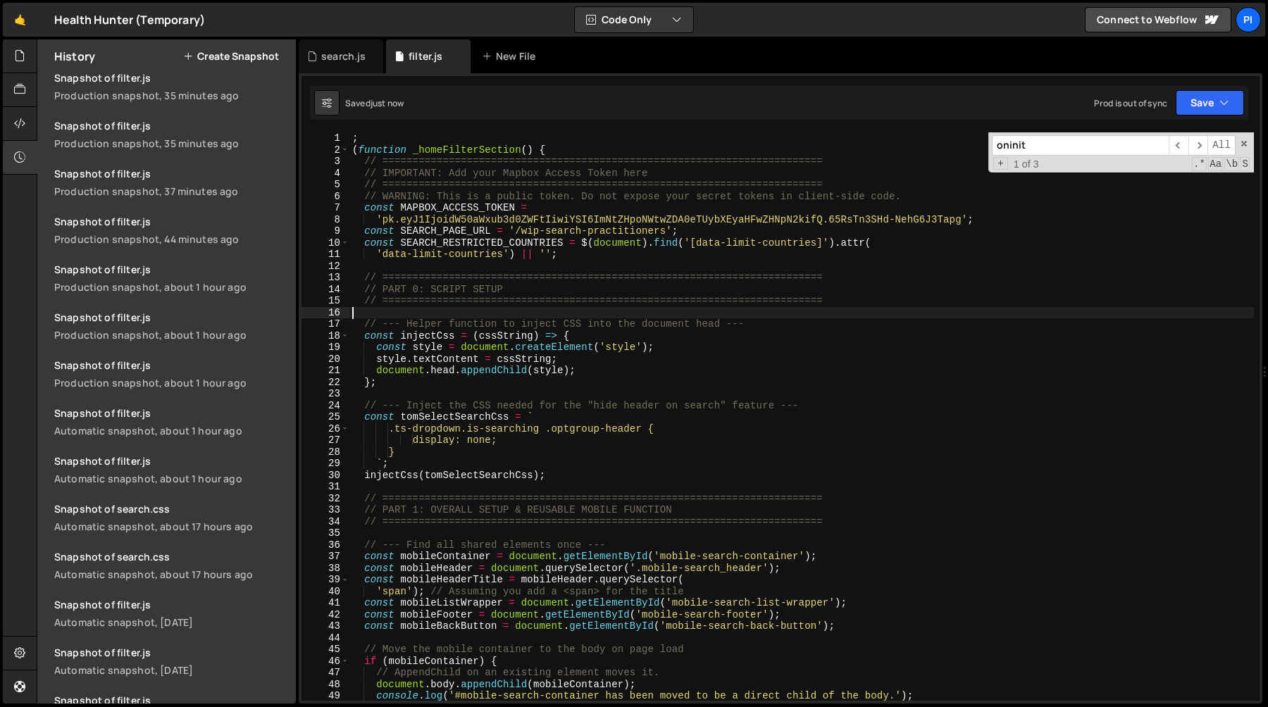
click at [413, 308] on div "; ( function _homeFilterSection ( ) { // ======================================…" at bounding box center [801, 428] width 905 height 592
click at [1065, 148] on input "oninit" at bounding box center [1080, 145] width 177 height 20
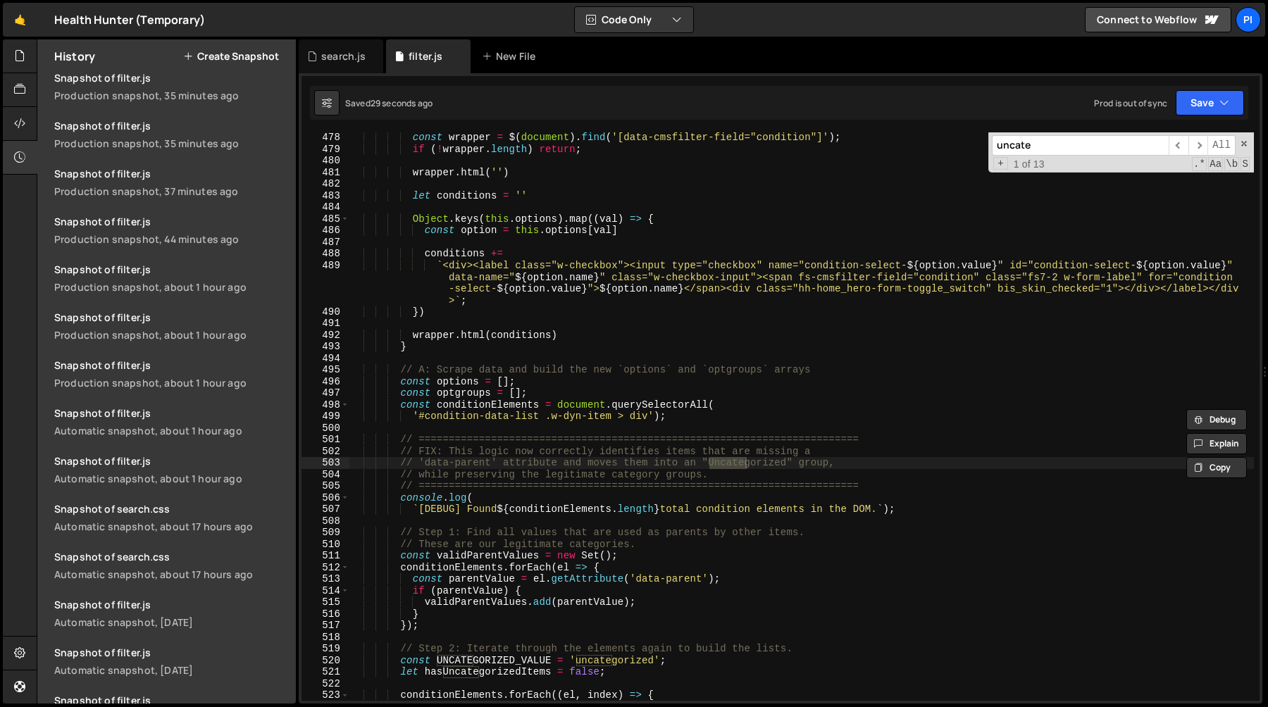
scroll to position [5604, 0]
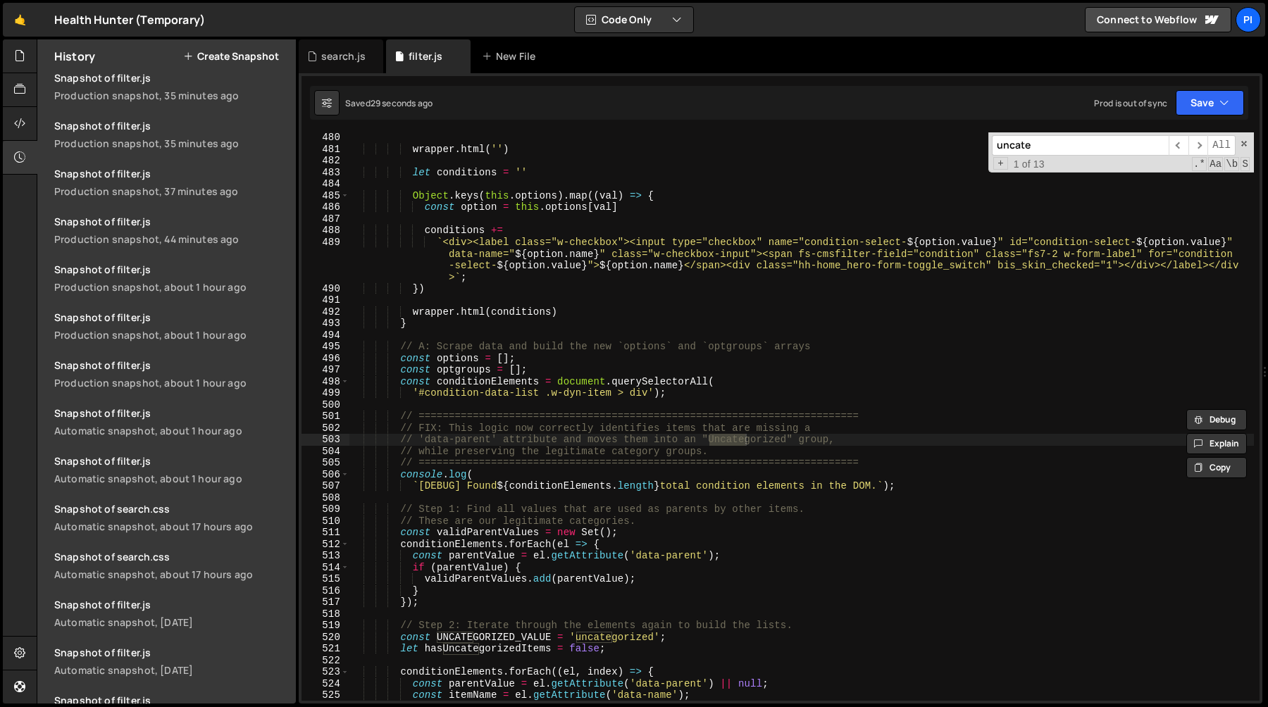
type input "uncate"
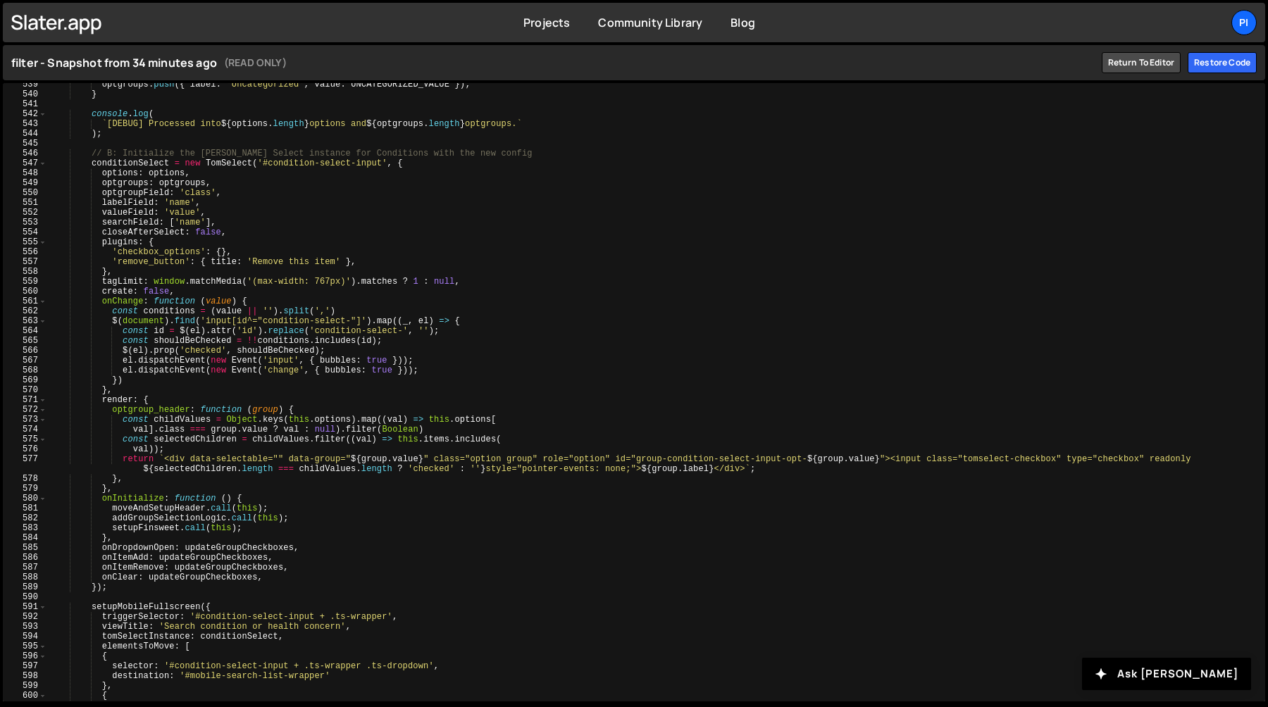
scroll to position [5356, 0]
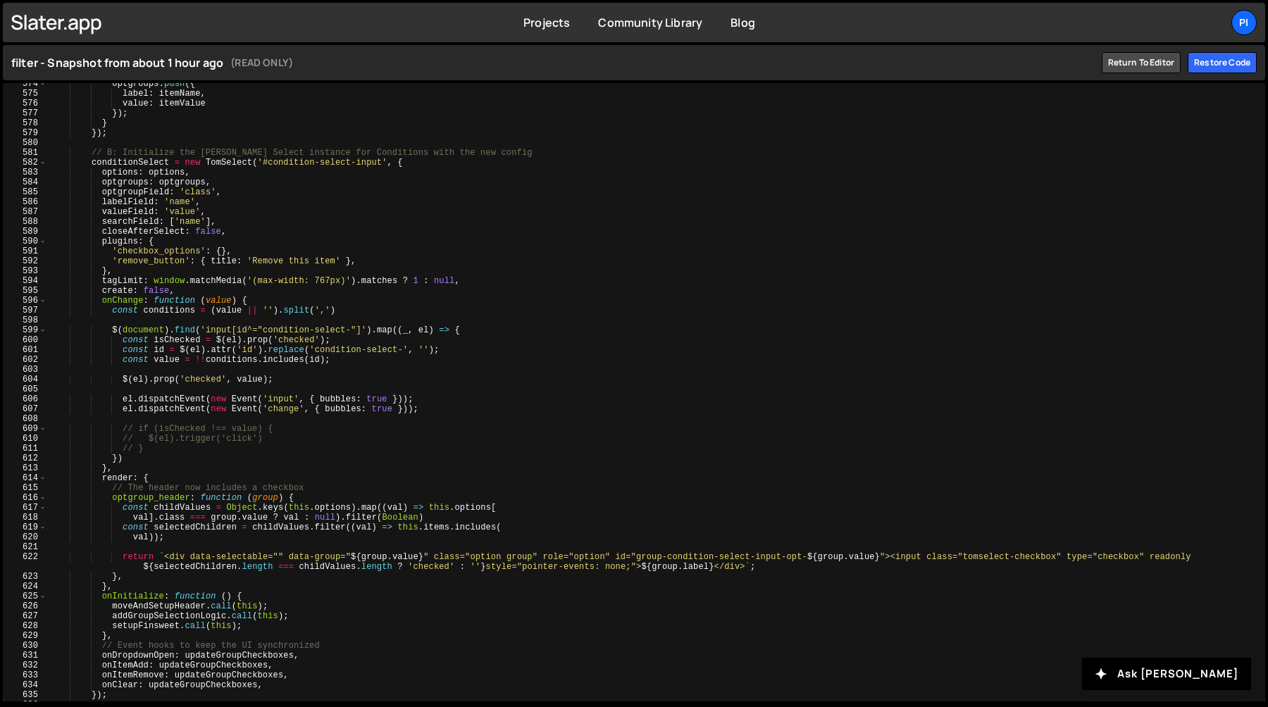
scroll to position [5678, 0]
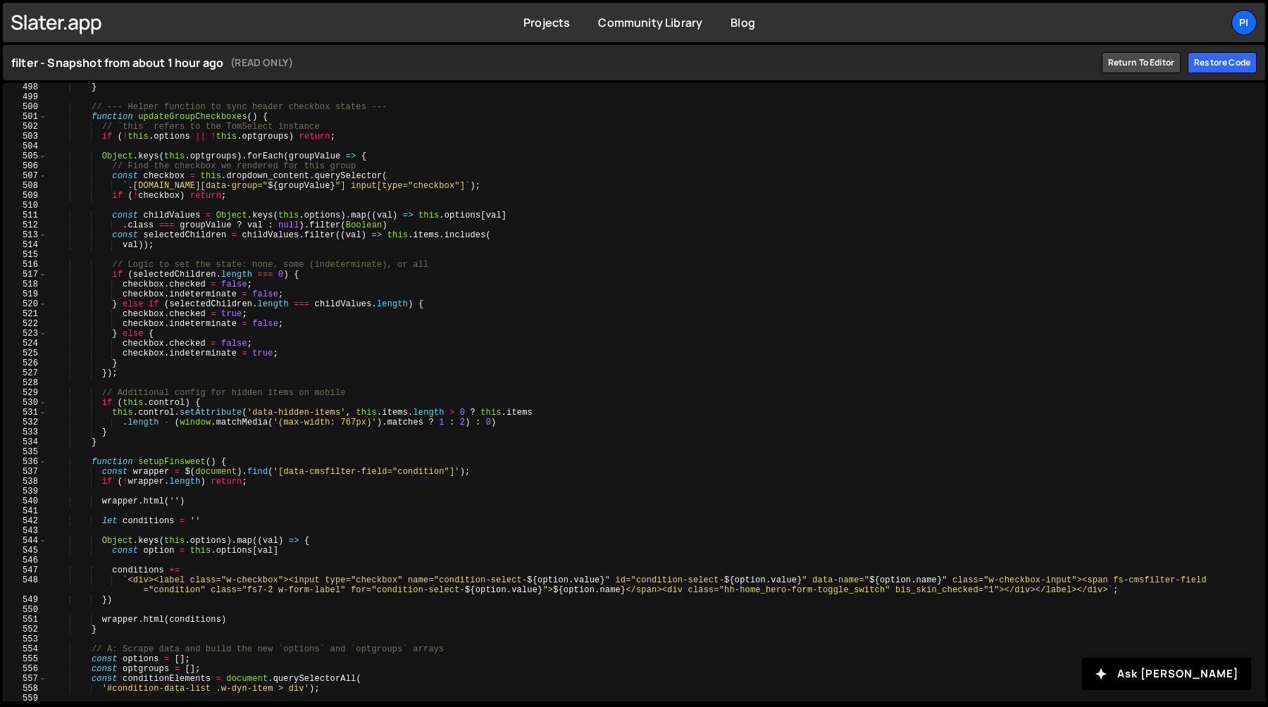
scroll to position [4913, 0]
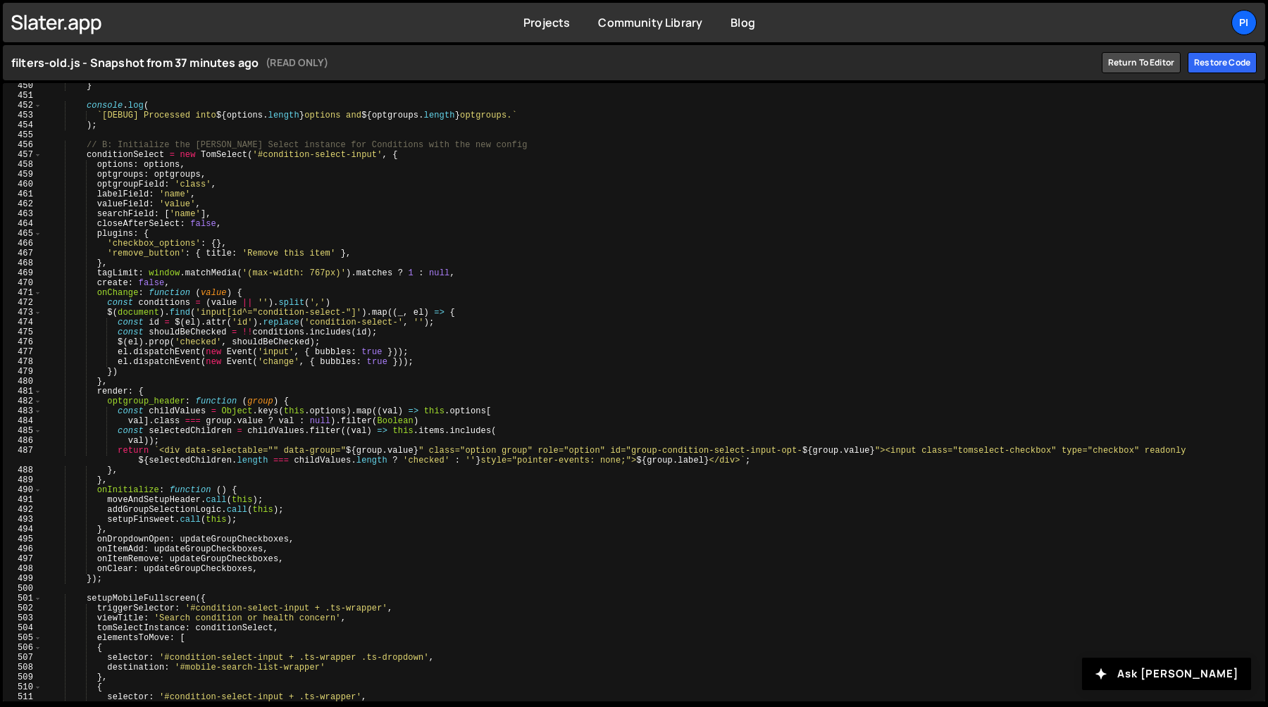
scroll to position [4441, 0]
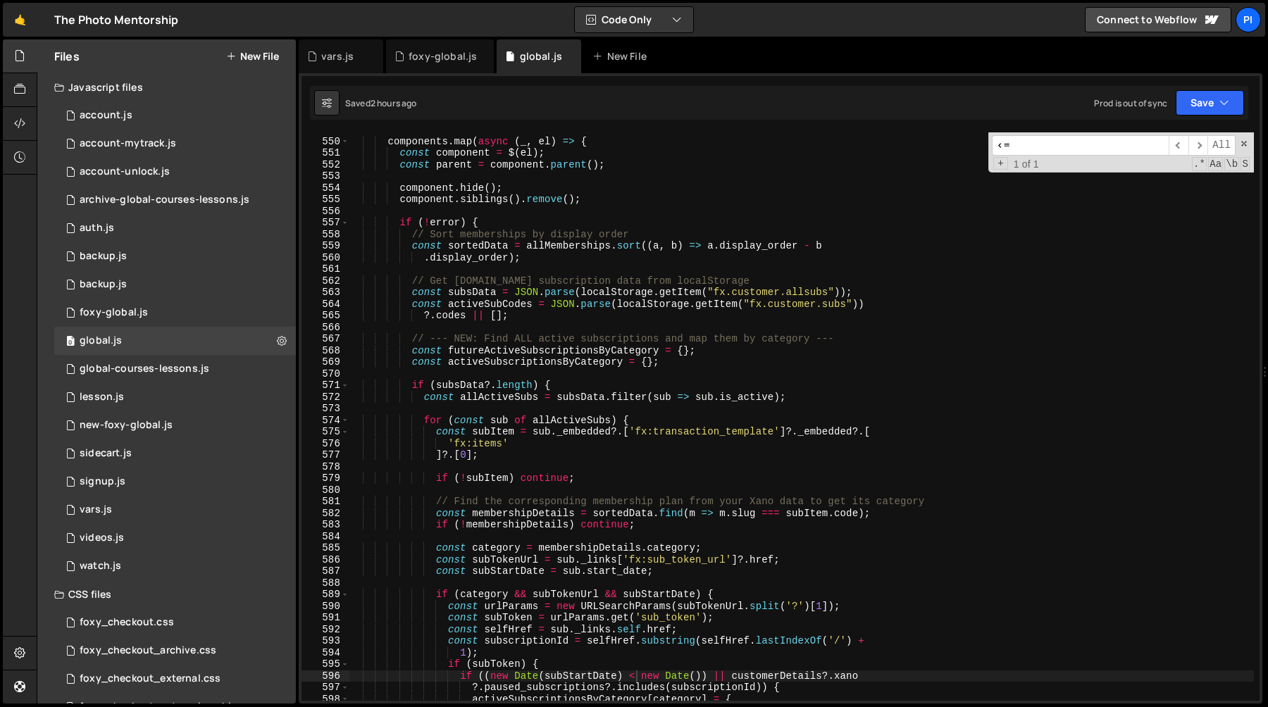
scroll to position [6375, 0]
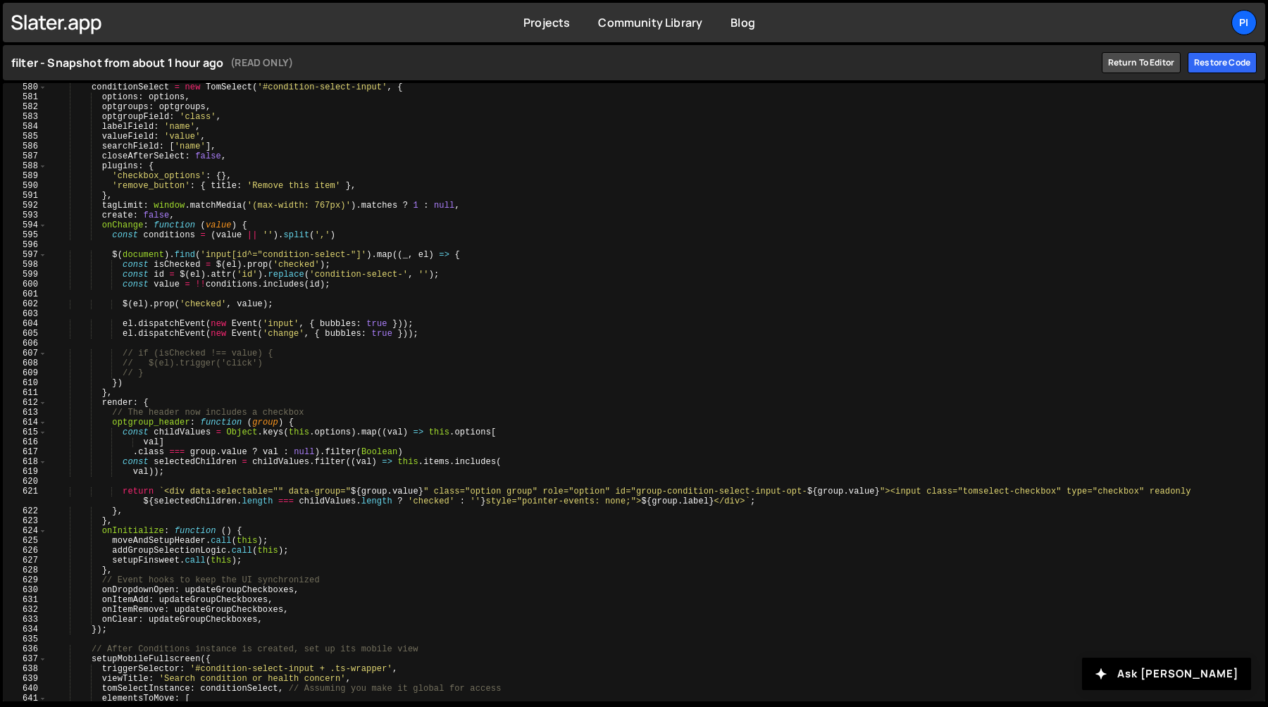
scroll to position [5734, 0]
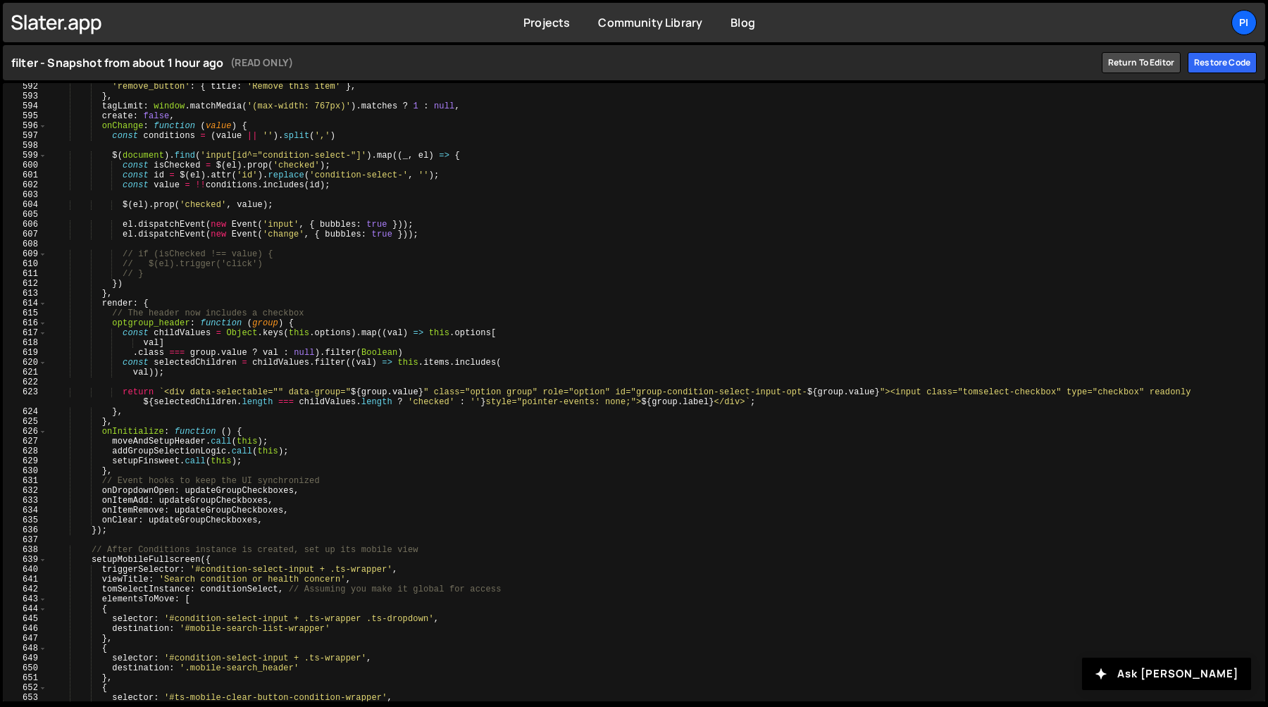
scroll to position [5851, 0]
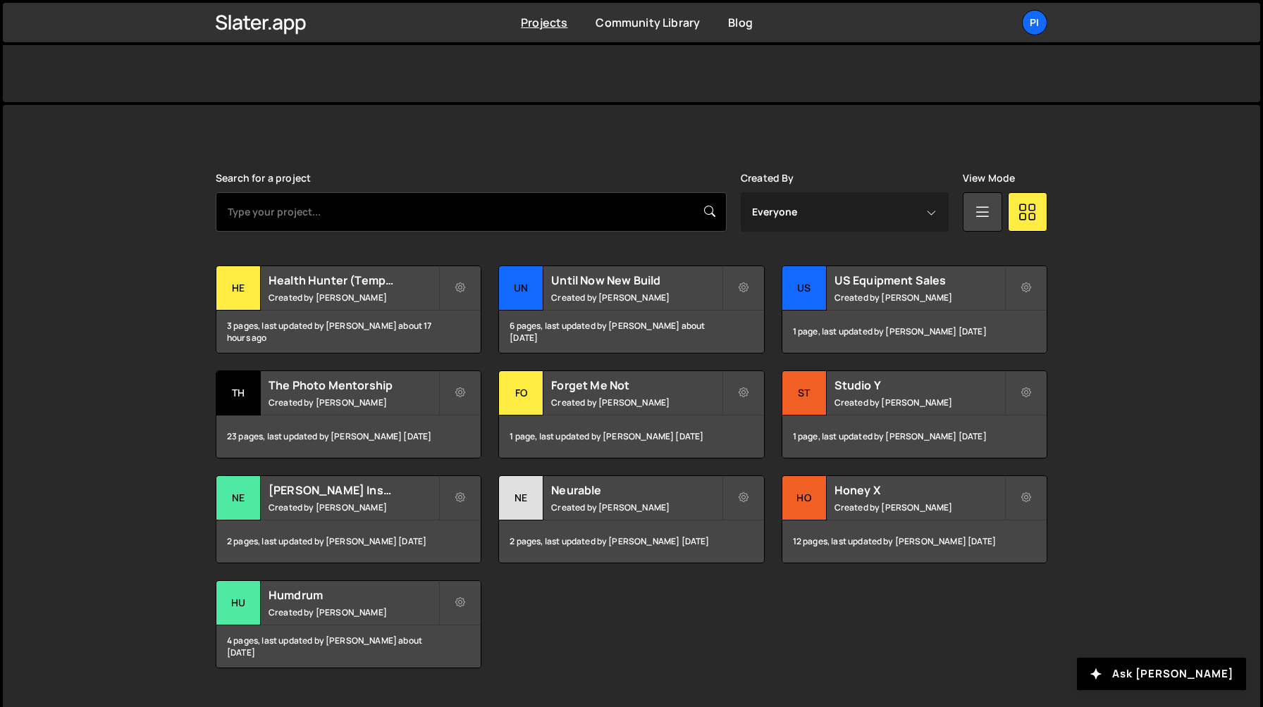
scroll to position [309, 0]
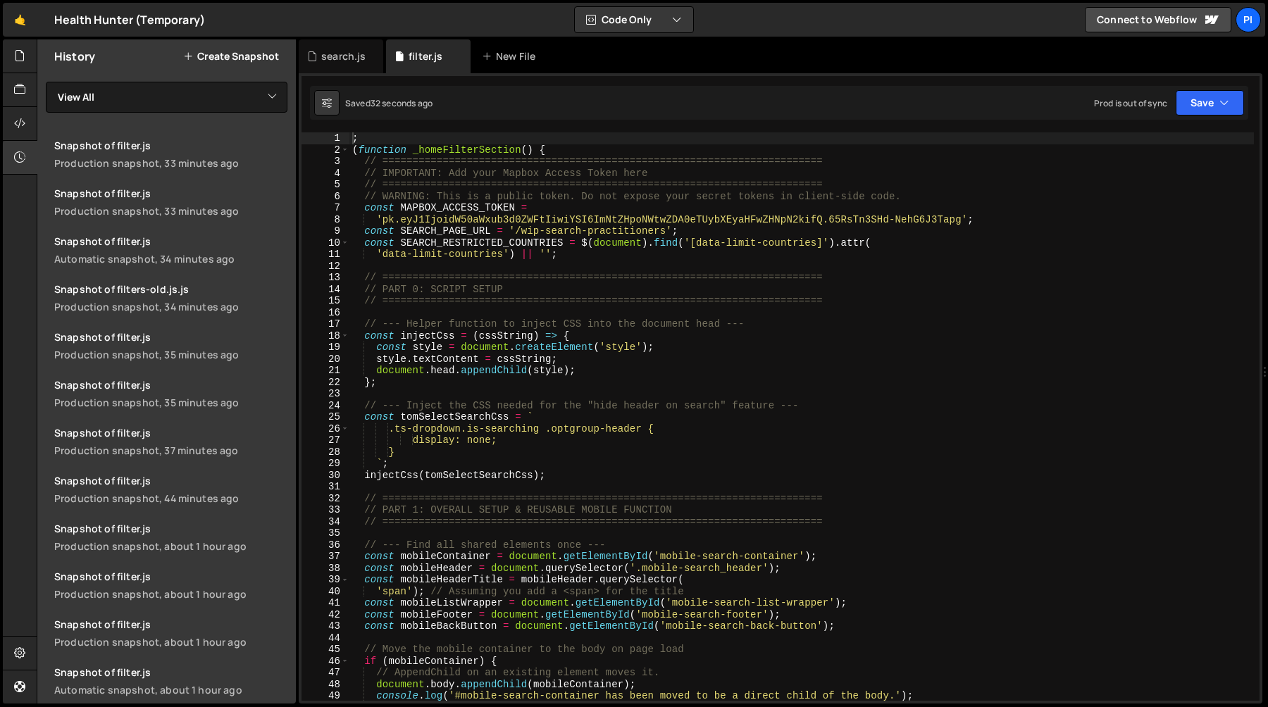
type textarea "const SEARCH_PAGE_URL = '/wip-search-practitioners';"
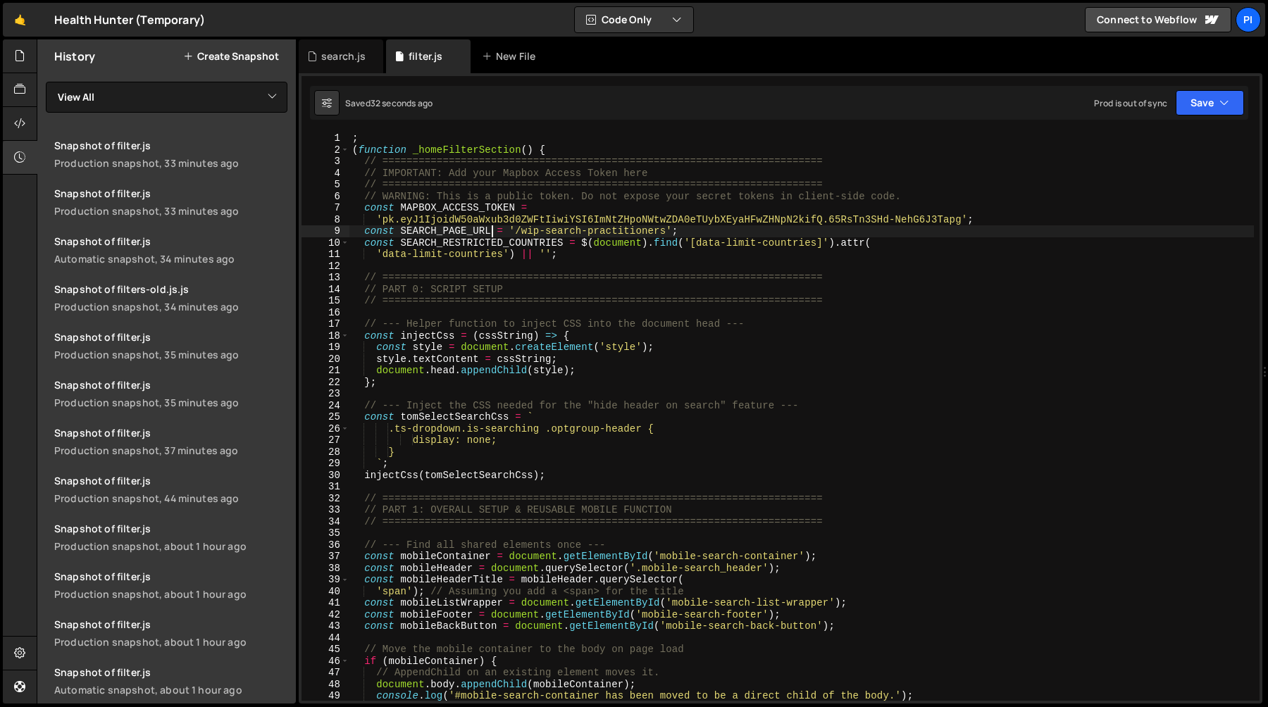
click at [489, 226] on div "; ( function _homeFilterSection ( ) { // ======================================…" at bounding box center [801, 428] width 905 height 592
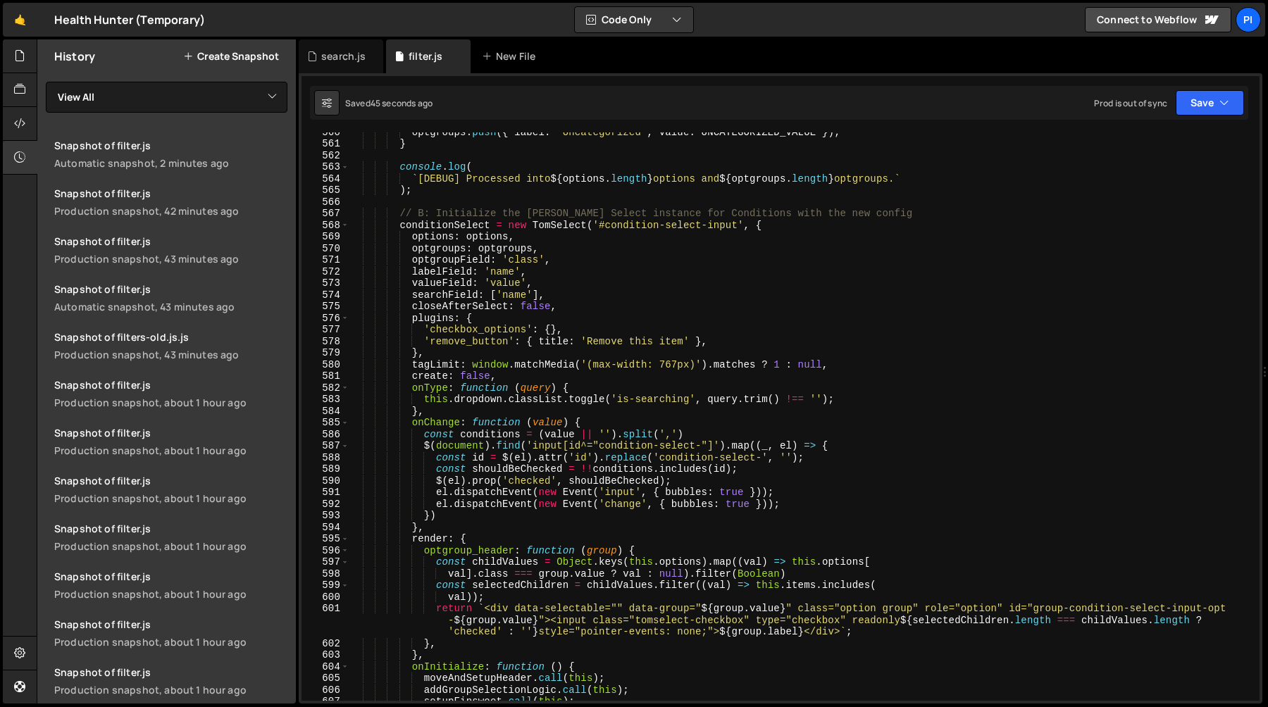
scroll to position [6574, 0]
click at [593, 367] on div "optgroups . push ({ label : 'Uncategorized' , value : UNCATEGORIZED_VALUE }) ; …" at bounding box center [801, 423] width 905 height 592
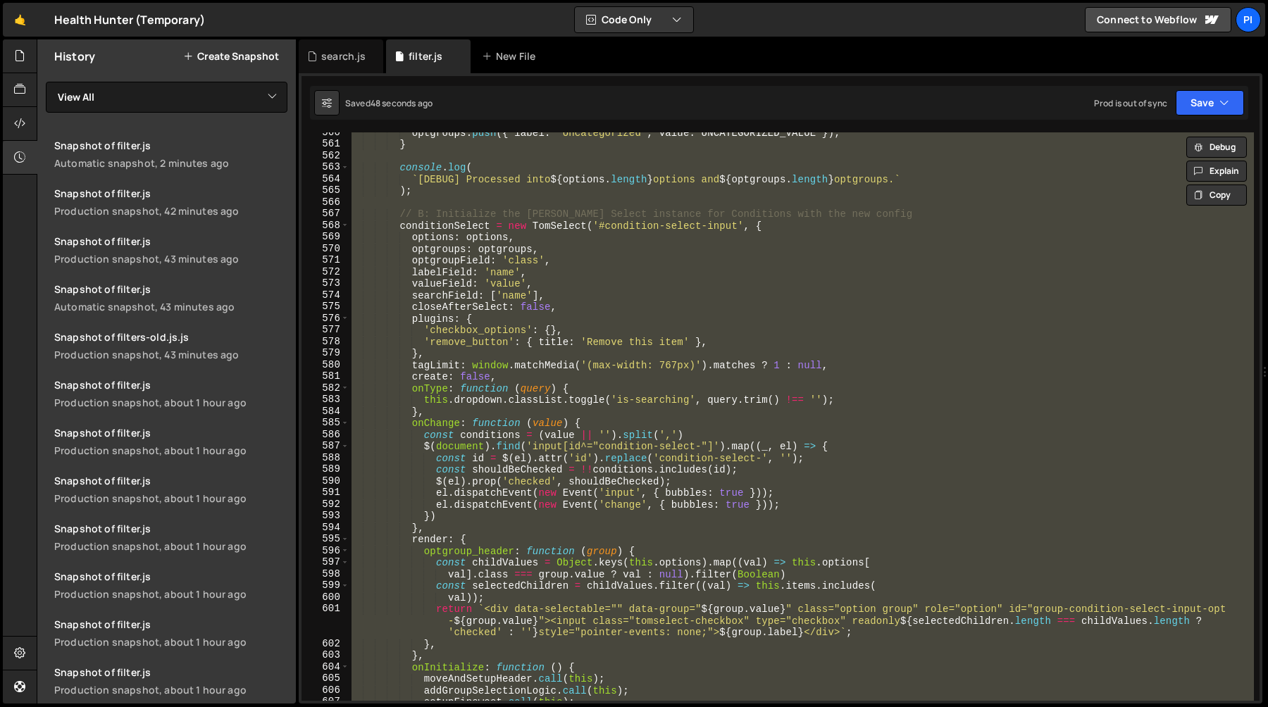
click at [684, 328] on div "optgroups . push ({ label : 'Uncategorized' , value : UNCATEGORIZED_VALUE }) ; …" at bounding box center [801, 416] width 905 height 569
type textarea "'checkbox_options': {},"
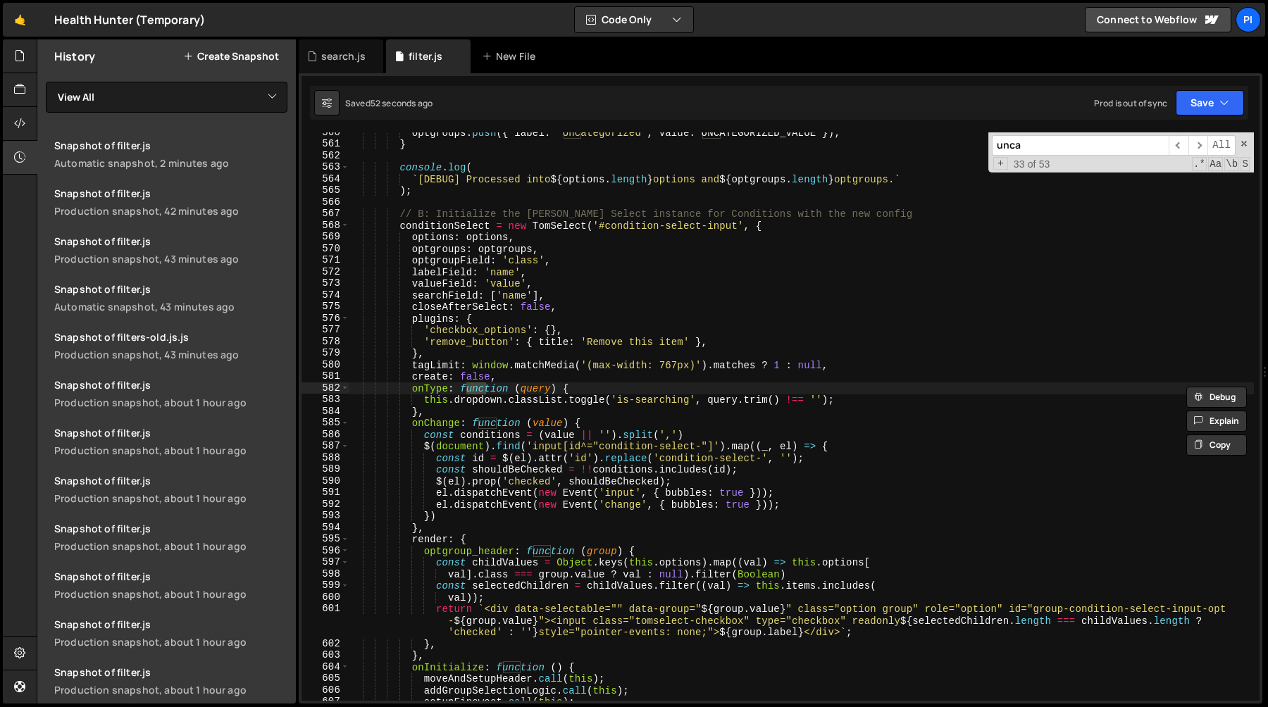
scroll to position [5621, 0]
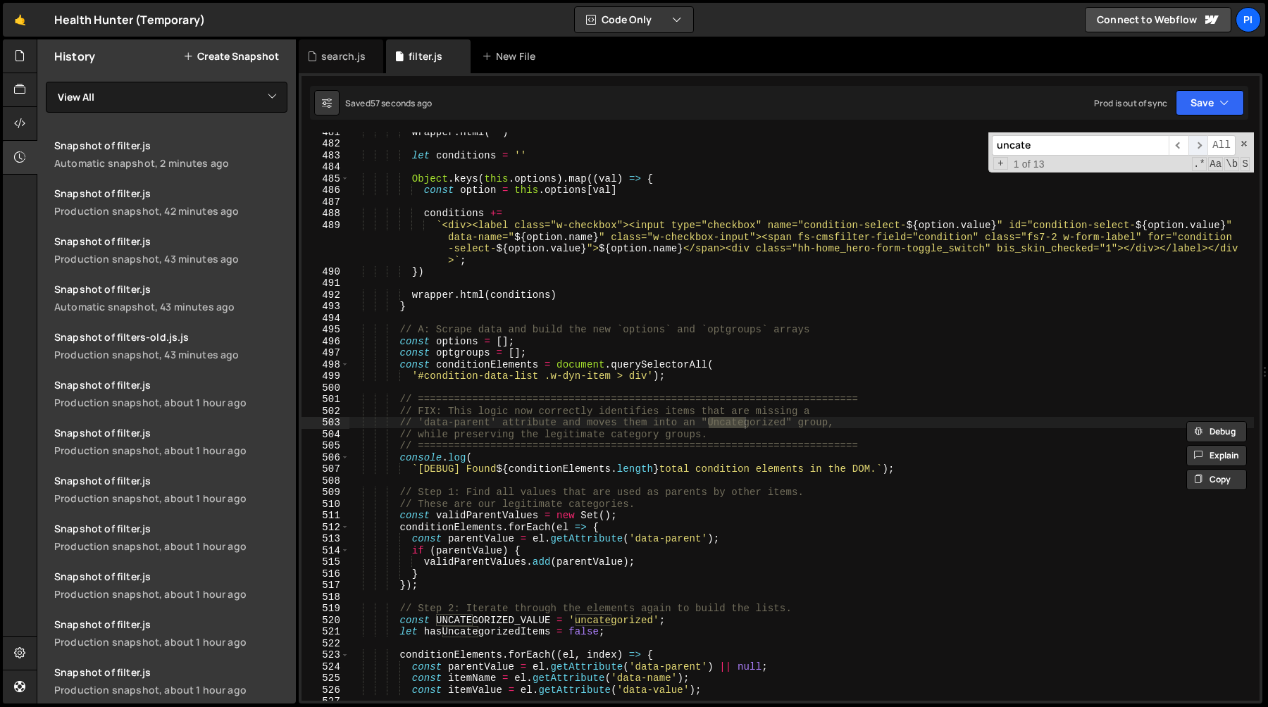
type input "uncate"
click at [1192, 142] on span "​" at bounding box center [1199, 145] width 20 height 20
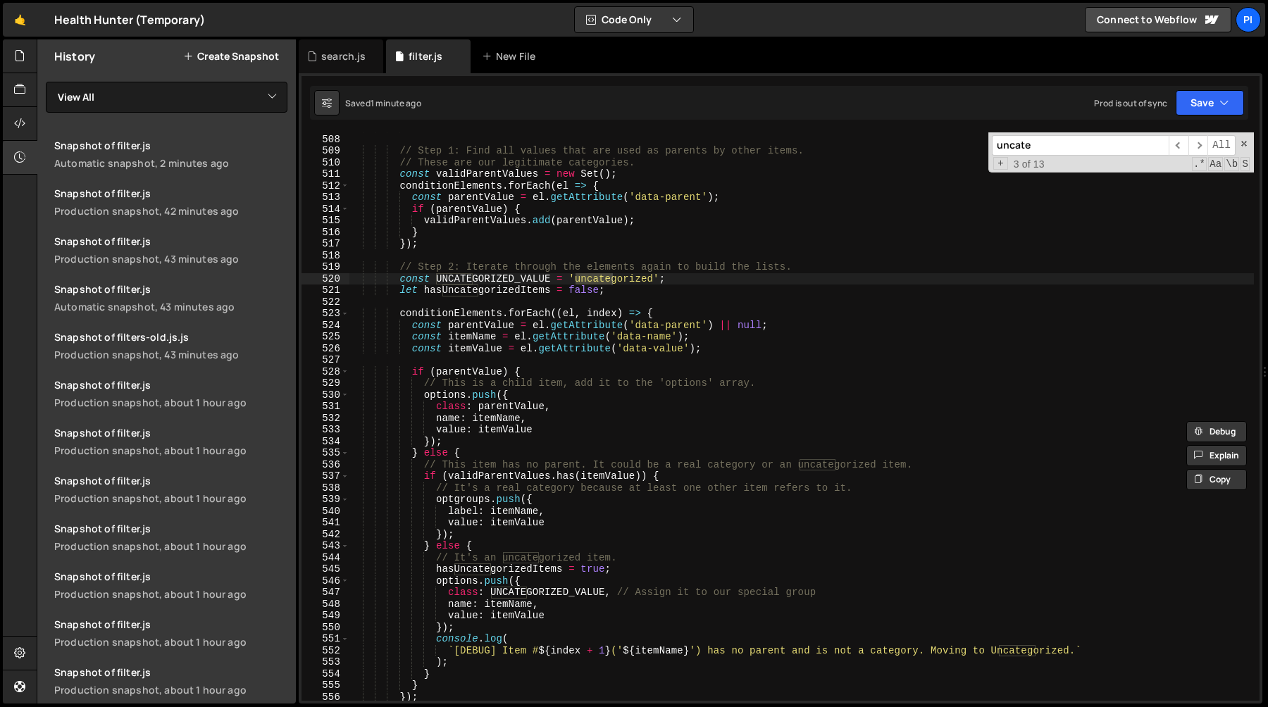
scroll to position [5965, 0]
click at [493, 286] on div "// Step 1: Find all values that are used as parents by other items. // These ar…" at bounding box center [801, 427] width 905 height 592
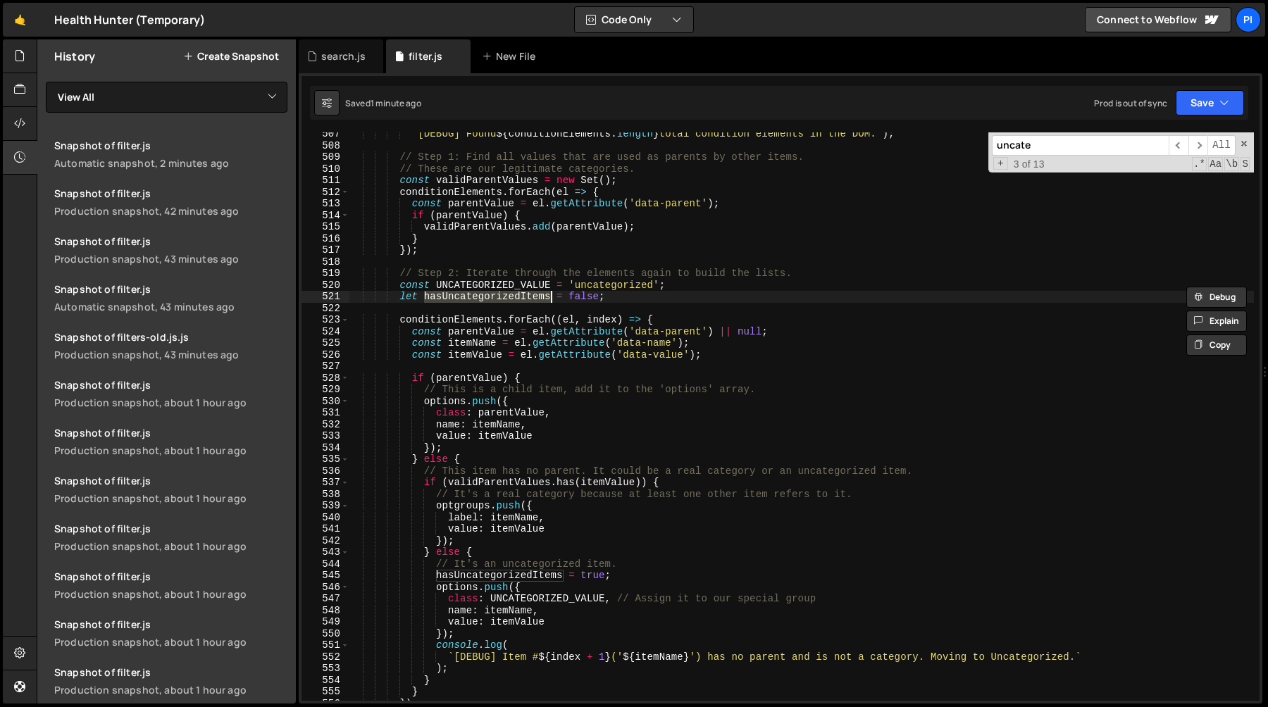
scroll to position [5955, 0]
click at [516, 286] on div "` [DEBUG] Found ${ conditionElements . length } total condition elements in the…" at bounding box center [801, 426] width 905 height 592
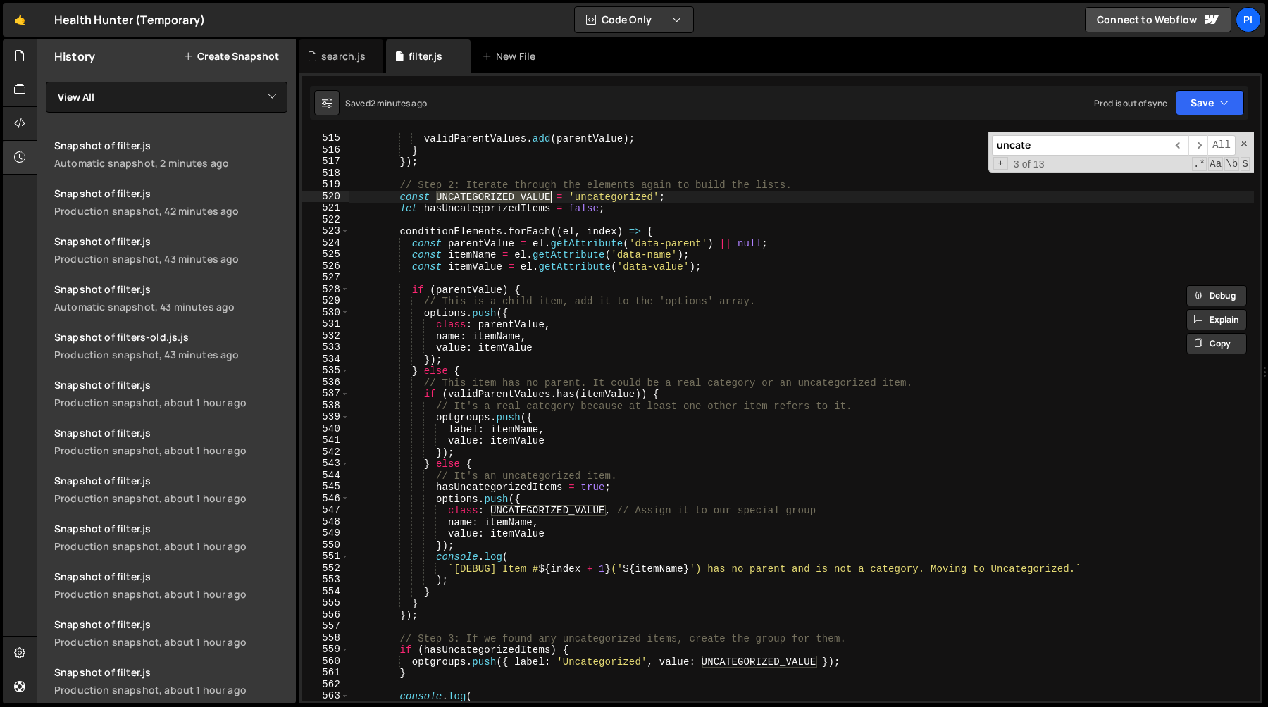
scroll to position [6043, 0]
click at [531, 521] on div "if ( parentValue ) { validParentValues . add ( parentValue ) ; } }) ; // Step 2…" at bounding box center [801, 419] width 905 height 592
click at [531, 509] on div "if ( parentValue ) { validParentValues . add ( parentValue ) ; } }) ; // Step 2…" at bounding box center [801, 419] width 905 height 592
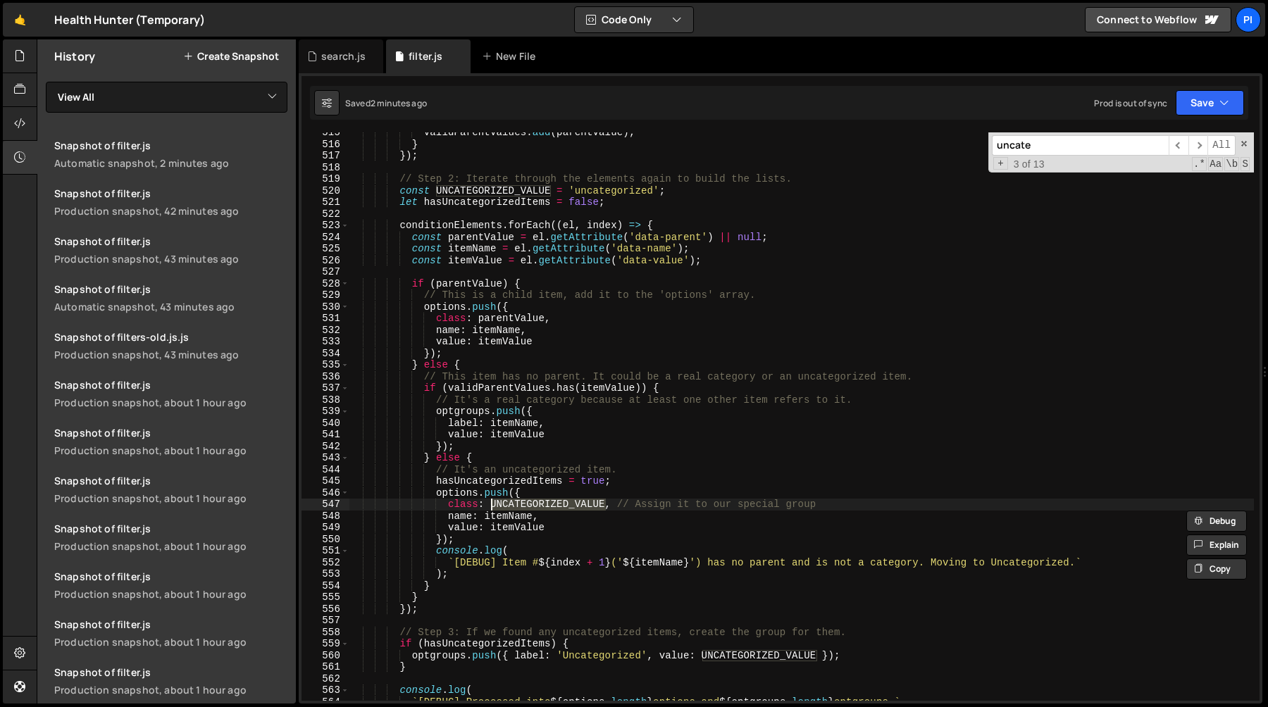
scroll to position [6051, 0]
click at [493, 370] on div "validParentValues . add ( parentValue ) ; } }) ; // Step 2: Iterate through the…" at bounding box center [801, 422] width 905 height 592
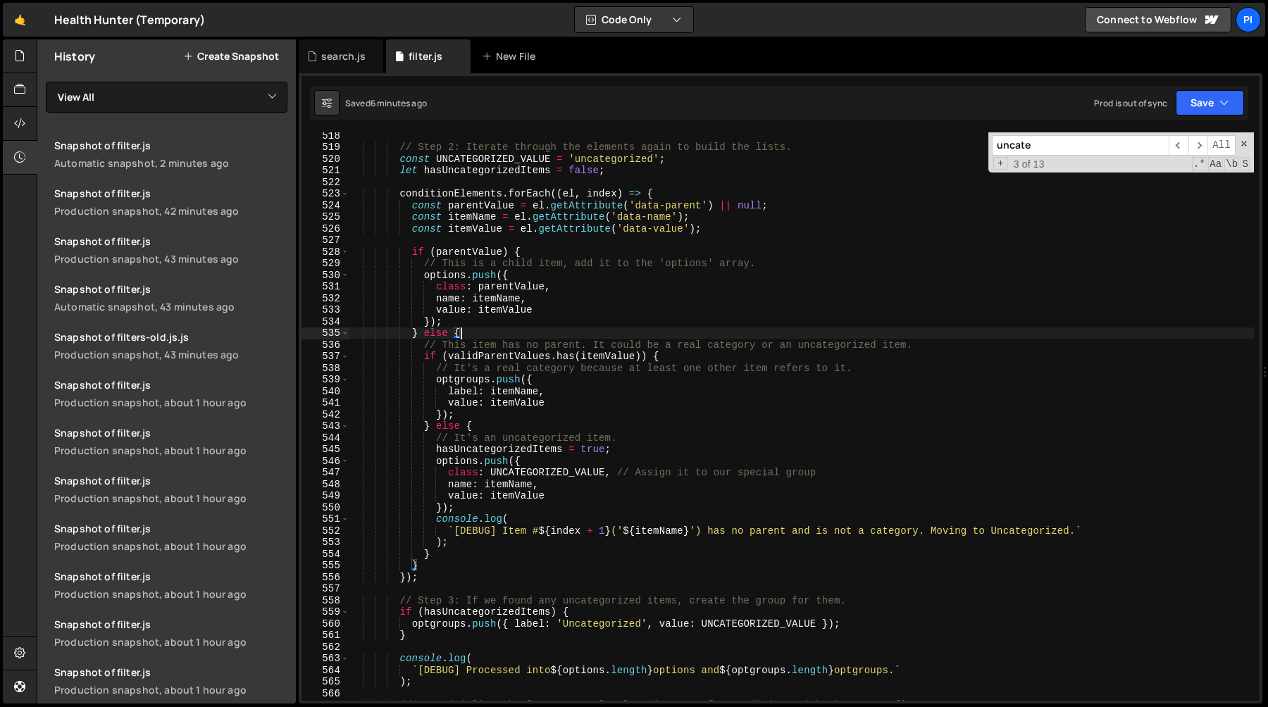
scroll to position [6072, 0]
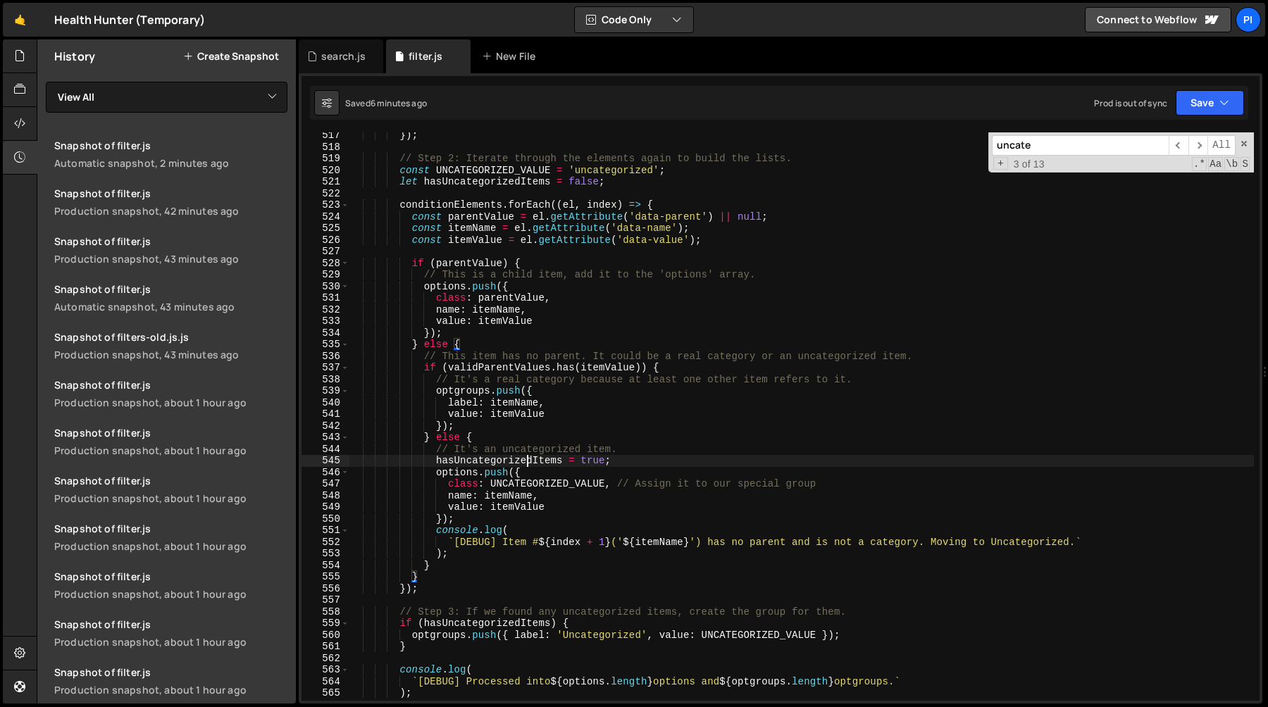
click at [525, 459] on div "}) ; // Step 2: Iterate through the elements again to build the lists. const UN…" at bounding box center [801, 426] width 905 height 592
type textarea "hasUncategorizedItems = true;"
click at [525, 459] on div "}) ; // Step 2: Iterate through the elements again to build the lists. const UN…" at bounding box center [801, 426] width 905 height 592
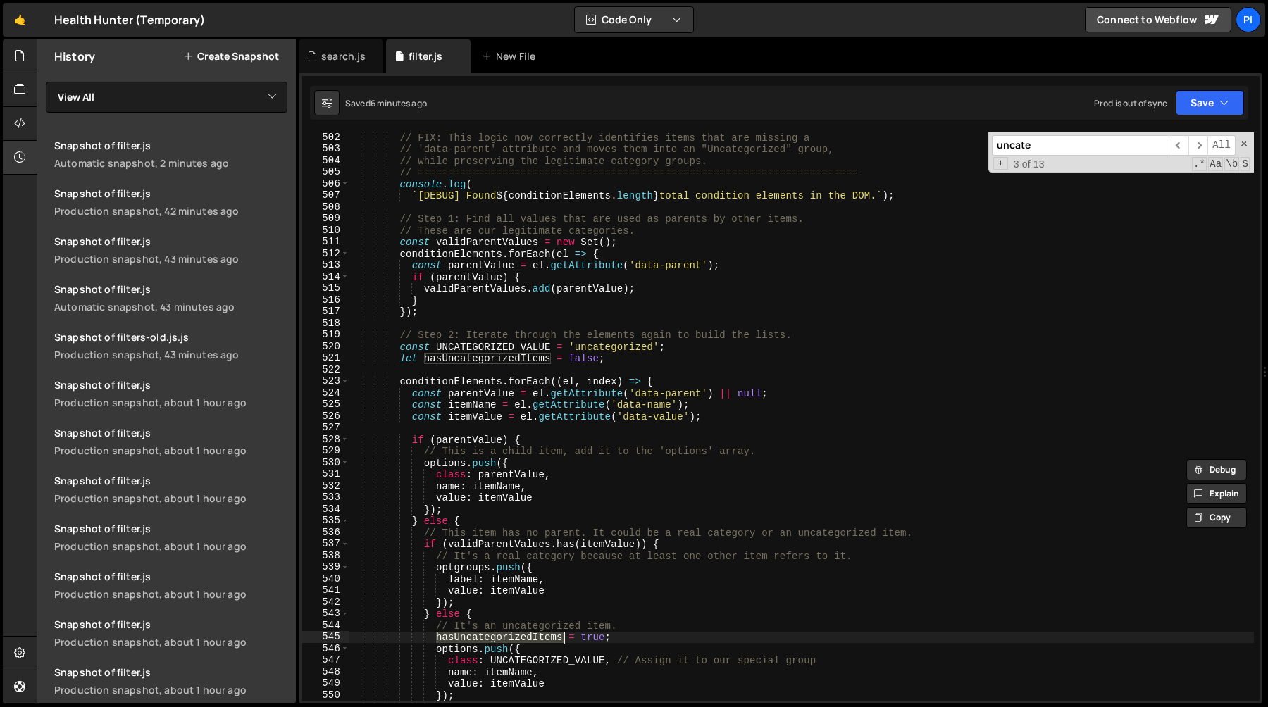
scroll to position [5893, 0]
click at [461, 326] on div "// ========================================================================= //…" at bounding box center [801, 419] width 905 height 592
click at [514, 241] on div "// ========================================================================= //…" at bounding box center [801, 419] width 905 height 592
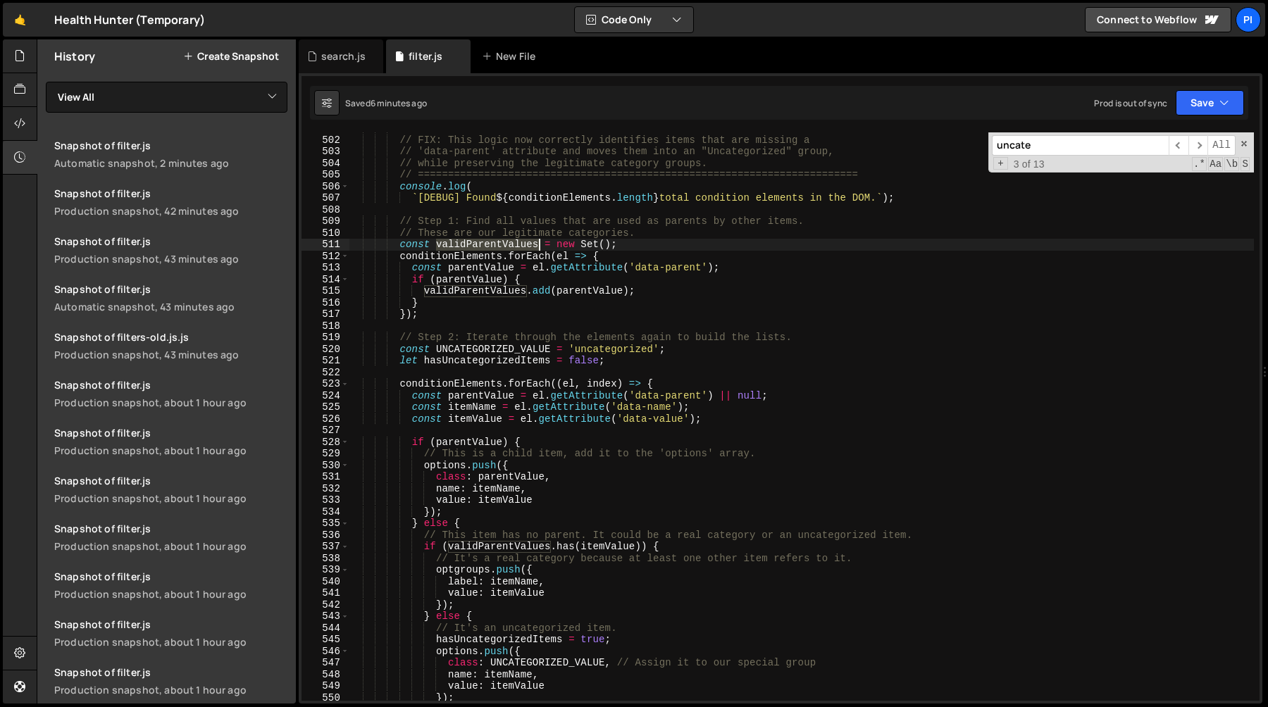
click at [514, 241] on div "// ========================================================================= //…" at bounding box center [801, 419] width 905 height 592
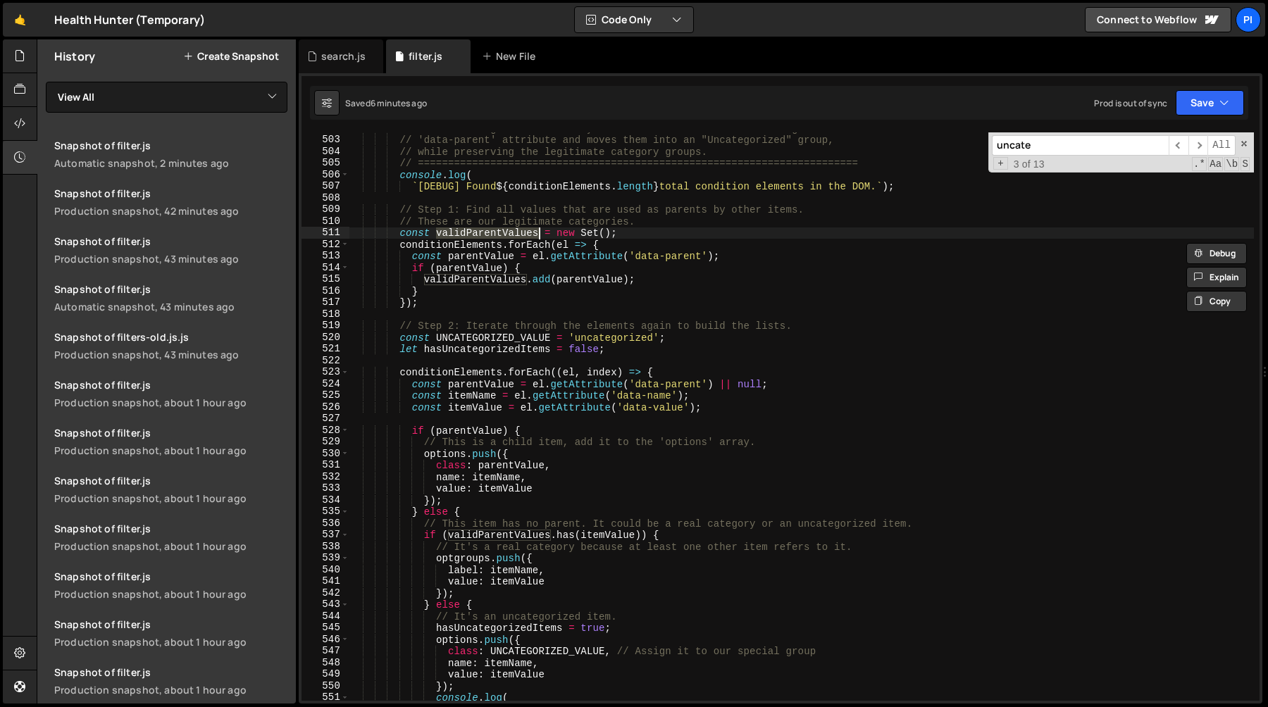
scroll to position [5905, 0]
click at [602, 536] on div "// FIX: This logic now correctly identifies items that are missing a // 'data-p…" at bounding box center [801, 418] width 905 height 592
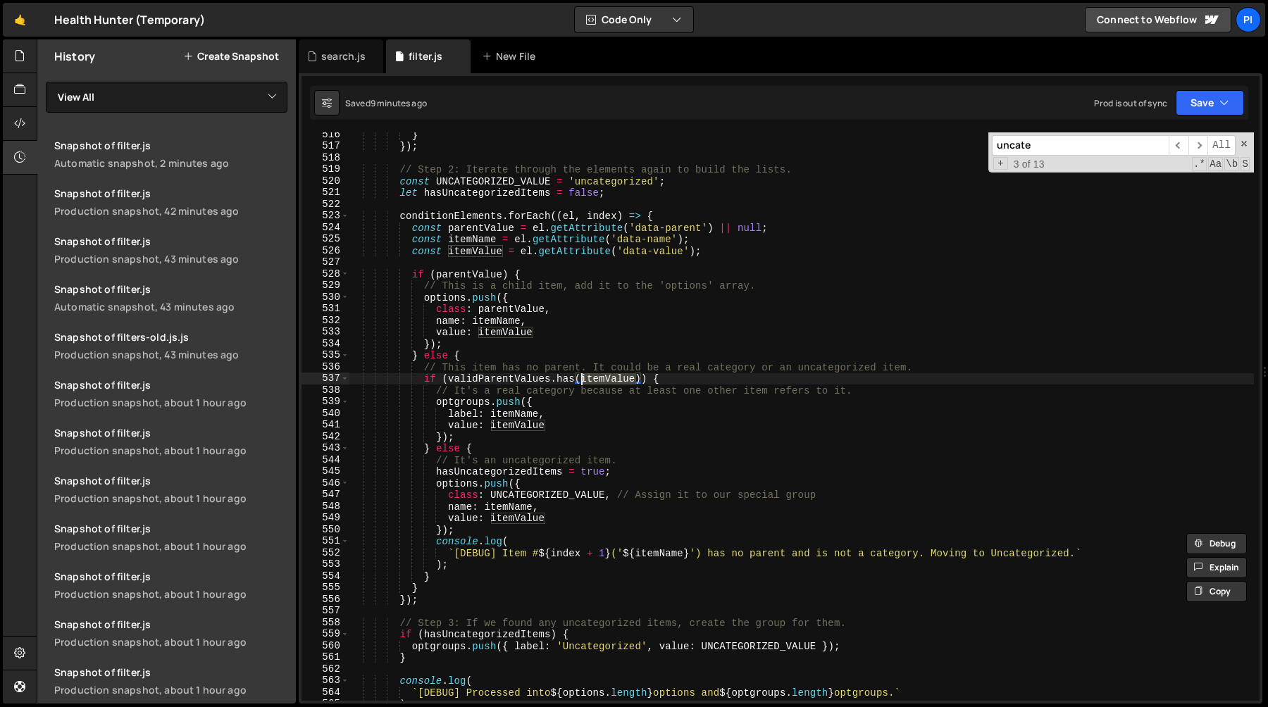
scroll to position [6076, 0]
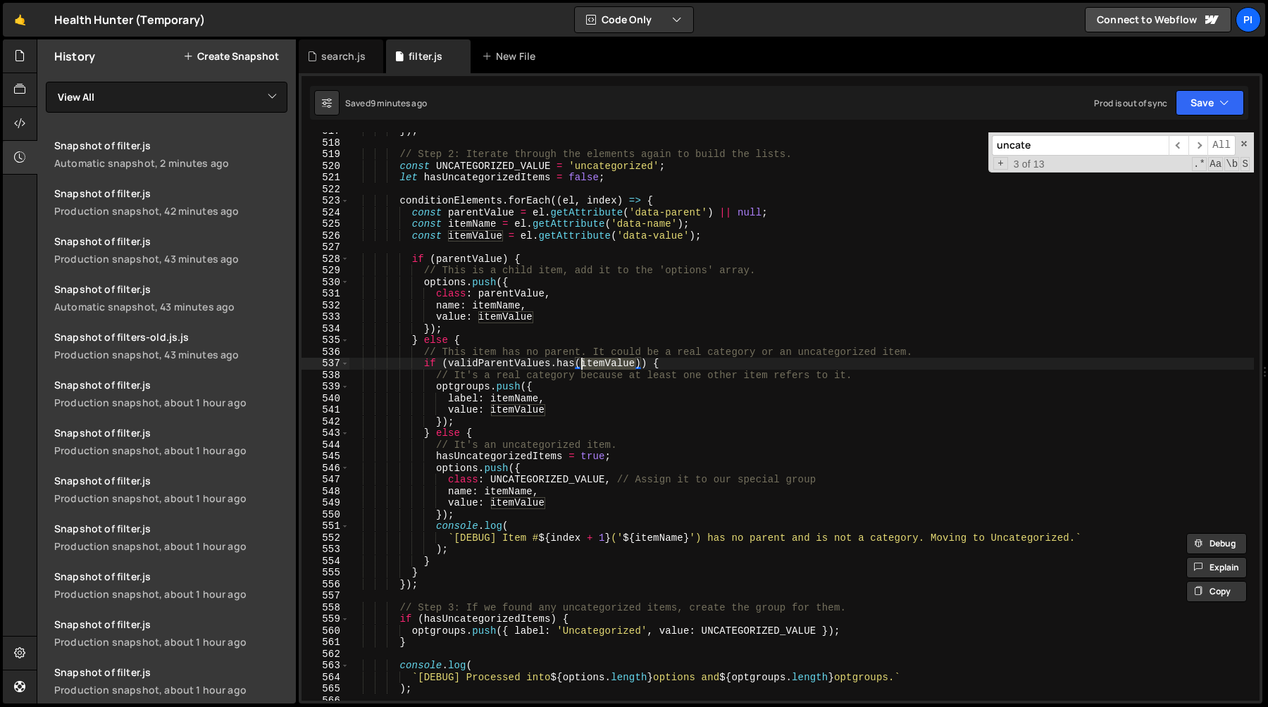
click at [485, 340] on div "}) ; // Step 2: Iterate through the elements again to build the lists. const UN…" at bounding box center [801, 421] width 905 height 592
type textarea "} else {"
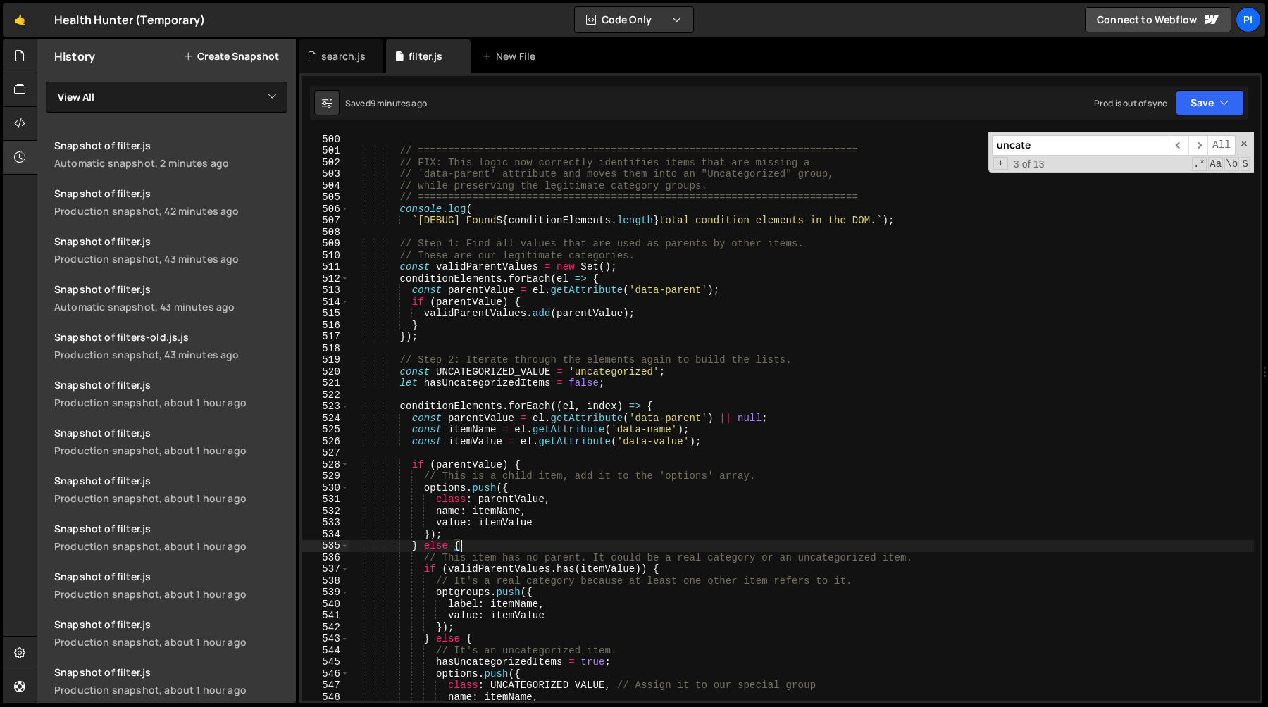
scroll to position [5870, 0]
